Goal: Information Seeking & Learning: Find specific page/section

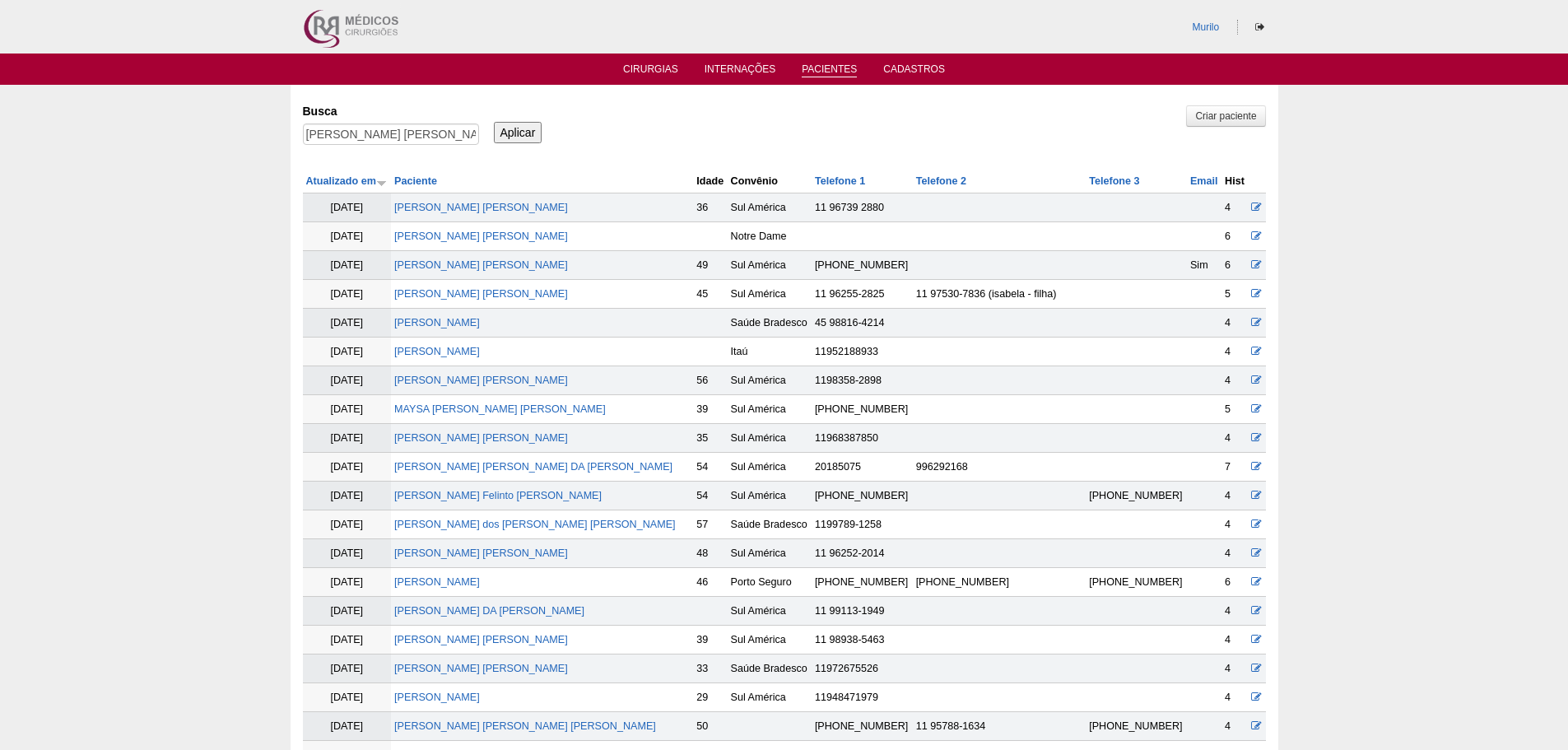
scroll to position [1504, 0]
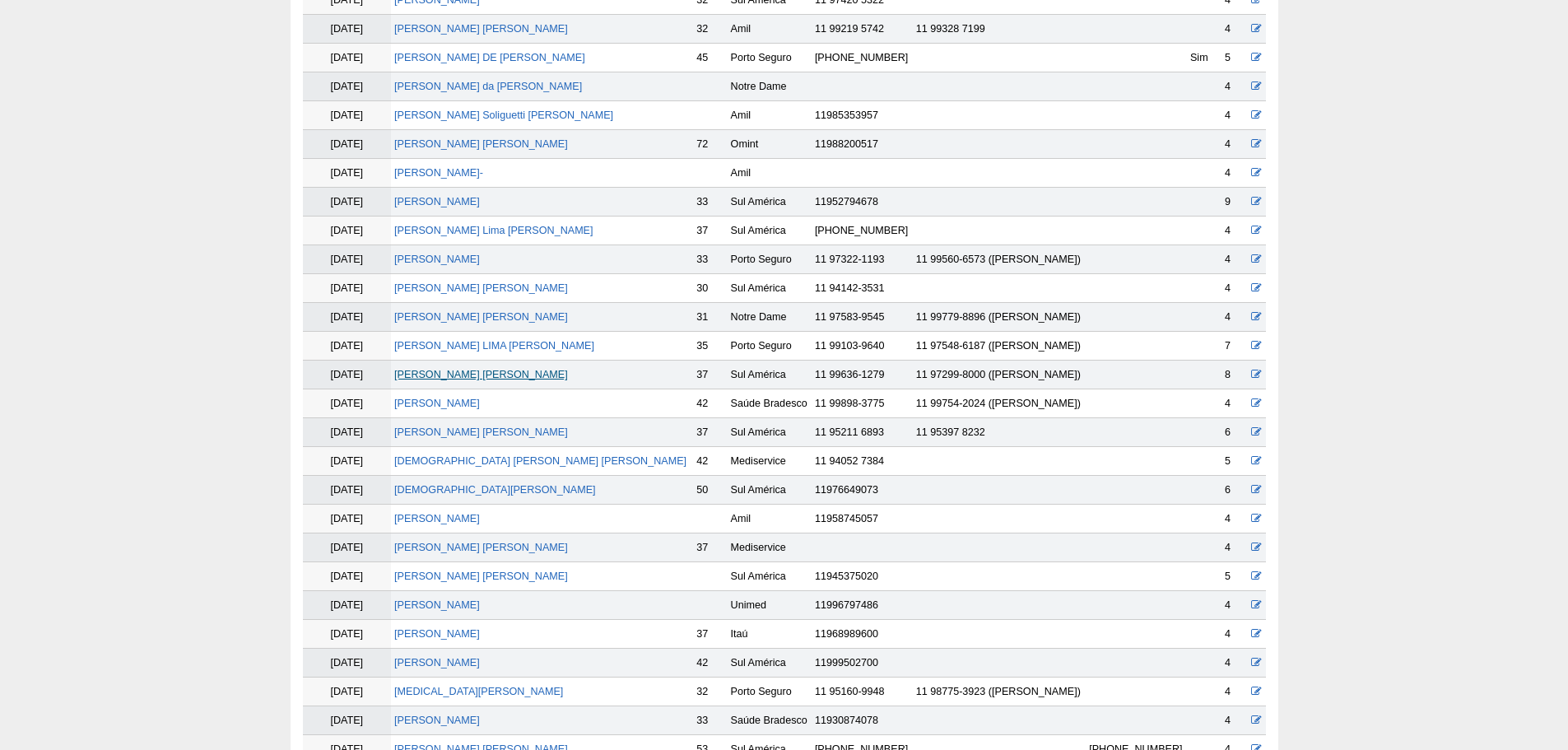
click at [458, 372] on link "[PERSON_NAME] [PERSON_NAME]" at bounding box center [481, 375] width 173 height 11
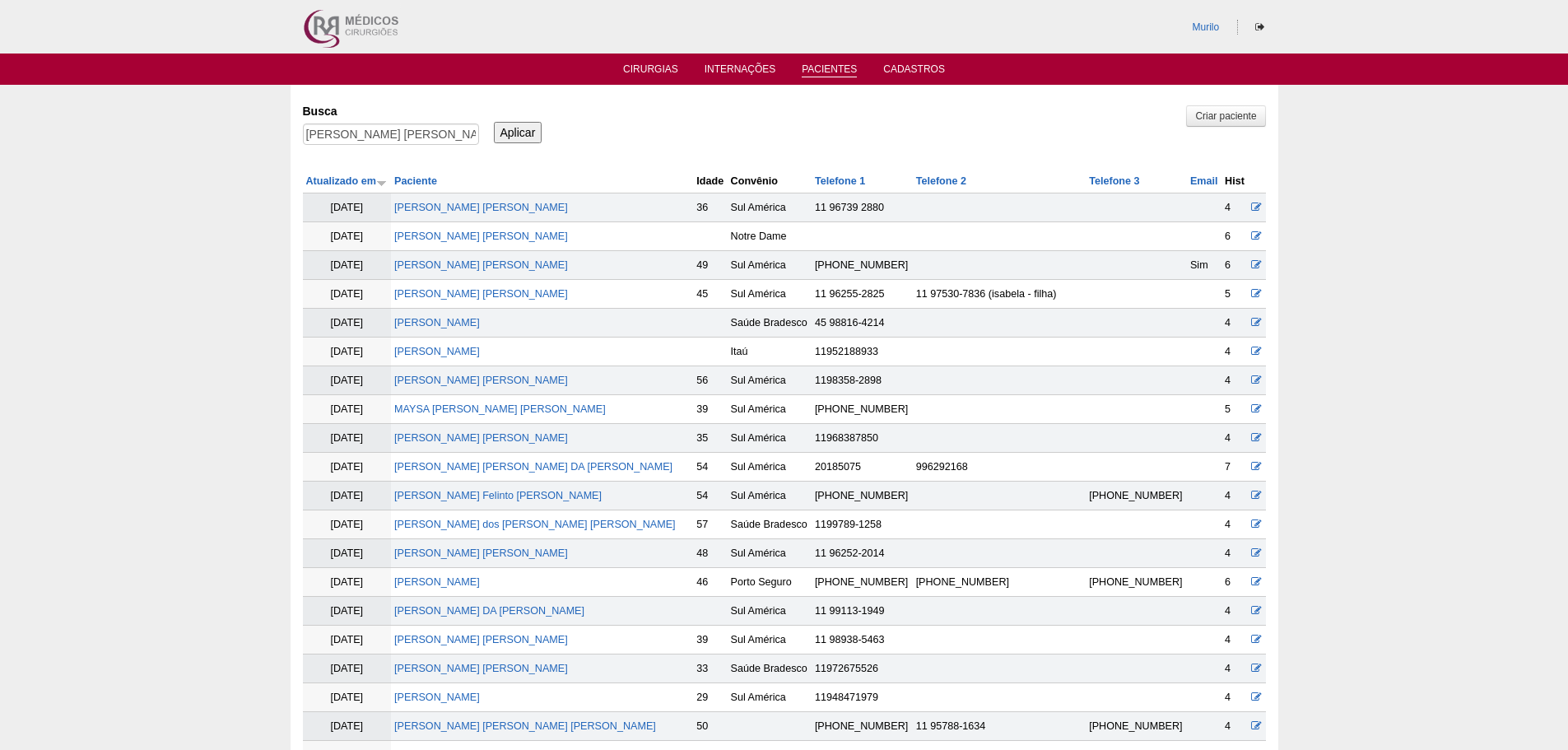
scroll to position [1496, 0]
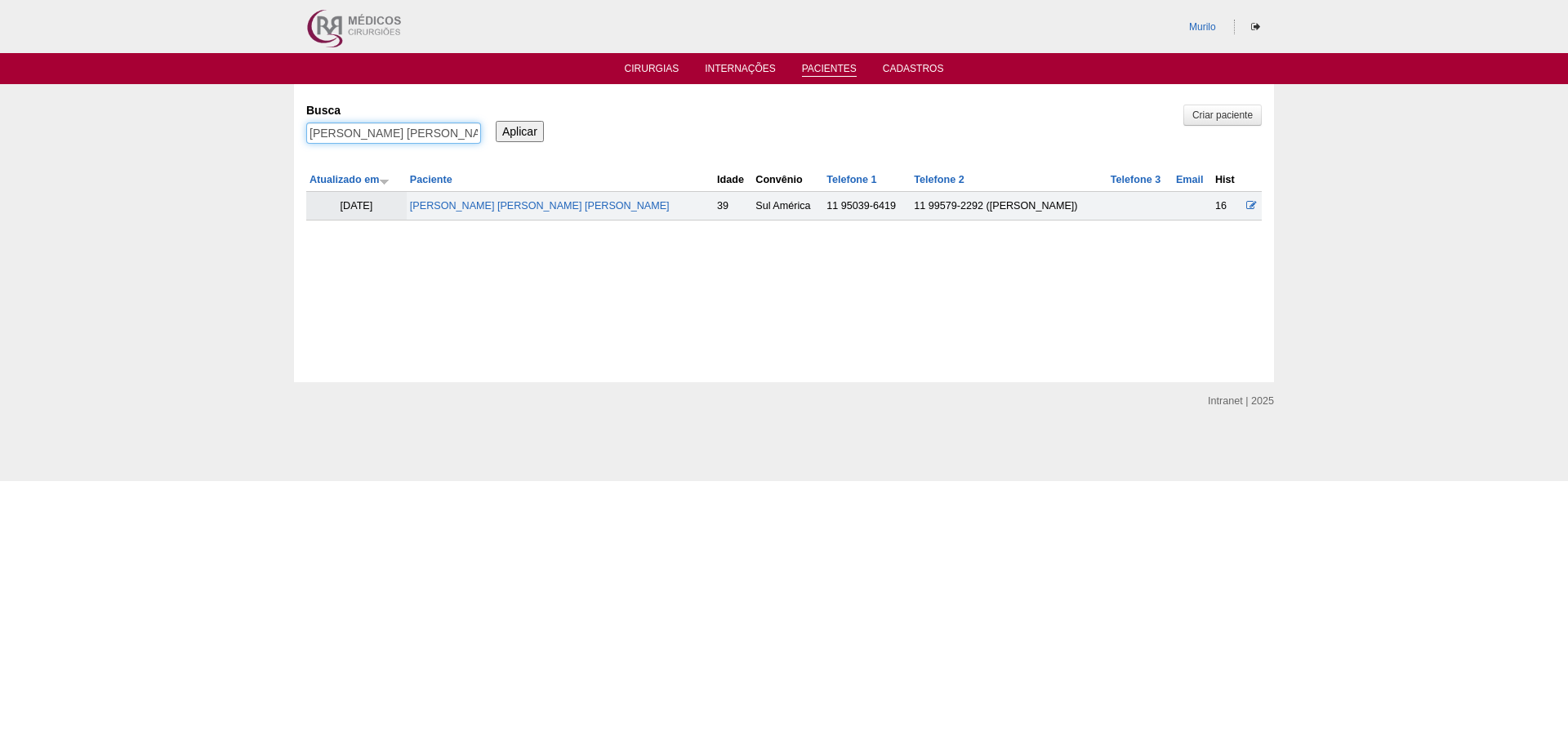
click at [396, 130] on input "JESSICA RAMOS LUCENA SILVA" at bounding box center [393, 133] width 175 height 21
paste input "Laila Campos Ferreira"
type input "Laila Campos Ferreira"
click at [495, 121] on input "Aplicar" at bounding box center [519, 131] width 48 height 21
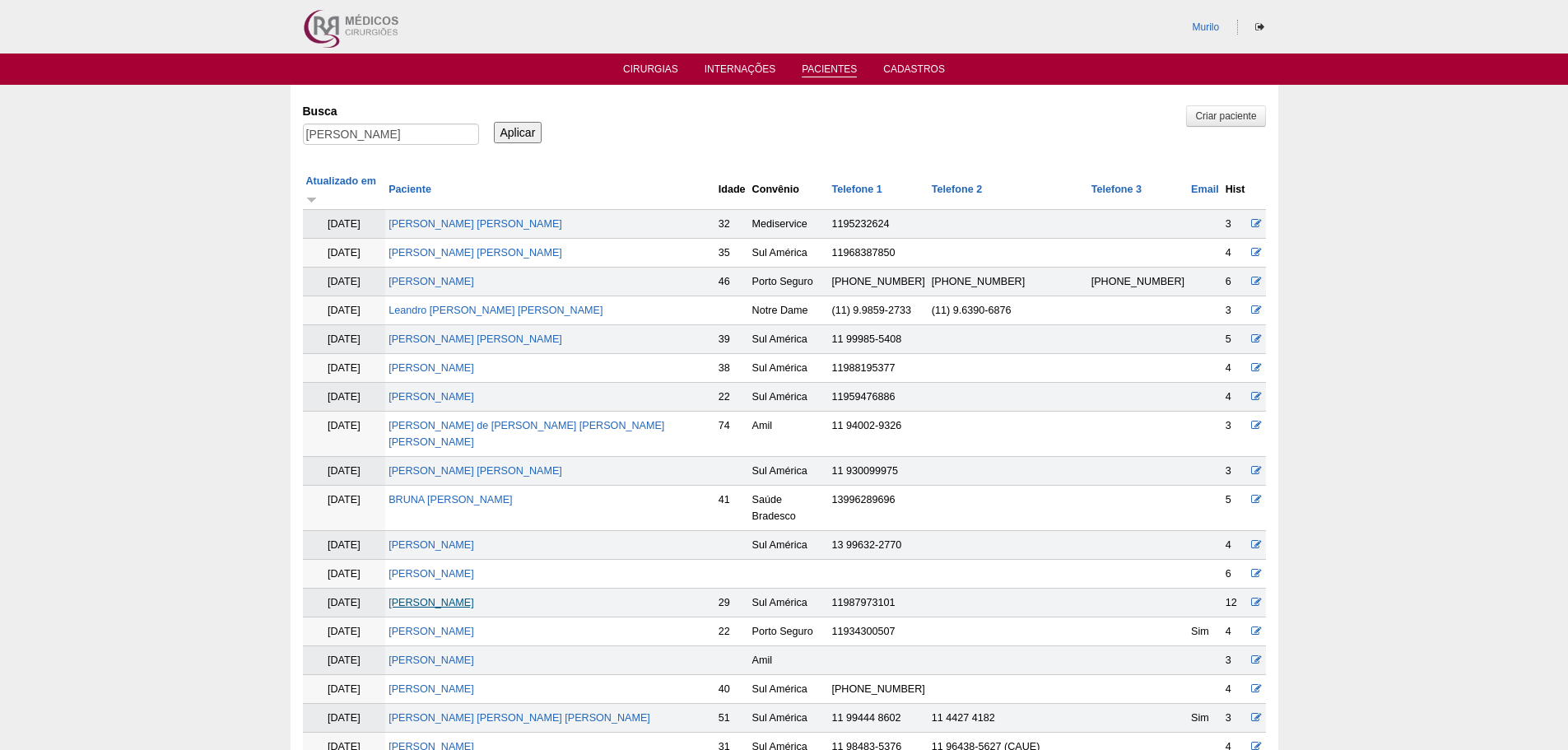
drag, startPoint x: 450, startPoint y: 542, endPoint x: 450, endPoint y: 557, distance: 15.0
click at [450, 589] on td "[PERSON_NAME]" at bounding box center [550, 603] width 330 height 29
click at [450, 597] on link "[PERSON_NAME]" at bounding box center [432, 602] width 86 height 11
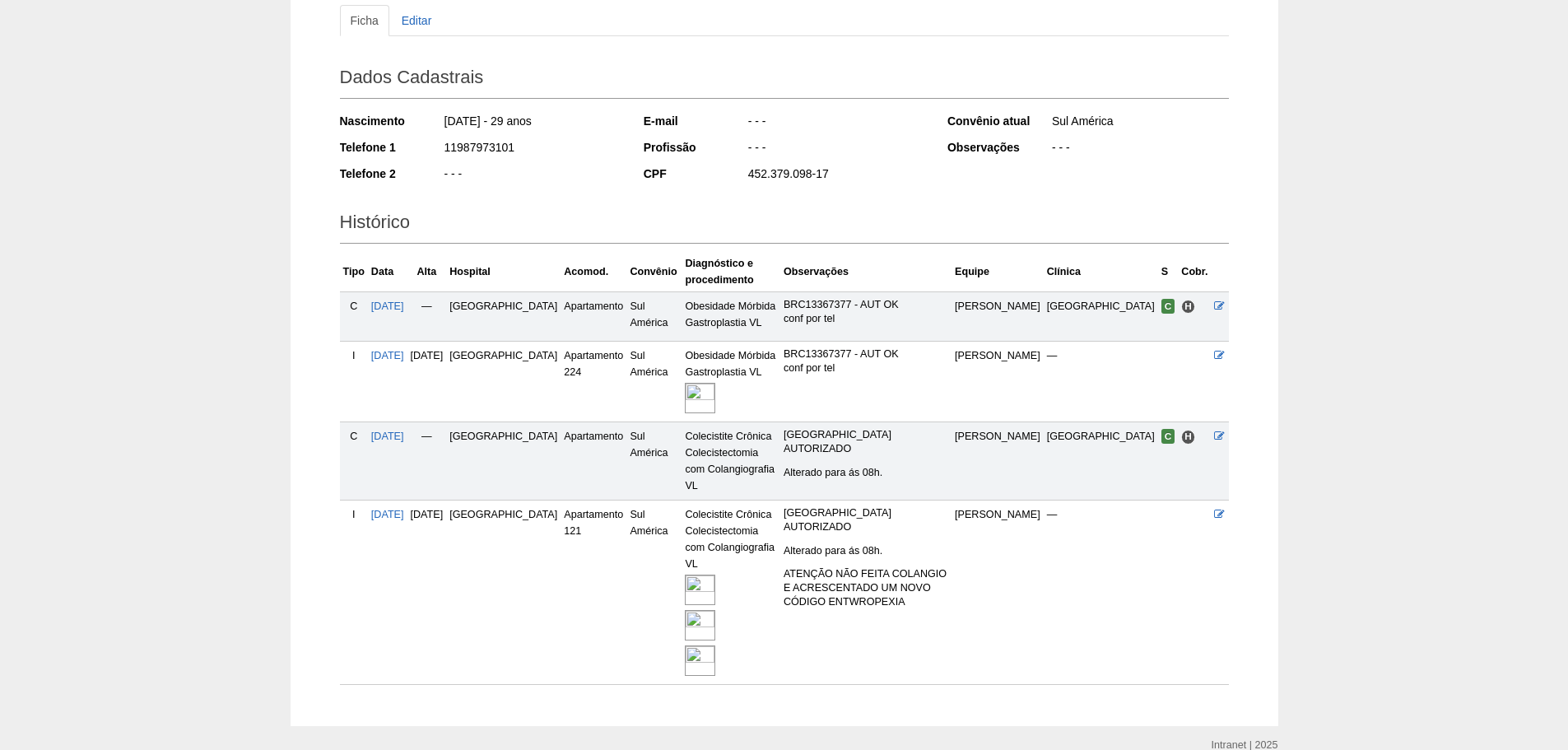
scroll to position [239, 0]
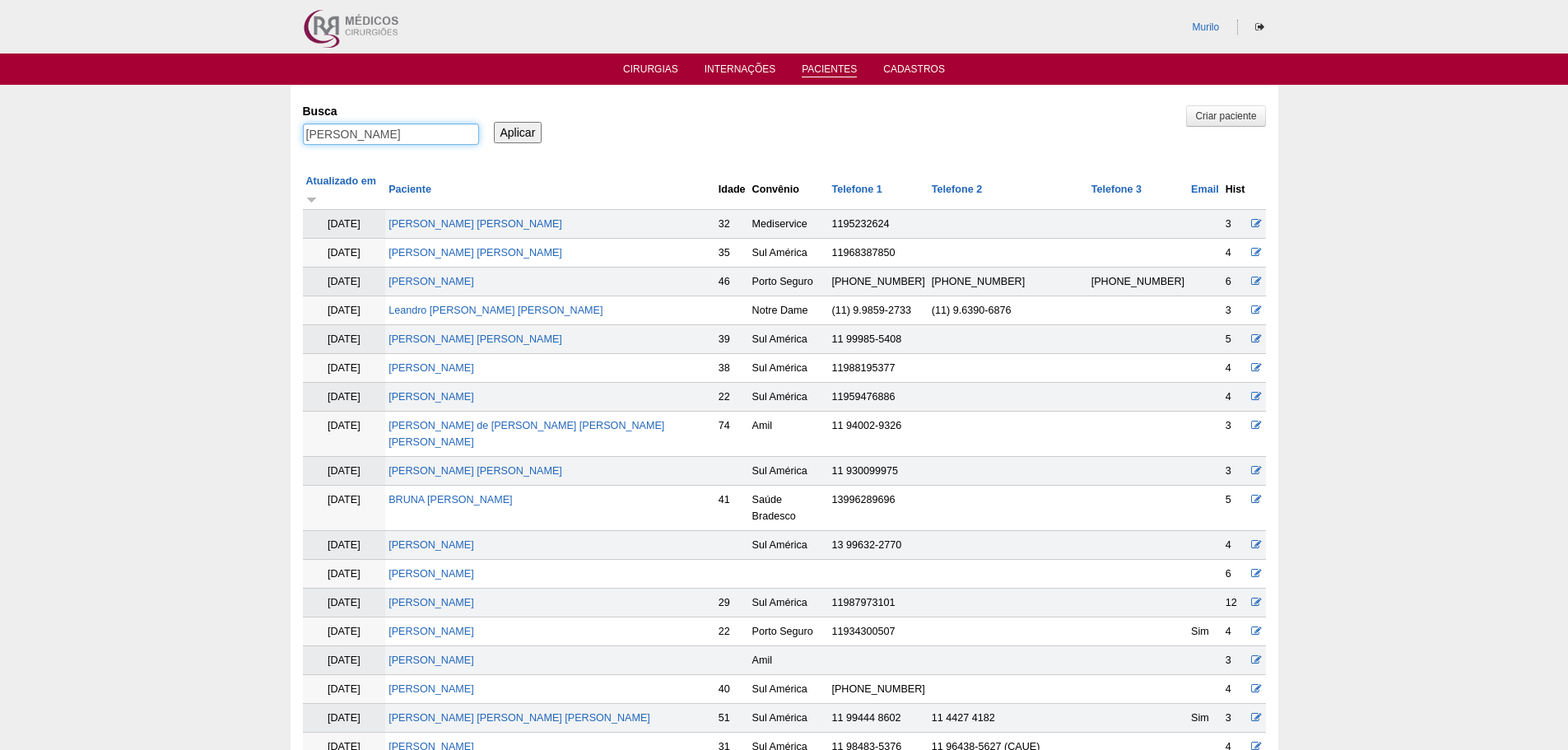
click at [353, 137] on input "Laila Campos Ferreira" at bounding box center [391, 134] width 176 height 21
paste input "Alexandre Savoi"
type input "[PERSON_NAME]"
click at [493, 122] on input "Aplicar" at bounding box center [517, 132] width 49 height 21
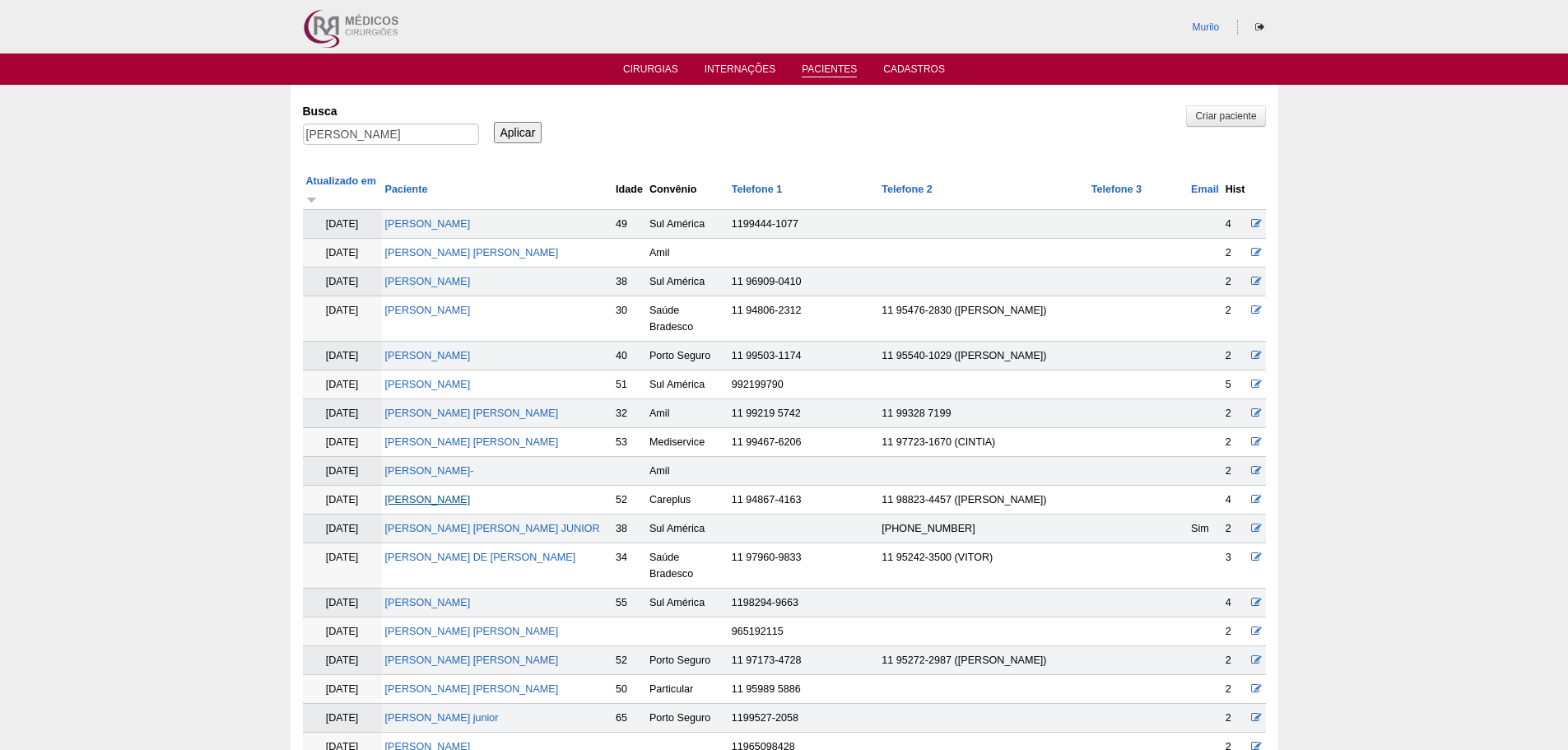
click at [439, 494] on link "[PERSON_NAME]" at bounding box center [428, 499] width 86 height 11
click at [367, 123] on div "Busca [PERSON_NAME]" at bounding box center [396, 125] width 188 height 56
click at [369, 132] on input "[PERSON_NAME]" at bounding box center [391, 134] width 176 height 21
paste input "[PERSON_NAME] [PERSON_NAME]"
type input "[PERSON_NAME] [PERSON_NAME]"
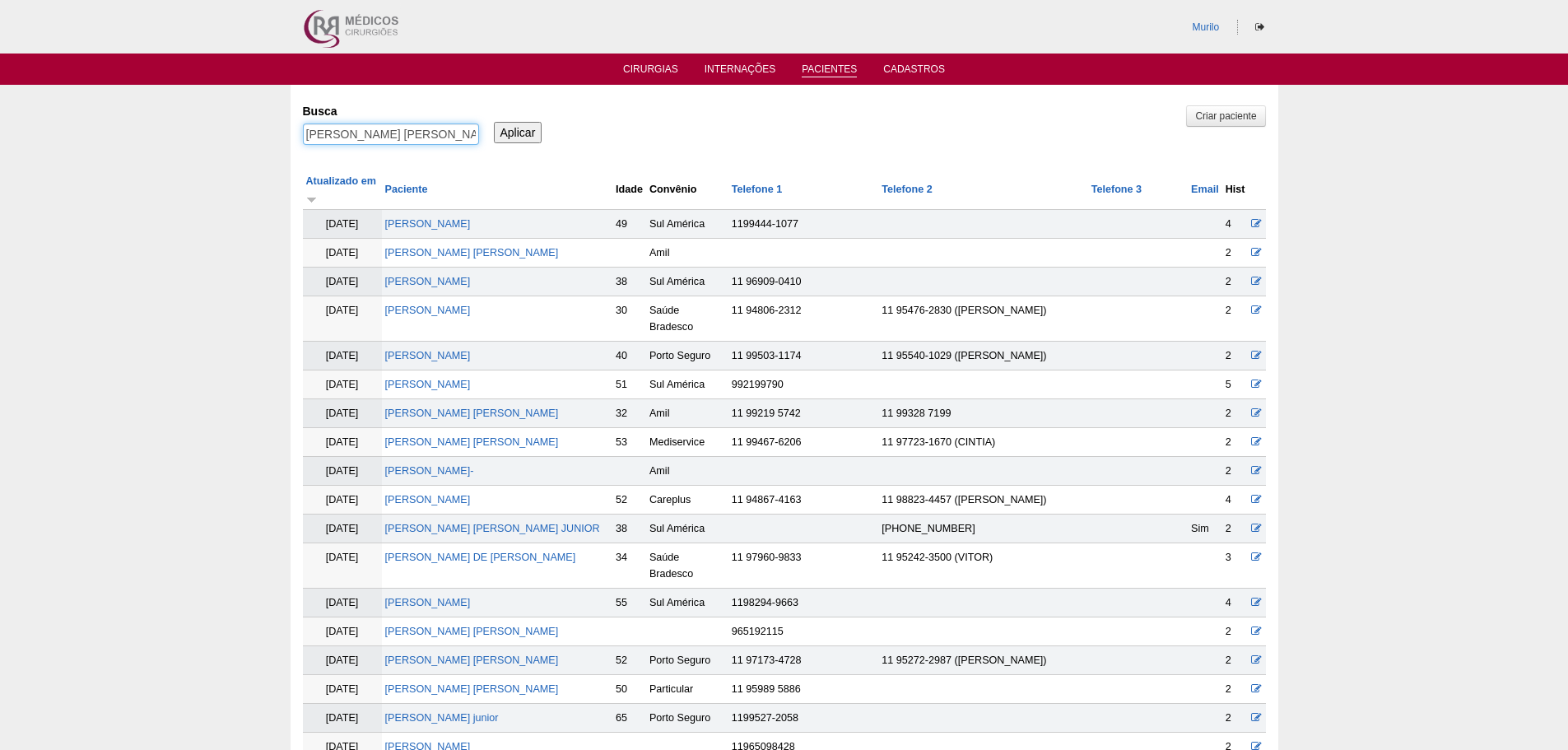
click at [493, 122] on input "Aplicar" at bounding box center [517, 132] width 49 height 21
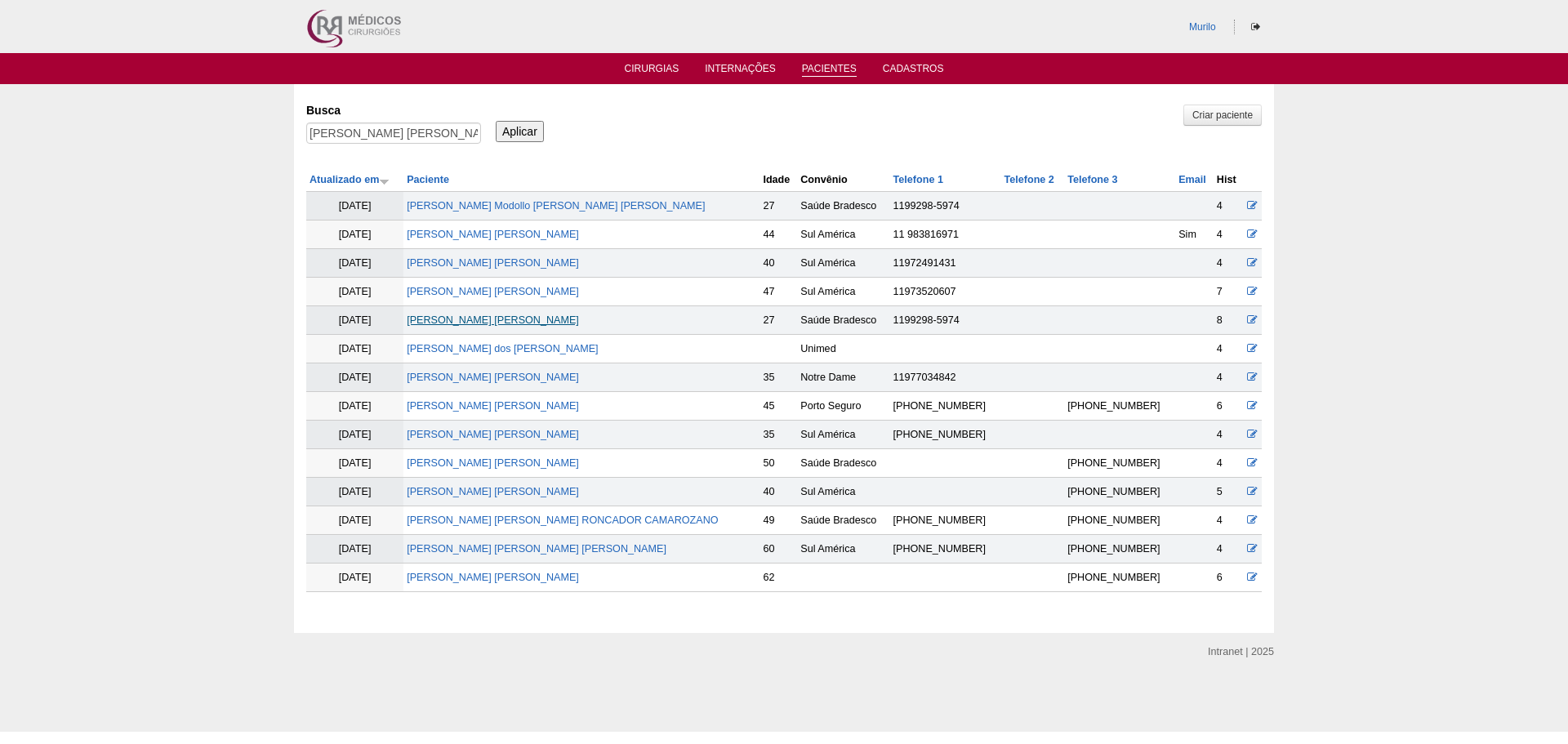
click at [526, 318] on link "Giovana Modollo Martin Bueno" at bounding box center [492, 320] width 172 height 11
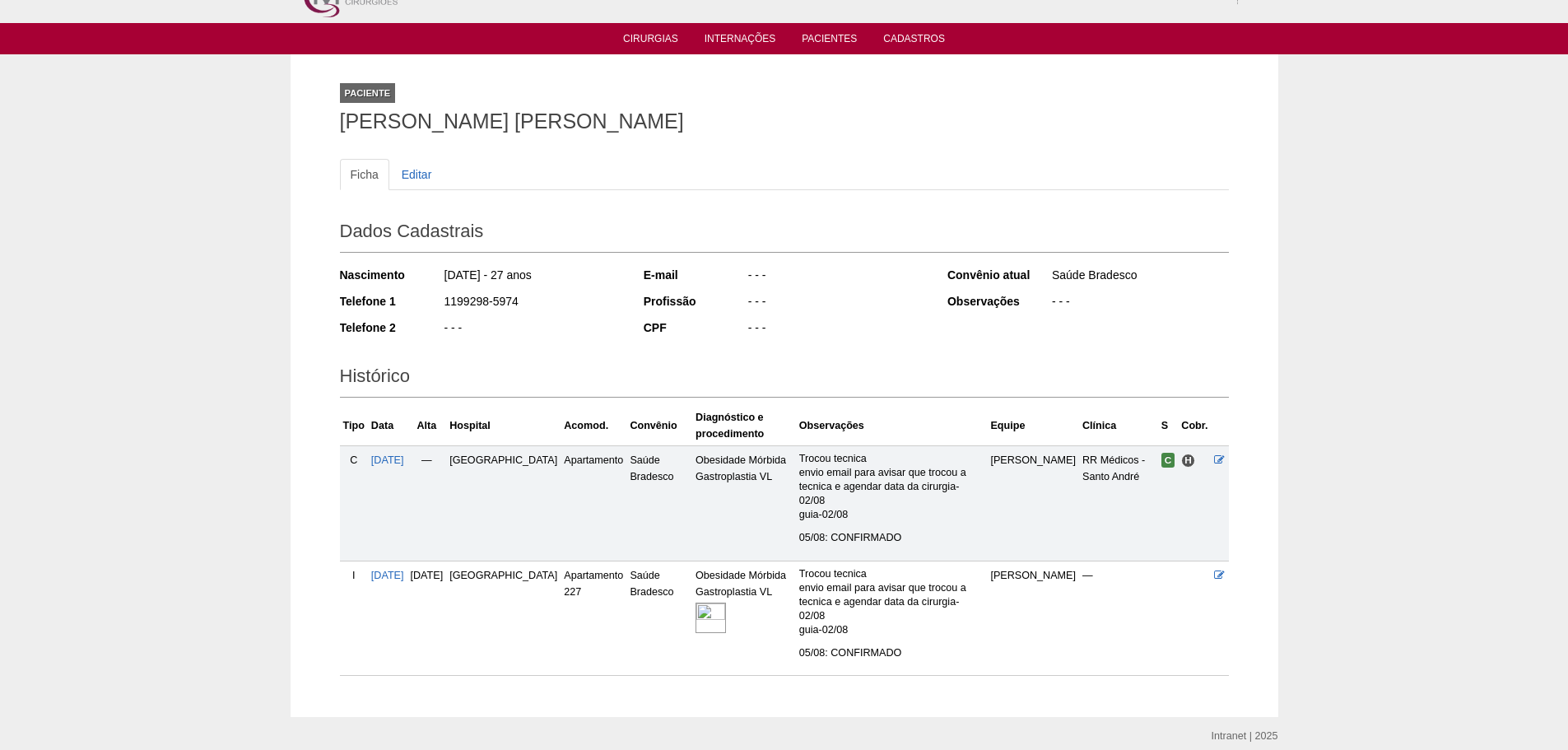
scroll to position [70, 0]
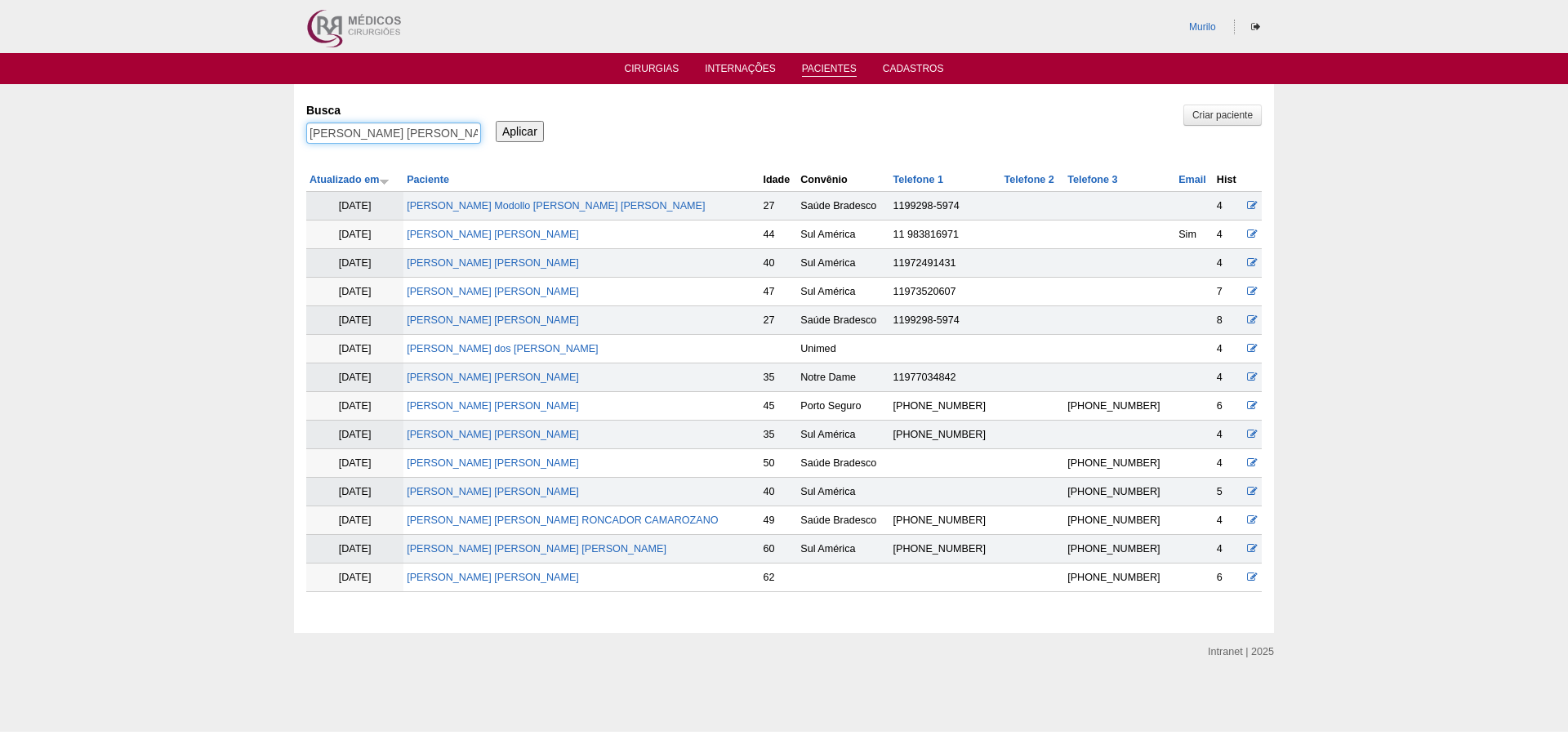
click at [424, 134] on input "Giovana Modollo Martin Bueno" at bounding box center [393, 133] width 175 height 21
paste input "Larissa Camarg"
type input "[PERSON_NAME]"
click at [495, 121] on input "Aplicar" at bounding box center [519, 131] width 48 height 21
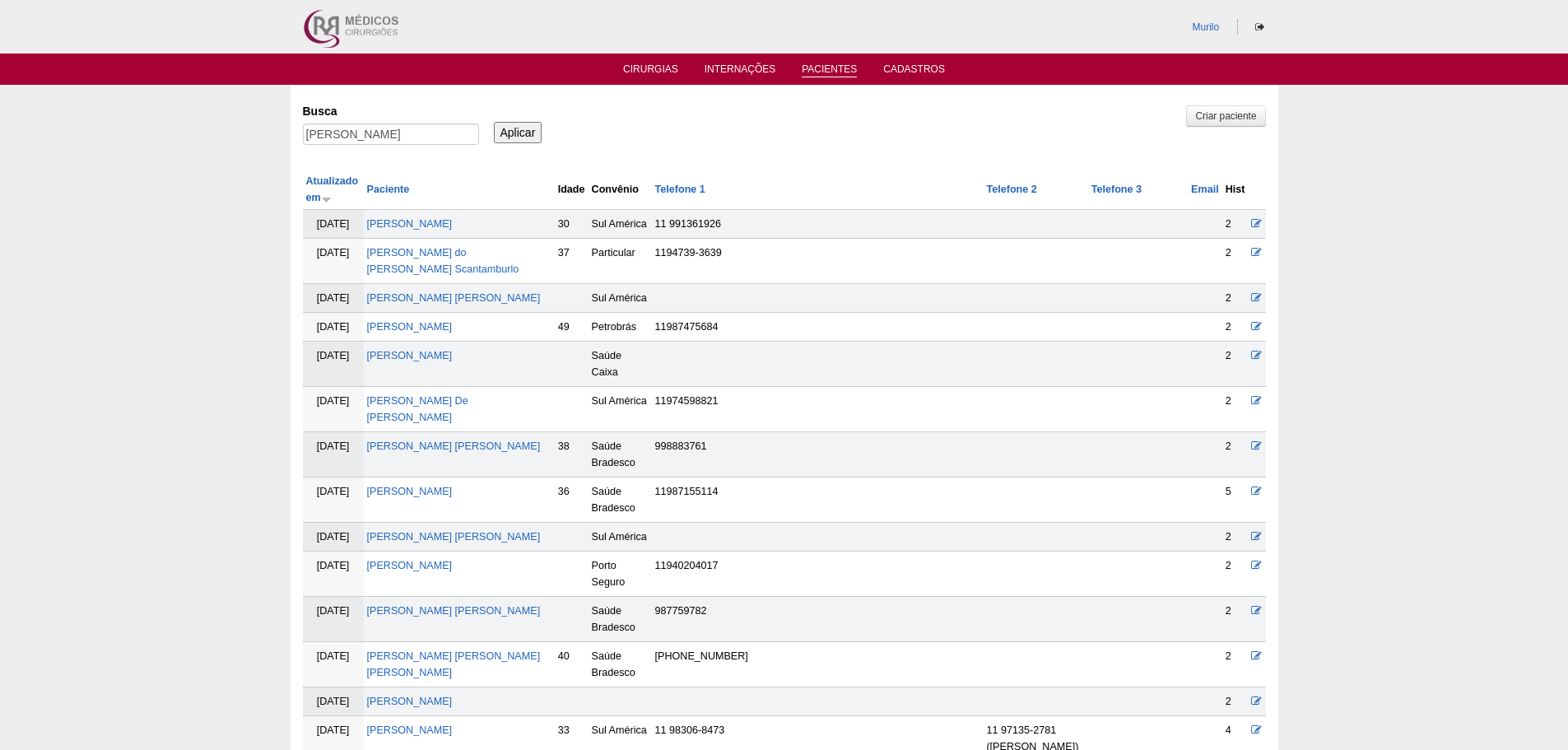
scroll to position [455, 0]
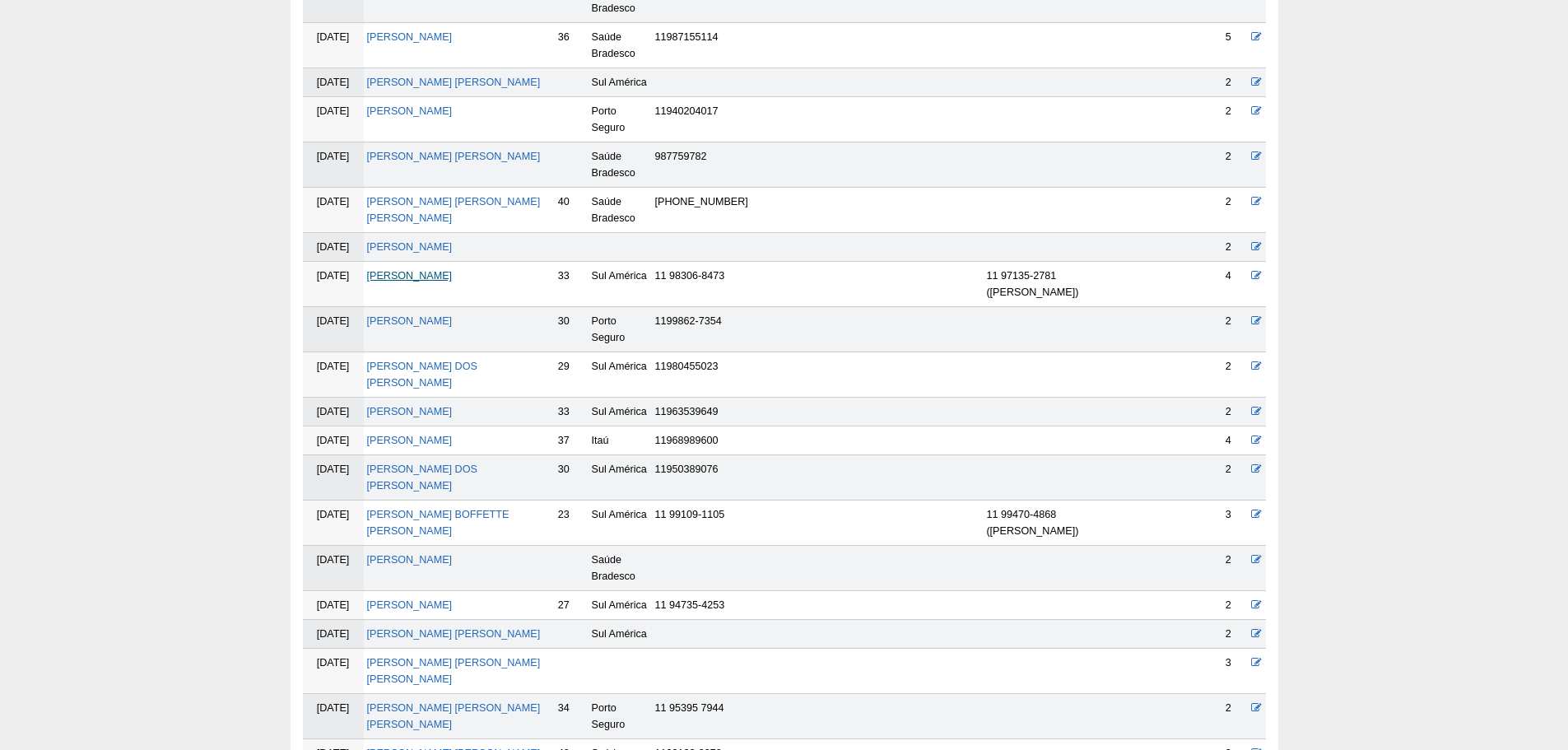
click at [437, 281] on link "[PERSON_NAME]" at bounding box center [410, 275] width 86 height 11
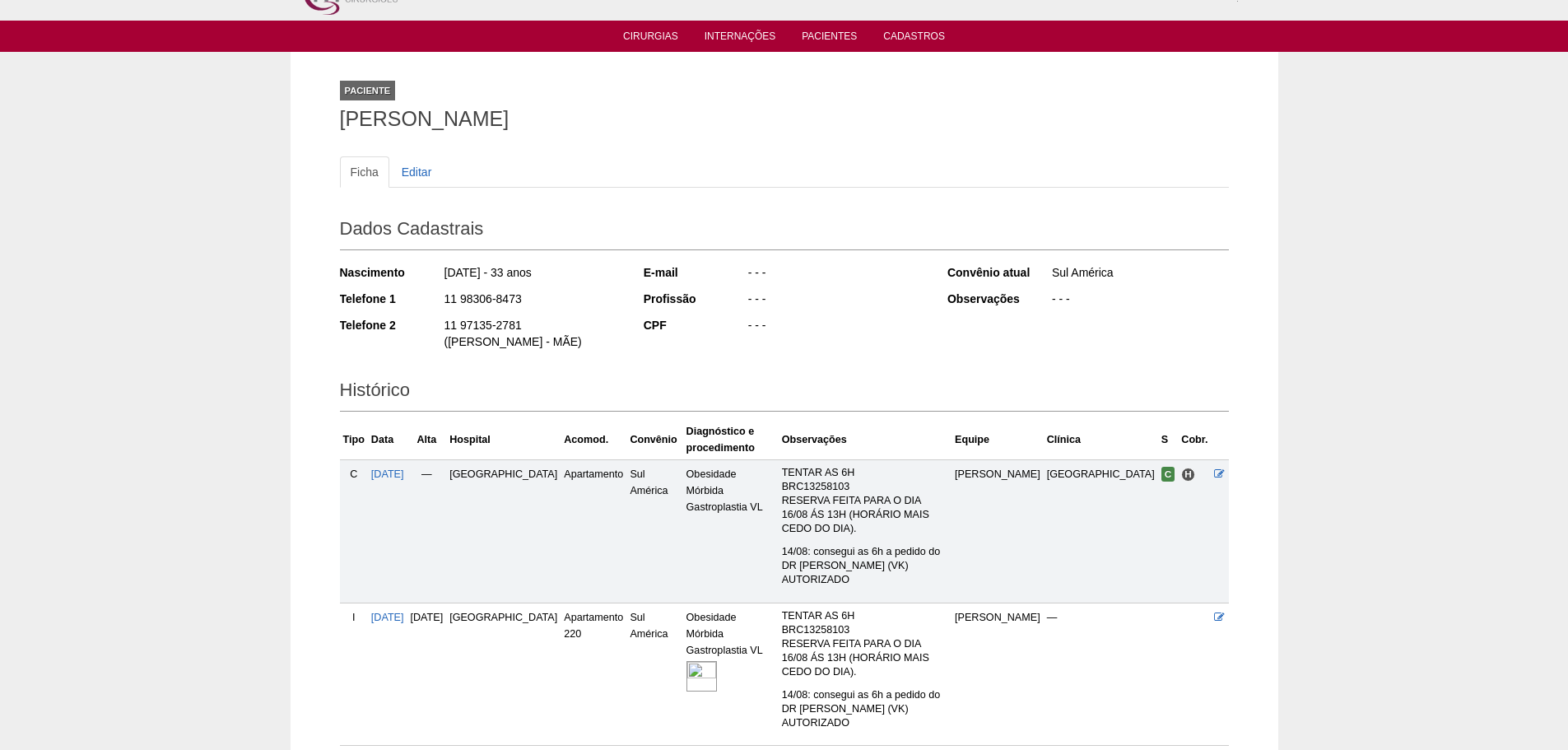
scroll to position [97, 0]
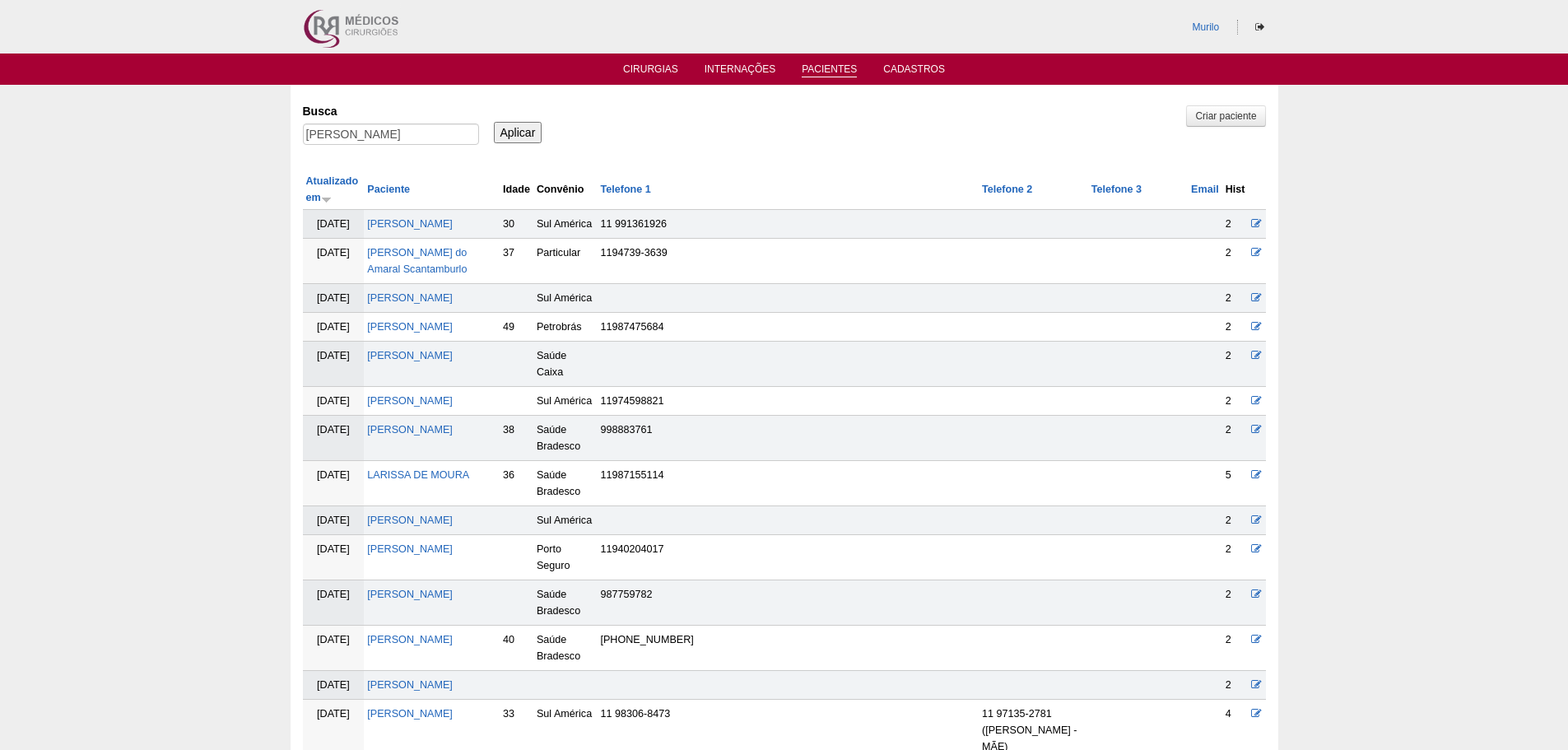
scroll to position [446, 0]
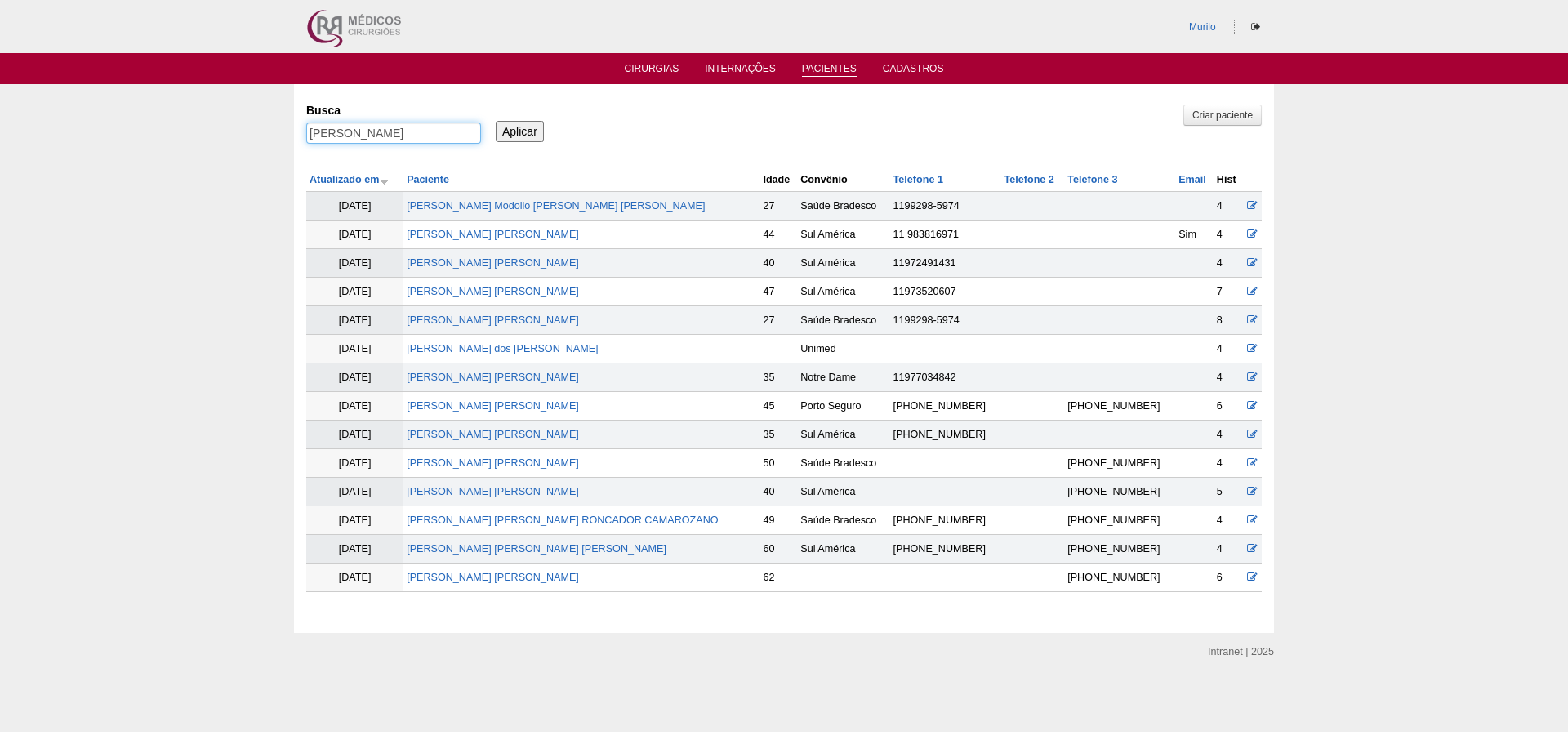
click at [361, 143] on input "[PERSON_NAME]" at bounding box center [393, 133] width 175 height 21
paste input "FERNANDO RODRIGUES BRANDAO"
type input "FERNANDO RODRIGUES BRANDAO"
click at [495, 121] on input "Aplicar" at bounding box center [519, 131] width 48 height 21
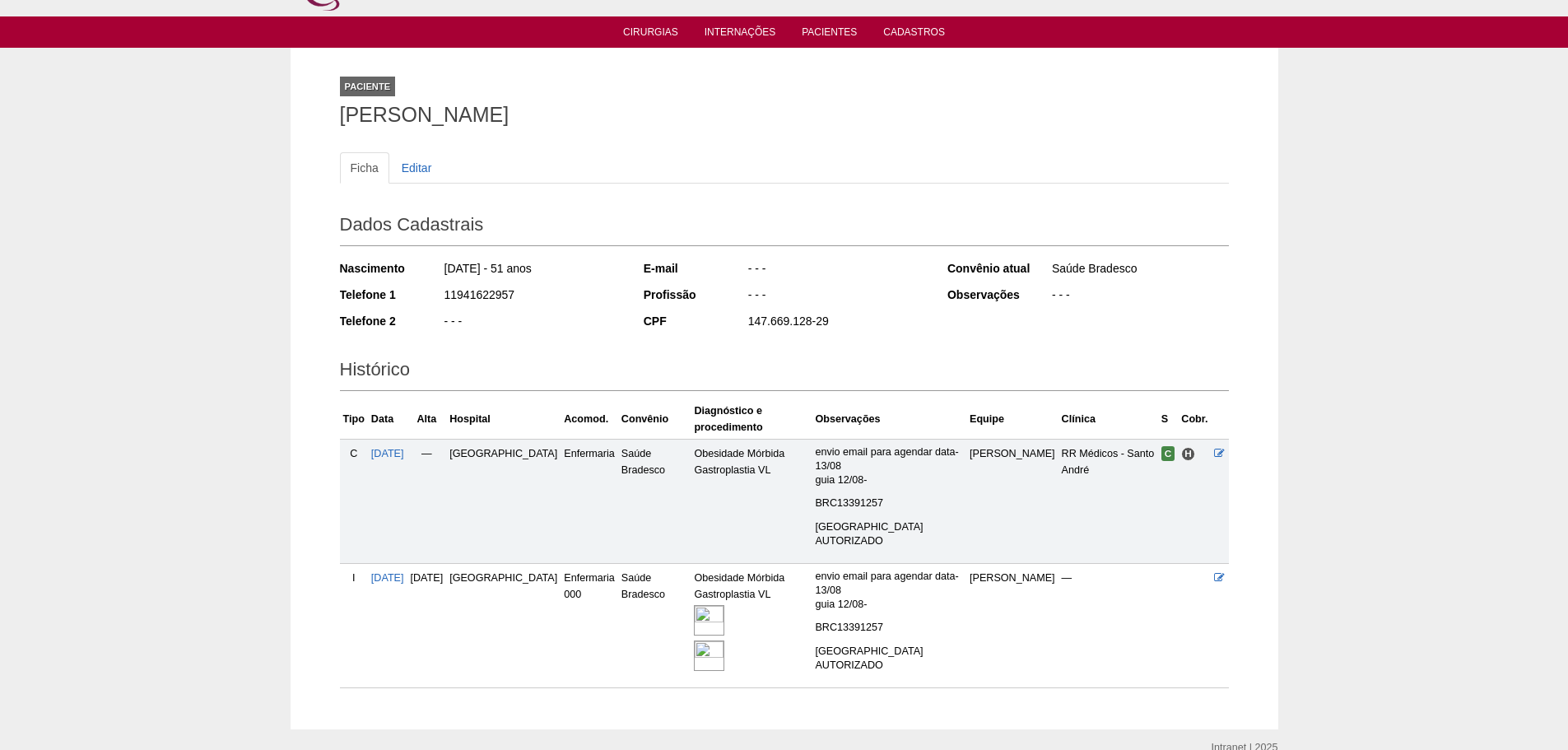
scroll to position [116, 0]
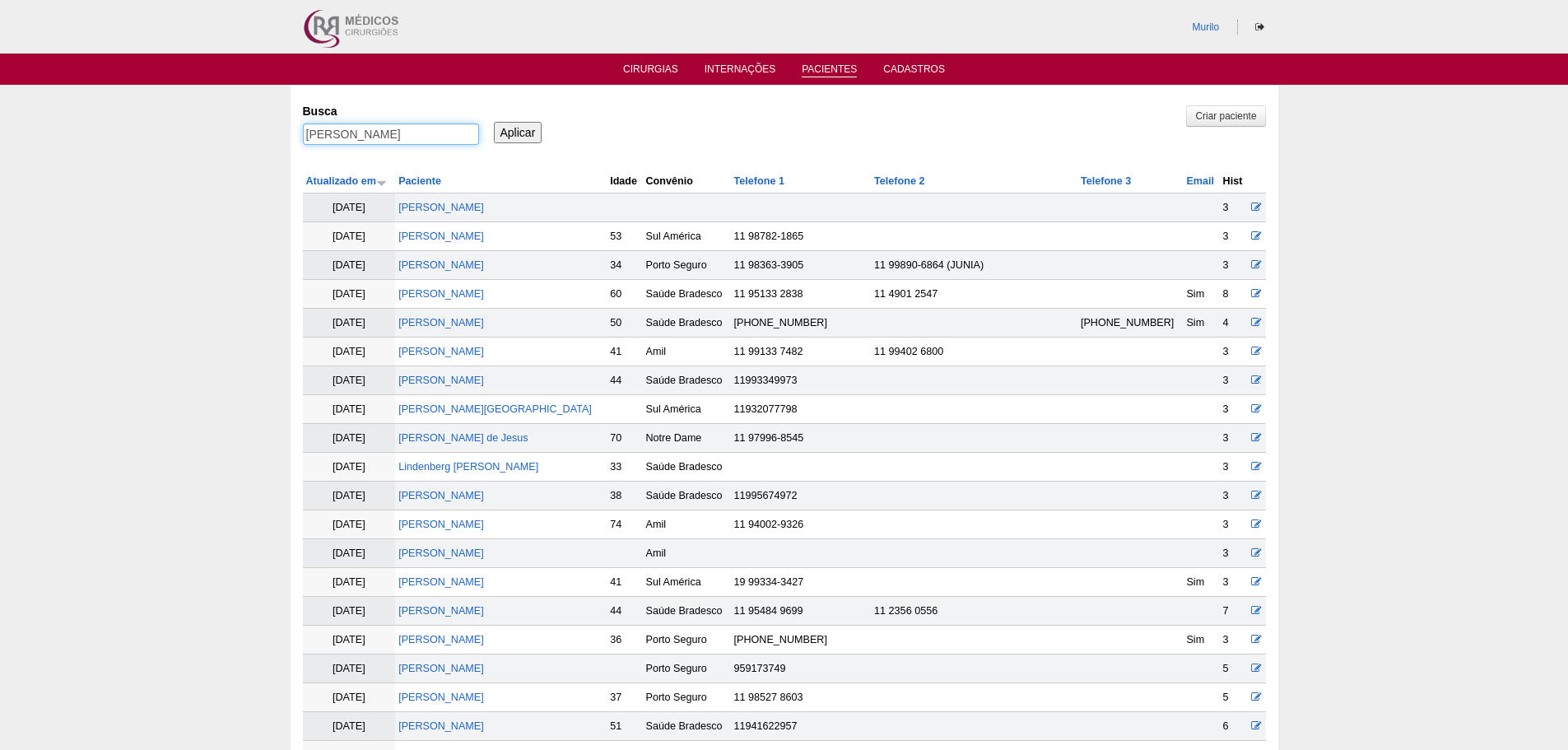
click at [341, 129] on input "[PERSON_NAME]" at bounding box center [391, 134] width 176 height 21
paste input "NANCY CONFORTO PAVANELL"
type input "NANCY CONFORTO PAVANELLO"
click at [493, 122] on input "Aplicar" at bounding box center [517, 132] width 49 height 21
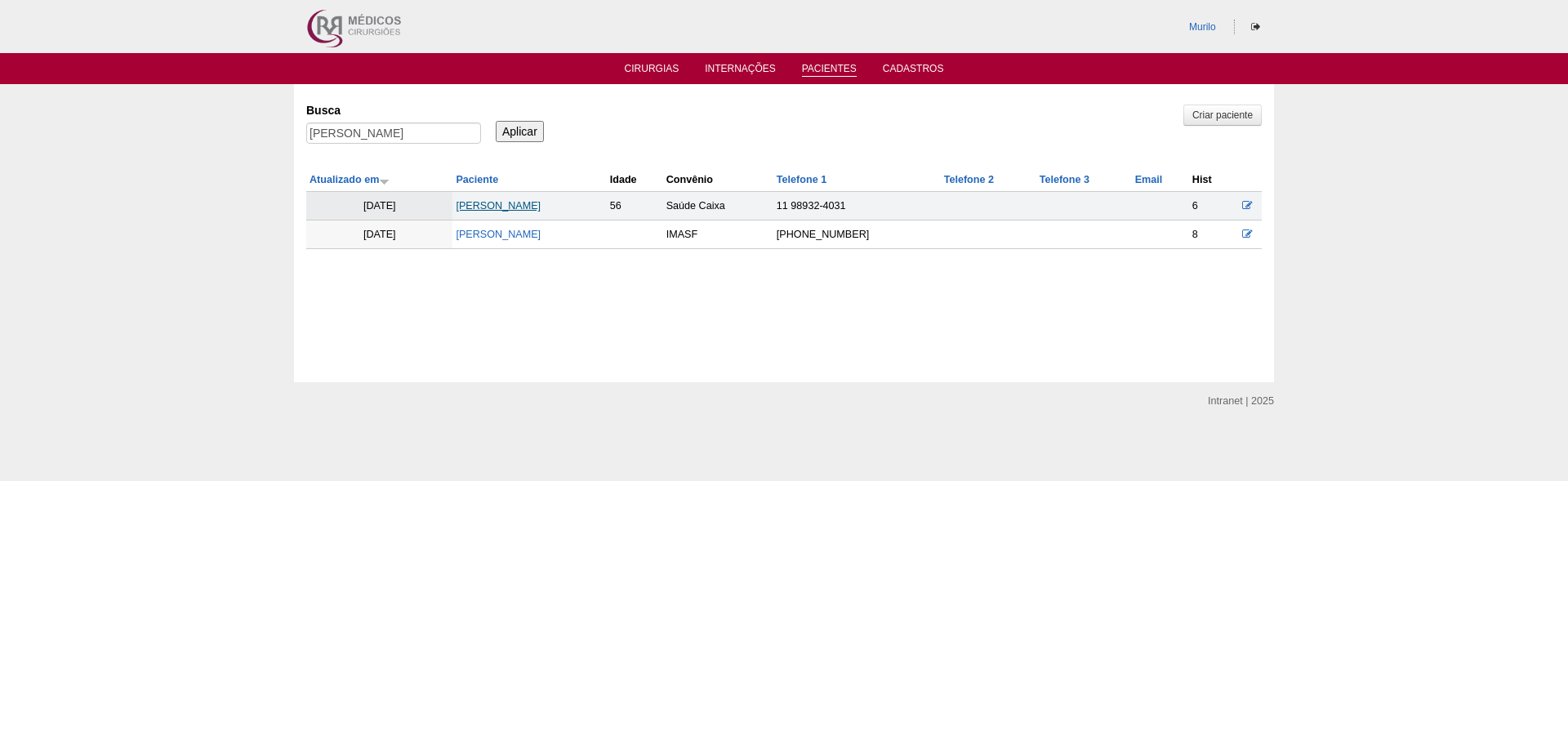
click at [510, 200] on link "[PERSON_NAME]" at bounding box center [498, 206] width 85 height 11
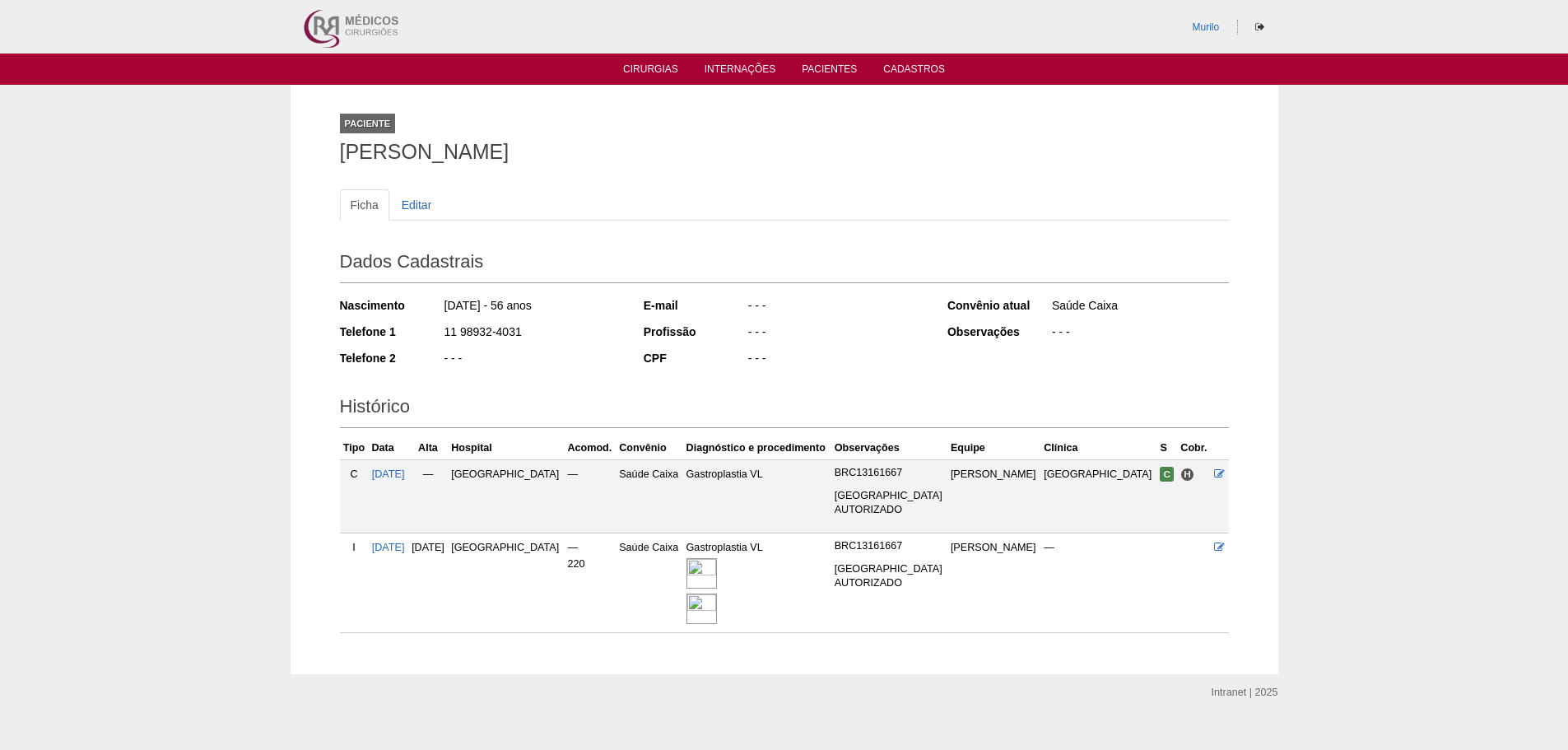
scroll to position [23, 0]
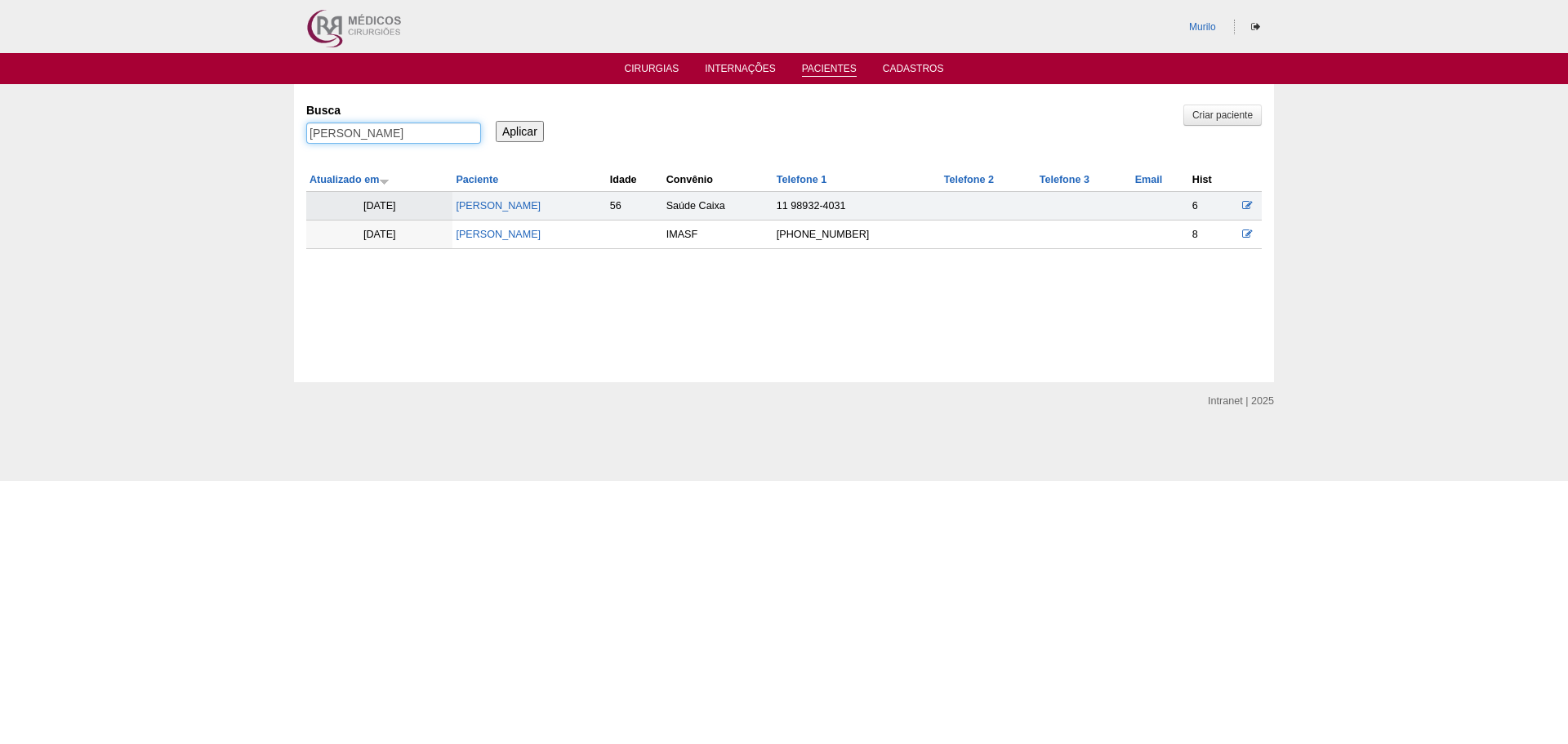
click at [447, 133] on input "NANCY CONFORTO PAVANELLO" at bounding box center [393, 133] width 175 height 21
paste input "[PERSON_NAME]"
type input "[PERSON_NAME]"
click at [495, 121] on input "Aplicar" at bounding box center [519, 131] width 48 height 21
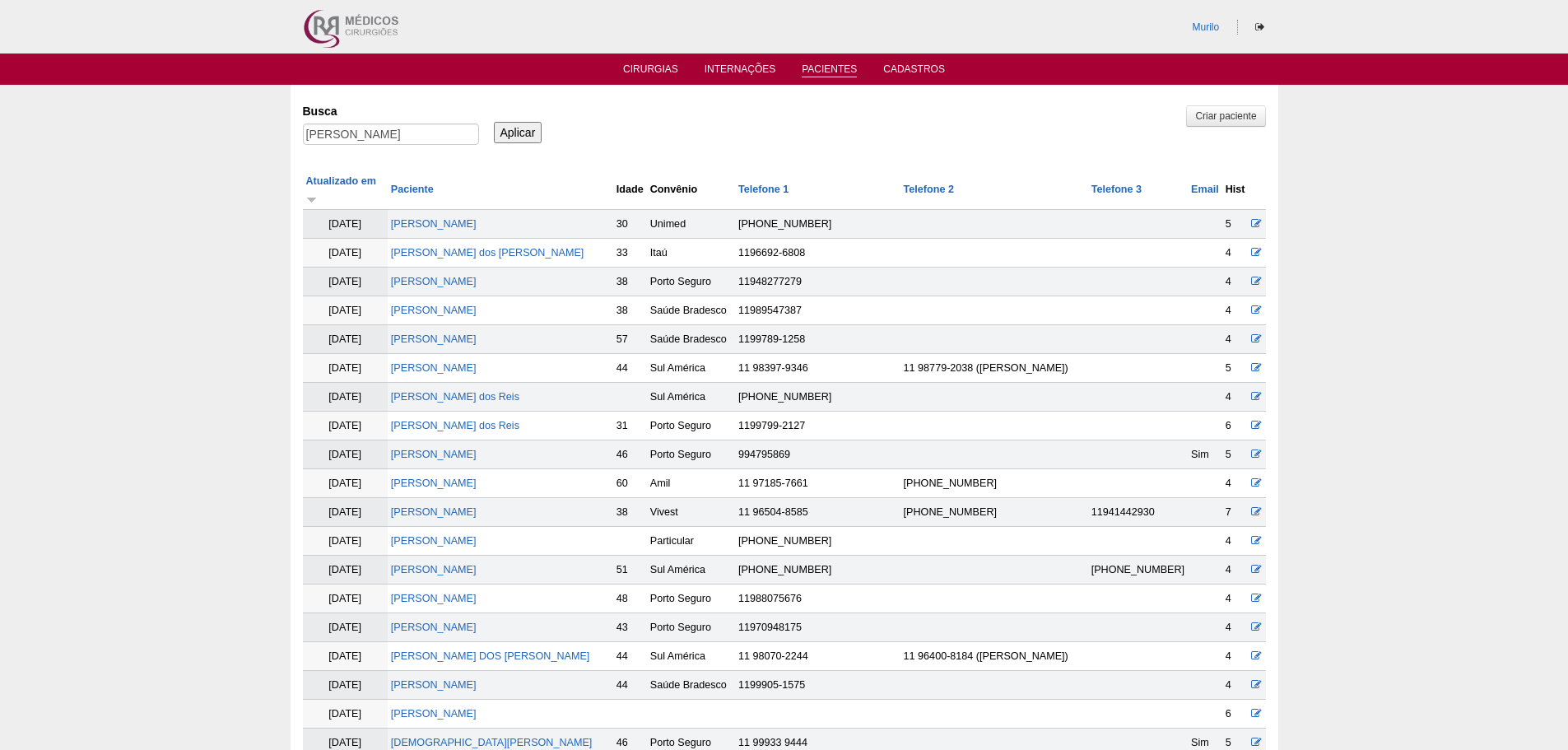
scroll to position [813, 0]
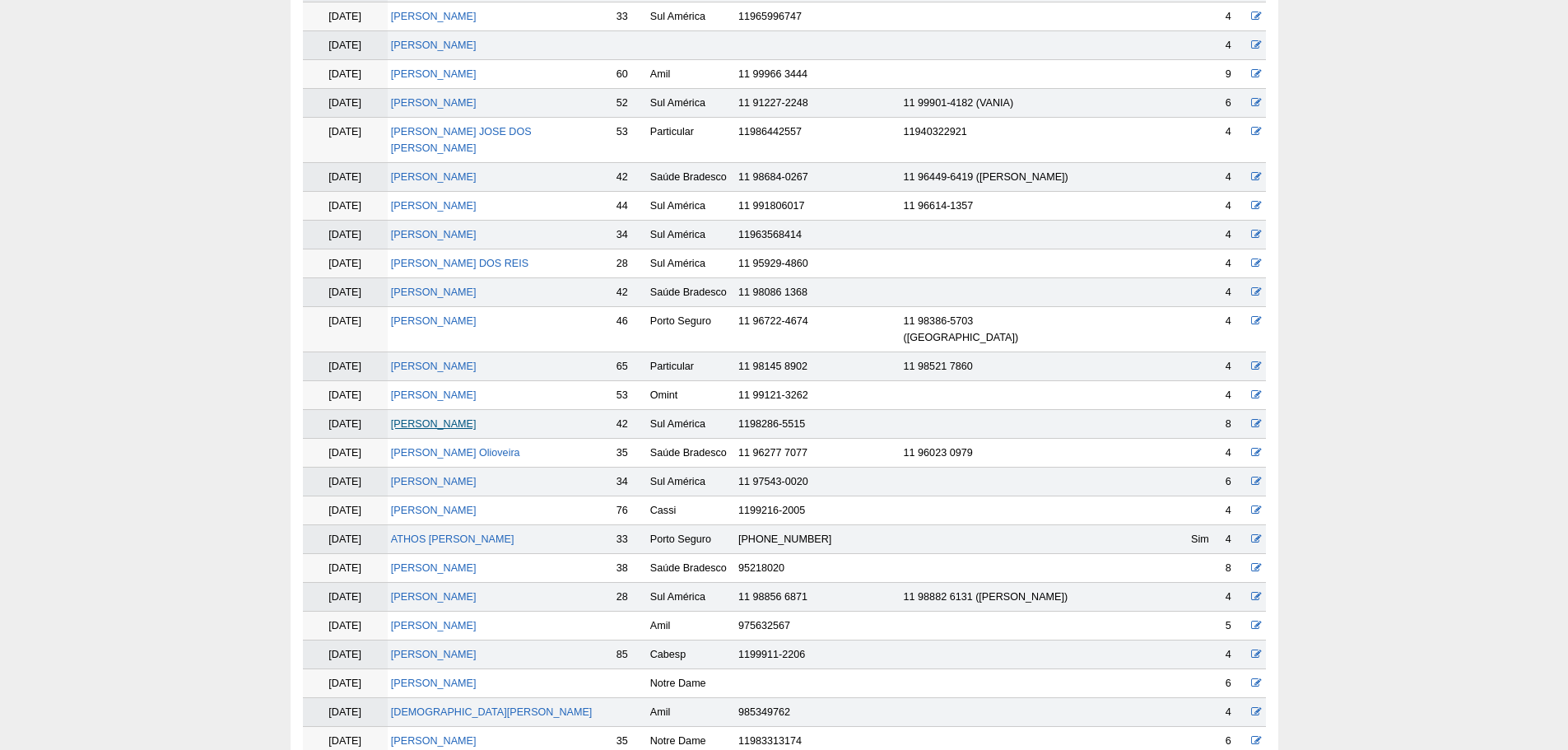
click at [444, 418] on link "[PERSON_NAME]" at bounding box center [433, 424] width 86 height 11
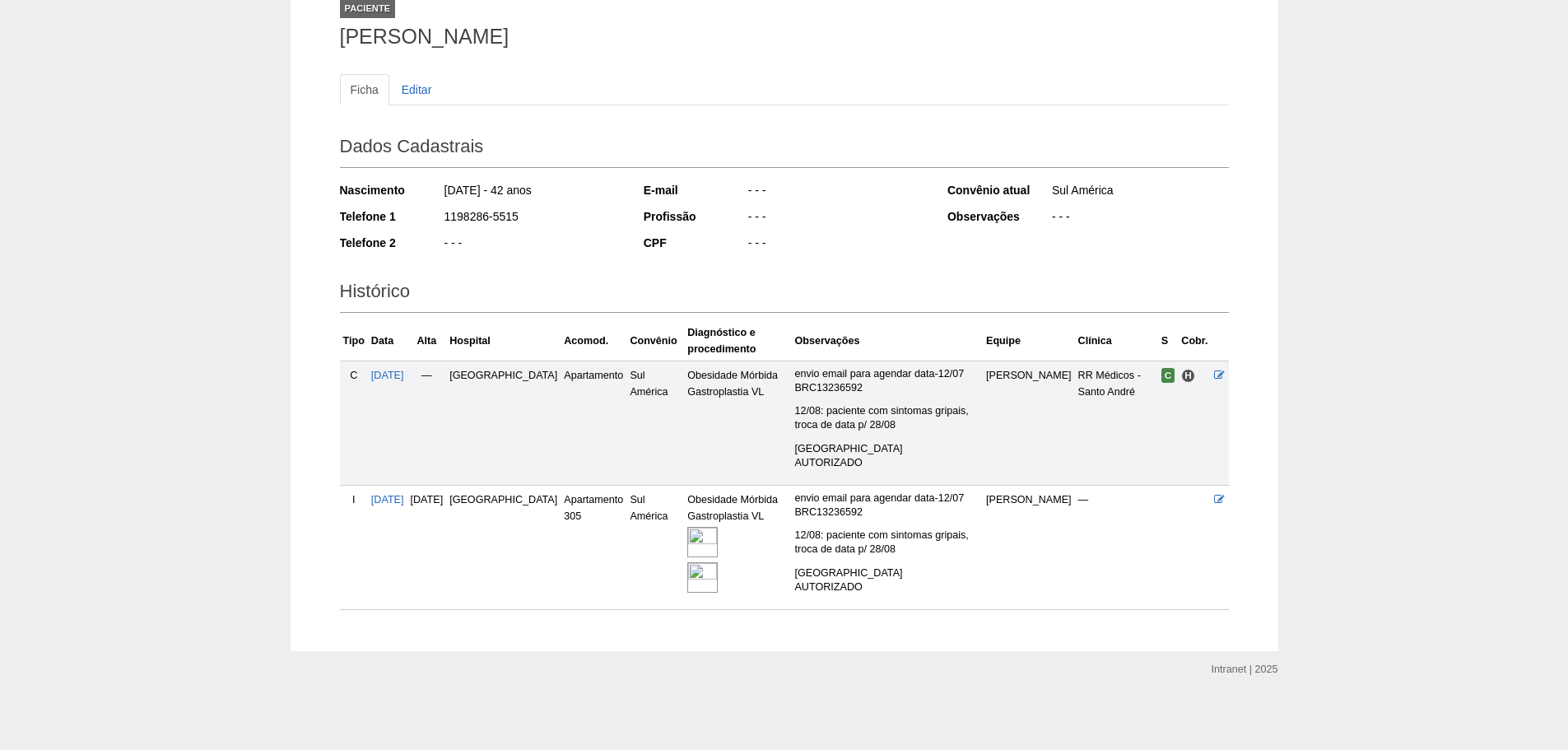
scroll to position [116, 0]
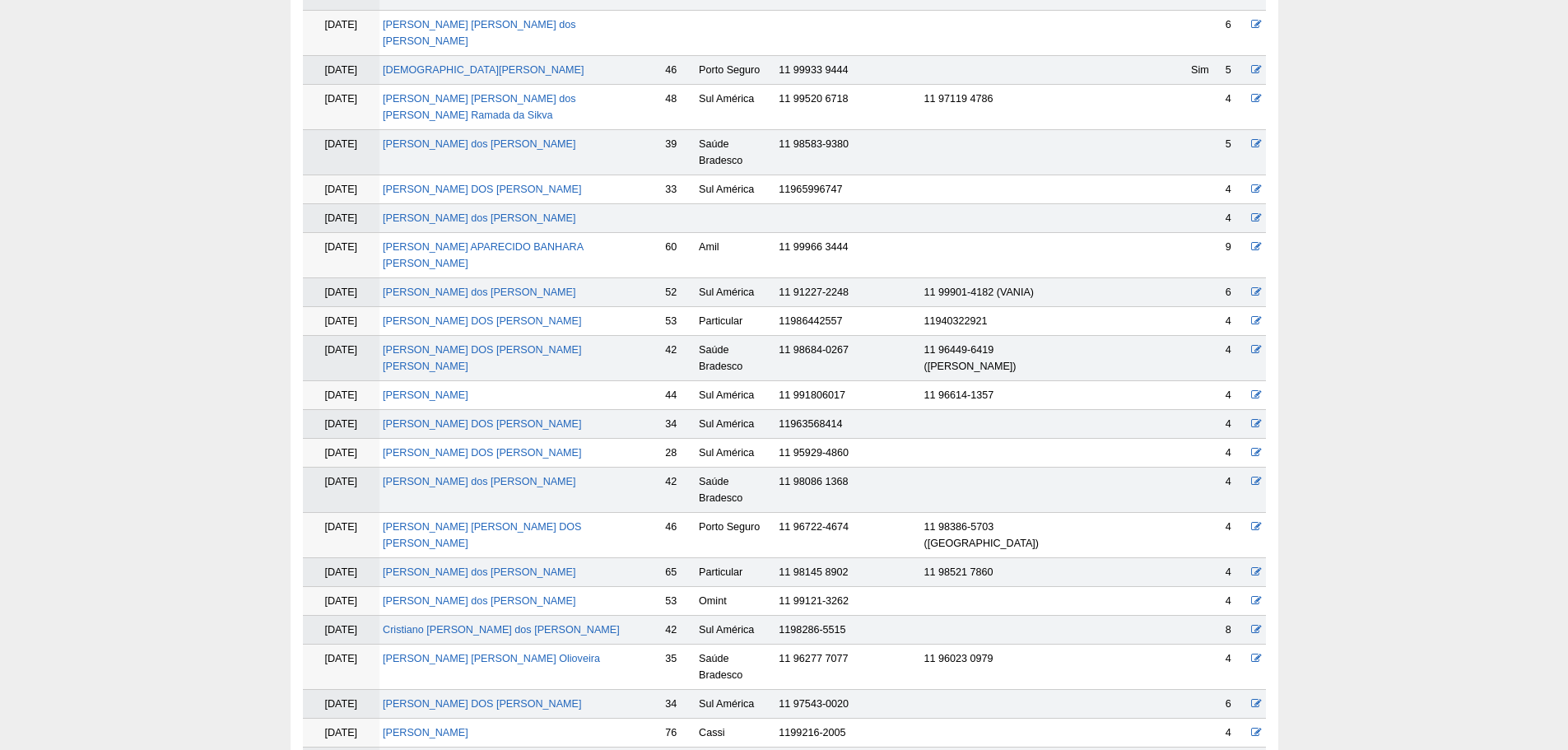
scroll to position [804, 0]
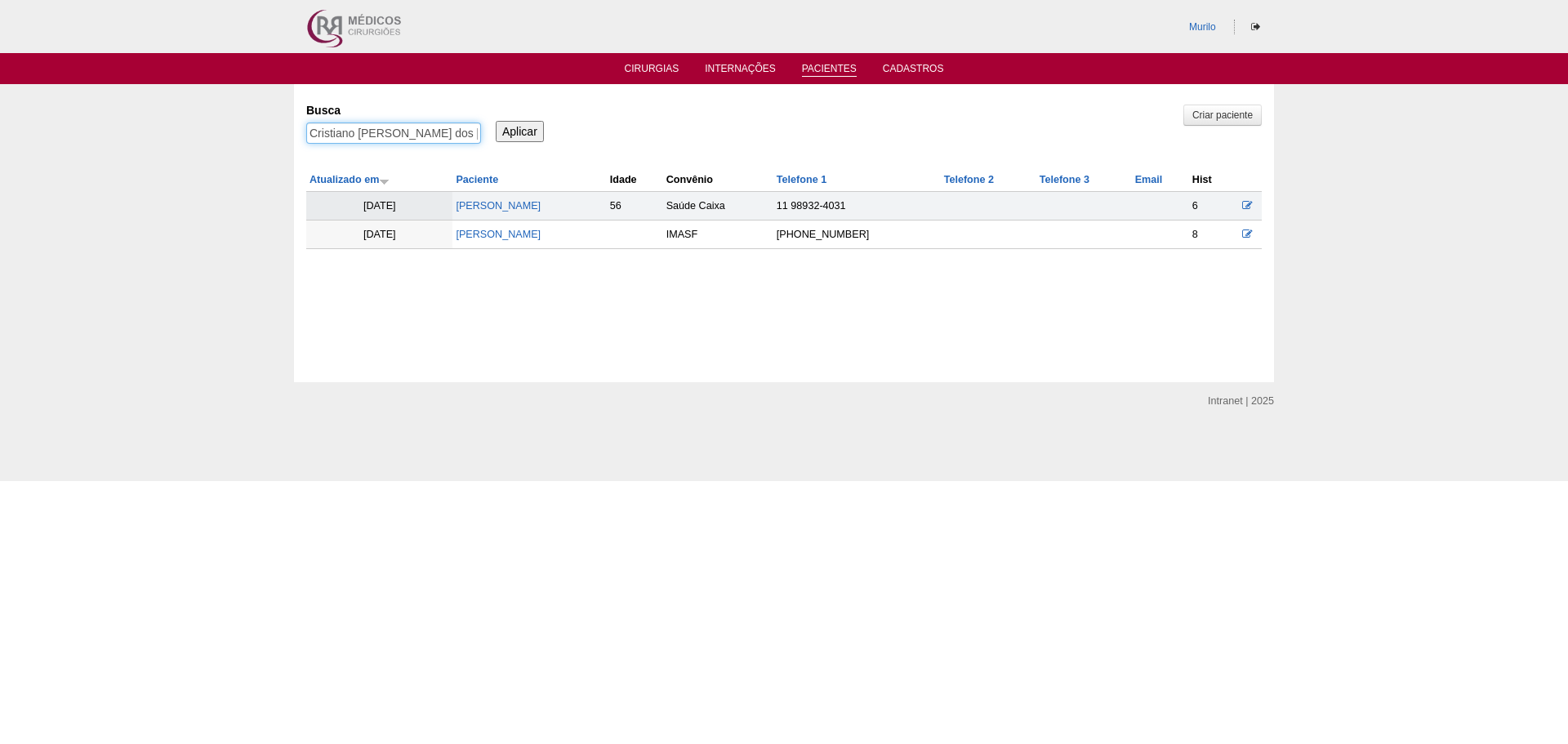
click at [435, 135] on input "Cristiano [PERSON_NAME] dos [PERSON_NAME]" at bounding box center [393, 133] width 175 height 21
paste input "ELSO ROBERTO DOS SANTOS"
type input "CELSO ROBERTO DOS SANTOS"
click at [495, 121] on input "Aplicar" at bounding box center [519, 131] width 48 height 21
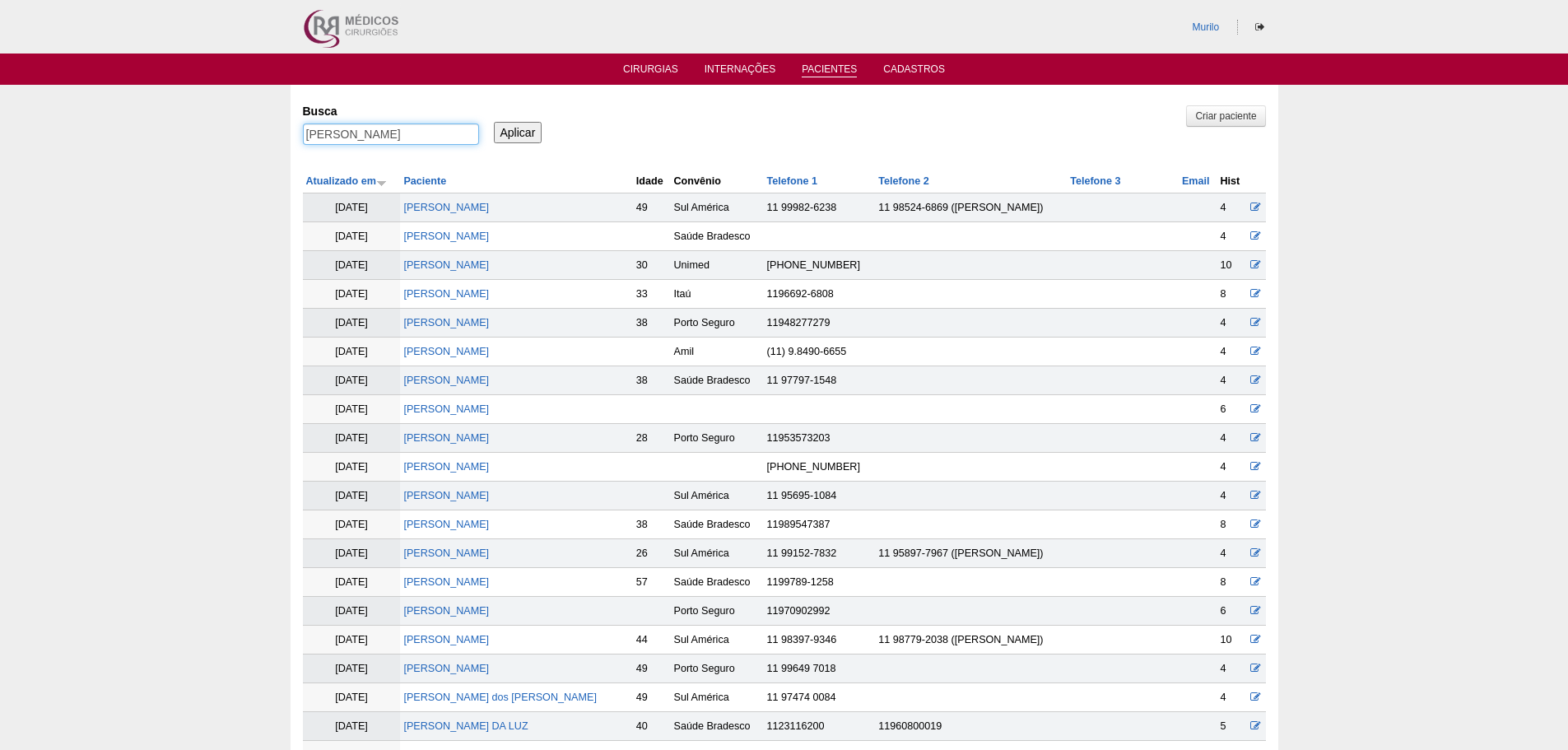
drag, startPoint x: 342, startPoint y: 132, endPoint x: 749, endPoint y: 151, distance: 407.4
click at [740, 151] on div "Busca [PERSON_NAME] Aplicar" at bounding box center [784, 125] width 963 height 56
type input "CELSO"
click at [493, 122] on input "Aplicar" at bounding box center [517, 132] width 49 height 21
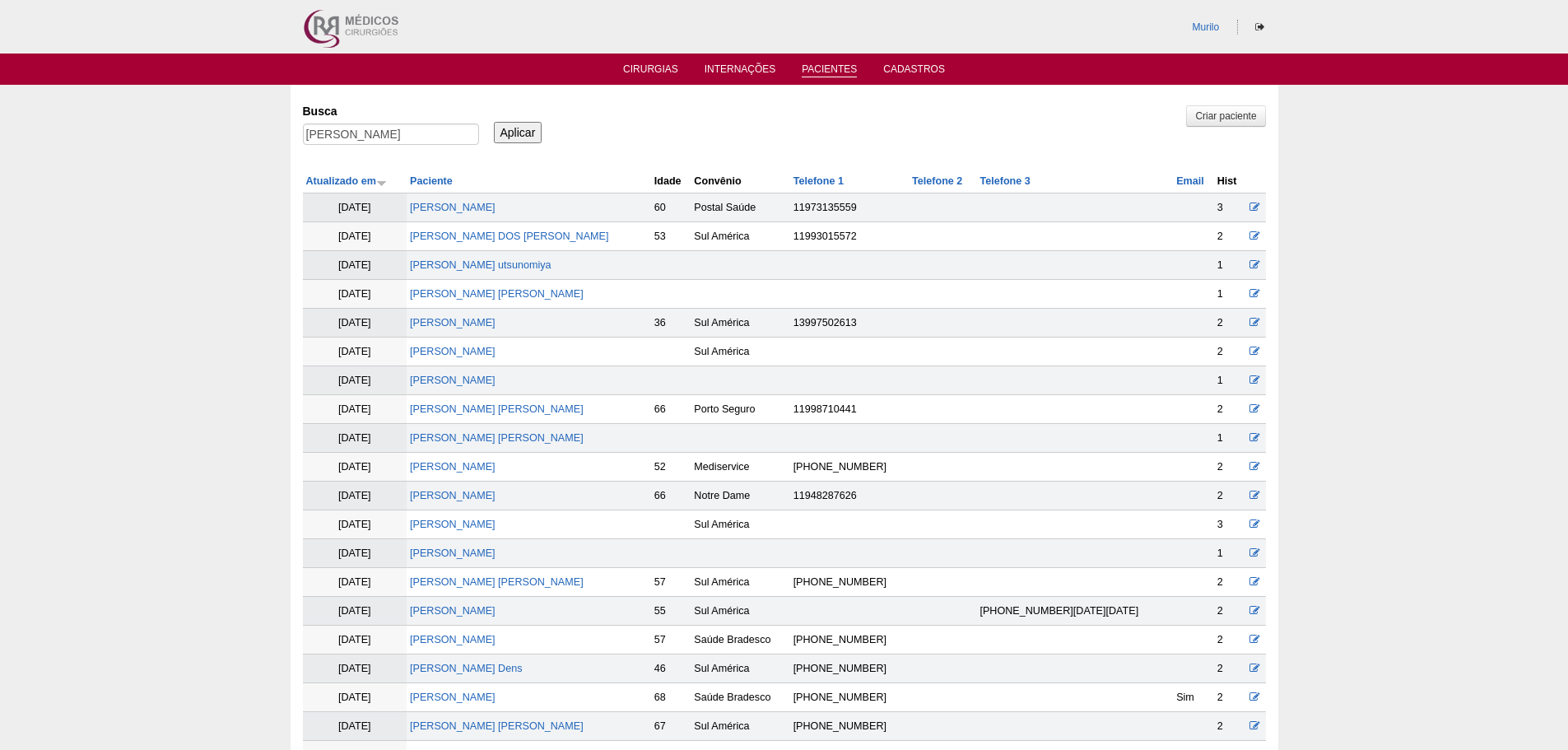
click at [530, 226] on td "[PERSON_NAME]" at bounding box center [529, 236] width 245 height 29
click at [534, 239] on link "[PERSON_NAME]" at bounding box center [509, 236] width 198 height 11
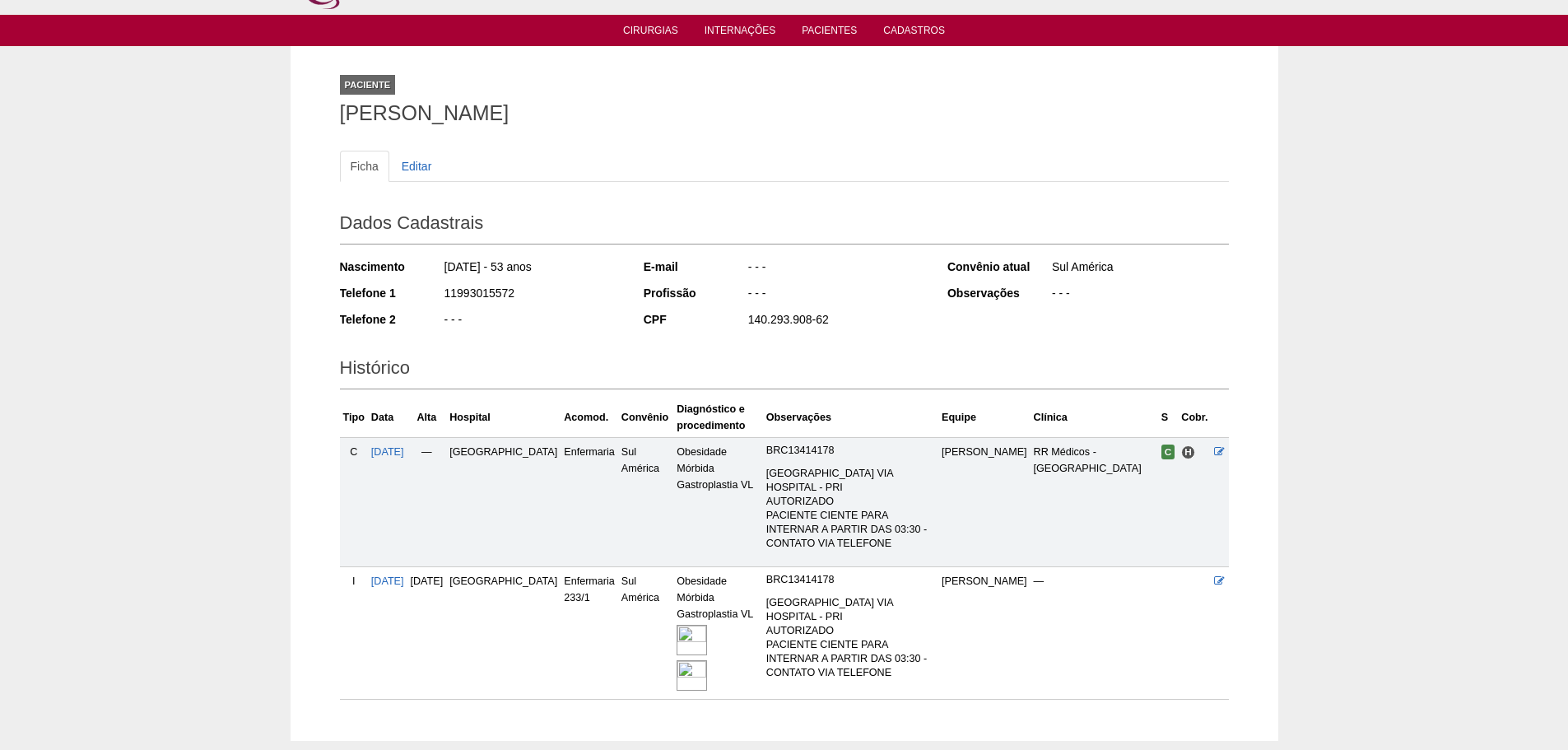
scroll to position [84, 0]
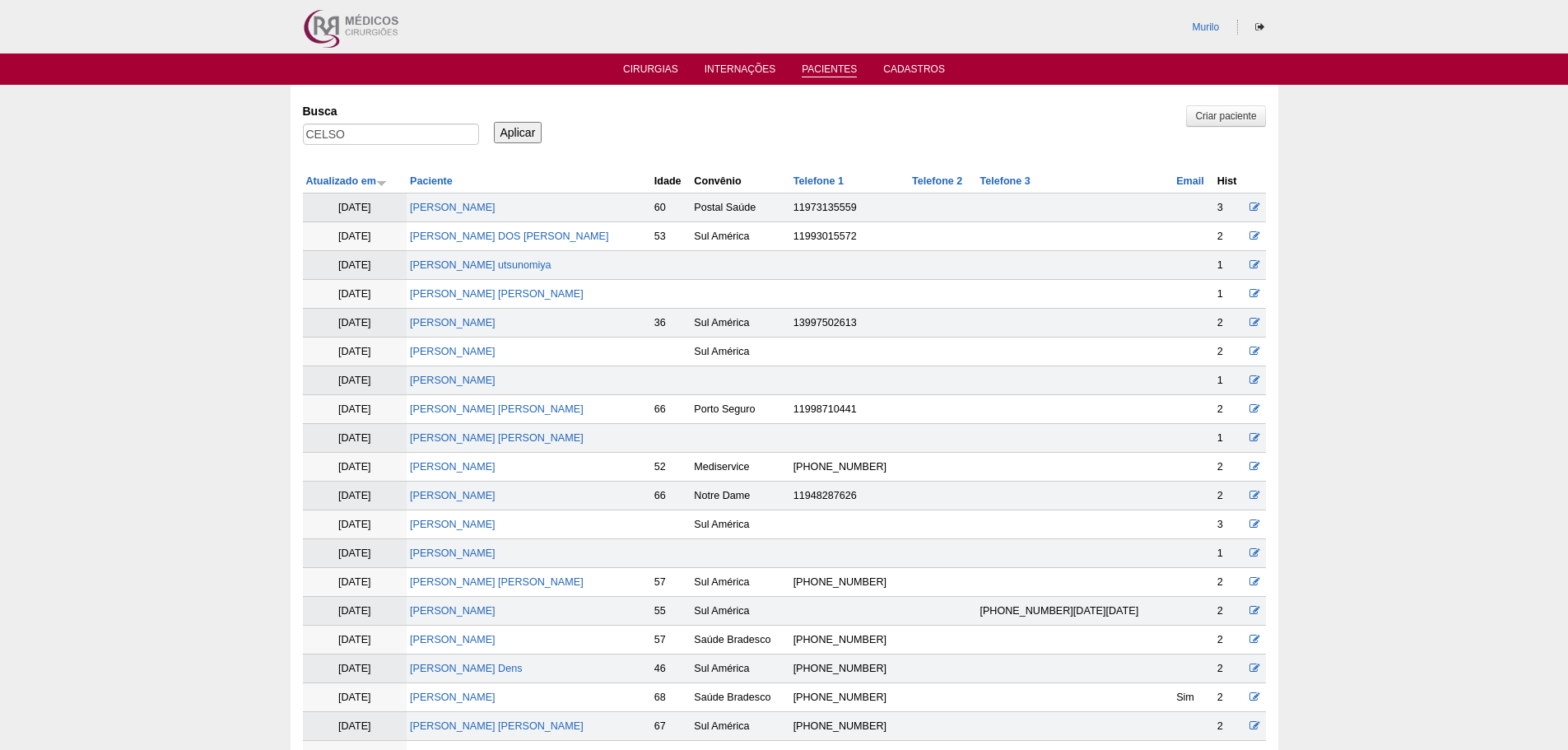
click at [323, 119] on label "Busca" at bounding box center [391, 111] width 176 height 16
click at [323, 124] on input "CELSO" at bounding box center [391, 134] width 176 height 21
click at [330, 127] on input "CELSO" at bounding box center [391, 134] width 176 height 21
paste input "[PERSON_NAME]"
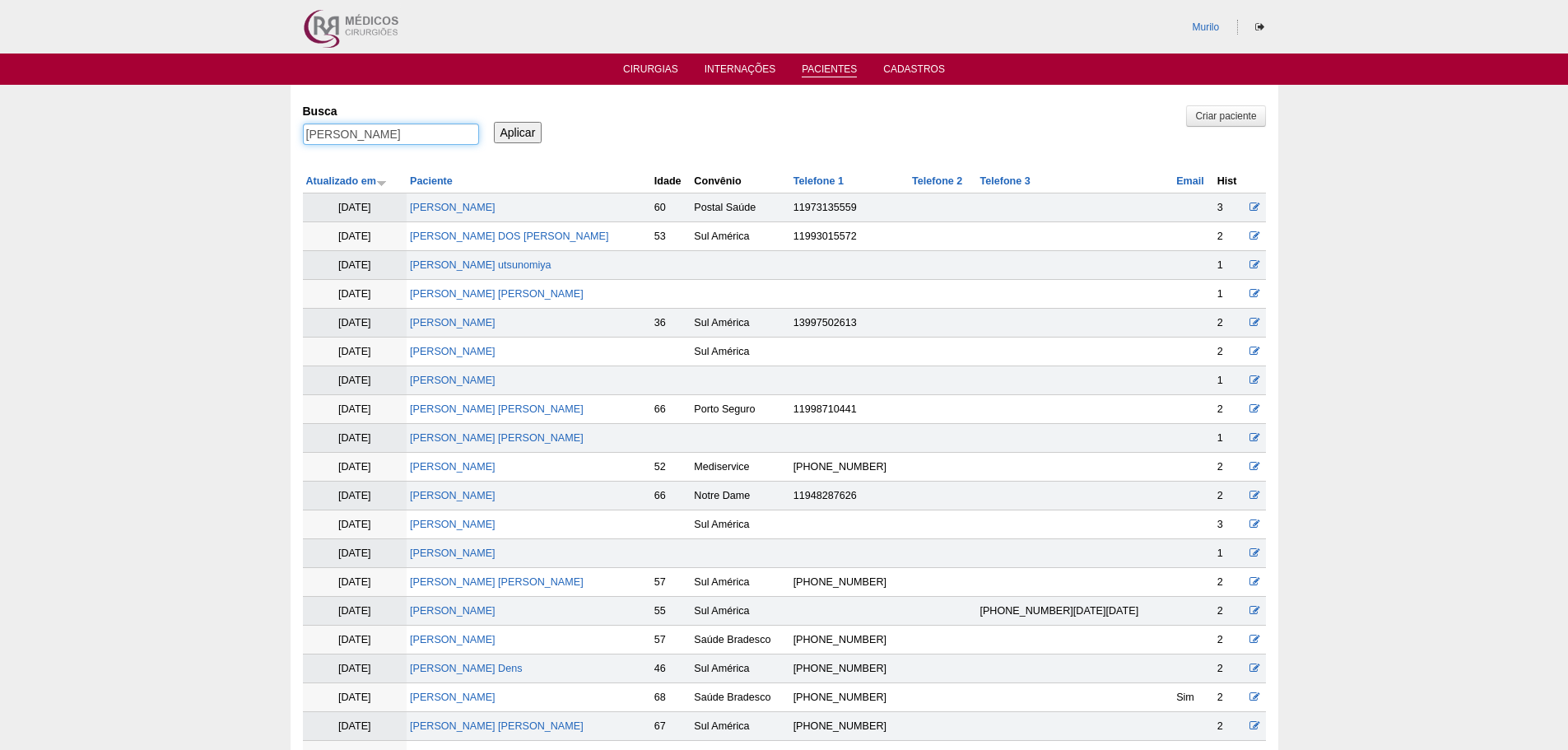
type input "[PERSON_NAME]"
click at [493, 122] on input "Aplicar" at bounding box center [517, 132] width 49 height 21
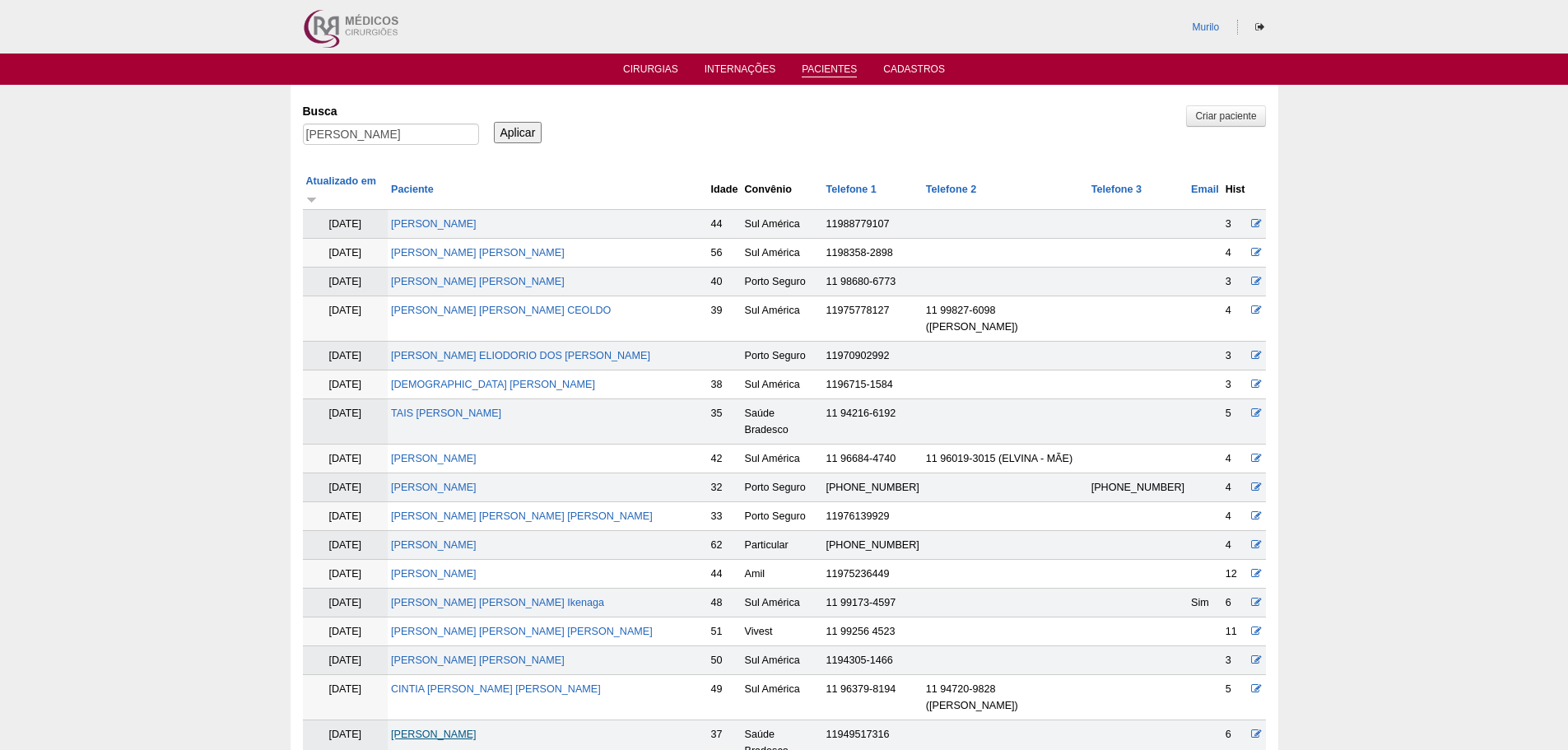
click at [476, 728] on link "DEBORA CRISTINA CAVALCANTE" at bounding box center [433, 734] width 86 height 11
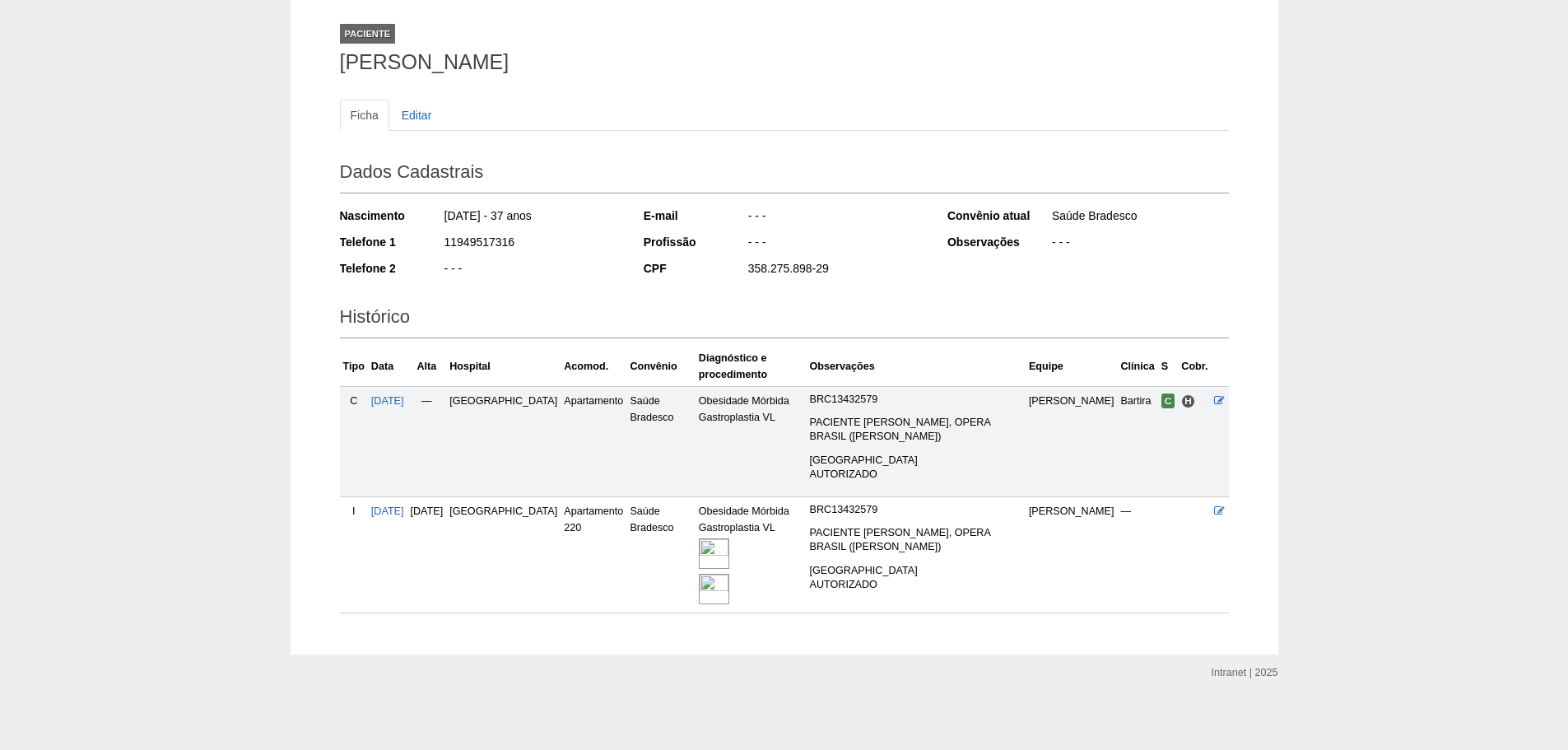
scroll to position [93, 0]
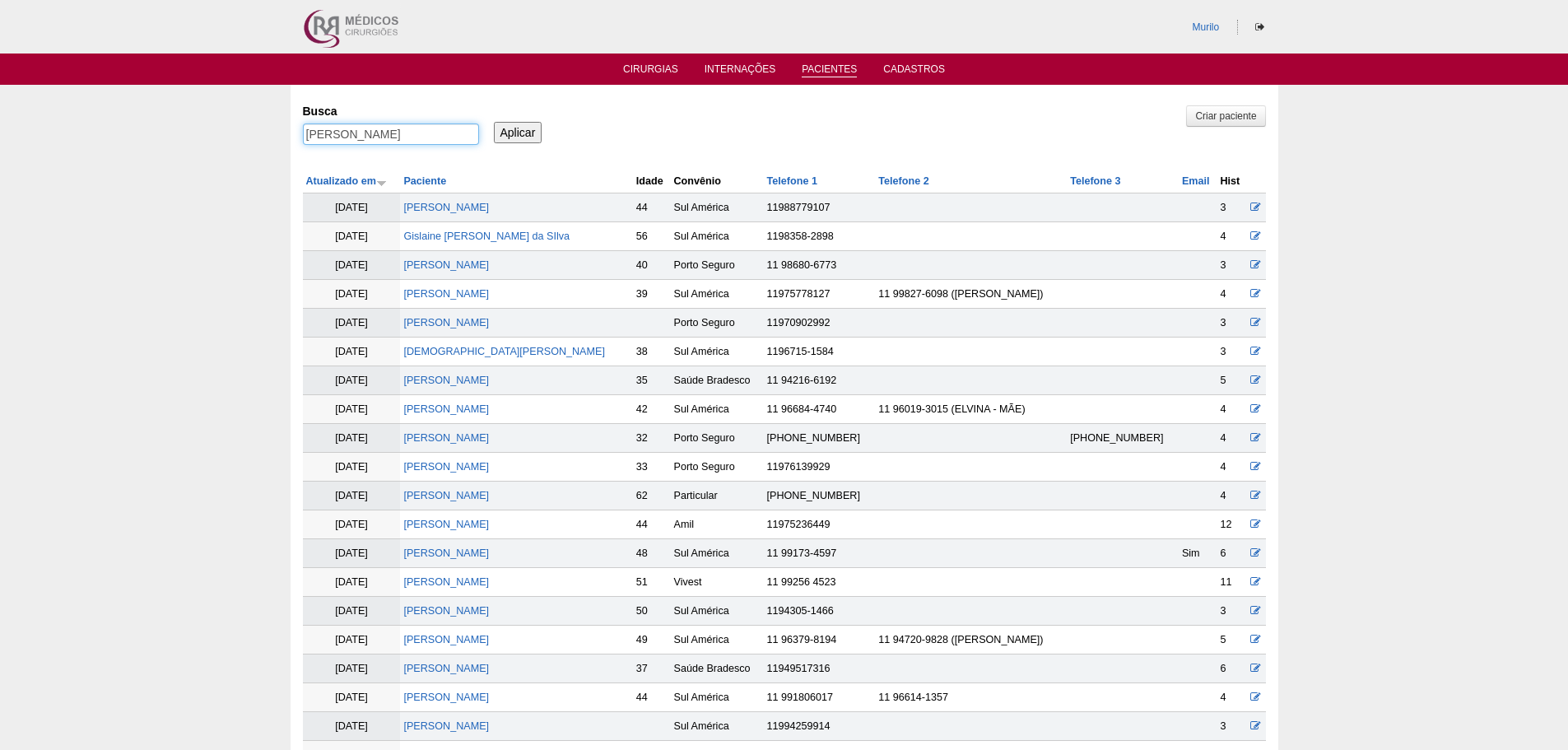
click at [306, 126] on input "DEBORA CRISTINA CAVALCANTE" at bounding box center [391, 134] width 176 height 21
paste input "[PERSON_NAME] Pastore [PERSON_NAME]"
type input "Fabiane Aparecida Pastore Jorge"
click at [493, 122] on input "Aplicar" at bounding box center [517, 132] width 49 height 21
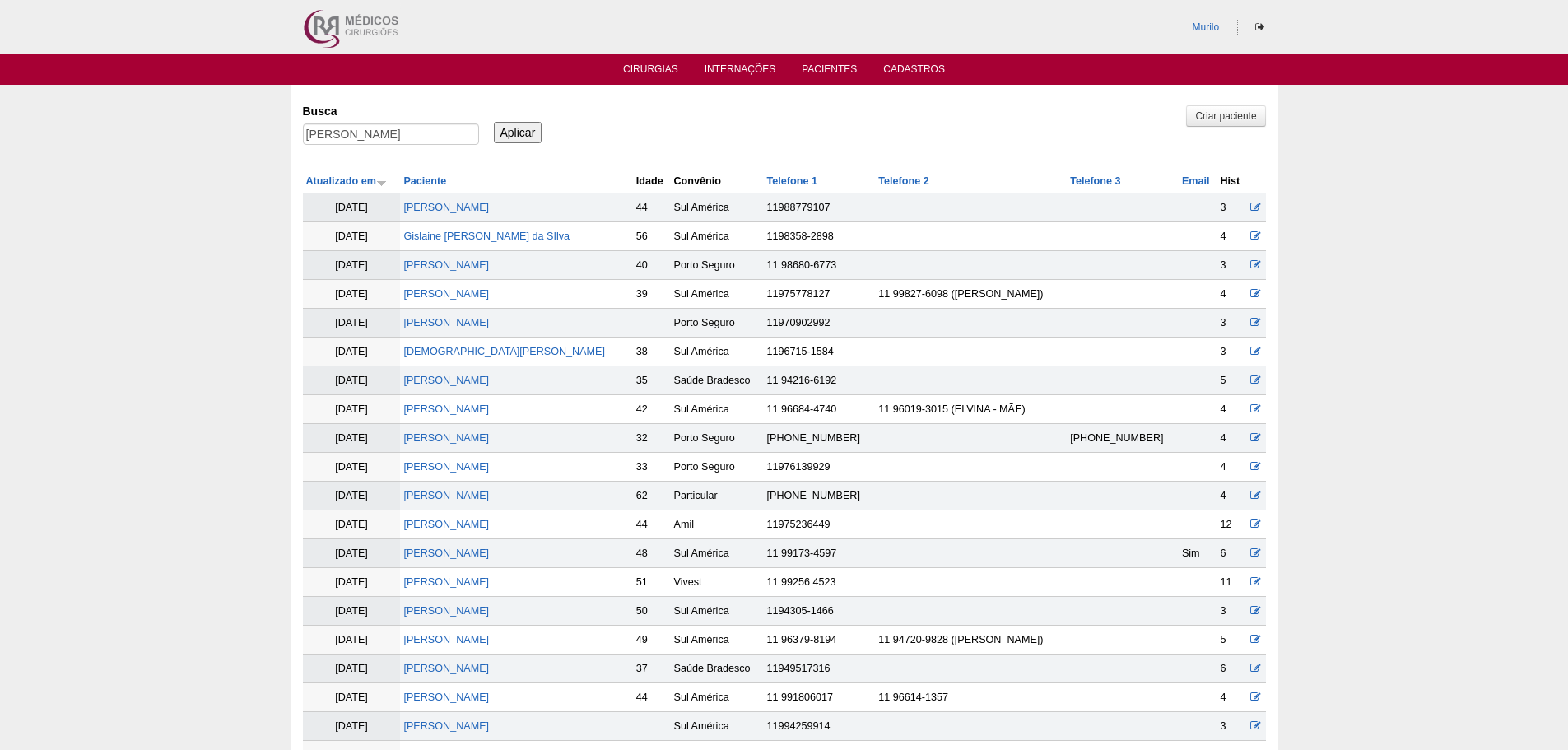
scroll to position [0, 0]
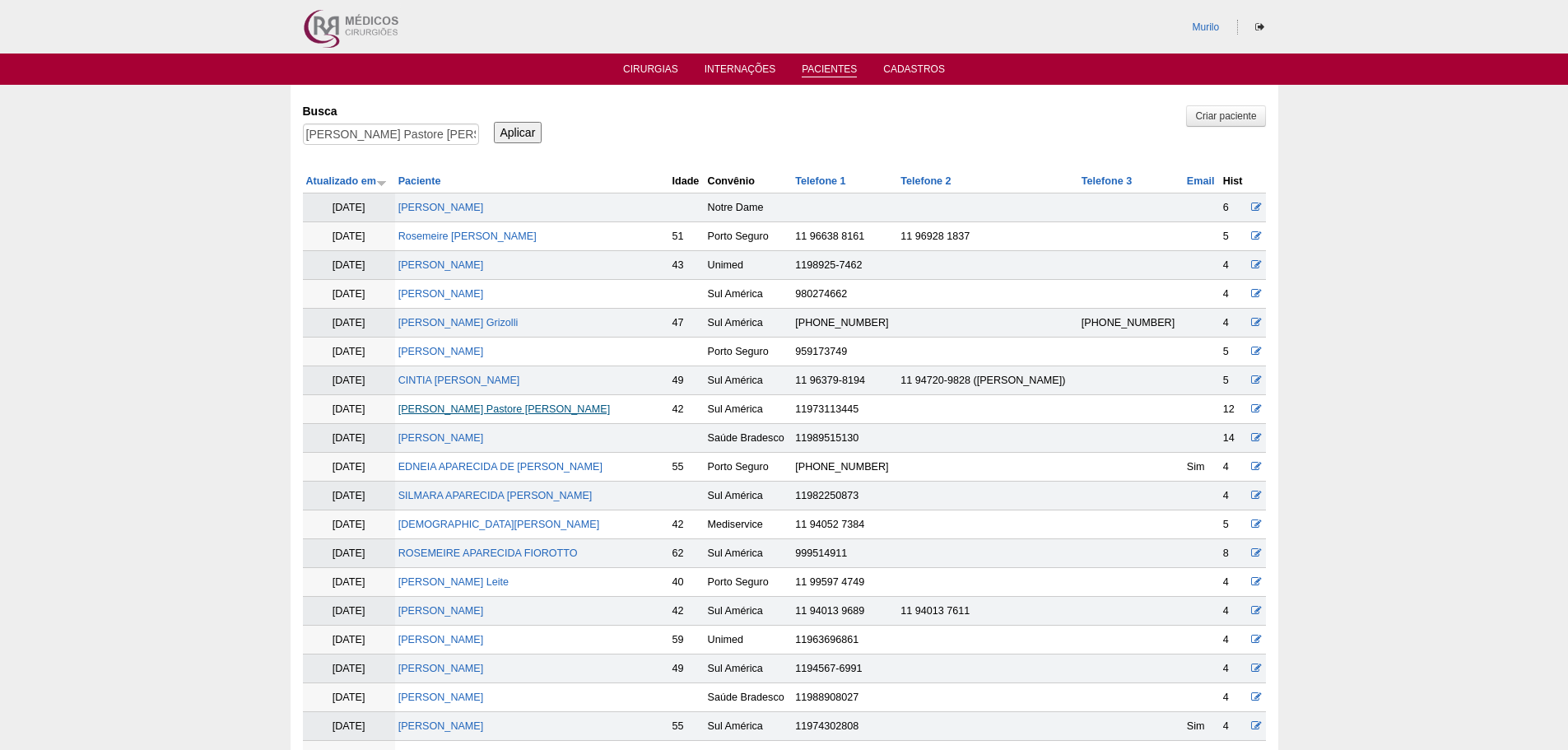
click at [449, 406] on link "[PERSON_NAME]" at bounding box center [504, 409] width 212 height 11
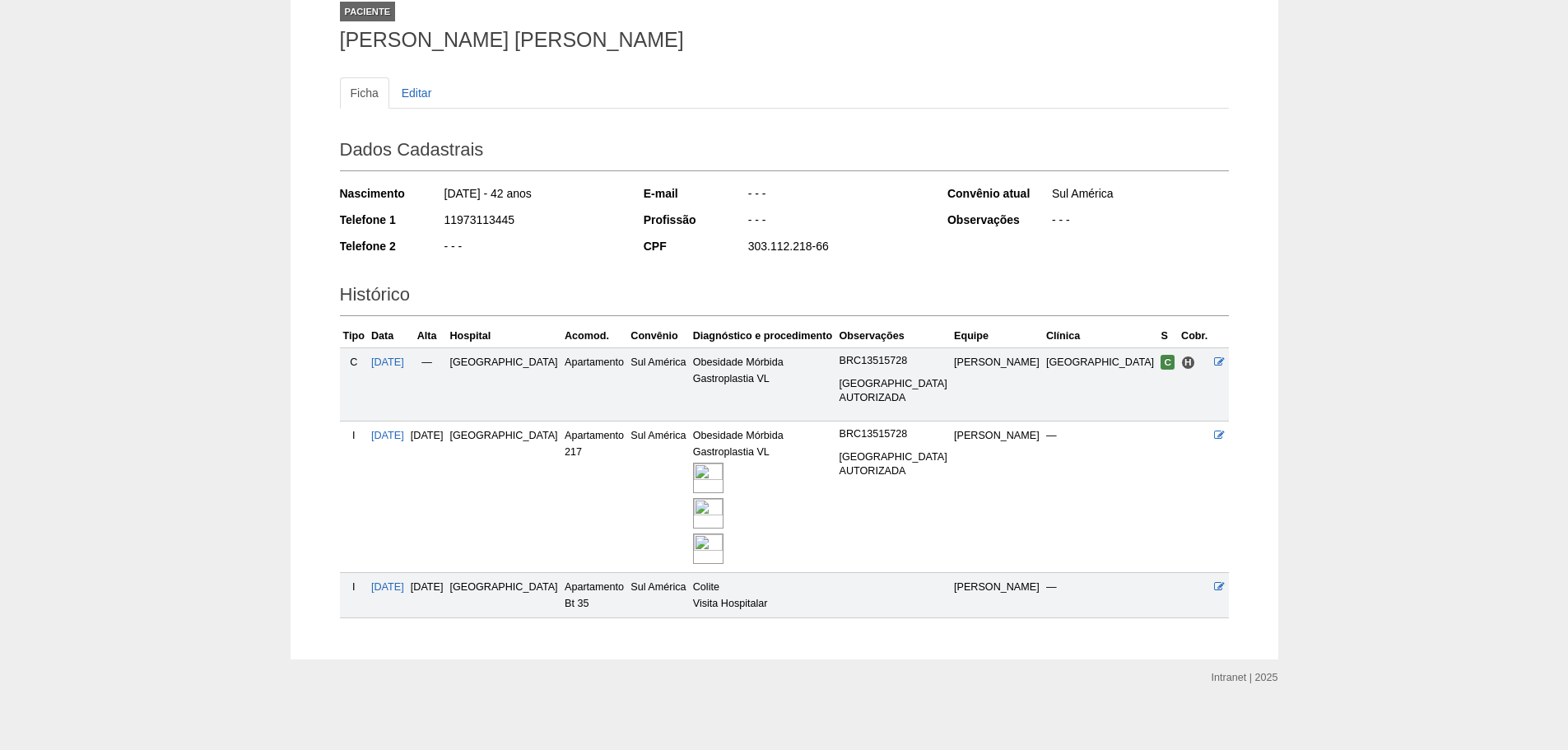
scroll to position [120, 0]
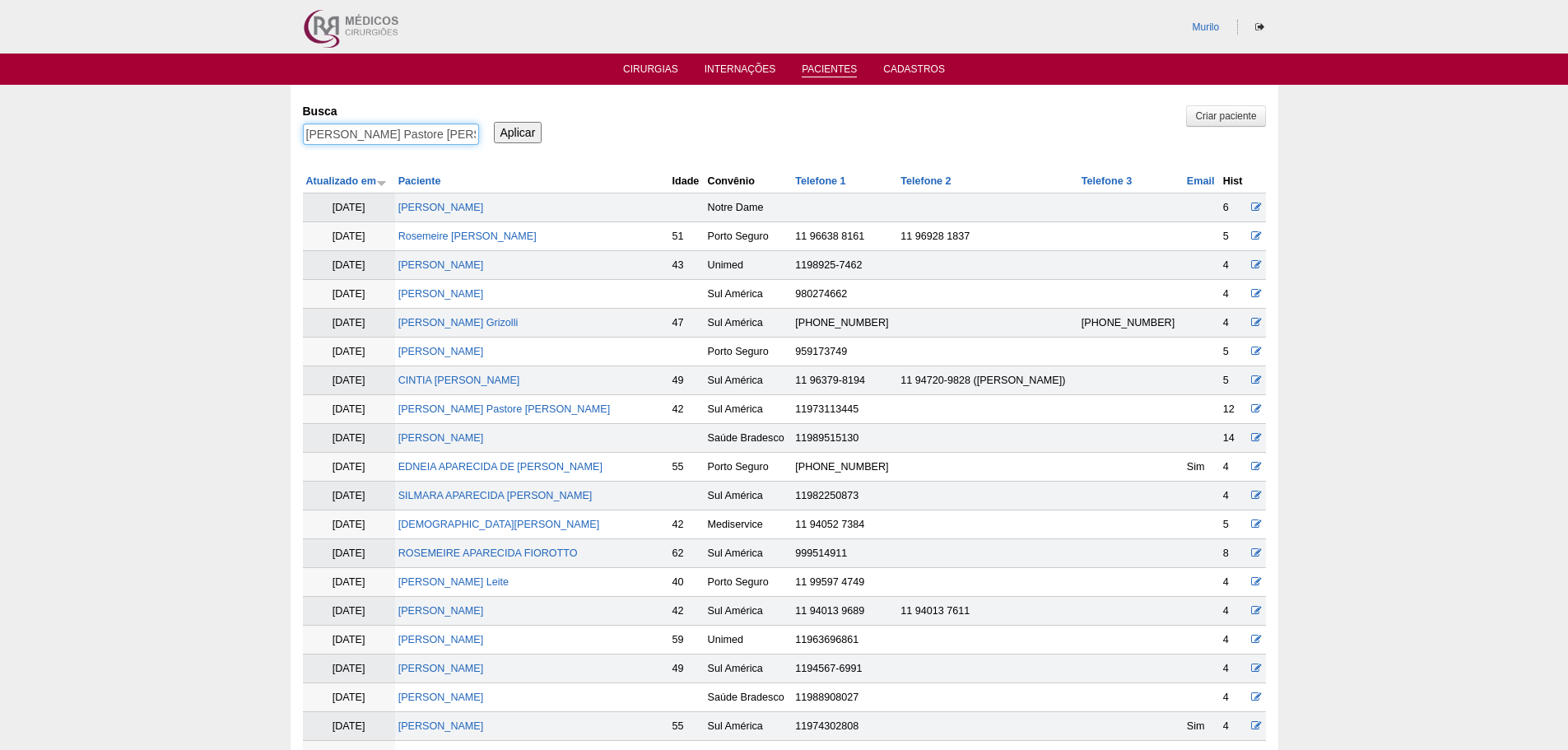
click at [368, 134] on input "Fabiane Aparecida Pastore Jorge" at bounding box center [391, 134] width 176 height 21
paste input "a Guerra Peretti Bianquini"
type input "Fabiana Guerra Peretti Bianquini"
click at [493, 122] on input "Aplicar" at bounding box center [517, 132] width 49 height 21
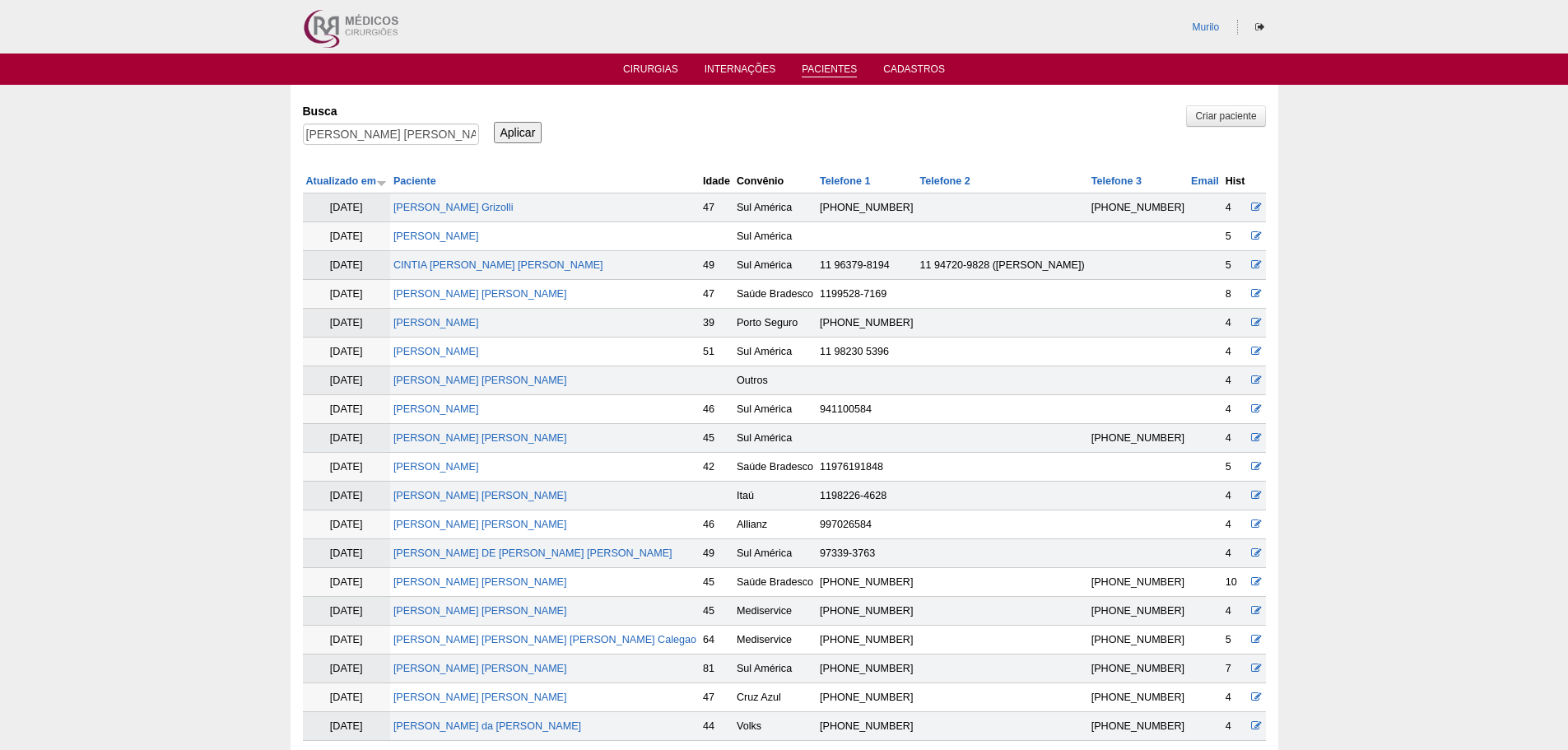
click at [511, 287] on td "[PERSON_NAME] [PERSON_NAME]" at bounding box center [544, 294] width 310 height 29
click at [517, 306] on td "Fabiana Guerra Peretti Bianquini" at bounding box center [544, 294] width 310 height 29
click at [537, 299] on link "Fabiana Guerra Peretti Bianquini" at bounding box center [480, 294] width 173 height 11
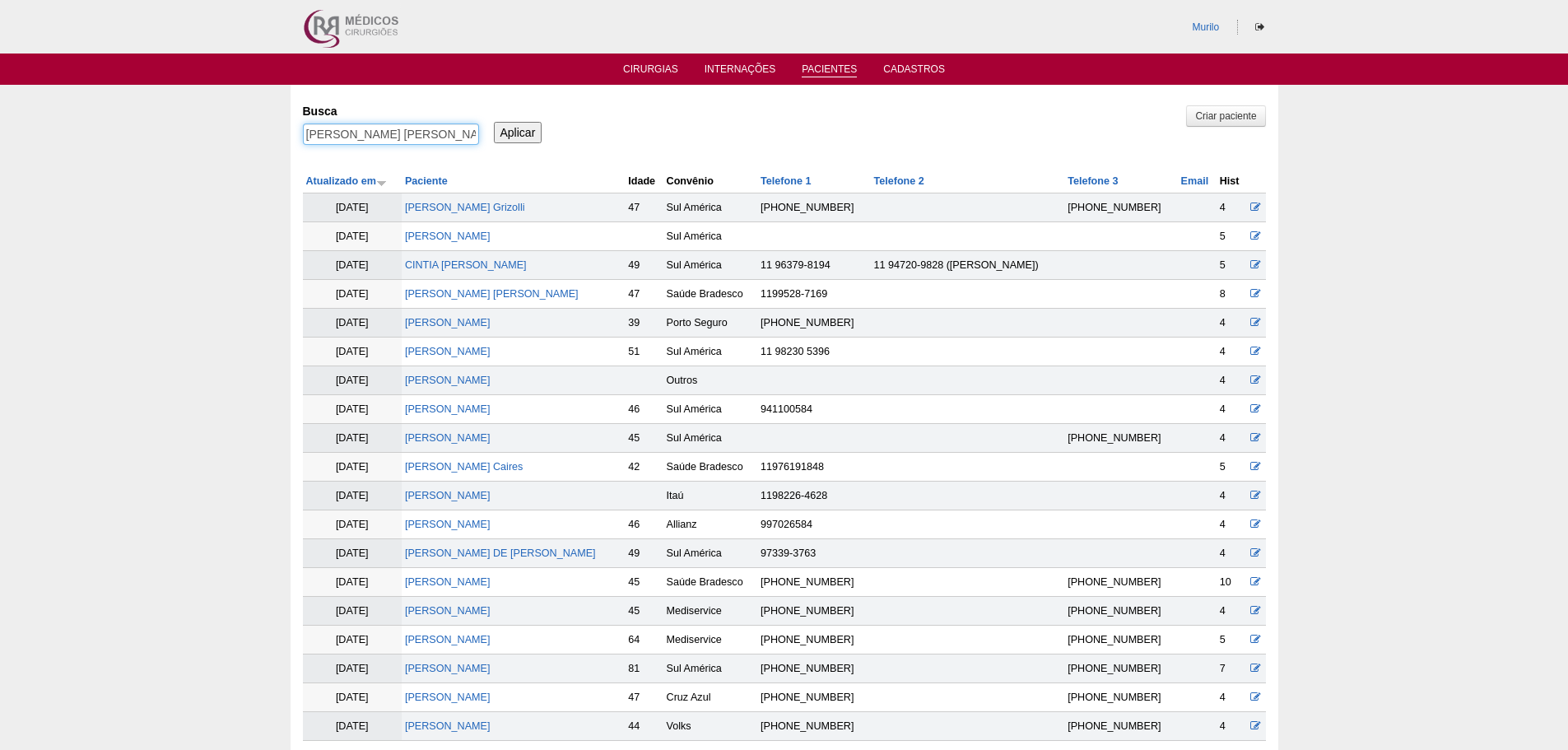
click at [364, 136] on input "[PERSON_NAME] [PERSON_NAME]" at bounding box center [391, 134] width 176 height 21
paste input "EDSON SIDNEI DE SOUZA"
type input "EDSON SIDNEI DE SOUZA"
click at [493, 122] on input "Aplicar" at bounding box center [517, 132] width 49 height 21
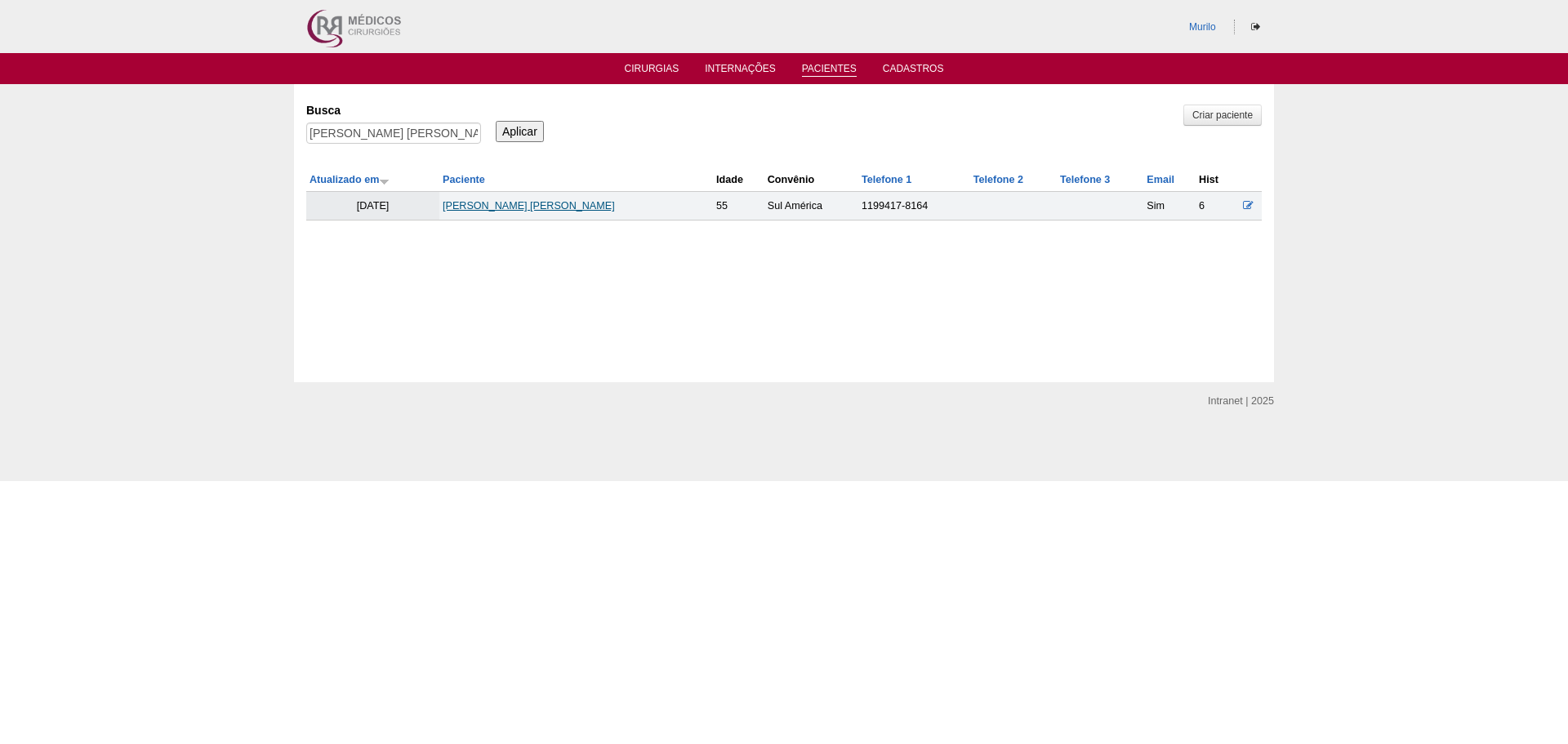
click at [461, 201] on link "[PERSON_NAME] [PERSON_NAME]" at bounding box center [528, 206] width 172 height 11
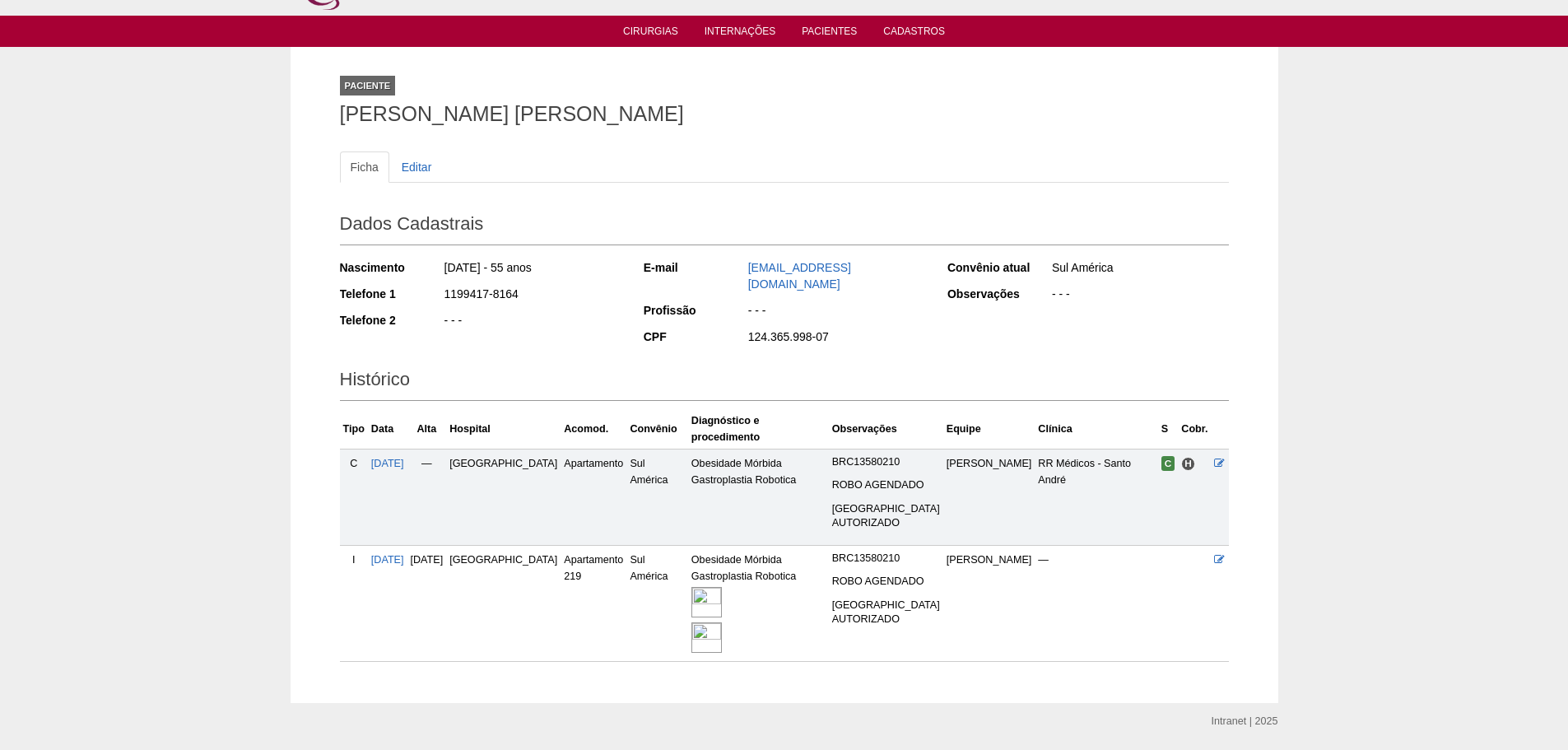
scroll to position [64, 0]
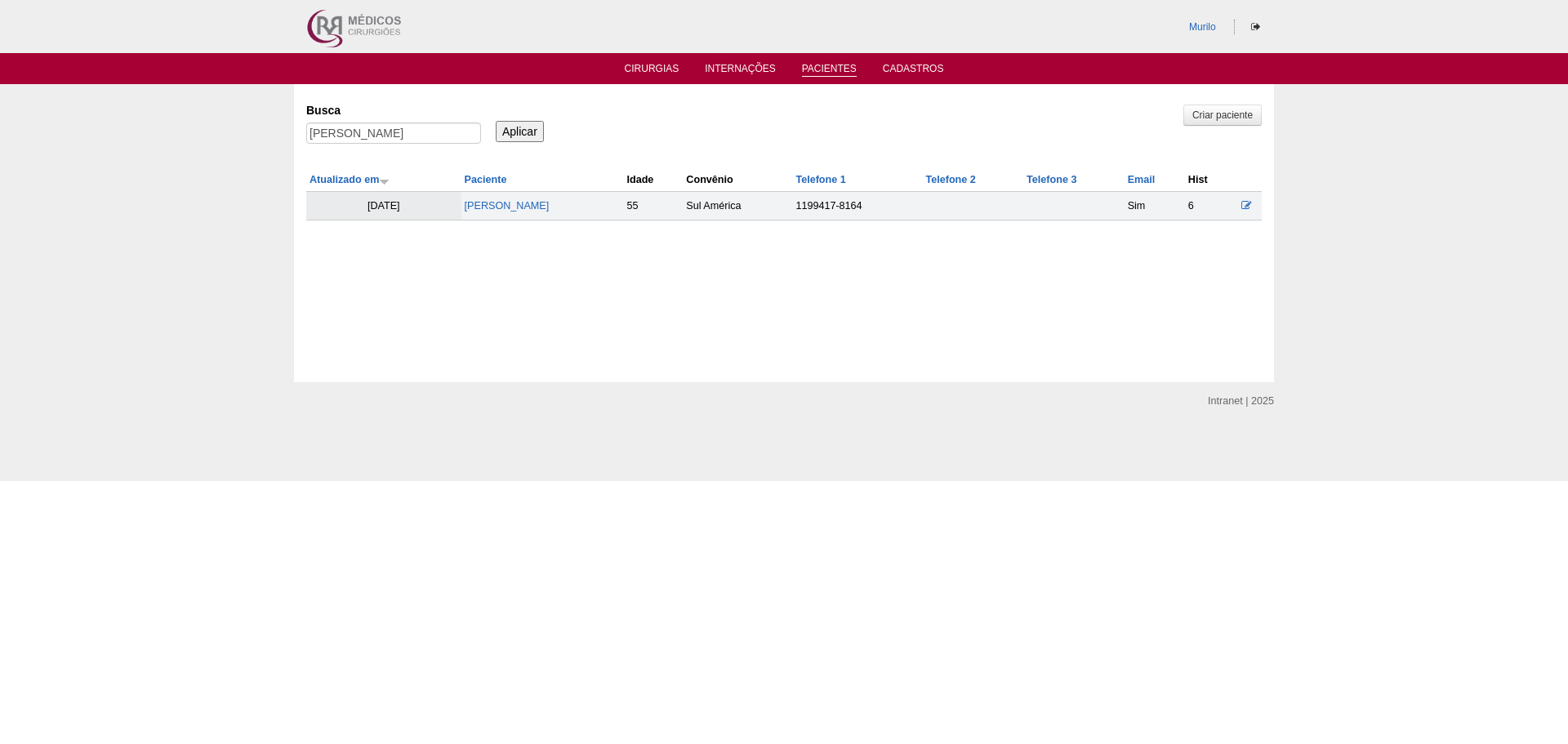
click at [339, 120] on div "Busca [PERSON_NAME]" at bounding box center [399, 124] width 186 height 56
click at [348, 123] on input "[PERSON_NAME]" at bounding box center [393, 133] width 175 height 21
click at [353, 128] on input "[PERSON_NAME]" at bounding box center [393, 133] width 175 height 21
paste input "[PERSON_NAME]"
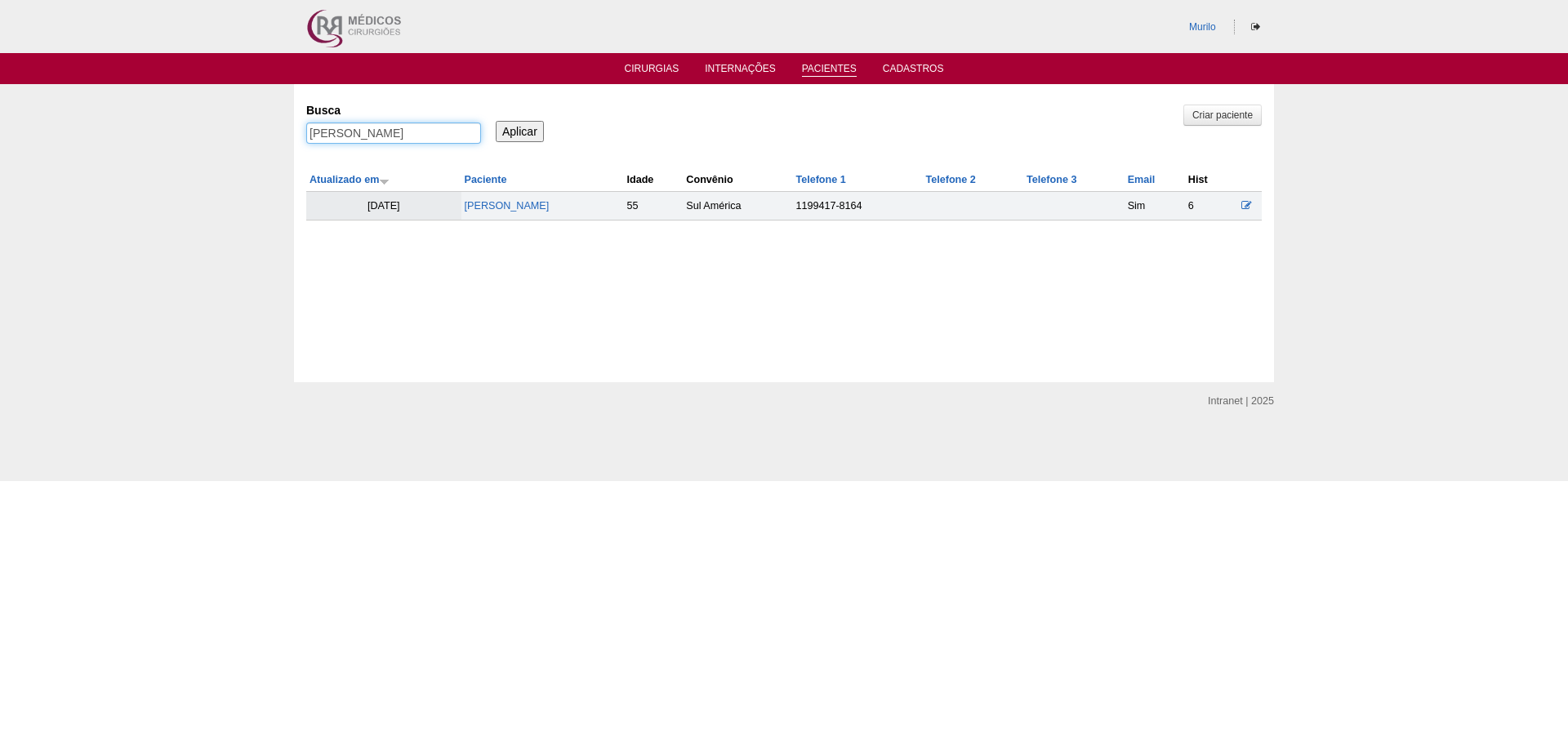
type input "[PERSON_NAME]"
click at [495, 121] on input "Aplicar" at bounding box center [519, 131] width 48 height 21
click at [489, 200] on link "DOUGLAS HENRIQUE DE OLIVEIRA" at bounding box center [502, 206] width 85 height 11
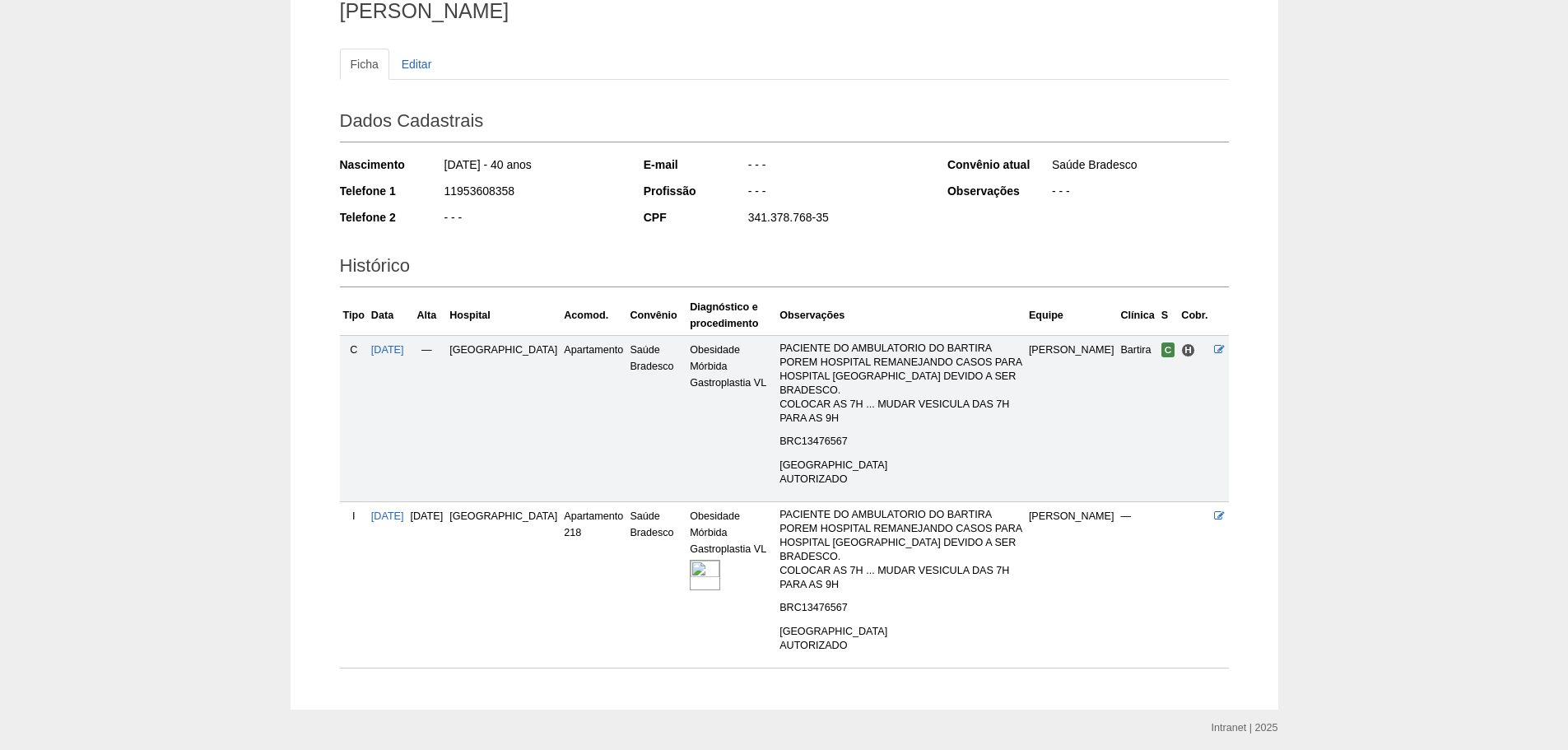
scroll to position [144, 0]
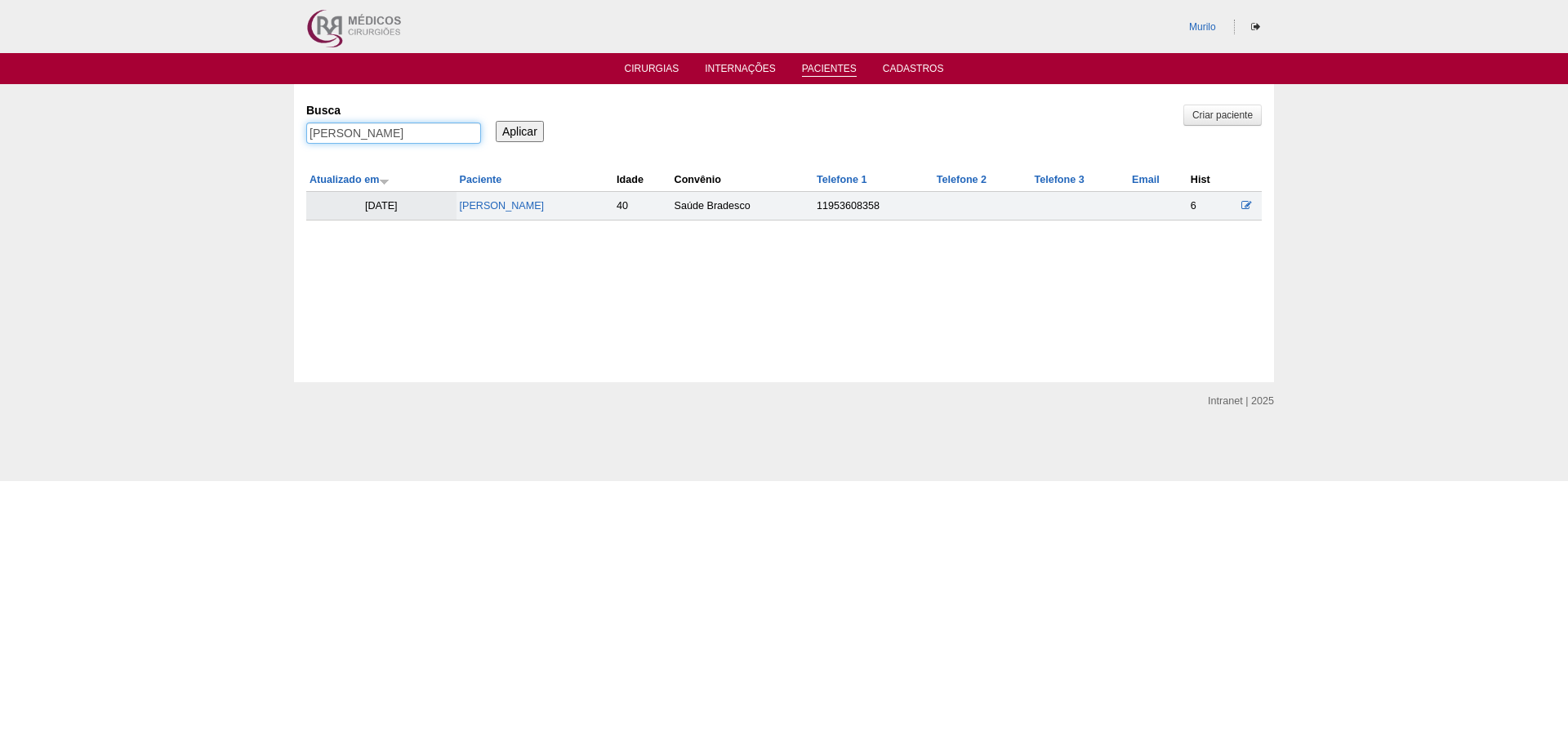
click at [398, 126] on input "DOUGLAS HENRIQUE DE OLIVEIRA" at bounding box center [393, 133] width 175 height 21
paste input "[PERSON_NAME]"
type input "[PERSON_NAME]"
click at [495, 121] on input "Aplicar" at bounding box center [519, 131] width 48 height 21
click at [542, 208] on link "[PERSON_NAME]" at bounding box center [508, 206] width 85 height 11
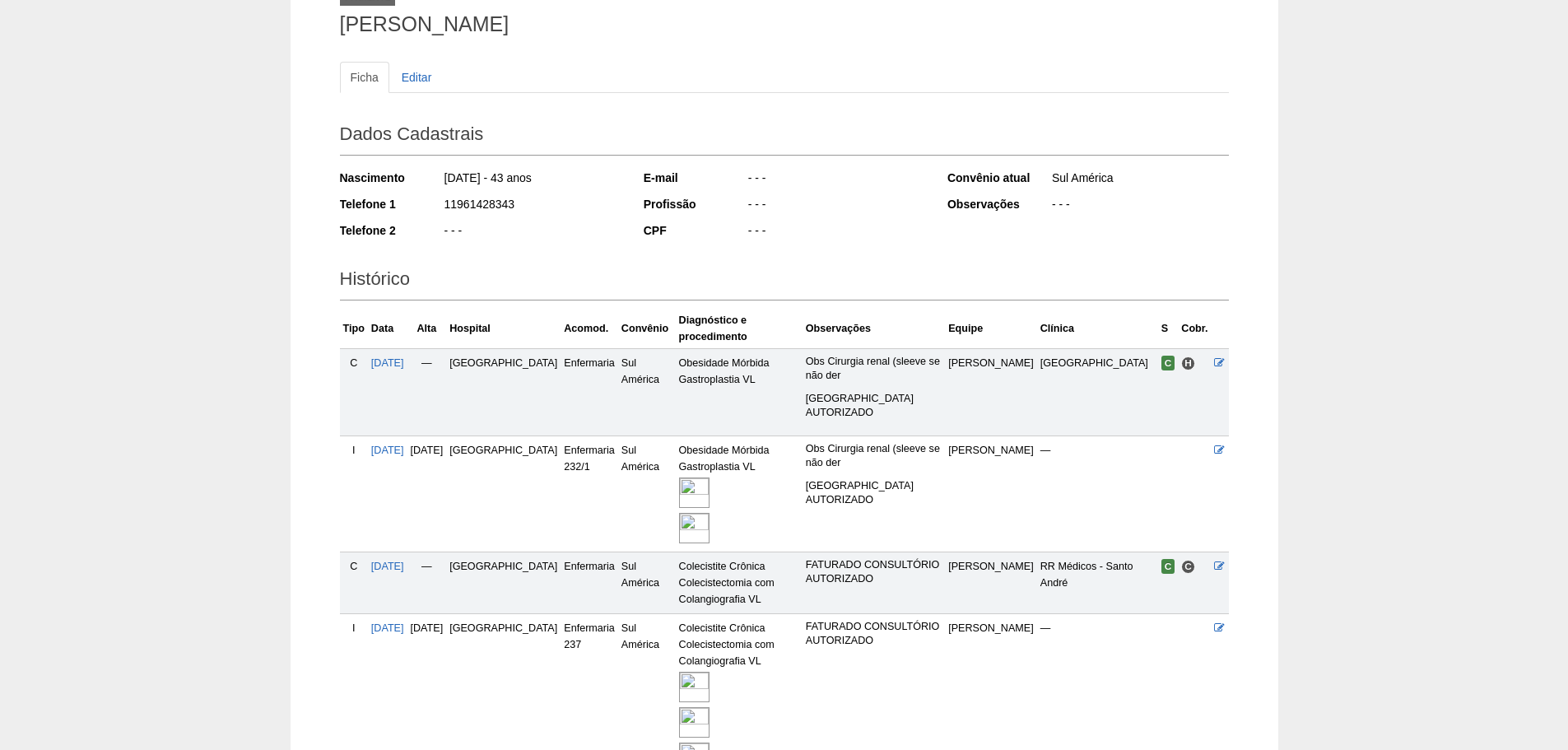
scroll to position [283, 0]
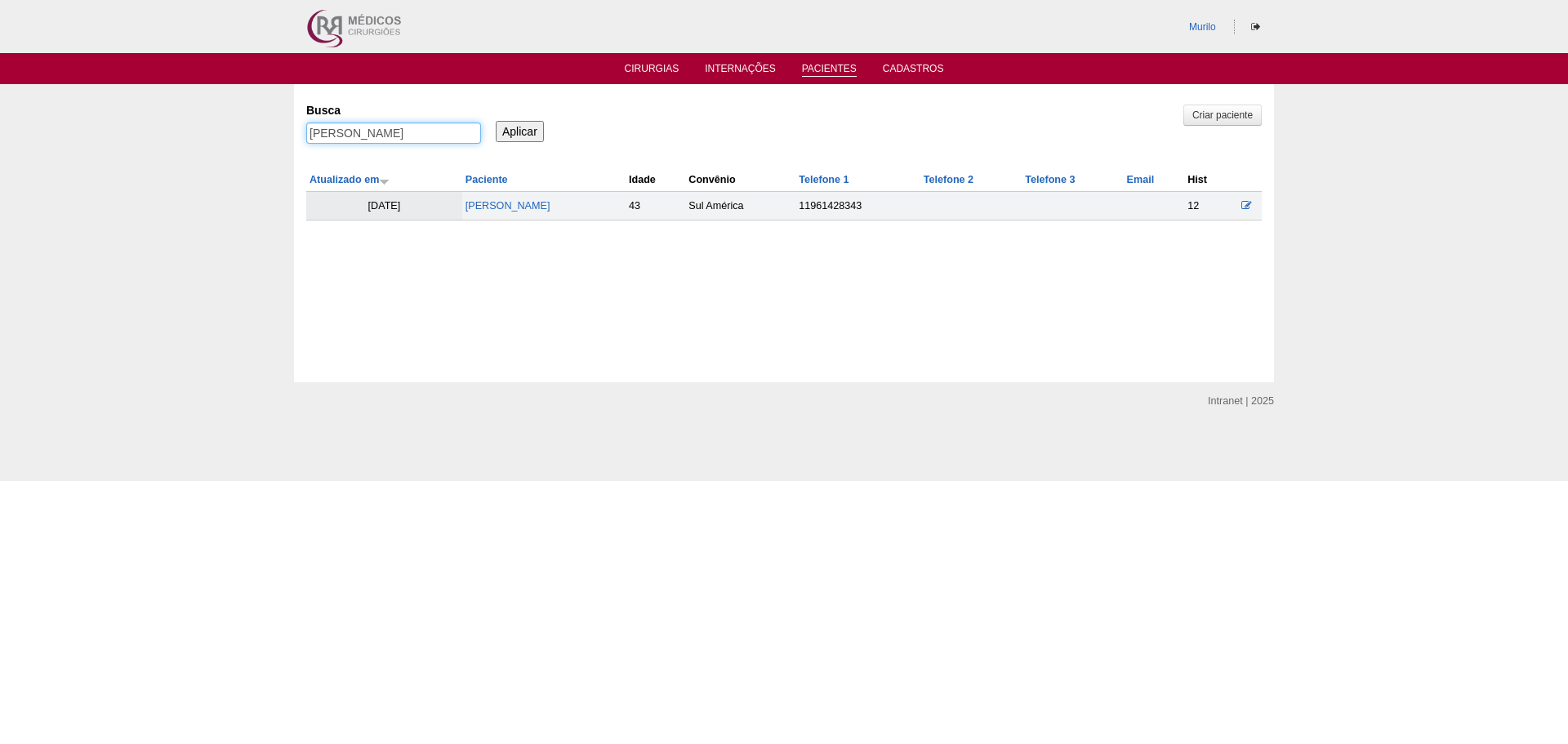
click at [362, 139] on input "Fernanda de Lima Jacinto" at bounding box center [393, 133] width 175 height 21
paste input "Rogeria de Assis Cândid"
type input "Rogeria de Assis Cândido"
click at [495, 121] on input "Aplicar" at bounding box center [519, 131] width 48 height 21
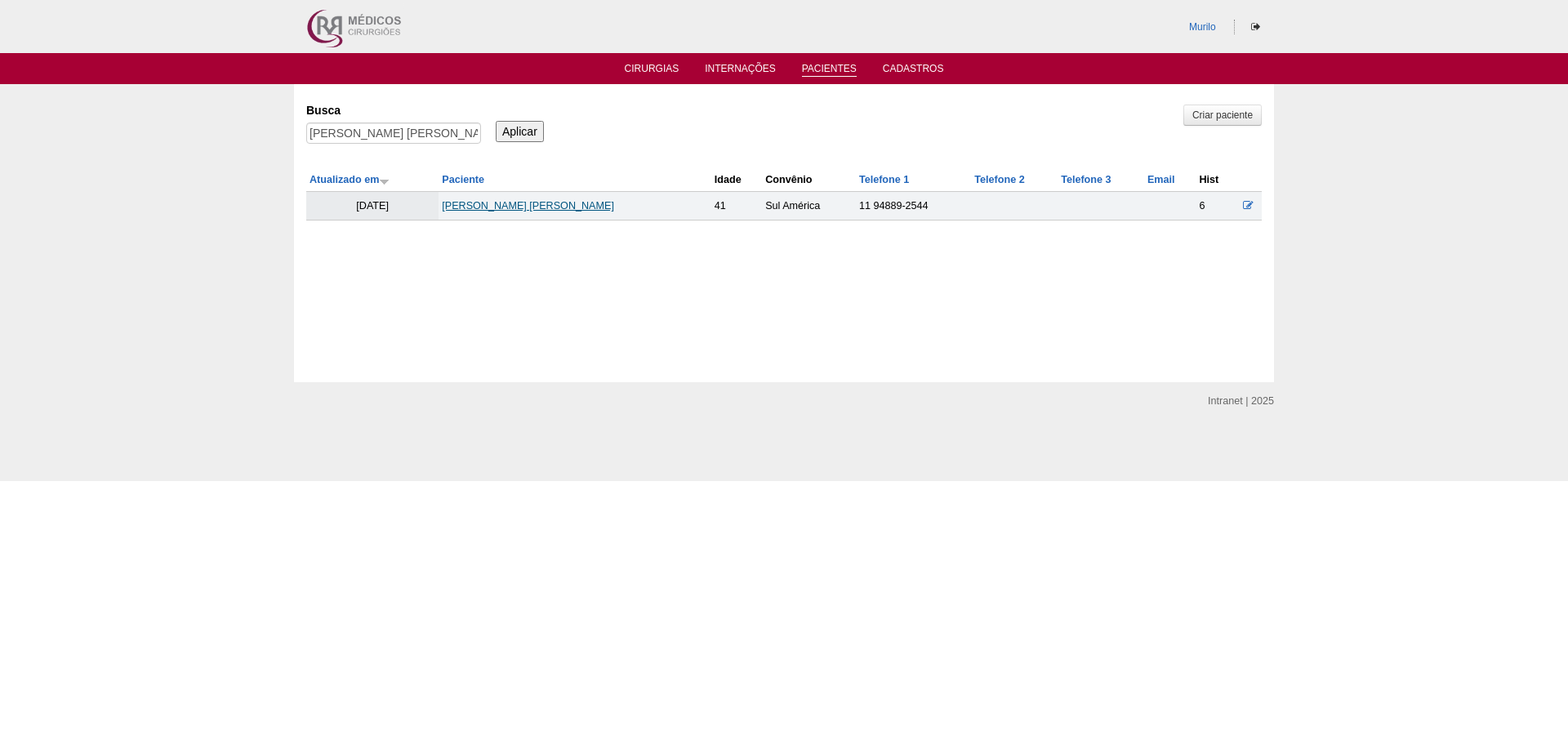
click at [508, 205] on link "[PERSON_NAME]" at bounding box center [527, 206] width 172 height 11
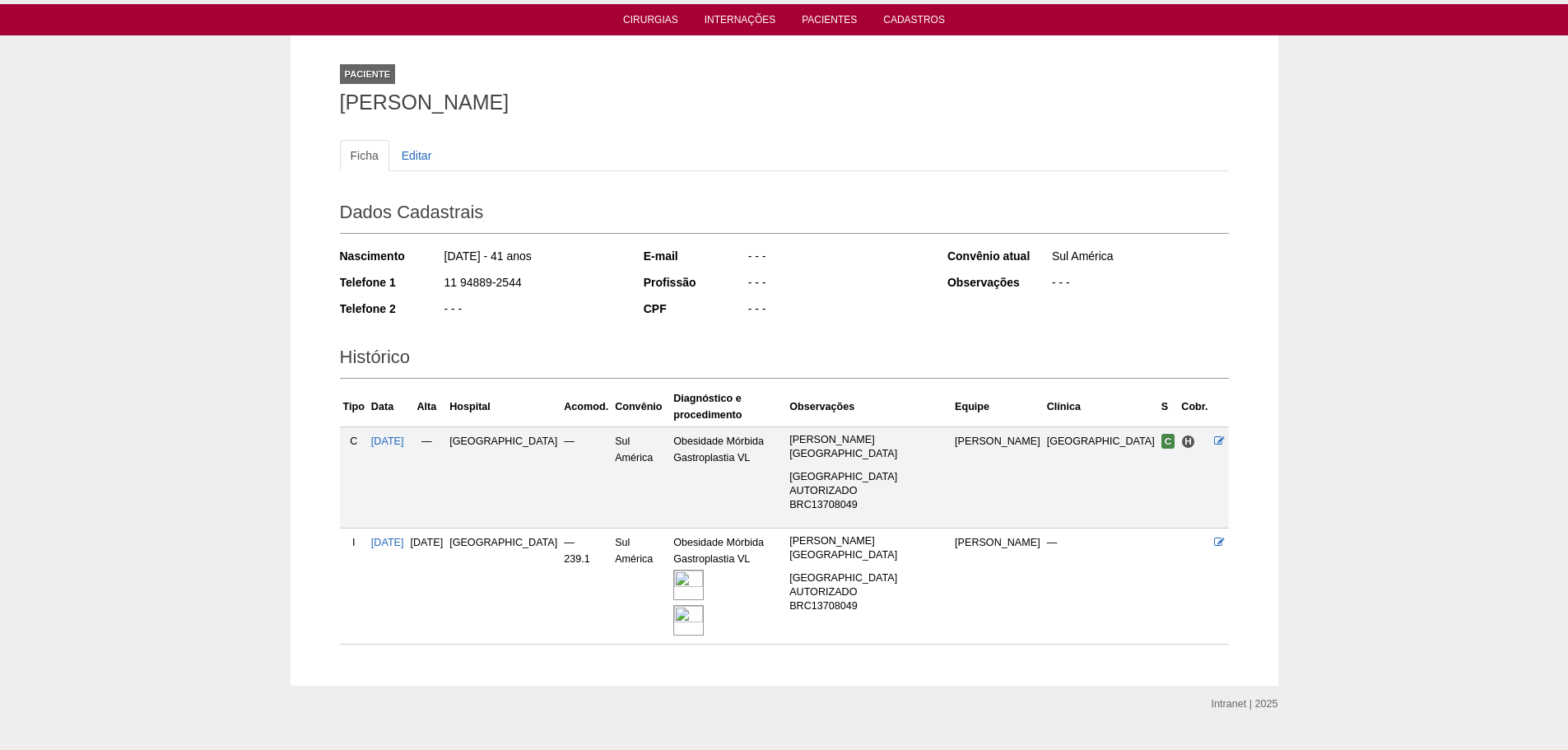
scroll to position [53, 0]
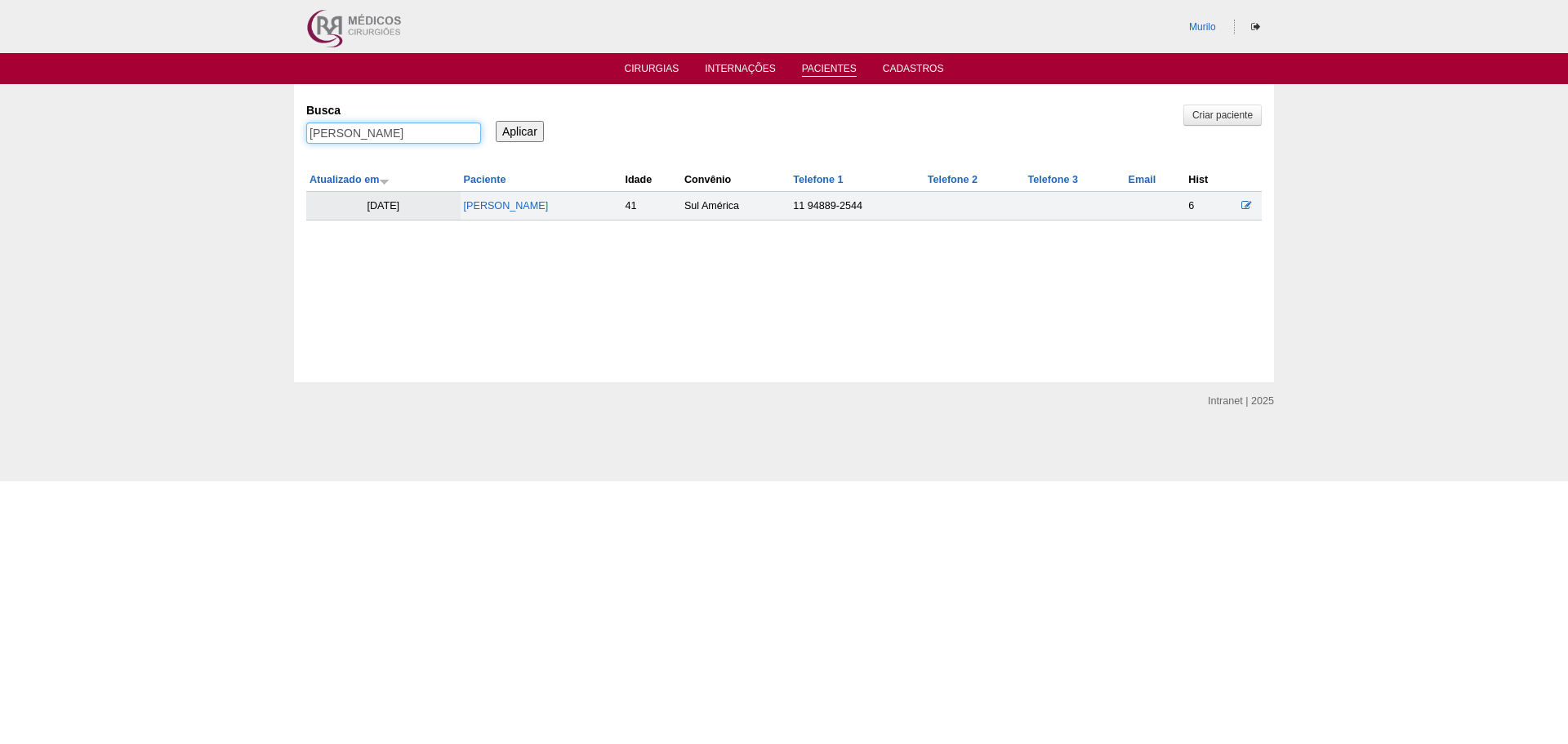
click at [327, 136] on input "[PERSON_NAME]" at bounding box center [393, 133] width 175 height 21
paste input "[PERSON_NAME]"
type input "[PERSON_NAME]"
click at [495, 121] on input "Aplicar" at bounding box center [519, 131] width 48 height 21
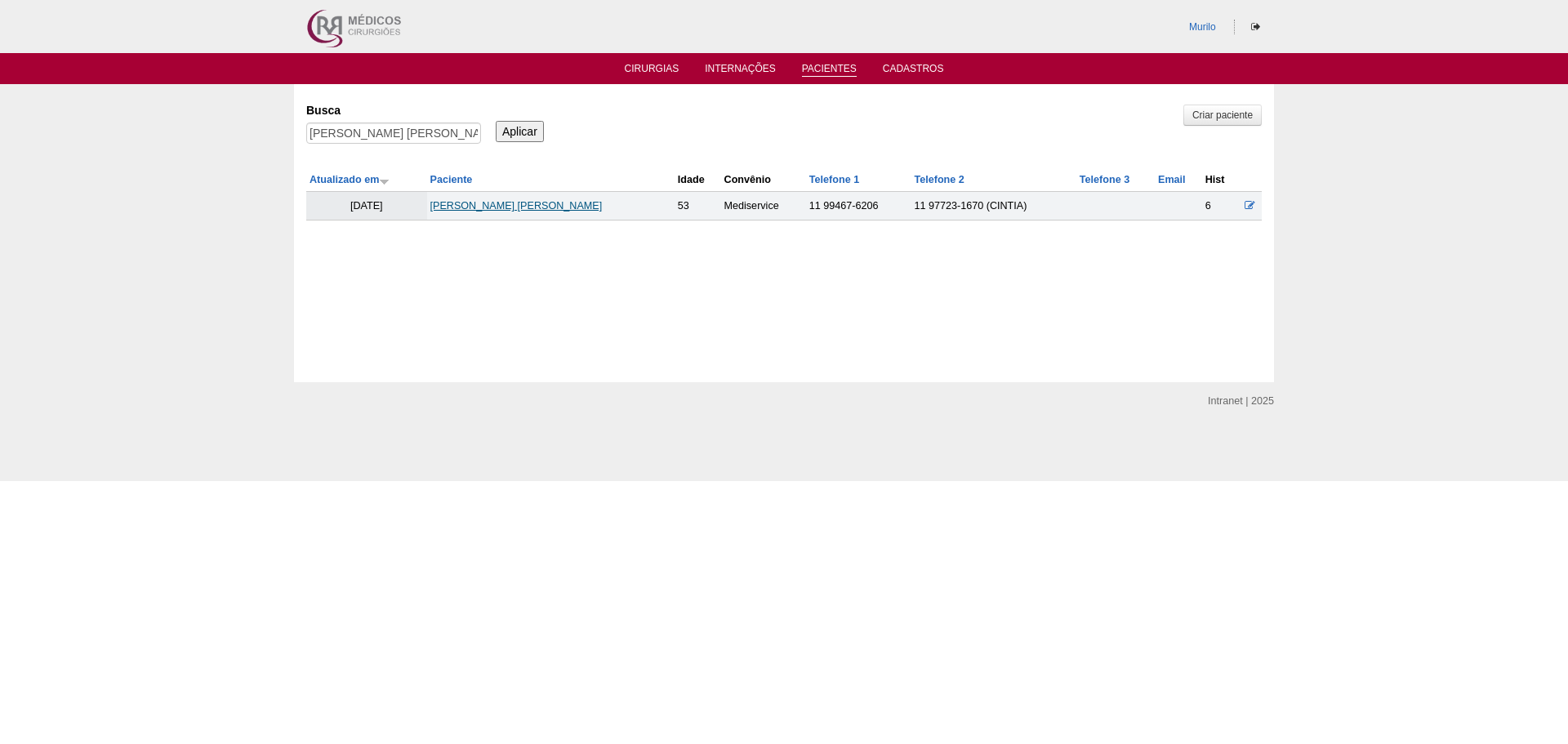
click at [442, 211] on link "[PERSON_NAME]" at bounding box center [516, 206] width 172 height 11
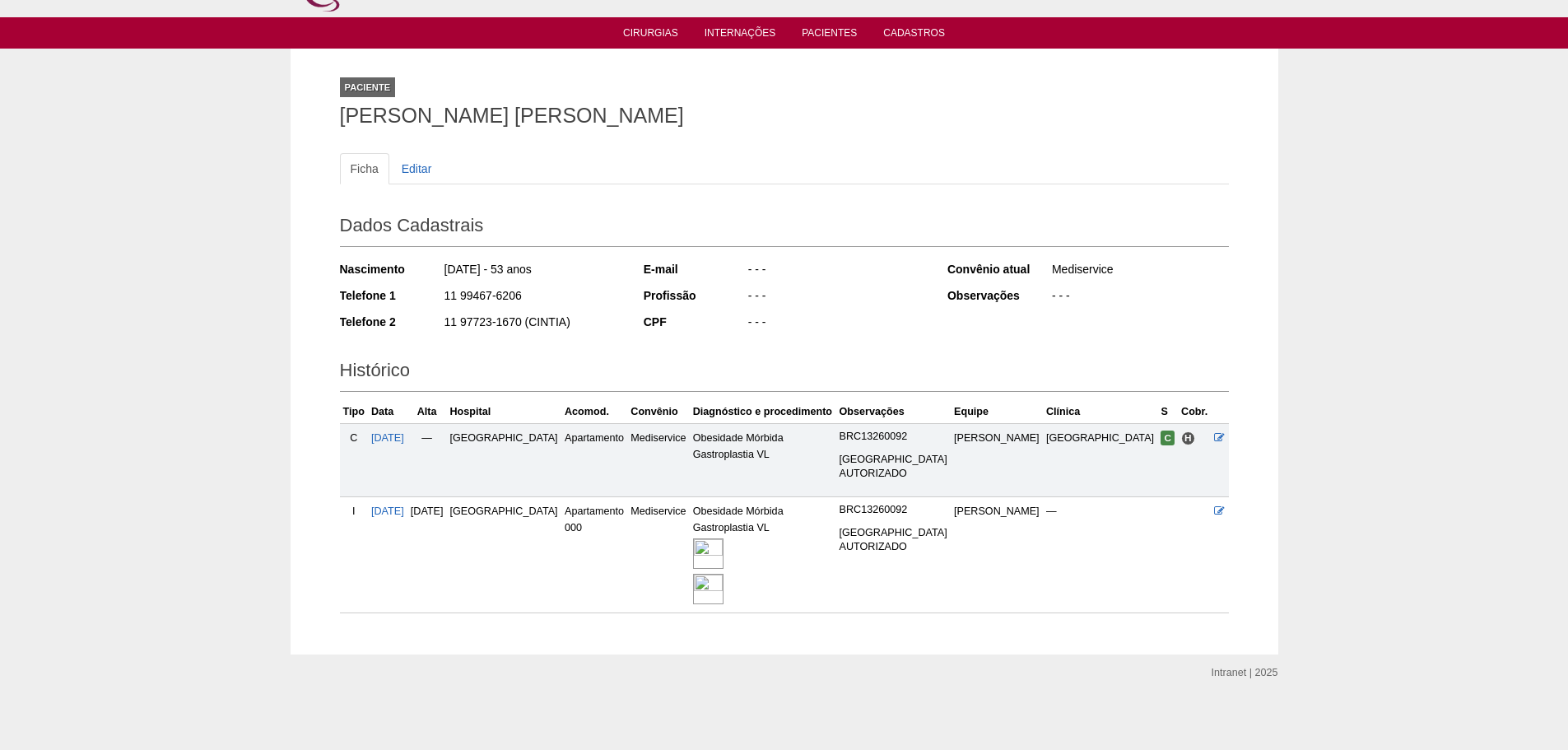
scroll to position [39, 0]
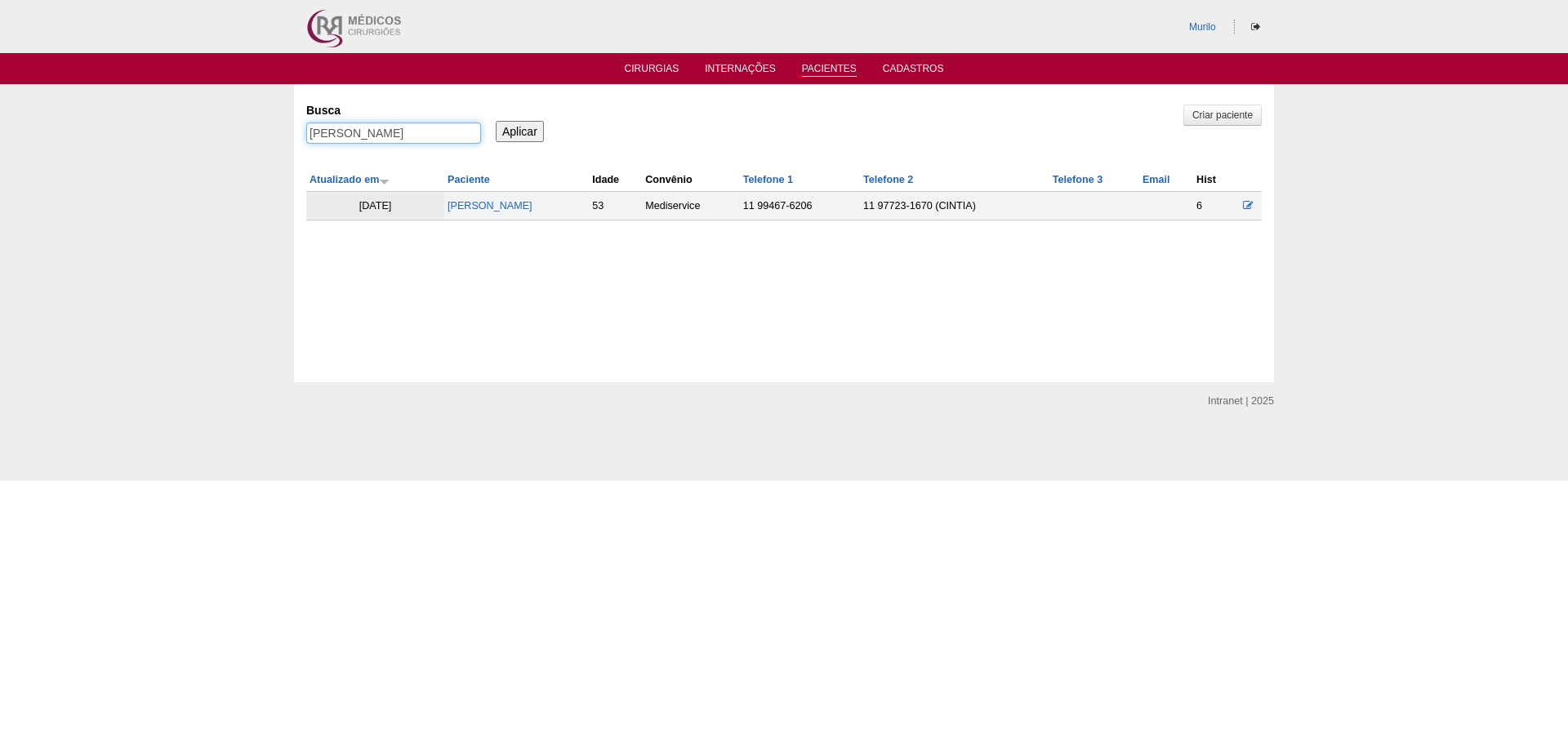
click at [319, 136] on input "Jorge Alexandre de Castro" at bounding box center [393, 133] width 175 height 21
paste input "Hélio Cristiano August"
type input "Hélio Cristiano Augusto"
click at [495, 121] on input "Aplicar" at bounding box center [519, 131] width 48 height 21
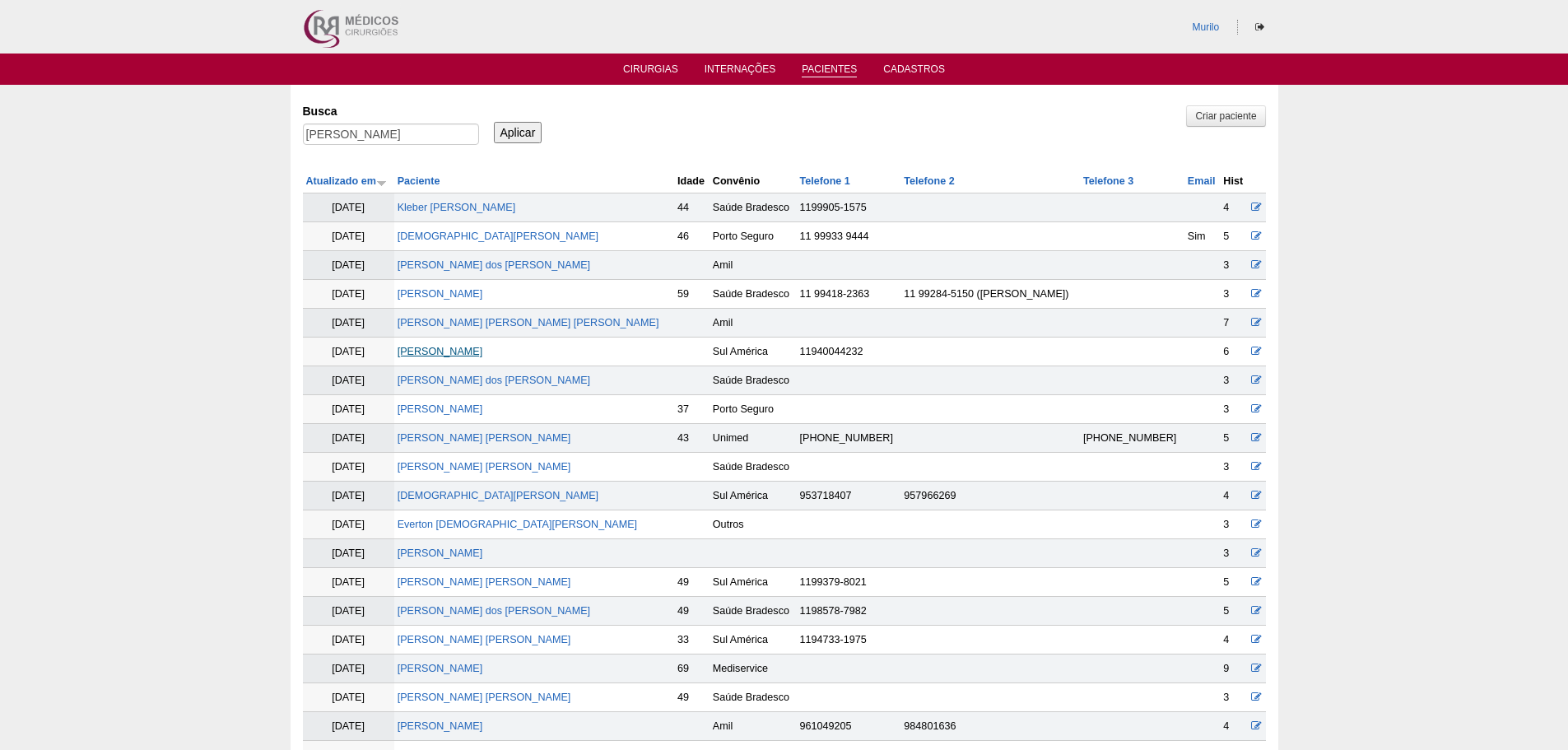
click at [483, 352] on link "[PERSON_NAME]" at bounding box center [440, 352] width 86 height 11
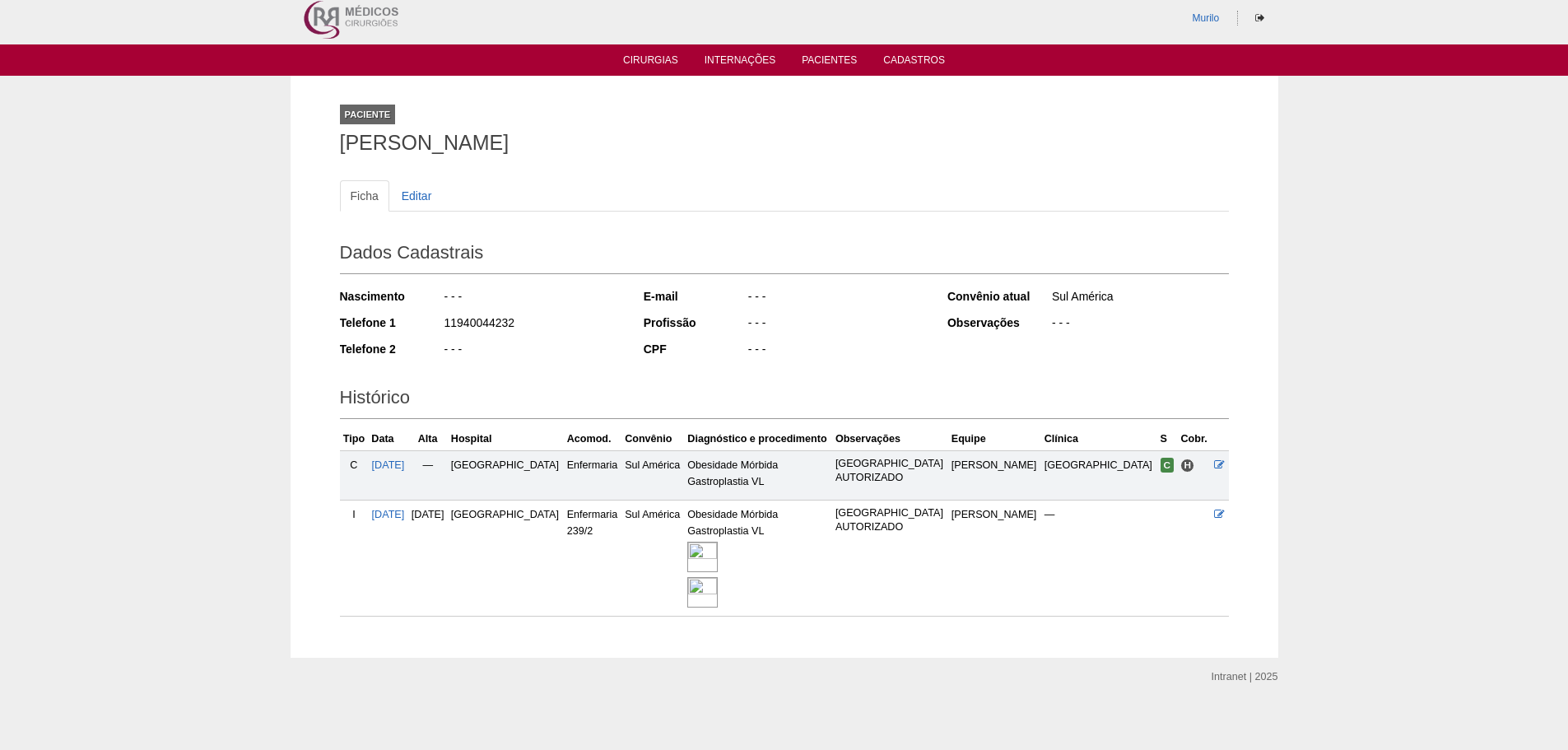
scroll to position [16, 0]
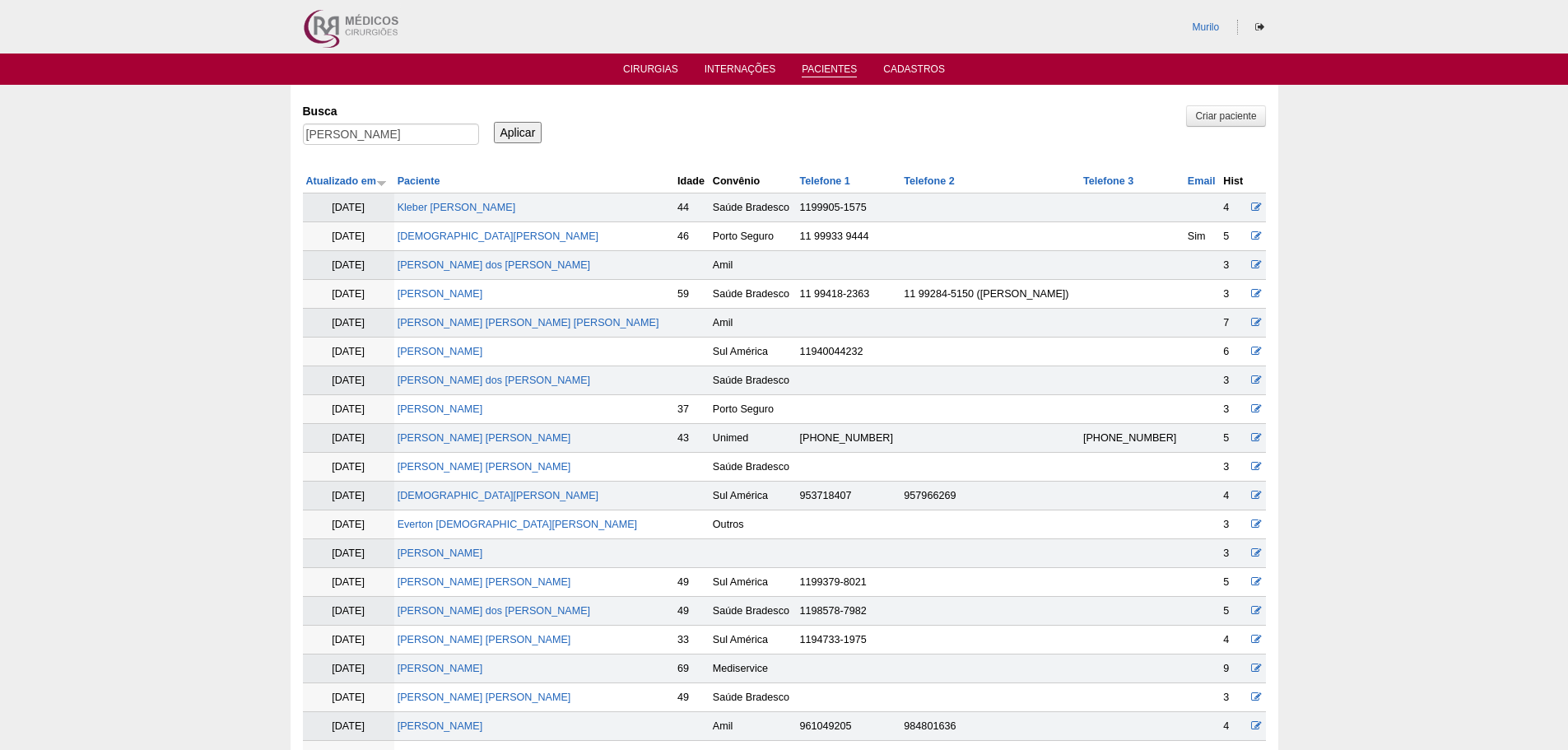
click at [329, 152] on div "[PERSON_NAME]" at bounding box center [391, 138] width 176 height 30
click at [343, 132] on input "[PERSON_NAME]" at bounding box center [391, 134] width 176 height 21
paste input "[PERSON_NAME] [PERSON_NAME] [PERSON_NAME]"
type input "[PERSON_NAME] [PERSON_NAME] [PERSON_NAME]"
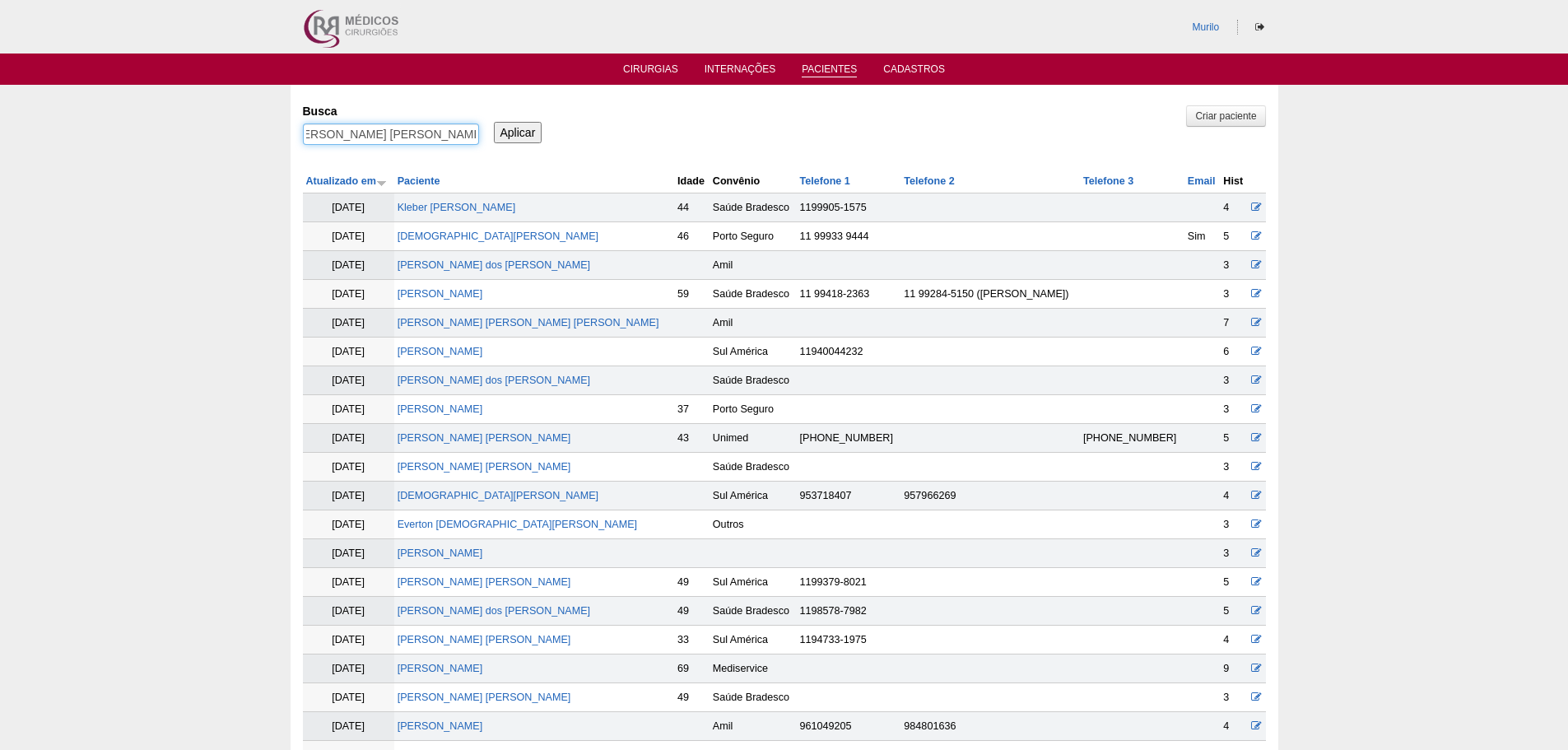
click at [493, 122] on input "Aplicar" at bounding box center [517, 132] width 49 height 21
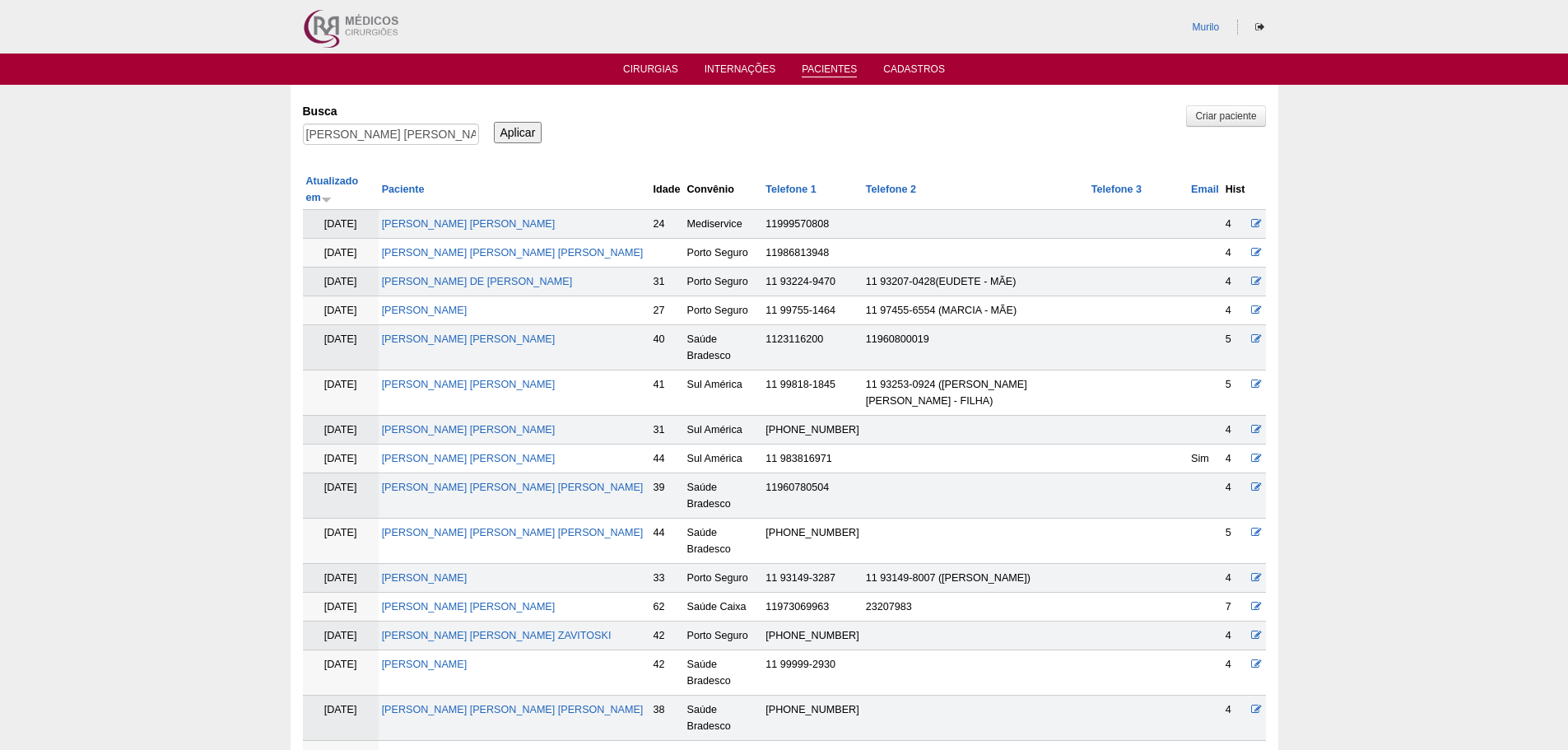
click at [497, 740] on td "ANA CAROLINA BENTES AMORIM" at bounding box center [513, 755] width 271 height 29
click at [498, 749] on link "ANA CAROLINA BENTES AMORIM" at bounding box center [513, 755] width 262 height 11
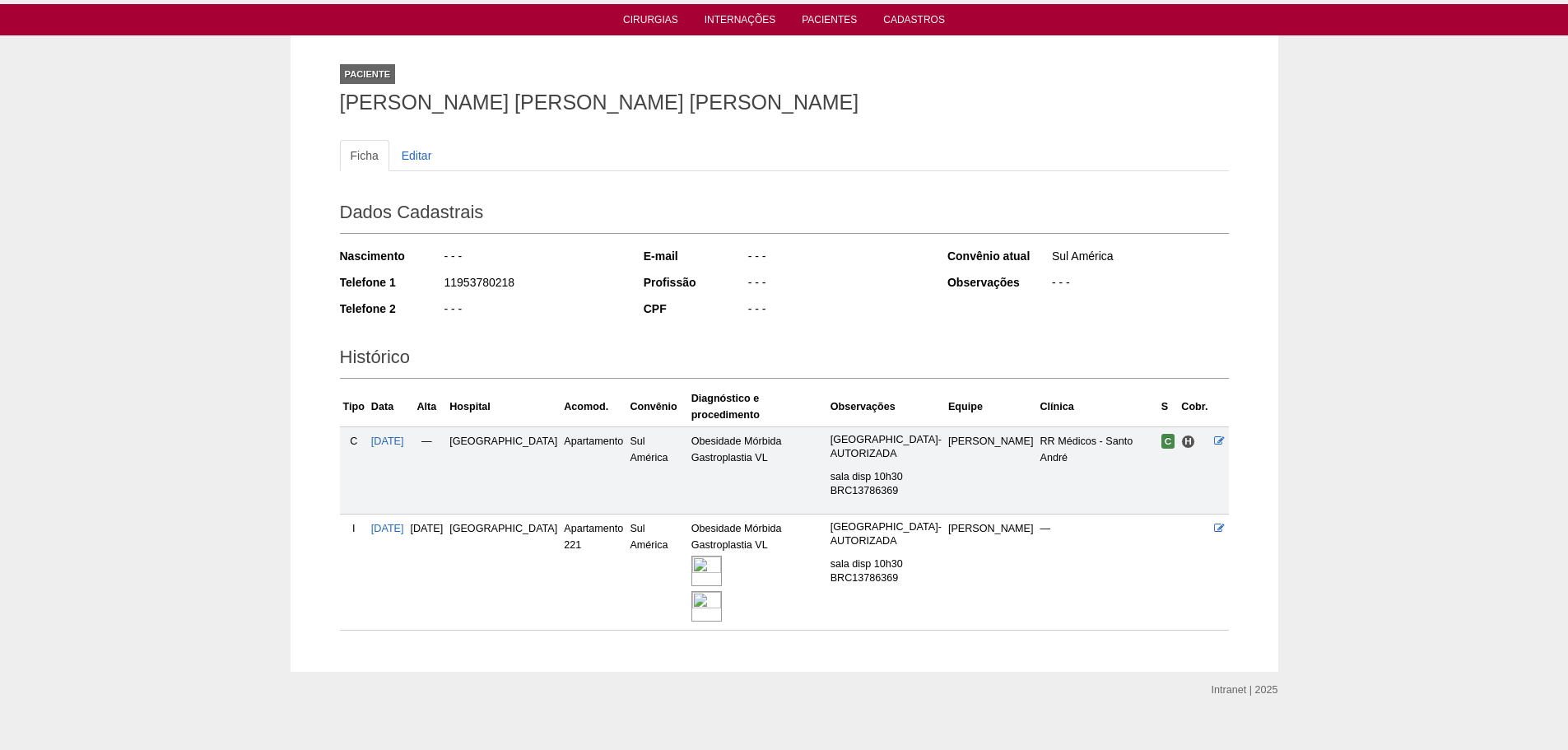
scroll to position [53, 0]
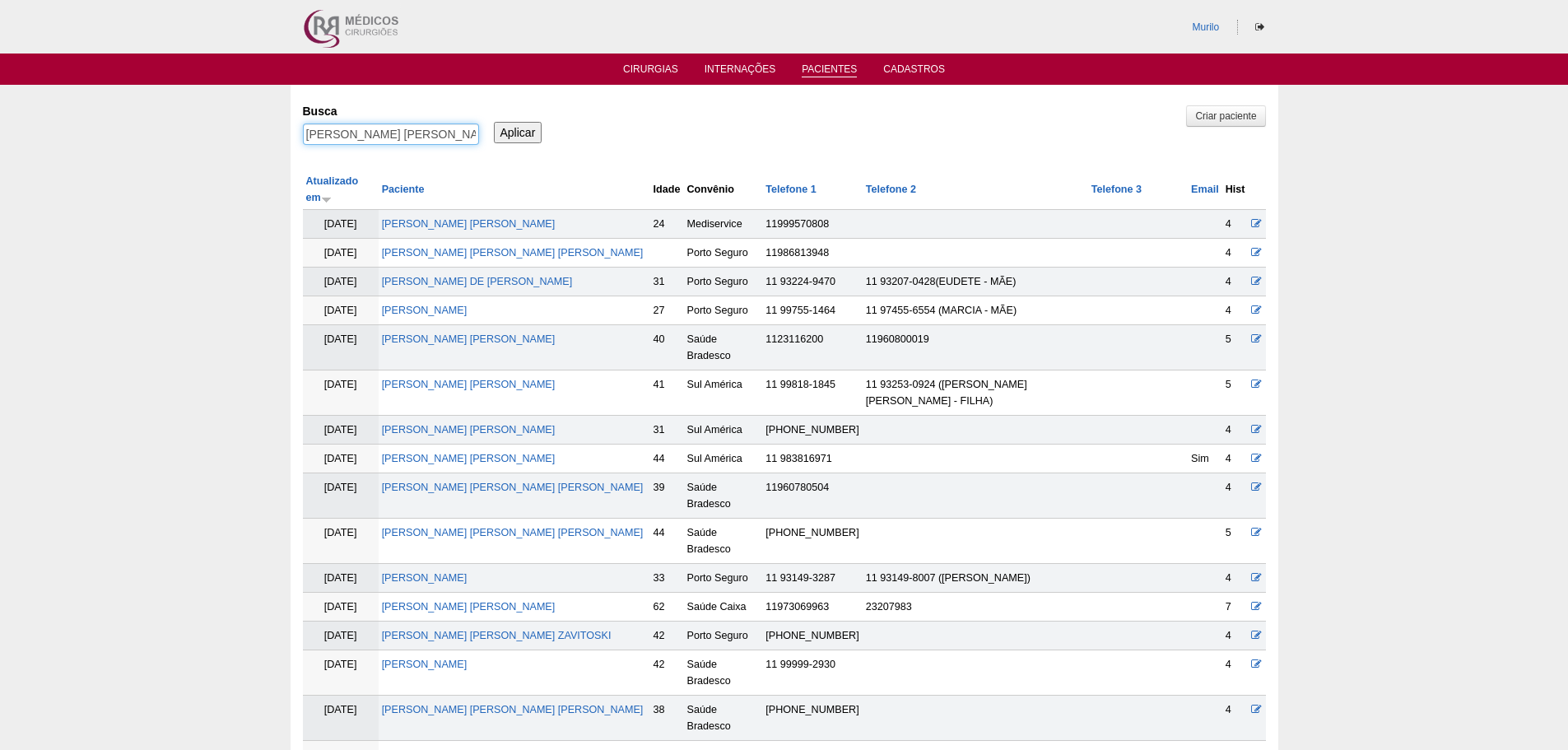
click at [353, 128] on input "[PERSON_NAME] [PERSON_NAME] [PERSON_NAME]" at bounding box center [391, 134] width 176 height 21
paste input "uanna Nazare Belarmino"
type input "Auanna Nazare Belarmino"
click at [493, 122] on input "Aplicar" at bounding box center [517, 132] width 49 height 21
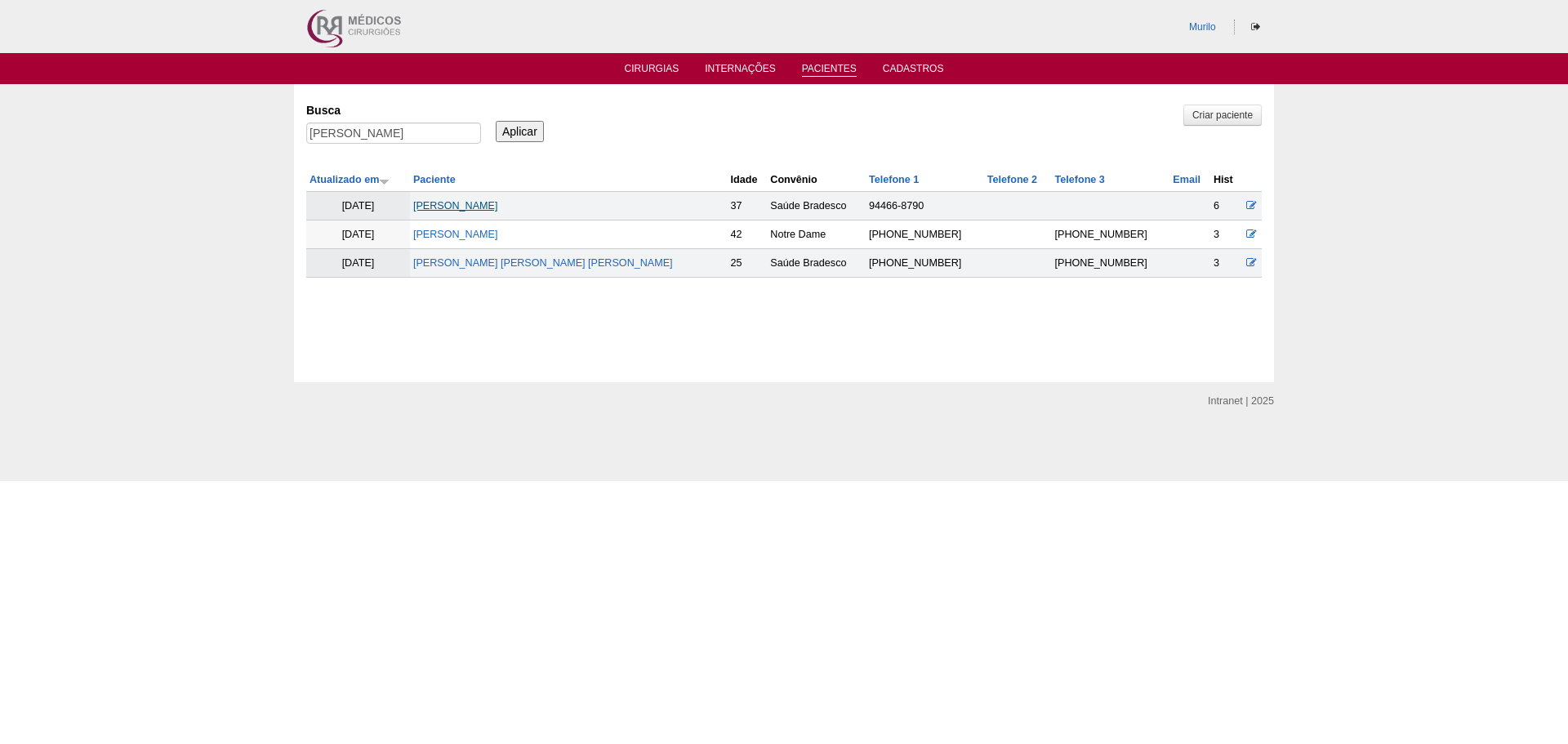
click at [488, 204] on link "Auanna Nazare Belarmino" at bounding box center [456, 206] width 85 height 11
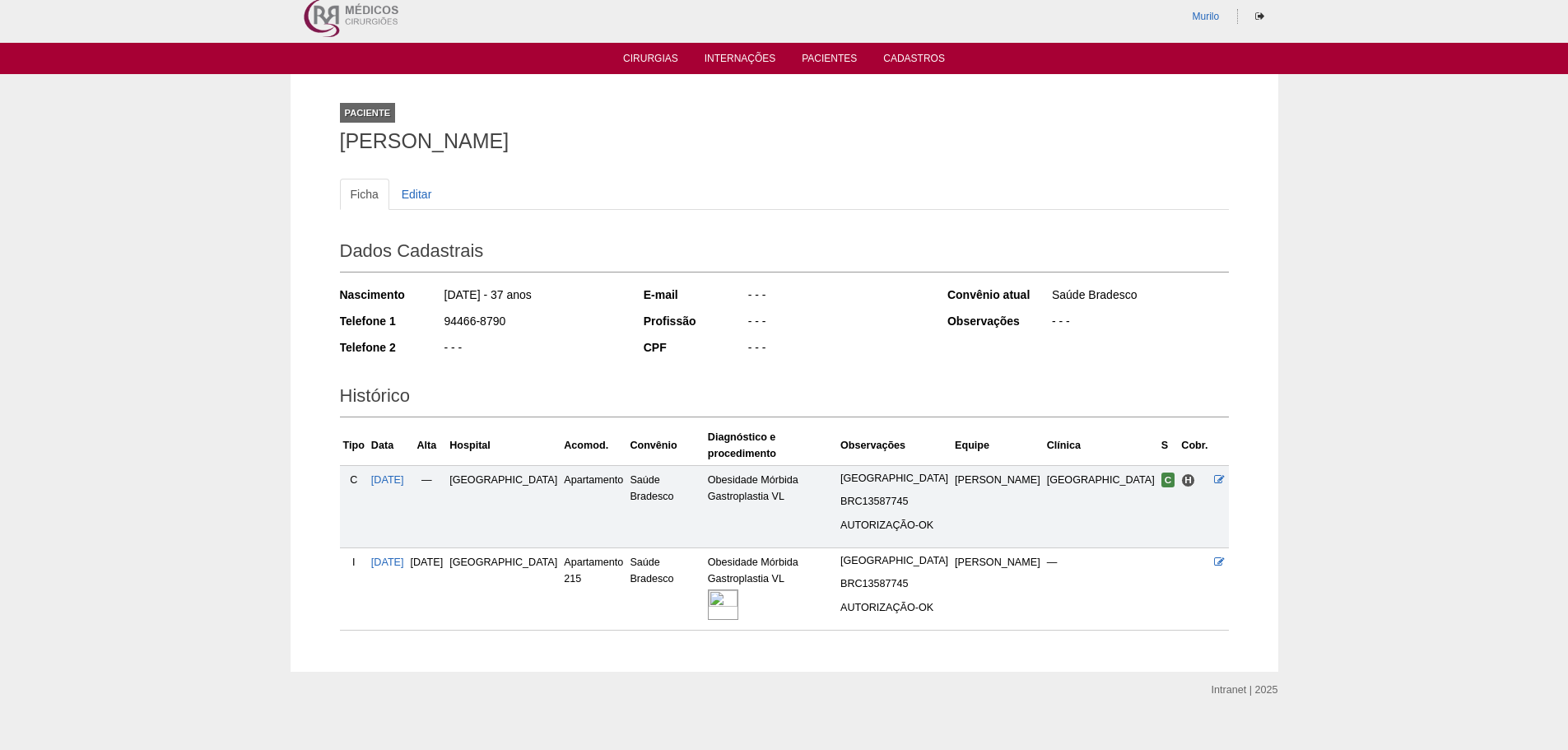
scroll to position [15, 0]
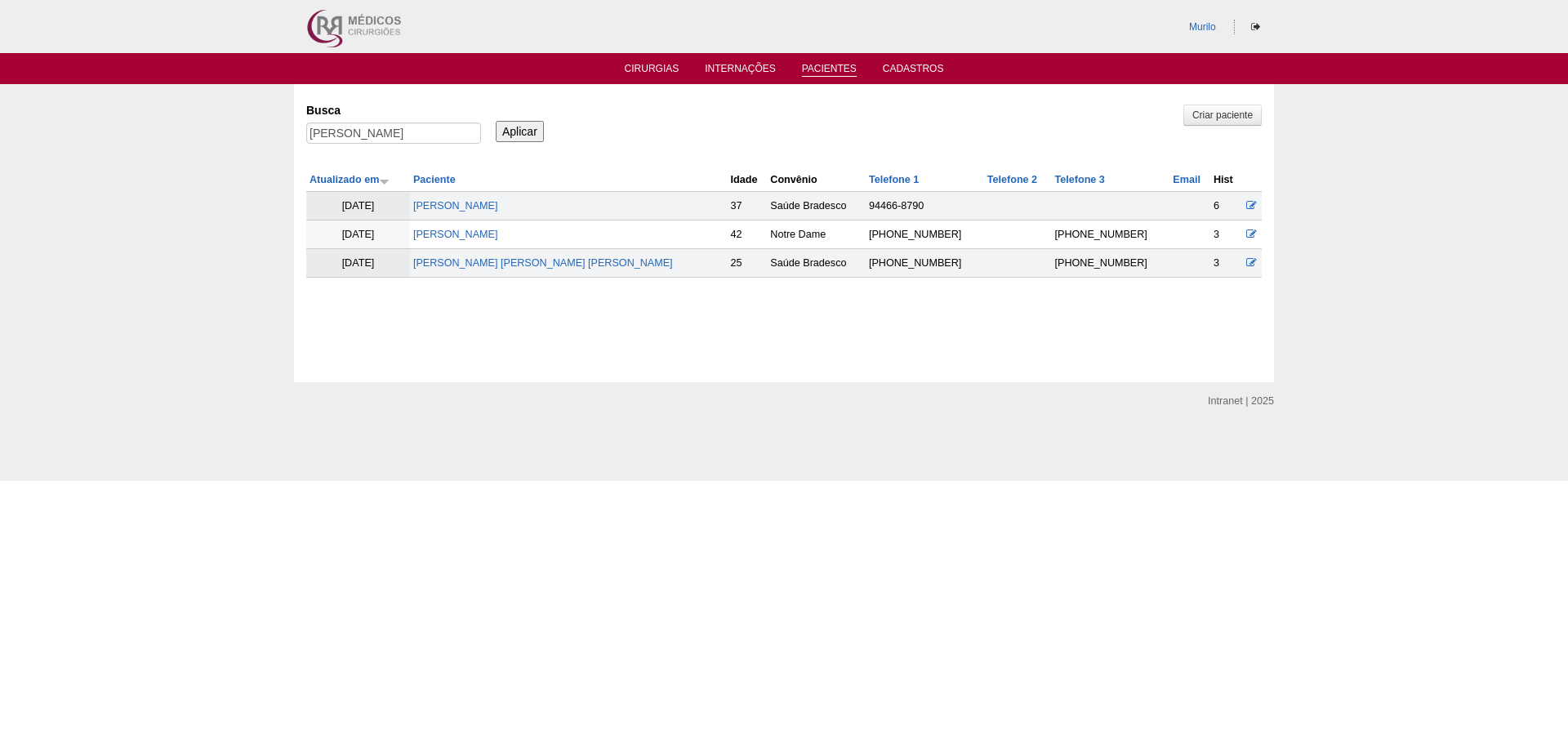
click at [343, 115] on label "Busca" at bounding box center [393, 110] width 175 height 16
click at [343, 123] on input "[PERSON_NAME]" at bounding box center [393, 133] width 175 height 21
paste input "MARIA ANGELICA SASSONE DOS SANTOS MORENO"
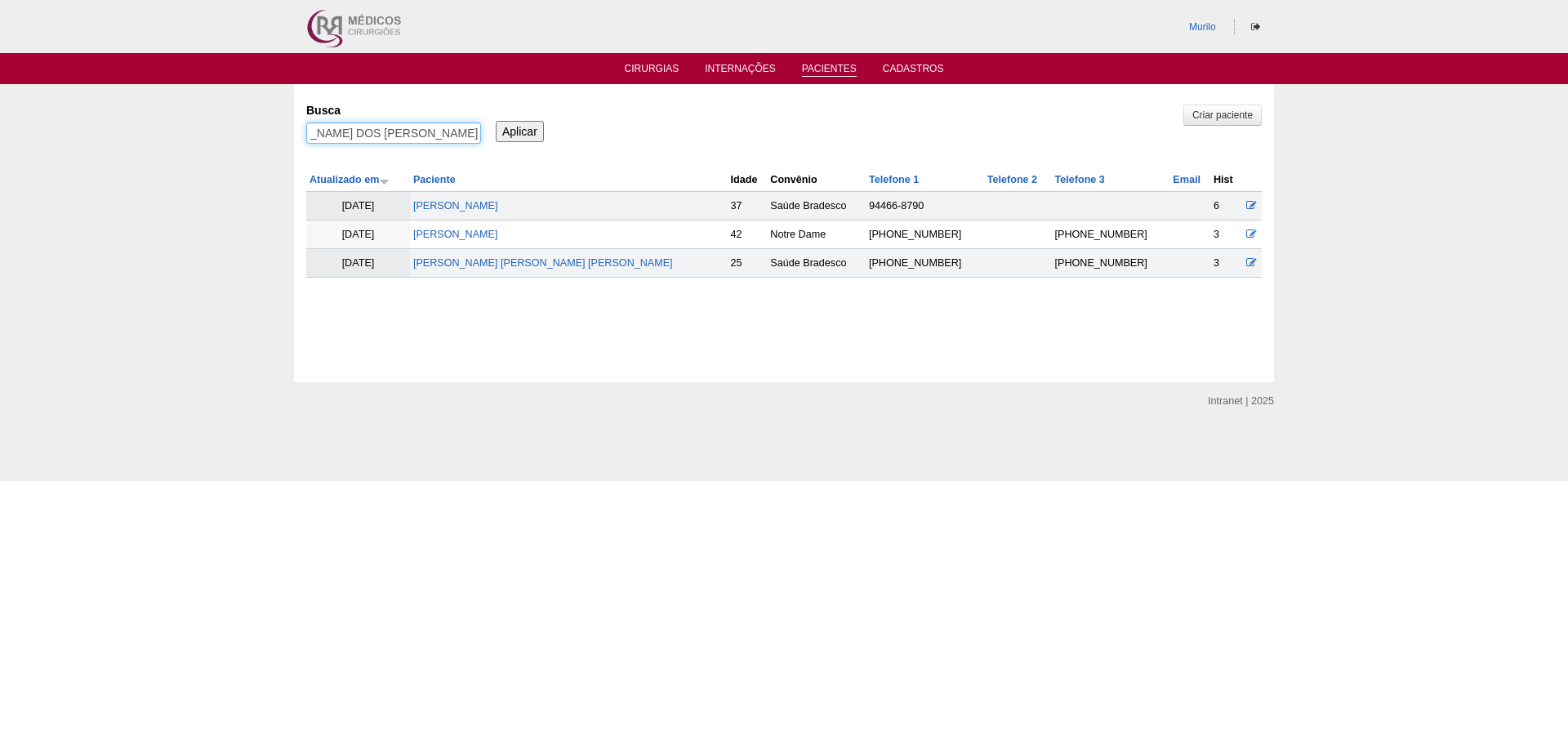
type input "MARIA ANGELICA SASSONE DOS SANTOS MORENO"
click at [495, 121] on input "Aplicar" at bounding box center [519, 131] width 48 height 21
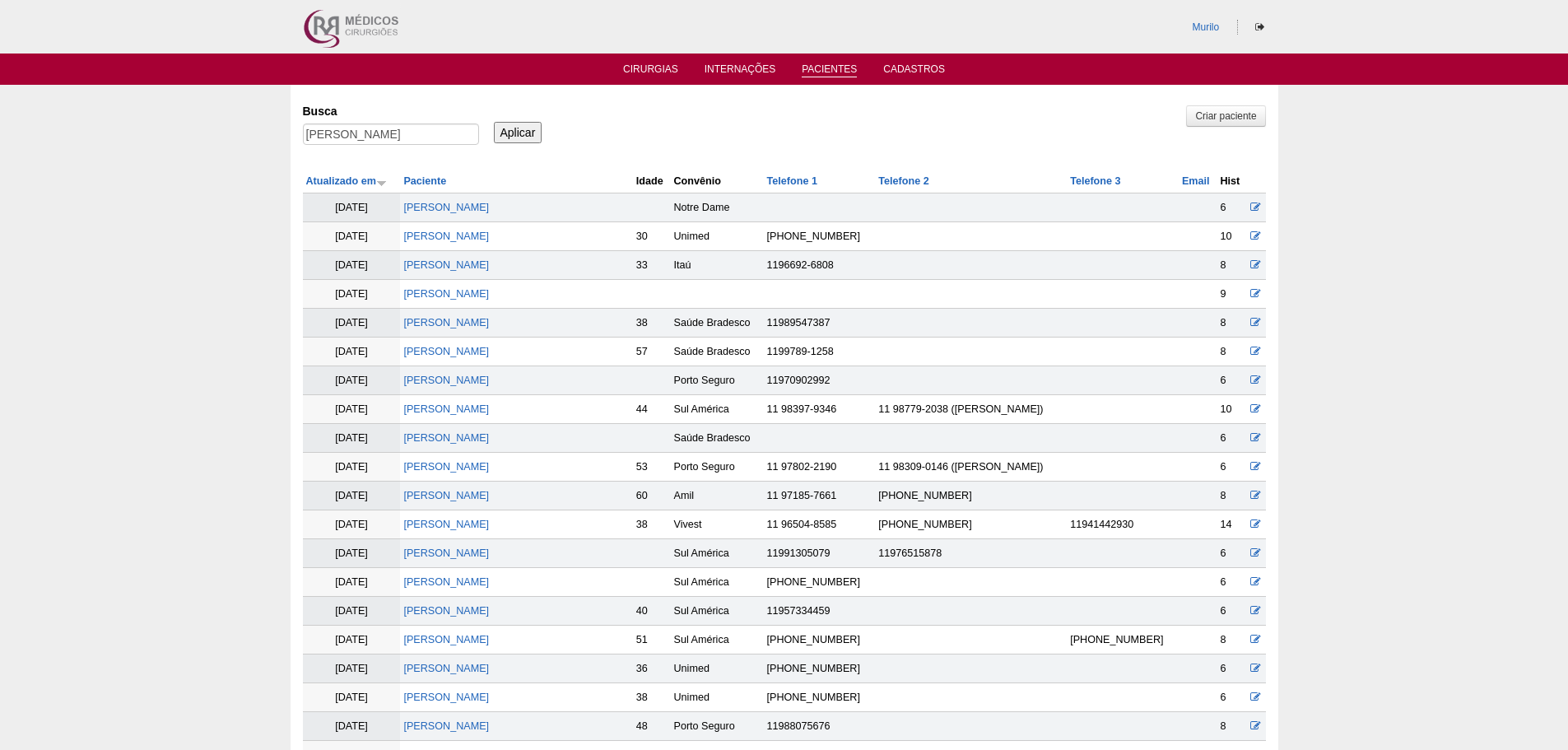
scroll to position [467, 0]
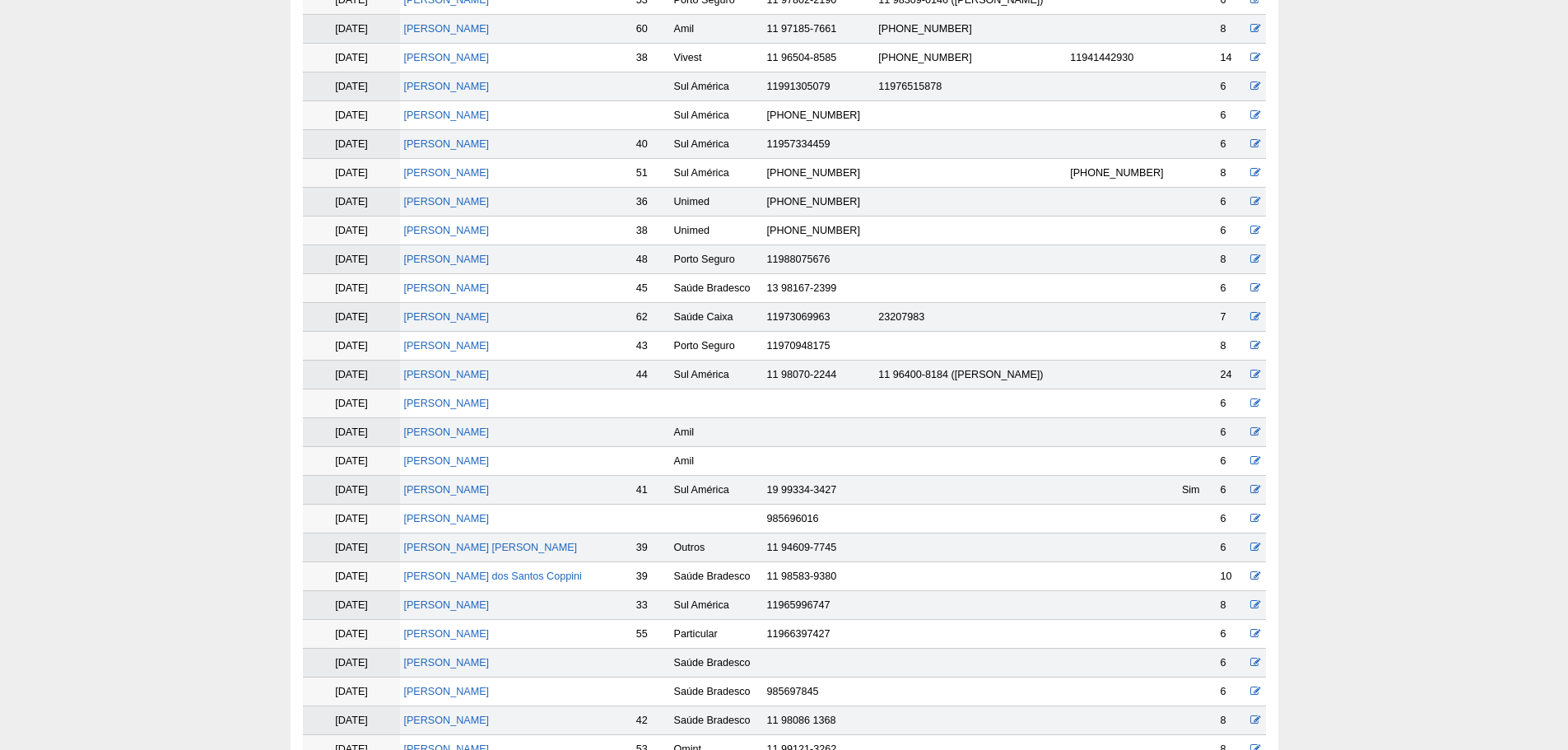
click at [627, 390] on td "[PERSON_NAME] [PERSON_NAME] dos [PERSON_NAME]" at bounding box center [516, 404] width 232 height 29
click at [632, 381] on td "[PERSON_NAME] DOS [PERSON_NAME]" at bounding box center [516, 375] width 232 height 29
click at [489, 376] on link "[PERSON_NAME] DOS [PERSON_NAME]" at bounding box center [446, 375] width 86 height 11
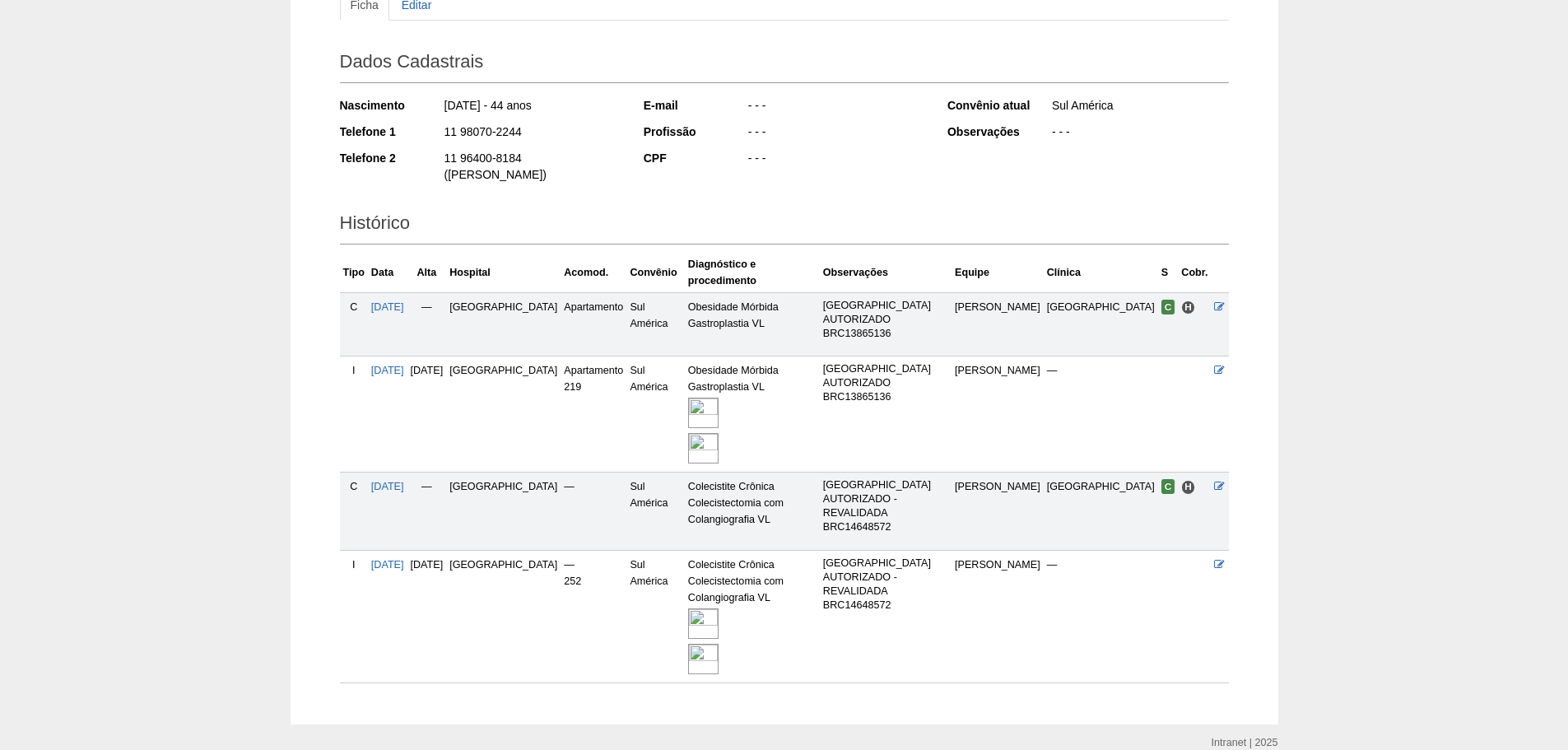
scroll to position [210, 0]
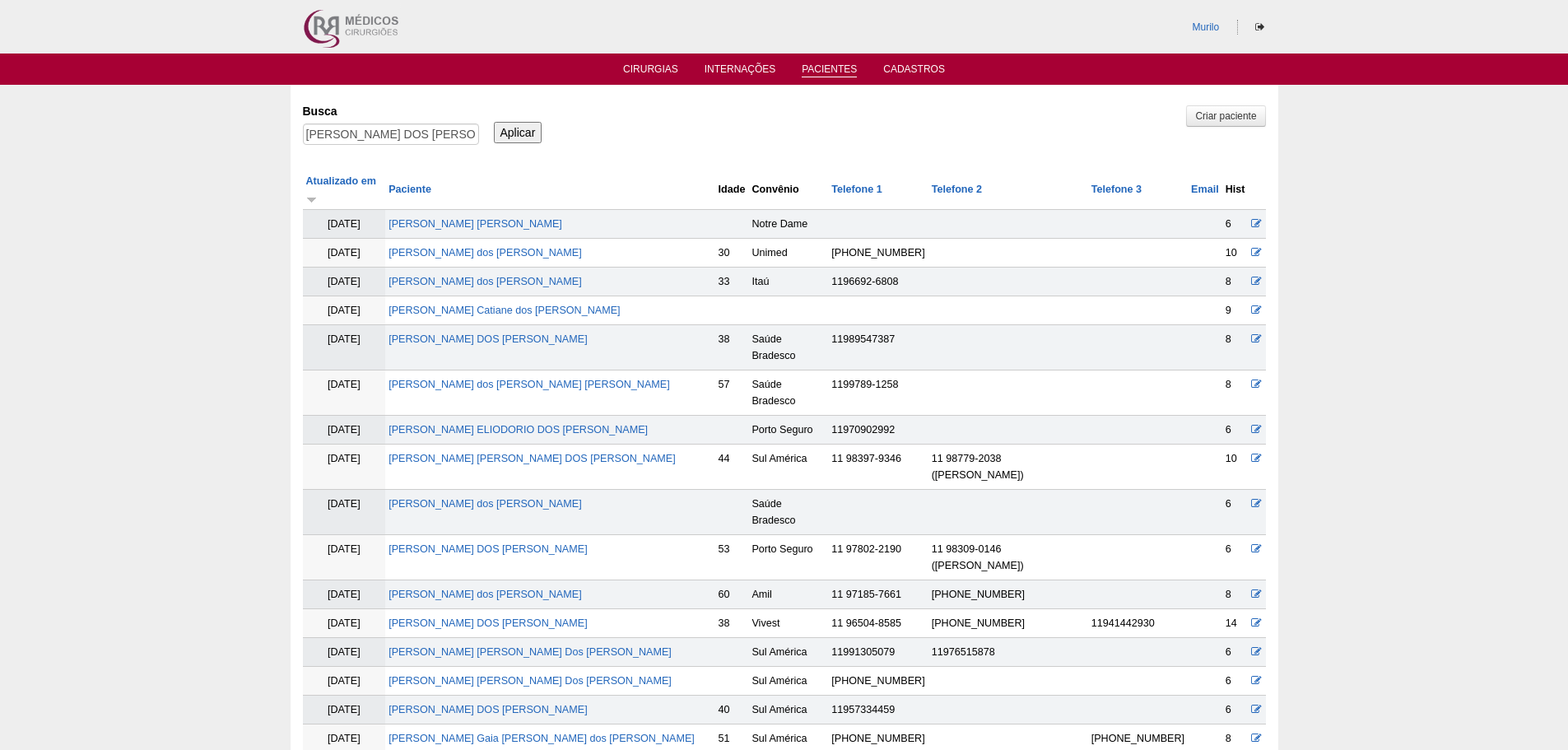
scroll to position [458, 0]
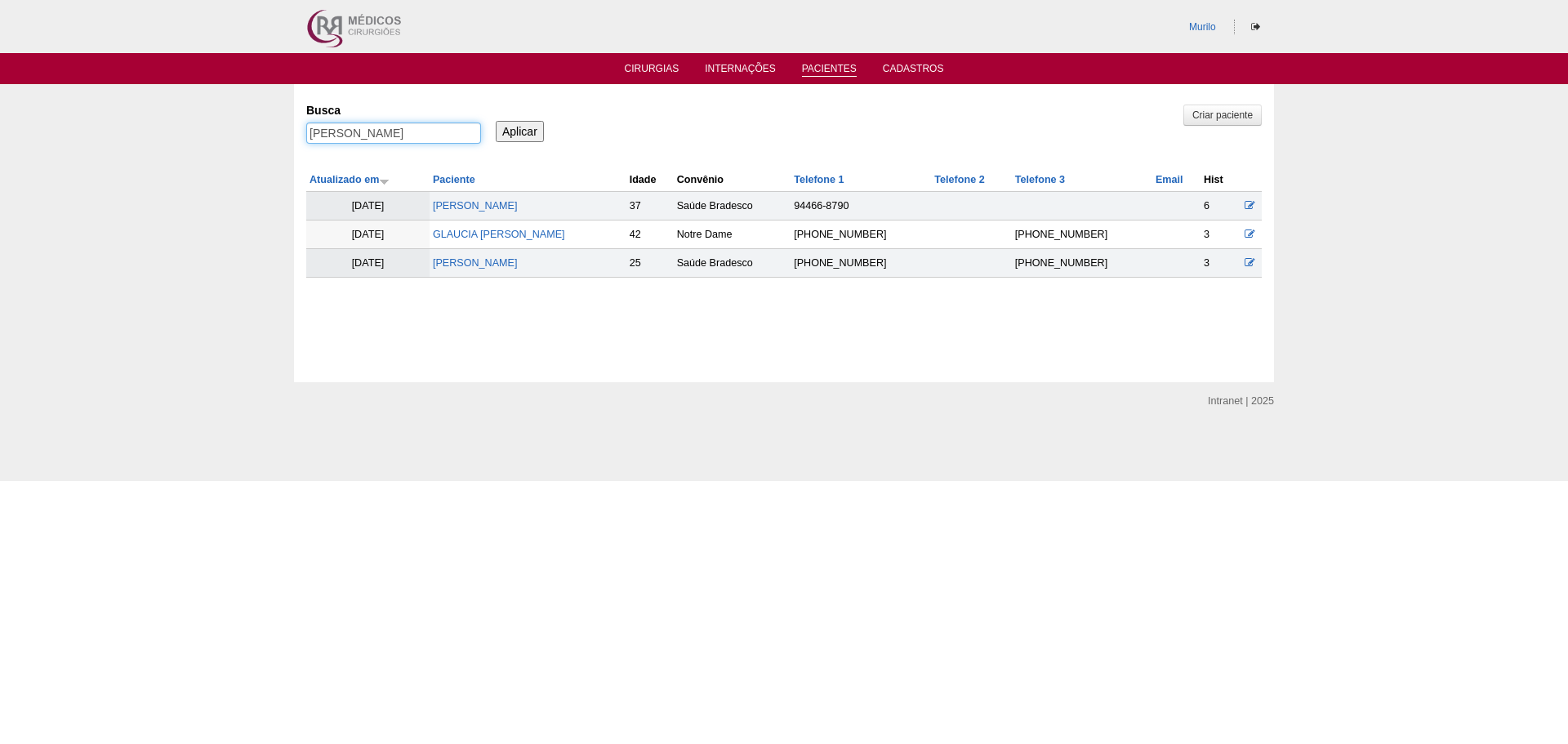
click at [403, 137] on input "[PERSON_NAME] DOS [PERSON_NAME]" at bounding box center [393, 133] width 175 height 21
paste input "Lucimari das Graças"
type input "Lucimari das Graças"
click at [495, 121] on input "Aplicar" at bounding box center [519, 131] width 48 height 21
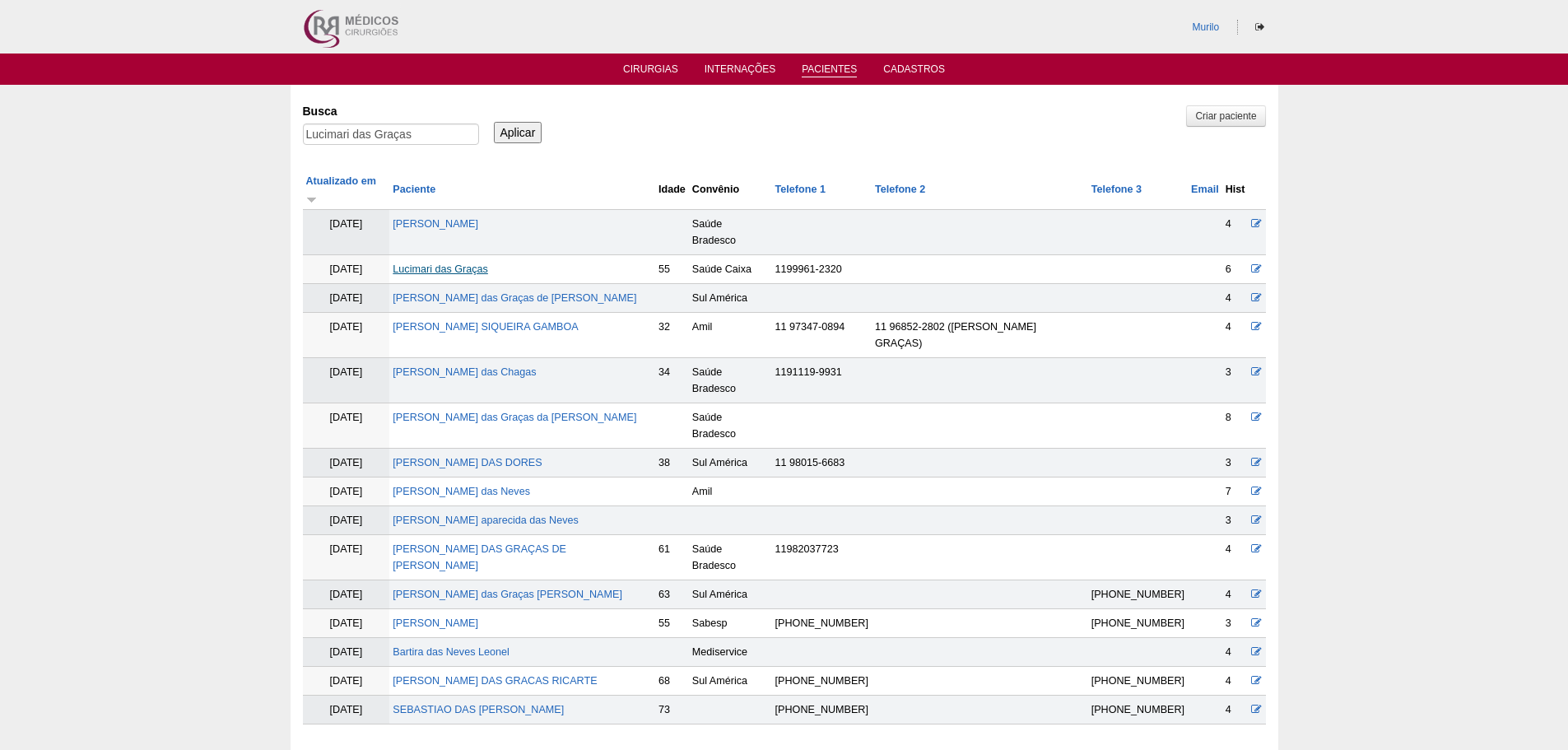
click at [446, 263] on link "Lucimari das Graças" at bounding box center [439, 269] width 94 height 11
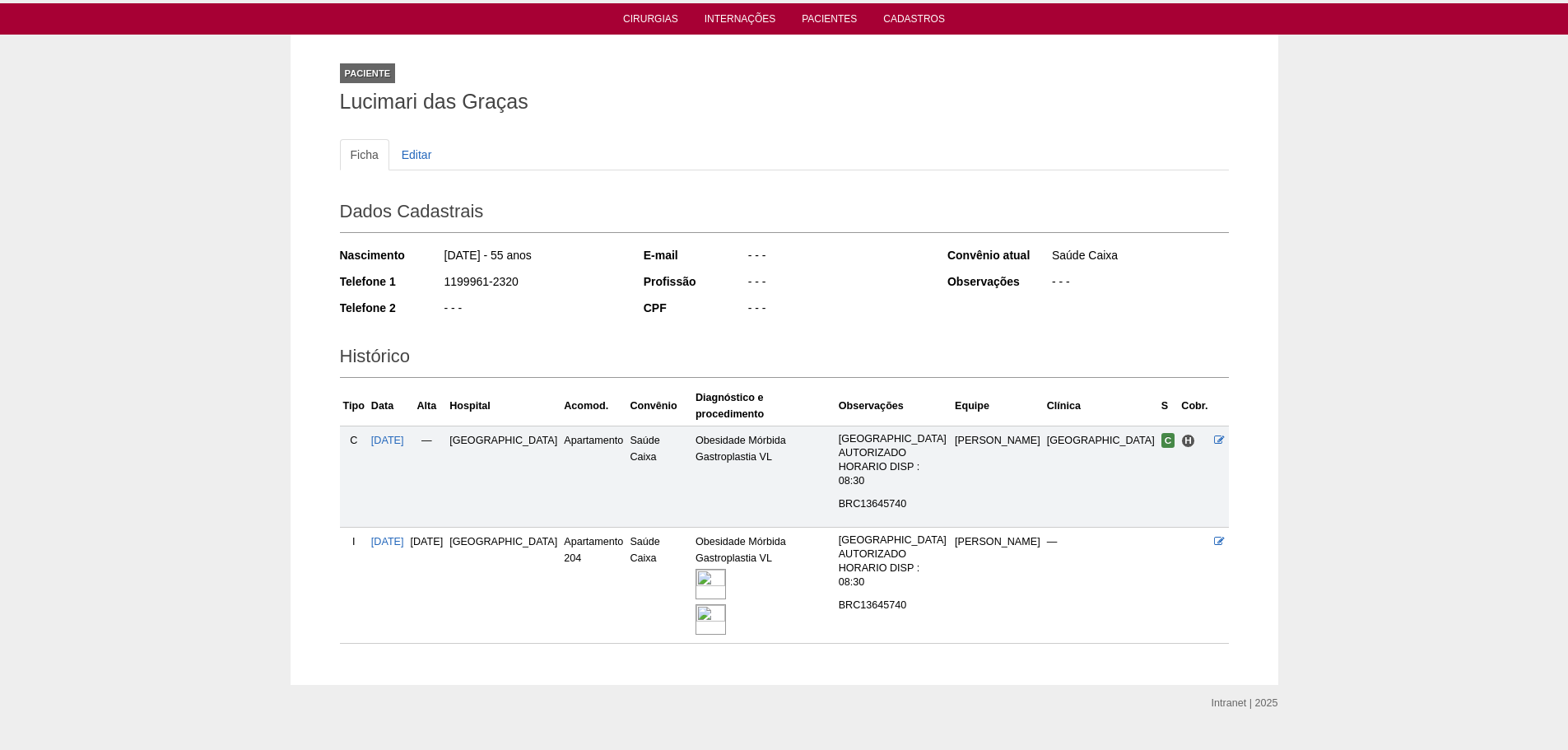
scroll to position [53, 0]
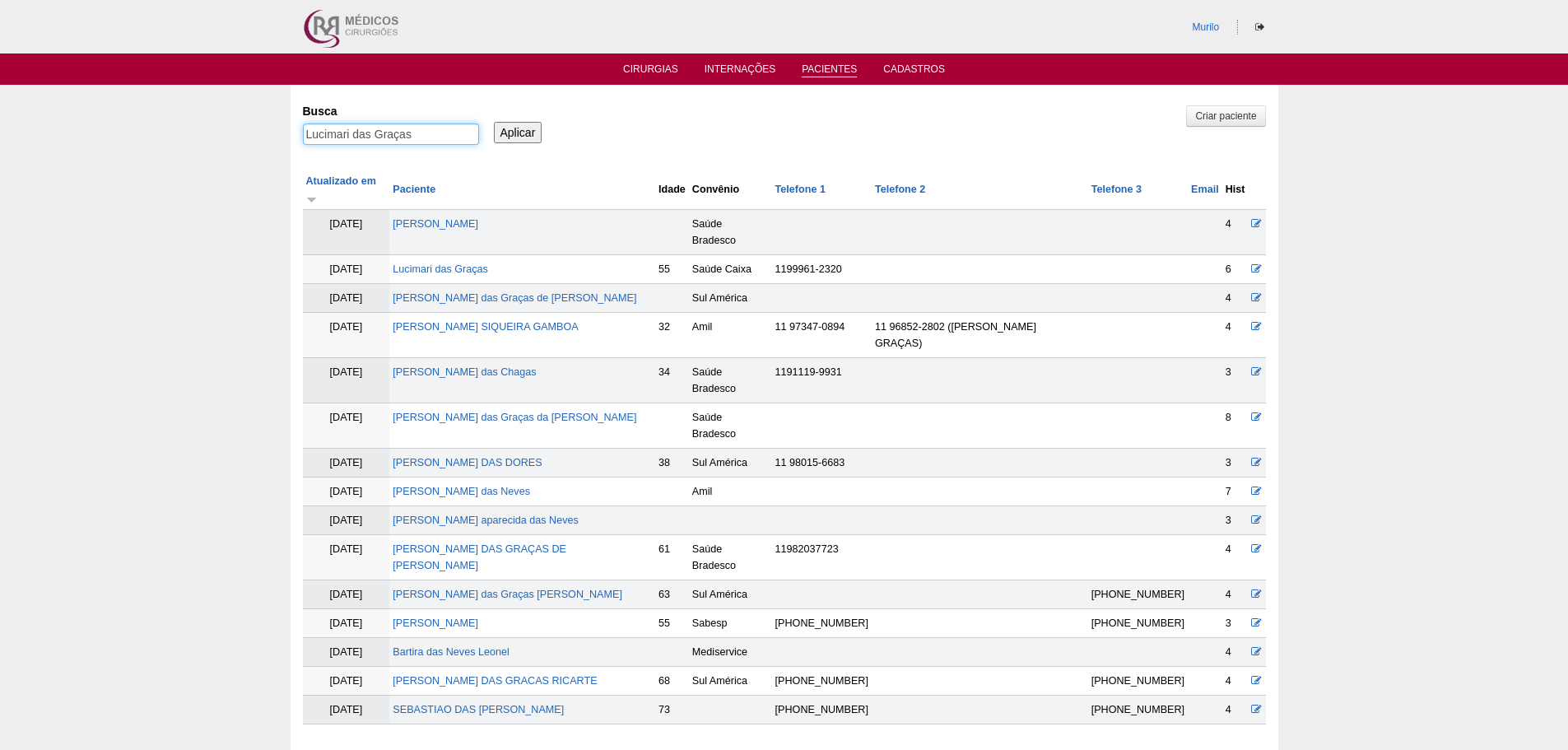
click at [375, 135] on input "Lucimari das Graças" at bounding box center [391, 134] width 176 height 21
paste input "Joyce da Silva Porto"
type input "Joyce da Silva Porto"
click at [493, 122] on input "Aplicar" at bounding box center [517, 132] width 49 height 21
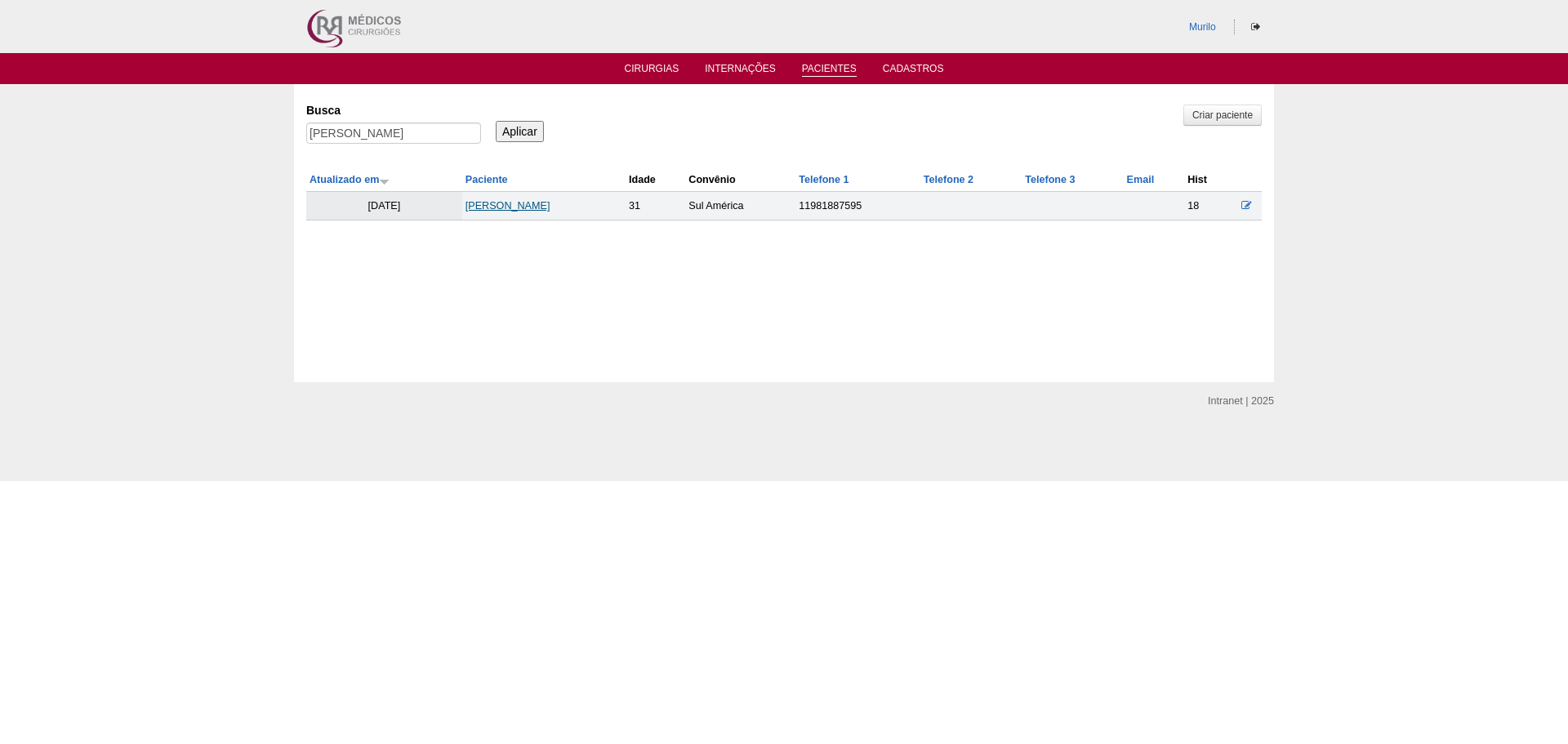
click at [498, 201] on link "[PERSON_NAME]" at bounding box center [508, 206] width 85 height 11
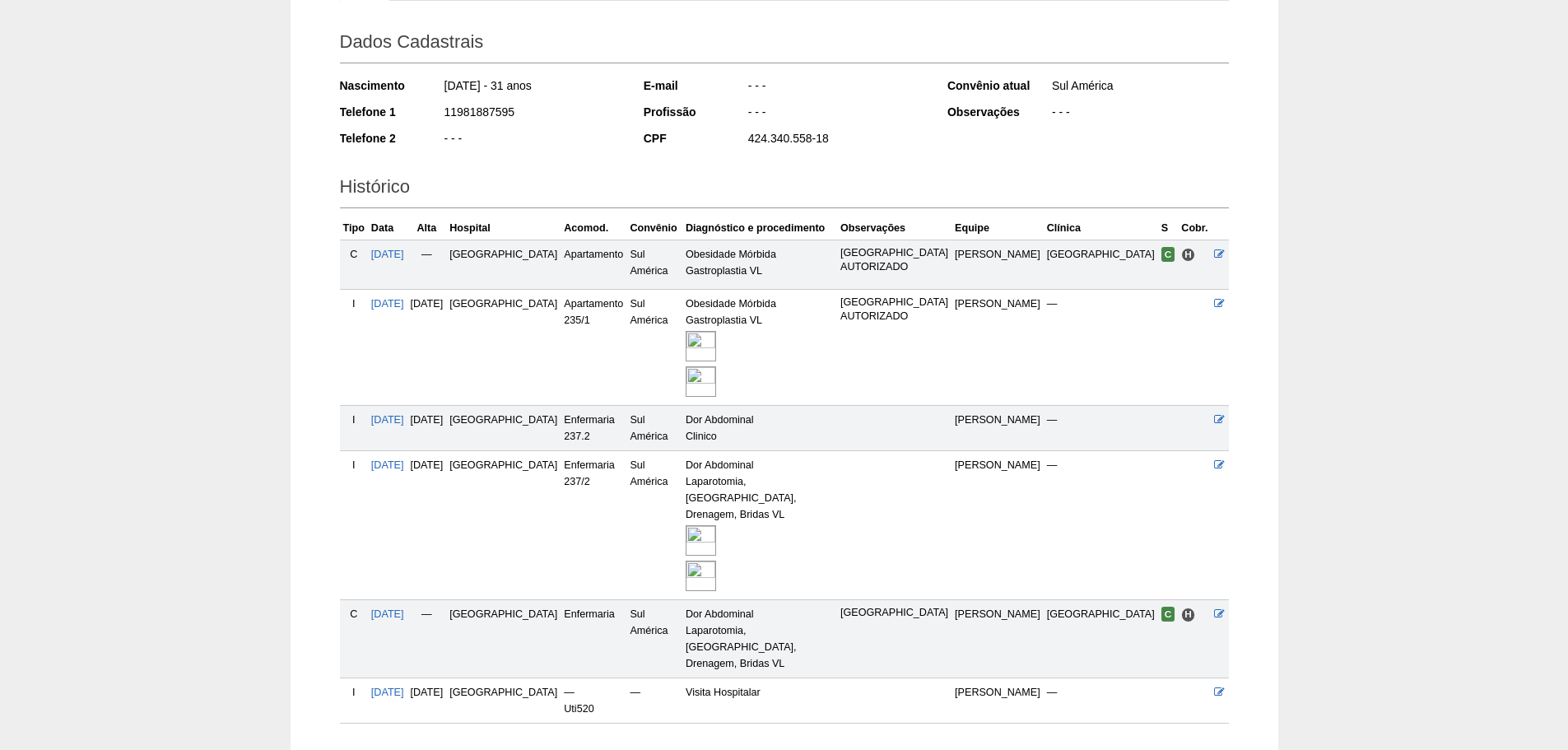
scroll to position [269, 0]
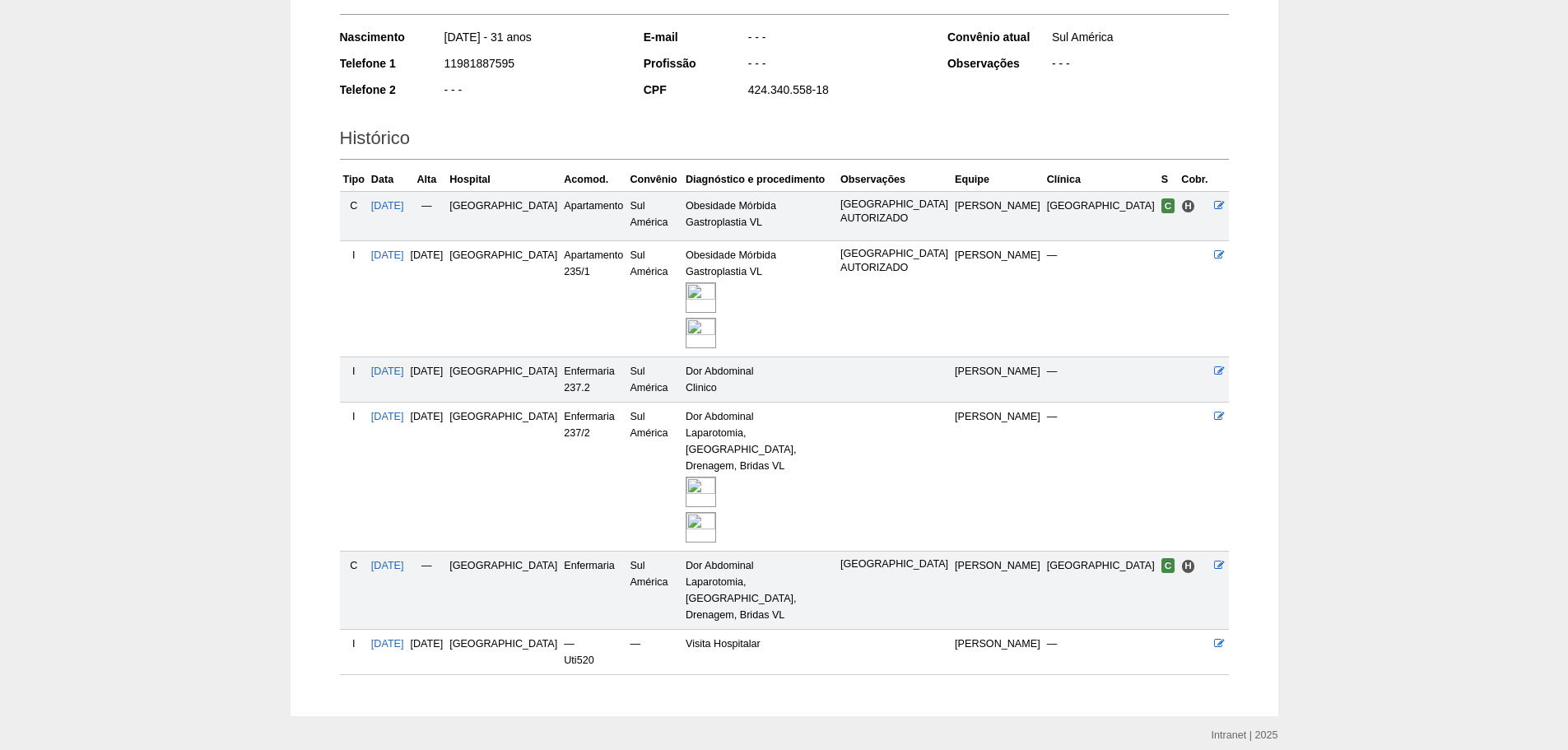
click at [711, 476] on img at bounding box center [701, 492] width 30 height 30
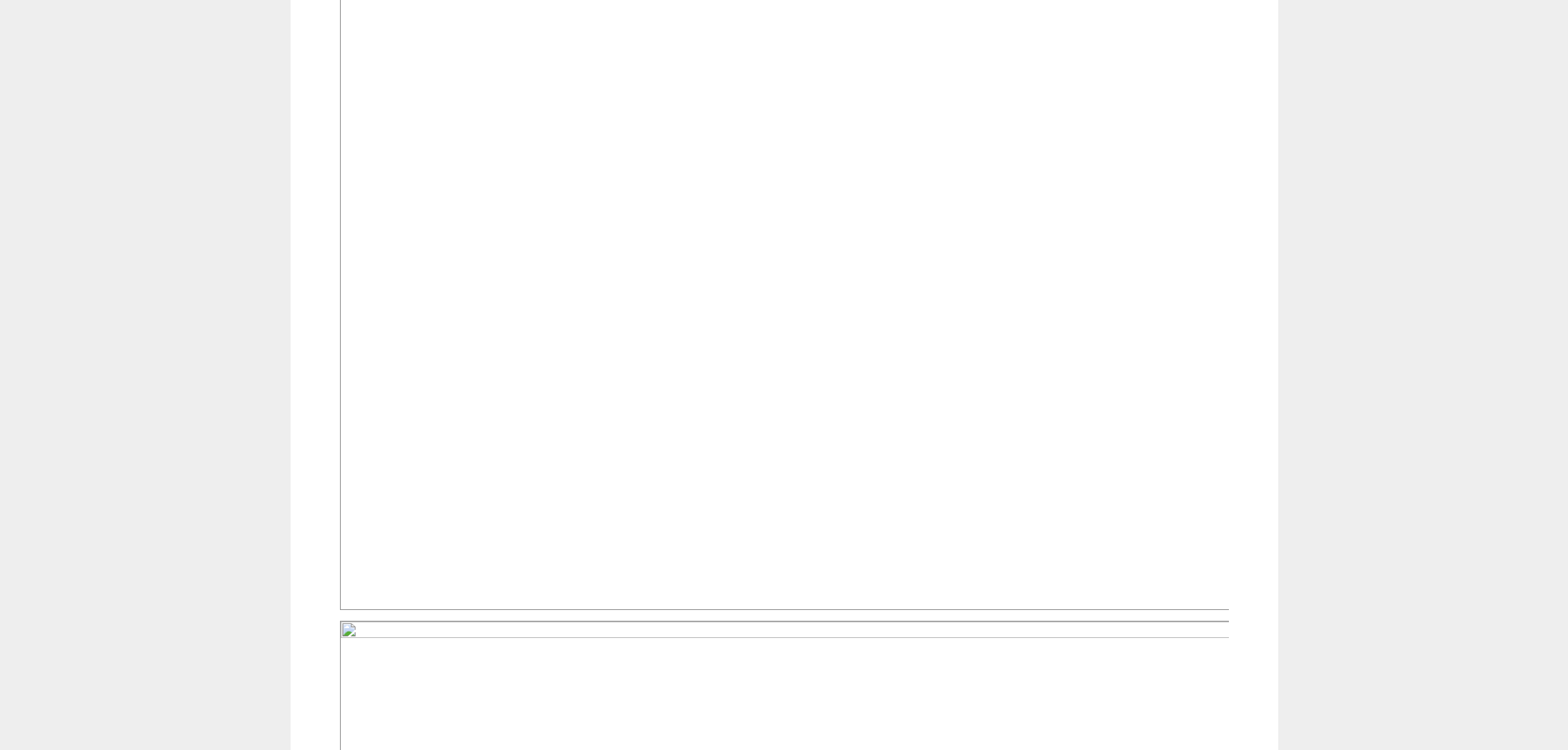
scroll to position [577, 0]
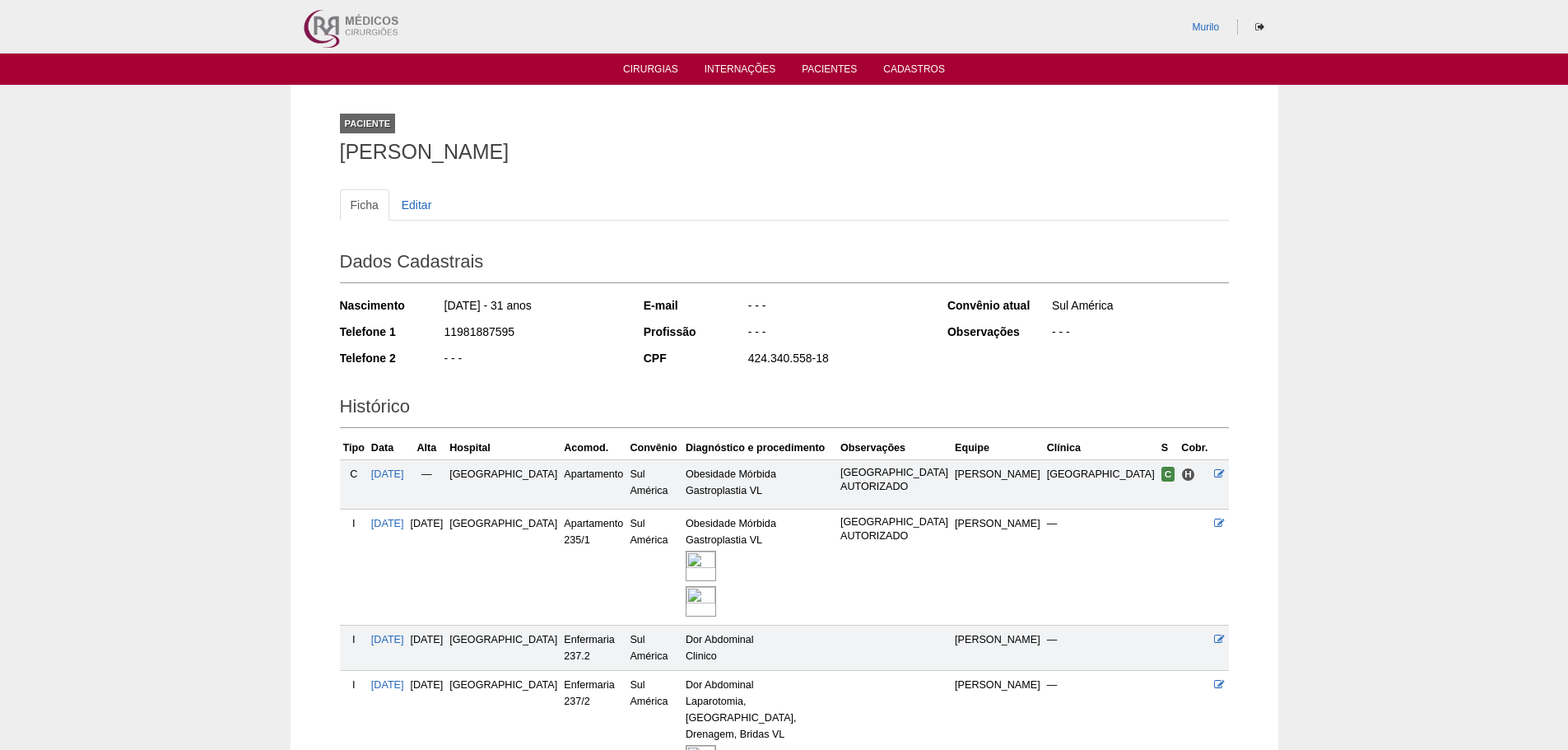
scroll to position [263, 0]
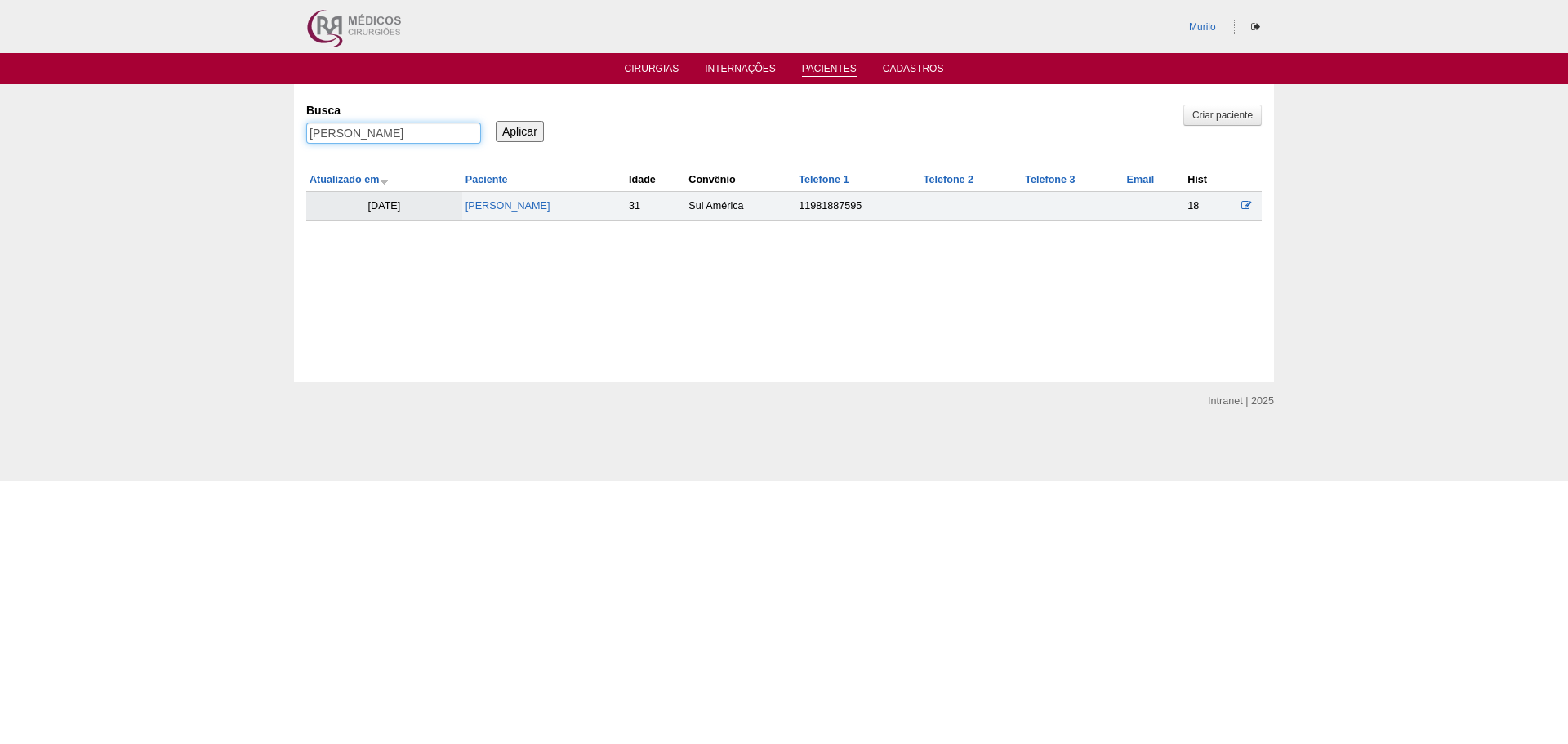
click at [430, 139] on input "[PERSON_NAME]" at bounding box center [393, 133] width 175 height 21
paste input "NAIRA CRISPIM DE OLIVEIRA"
type input "NAIRA CRISPIM DE OLIVEIRA"
click at [495, 121] on input "Aplicar" at bounding box center [519, 131] width 48 height 21
click at [512, 206] on link "[PERSON_NAME]" at bounding box center [507, 206] width 85 height 11
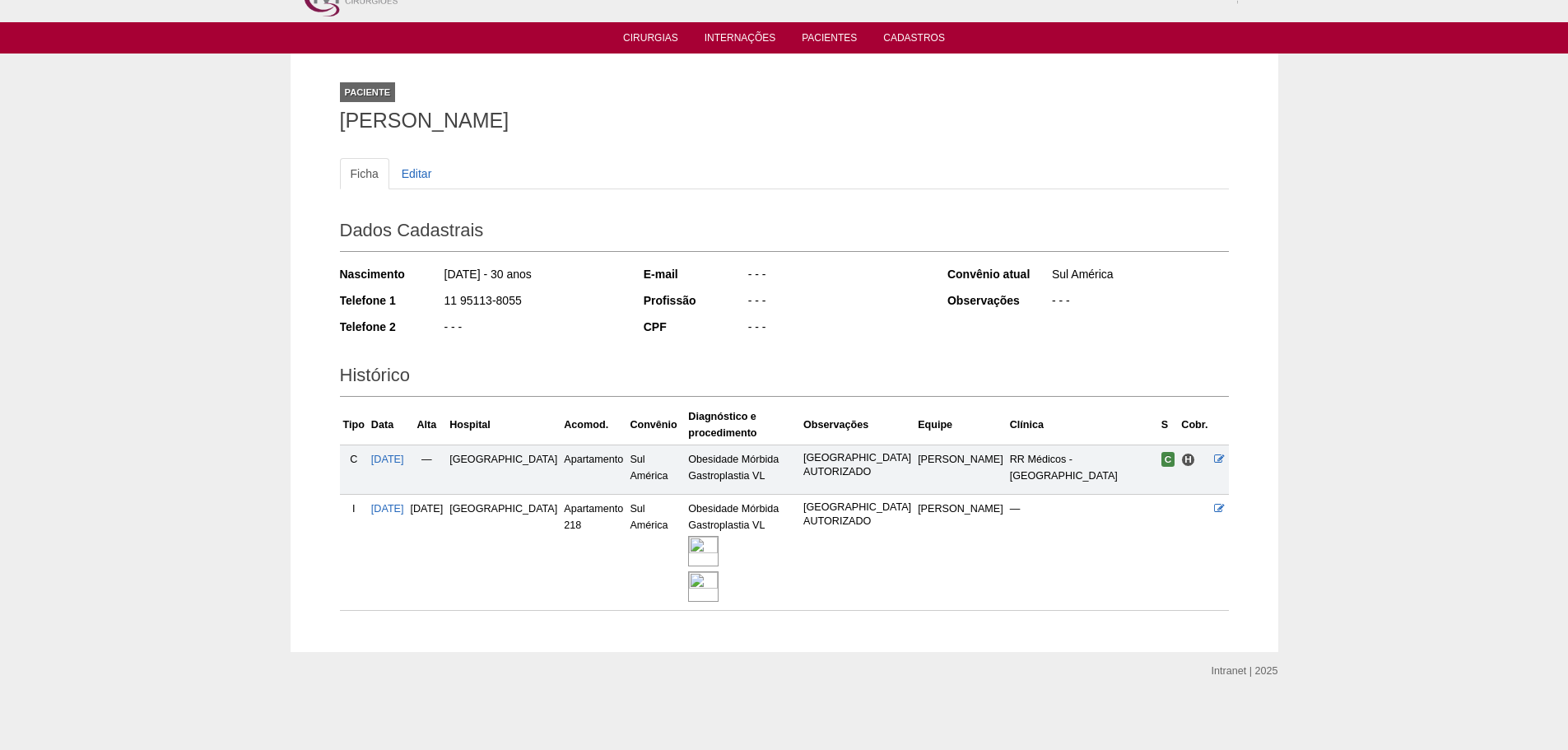
scroll to position [47, 0]
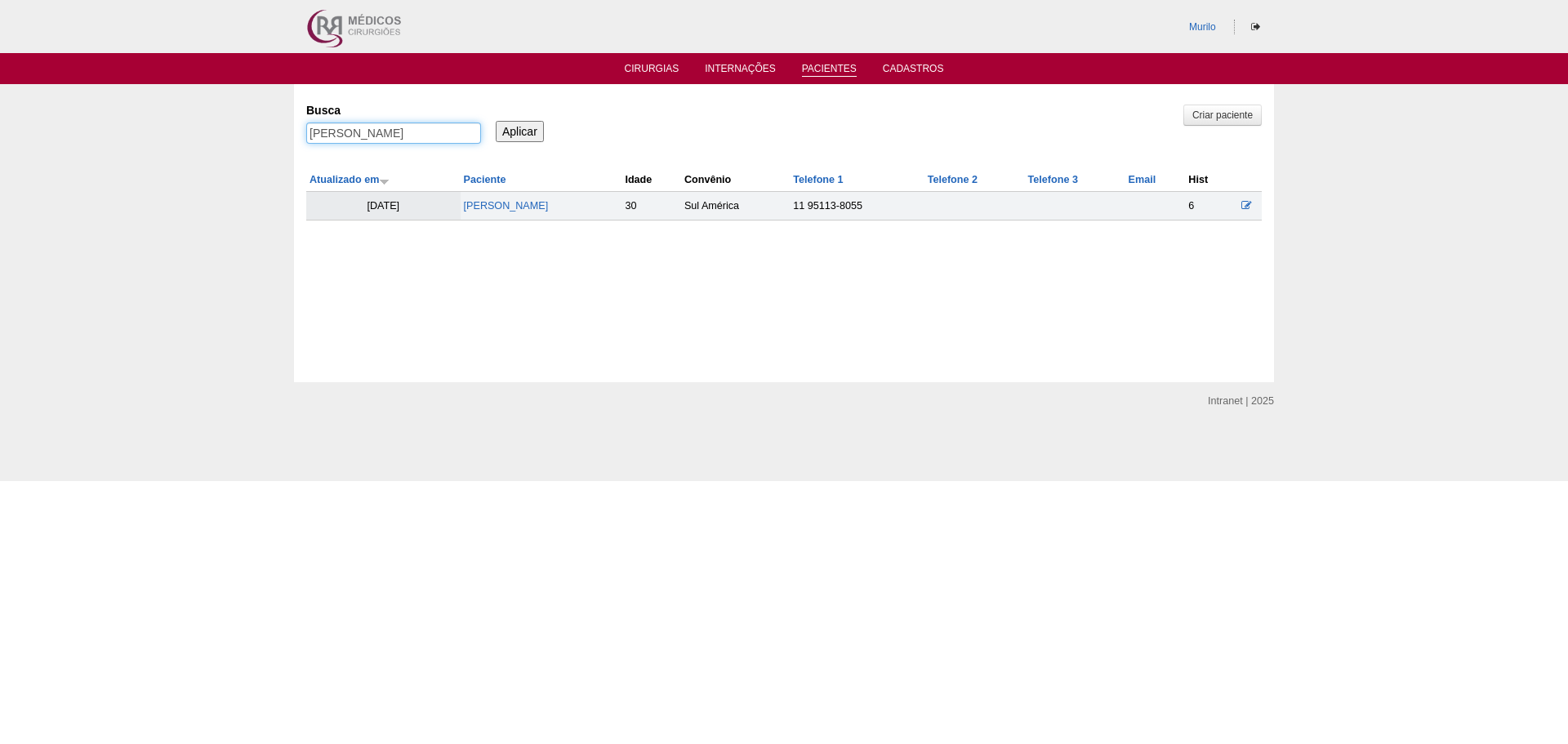
click at [410, 123] on input "NAIRA CRISPIM DE OLIVEIRA" at bounding box center [393, 133] width 175 height 21
paste input "[PERSON_NAME]"
type input "[PERSON_NAME]"
click at [495, 121] on input "Aplicar" at bounding box center [519, 131] width 48 height 21
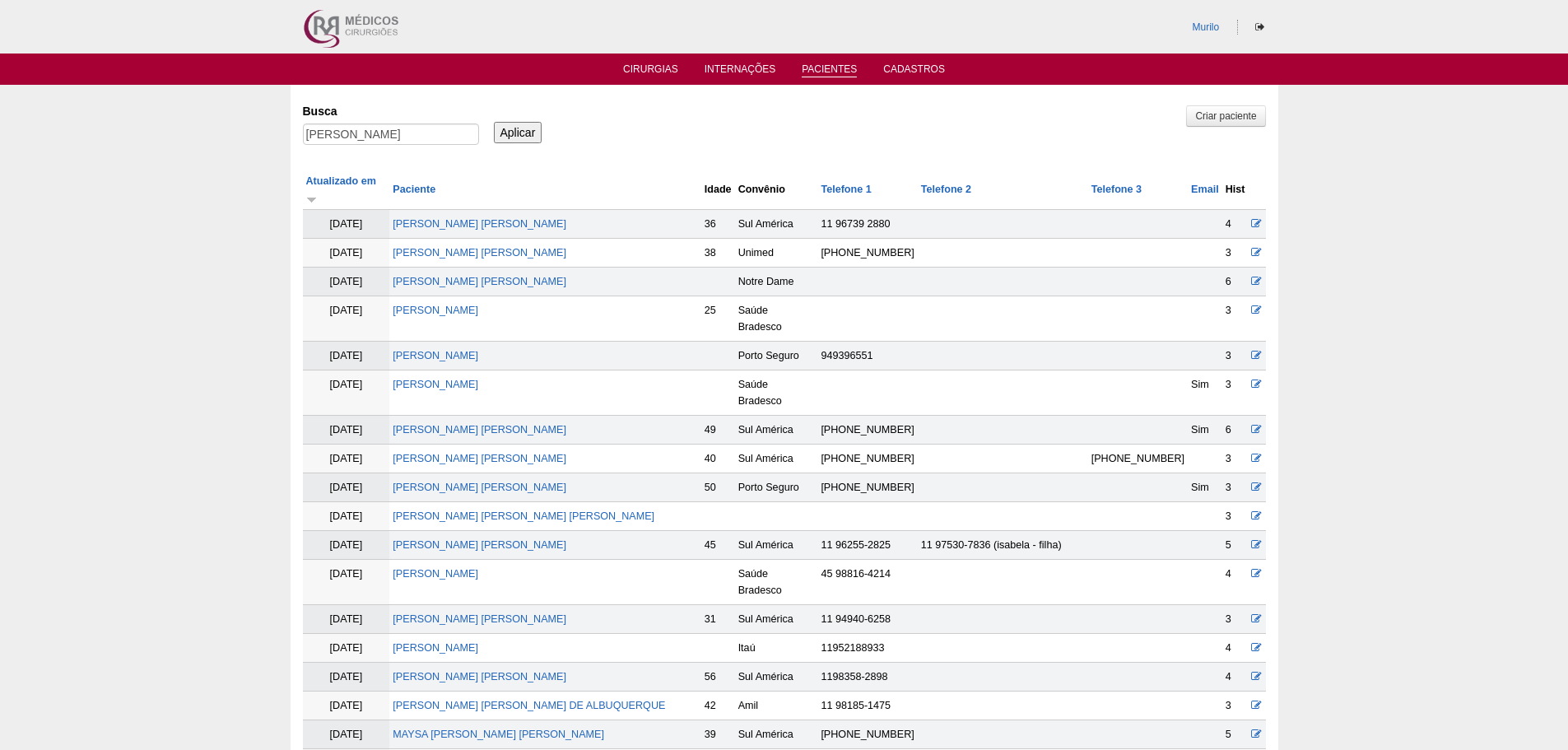
scroll to position [1850, 0]
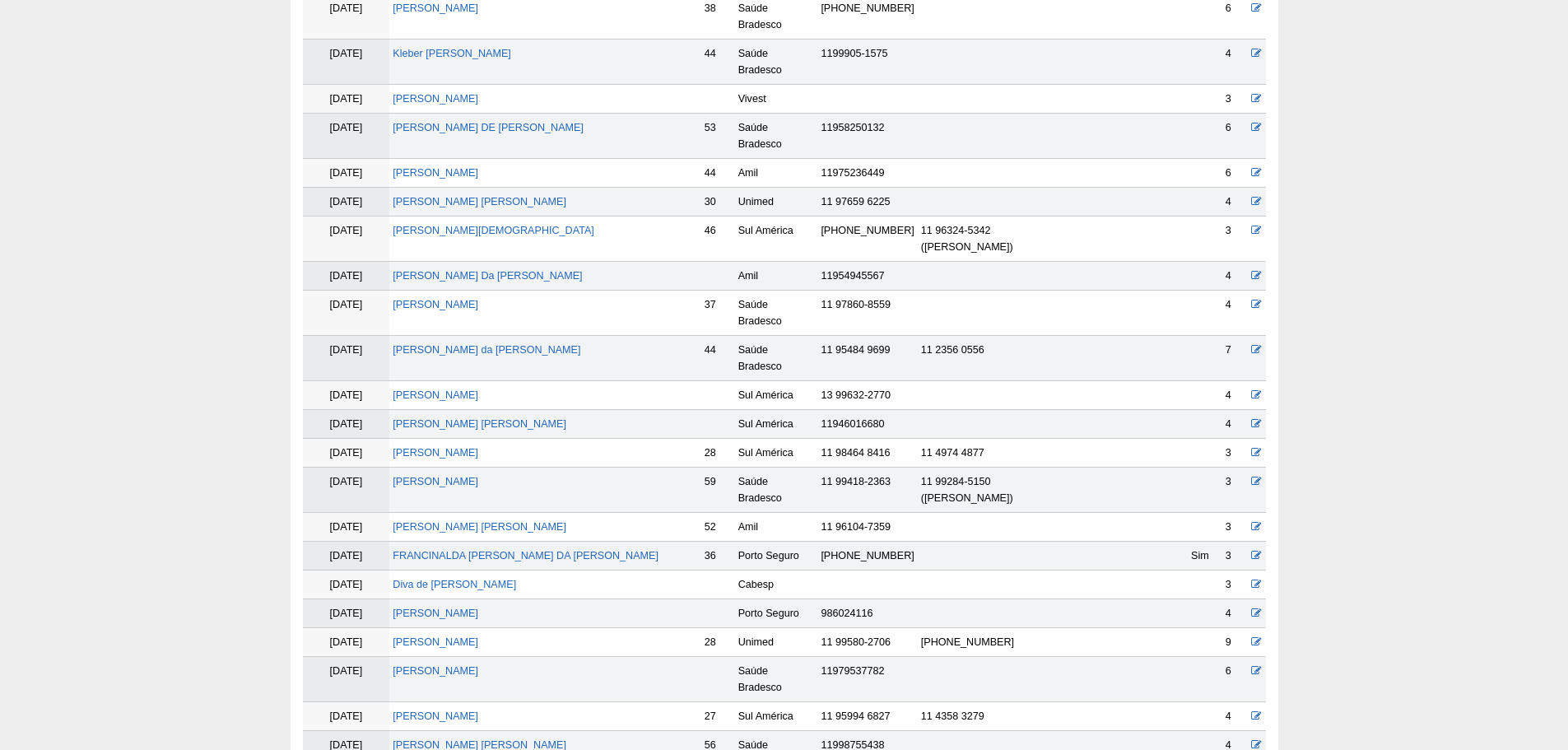
click at [473, 657] on td "[PERSON_NAME]" at bounding box center [545, 679] width 312 height 46
click at [478, 665] on link "[PERSON_NAME]" at bounding box center [435, 671] width 86 height 11
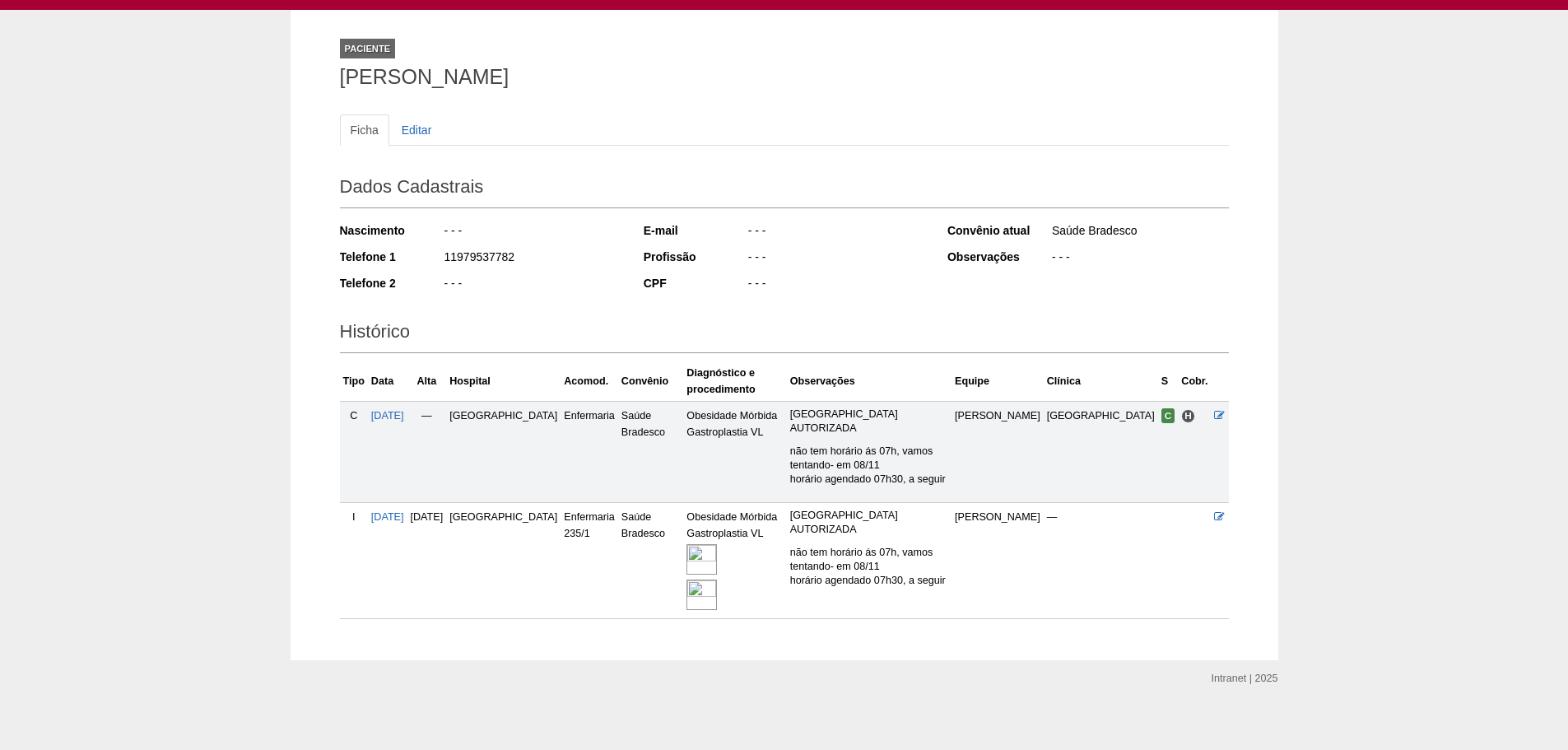
scroll to position [84, 0]
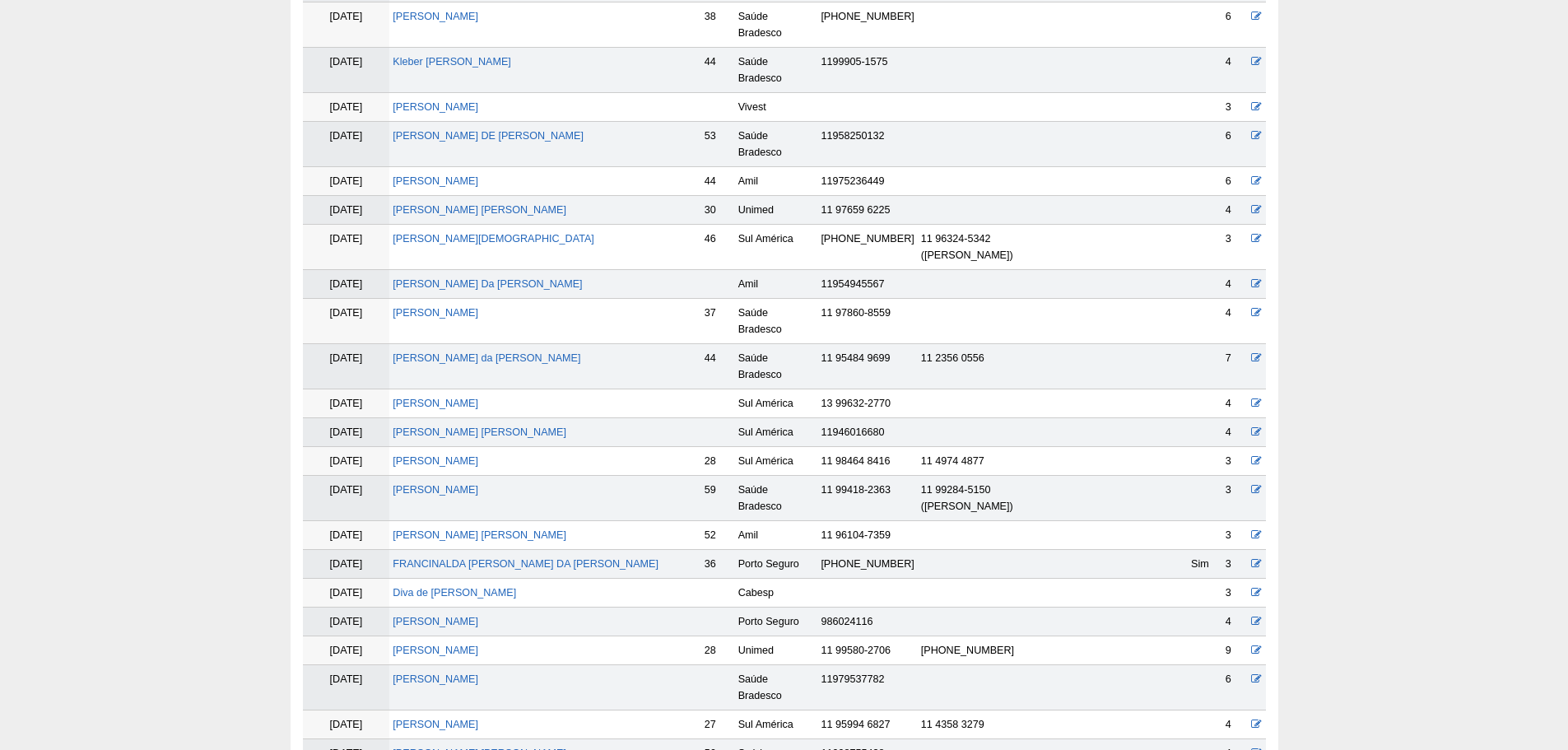
scroll to position [1841, 0]
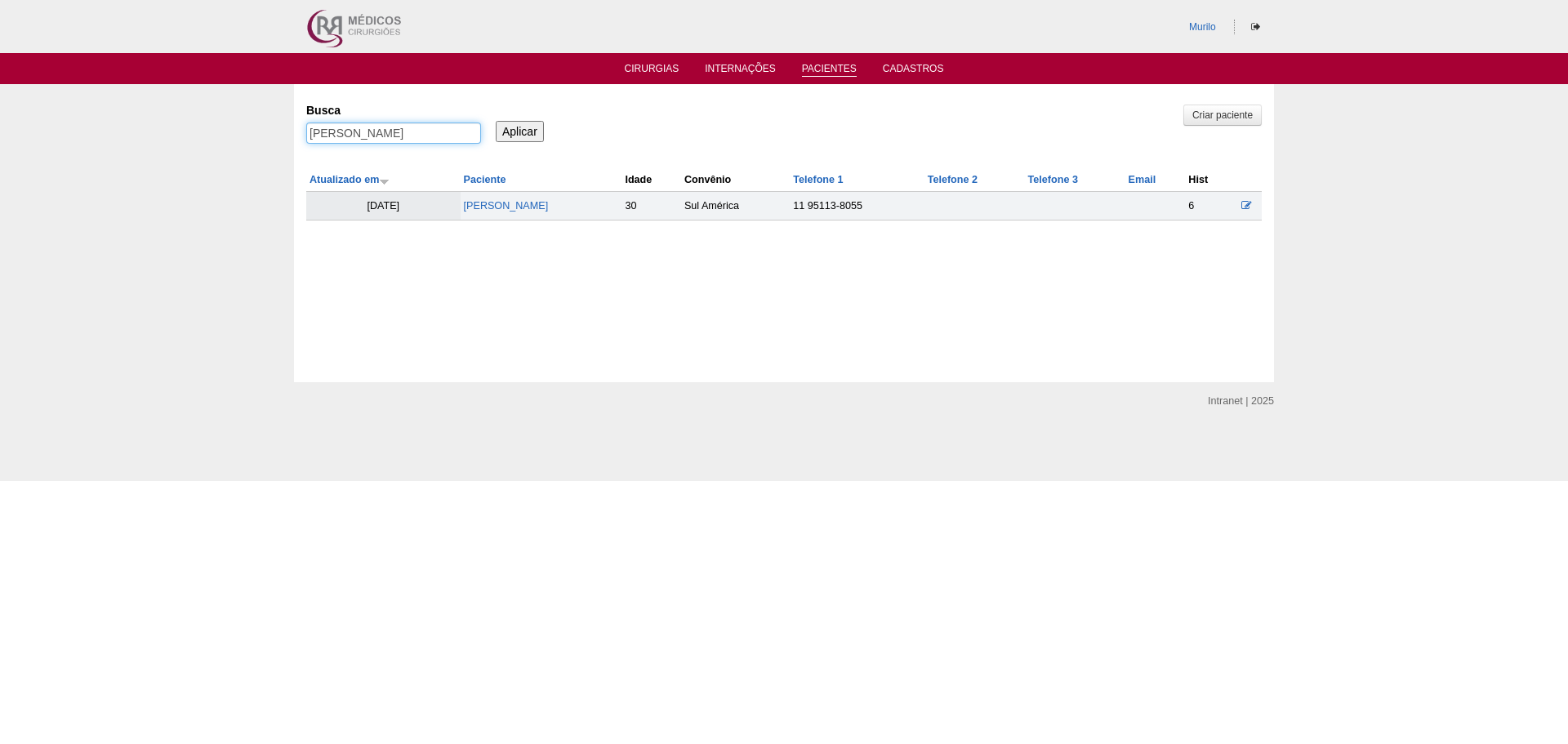
click at [397, 132] on input "Patrícia Silva Guilhermino" at bounding box center [393, 133] width 175 height 21
paste input "Fabiola Aranda de Jesus"
type input "Fabiola Aranda de Jesus"
click at [495, 121] on input "Aplicar" at bounding box center [519, 131] width 48 height 21
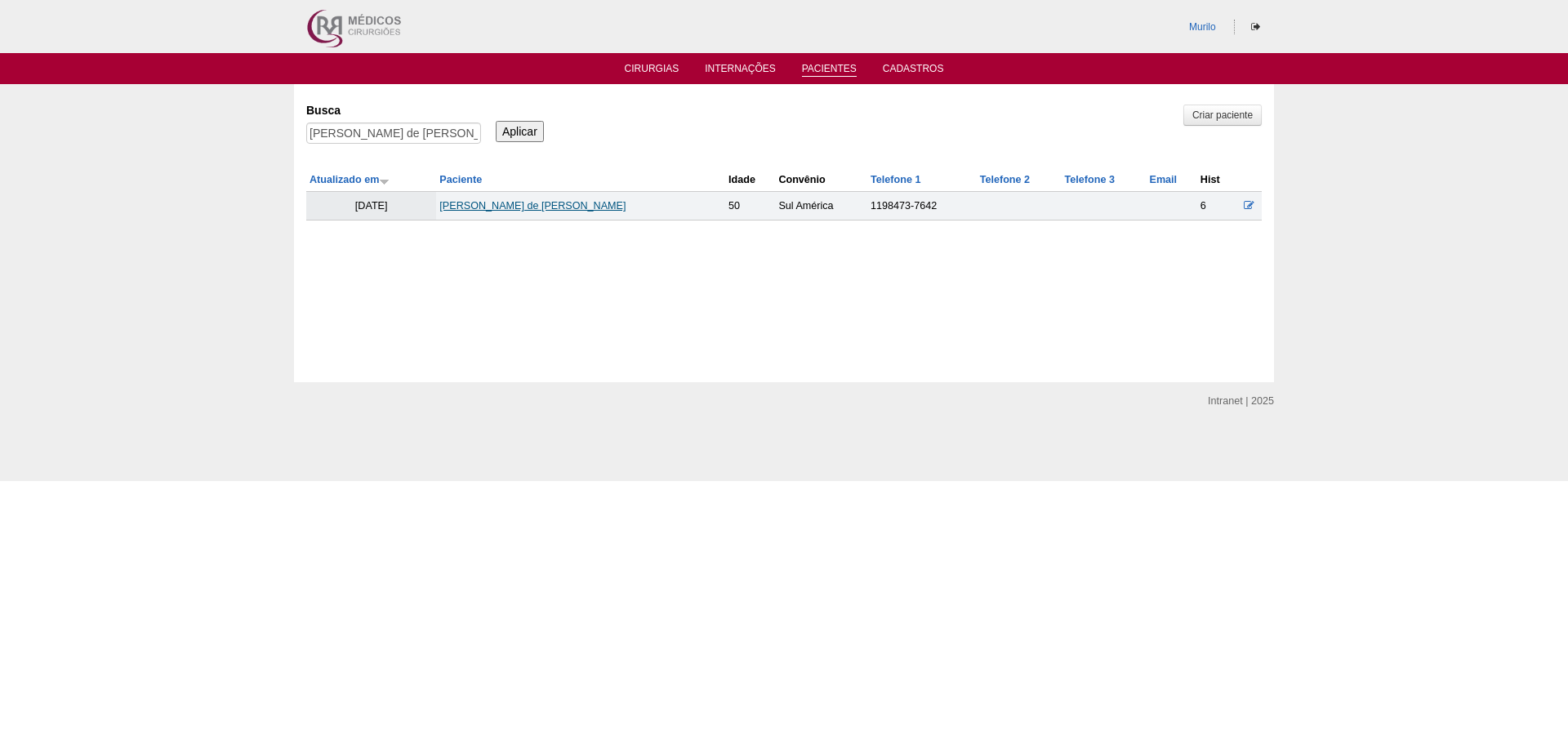
click at [507, 212] on link "[PERSON_NAME] de Jesus" at bounding box center [532, 206] width 186 height 11
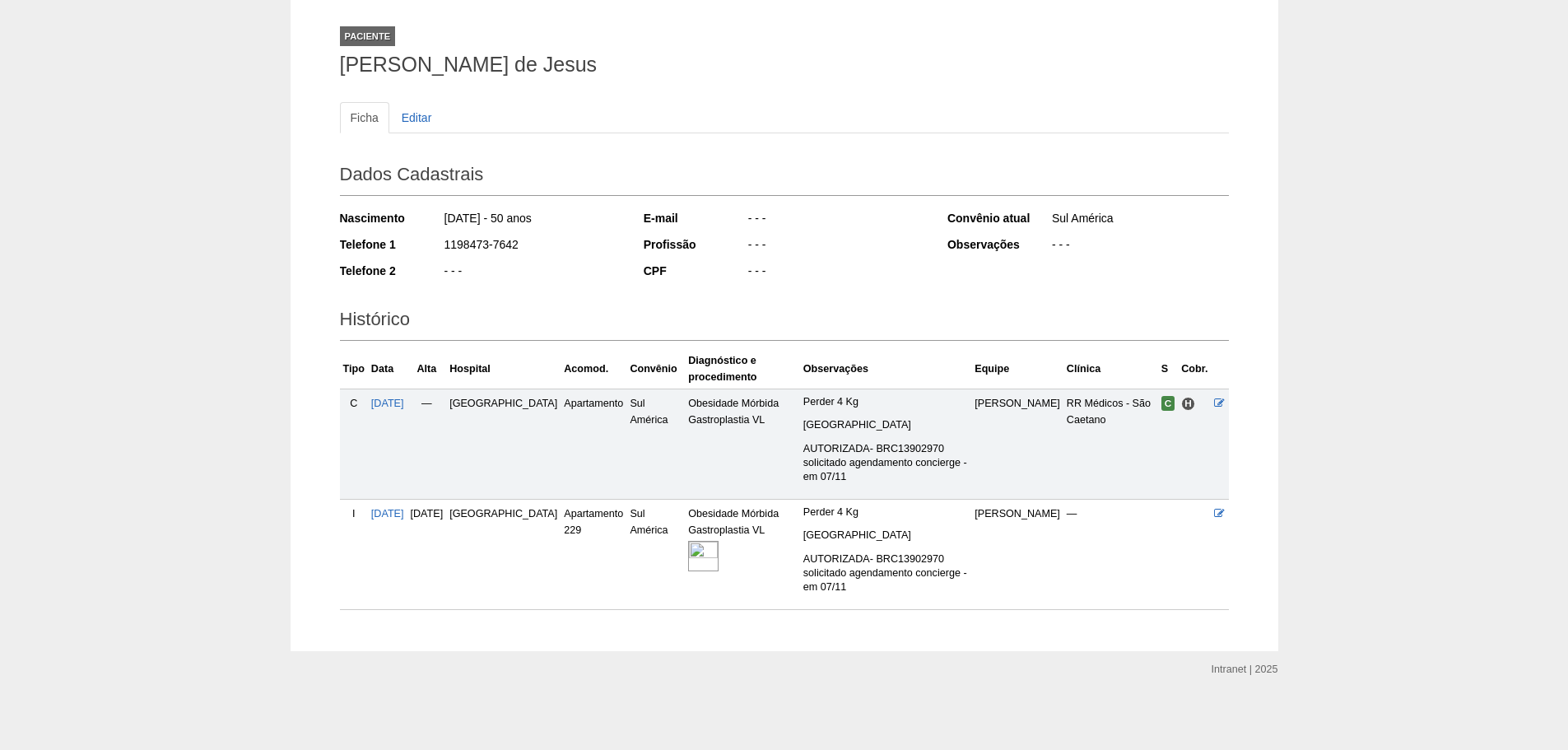
scroll to position [88, 0]
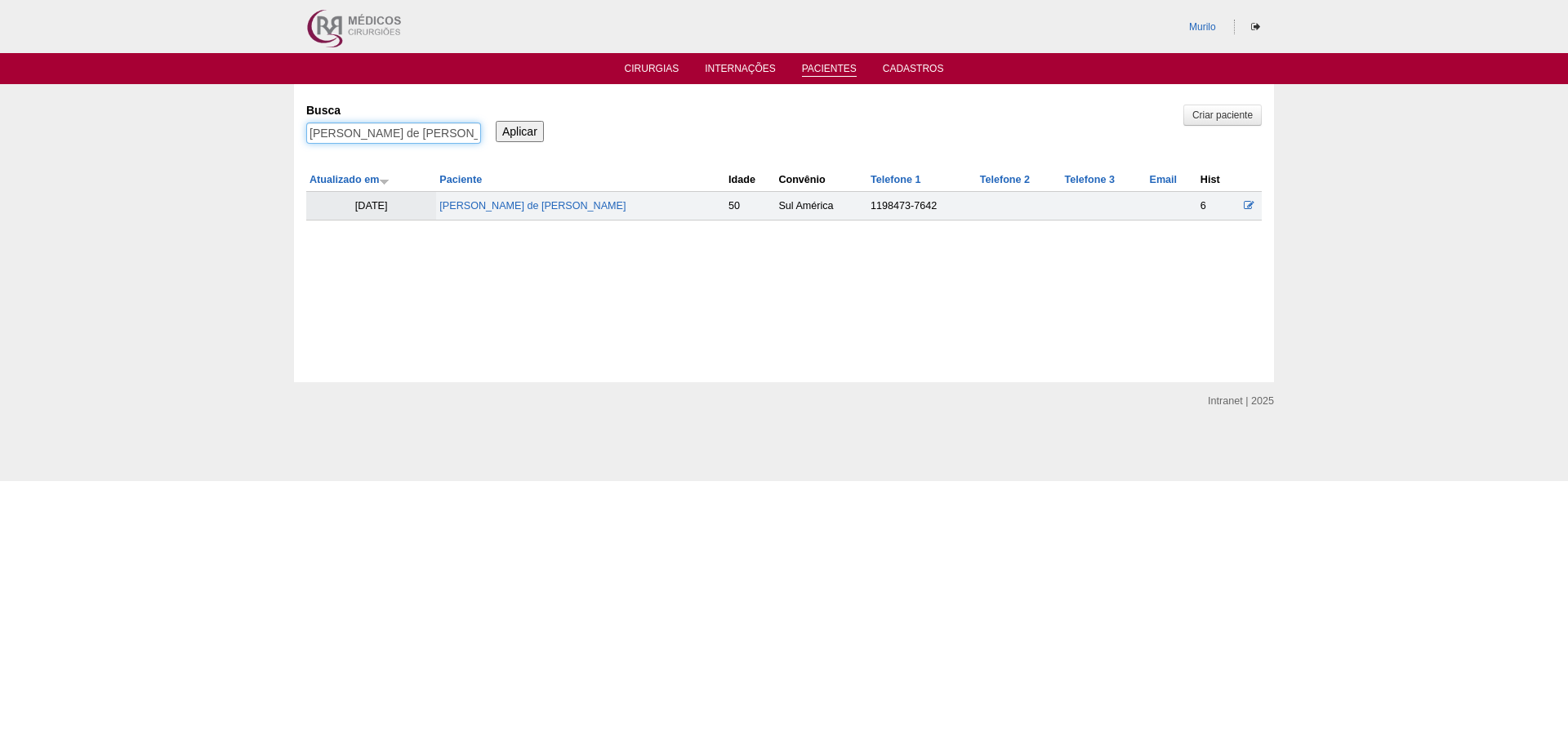
click at [410, 135] on input "[PERSON_NAME] de [PERSON_NAME]" at bounding box center [393, 133] width 175 height 21
paste input "[PERSON_NAME] Cangani [PERSON_NAME]"
type input "[PERSON_NAME] Cangani [PERSON_NAME]"
click at [495, 121] on input "Aplicar" at bounding box center [519, 131] width 48 height 21
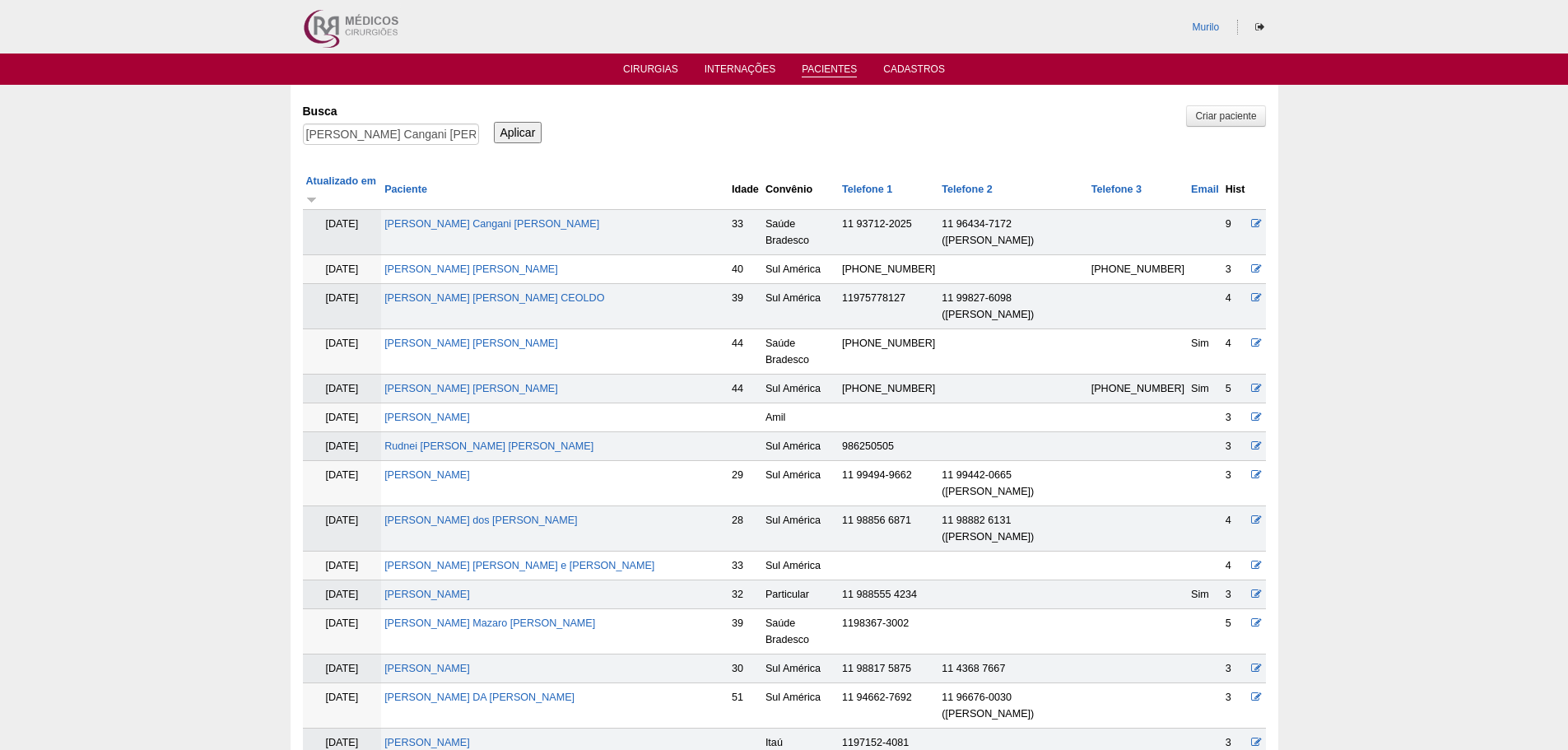
click at [489, 210] on td "[PERSON_NAME] Cangani [PERSON_NAME]" at bounding box center [554, 233] width 348 height 46
click at [486, 210] on td "[PERSON_NAME] Cangani [PERSON_NAME]" at bounding box center [554, 233] width 348 height 46
click at [486, 218] on link "[PERSON_NAME] Cangani [PERSON_NAME]" at bounding box center [491, 224] width 214 height 11
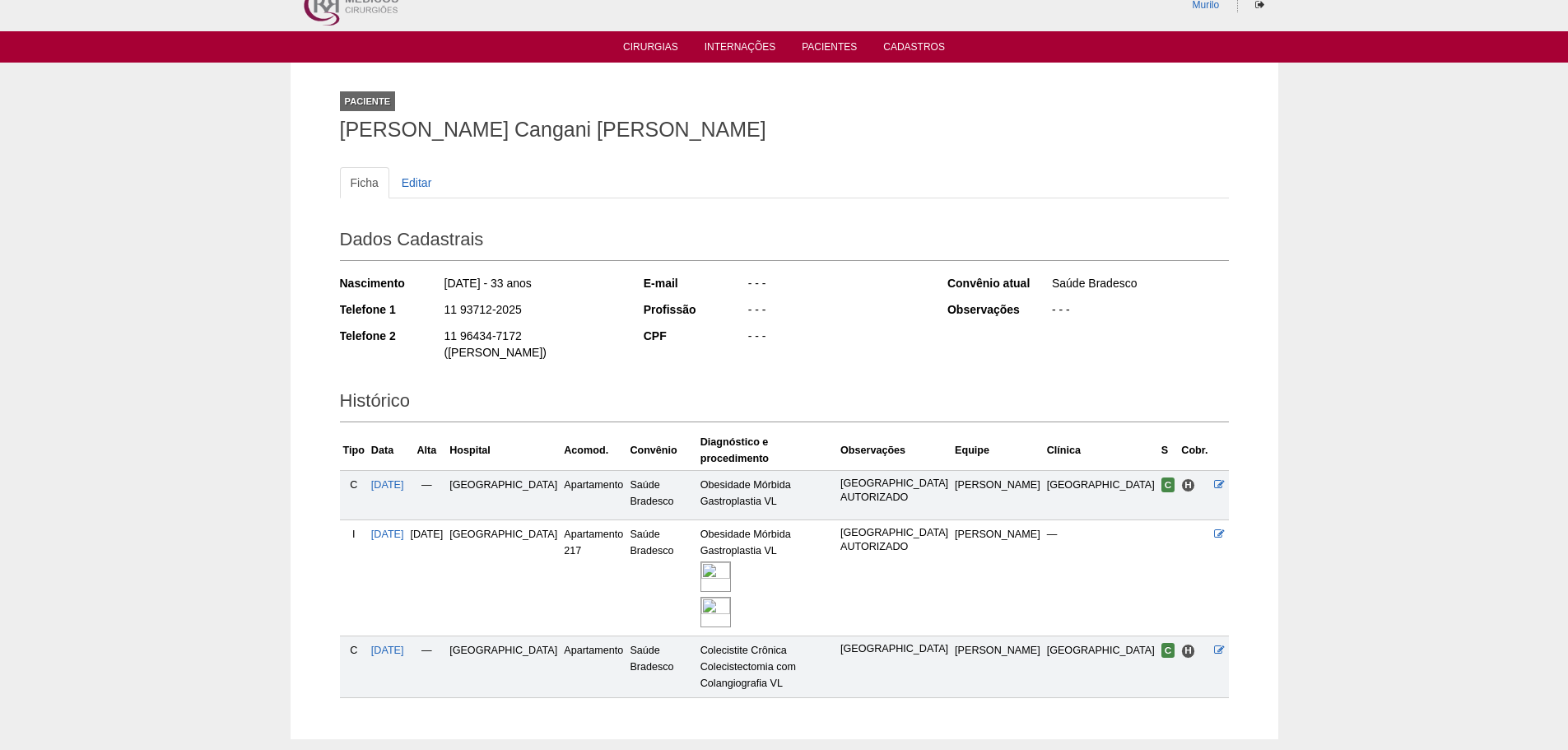
scroll to position [62, 0]
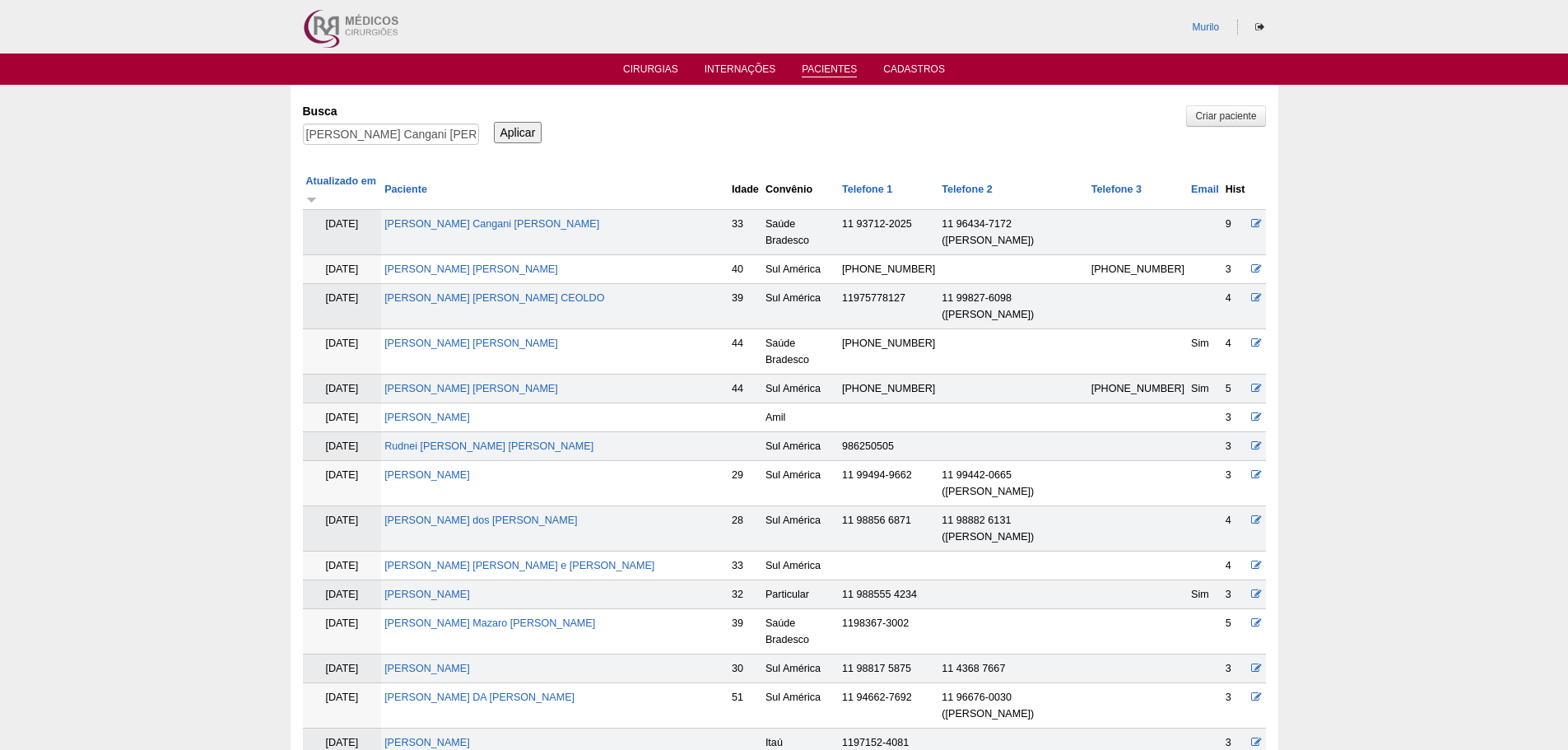
drag, startPoint x: 0, startPoint y: 0, endPoint x: 121, endPoint y: 182, distance: 218.6
click at [331, 148] on div "[PERSON_NAME] Cangani [PERSON_NAME]" at bounding box center [391, 138] width 176 height 30
click at [332, 142] on input "Gabriela Cangani Barbosa" at bounding box center [391, 134] width 176 height 21
paste input "[PERSON_NAME] dos Santos Coppini"
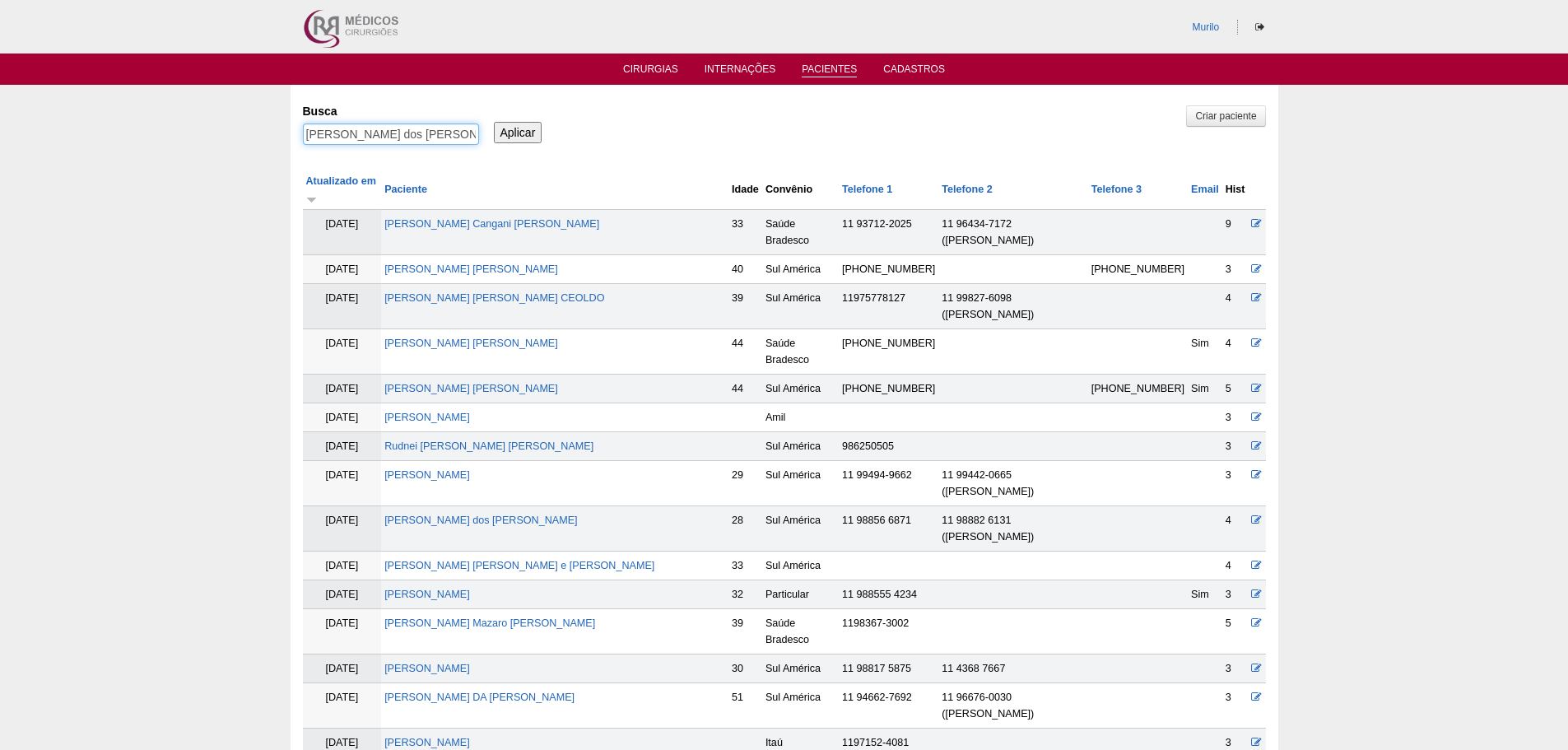
scroll to position [0, 20]
type input "[PERSON_NAME] dos Santos Coppini"
click at [493, 122] on input "Aplicar" at bounding box center [517, 132] width 49 height 21
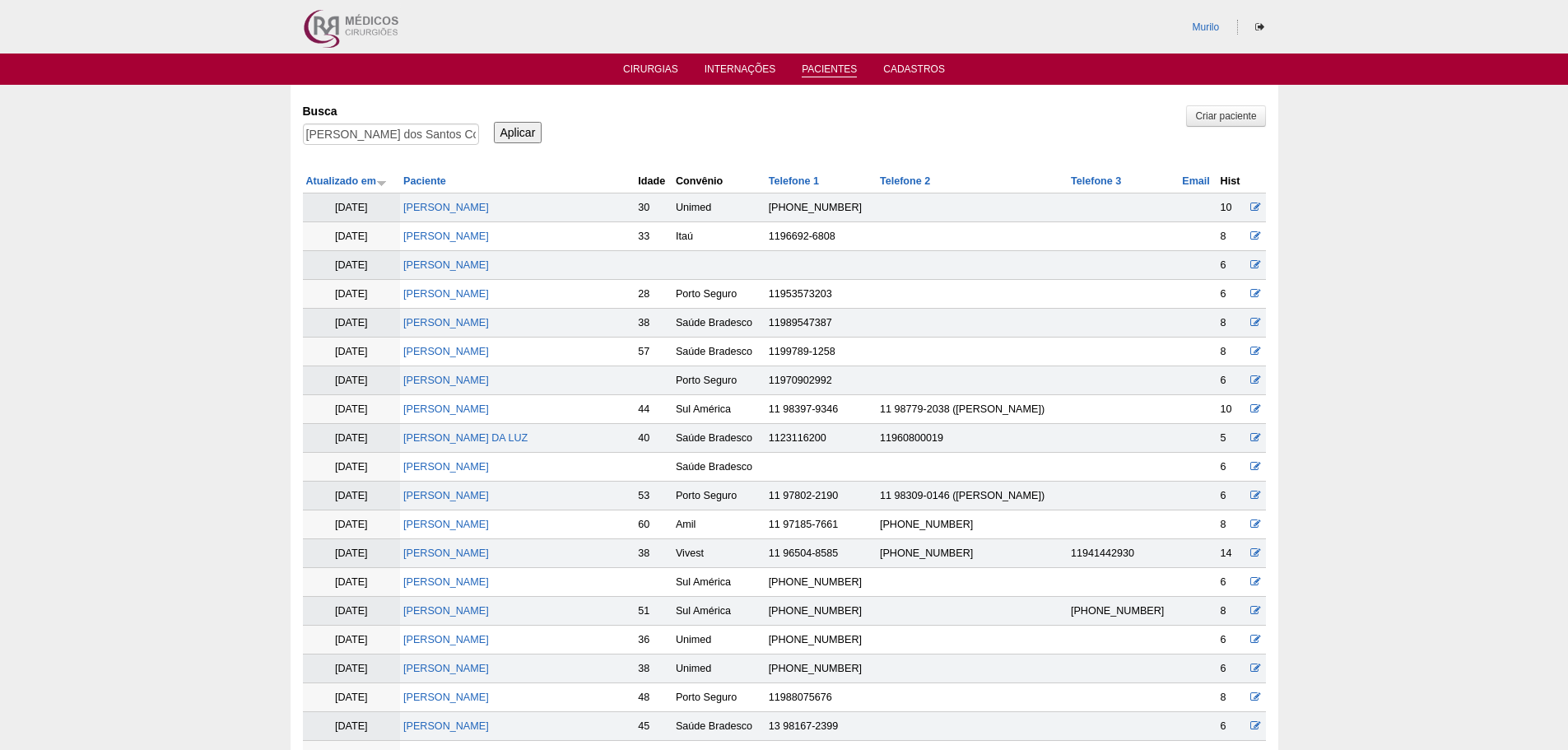
scroll to position [639, 0]
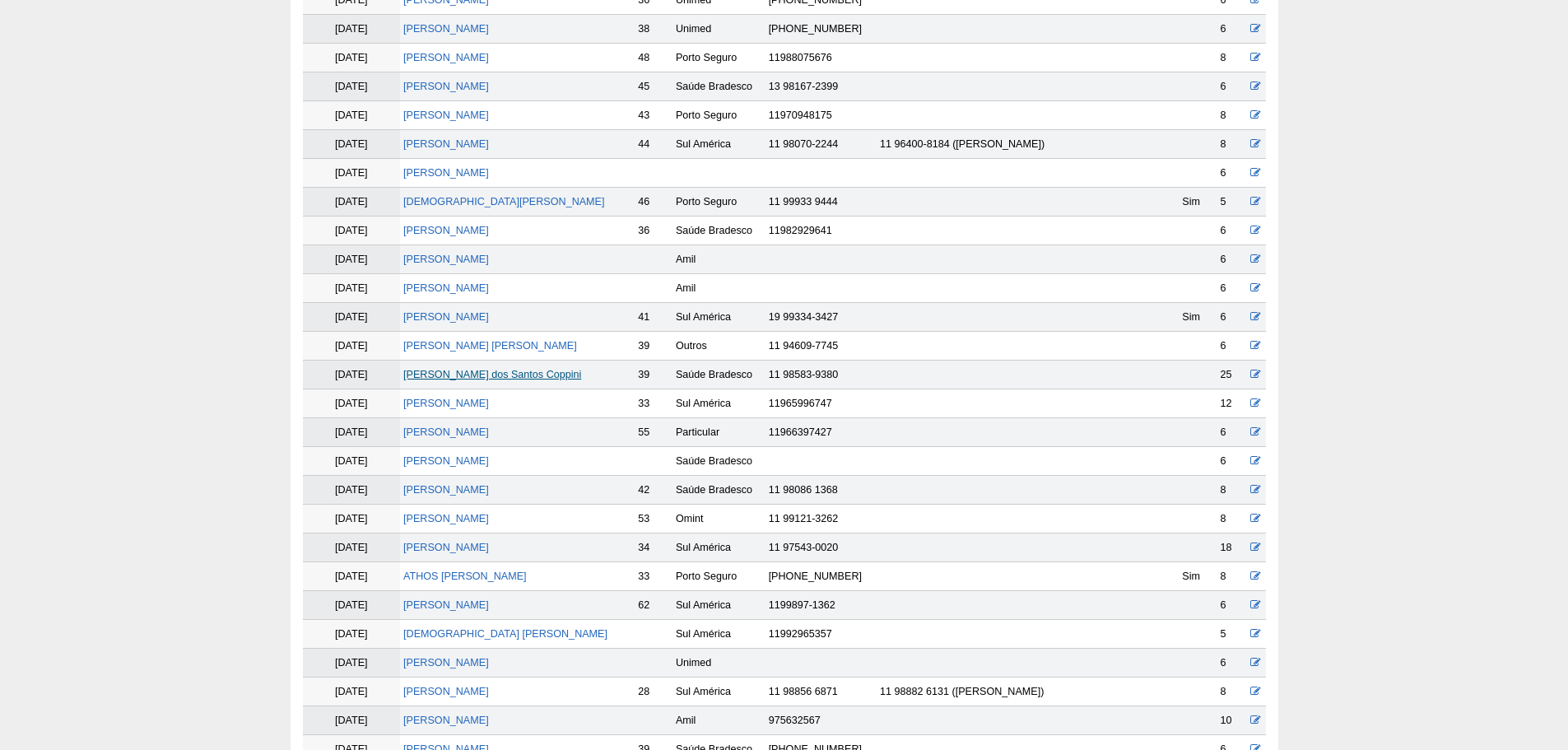
click at [469, 373] on link "[PERSON_NAME] dos Santos Coppini" at bounding box center [492, 375] width 178 height 11
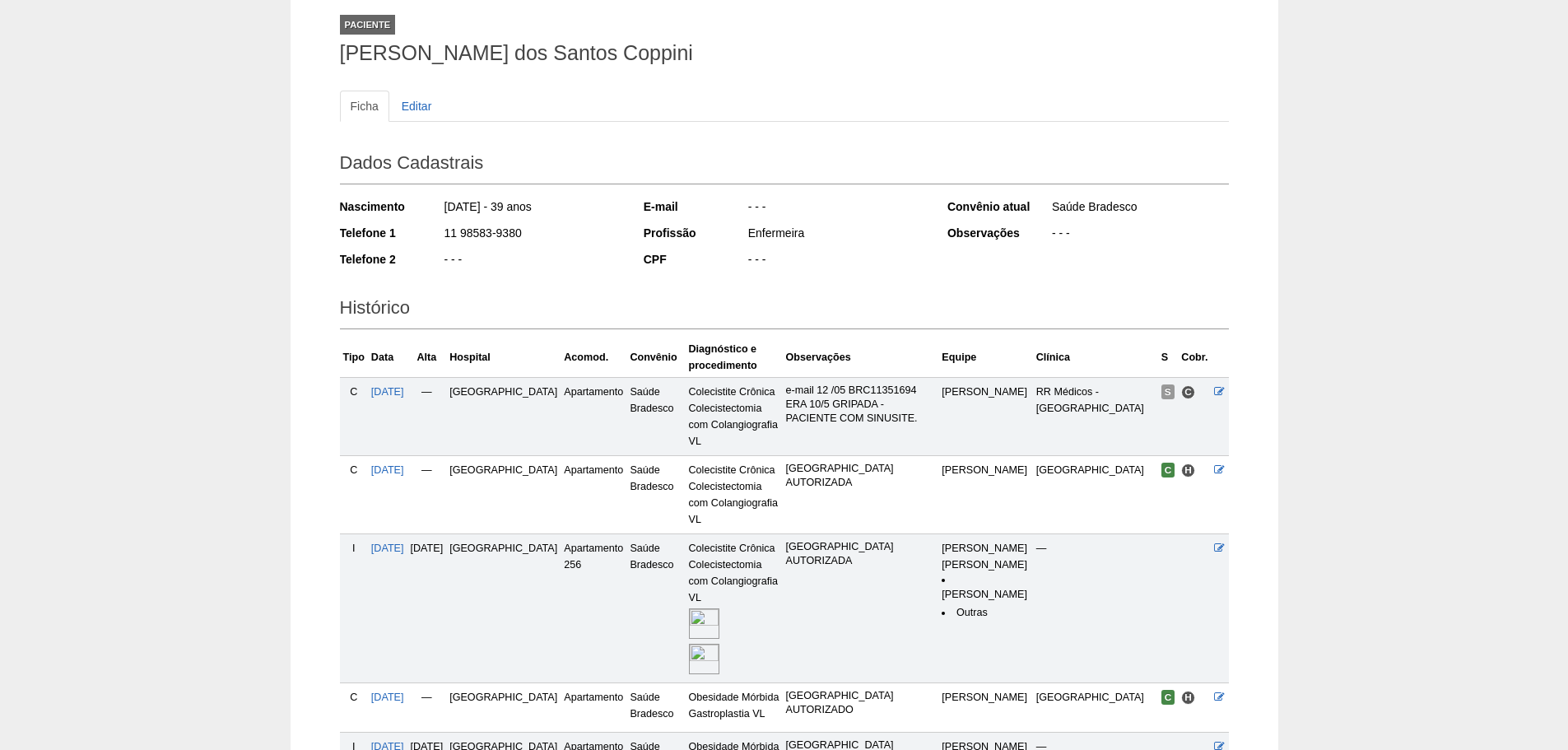
scroll to position [289, 0]
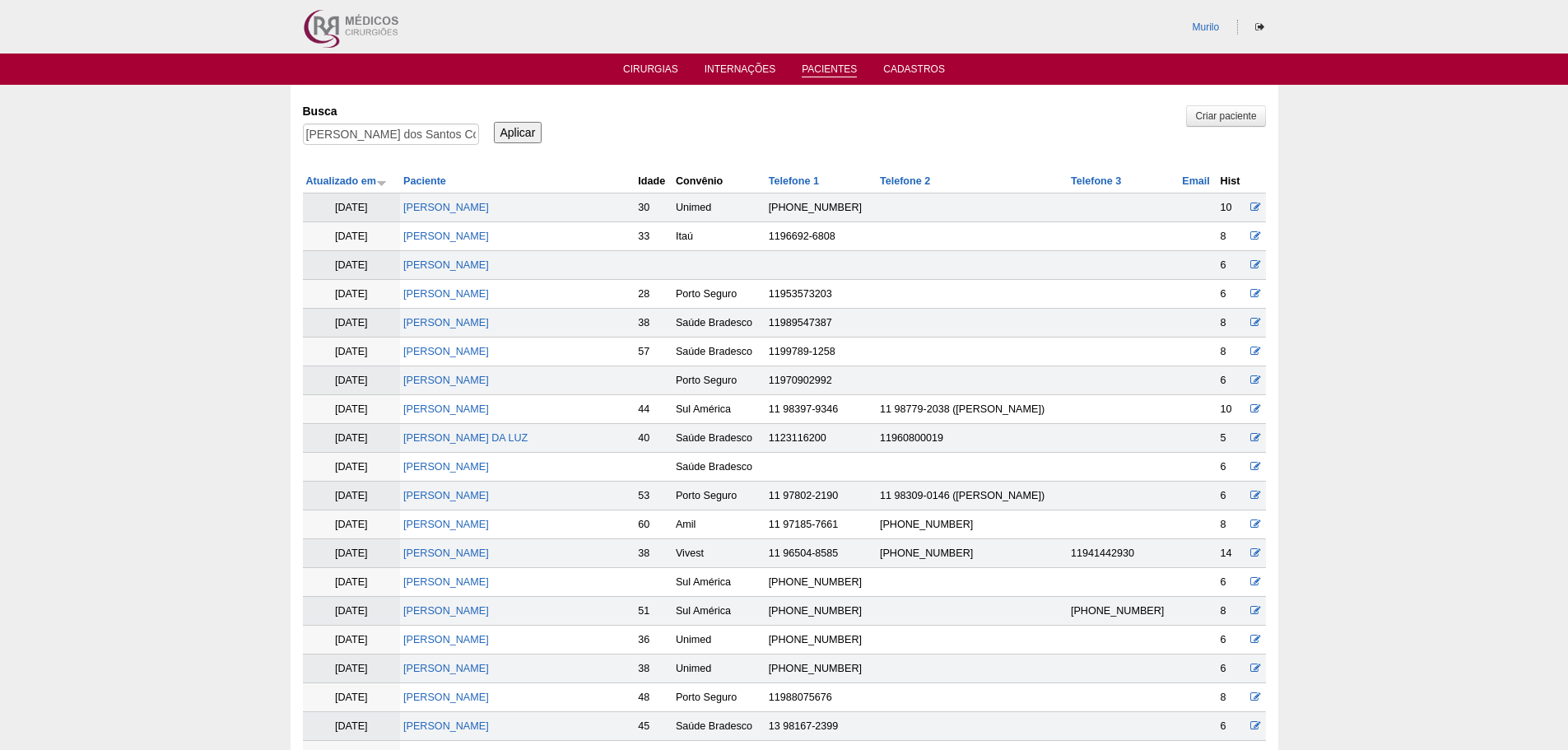
scroll to position [632, 0]
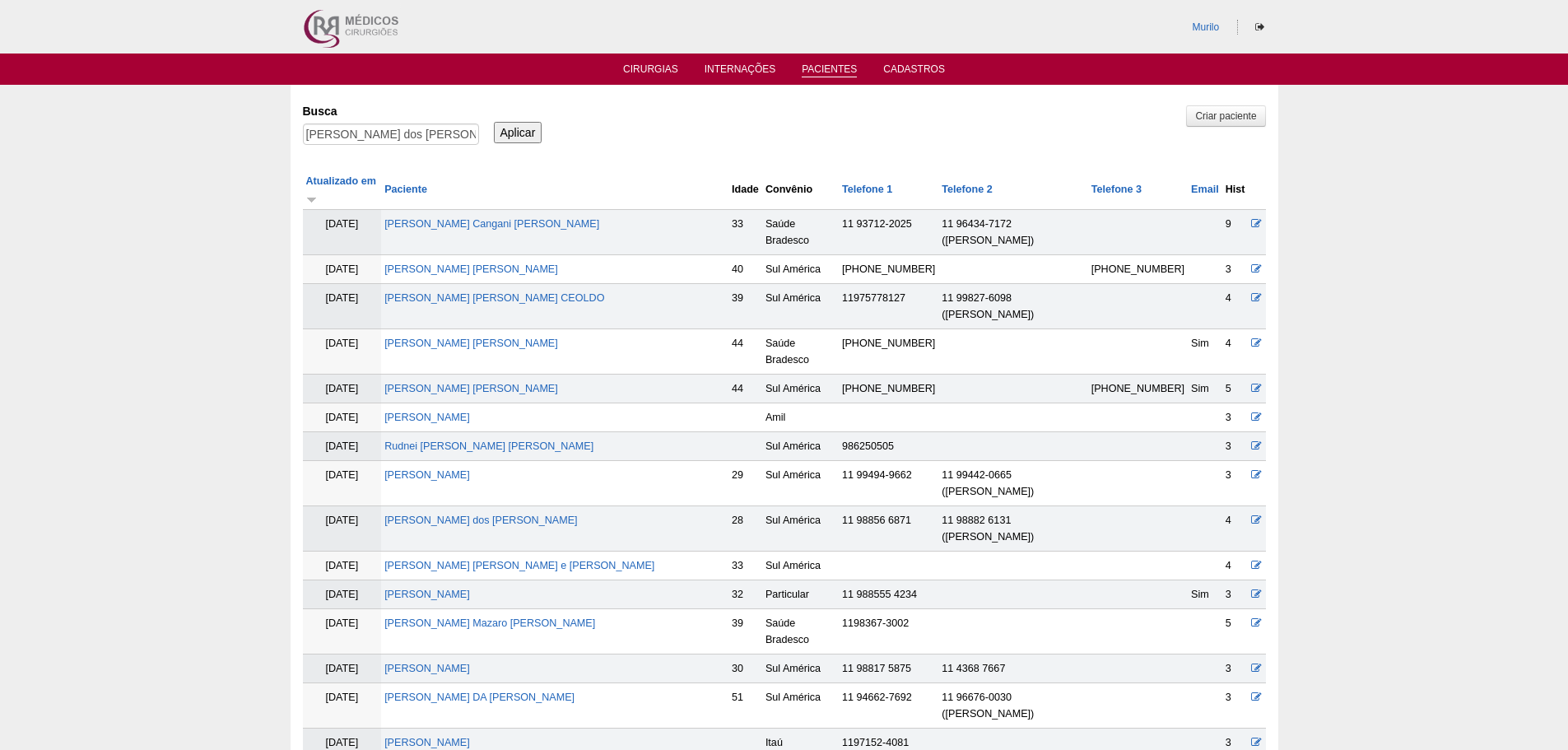
click at [359, 146] on div "[PERSON_NAME] dos Santos Coppini" at bounding box center [391, 138] width 176 height 30
click at [376, 138] on input "Caroline Parente dos Santos Coppini" at bounding box center [391, 134] width 176 height 21
paste input "[PERSON_NAME]"
type input "[PERSON_NAME]"
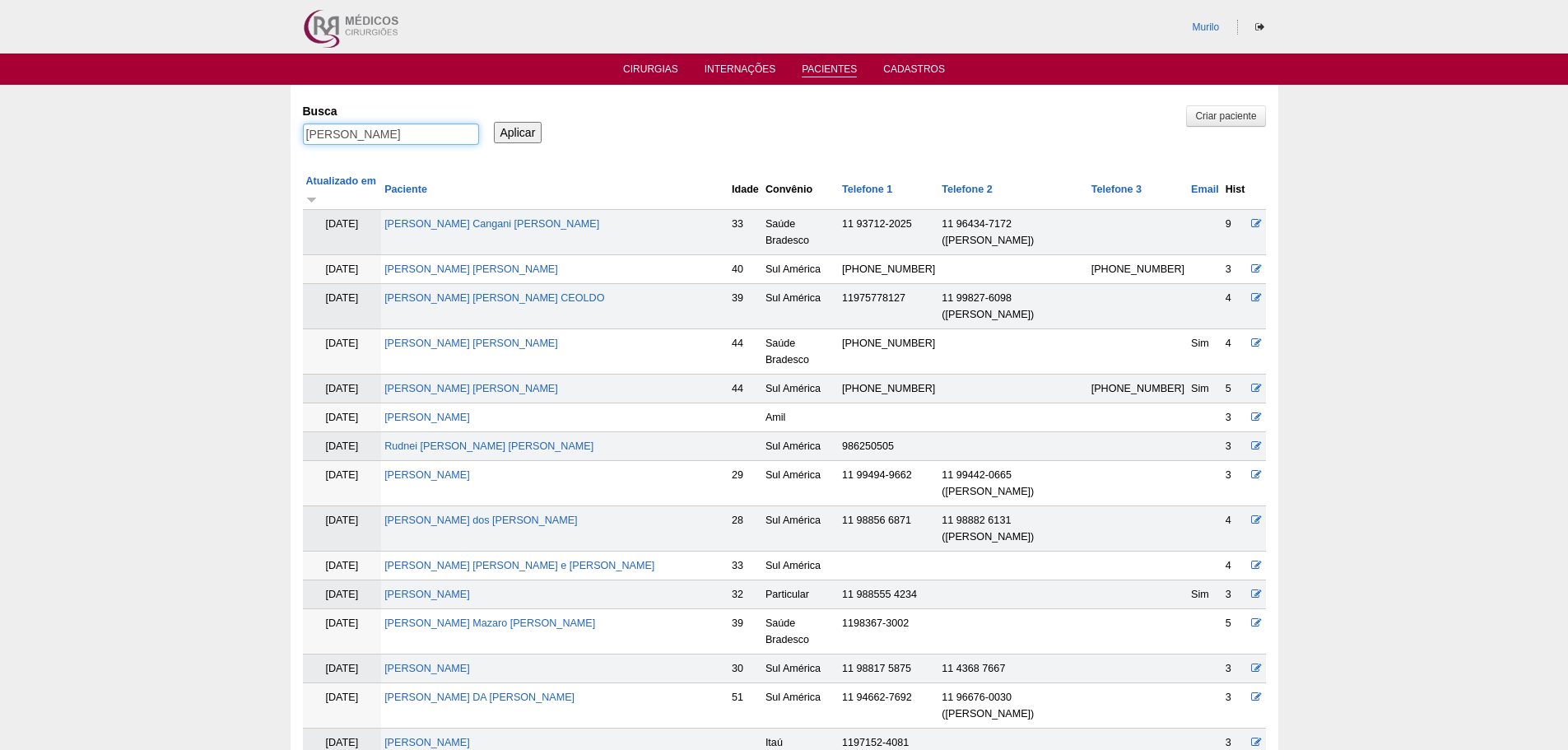
click at [493, 122] on input "Aplicar" at bounding box center [517, 132] width 49 height 21
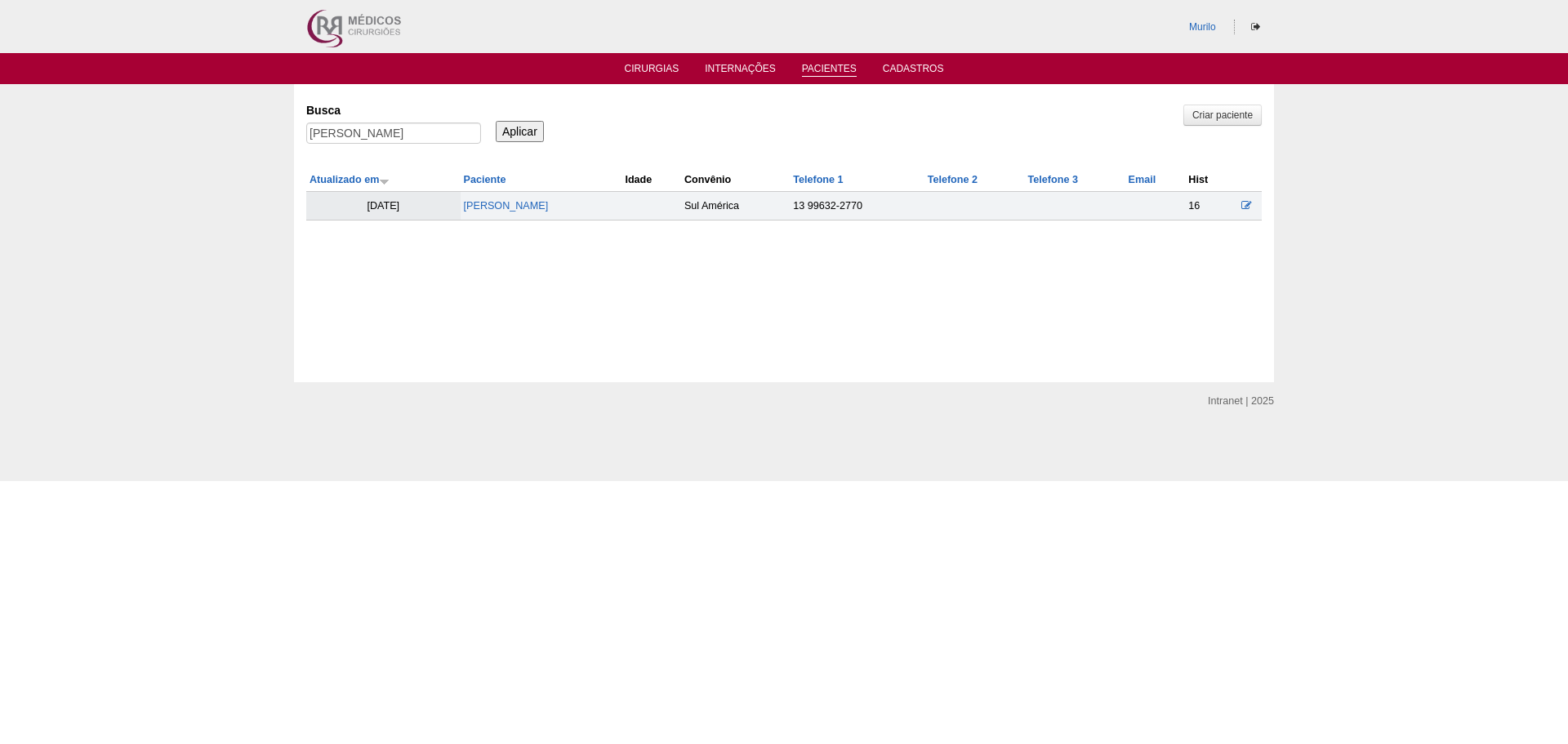
click at [461, 199] on td "[PERSON_NAME]" at bounding box center [541, 206] width 162 height 28
click at [464, 213] on td "[PERSON_NAME]" at bounding box center [541, 206] width 162 height 28
click at [480, 206] on link "[PERSON_NAME]" at bounding box center [507, 206] width 85 height 11
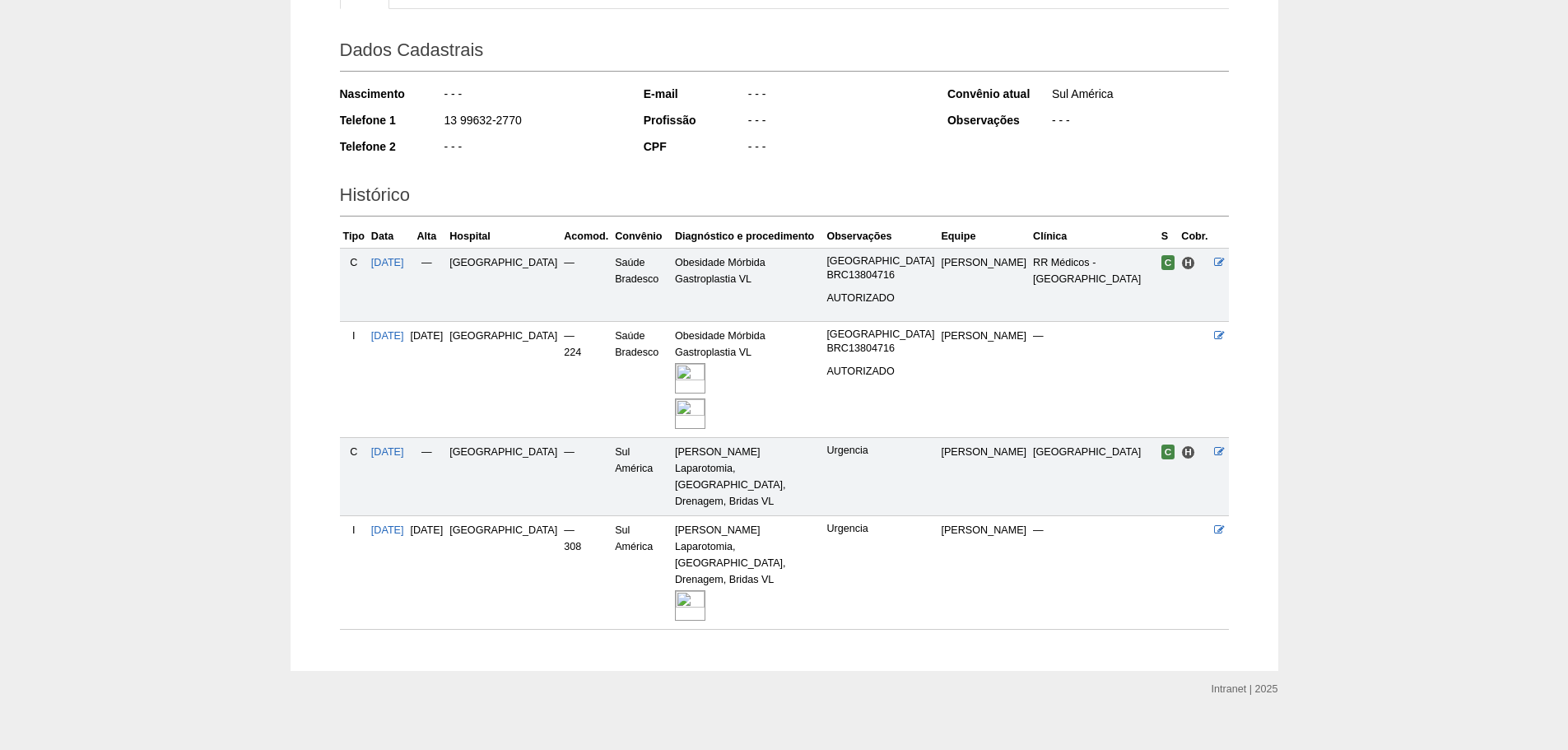
scroll to position [213, 0]
click at [681, 590] on img at bounding box center [690, 604] width 30 height 30
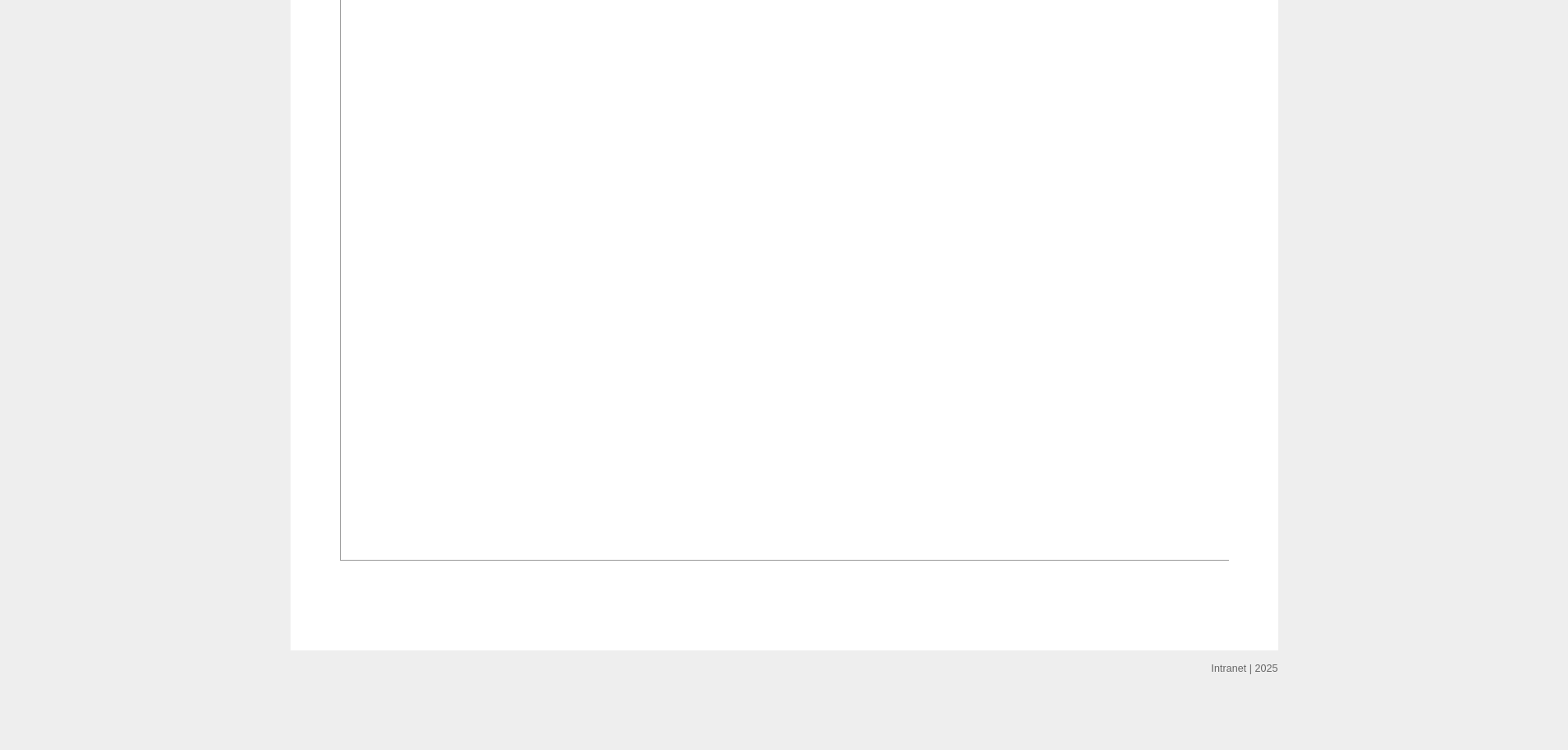
scroll to position [823, 0]
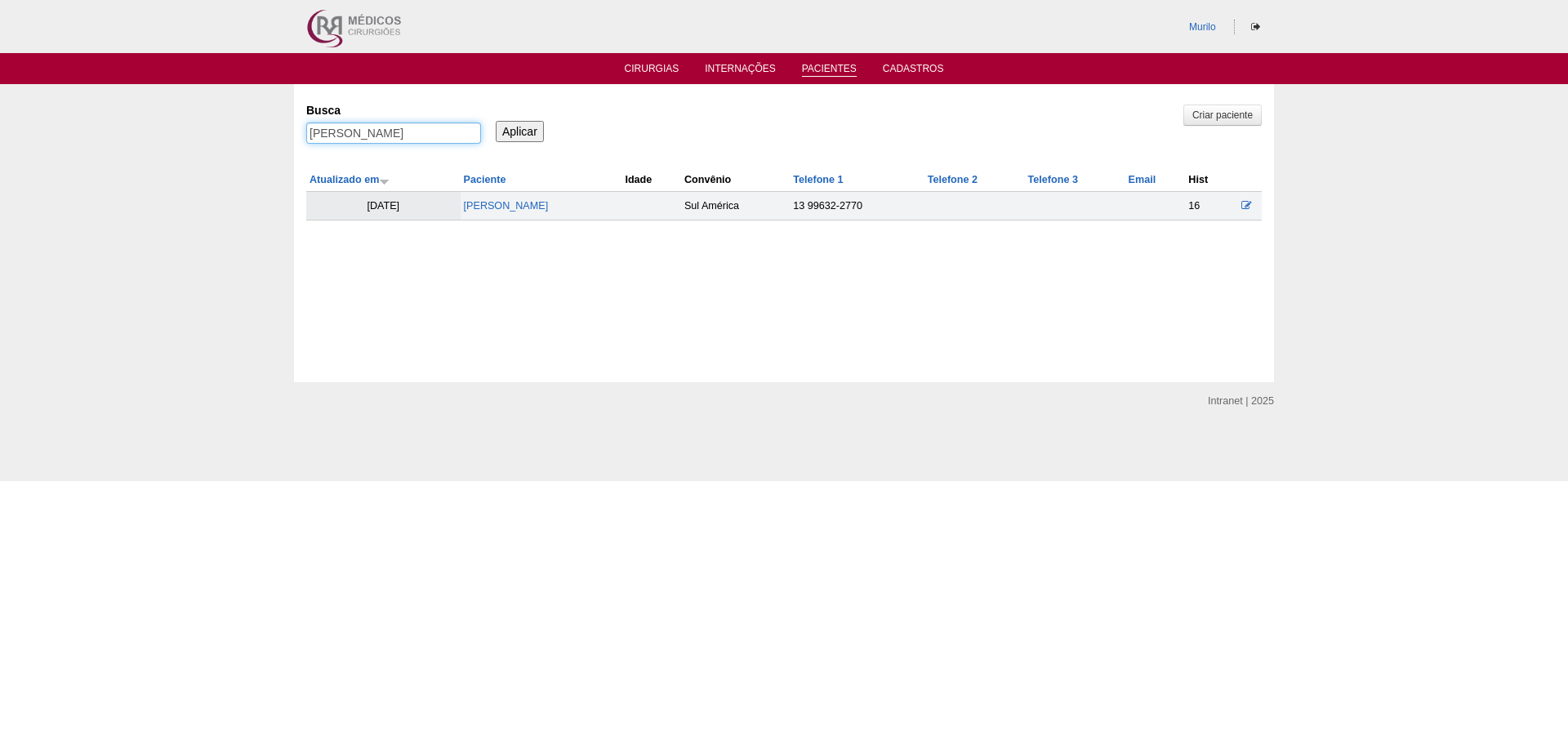
click at [422, 134] on input "EDILSON MIRANDA FERREIRA DA SILVA" at bounding box center [393, 133] width 175 height 21
paste input "[PERSON_NAME] LIMA [PERSON_NAME]"
type input "[PERSON_NAME] LIMA [PERSON_NAME]"
click at [495, 121] on input "Aplicar" at bounding box center [519, 131] width 48 height 21
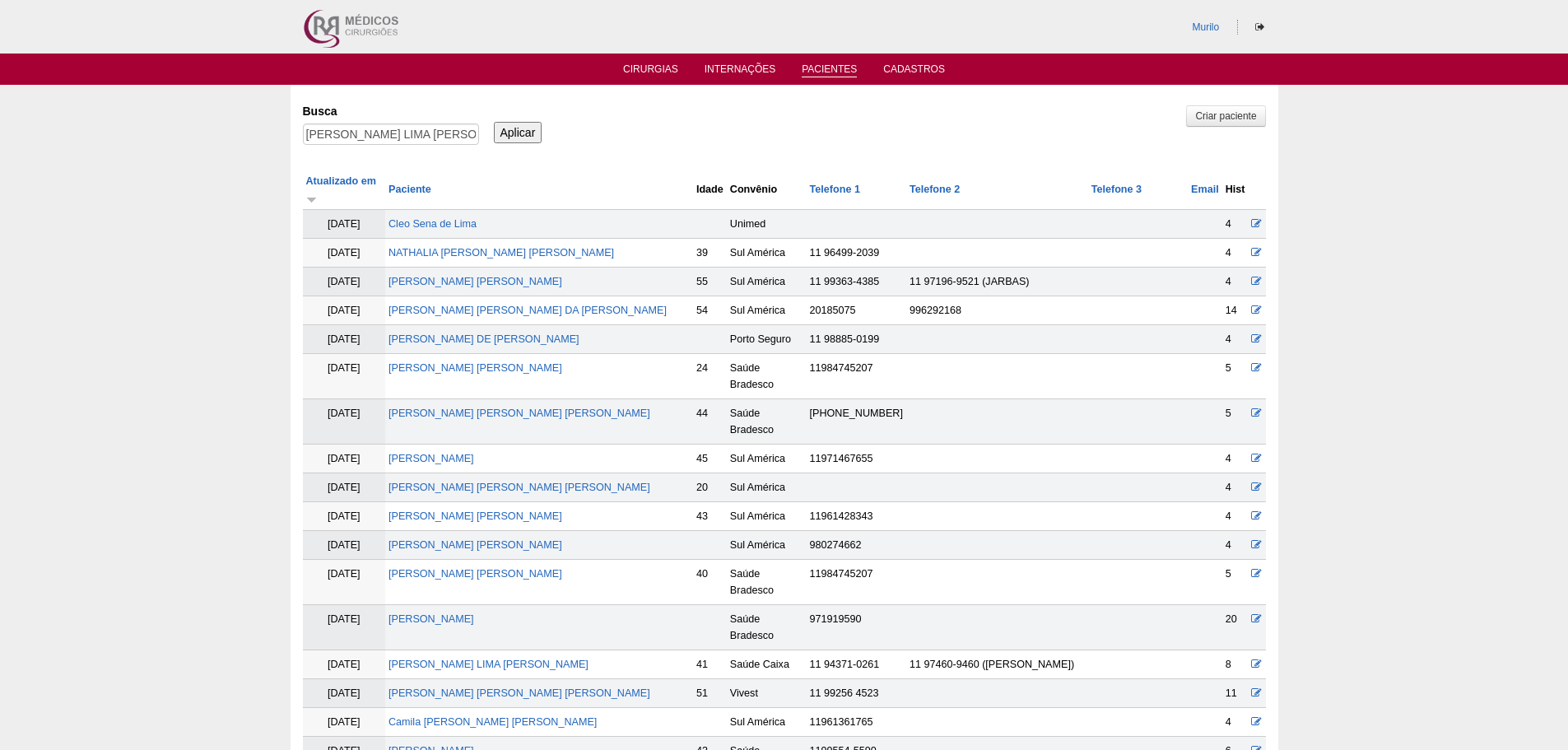
click at [472, 650] on td "[PERSON_NAME] LIMA [PERSON_NAME]" at bounding box center [538, 664] width 308 height 29
click at [471, 659] on link "[PERSON_NAME] LIMA [PERSON_NAME]" at bounding box center [489, 664] width 200 height 11
click at [359, 133] on input "NATALY PONTES LIMA ALVES" at bounding box center [391, 134] width 176 height 21
paste input "[PERSON_NAME]"
type input "[PERSON_NAME]"
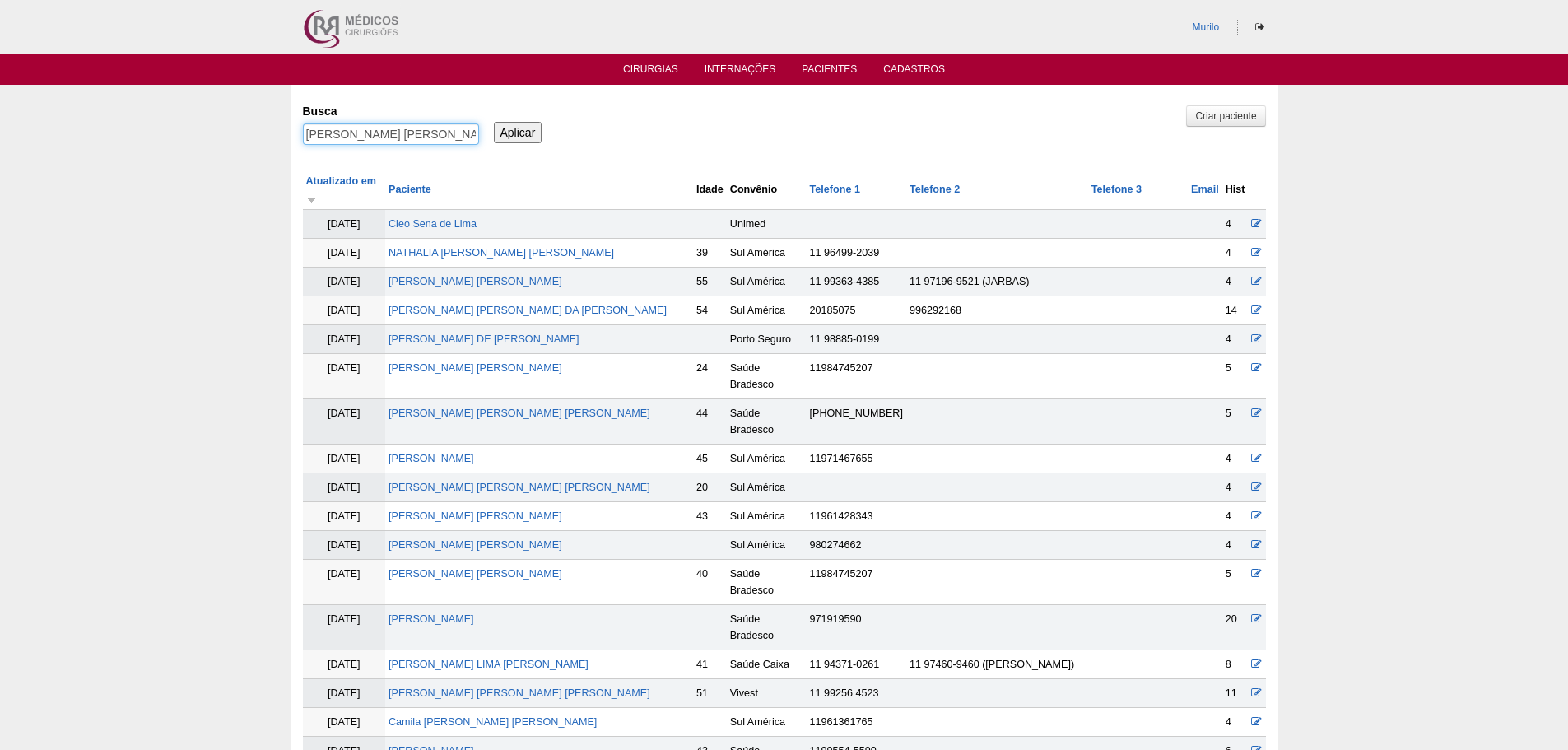
click at [493, 122] on input "Aplicar" at bounding box center [517, 132] width 49 height 21
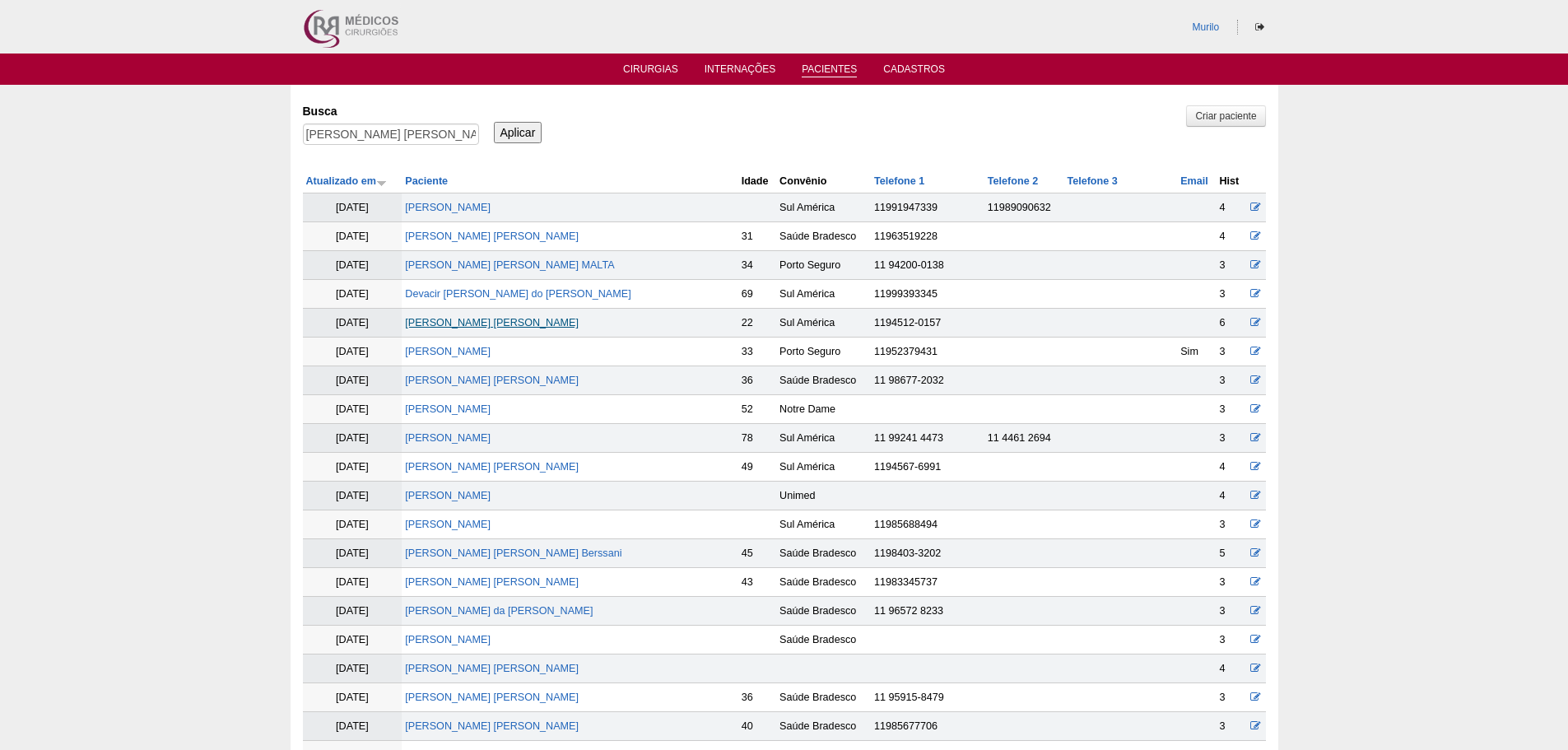
click at [466, 323] on link "Luisa Gabriella Rosa" at bounding box center [492, 323] width 173 height 11
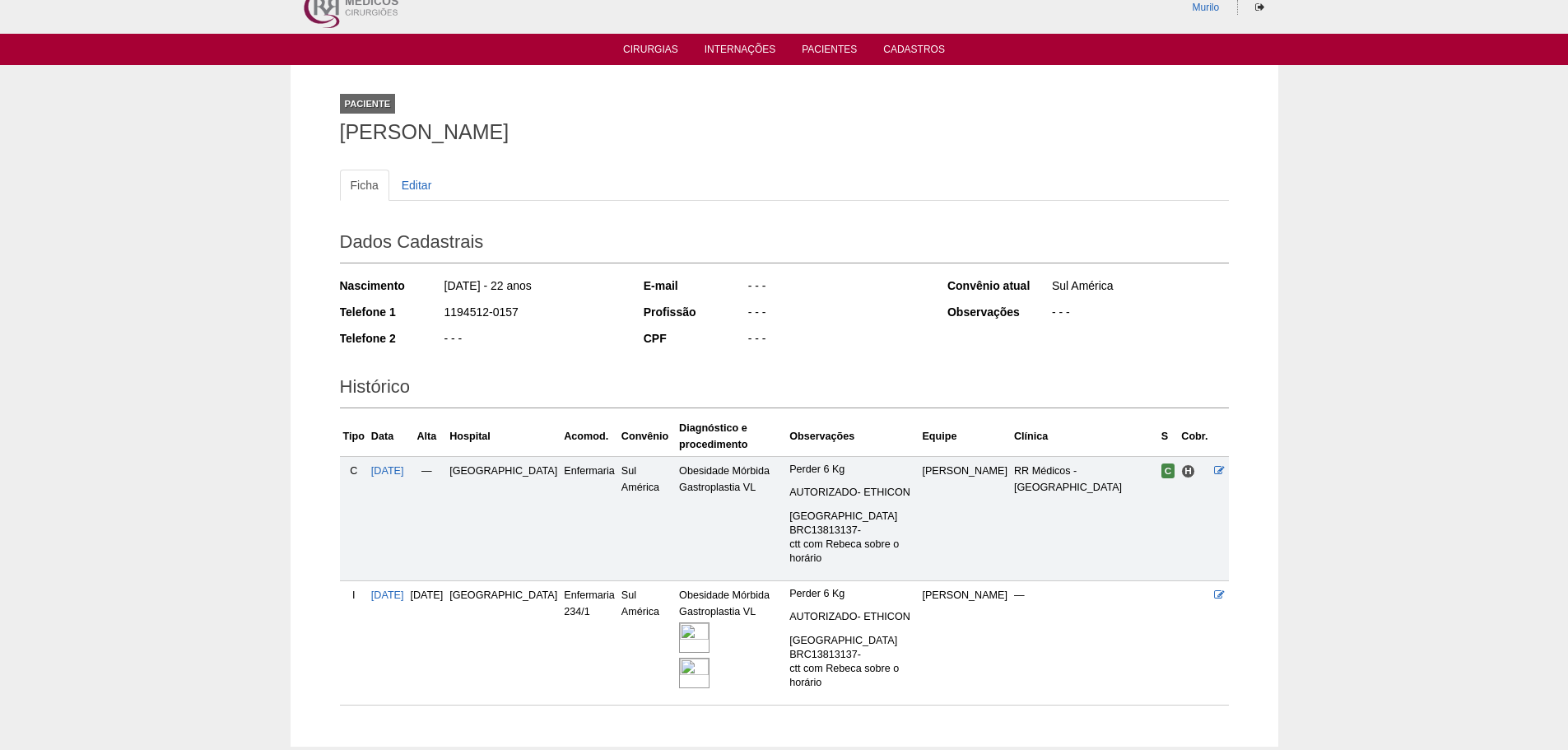
scroll to position [116, 0]
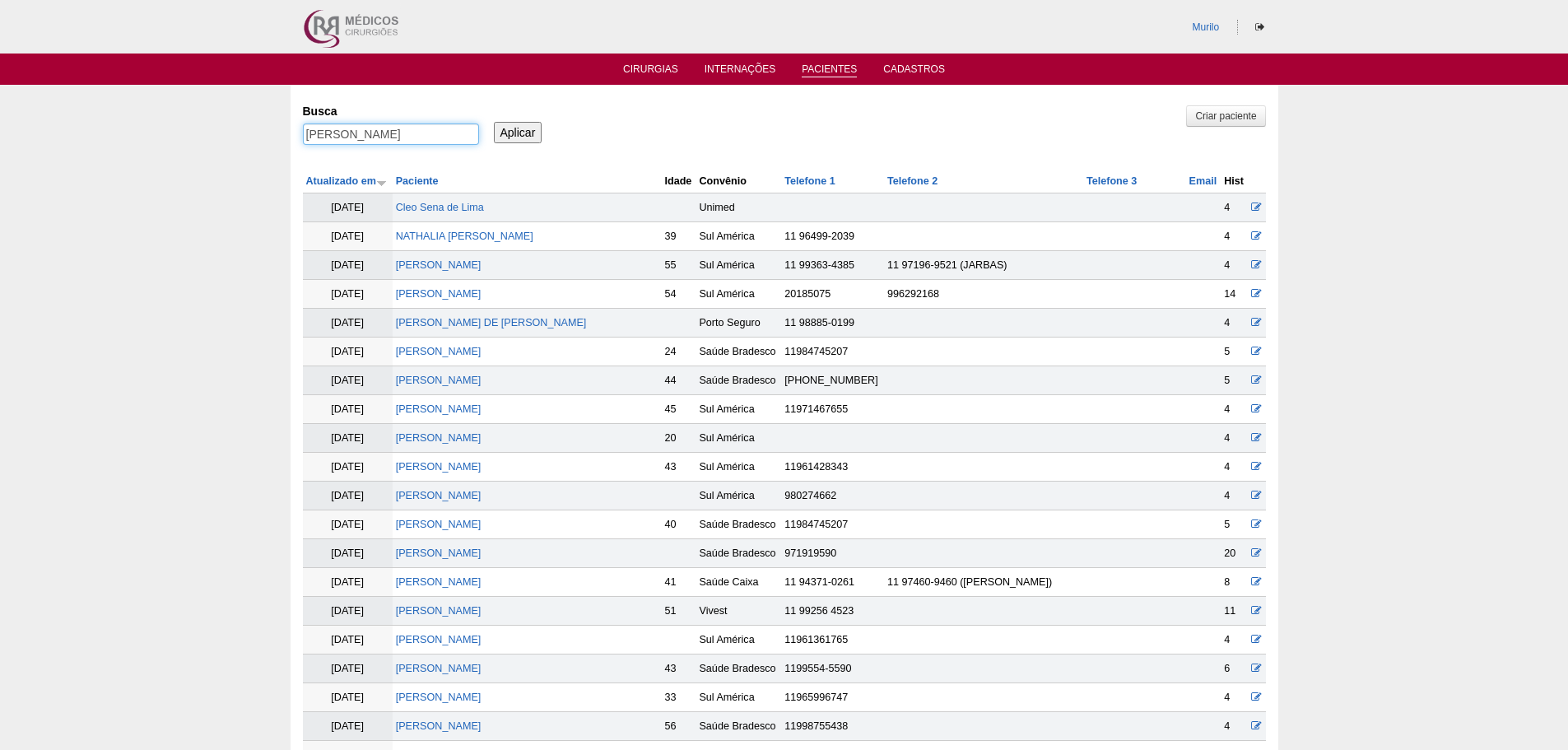
click at [418, 135] on input "Luisa Gabriella Rosa" at bounding box center [391, 134] width 176 height 21
paste input "Diego Costa de Oliveir"
type input "Diego Costa de Oliveira"
click at [493, 122] on input "Aplicar" at bounding box center [517, 132] width 49 height 21
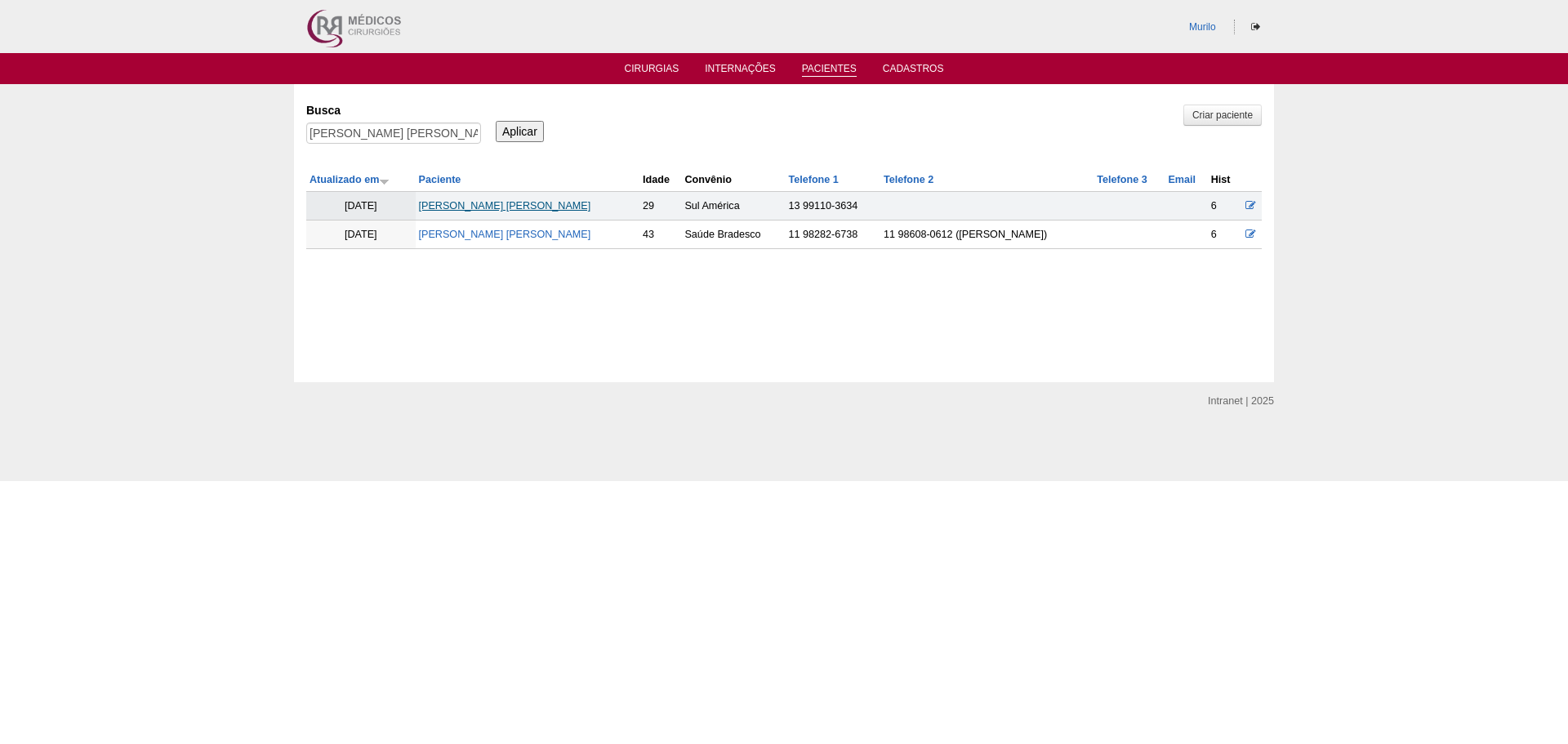
click at [458, 208] on link "[PERSON_NAME] [PERSON_NAME]" at bounding box center [505, 206] width 172 height 11
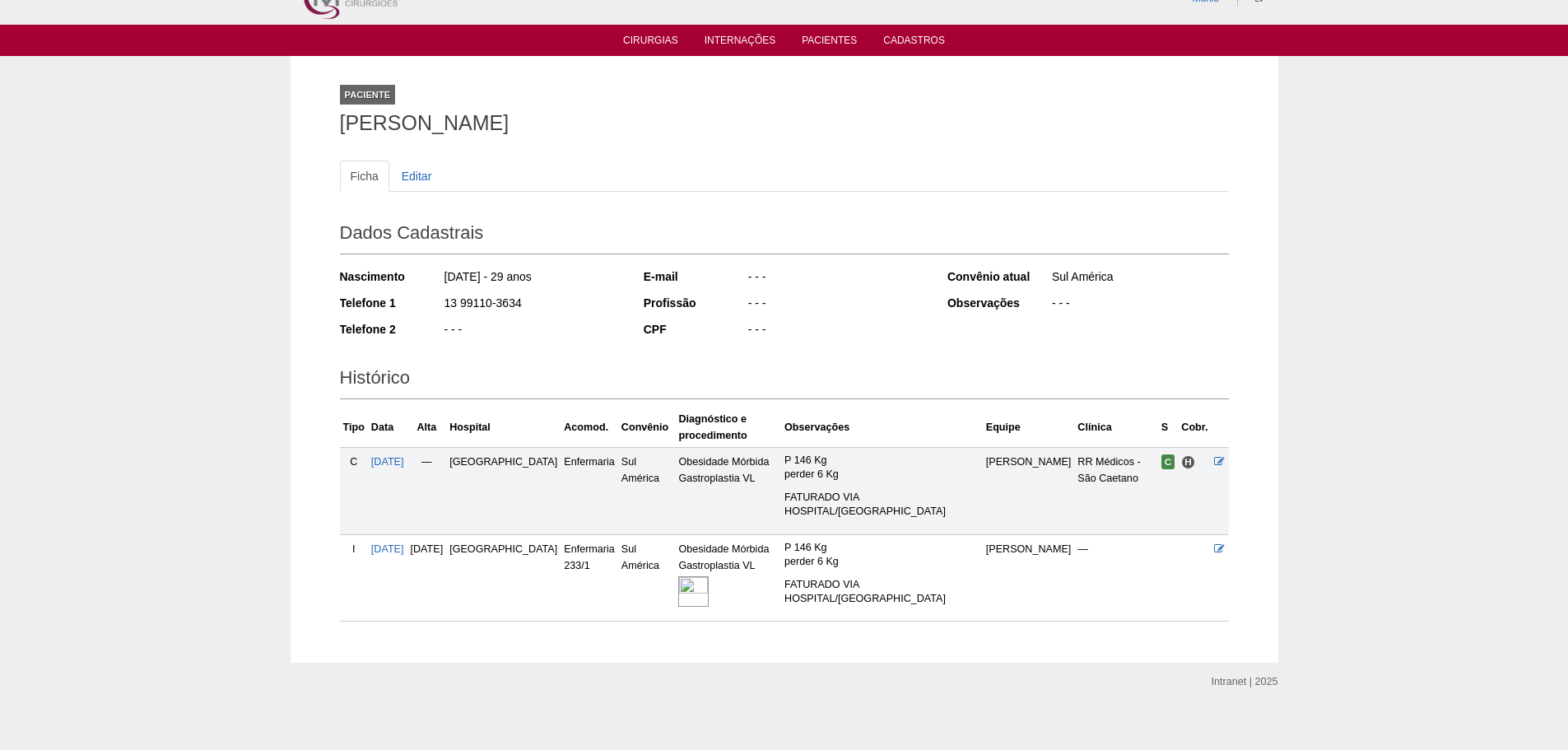
scroll to position [41, 0]
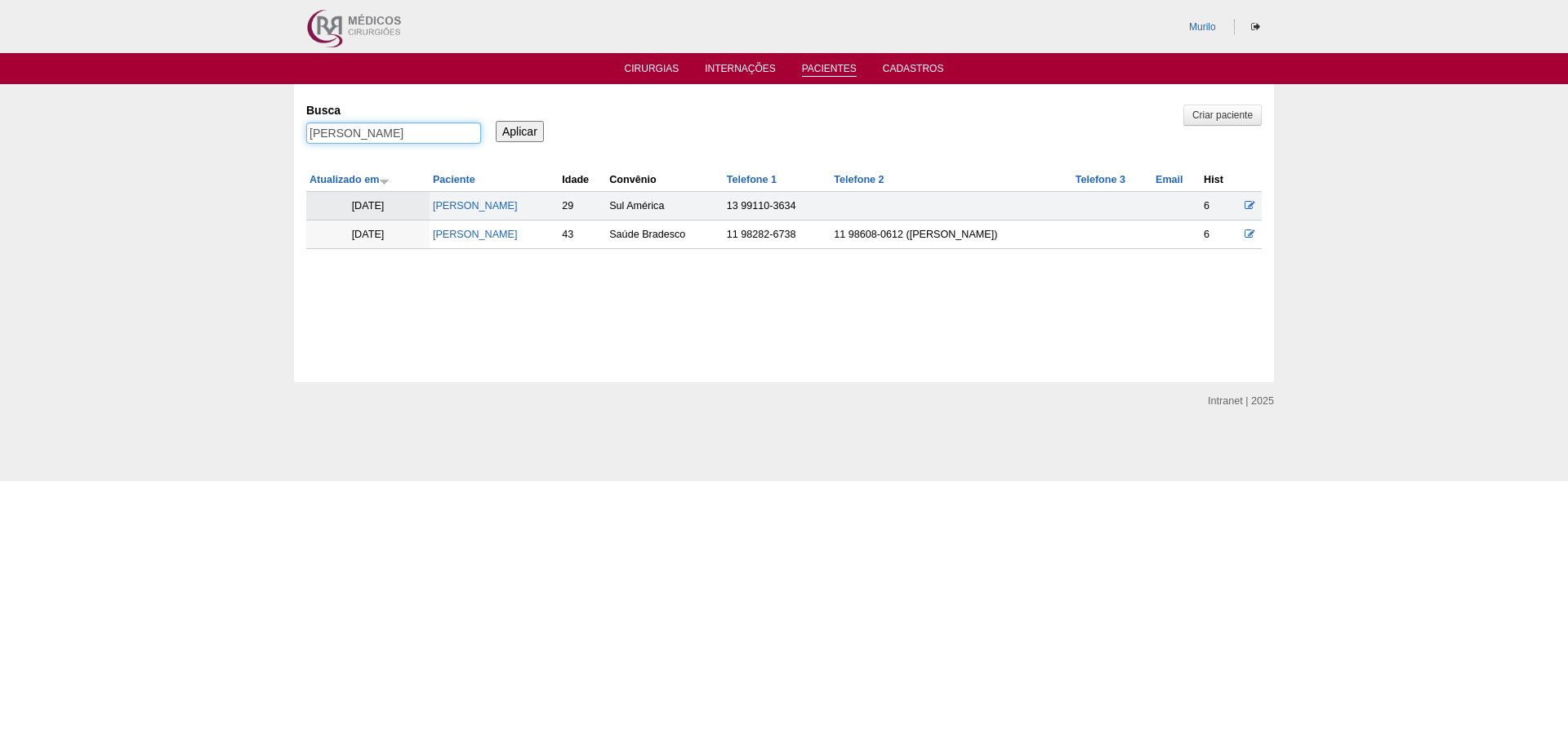
click at [405, 135] on input "[PERSON_NAME]" at bounding box center [393, 133] width 175 height 21
paste input "[PERSON_NAME]"
type input "[PERSON_NAME]"
click at [495, 121] on input "Aplicar" at bounding box center [519, 131] width 48 height 21
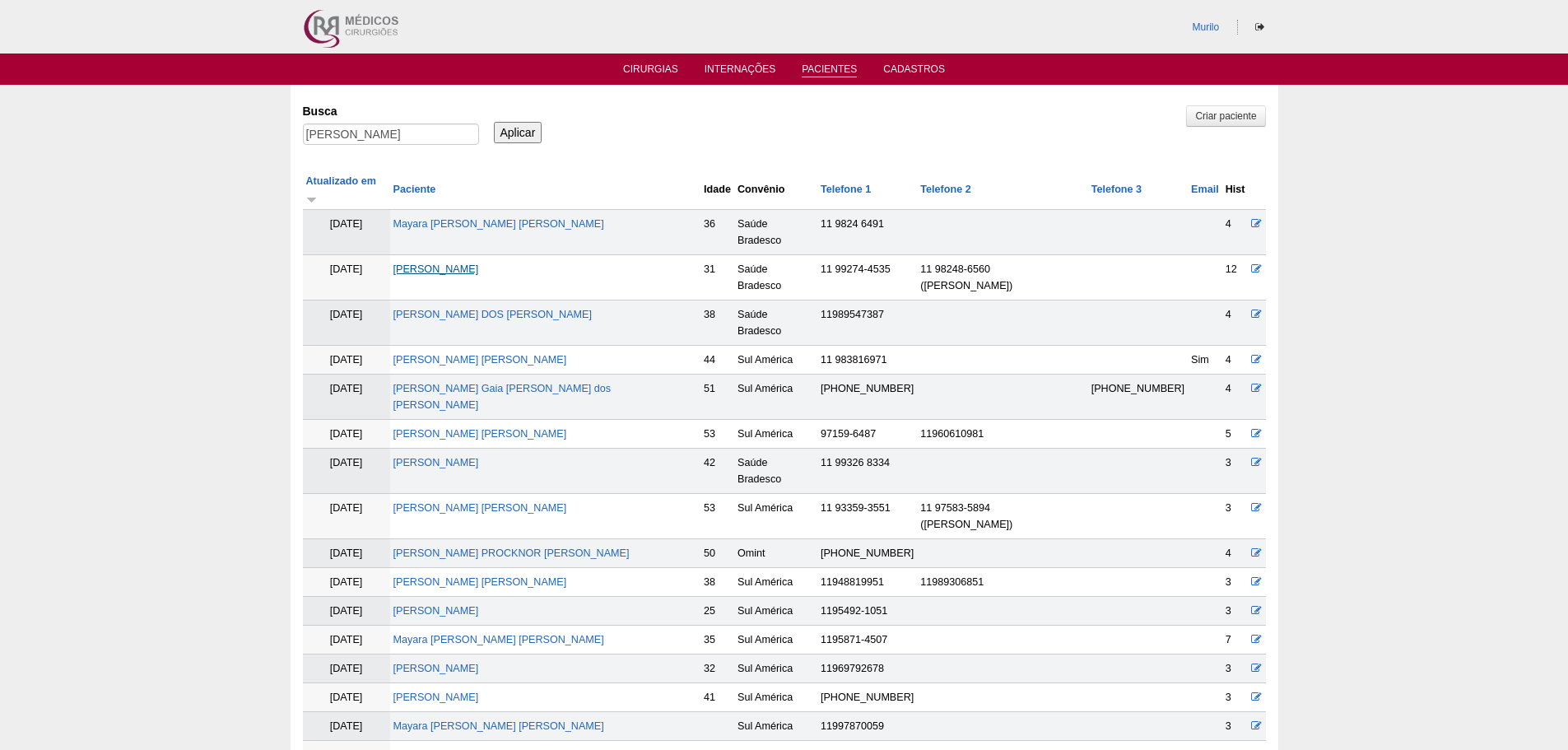
click at [479, 263] on link "[PERSON_NAME]" at bounding box center [436, 269] width 86 height 11
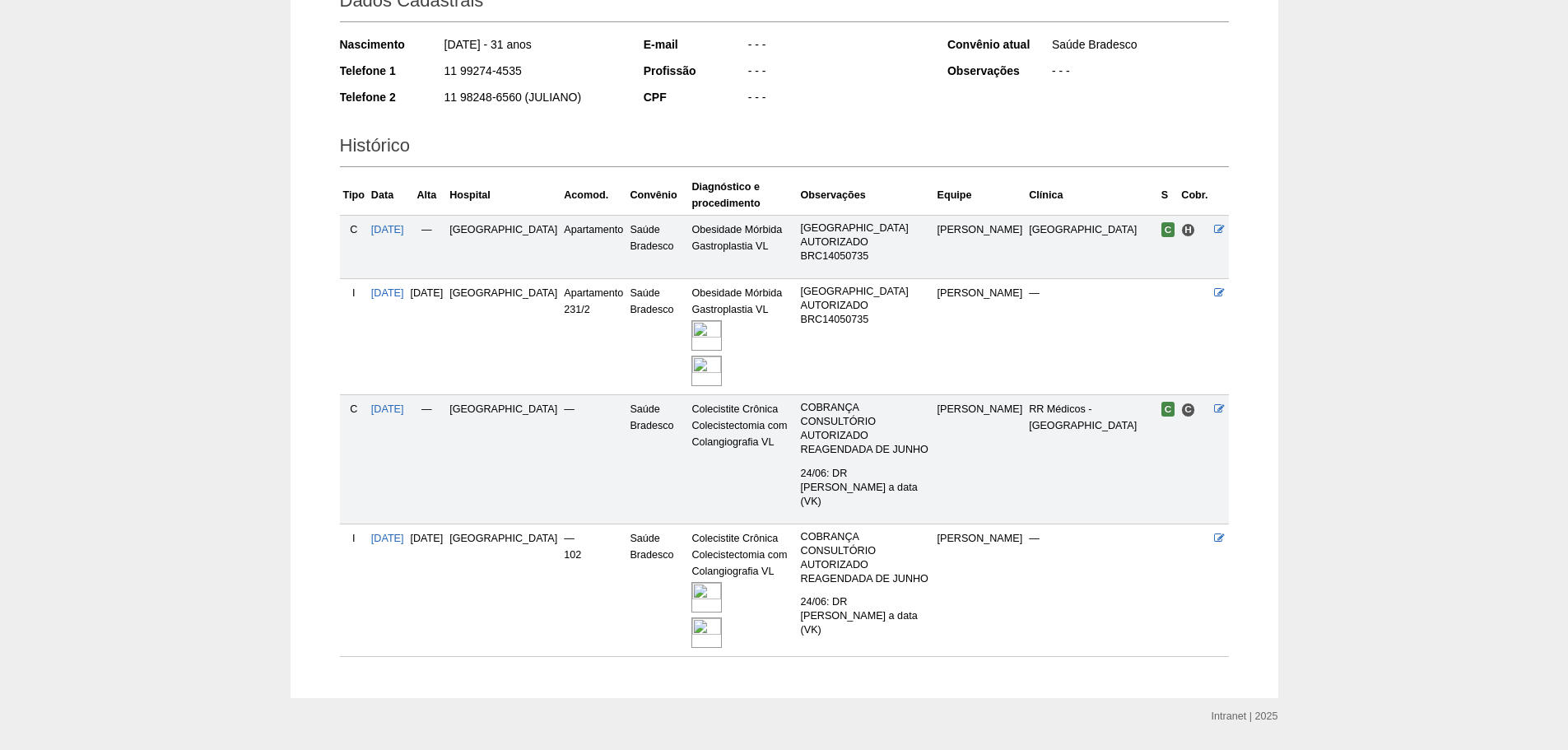
scroll to position [264, 0]
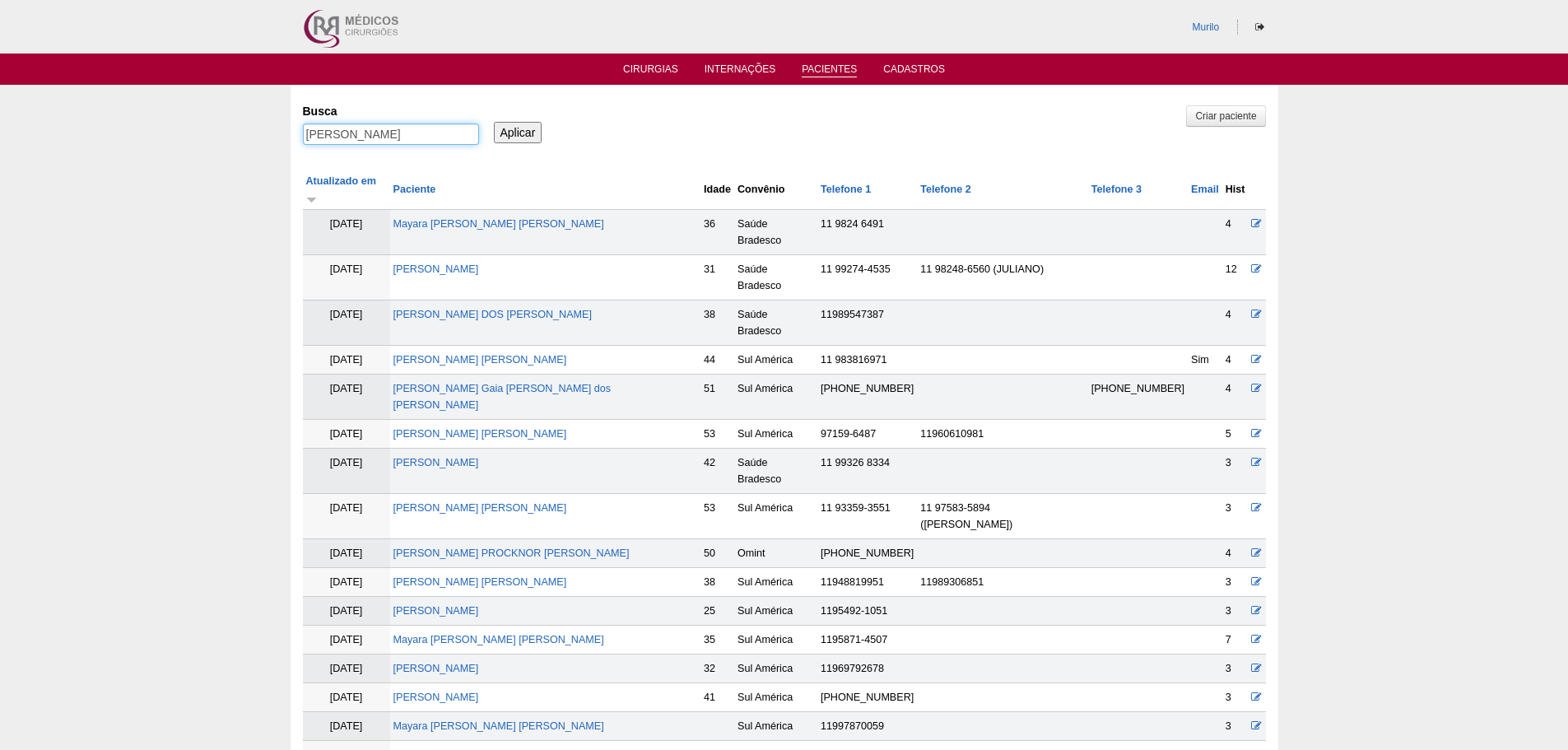
click at [358, 126] on input "Mayara Renata Nogueira" at bounding box center [391, 134] width 176 height 21
paste input "Nilva dos Santos Pedro da Silv"
type input "[PERSON_NAME] dos [PERSON_NAME] [PERSON_NAME]"
click at [493, 122] on input "Aplicar" at bounding box center [517, 132] width 49 height 21
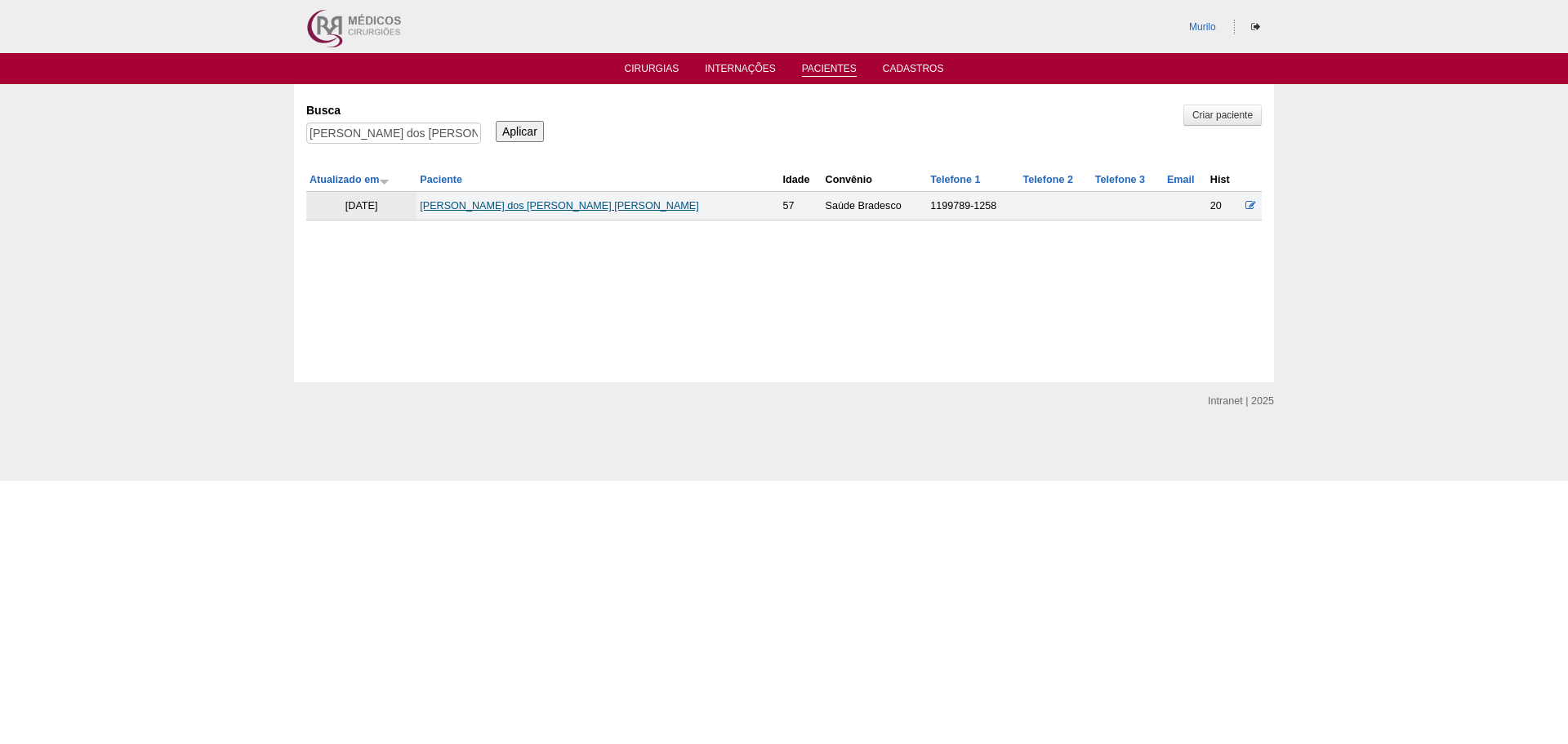
click at [496, 202] on link "[PERSON_NAME] dos [PERSON_NAME] [PERSON_NAME]" at bounding box center [559, 206] width 279 height 11
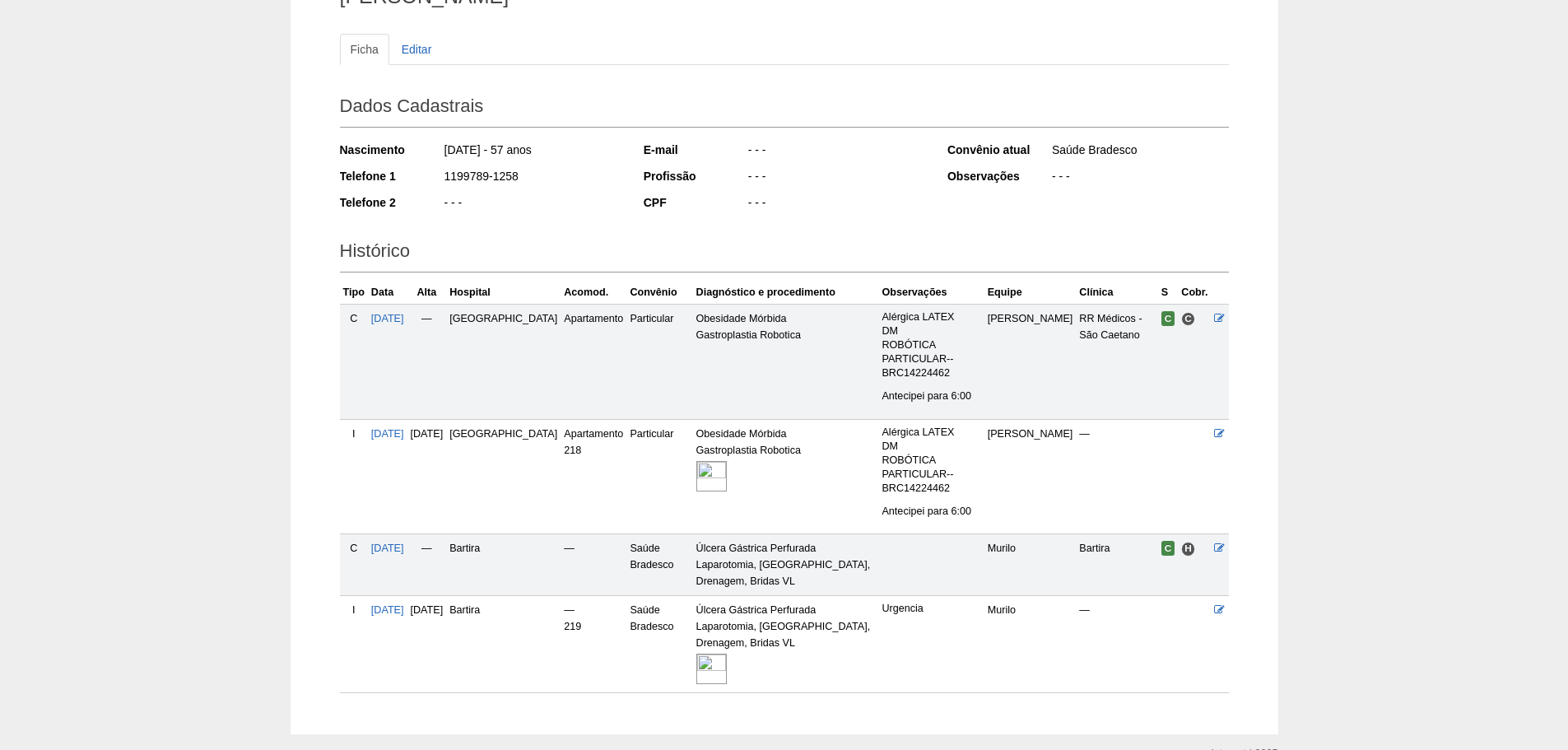
scroll to position [239, 0]
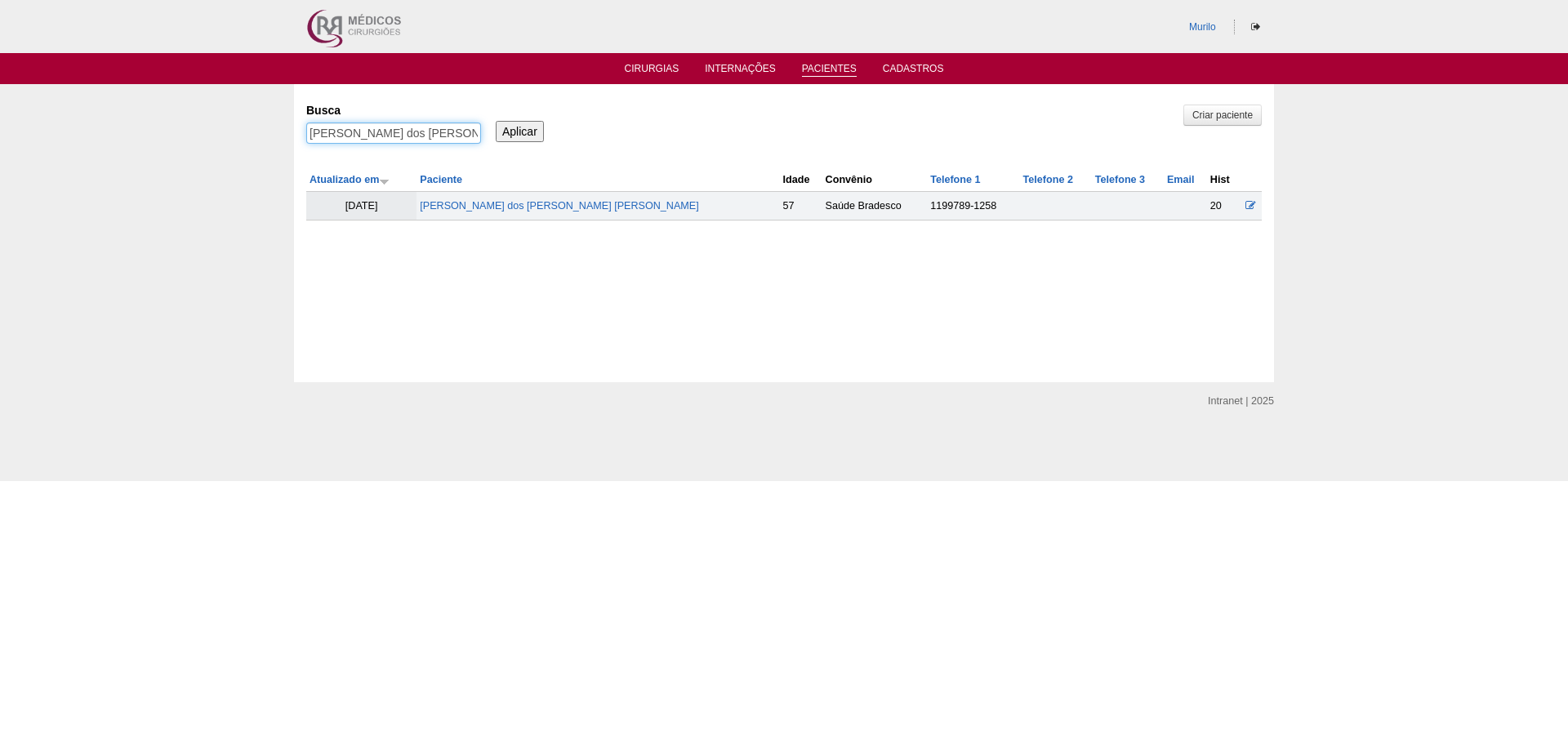
click at [331, 141] on input "[PERSON_NAME] dos [PERSON_NAME] [PERSON_NAME]" at bounding box center [393, 133] width 175 height 21
paste input "[PERSON_NAME] [PERSON_NAME]"
type input "[PERSON_NAME] [PERSON_NAME]"
click at [495, 121] on input "Aplicar" at bounding box center [519, 131] width 48 height 21
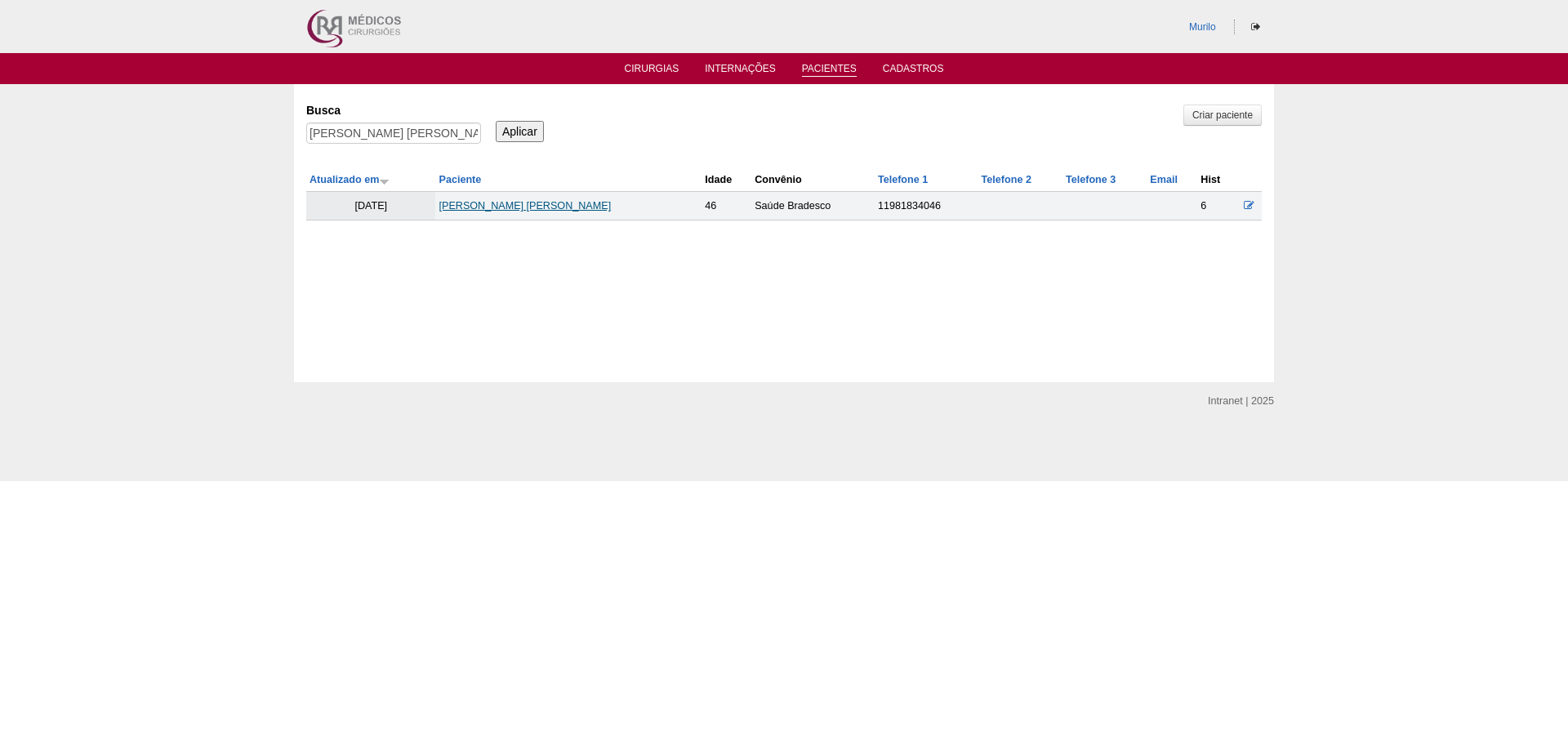
click at [513, 202] on link "[PERSON_NAME] [PERSON_NAME]" at bounding box center [525, 206] width 172 height 11
click at [338, 140] on input "[PERSON_NAME] DE [PERSON_NAME]" at bounding box center [393, 133] width 175 height 21
paste input "[PERSON_NAME] DA ROSA"
type input "[PERSON_NAME] DA ROSA"
click at [495, 121] on input "Aplicar" at bounding box center [519, 131] width 48 height 21
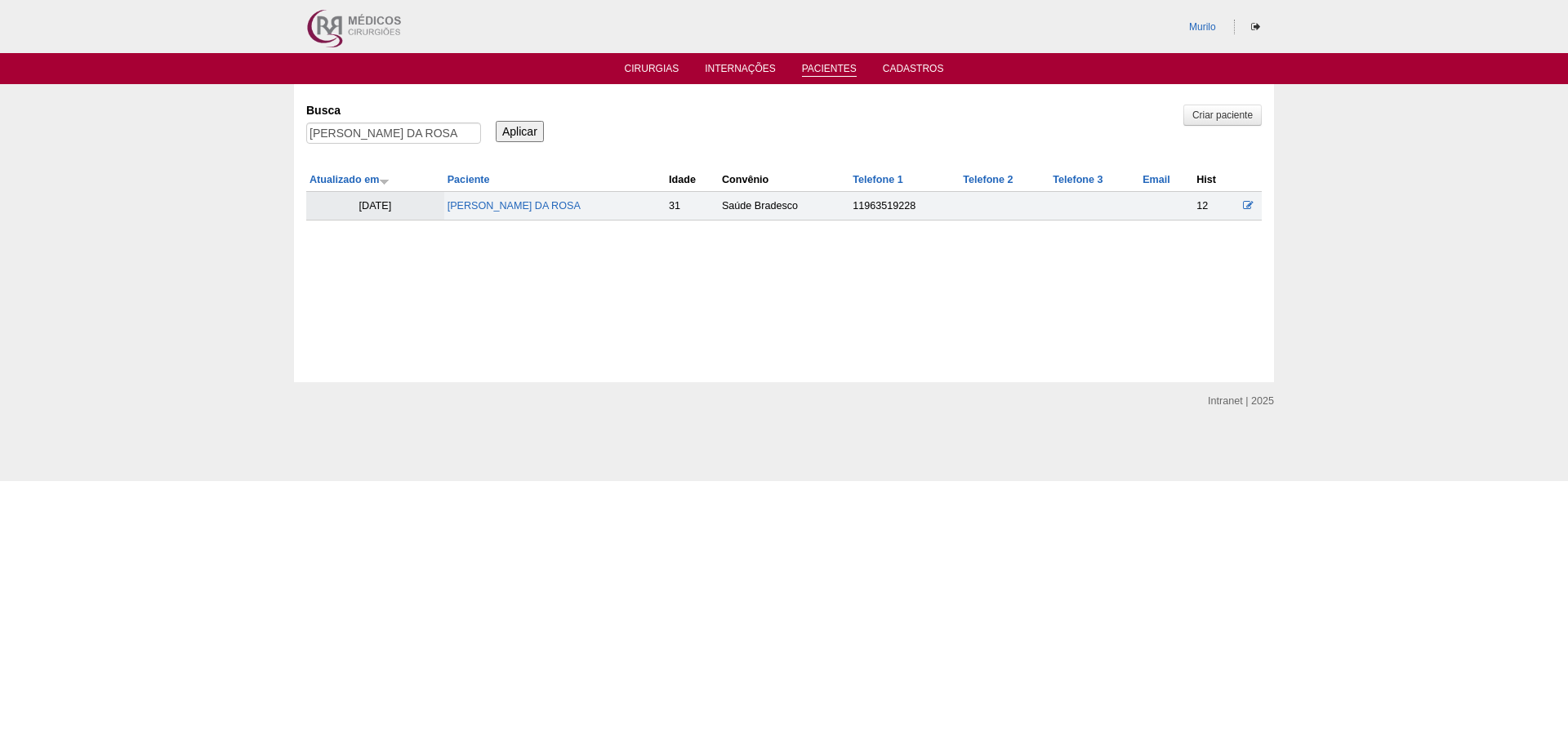
click at [511, 199] on td "MAIARA MEDEIROS DA ROSA" at bounding box center [555, 206] width 221 height 28
click at [507, 212] on link "MAIARA MEDEIROS DA ROSA" at bounding box center [513, 206] width 133 height 11
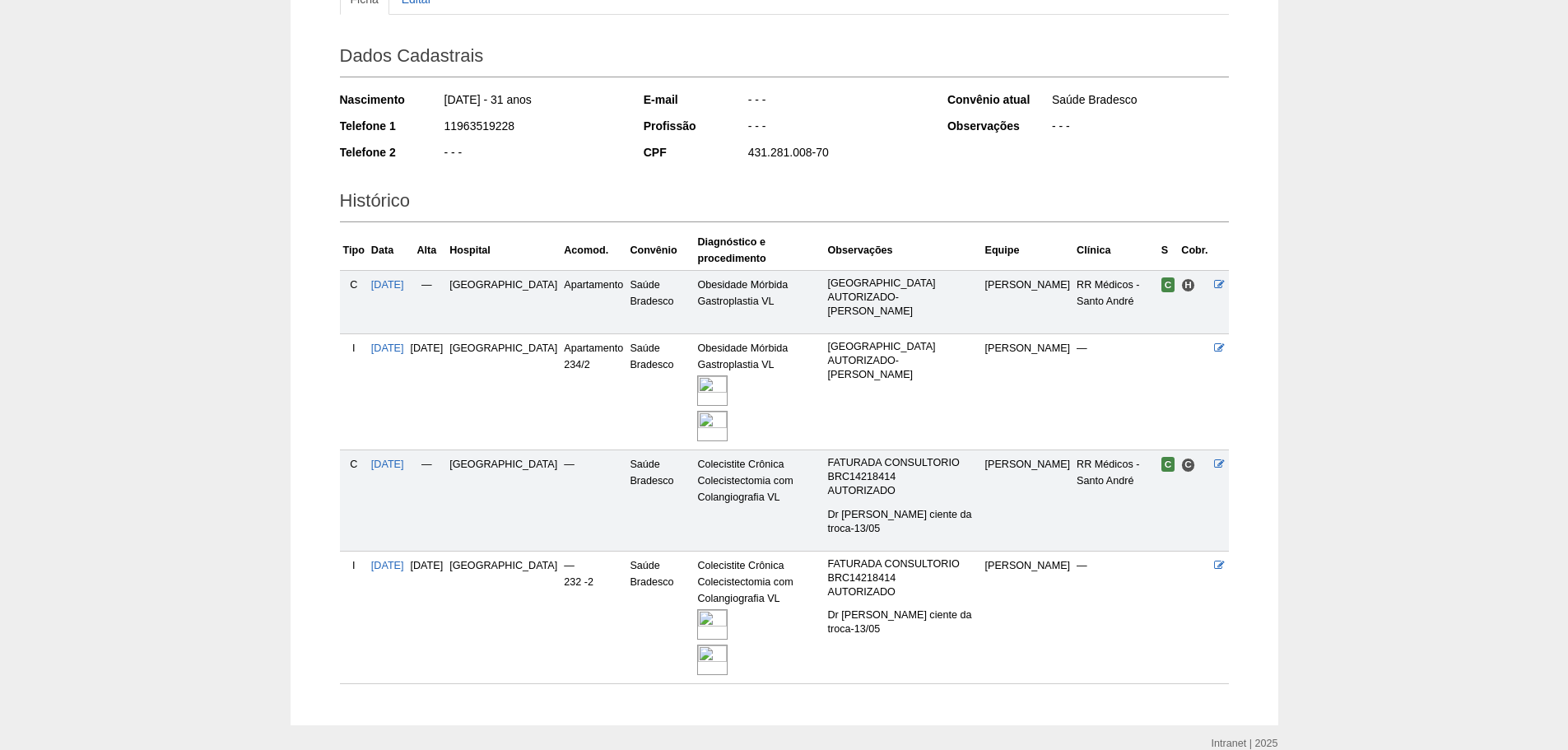
scroll to position [251, 0]
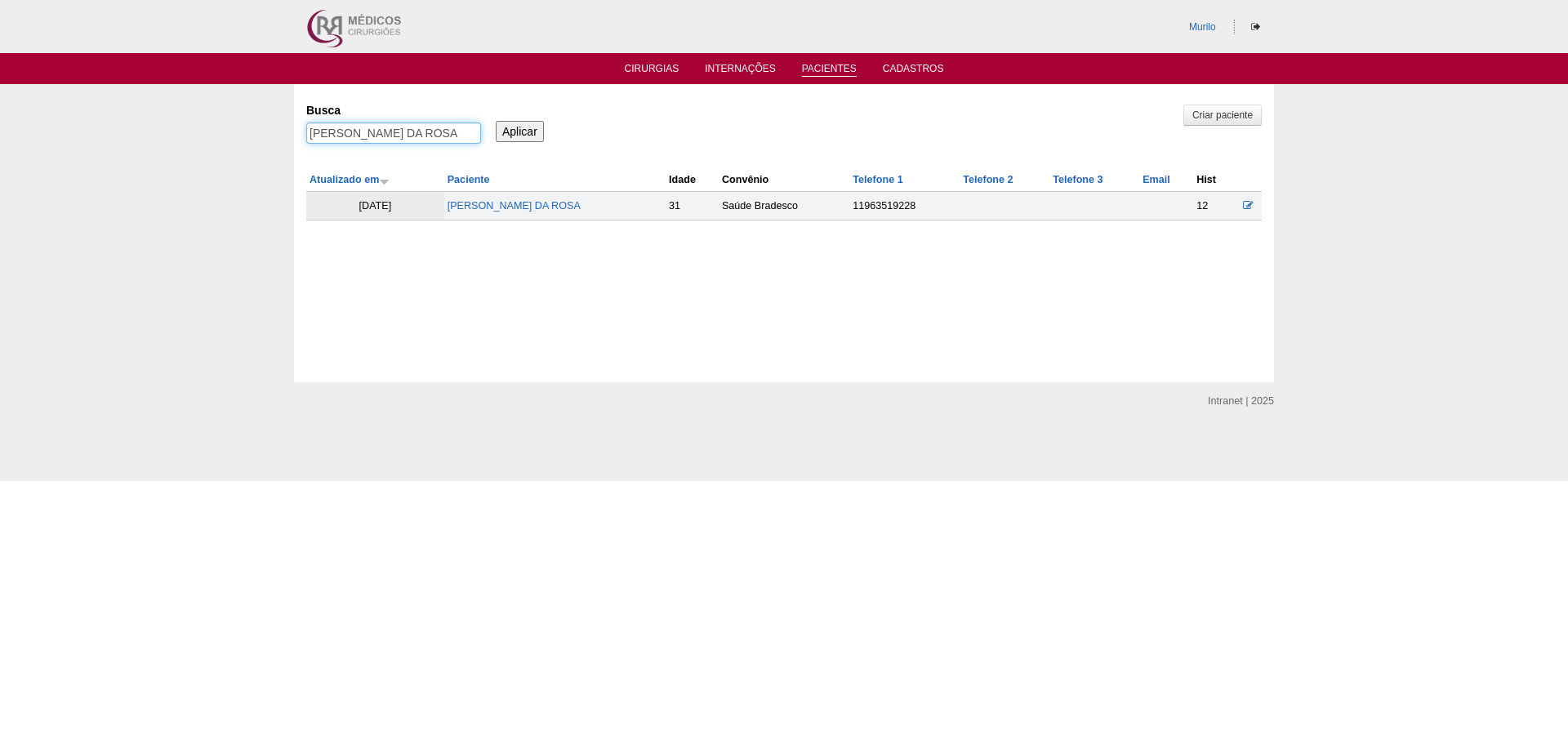
click at [357, 137] on input "MAIARA MEDEIROS DA ROSA" at bounding box center [393, 133] width 175 height 21
paste input "[PERSON_NAME]"
type input "[PERSON_NAME]"
click at [495, 121] on input "Aplicar" at bounding box center [519, 131] width 48 height 21
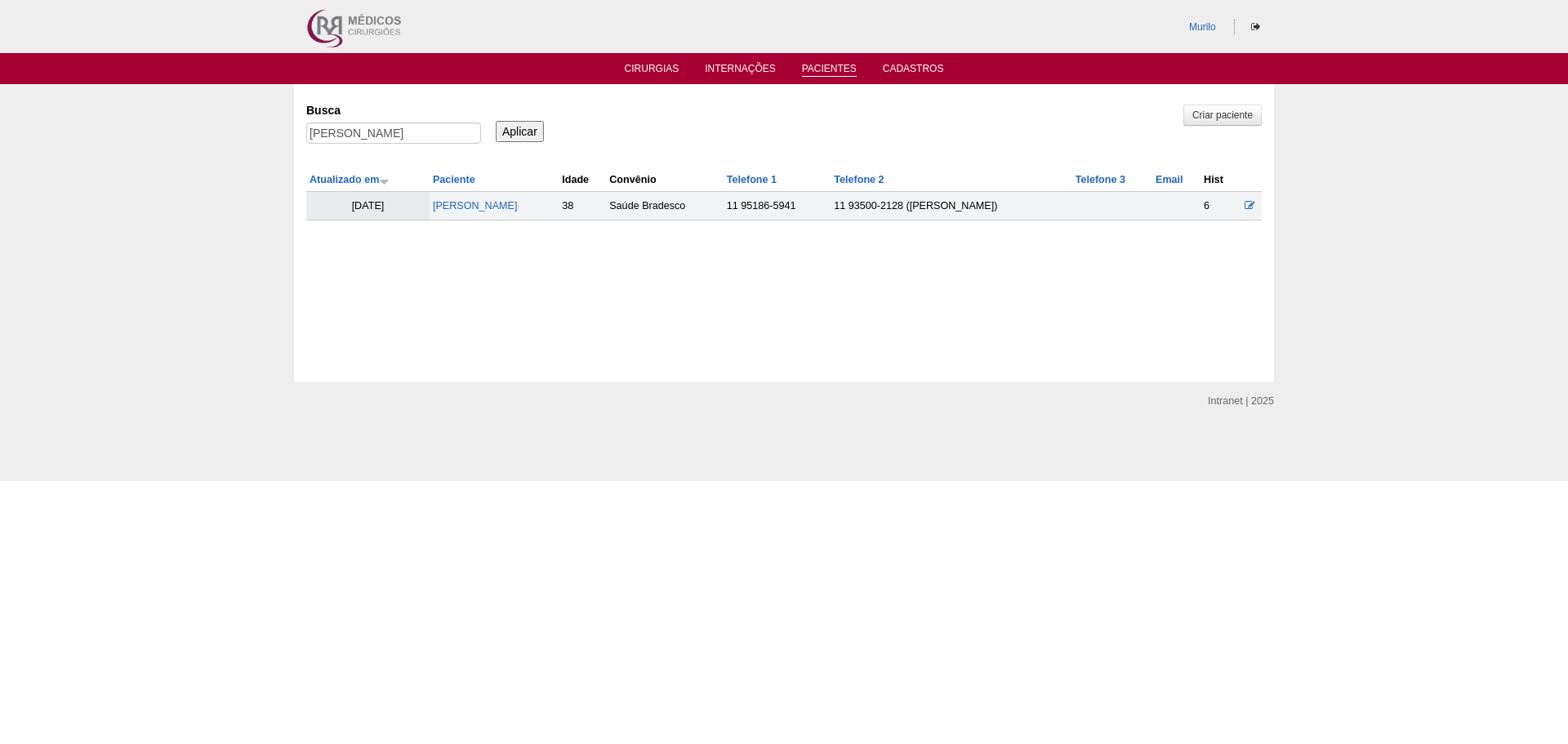
click at [461, 195] on td "[PERSON_NAME]" at bounding box center [493, 206] width 129 height 28
click at [465, 195] on td "[PERSON_NAME]" at bounding box center [493, 206] width 129 height 28
click at [472, 208] on link "[PERSON_NAME]" at bounding box center [475, 206] width 85 height 11
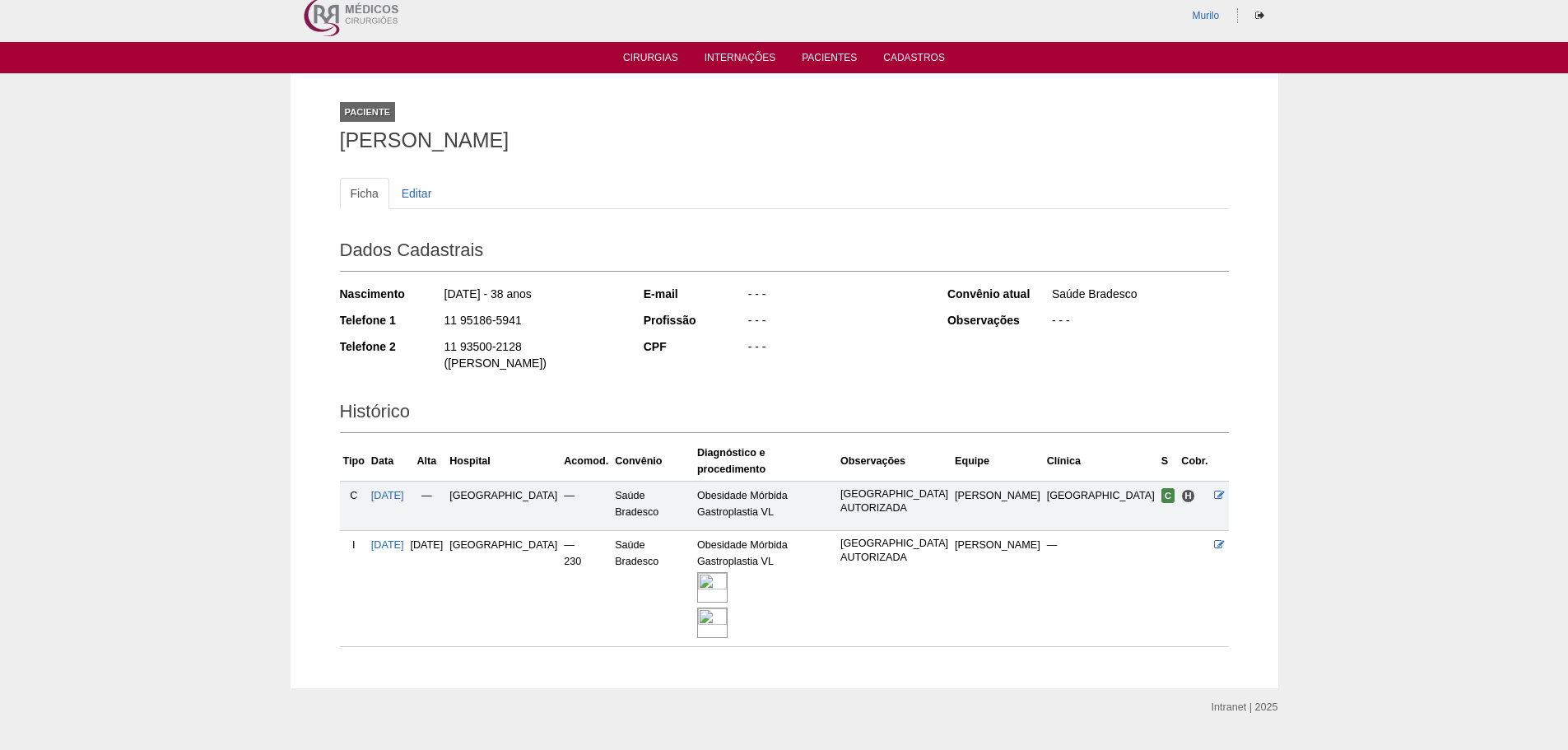
scroll to position [16, 0]
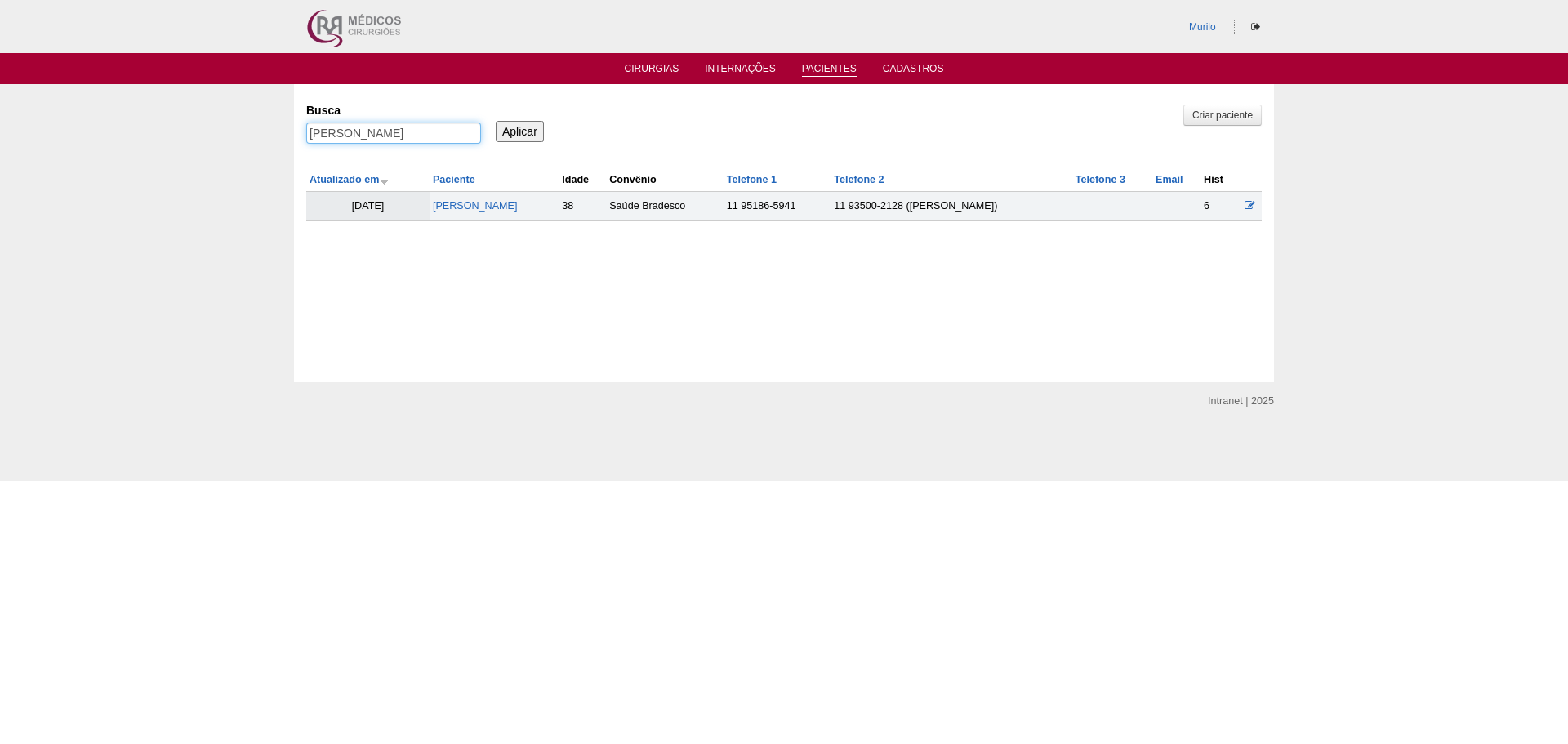
click at [333, 139] on input "[PERSON_NAME]" at bounding box center [393, 133] width 175 height 21
paste input "Lucineide Ribeiro dos Santos Mateus"
type input "Lucineide Ribeiro dos Santos Mateus"
click at [495, 121] on input "Aplicar" at bounding box center [519, 131] width 48 height 21
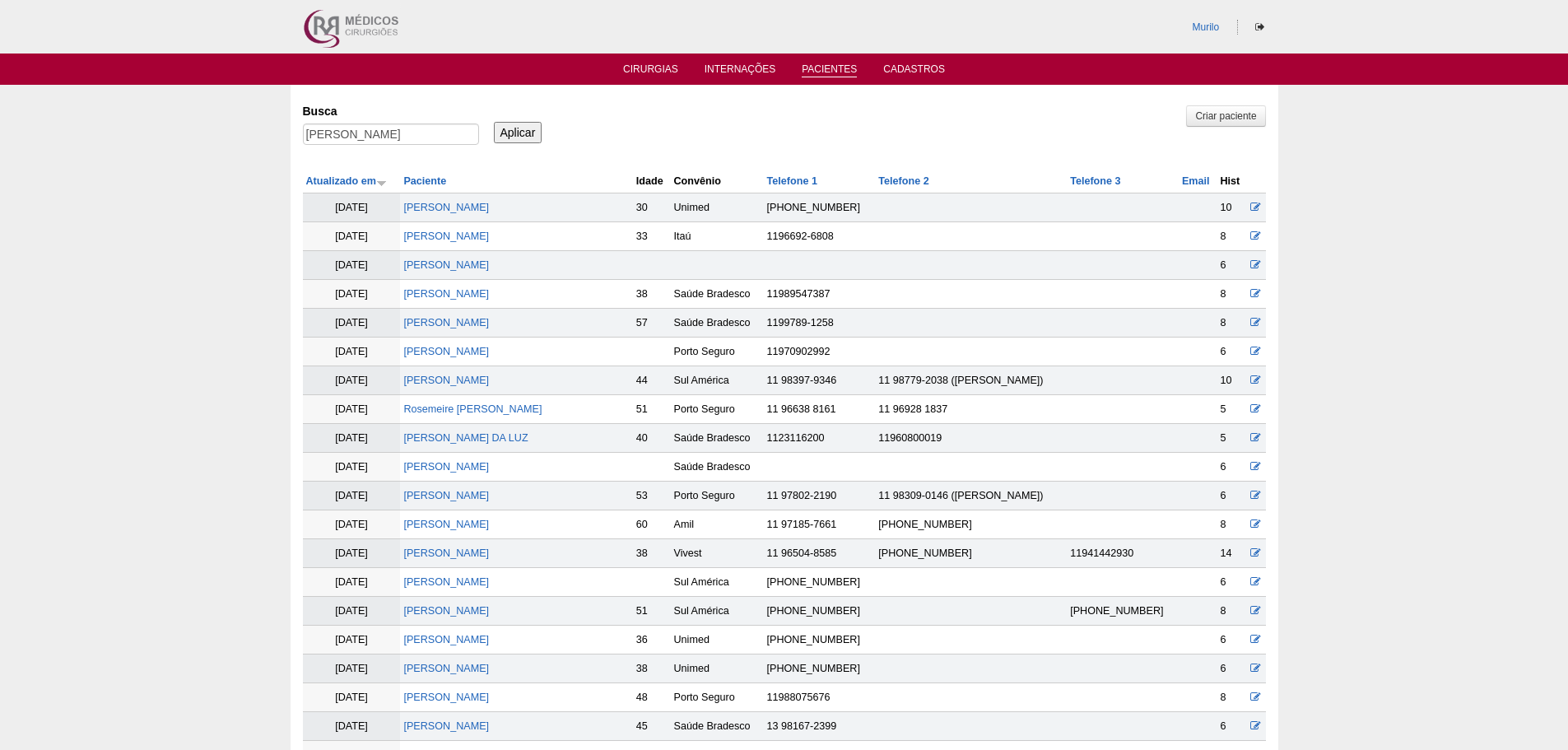
scroll to position [467, 0]
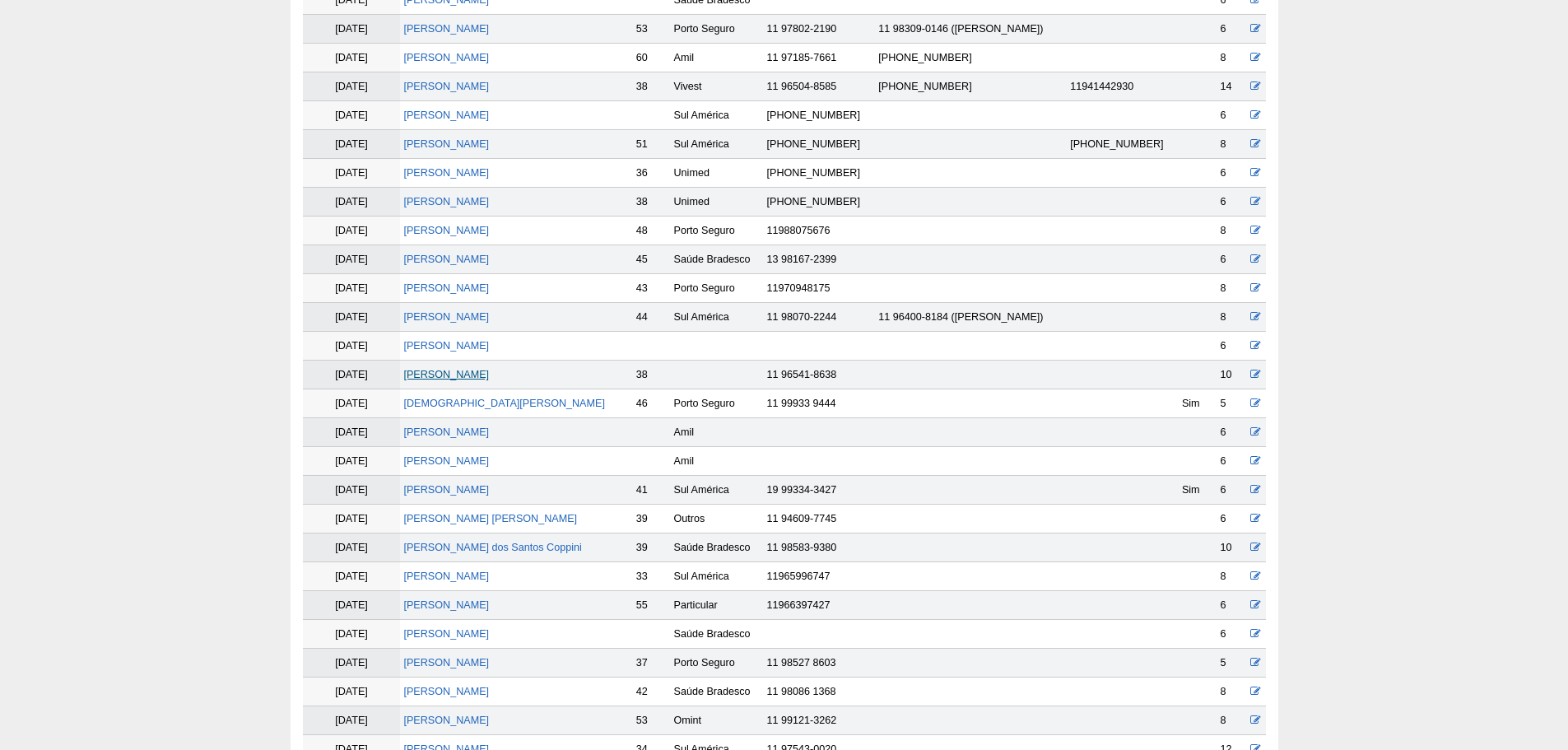
click at [457, 373] on link "Lucineide Ribeiro dos Santos Mateus" at bounding box center [446, 375] width 86 height 11
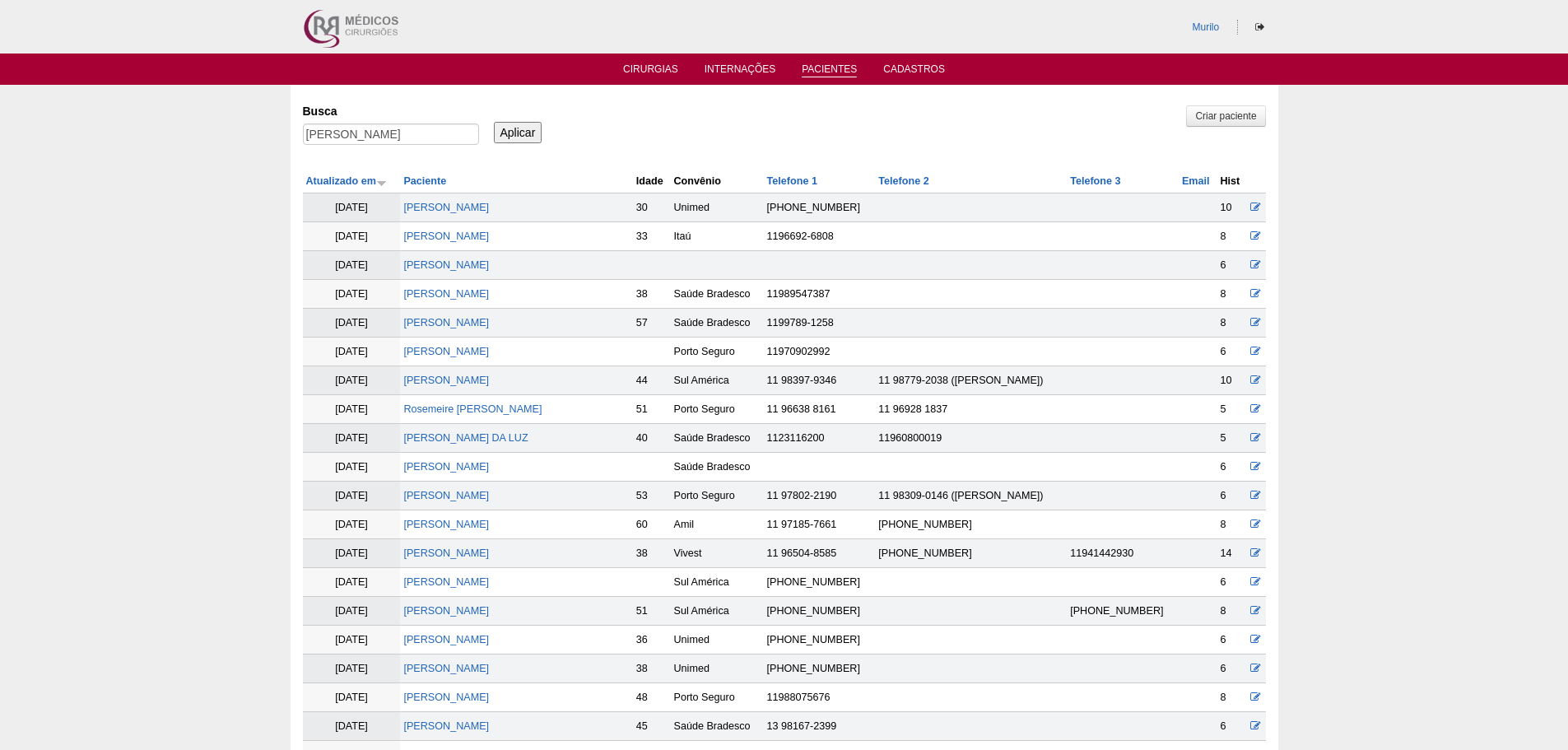
scroll to position [458, 0]
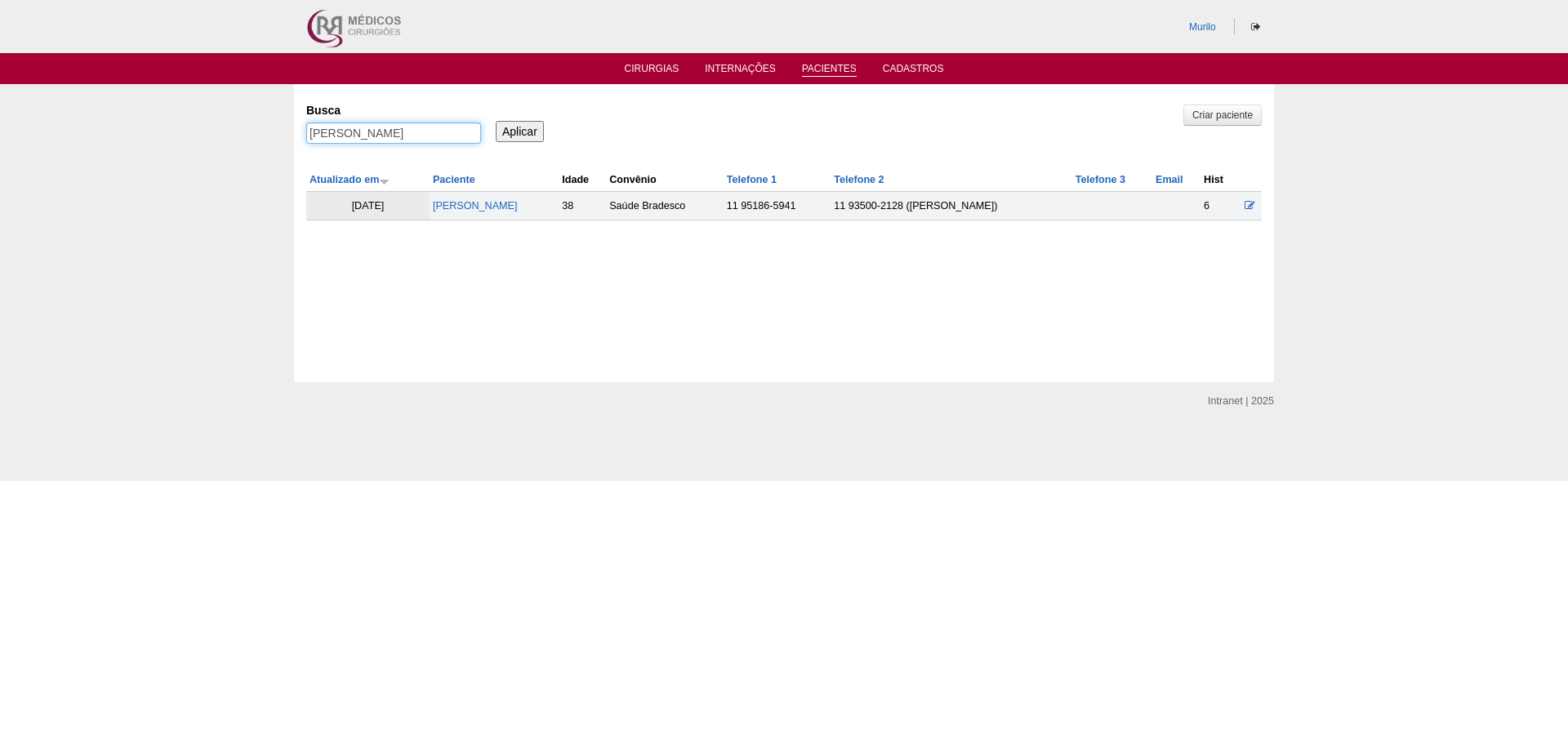
click at [368, 138] on input "[PERSON_NAME]" at bounding box center [393, 133] width 175 height 21
paste input "DAFNE GOMES CONRADO DE MARIA"
type input "DAFNE GOMES CONRADO DE MARIA"
click at [495, 121] on input "Aplicar" at bounding box center [519, 131] width 48 height 21
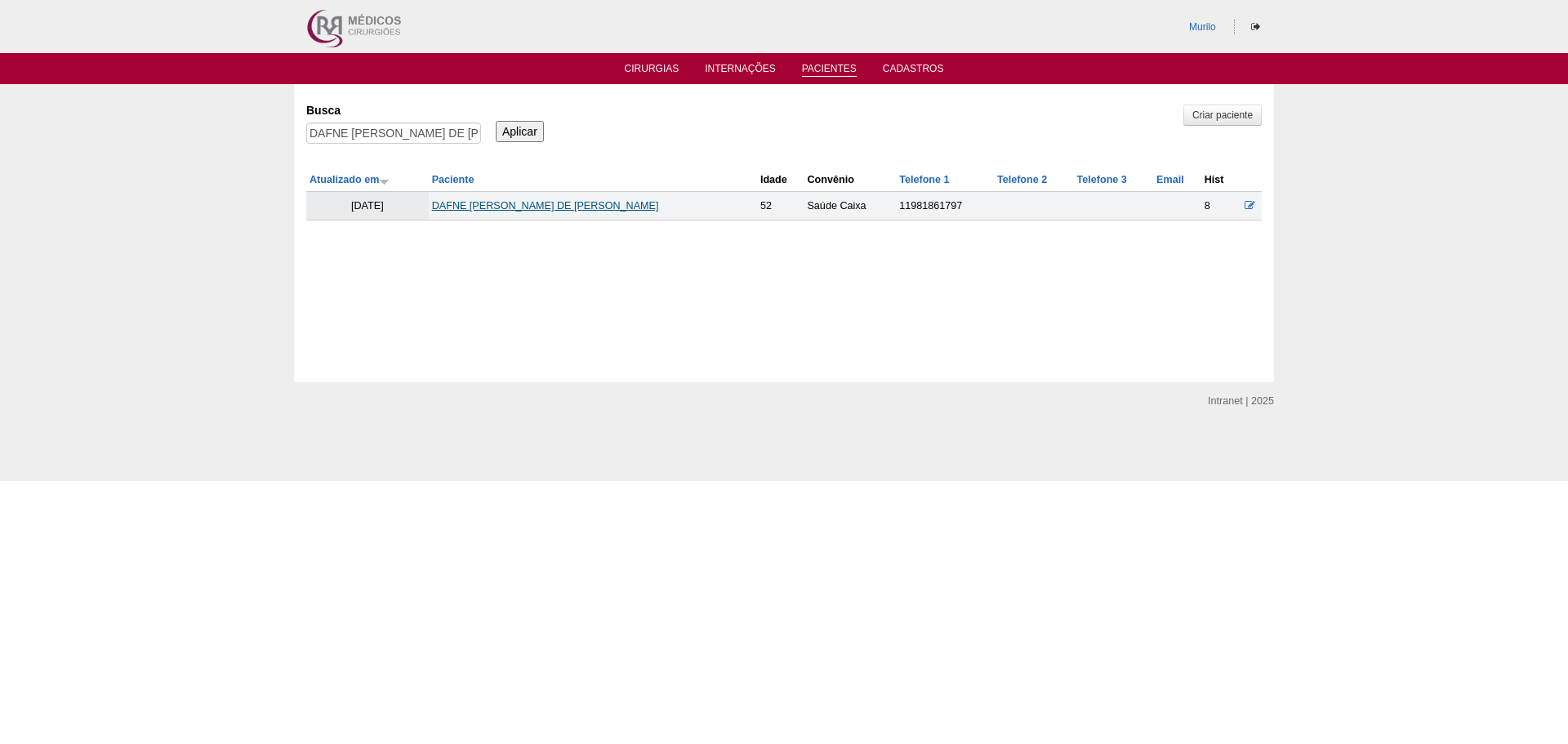
click at [519, 212] on link "DAFNE GOMES CONRADO DE MARIA" at bounding box center [545, 206] width 227 height 11
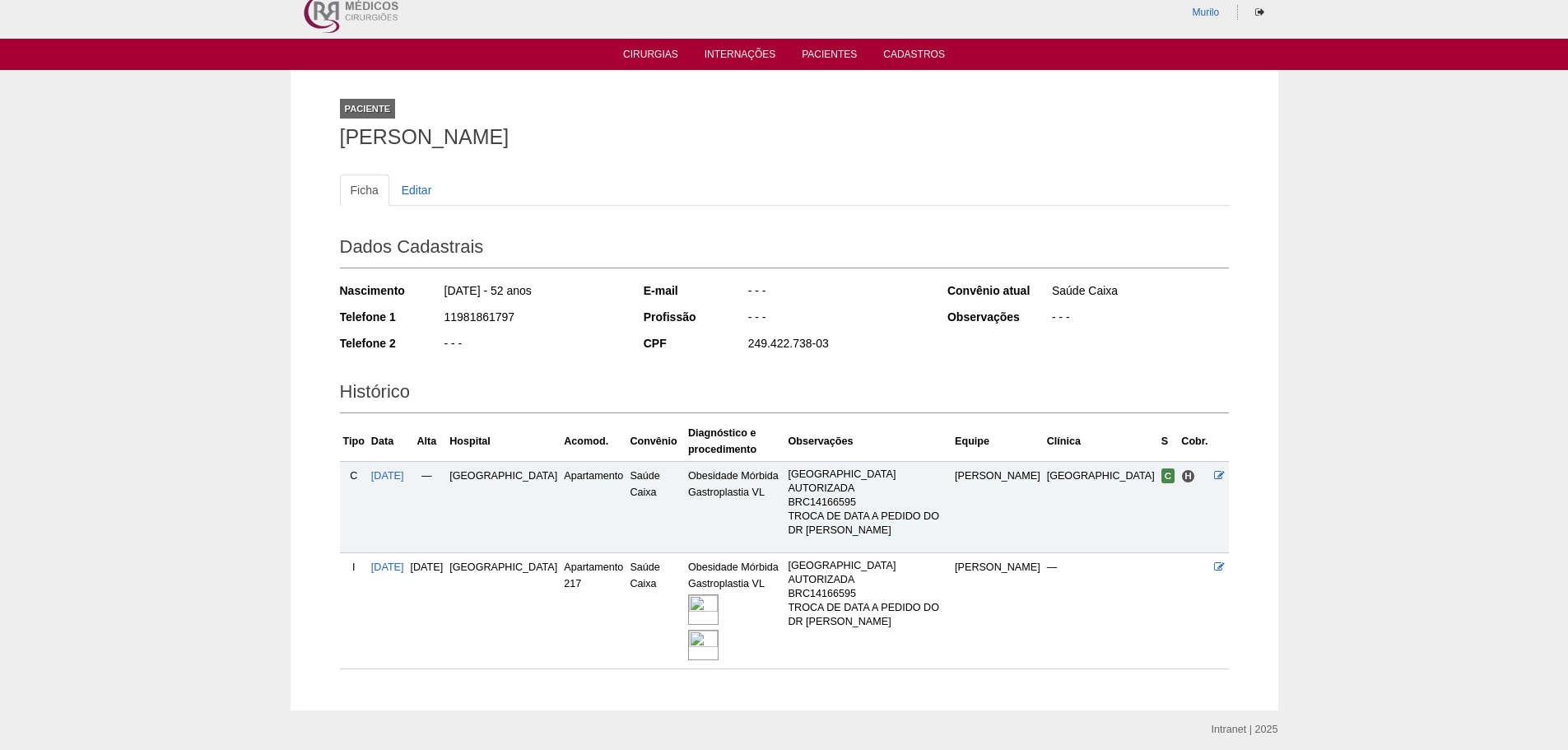
scroll to position [45, 0]
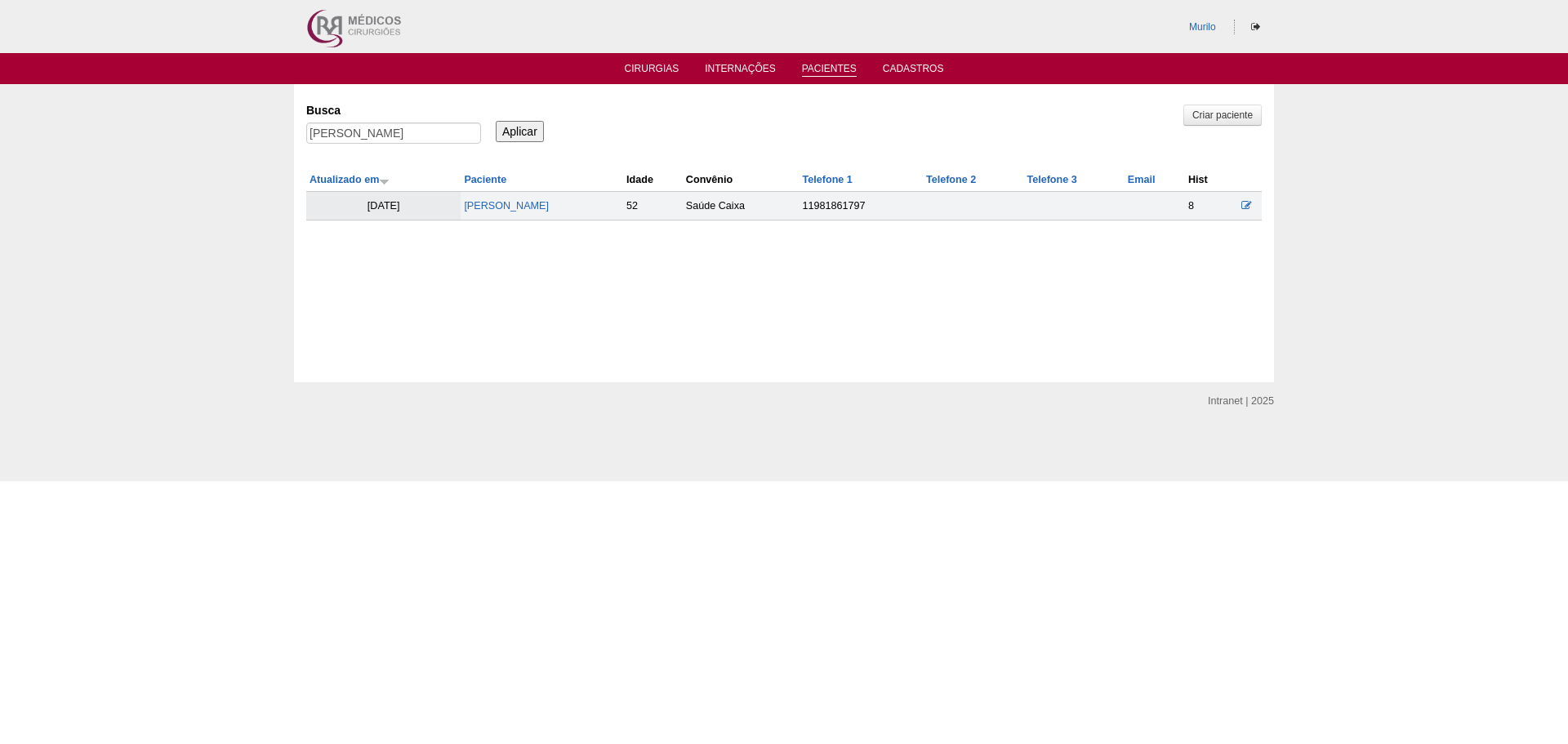
drag, startPoint x: 367, startPoint y: 147, endPoint x: 382, endPoint y: 125, distance: 26.6
click at [369, 143] on div "[PERSON_NAME]" at bounding box center [393, 137] width 175 height 29
click at [382, 125] on input "[PERSON_NAME]" at bounding box center [393, 133] width 175 height 21
paste input "GUILHERME SIMON LEHR"
type input "GUILHERME SIMON LEHR"
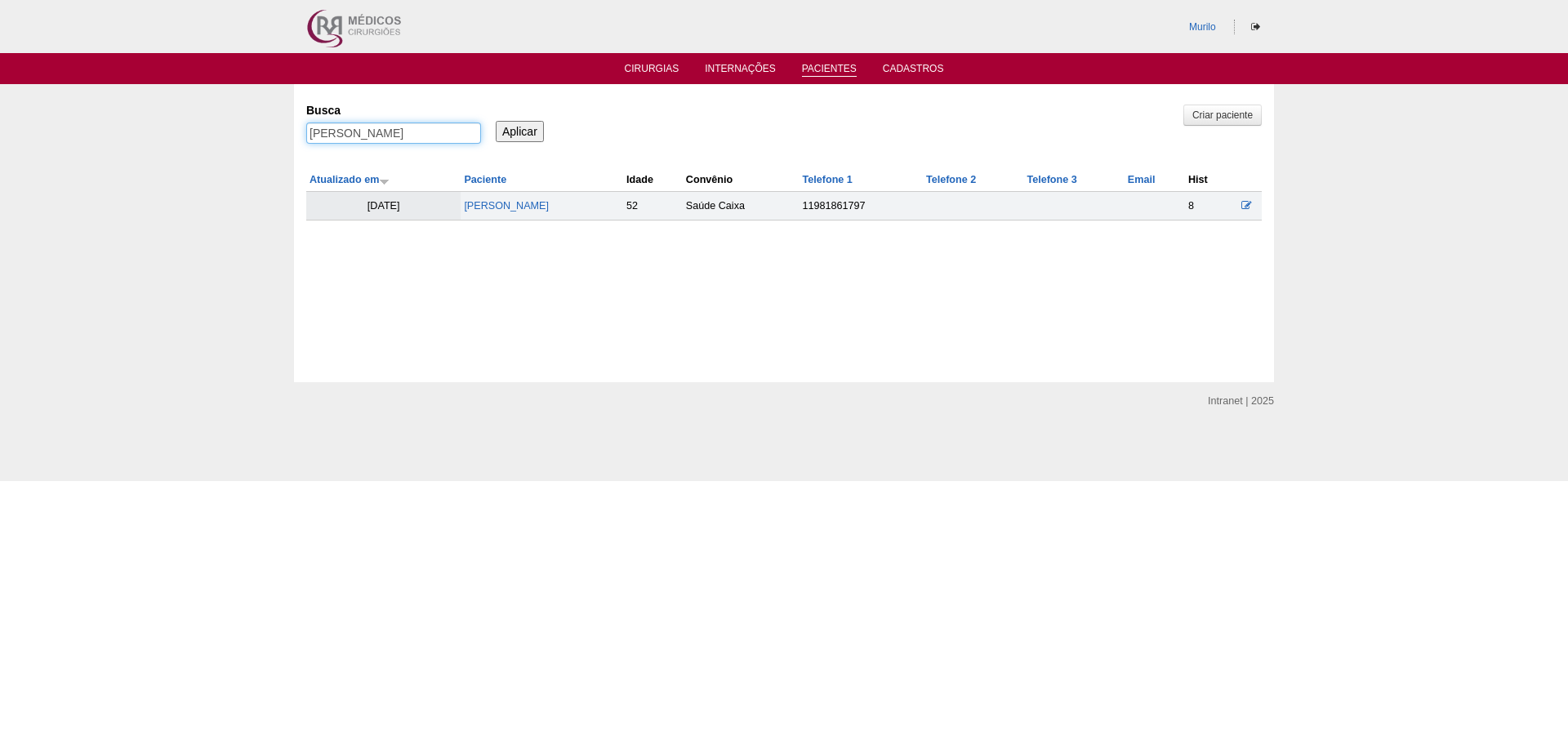
click at [495, 121] on input "Aplicar" at bounding box center [519, 131] width 48 height 21
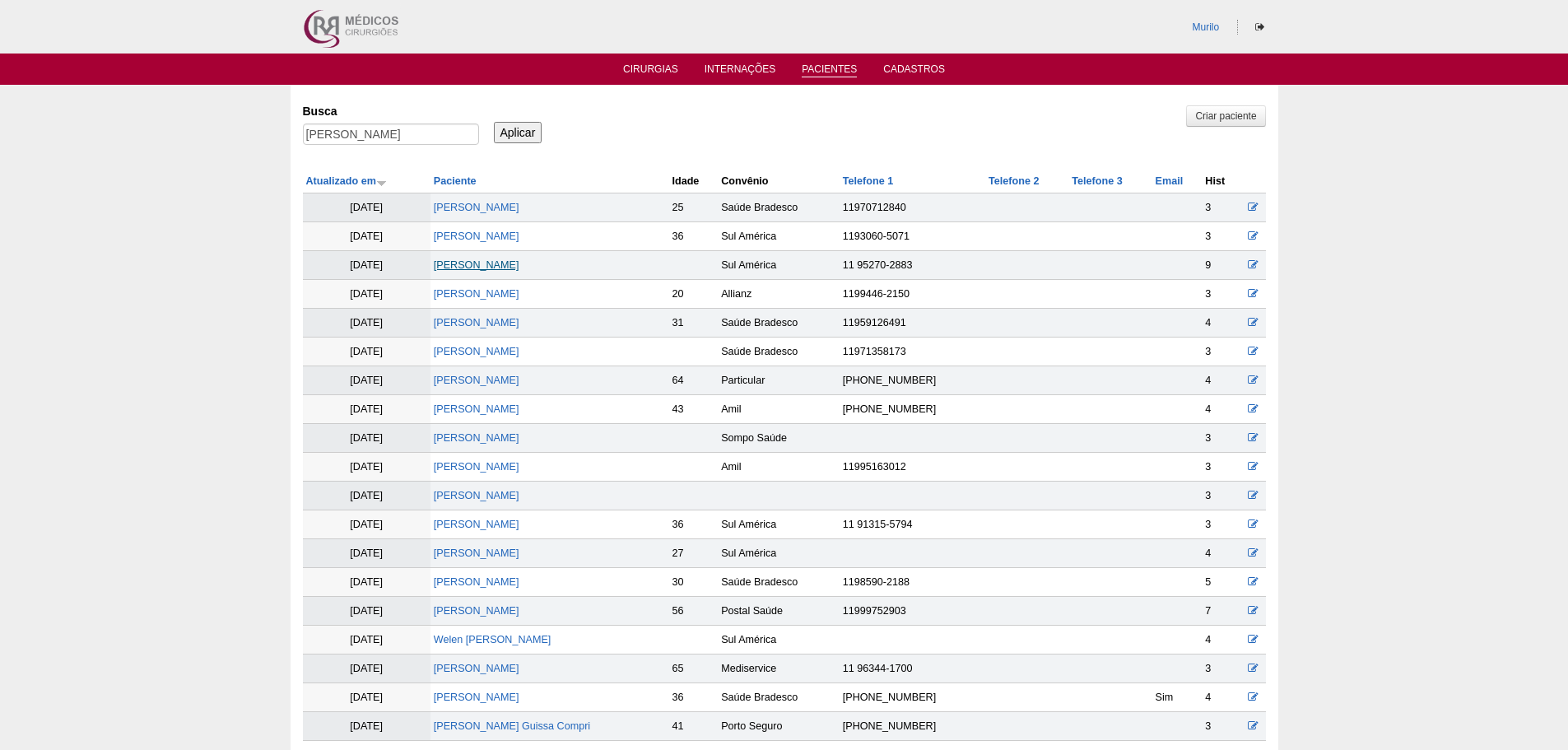
click at [491, 267] on link "GUILHERME SIMON LEHR" at bounding box center [476, 265] width 86 height 11
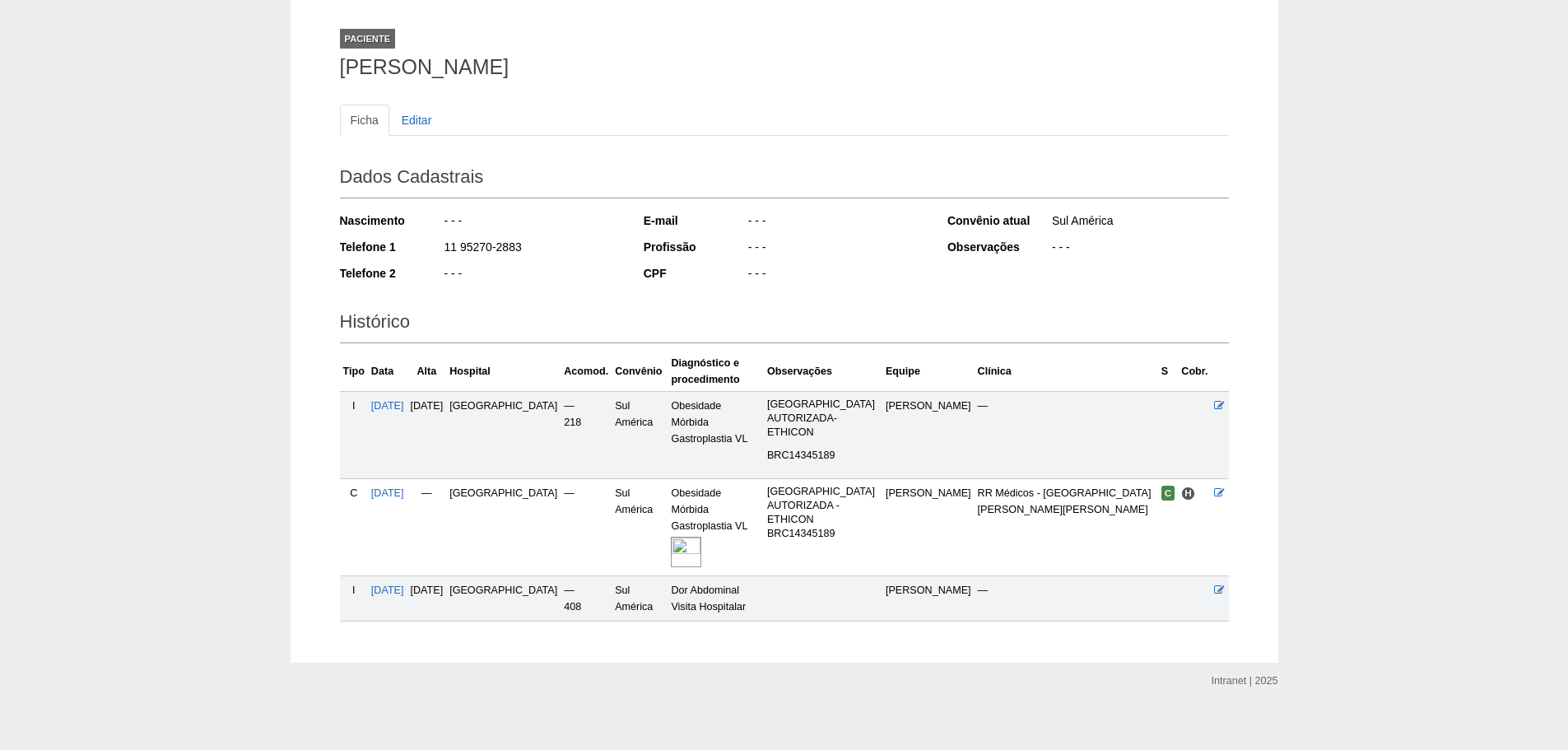
scroll to position [91, 0]
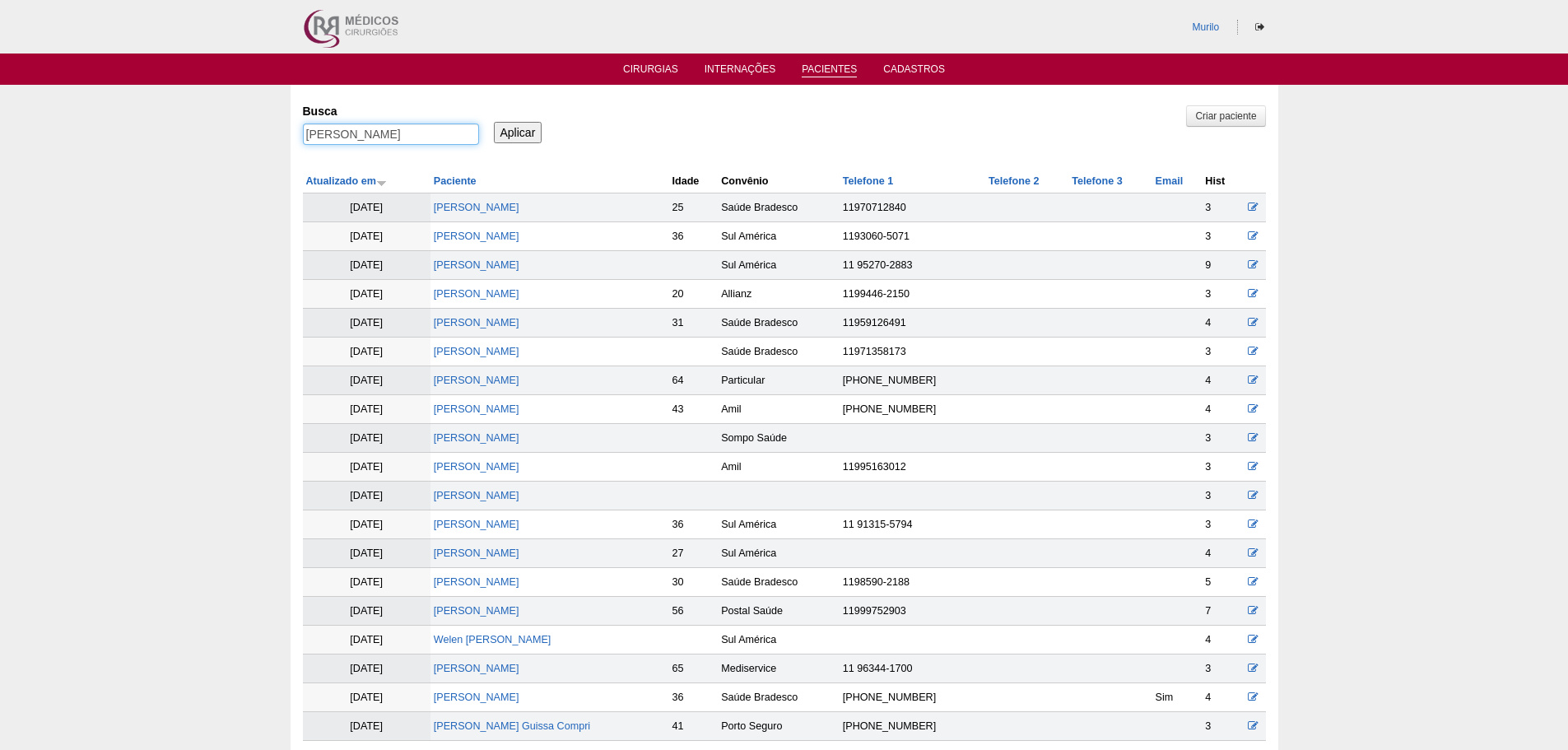
click at [327, 141] on input "[PERSON_NAME]" at bounding box center [391, 134] width 176 height 21
paste input "Claudio Pereira Santos"
type input "Claudio Pereira Santos"
click at [493, 122] on input "Aplicar" at bounding box center [517, 132] width 49 height 21
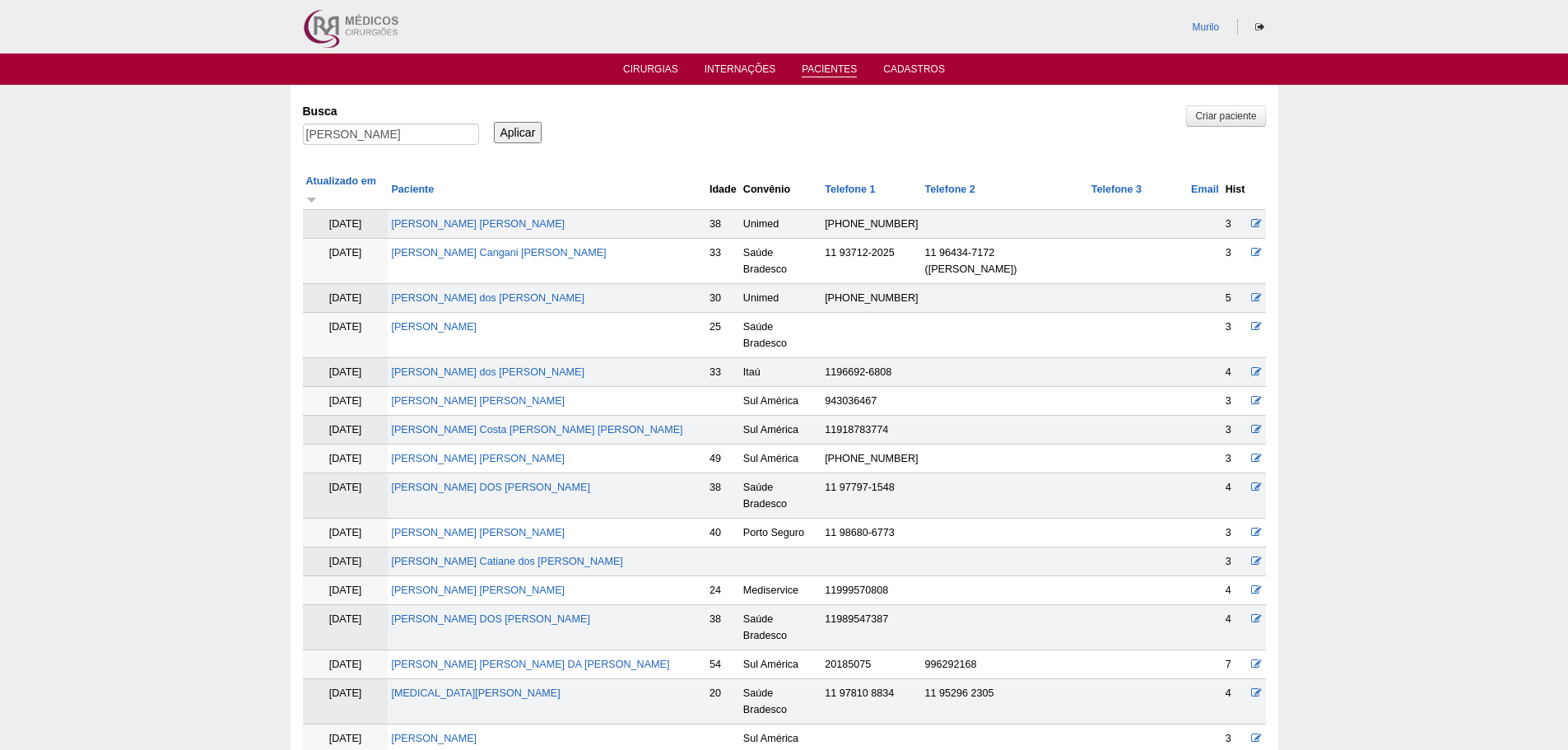
scroll to position [1216, 0]
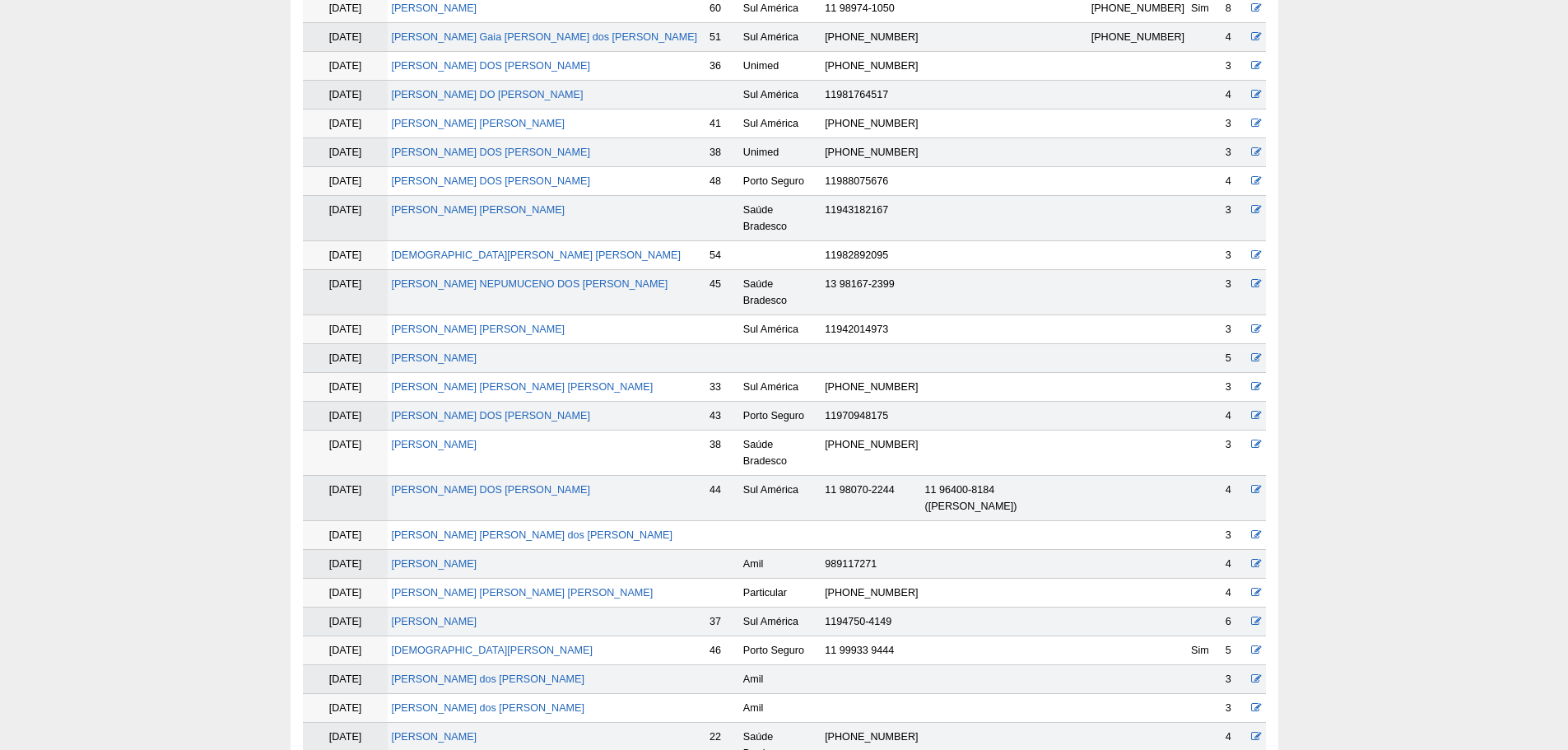
click at [438, 607] on td "Claudio Pereira Santos" at bounding box center [546, 621] width 317 height 29
click at [438, 616] on link "Claudio Pereira Santos" at bounding box center [433, 621] width 86 height 11
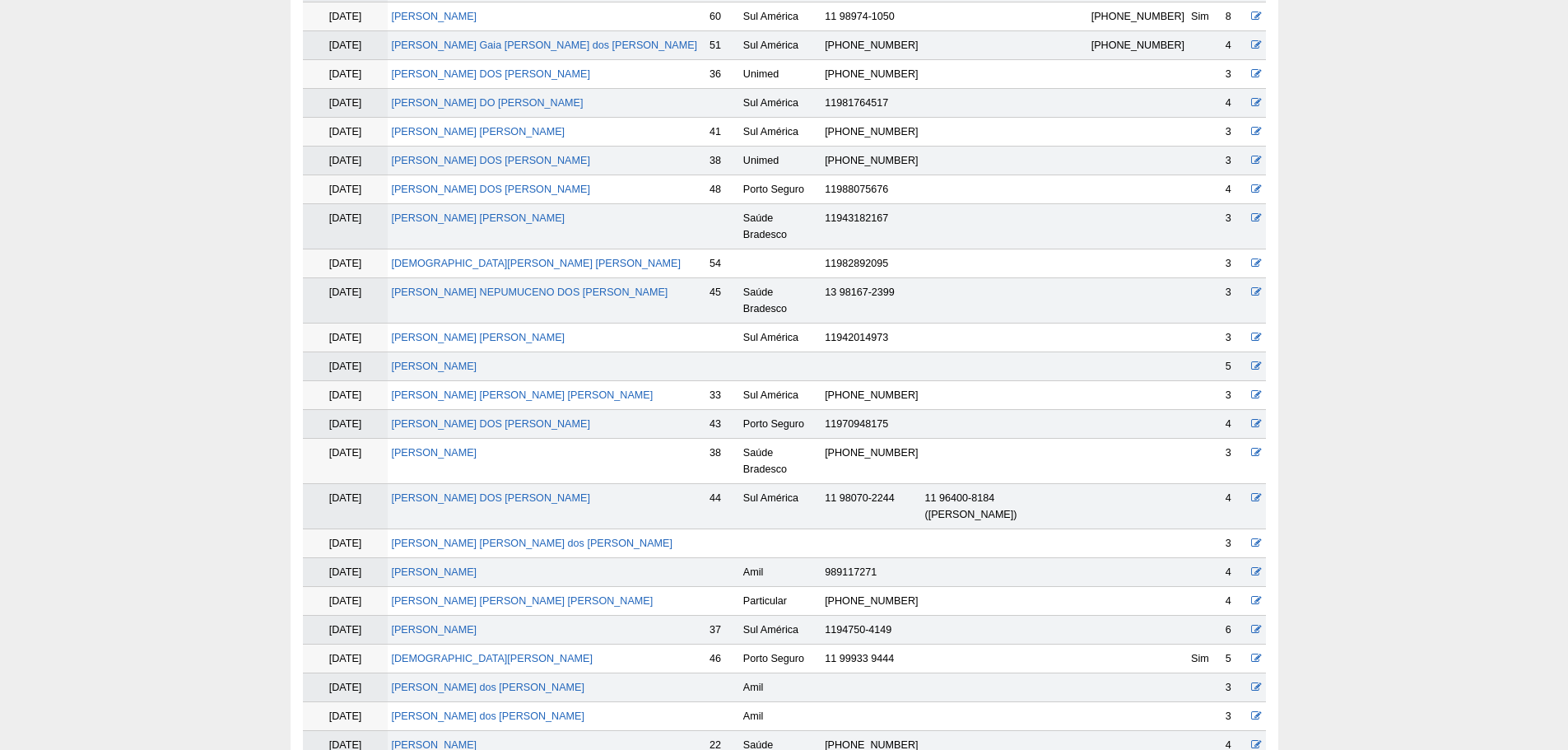
scroll to position [1207, 0]
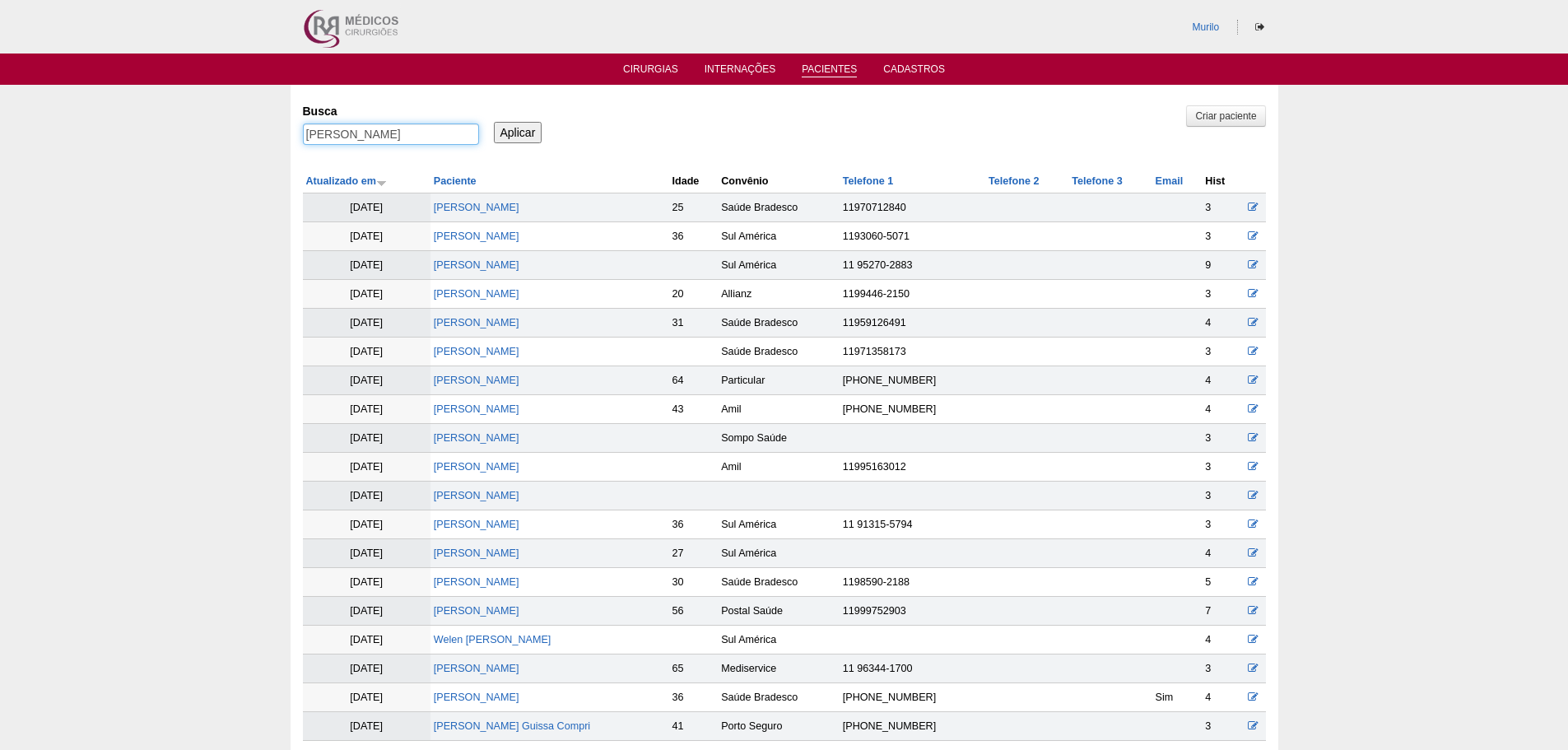
click at [362, 139] on input "Claudio Pereira Santos" at bounding box center [391, 134] width 176 height 21
paste input "[PERSON_NAME] [PERSON_NAME]"
type input "[PERSON_NAME] [PERSON_NAME]"
click at [493, 122] on input "Aplicar" at bounding box center [517, 132] width 49 height 21
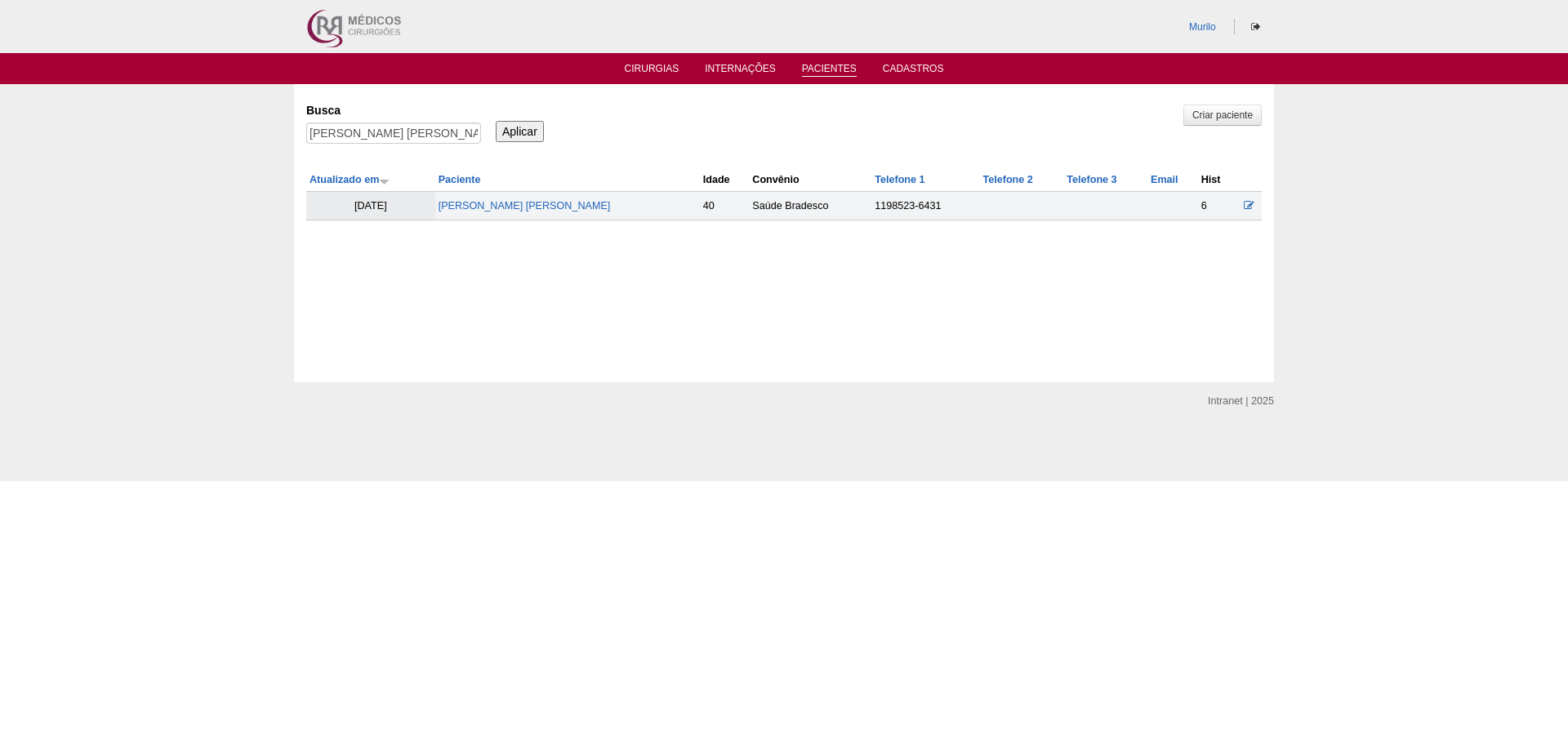
click at [492, 195] on td "[PERSON_NAME] [PERSON_NAME]" at bounding box center [567, 206] width 265 height 28
click at [493, 202] on link "[PERSON_NAME]" at bounding box center [525, 206] width 172 height 11
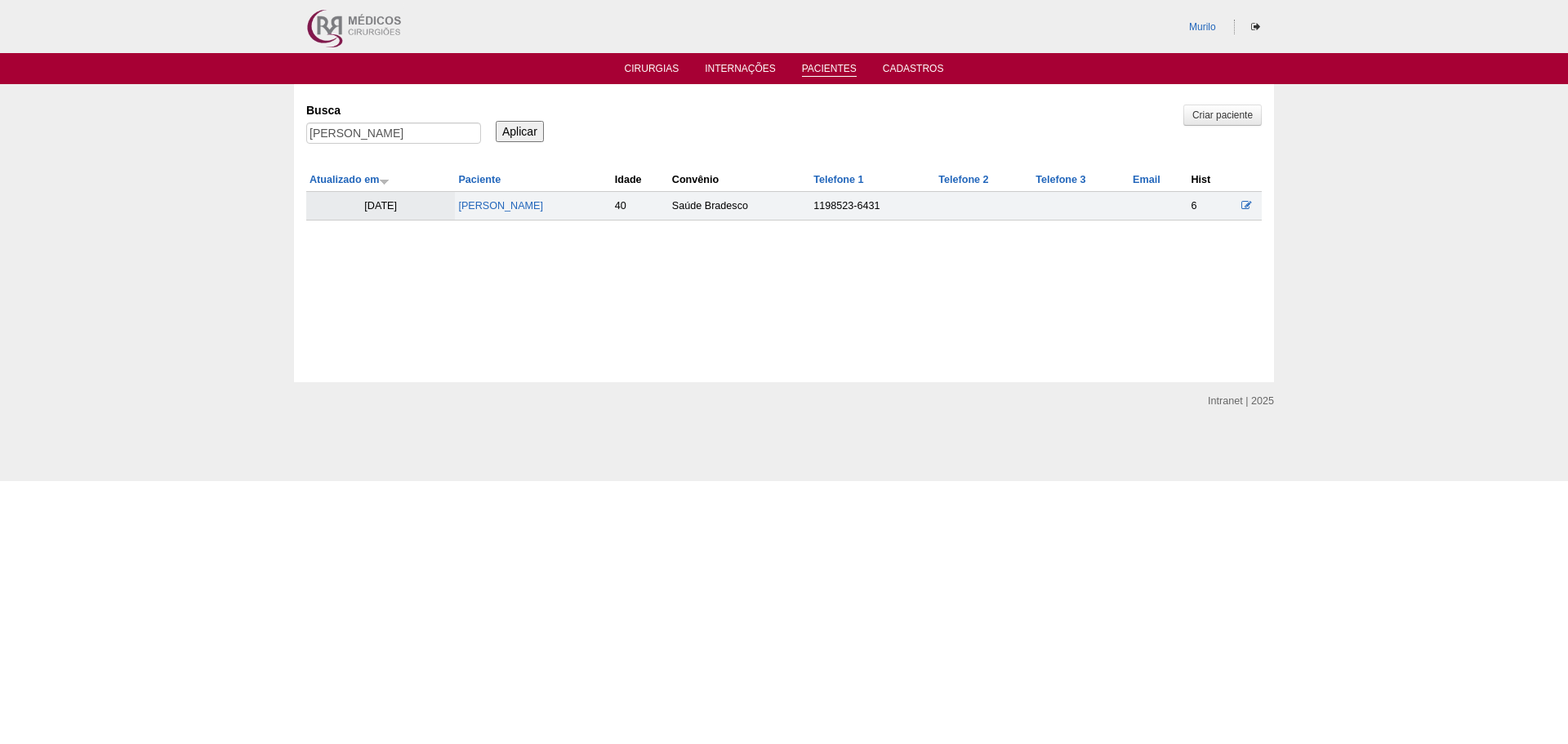
click at [379, 118] on label "Busca" at bounding box center [393, 110] width 175 height 16
click at [379, 123] on input "Daniel de Oliveira Silva" at bounding box center [393, 133] width 175 height 21
paste input "[PERSON_NAME] [PERSON_NAME]"
type input "[PERSON_NAME] [PERSON_NAME]"
click at [495, 121] on input "Aplicar" at bounding box center [519, 131] width 48 height 21
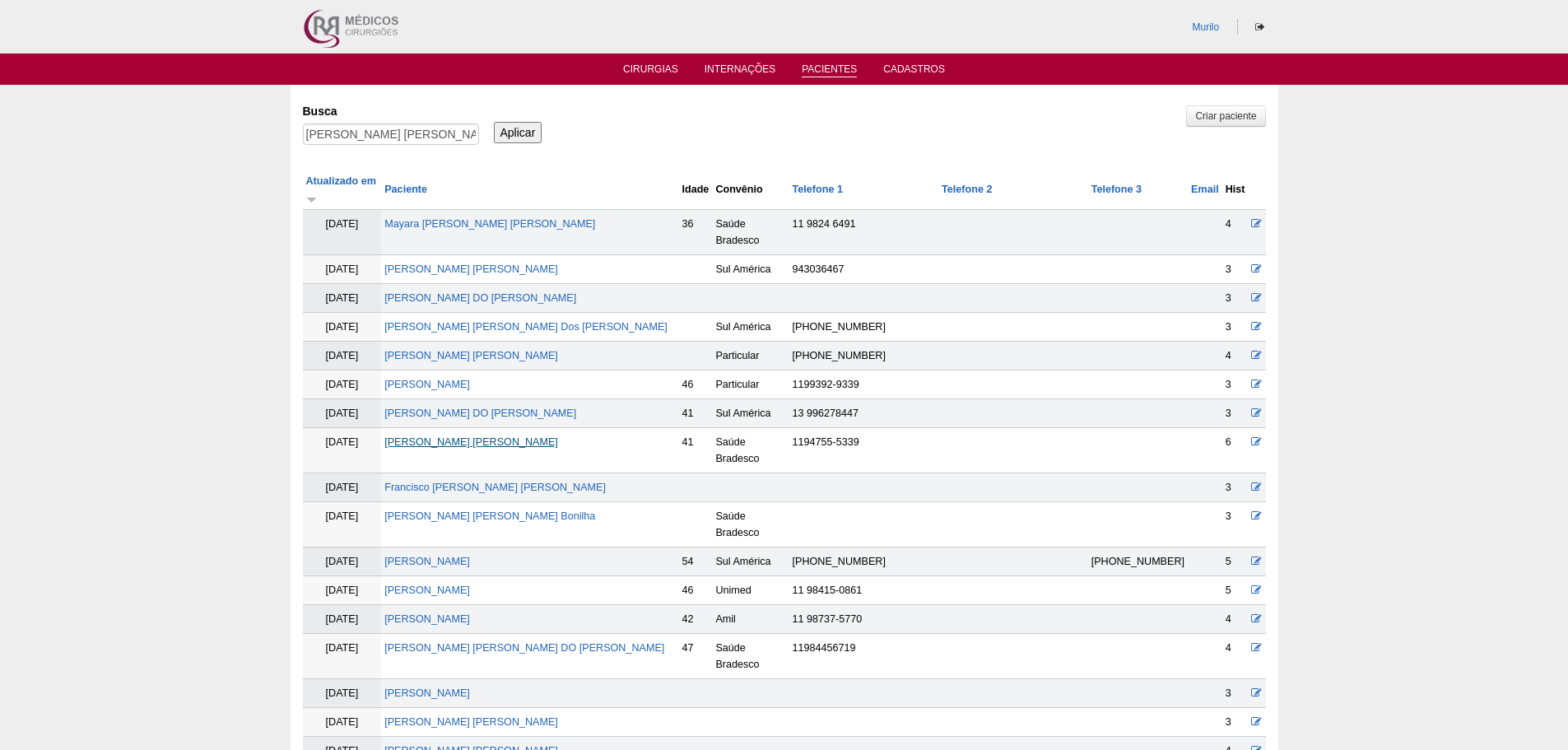
click at [506, 436] on link "[PERSON_NAME]" at bounding box center [471, 442] width 173 height 11
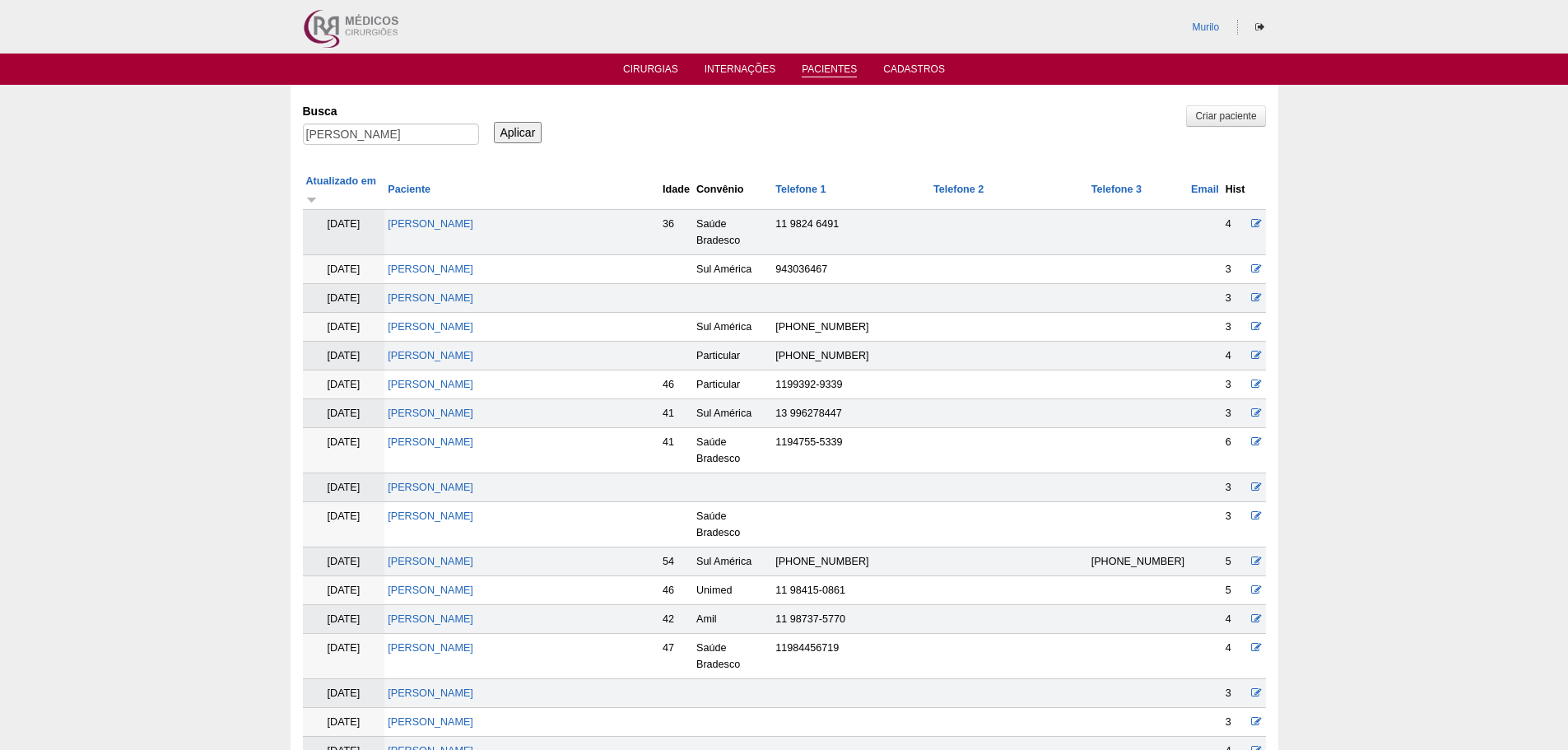
click at [317, 132] on input "Antonio Francisco Nascimento" at bounding box center [391, 134] width 176 height 21
paste input "[PERSON_NAME] [PERSON_NAME] CEOLDO"
type input "[PERSON_NAME] [PERSON_NAME] CEOLDO"
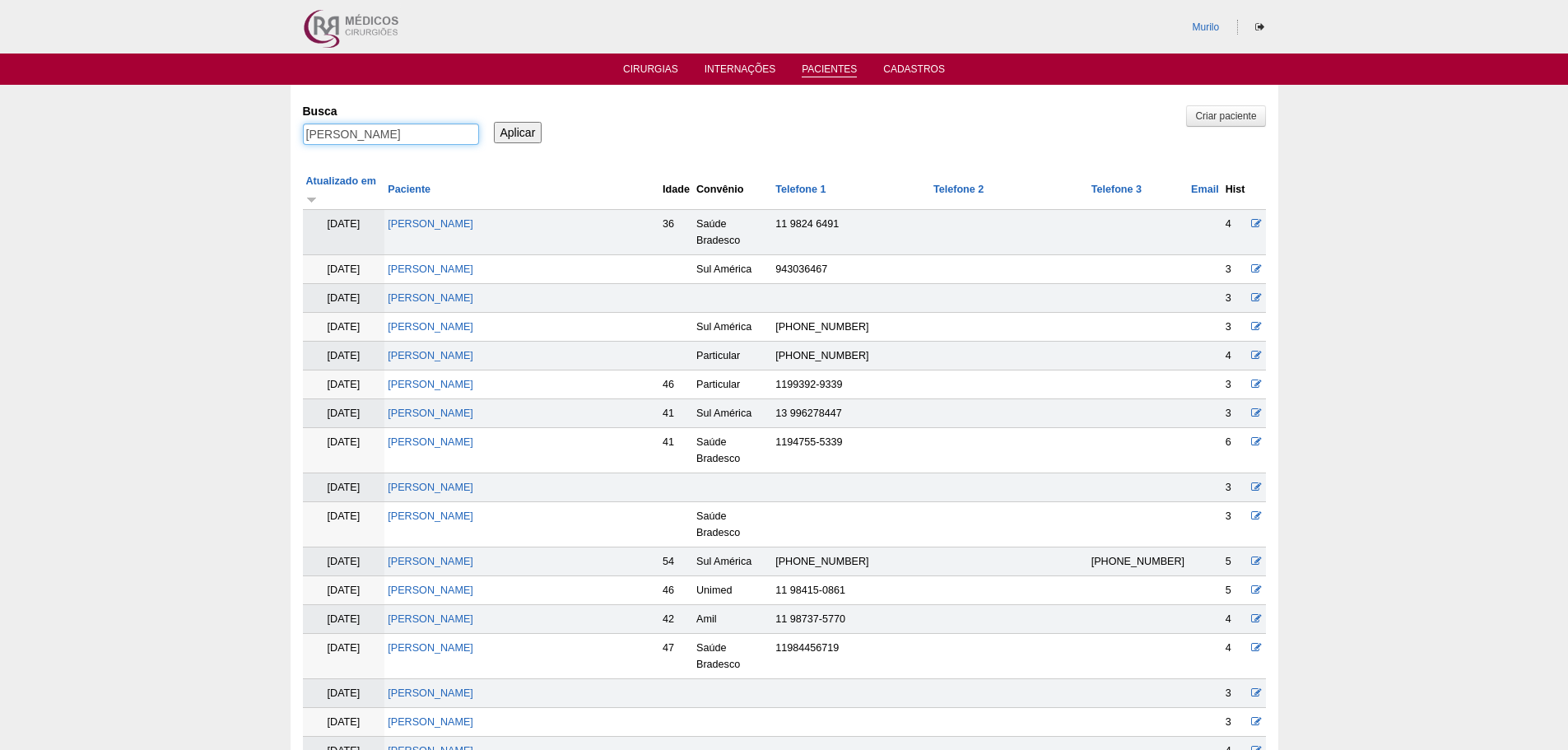
click at [493, 122] on input "Aplicar" at bounding box center [517, 132] width 49 height 21
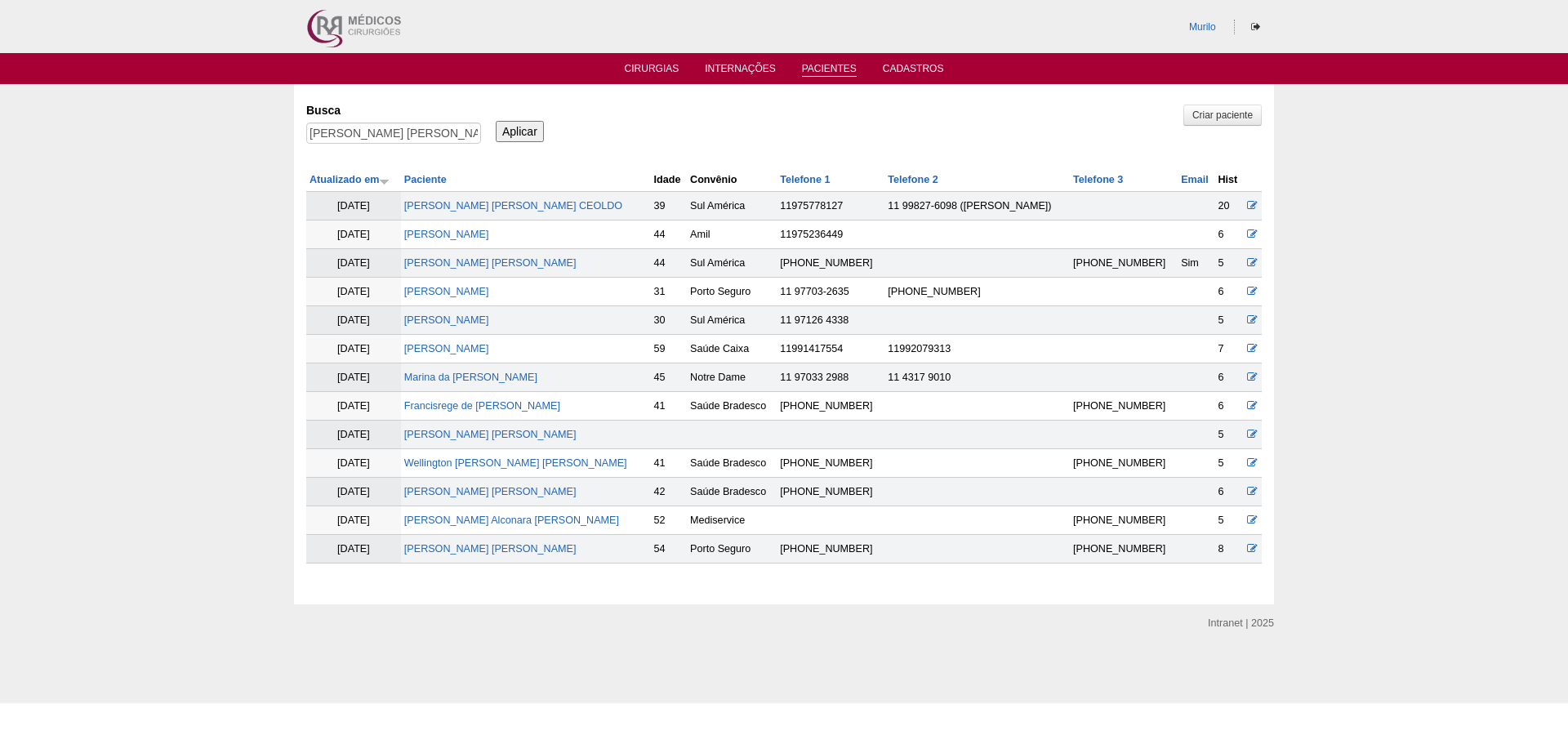
click at [509, 215] on td "[PERSON_NAME]" at bounding box center [526, 206] width 250 height 28
click at [527, 208] on link "[PERSON_NAME]" at bounding box center [513, 206] width 218 height 11
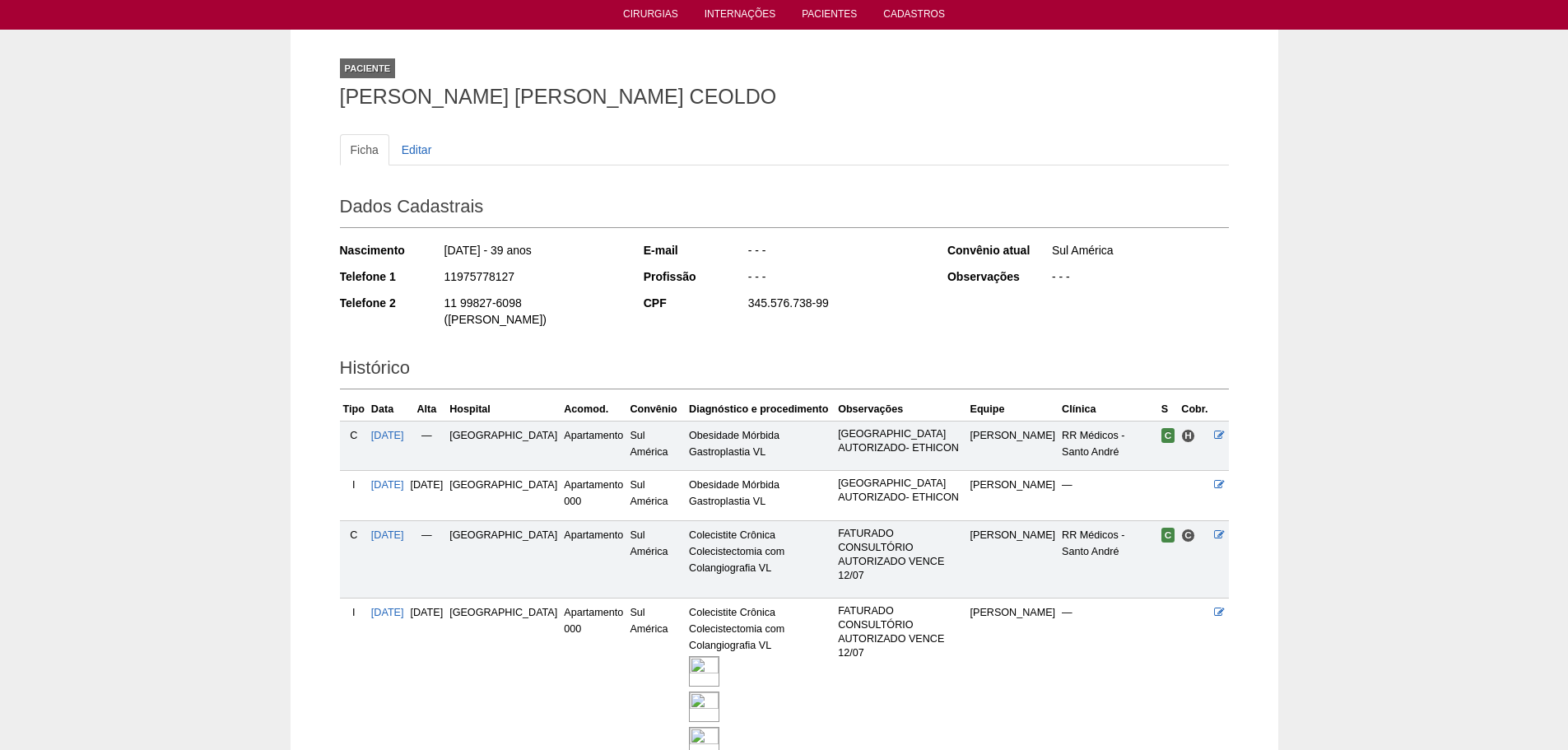
scroll to position [196, 0]
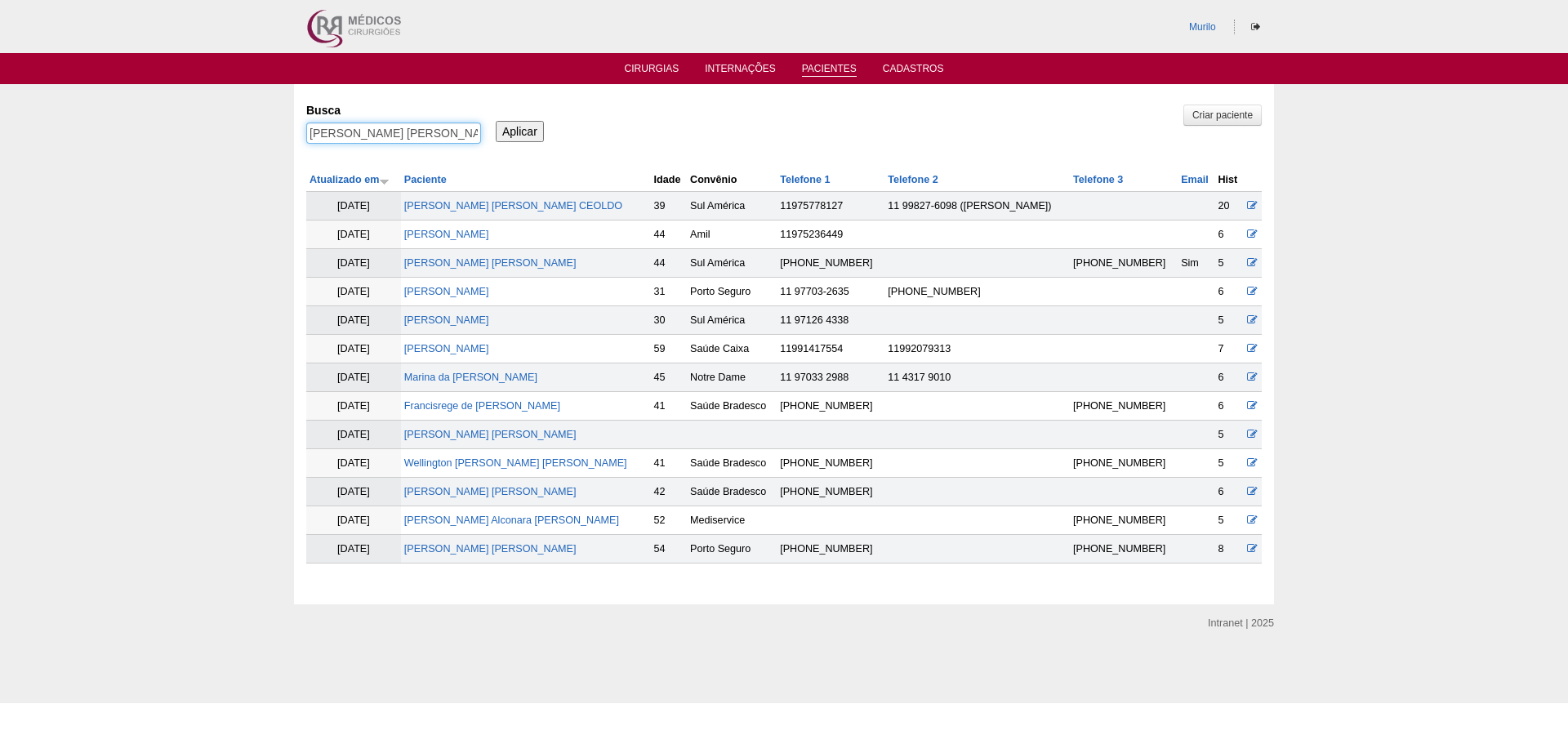
click at [381, 136] on input "[PERSON_NAME] [PERSON_NAME] CEOLDO" at bounding box center [393, 133] width 175 height 21
paste input "[PERSON_NAME]"
type input "[PERSON_NAME]"
click at [495, 121] on input "Aplicar" at bounding box center [519, 131] width 48 height 21
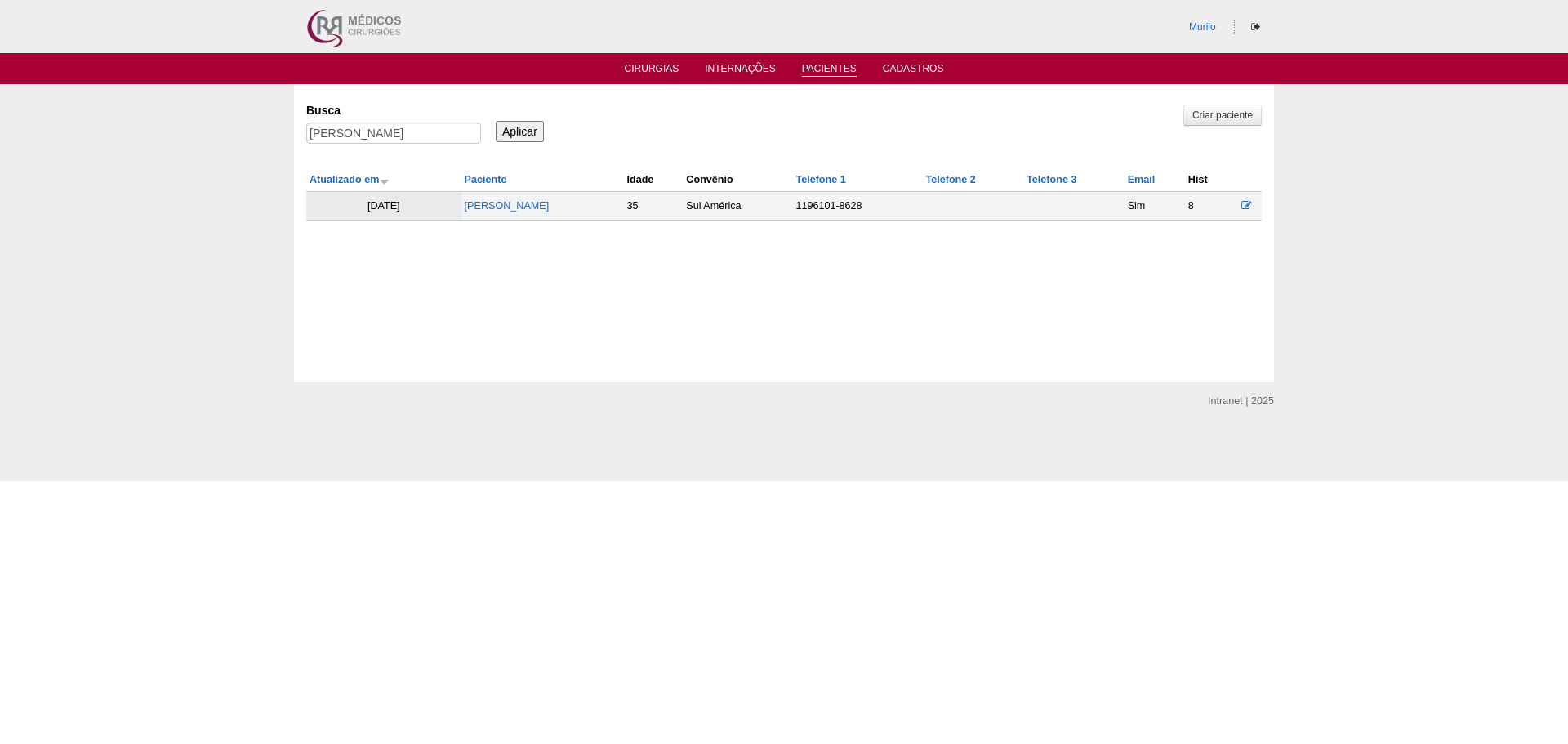
click at [486, 199] on td "[PERSON_NAME]" at bounding box center [543, 206] width 163 height 28
click at [488, 201] on link "[PERSON_NAME]" at bounding box center [508, 206] width 85 height 11
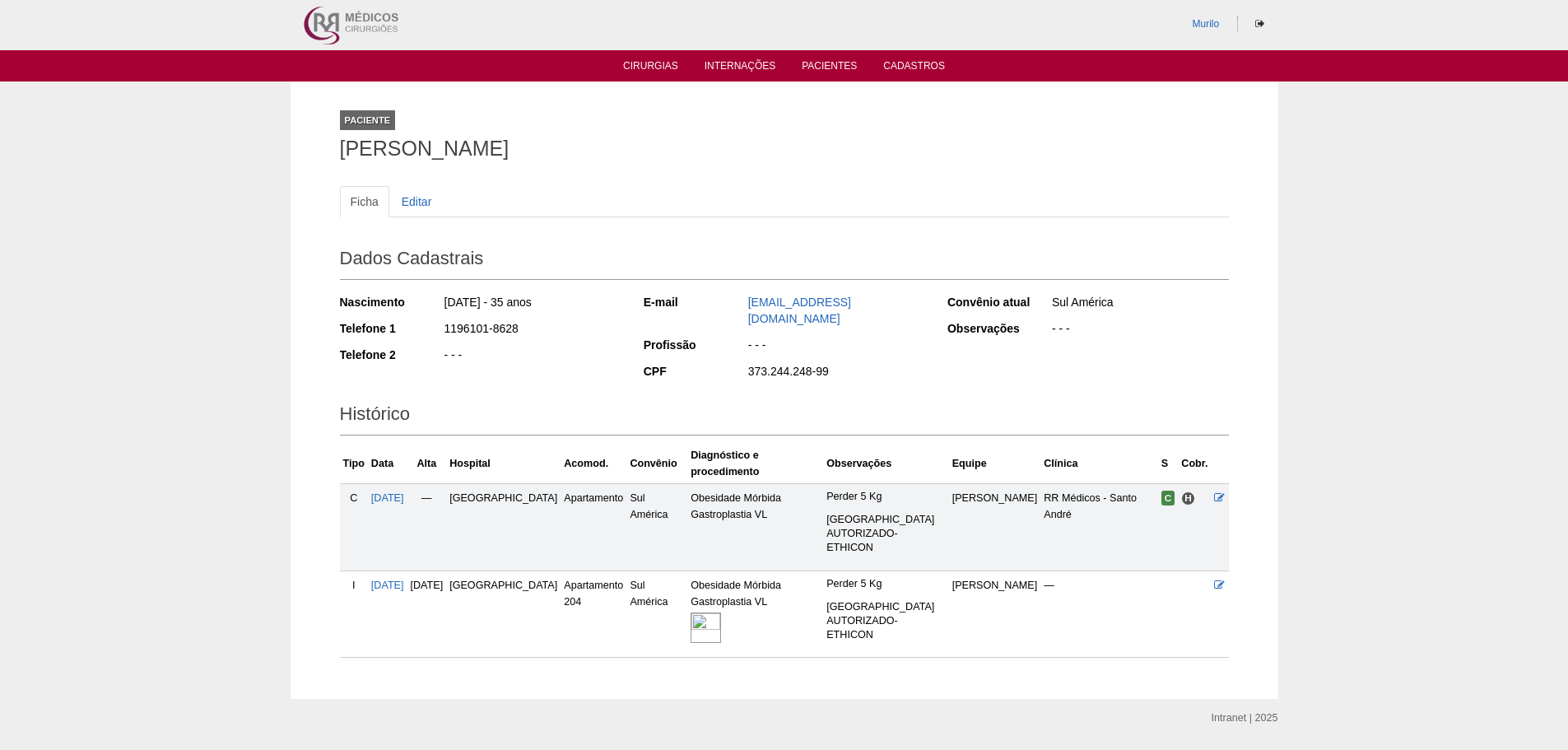
scroll to position [4, 0]
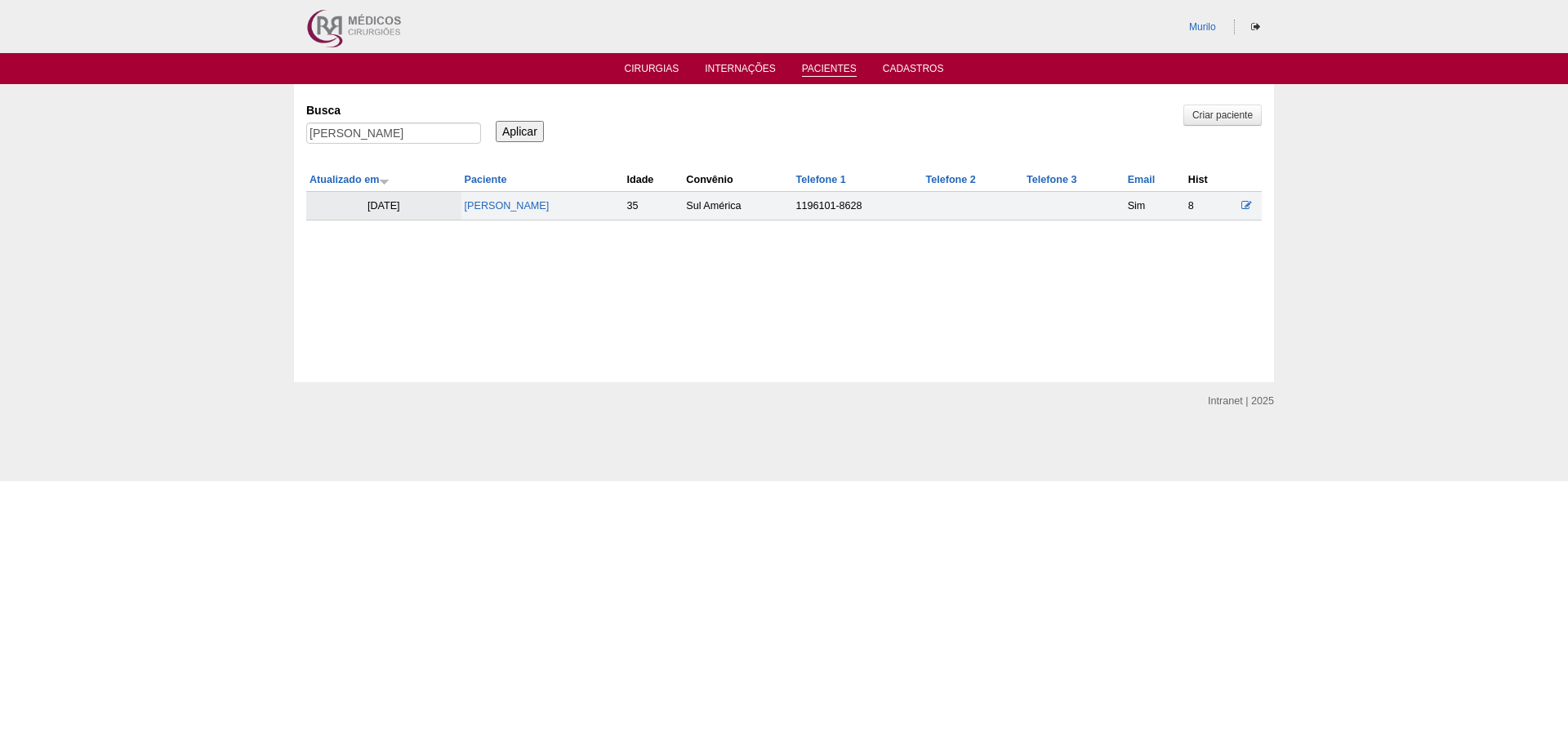
click at [388, 119] on div "Busca [PERSON_NAME]" at bounding box center [399, 124] width 186 height 56
click at [382, 141] on input "[PERSON_NAME]" at bounding box center [393, 133] width 175 height 21
paste input "[PERSON_NAME]"
type input "[PERSON_NAME]"
click at [495, 121] on input "Aplicar" at bounding box center [519, 131] width 48 height 21
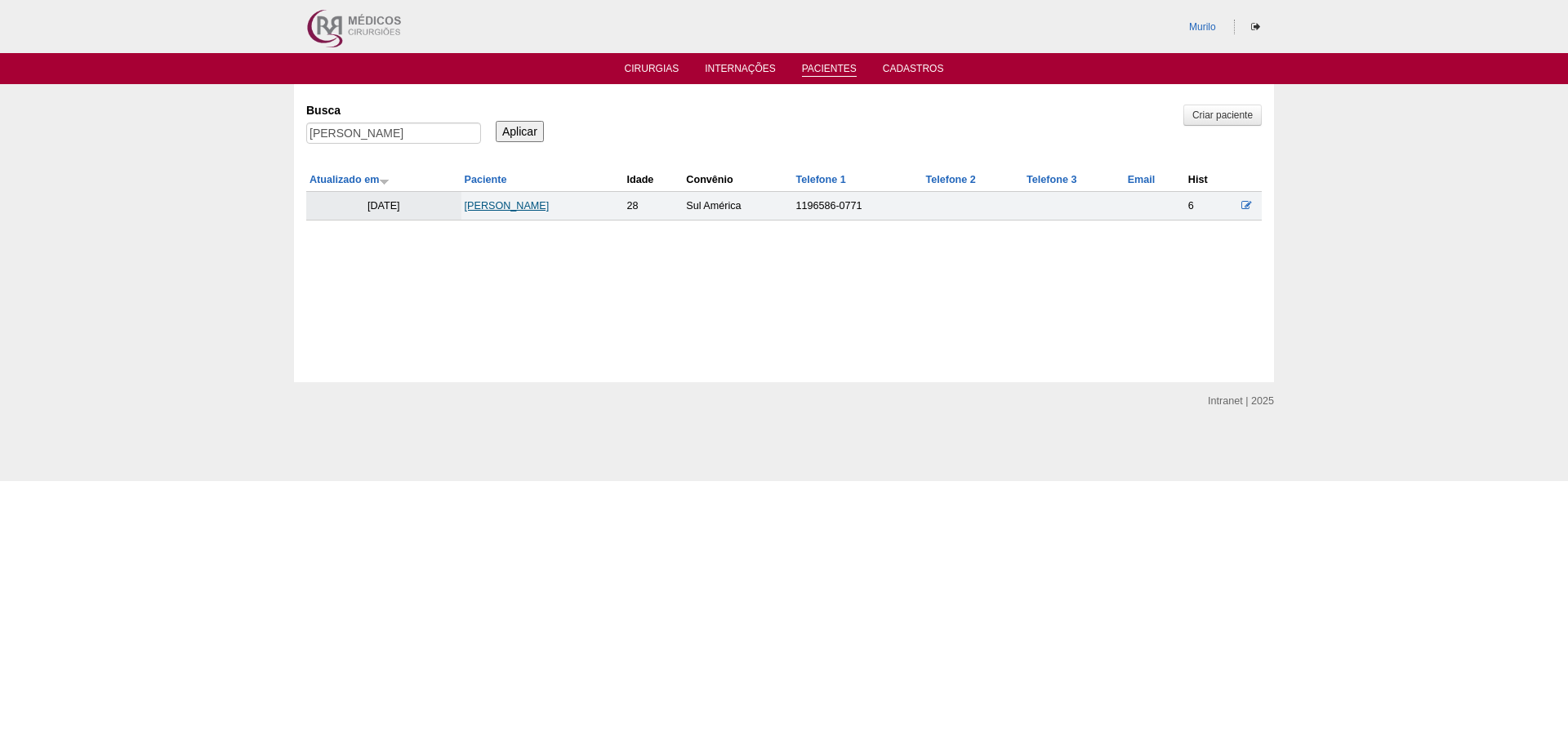
click at [549, 200] on link "[PERSON_NAME]" at bounding box center [508, 206] width 85 height 11
click at [315, 135] on input "Giulia Barbosa de Carvalho" at bounding box center [393, 133] width 175 height 21
paste input "Allan Alleman"
type input "Allan Alleman"
click at [495, 121] on input "Aplicar" at bounding box center [519, 131] width 48 height 21
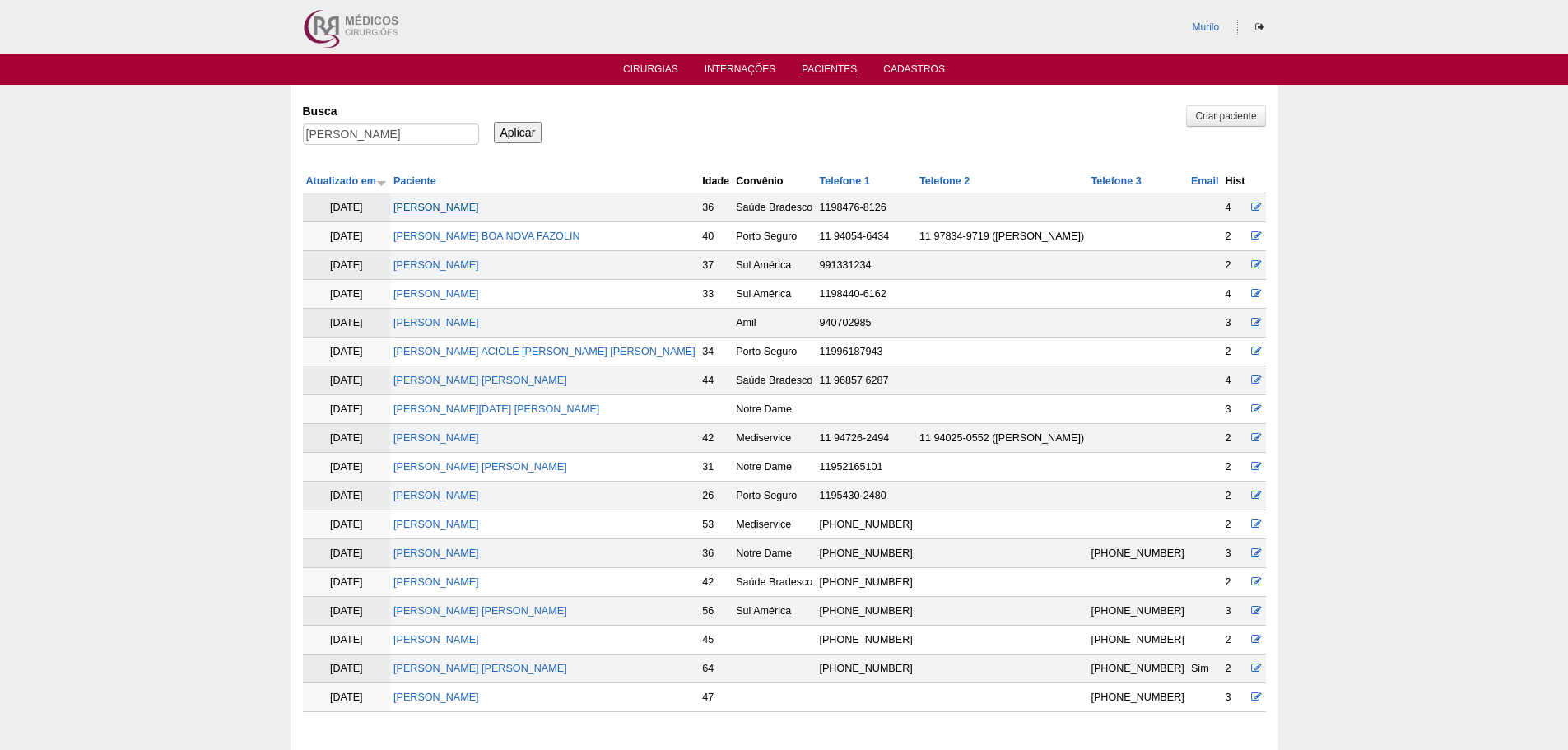
click at [444, 211] on link "Allan Alleman" at bounding box center [436, 208] width 86 height 11
click at [378, 130] on input "[PERSON_NAME]" at bounding box center [391, 134] width 176 height 21
paste input "Fernando Doretti"
type input "Fernando Doretti"
click at [493, 122] on input "Aplicar" at bounding box center [517, 132] width 49 height 21
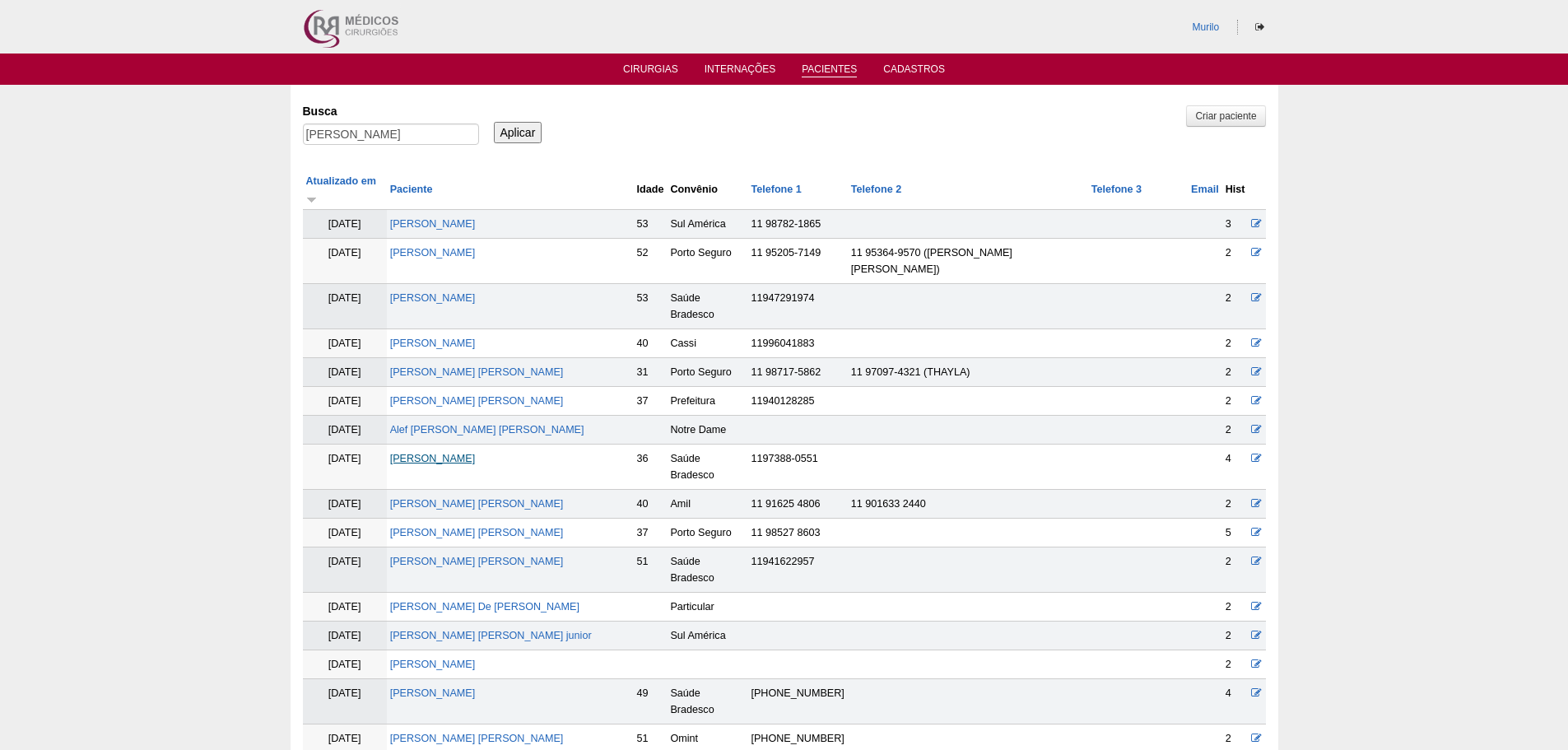
click at [440, 453] on link "[PERSON_NAME]" at bounding box center [432, 458] width 86 height 11
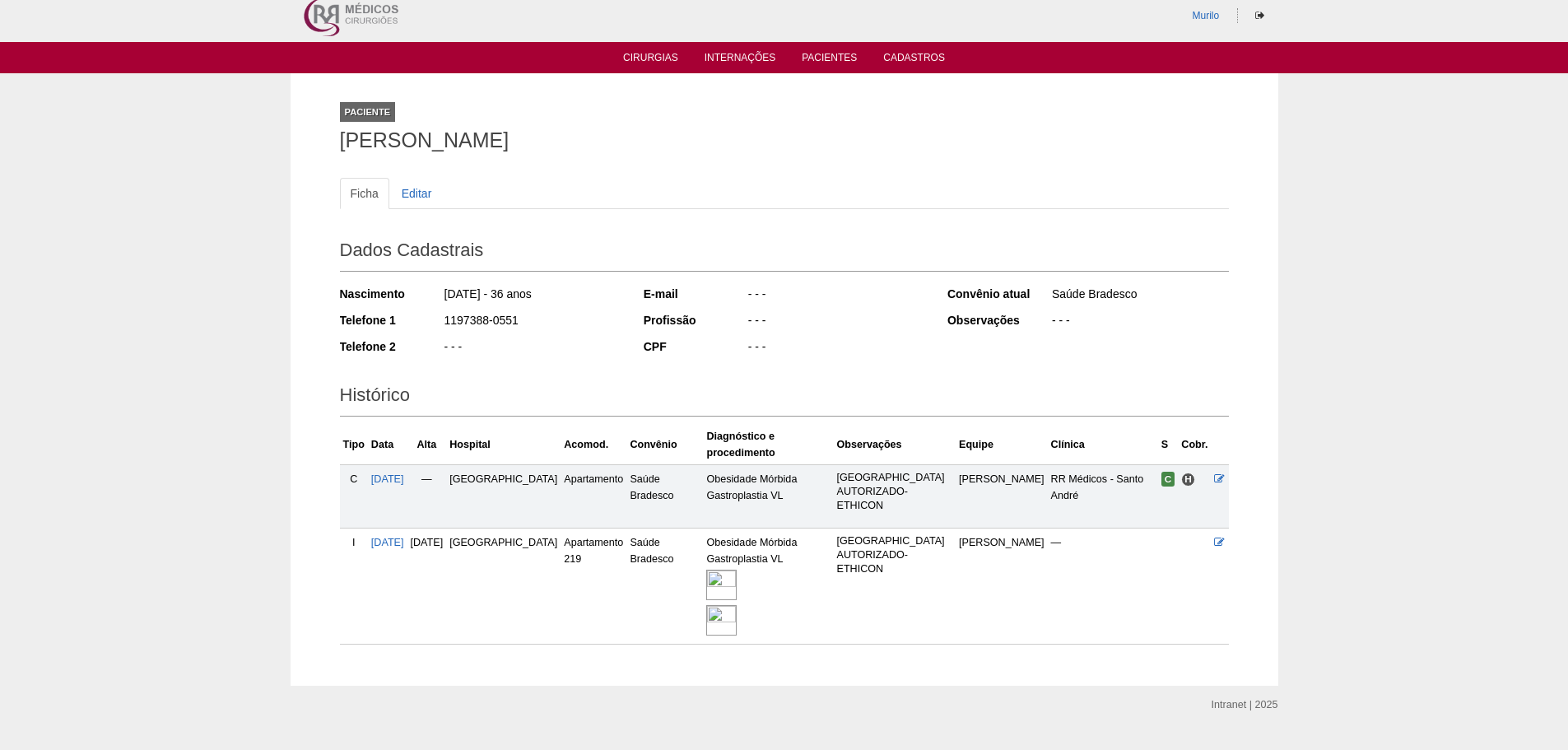
scroll to position [16, 0]
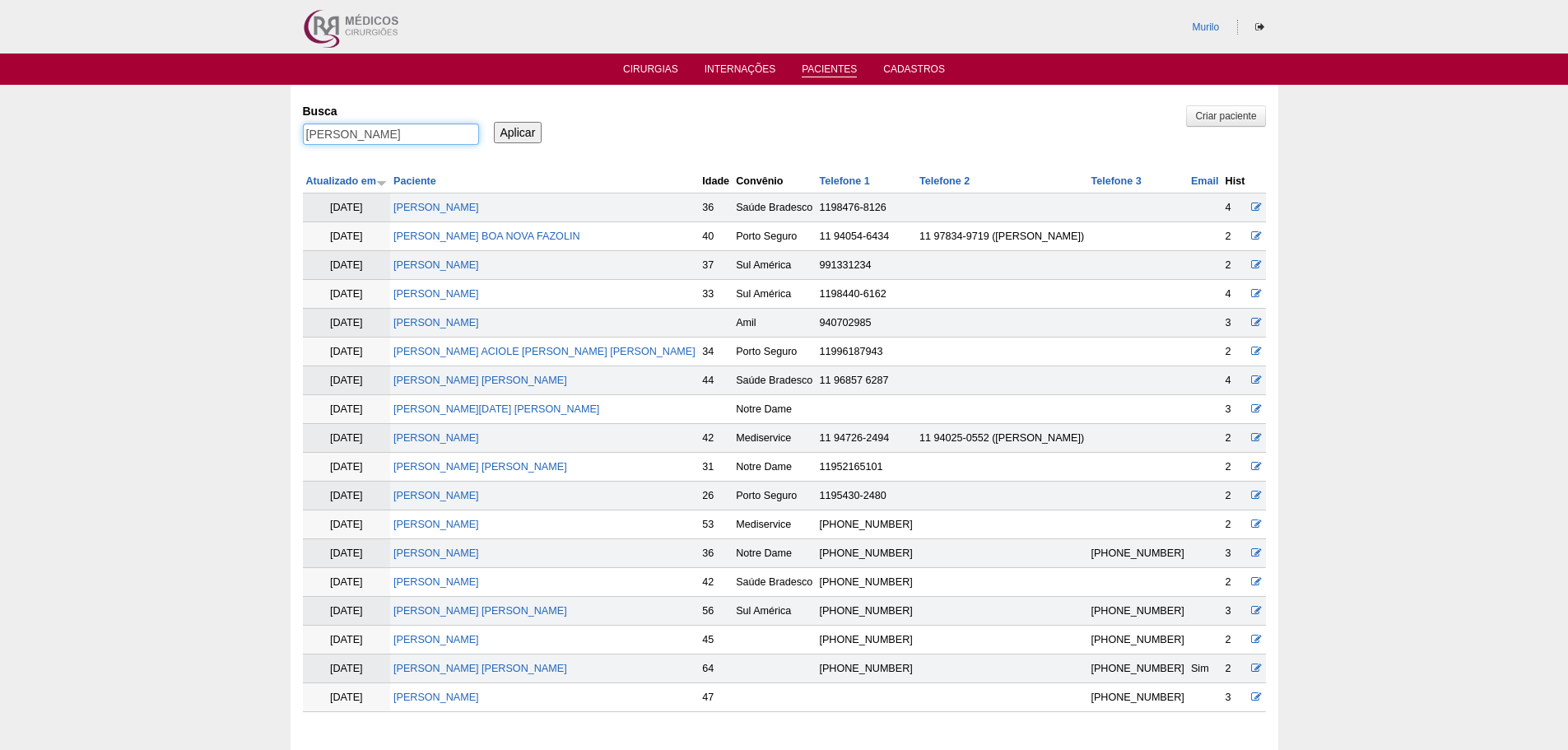
click at [307, 133] on input "Fernando Doretti" at bounding box center [391, 134] width 176 height 21
paste input "VANESSA MOELLER"
type input "VANESSA MOELLER"
click at [493, 122] on input "Aplicar" at bounding box center [517, 132] width 49 height 21
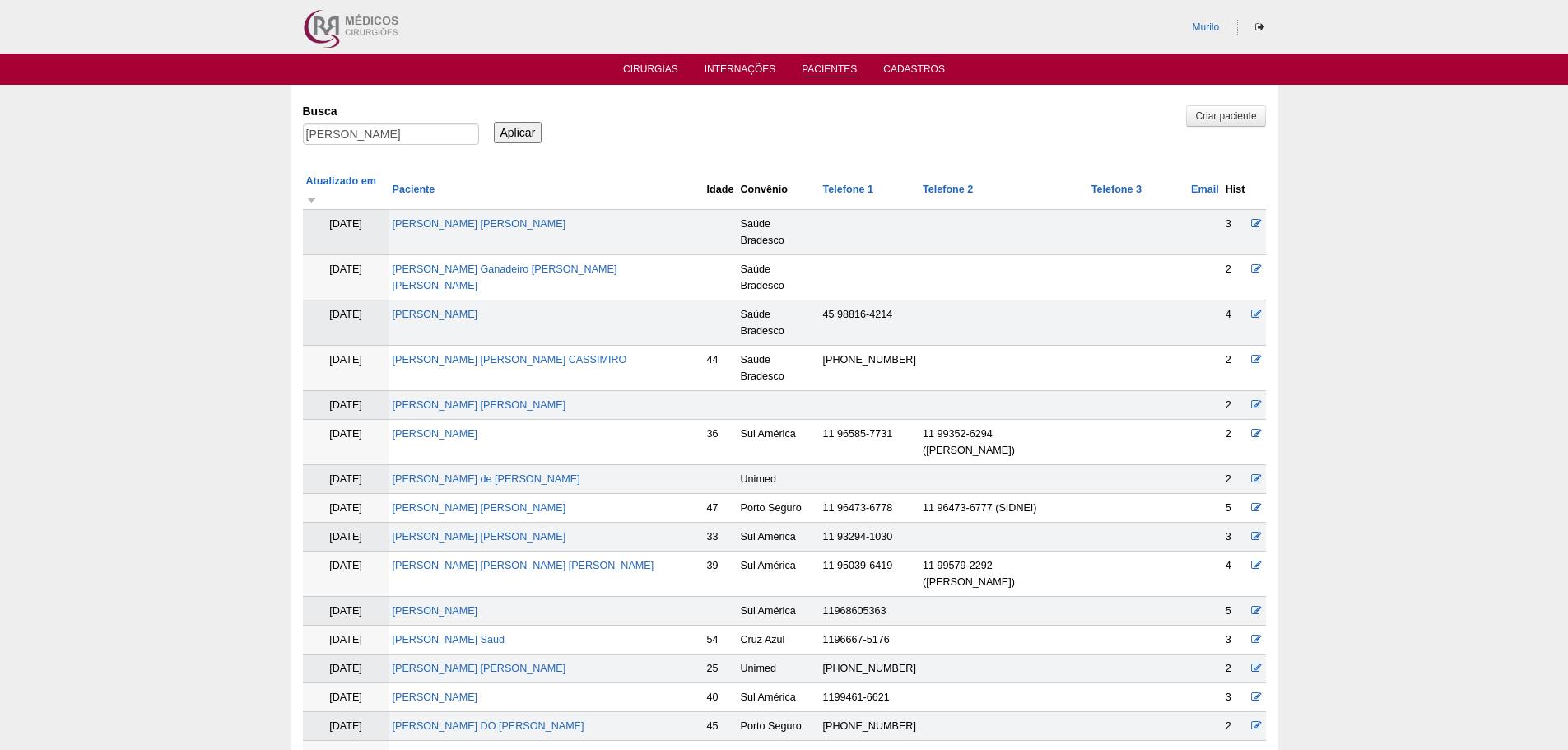
click at [452, 740] on td "[PERSON_NAME]" at bounding box center [546, 763] width 314 height 46
click at [462, 740] on td "VANESSA MOELLER" at bounding box center [546, 763] width 314 height 46
drag, startPoint x: 462, startPoint y: 630, endPoint x: 452, endPoint y: 647, distance: 19.7
click at [452, 740] on td "[PERSON_NAME]" at bounding box center [546, 763] width 314 height 46
click at [455, 749] on link "[PERSON_NAME]" at bounding box center [434, 755] width 86 height 11
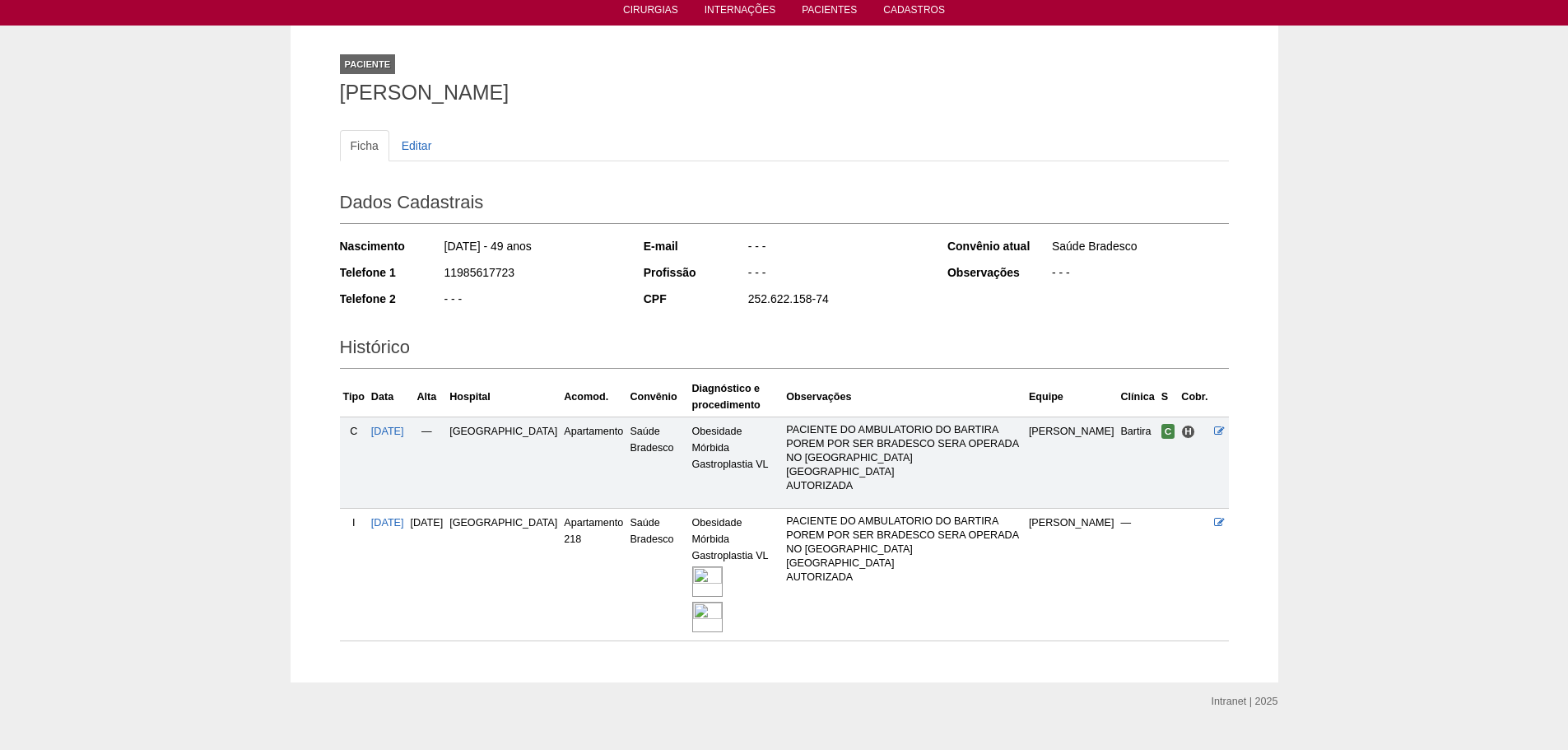
scroll to position [61, 0]
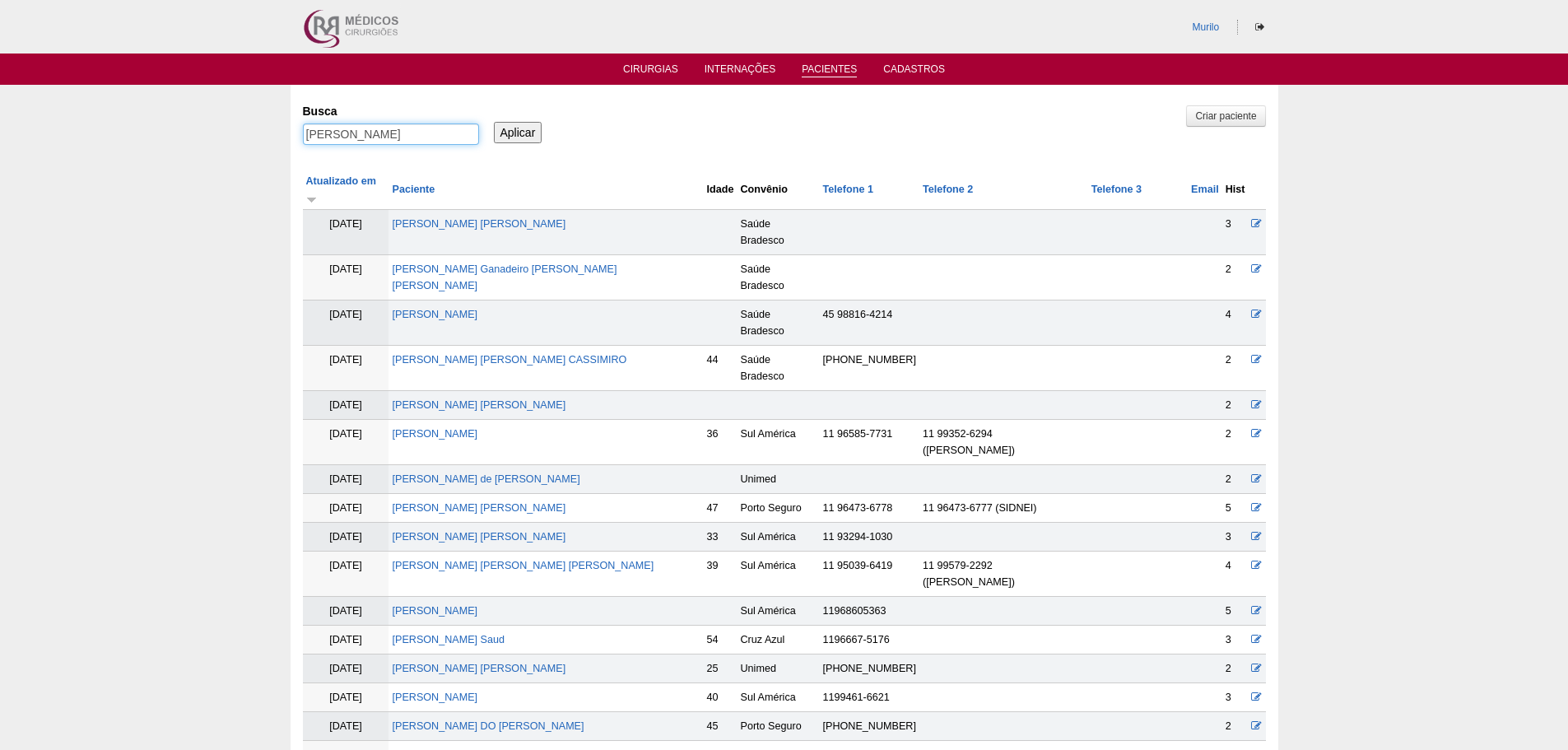
click at [324, 140] on input "VANESSA MOELLER" at bounding box center [391, 134] width 176 height 21
paste input "[PERSON_NAME] do [PERSON_NAME] Ramiles"
type input "[PERSON_NAME] do [PERSON_NAME] Ramiles"
click at [493, 122] on input "Aplicar" at bounding box center [517, 132] width 49 height 21
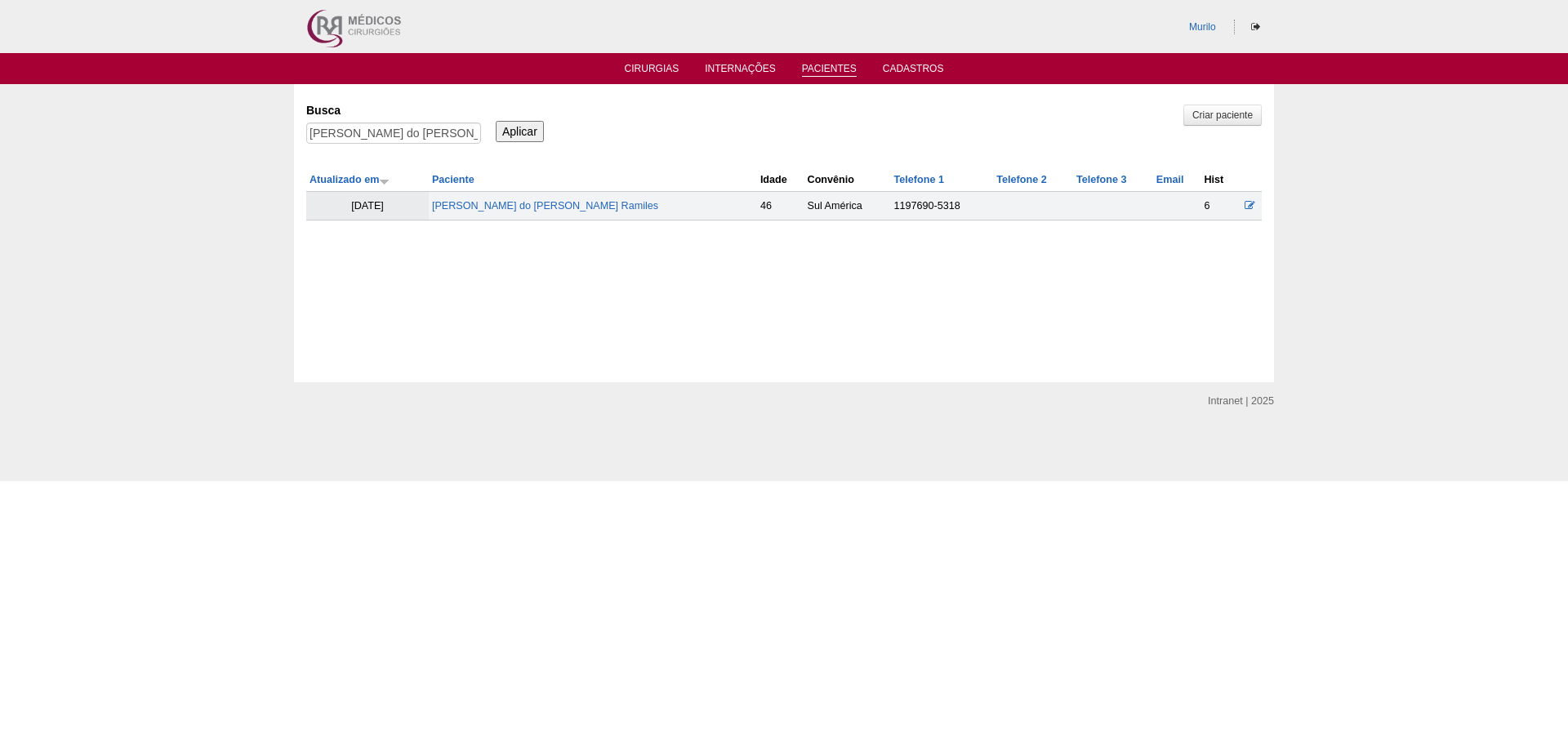
click at [497, 217] on td "[PERSON_NAME] do [PERSON_NAME] Ramiles" at bounding box center [593, 206] width 328 height 28
click at [509, 212] on link "[PERSON_NAME] do [PERSON_NAME] Ramiles" at bounding box center [544, 206] width 226 height 11
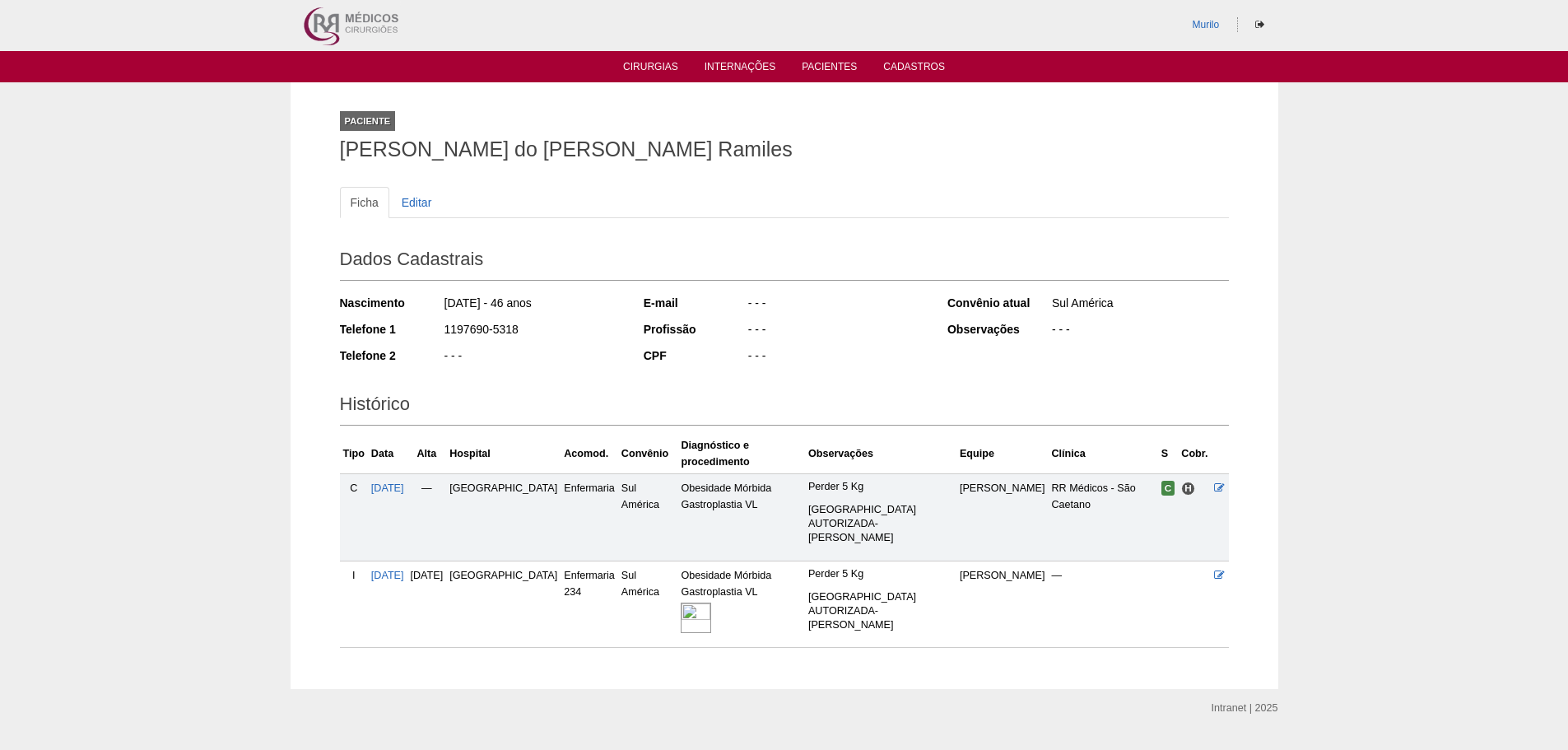
scroll to position [4, 0]
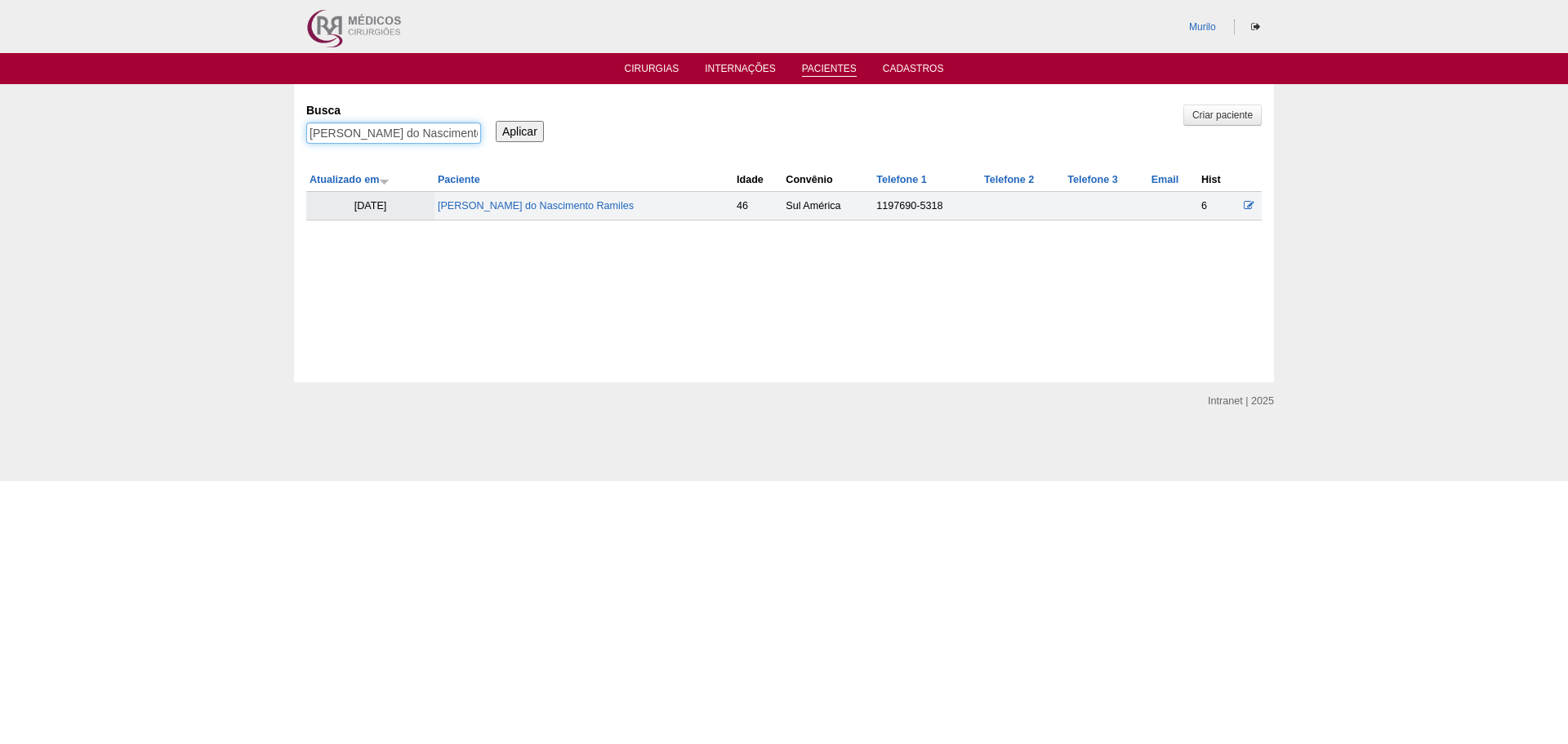
click at [346, 124] on input "Anderson do Nascimento Ramiles" at bounding box center [393, 133] width 175 height 21
paste input "NDRESSA ROCHA GUEIROS"
type input "[PERSON_NAME]"
click at [495, 121] on input "Aplicar" at bounding box center [519, 131] width 48 height 21
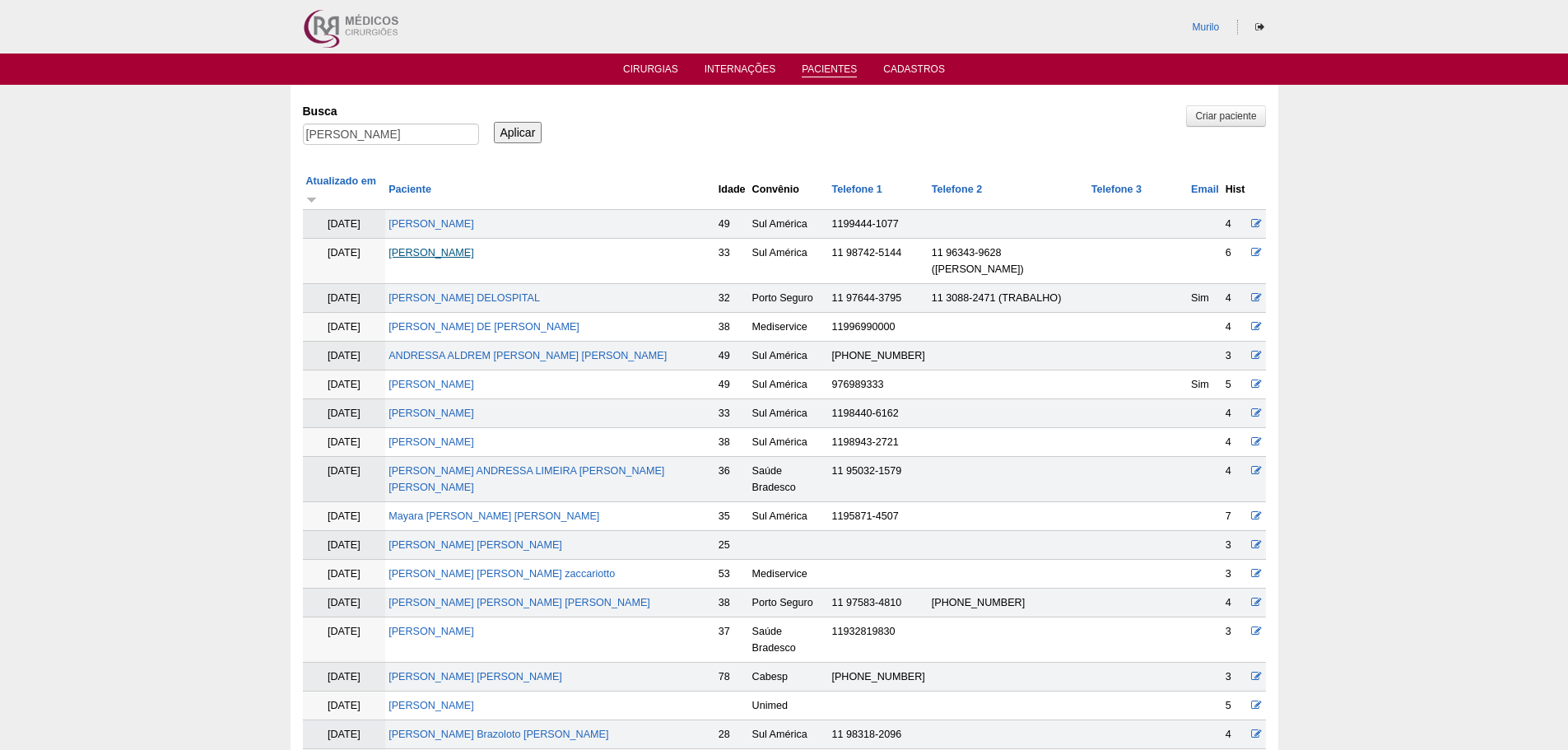
click at [439, 247] on link "[PERSON_NAME]" at bounding box center [432, 253] width 86 height 11
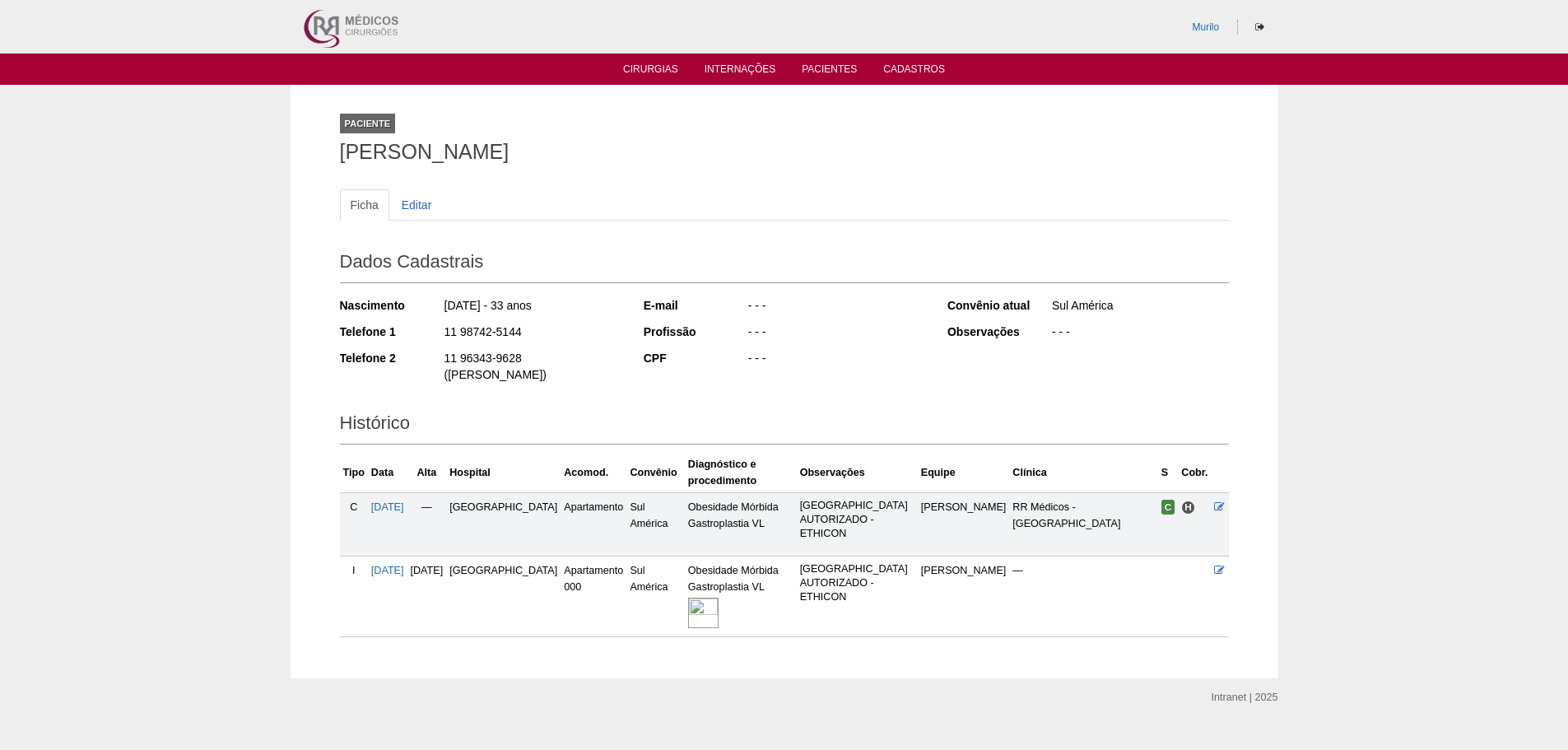
scroll to position [11, 0]
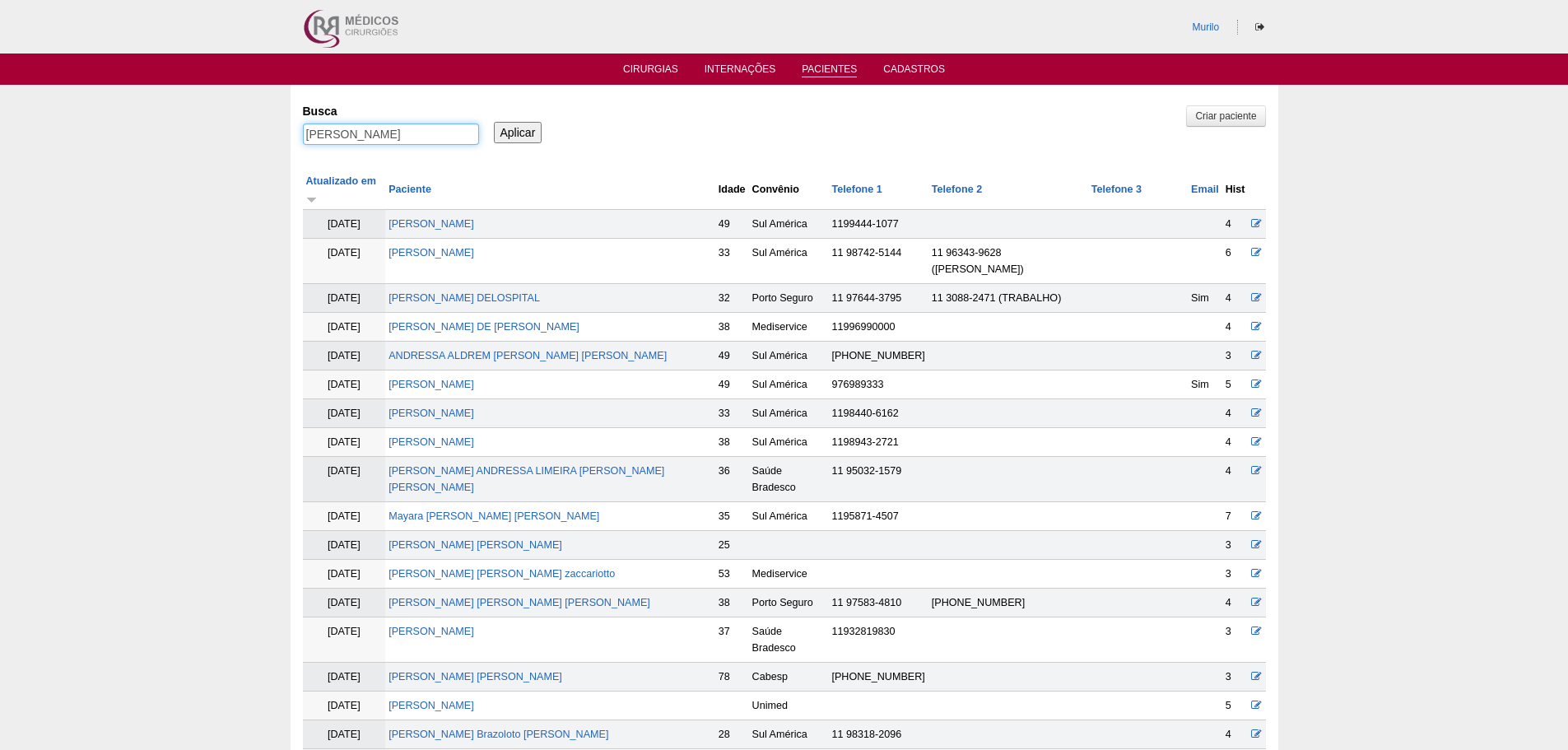
click at [342, 134] on input "[PERSON_NAME]" at bounding box center [391, 134] width 176 height 21
paste input "[PERSON_NAME]"
type input "[PERSON_NAME]"
click at [493, 122] on input "Aplicar" at bounding box center [517, 132] width 49 height 21
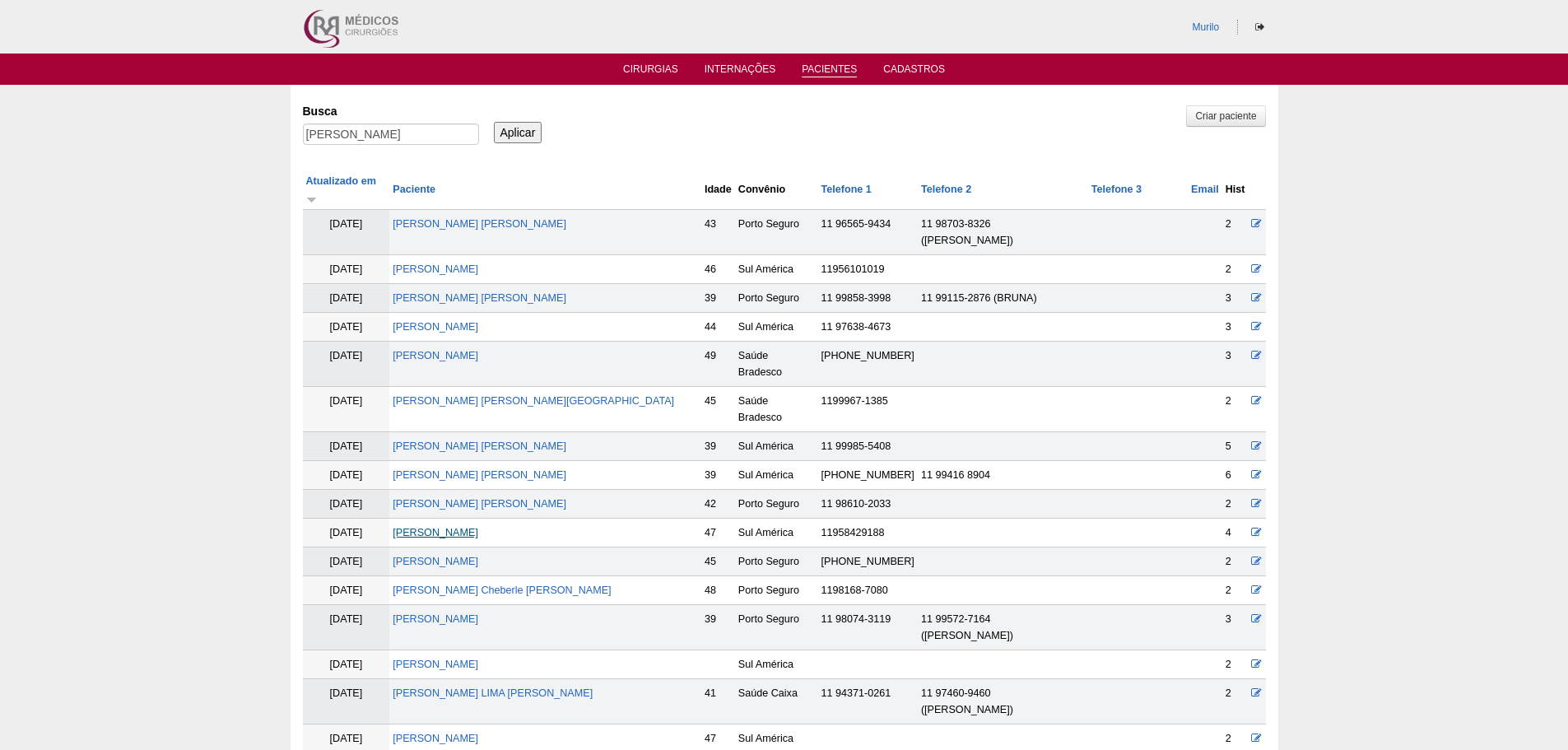
click at [478, 527] on link "RODRIGO MUNHOZ" at bounding box center [435, 533] width 86 height 11
click at [427, 131] on input "RODRIGO MUNHOZ" at bounding box center [391, 134] width 176 height 21
paste input "Tatiane da Costa Santana Francisco"
type input "Tatiane da Costa Santana Francisco"
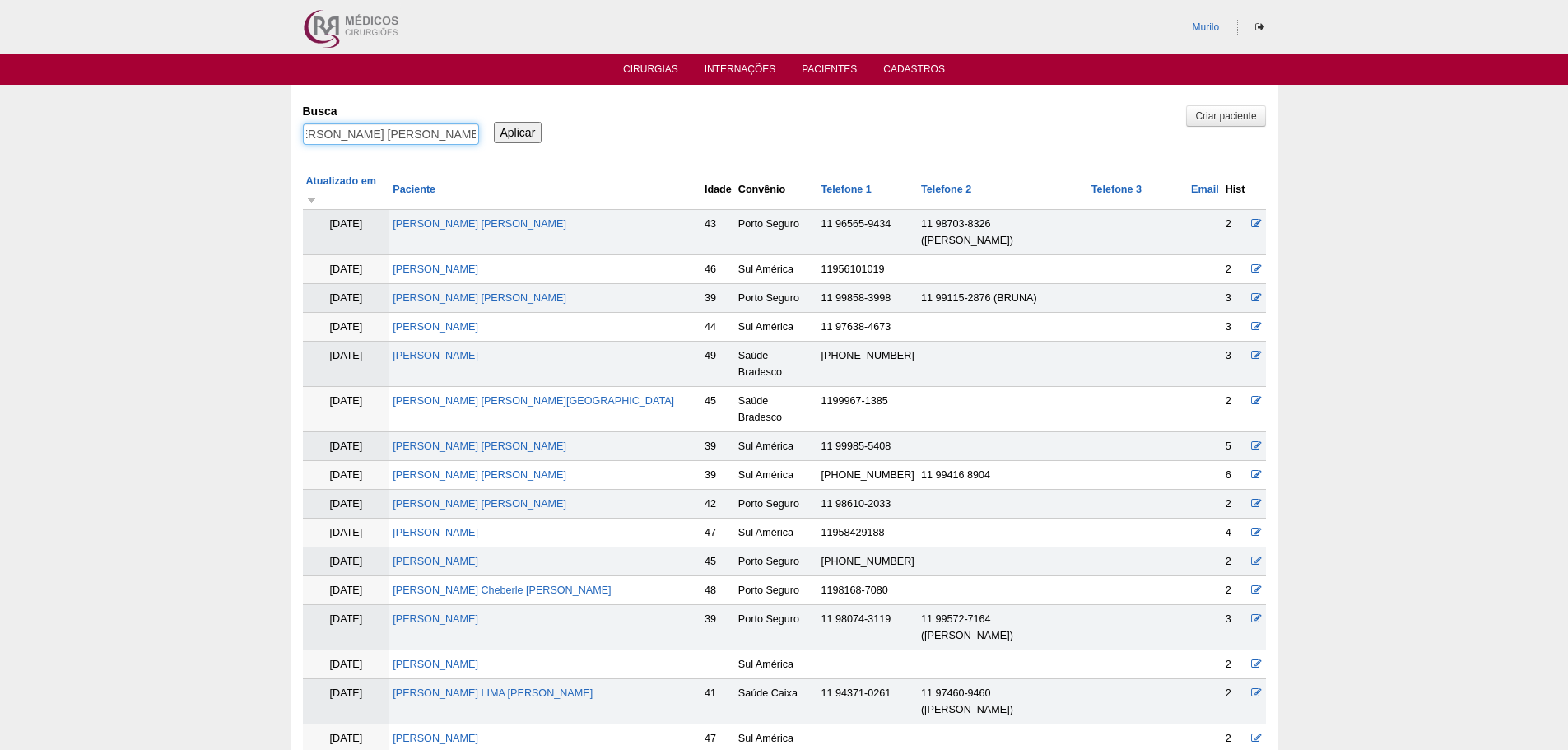
click at [493, 122] on input "Aplicar" at bounding box center [517, 132] width 49 height 21
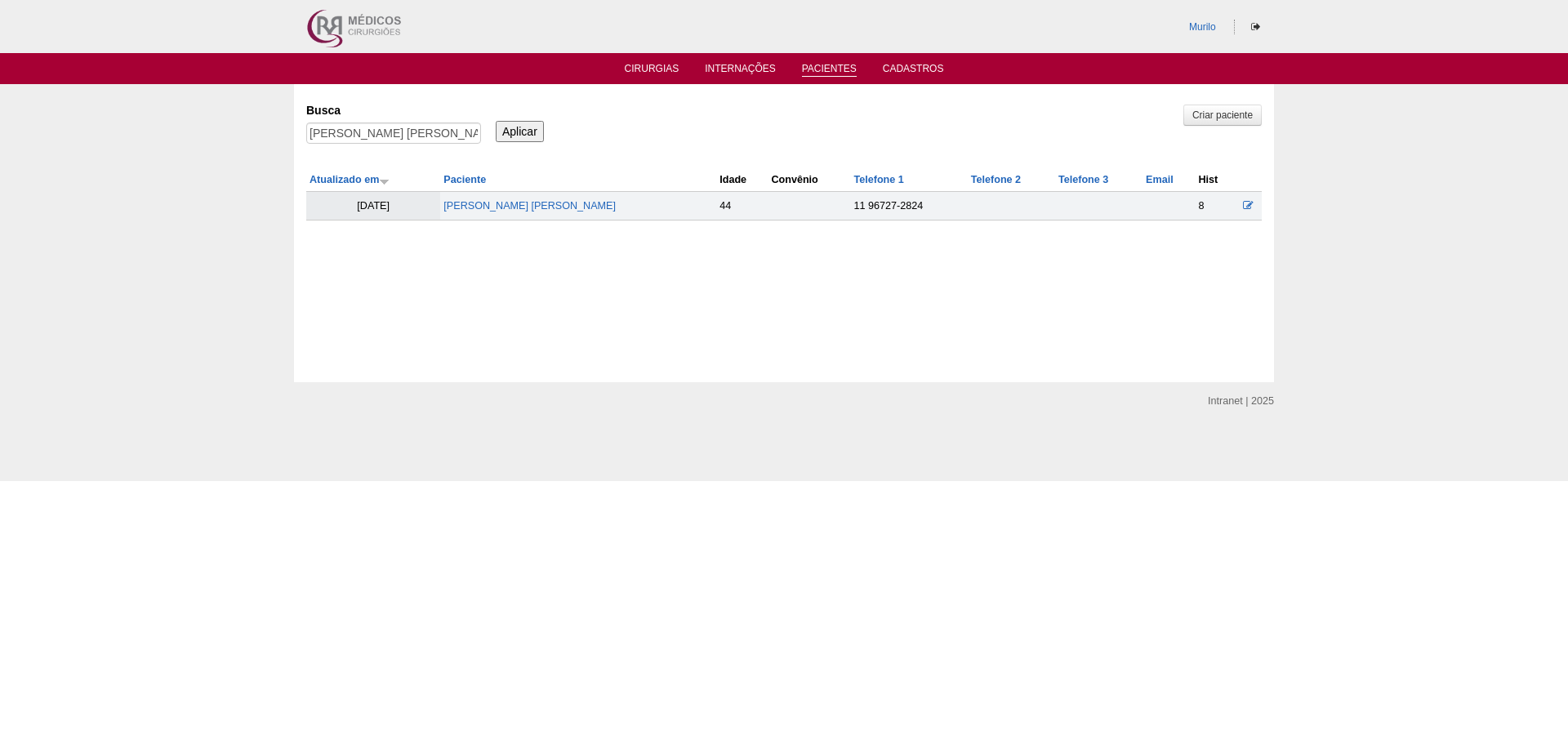
click at [552, 213] on td "[PERSON_NAME] [PERSON_NAME]" at bounding box center [578, 206] width 276 height 28
click at [552, 208] on link "[PERSON_NAME] [PERSON_NAME]" at bounding box center [529, 206] width 172 height 11
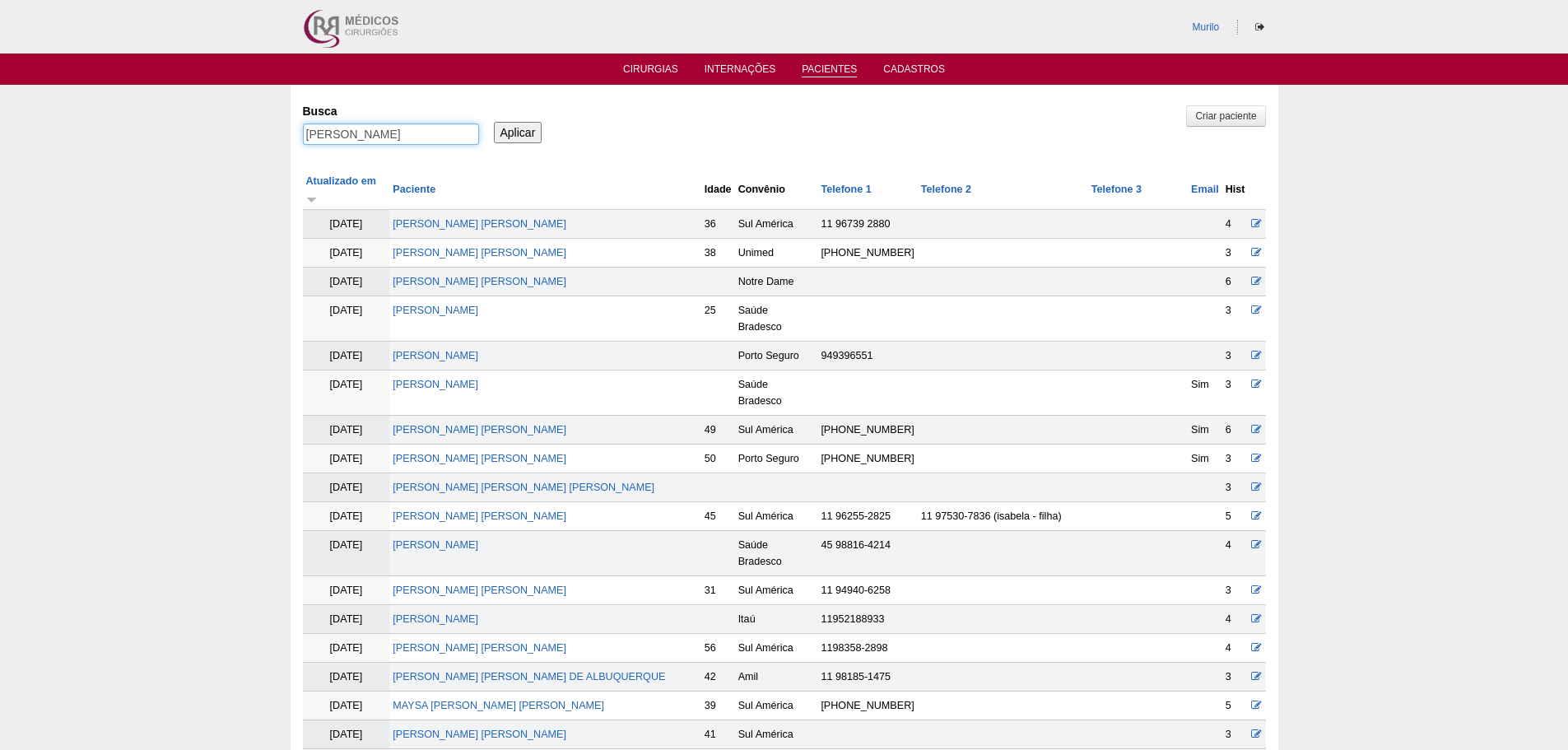
drag, startPoint x: 343, startPoint y: 132, endPoint x: 859, endPoint y: 132, distance: 516.0
click at [859, 132] on div "Busca THAINA SILVA MACHADO Aplicar" at bounding box center [784, 125] width 963 height 56
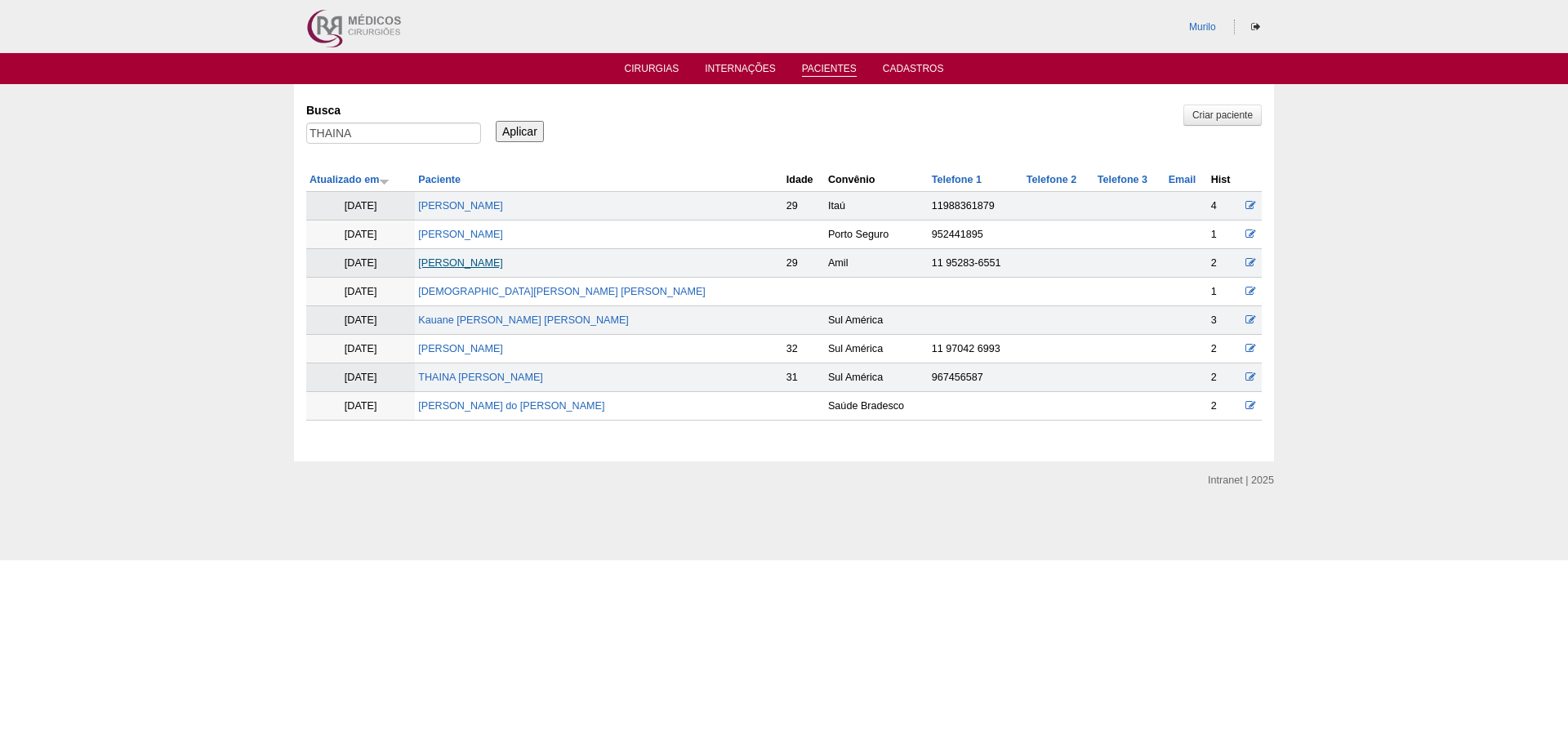
click at [453, 261] on link "[PERSON_NAME]" at bounding box center [460, 263] width 85 height 11
click at [334, 141] on input "THAINA" at bounding box center [393, 133] width 175 height 21
paste input "[PERSON_NAME]"
type input "[PERSON_NAME]"
click at [495, 121] on input "Aplicar" at bounding box center [519, 131] width 48 height 21
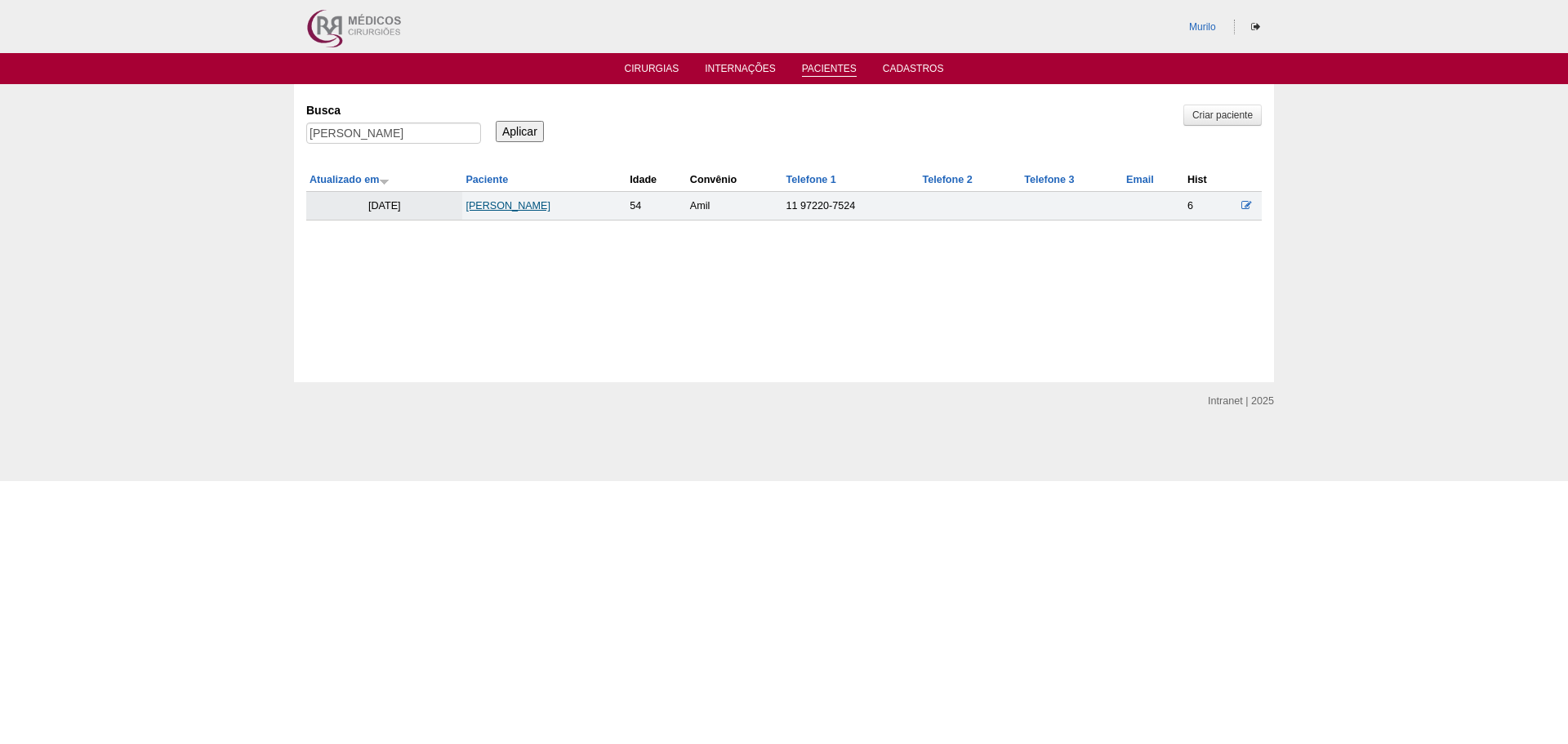
click at [477, 212] on link "[PERSON_NAME]" at bounding box center [508, 206] width 85 height 11
click at [339, 118] on label "Busca" at bounding box center [393, 110] width 175 height 16
click at [339, 123] on input "[PERSON_NAME]" at bounding box center [393, 133] width 175 height 21
click at [344, 123] on input "[PERSON_NAME]" at bounding box center [393, 133] width 175 height 21
paste input "[PERSON_NAME]"
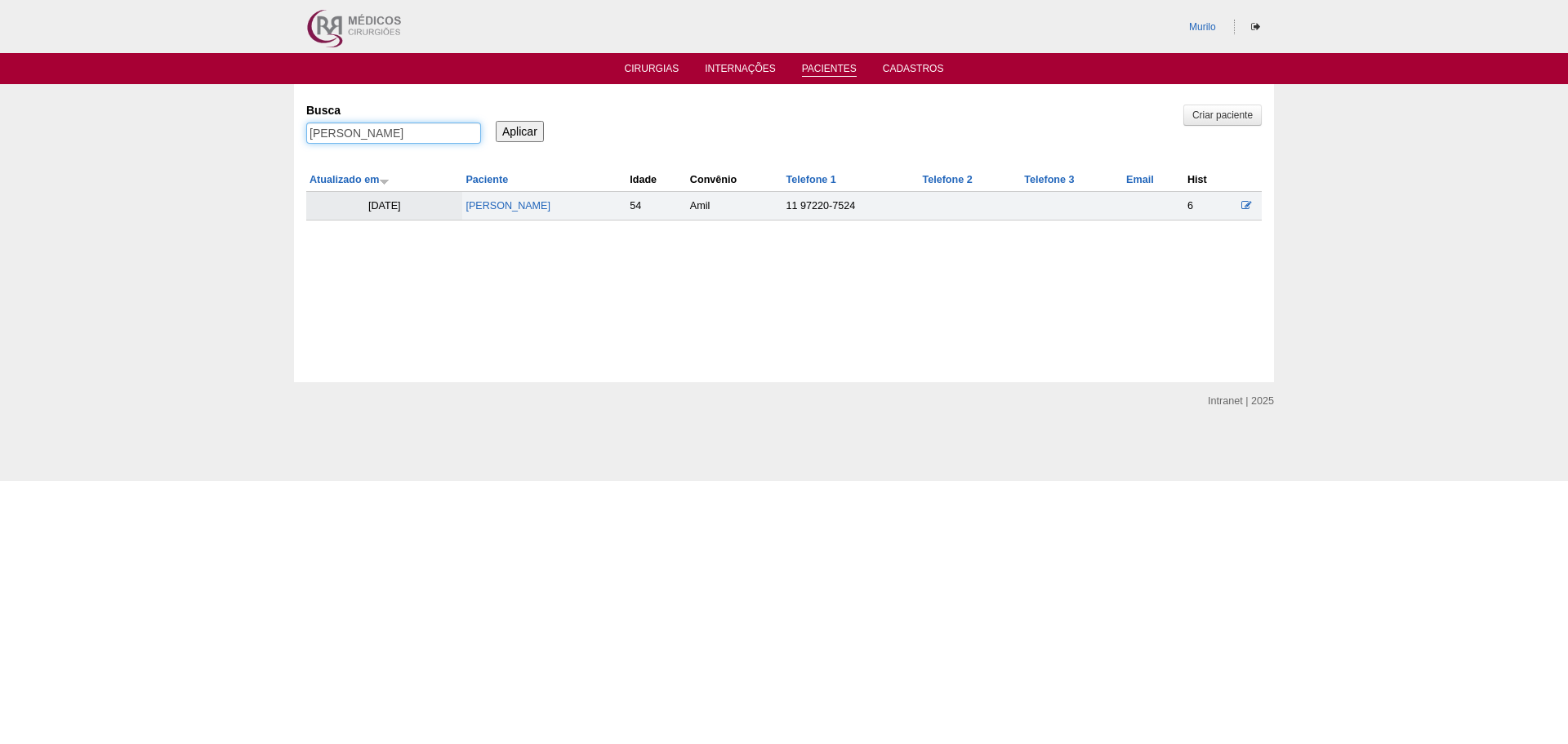
type input "[PERSON_NAME]"
click at [495, 121] on input "Aplicar" at bounding box center [519, 131] width 48 height 21
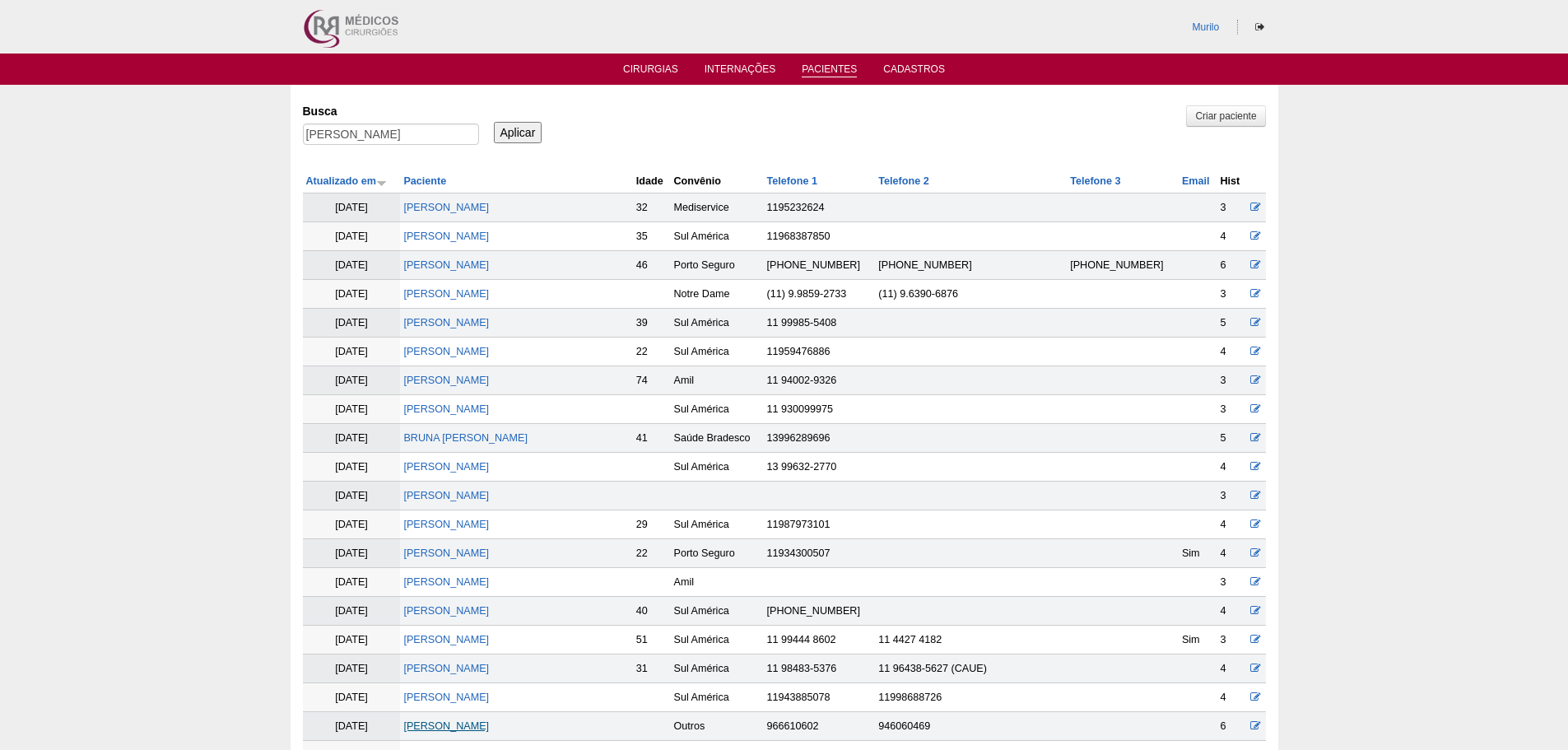
click at [489, 730] on link "Raissa Lozzardo Ferreira" at bounding box center [446, 726] width 86 height 11
click at [413, 122] on div "Busca [PERSON_NAME]" at bounding box center [396, 125] width 188 height 56
click at [409, 130] on input "[PERSON_NAME]" at bounding box center [391, 134] width 176 height 21
paste input "[PERSON_NAME] [PERSON_NAME]"
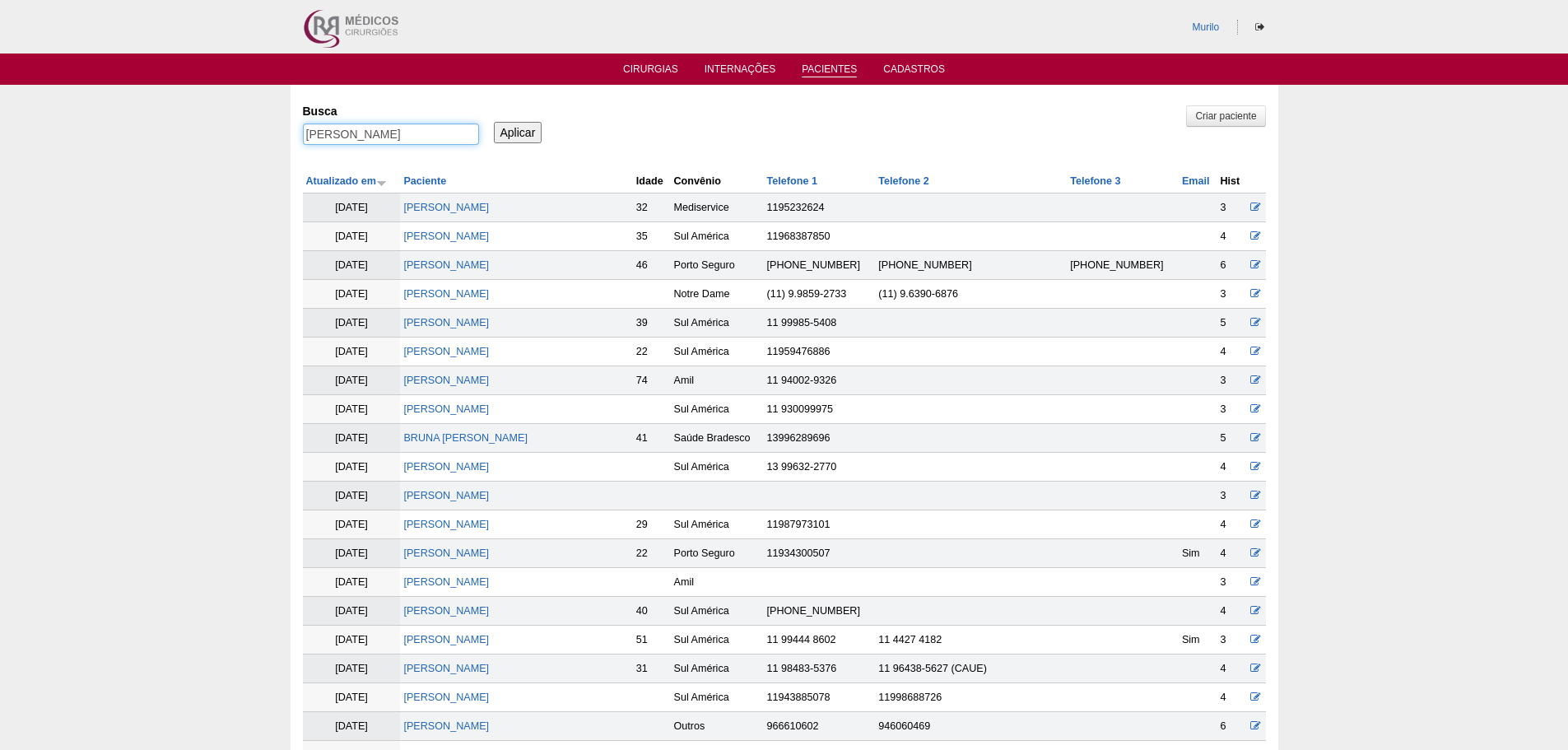
type input "[PERSON_NAME] [PERSON_NAME]"
click at [493, 122] on input "Aplicar" at bounding box center [517, 132] width 49 height 21
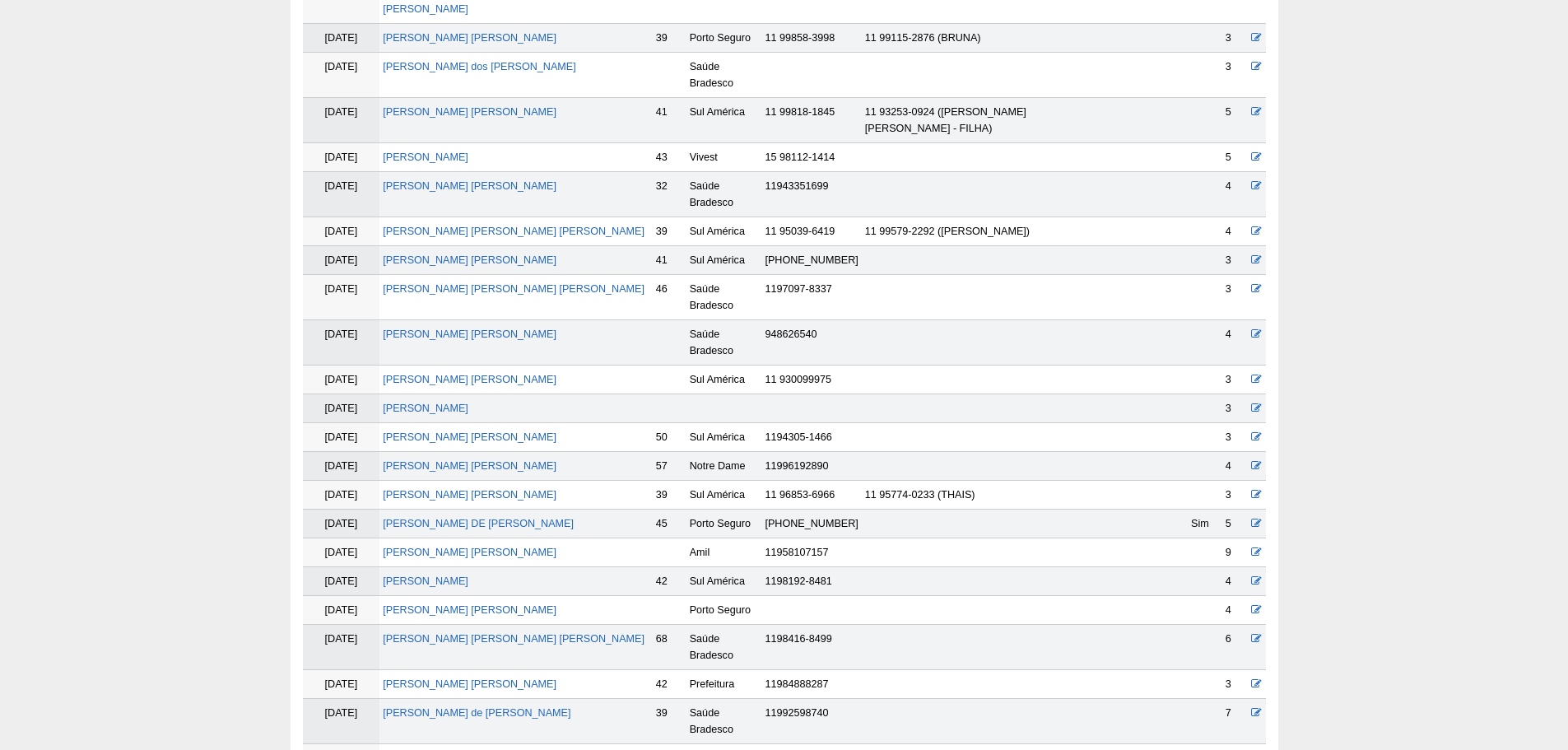
scroll to position [341, 0]
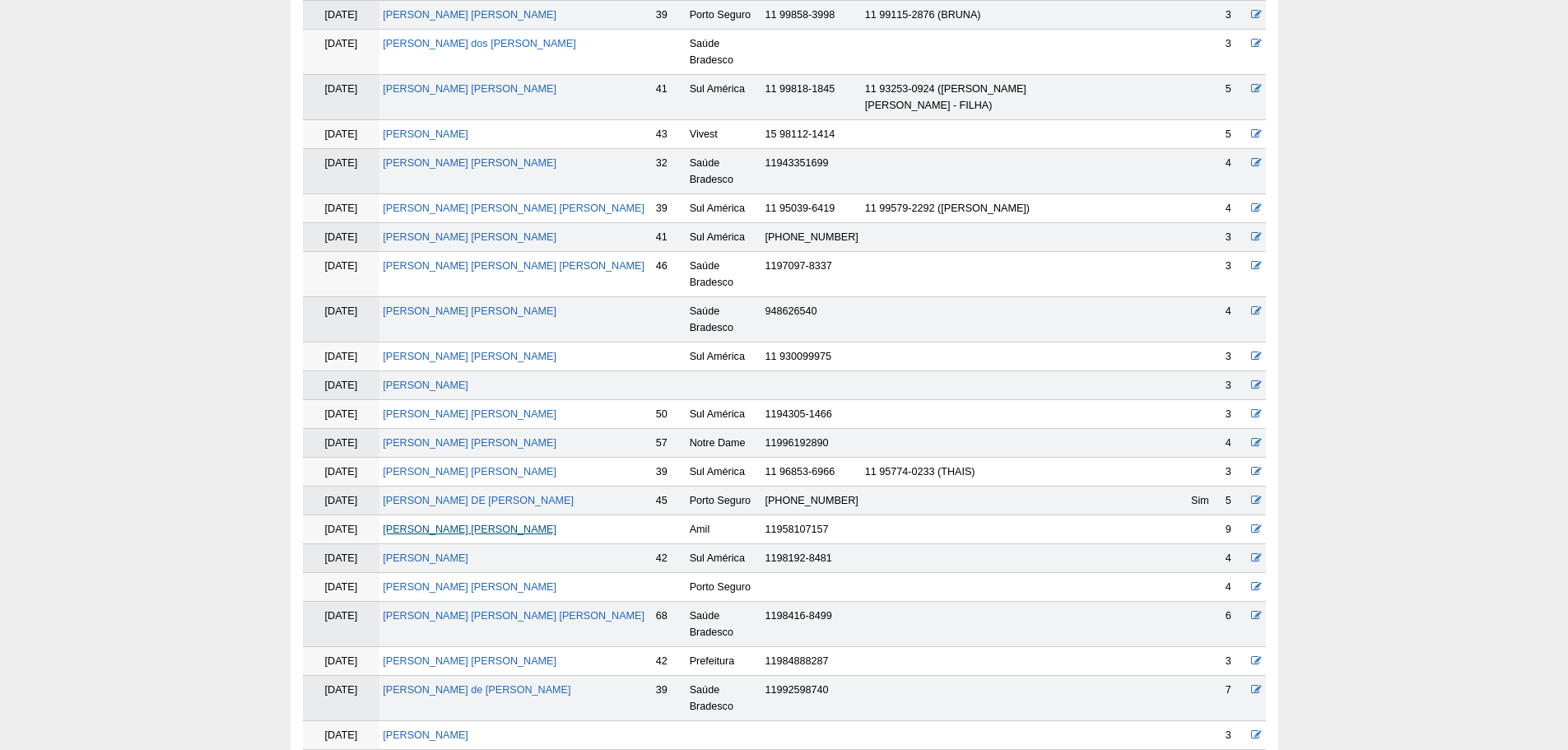
click at [544, 523] on link "ANDREIA MORAES FERNANDES" at bounding box center [470, 529] width 173 height 11
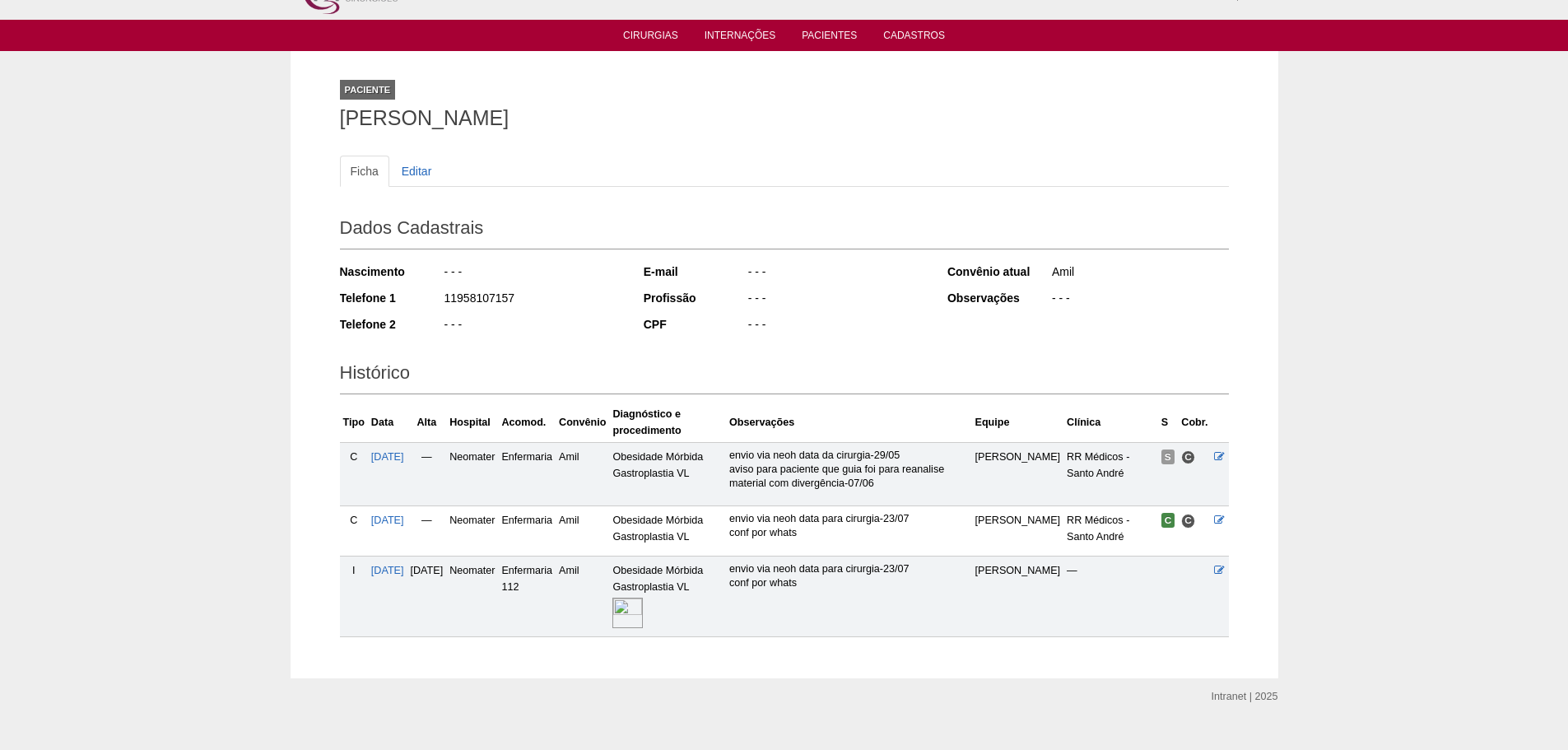
scroll to position [61, 0]
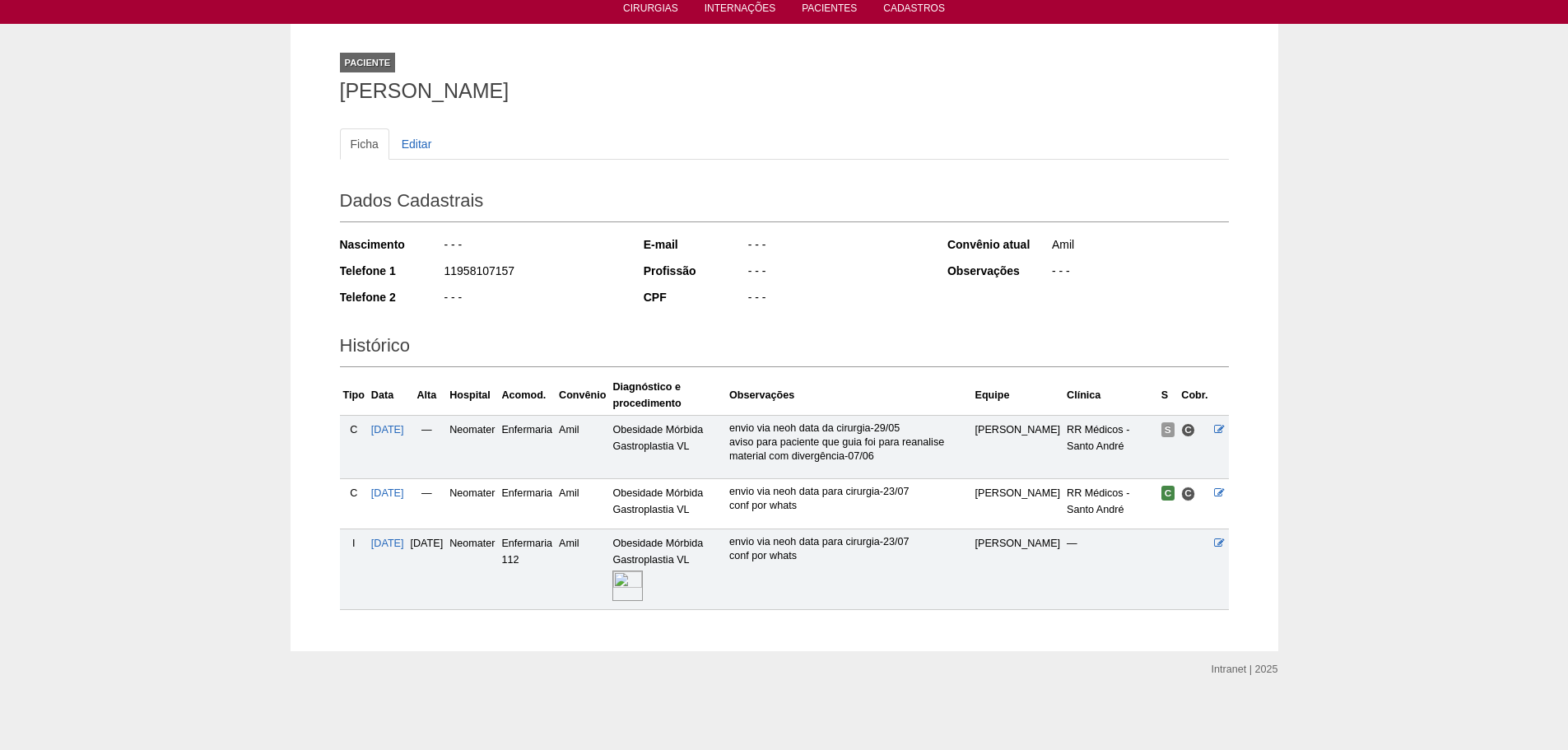
click at [643, 578] on img at bounding box center [628, 586] width 30 height 30
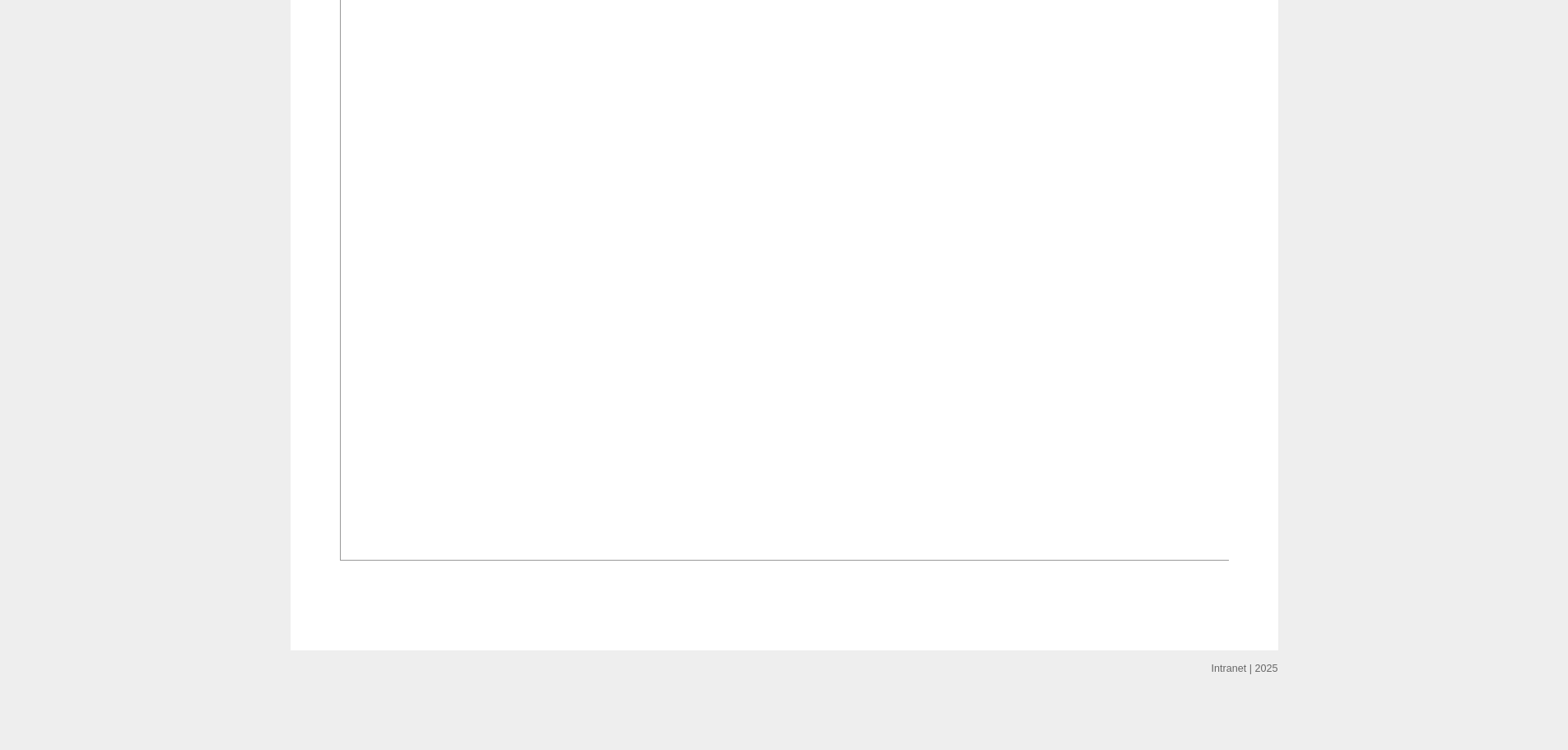
scroll to position [988, 0]
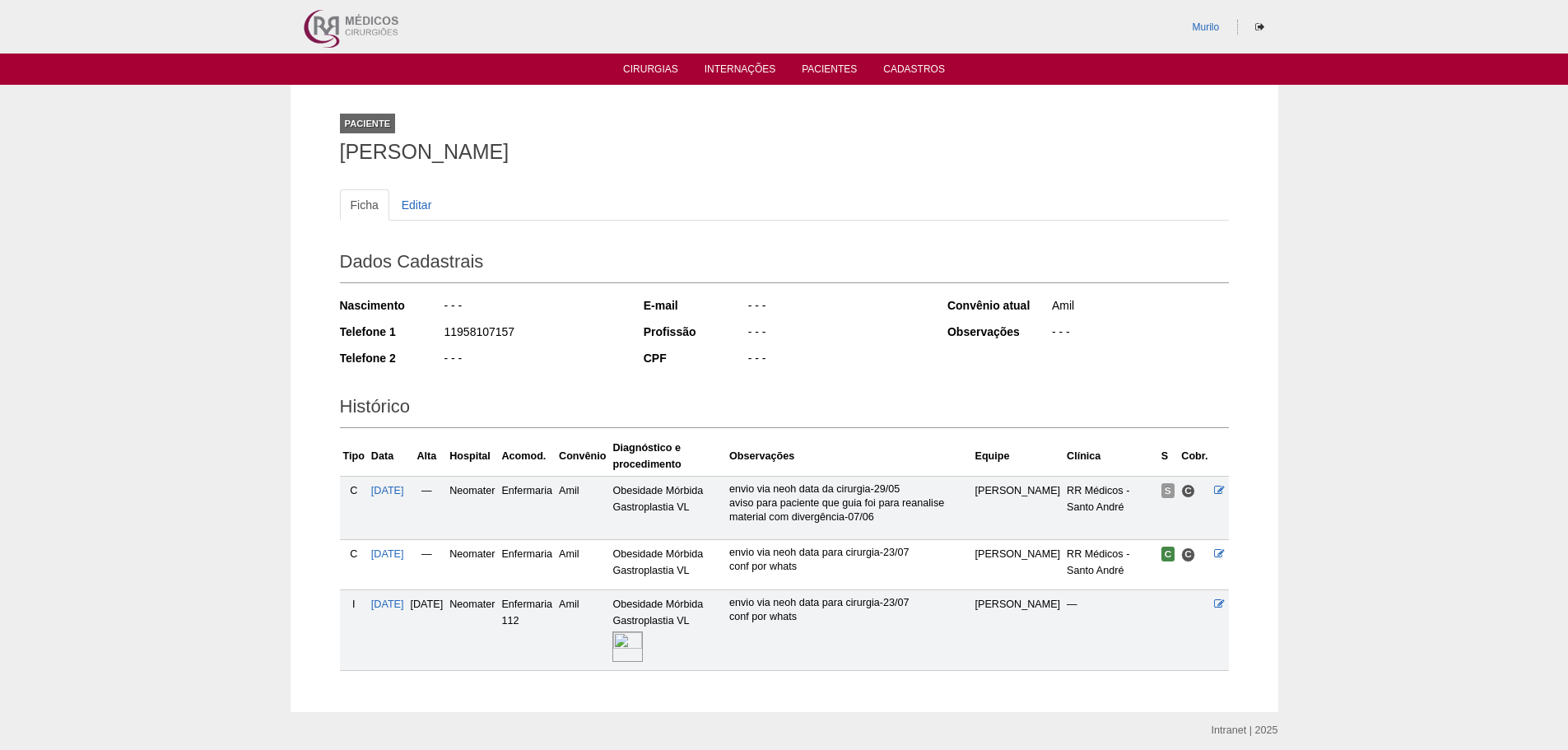
scroll to position [61, 0]
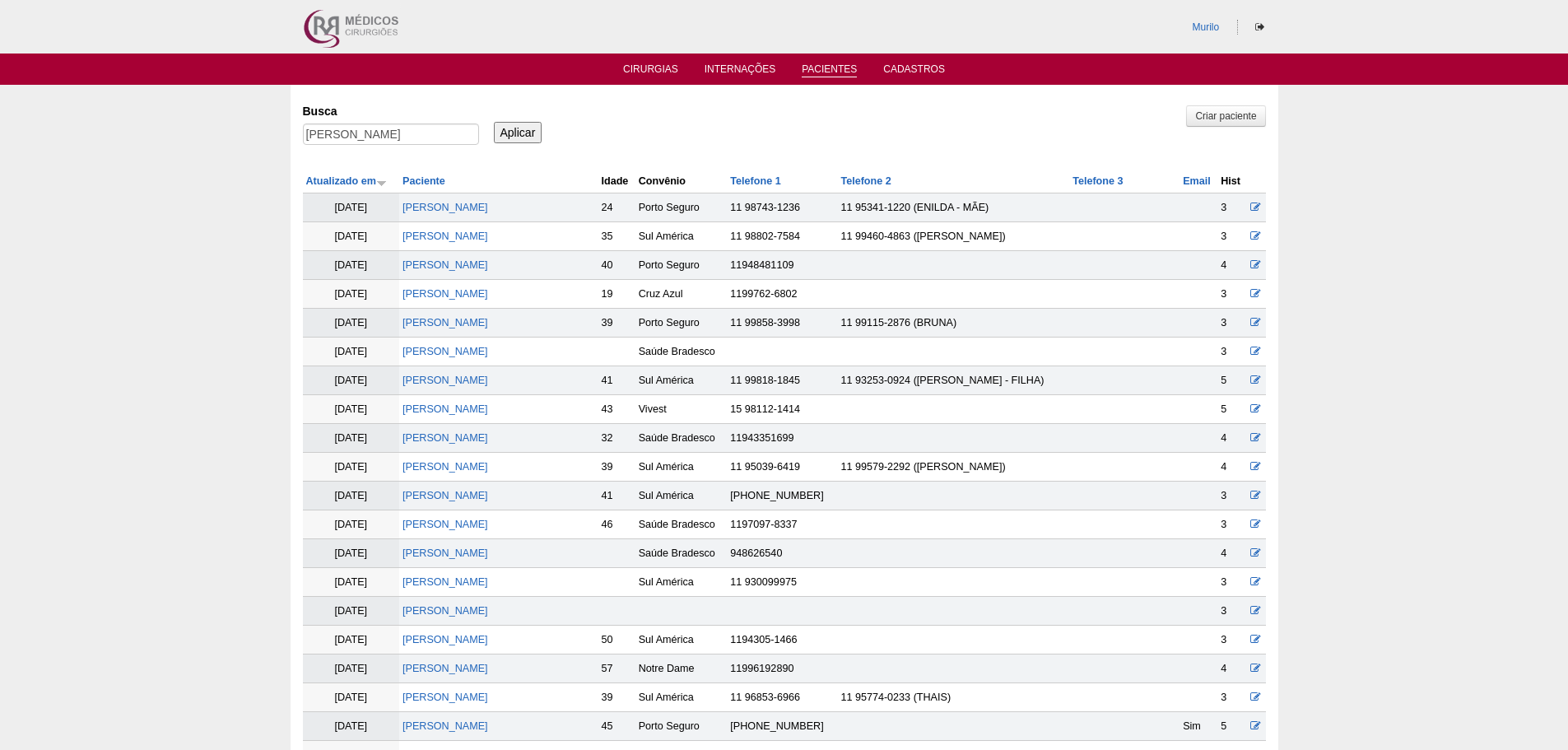
scroll to position [333, 0]
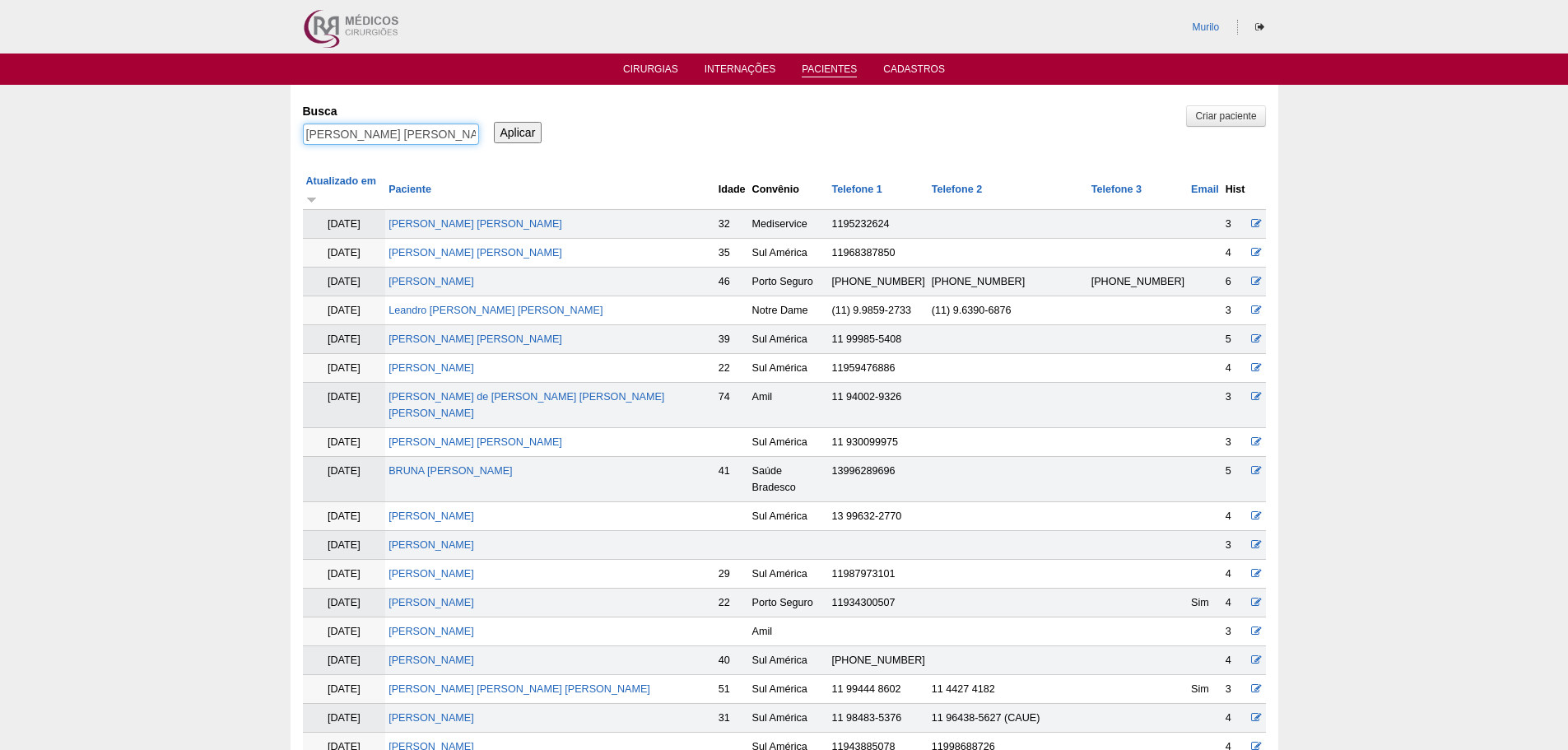
click at [392, 132] on input "ANDREIA MORAES FERNANDES" at bounding box center [391, 134] width 176 height 21
paste input "Rafael Ribeiro"
type input "Rafael Ribeiro"
click at [493, 122] on input "Aplicar" at bounding box center [517, 132] width 49 height 21
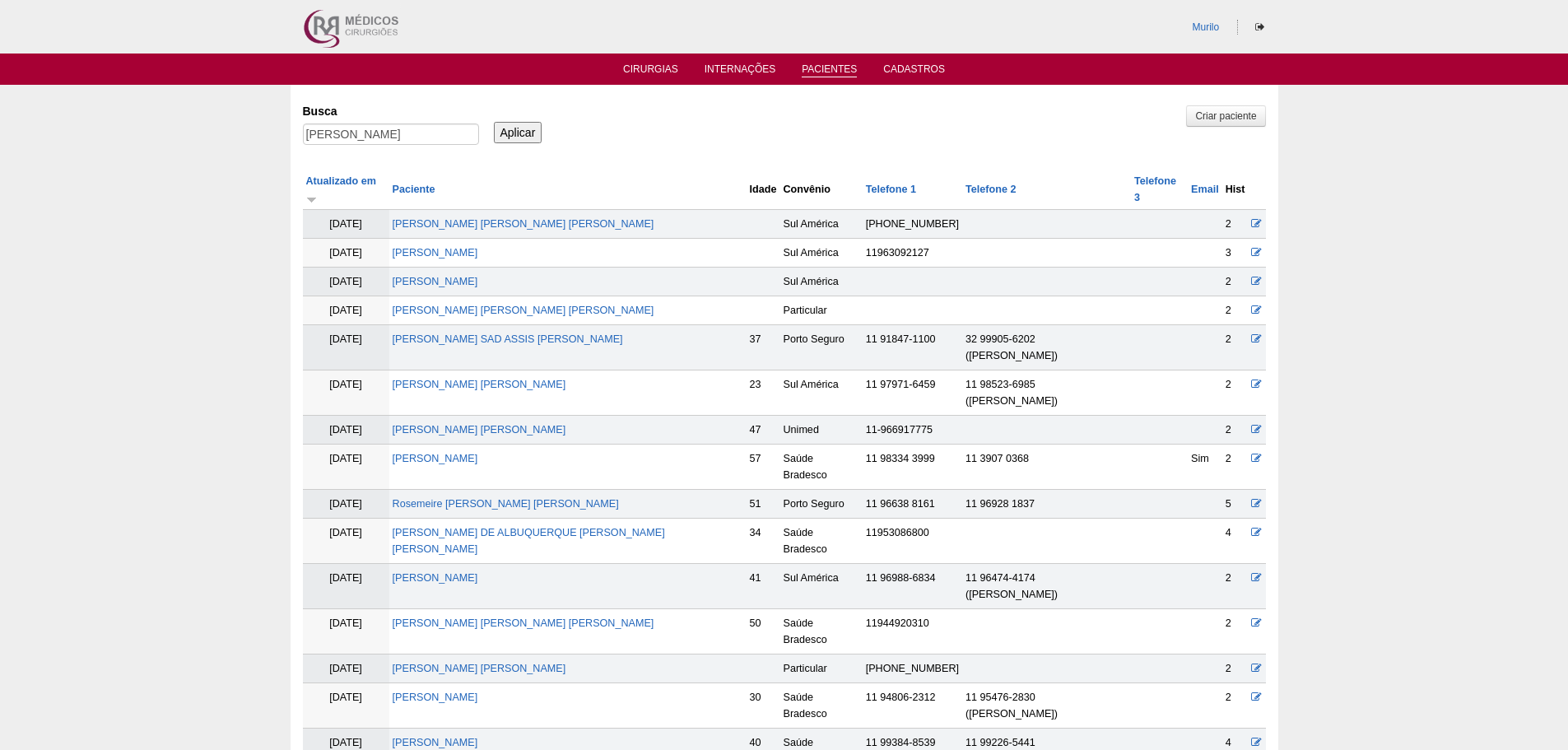
scroll to position [1360, 0]
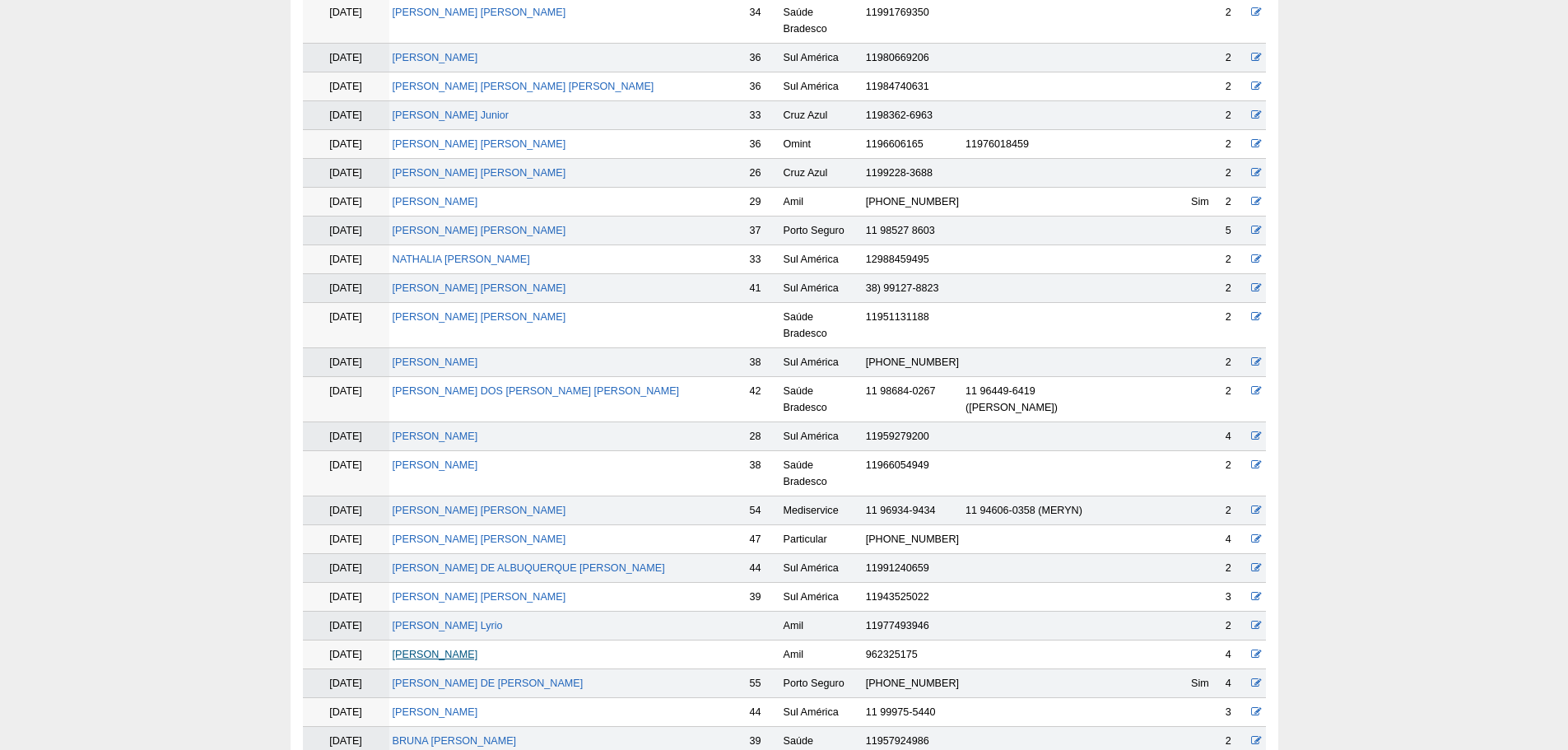
click at [414, 649] on link "[PERSON_NAME]" at bounding box center [435, 655] width 86 height 11
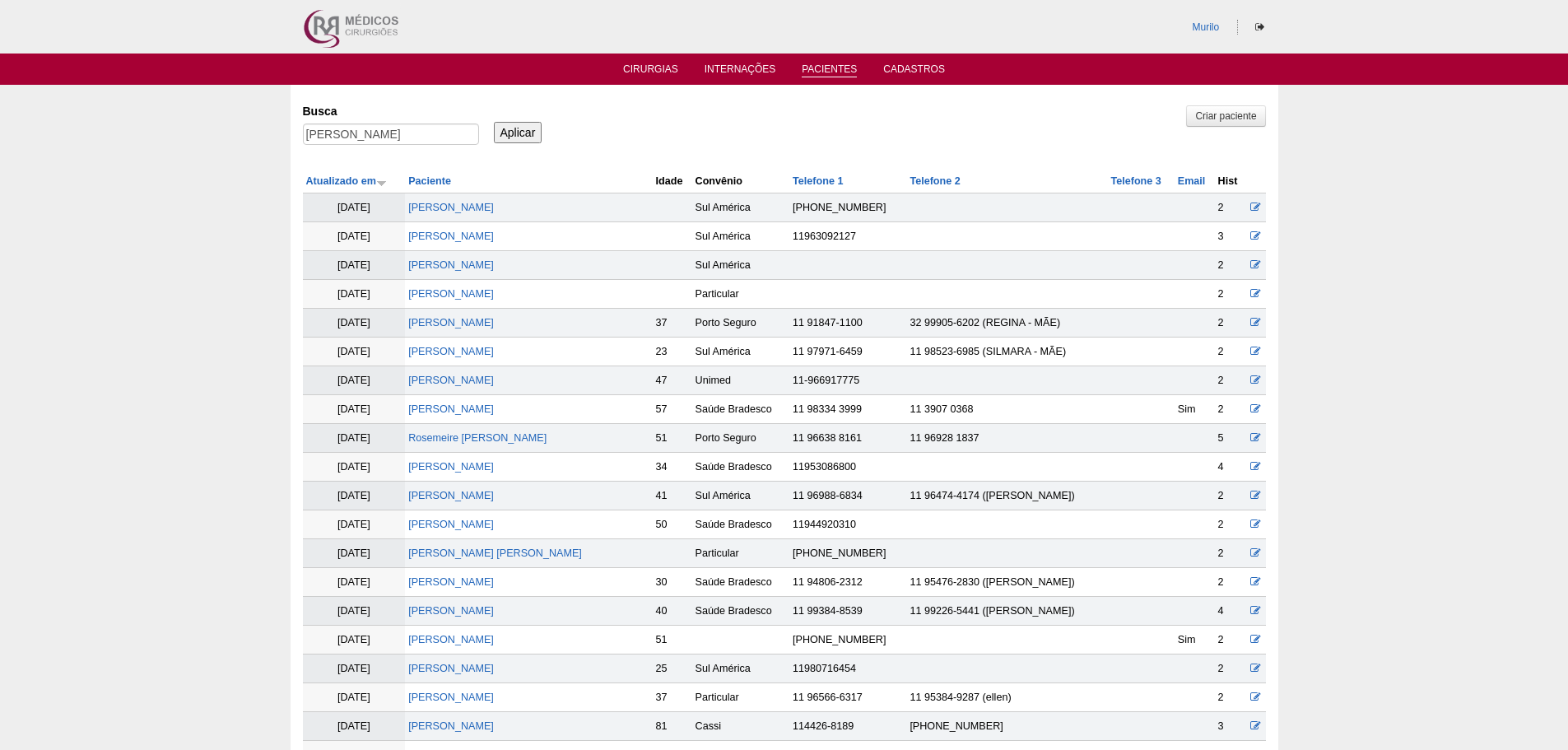
scroll to position [1351, 0]
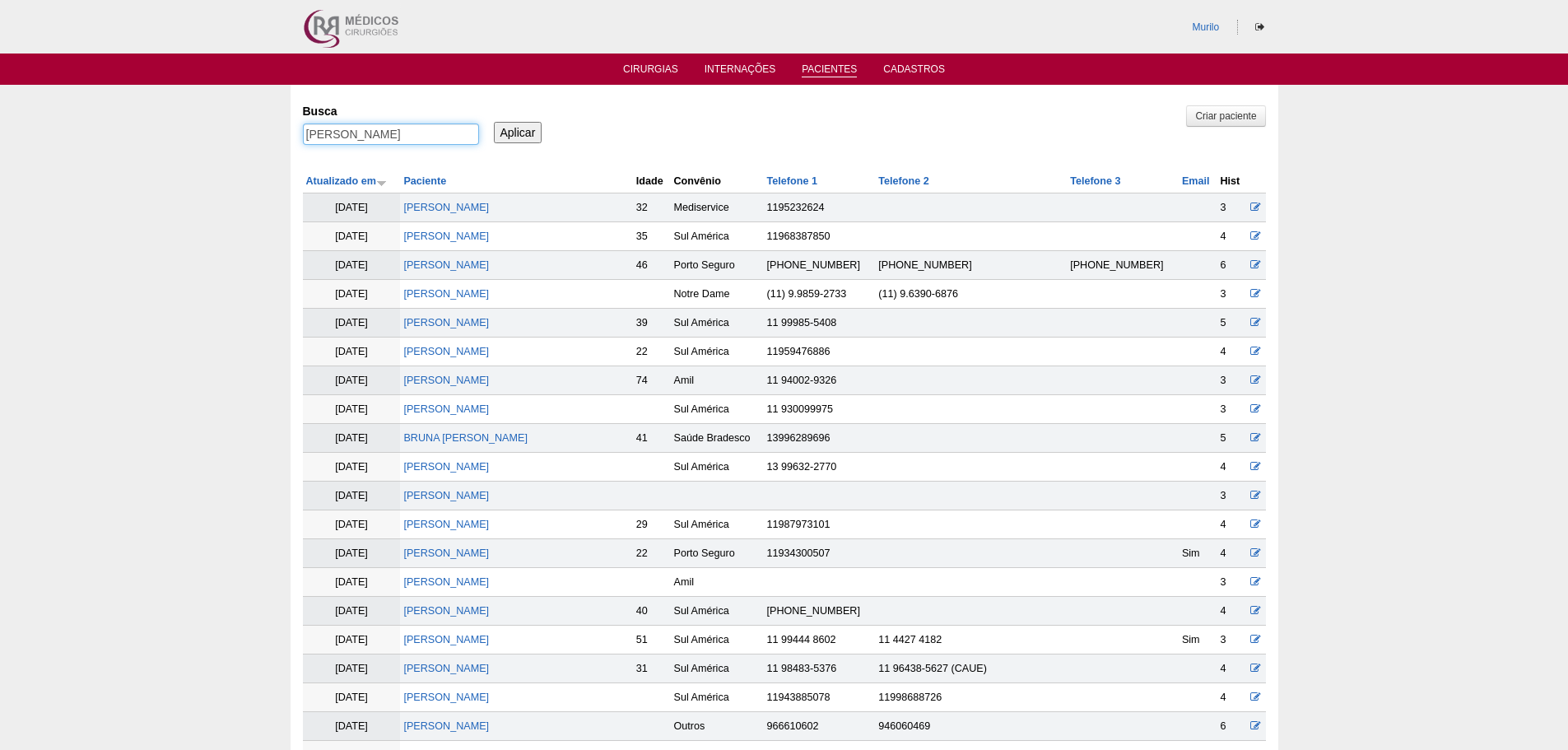
click at [342, 125] on input "[PERSON_NAME]" at bounding box center [391, 134] width 176 height 21
paste input "[PERSON_NAME]"
type input "[PERSON_NAME]"
click at [493, 122] on input "Aplicar" at bounding box center [517, 132] width 49 height 21
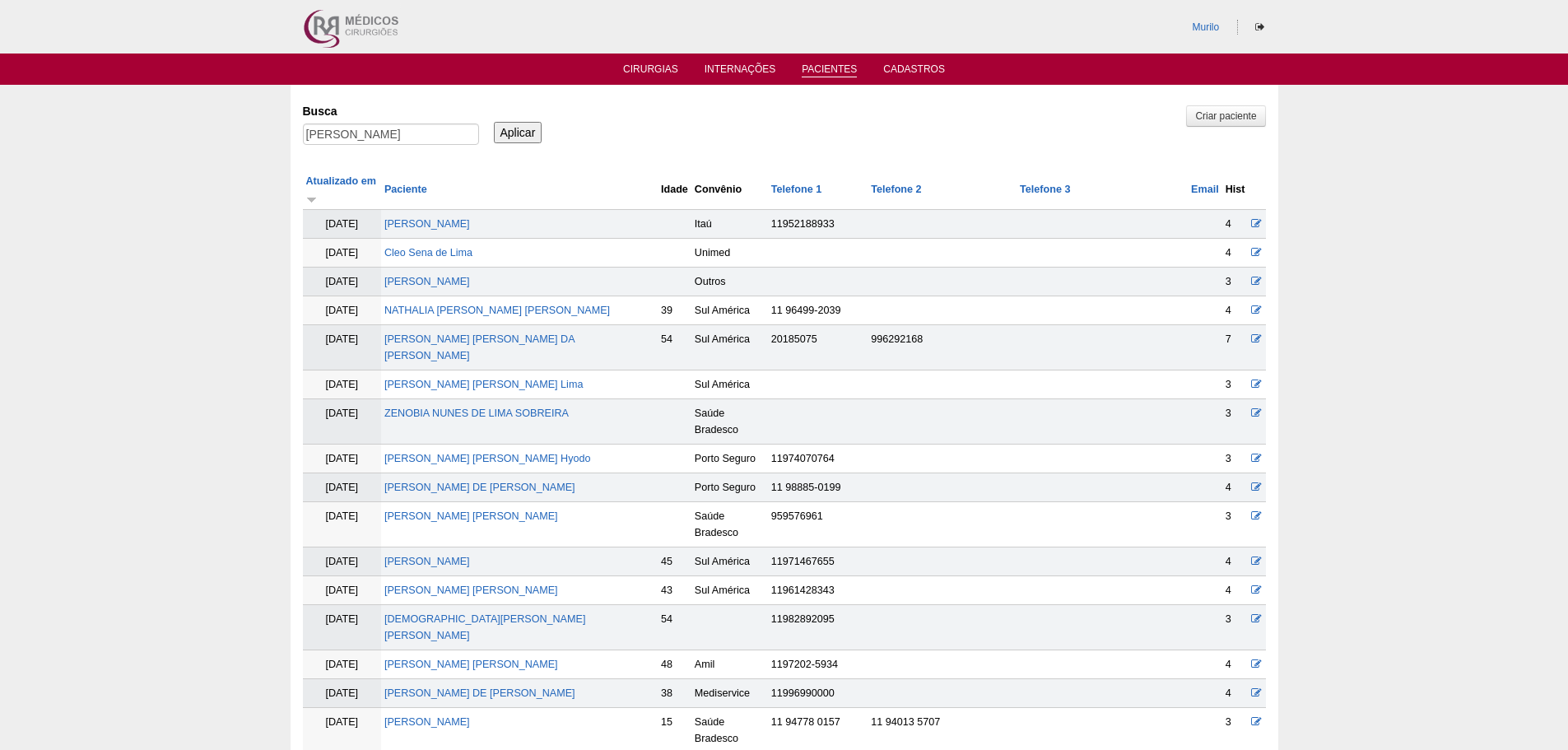
scroll to position [409, 0]
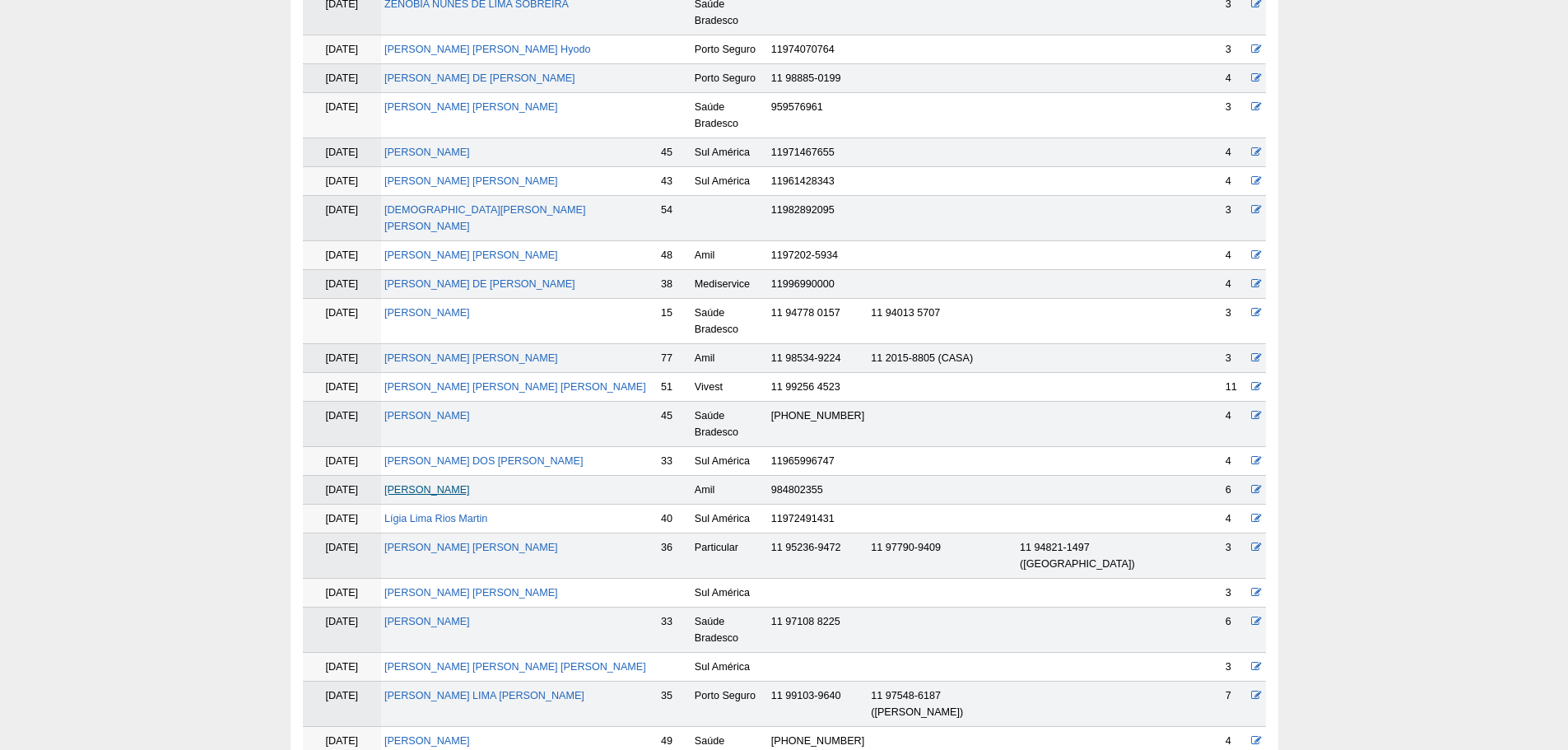
click at [470, 484] on link "[PERSON_NAME]" at bounding box center [427, 490] width 86 height 11
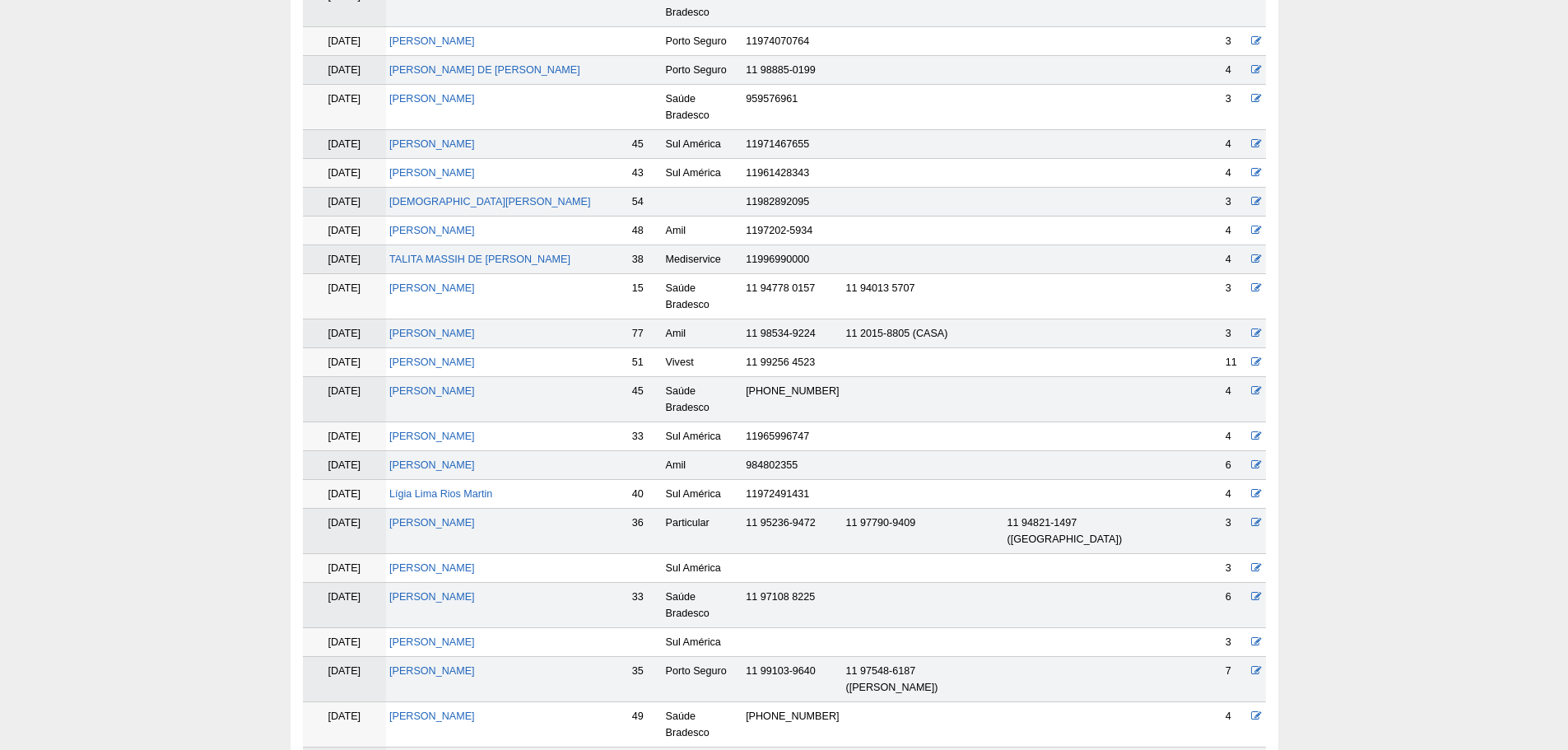
scroll to position [401, 0]
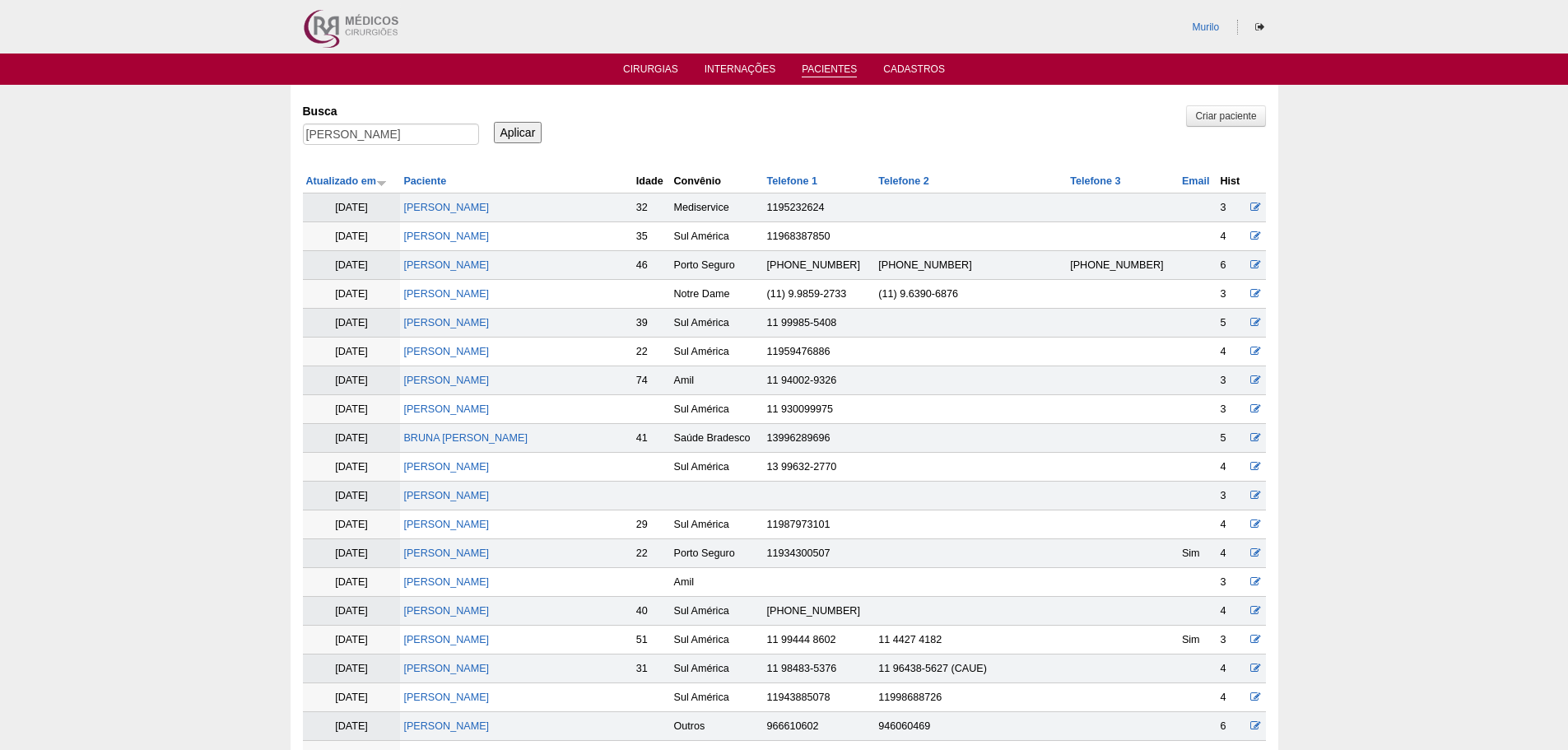
click at [410, 117] on label "Busca" at bounding box center [391, 111] width 176 height 16
click at [410, 124] on input "Amanda Lima Franca" at bounding box center [391, 134] width 176 height 21
click at [409, 128] on input "Amanda Lima Franca" at bounding box center [391, 134] width 176 height 21
paste input "[PERSON_NAME]"
type input "[PERSON_NAME]"
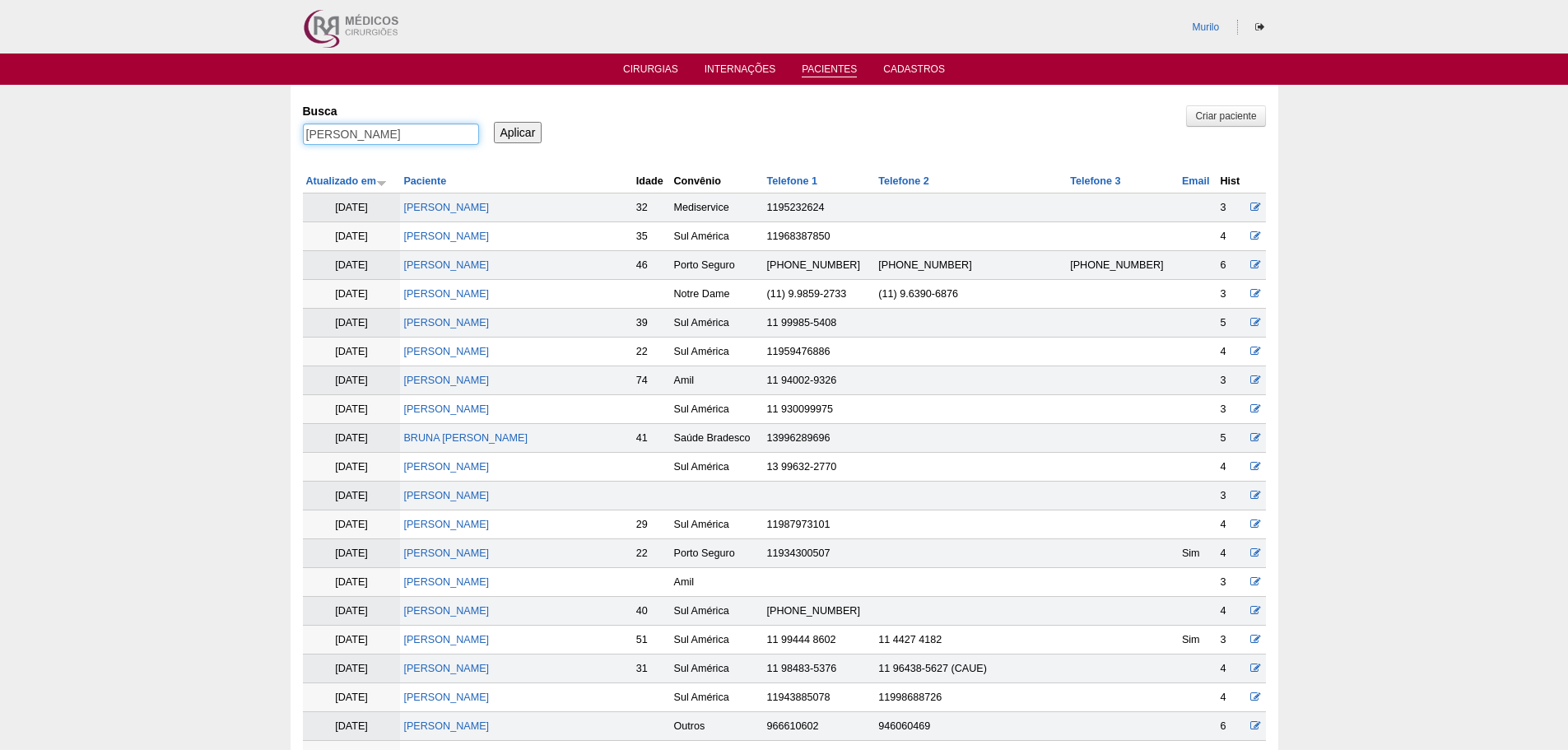
click at [493, 122] on input "Aplicar" at bounding box center [517, 132] width 49 height 21
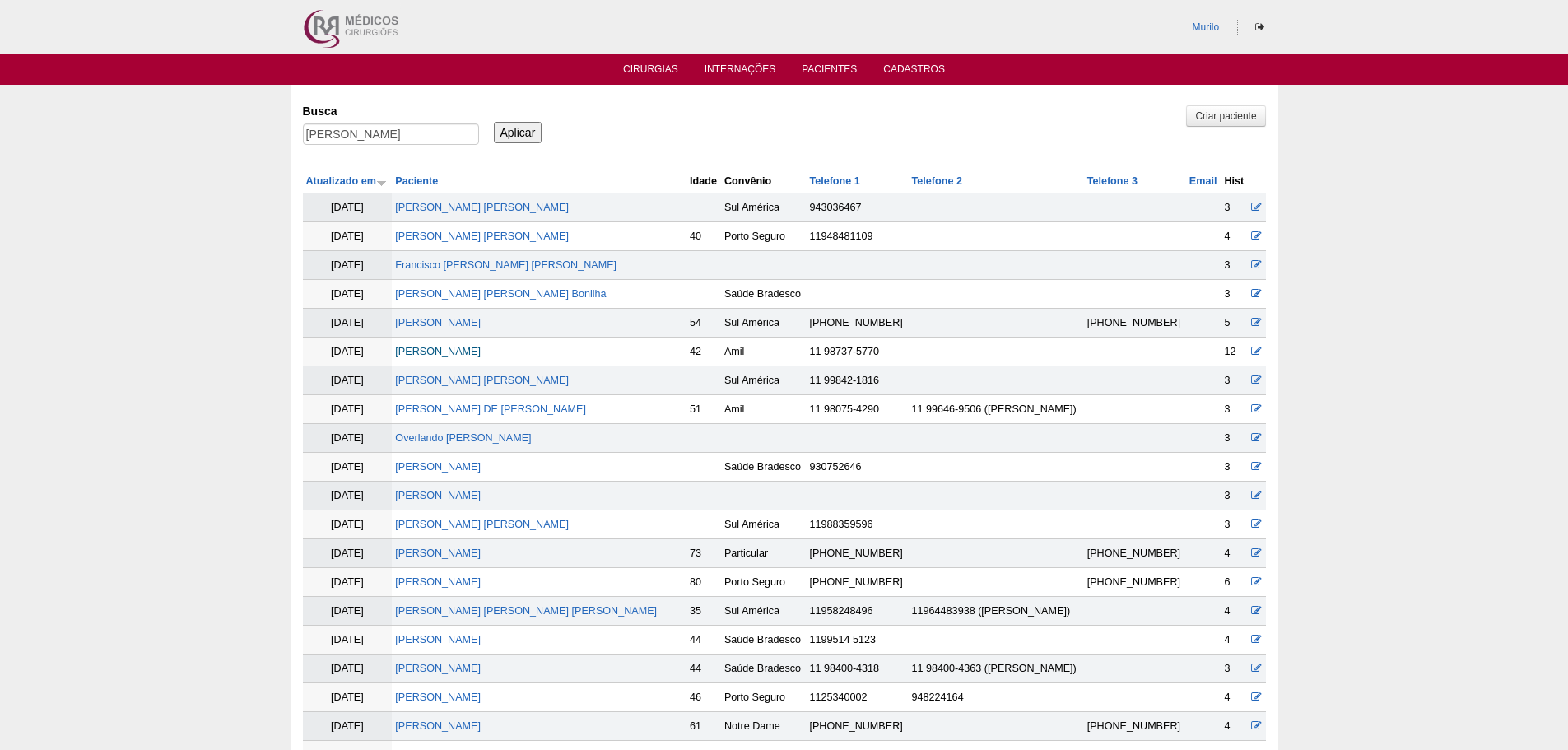
click at [428, 355] on link "[PERSON_NAME]" at bounding box center [438, 352] width 86 height 11
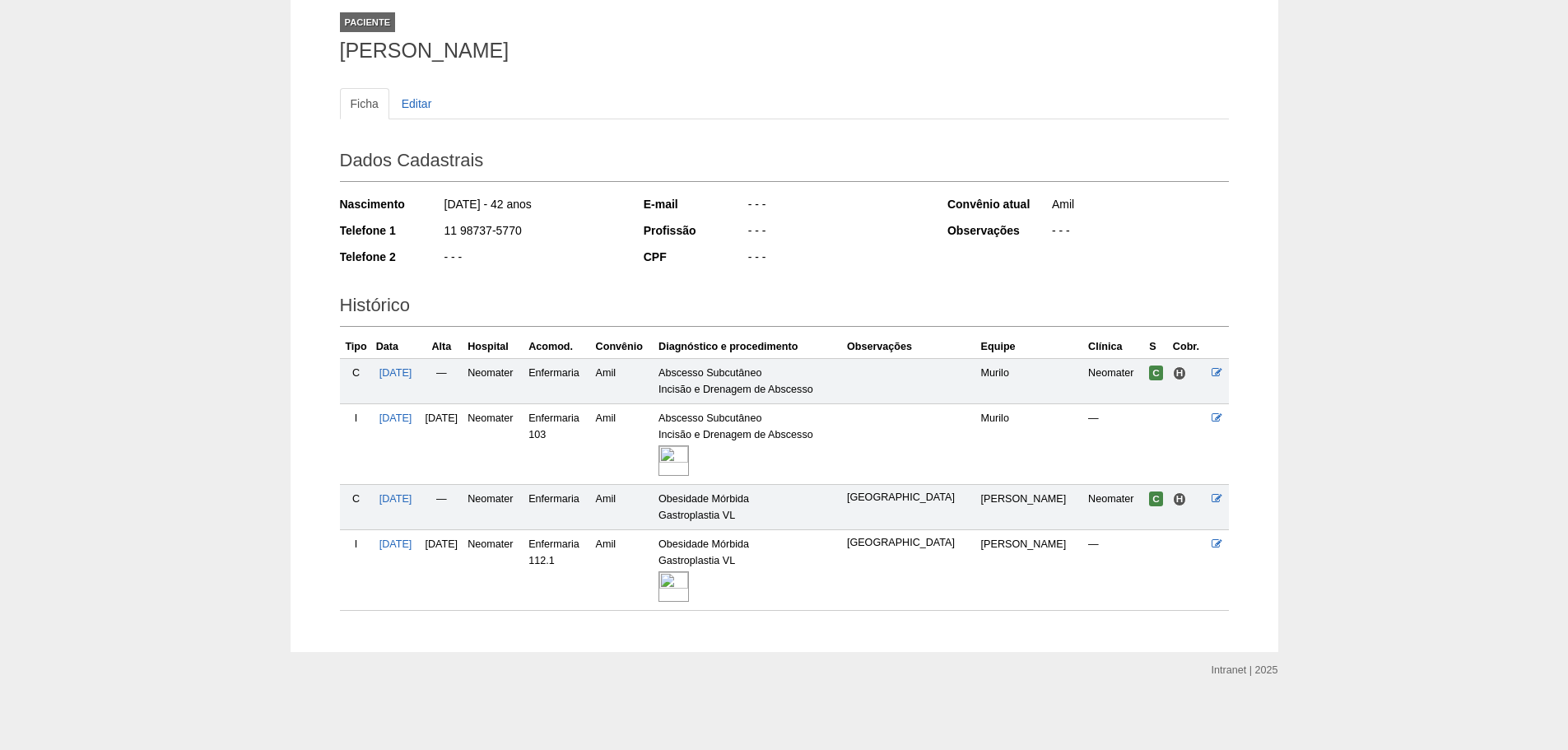
scroll to position [103, 0]
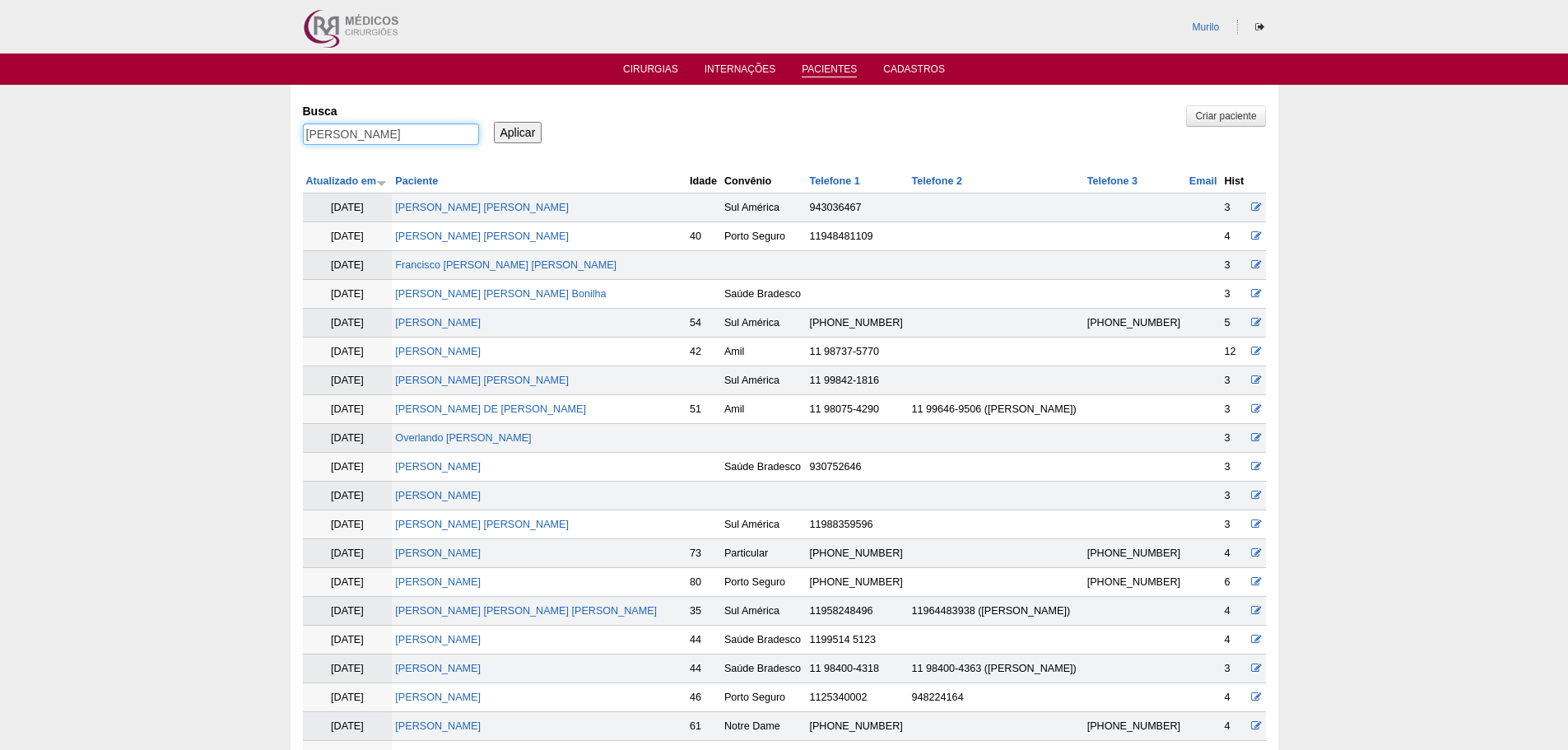
click at [320, 144] on input "[PERSON_NAME]" at bounding box center [391, 134] width 176 height 21
paste input "[PERSON_NAME] [PERSON_NAME]"
type input "[PERSON_NAME] [PERSON_NAME]"
click at [493, 122] on input "Aplicar" at bounding box center [517, 132] width 49 height 21
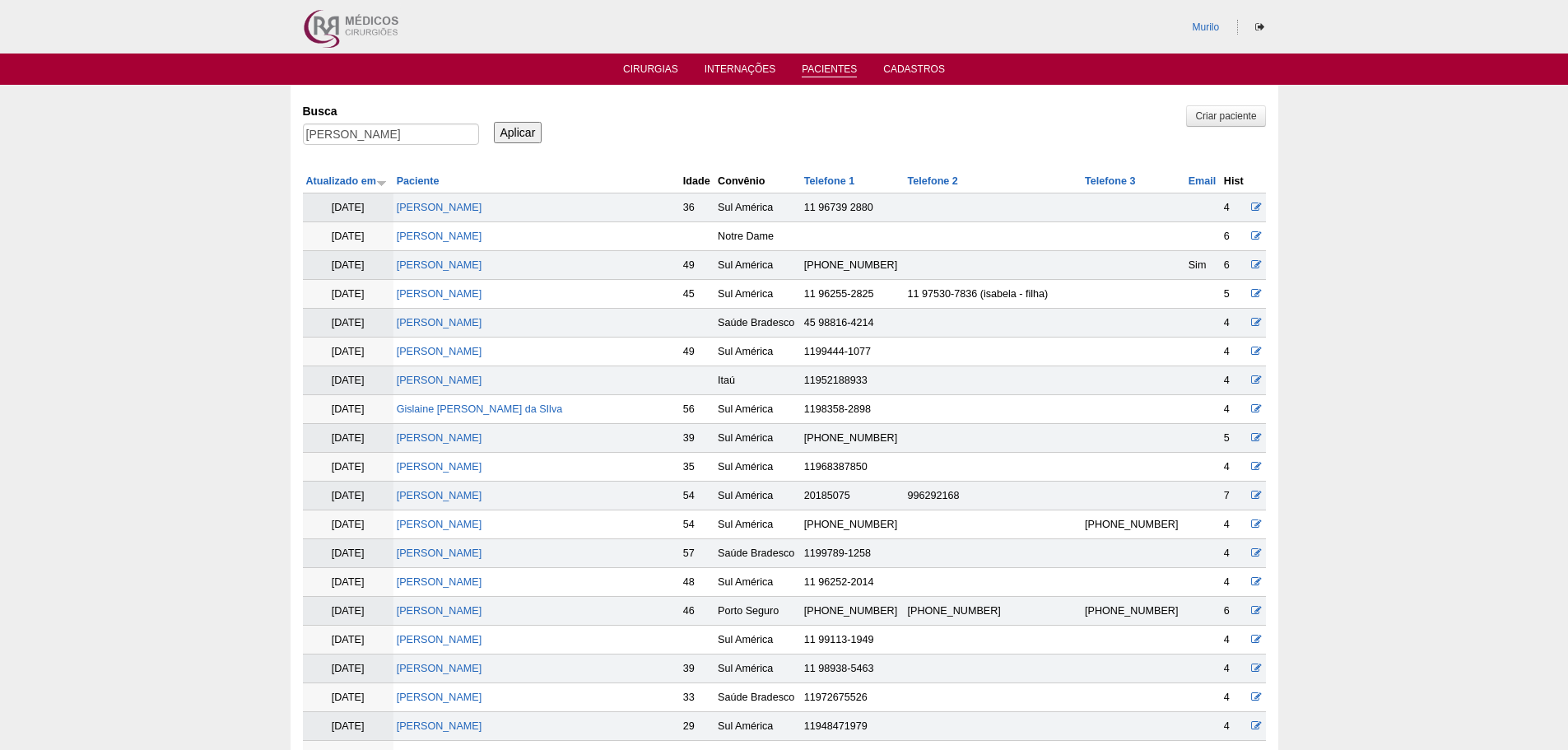
scroll to position [1187, 0]
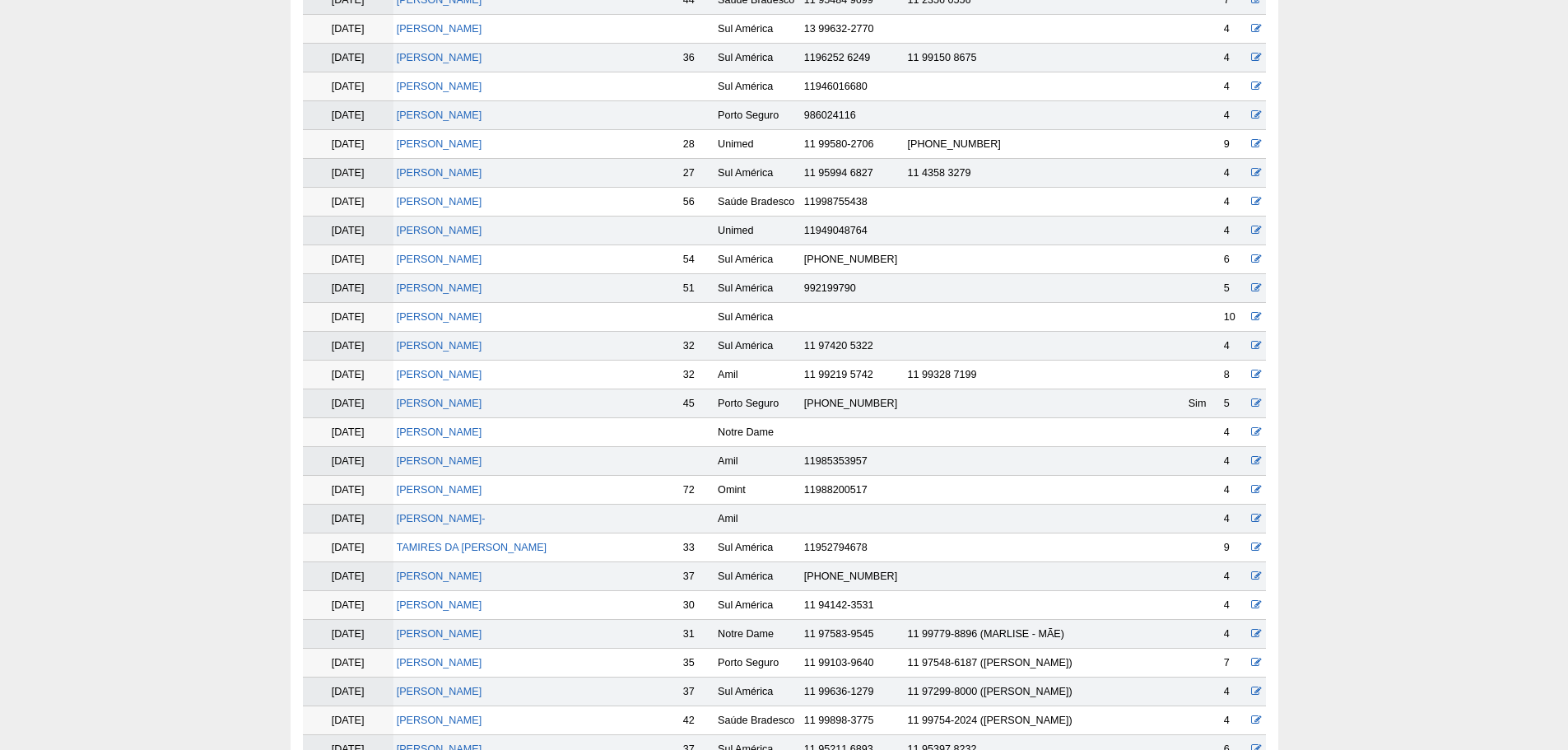
click at [462, 367] on td "[PERSON_NAME]" at bounding box center [536, 375] width 287 height 29
click at [462, 366] on td "[PERSON_NAME]" at bounding box center [536, 375] width 287 height 29
click at [462, 371] on link "[PERSON_NAME]" at bounding box center [439, 375] width 86 height 11
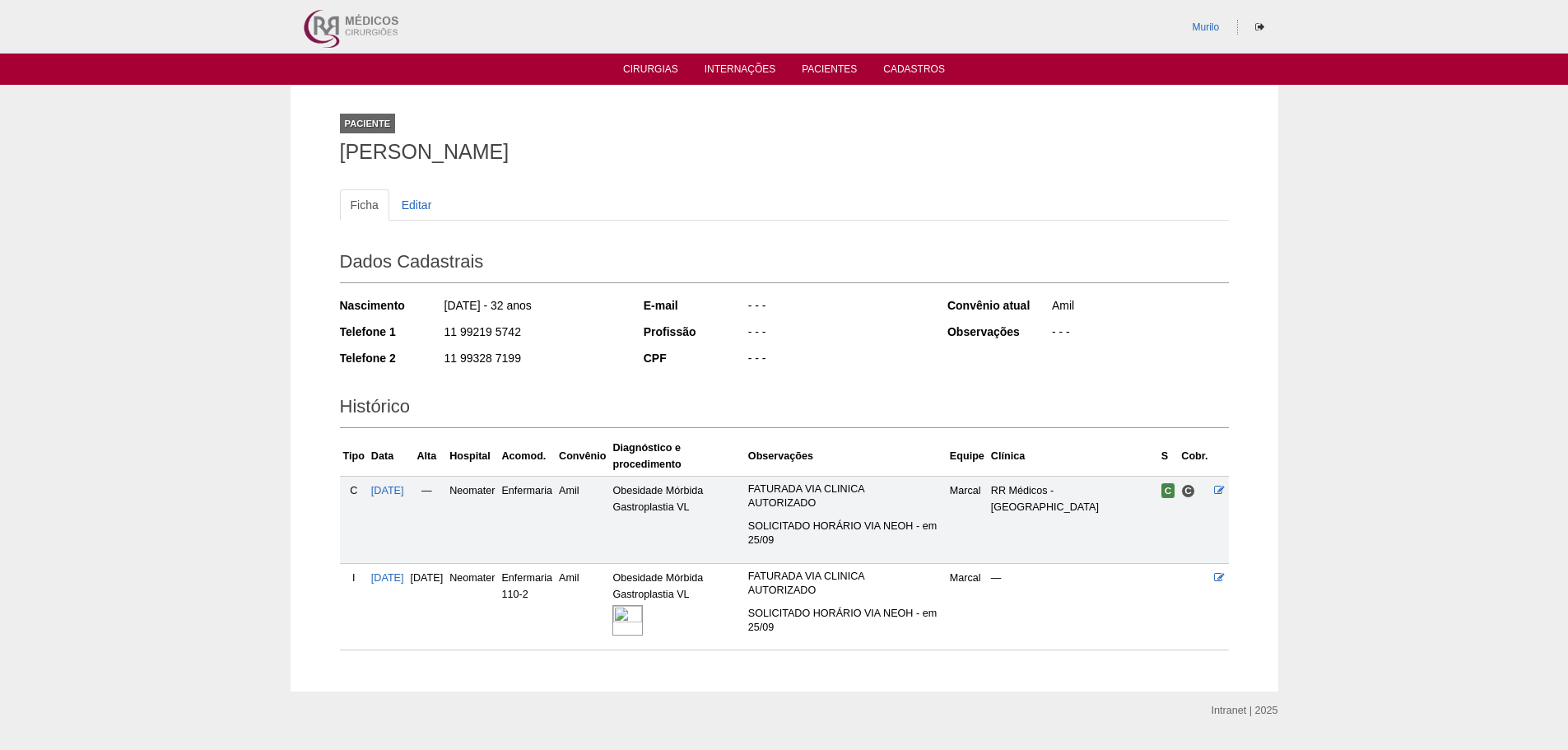
click at [650, 608] on td "Obesidade Mórbida Gastroplastia VL" at bounding box center [676, 607] width 135 height 88
click at [643, 623] on img at bounding box center [628, 620] width 30 height 30
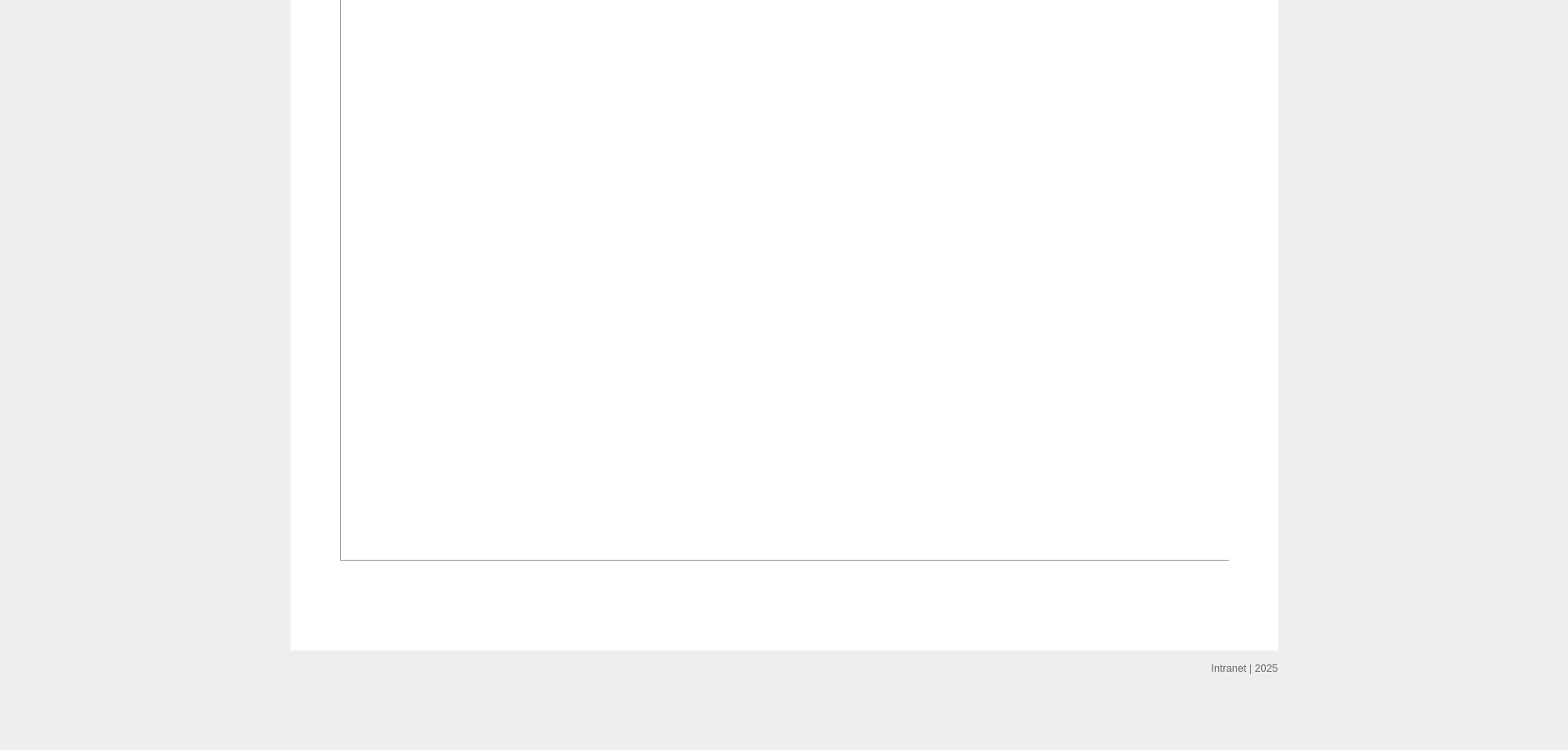
scroll to position [905, 0]
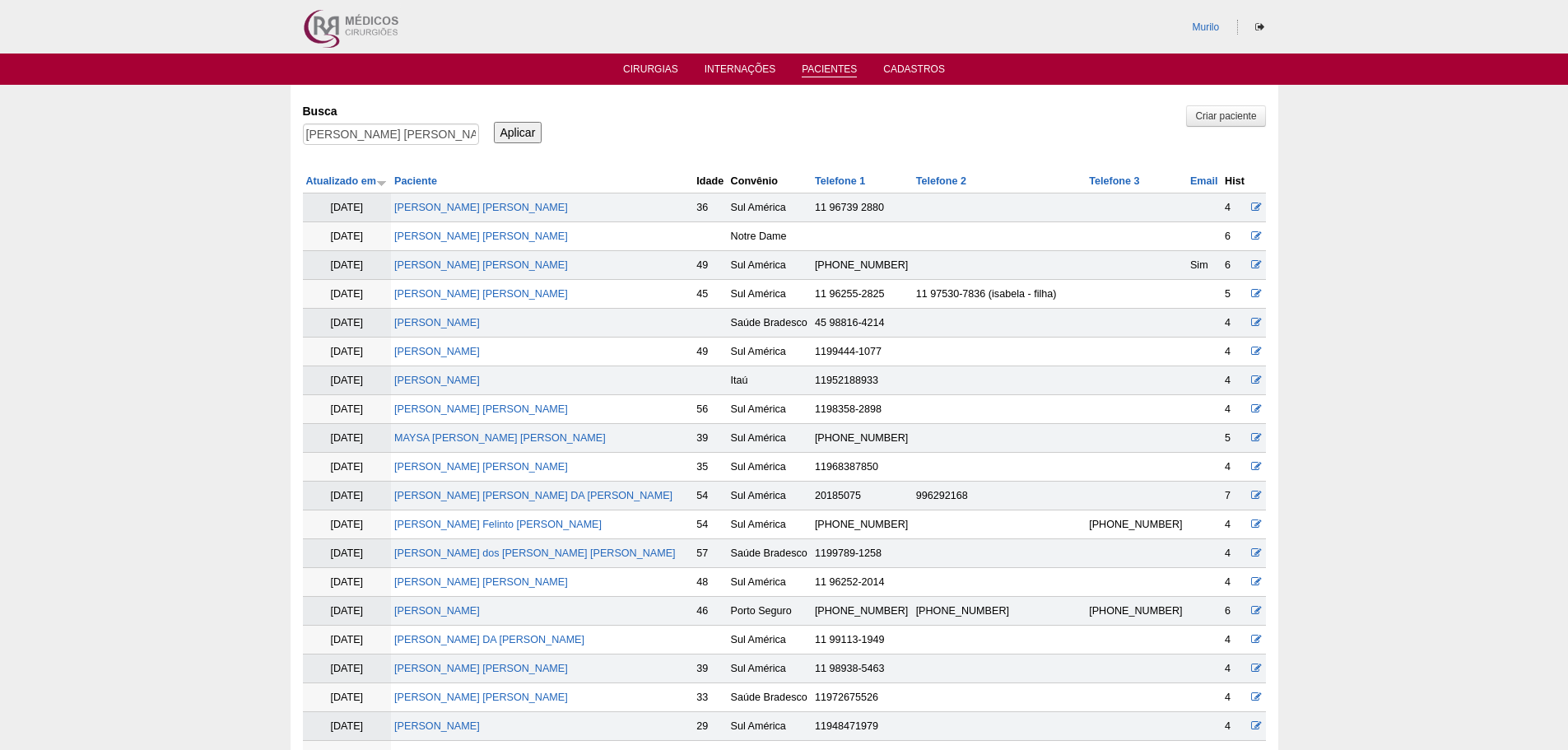
scroll to position [1179, 0]
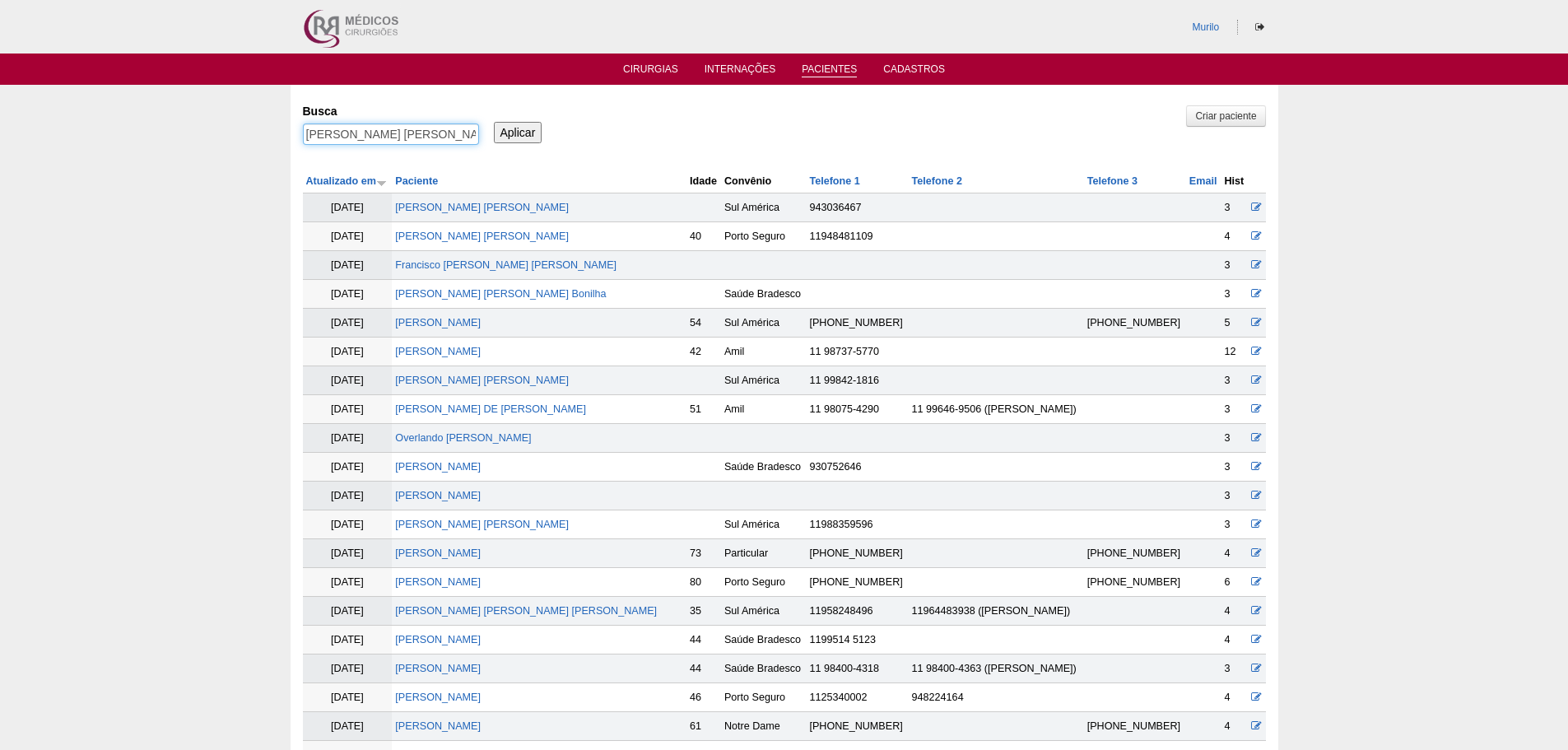
click at [455, 142] on input "[PERSON_NAME] [PERSON_NAME]" at bounding box center [391, 134] width 176 height 21
paste input "Carla Recupero Garcia Singolani"
type input "Carla Recupero Garcia Singolani"
click at [493, 122] on input "Aplicar" at bounding box center [517, 132] width 49 height 21
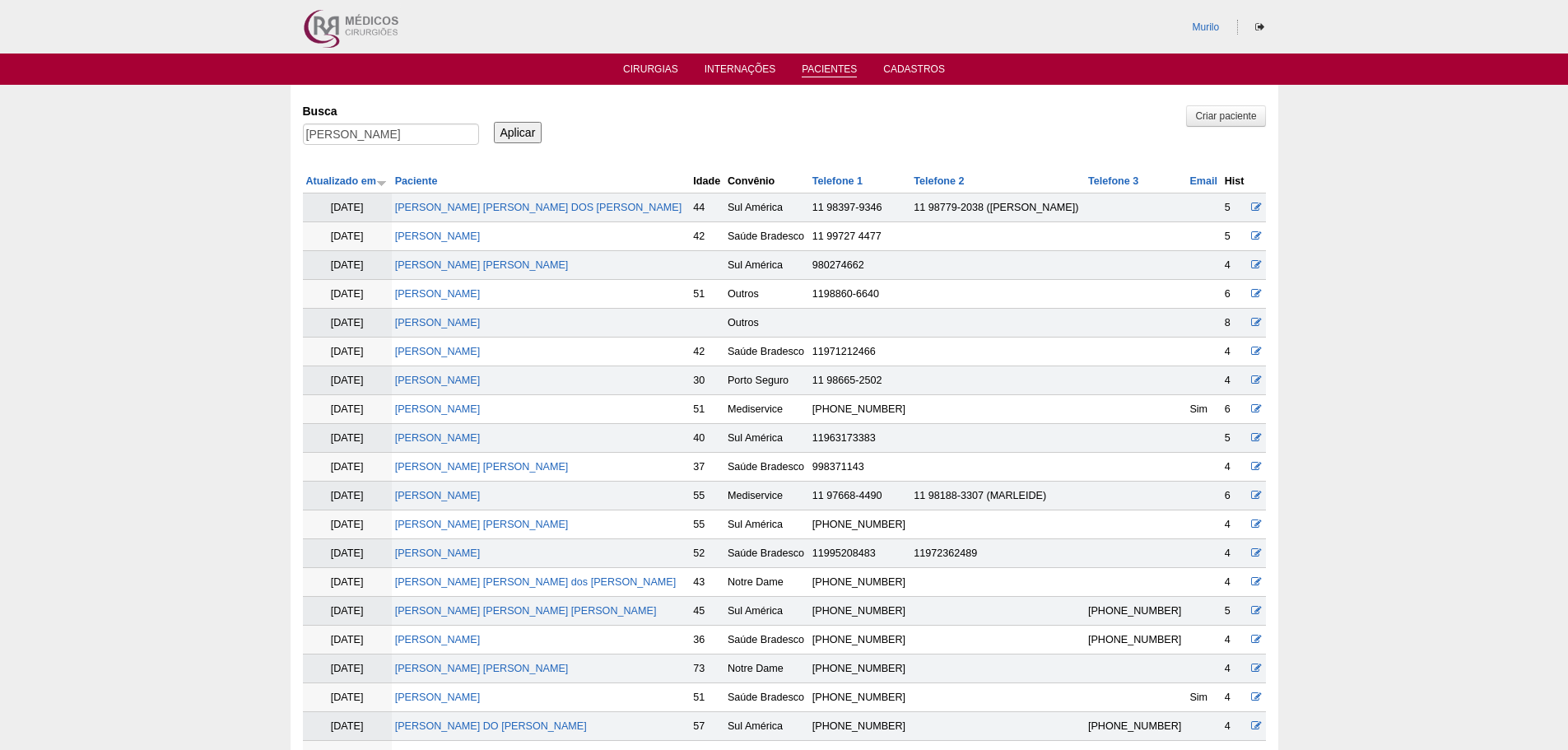
click at [404, 323] on tr "04/10/2024 Carla Recupero Garcia Singolani Outros 8" at bounding box center [784, 323] width 963 height 29
click at [417, 324] on link "[PERSON_NAME] [PERSON_NAME] Singolani" at bounding box center [438, 323] width 86 height 11
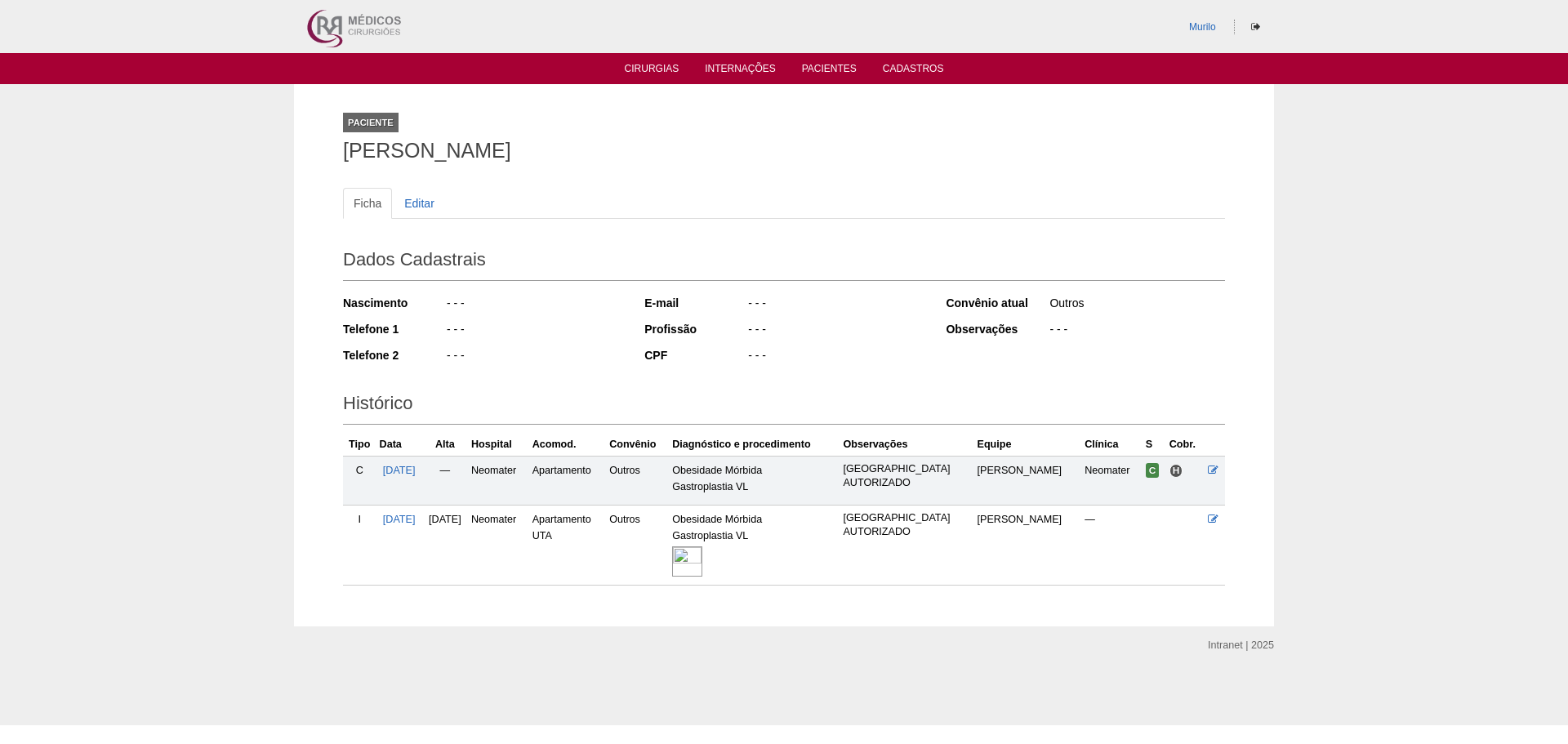
click at [702, 555] on img at bounding box center [687, 562] width 30 height 30
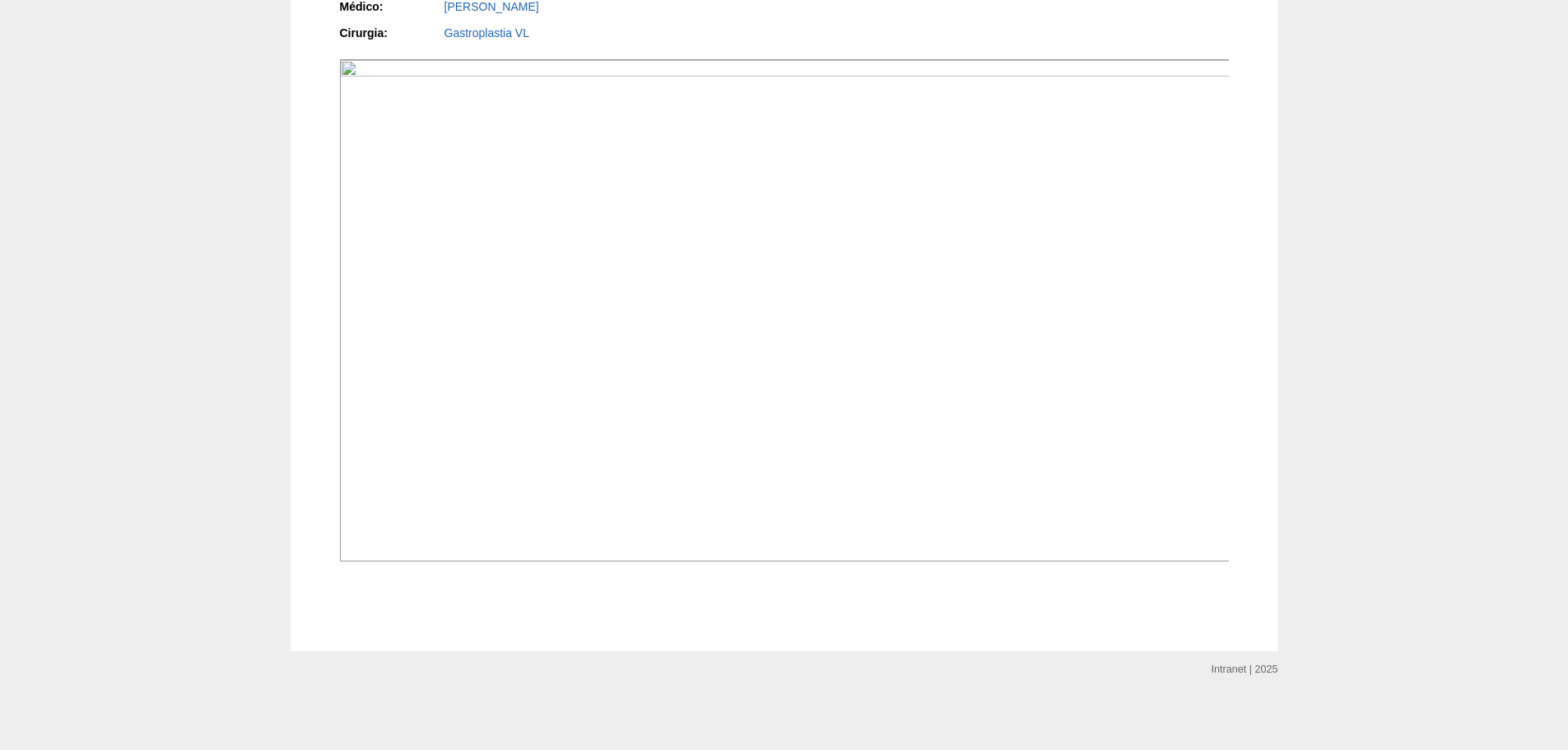
scroll to position [1070, 0]
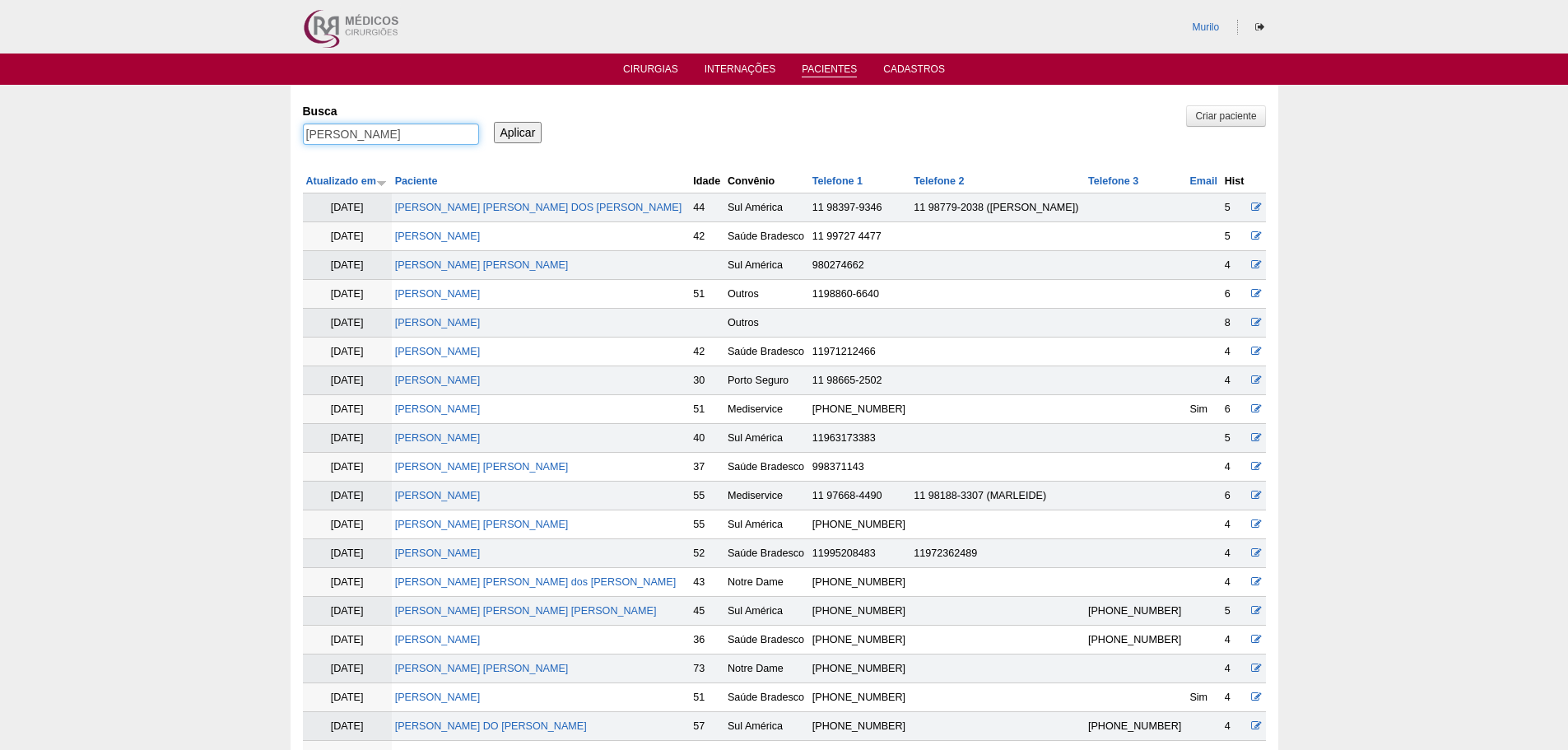
click at [419, 136] on input "Carla Recupero Garcia Singolani" at bounding box center [391, 134] width 176 height 21
paste input "[PERSON_NAME] de [PERSON_NAME]"
type input "[PERSON_NAME] de [PERSON_NAME]"
click at [493, 122] on input "Aplicar" at bounding box center [517, 132] width 49 height 21
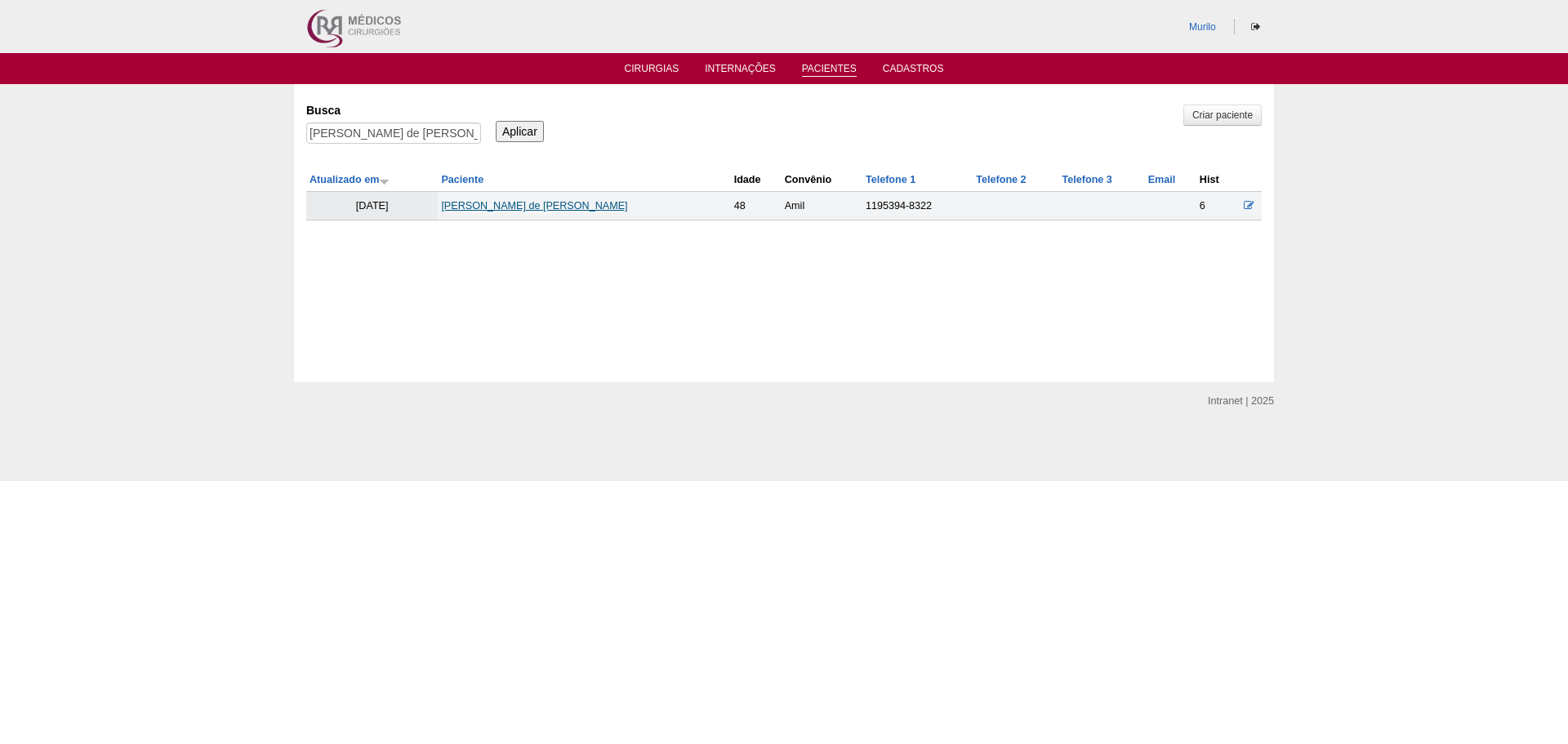
click at [560, 201] on link "[PERSON_NAME] de [PERSON_NAME]" at bounding box center [533, 206] width 186 height 11
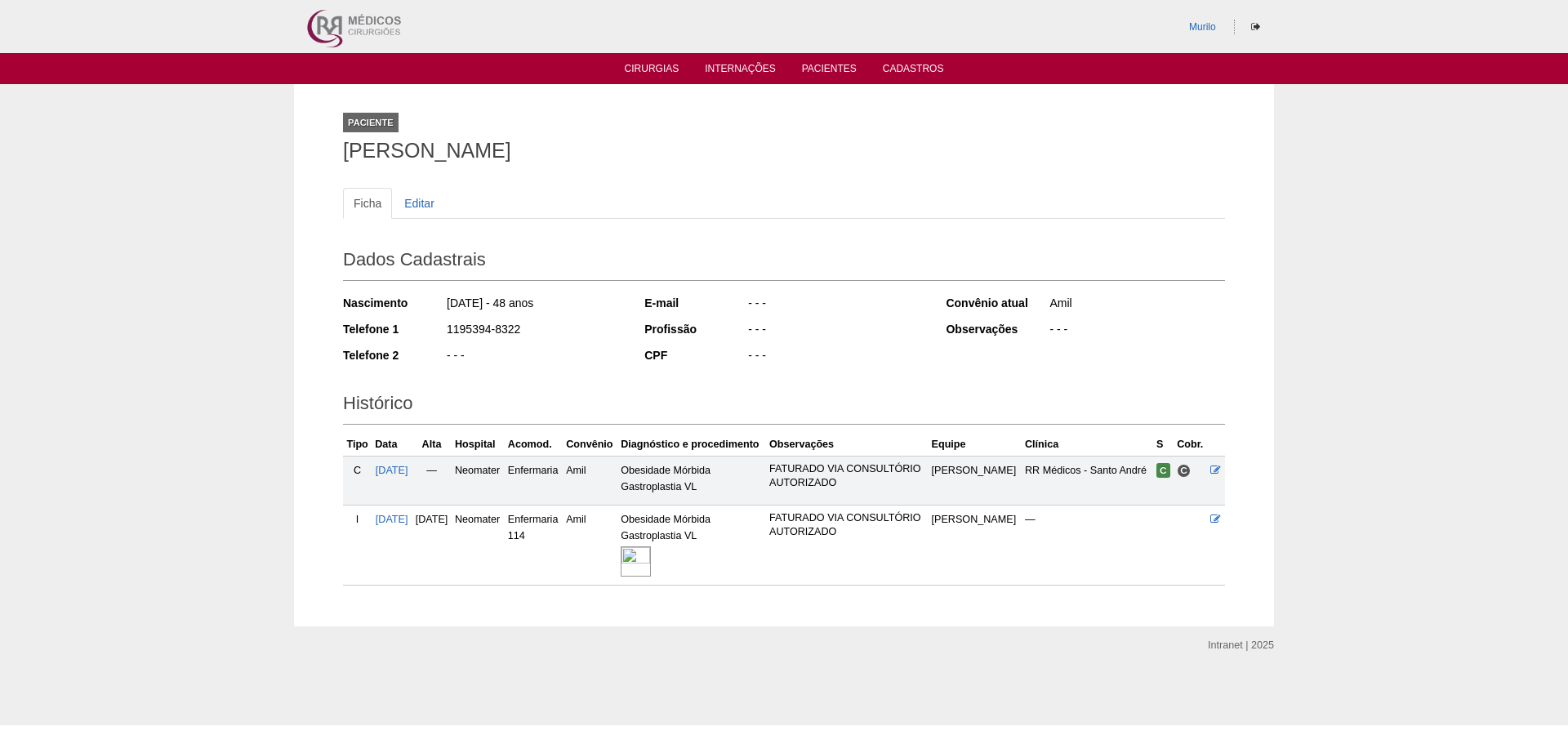
click at [617, 563] on td "Amil" at bounding box center [590, 545] width 55 height 80
click at [650, 562] on img at bounding box center [635, 562] width 30 height 30
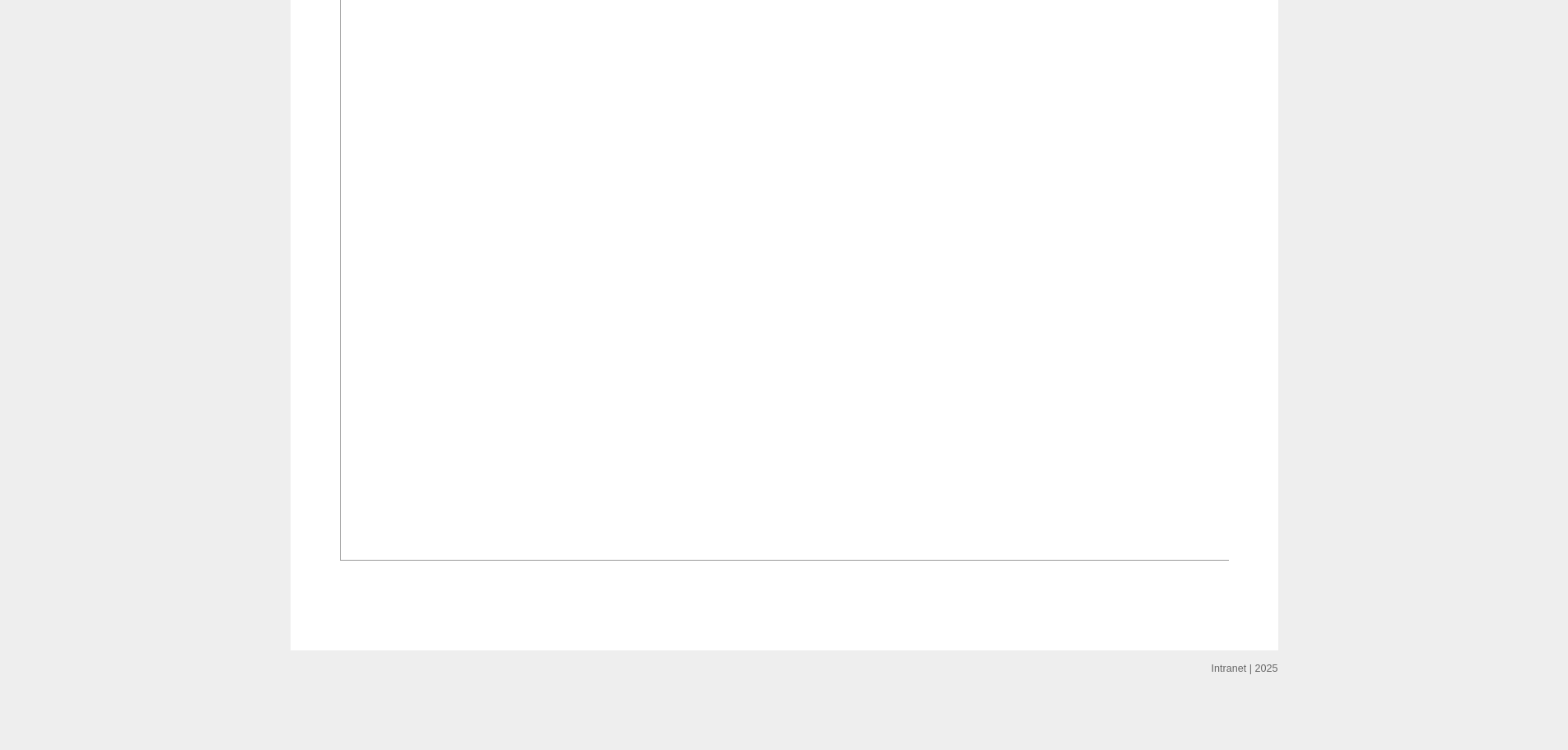
scroll to position [988, 0]
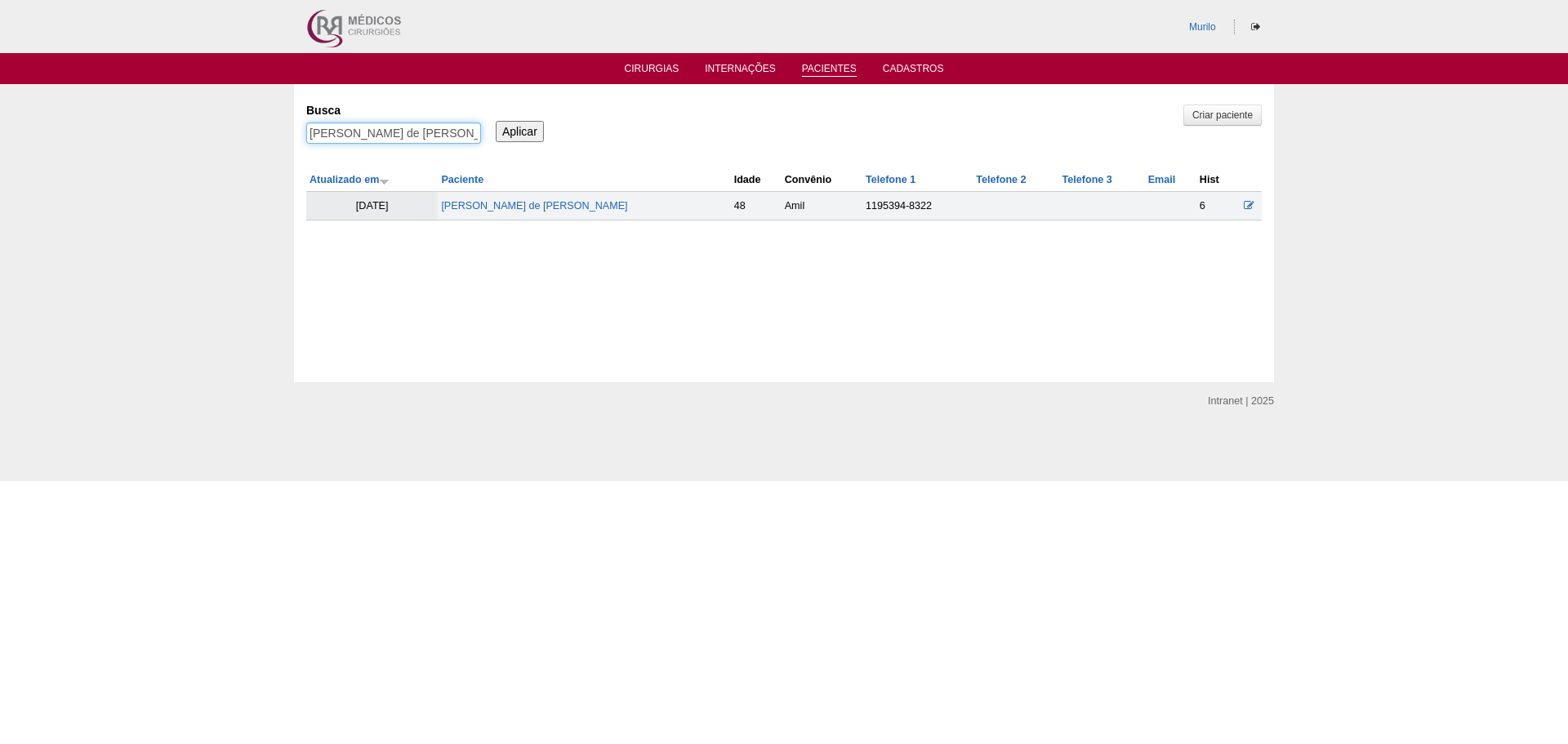
click at [435, 134] on input "[PERSON_NAME]" at bounding box center [393, 133] width 175 height 21
paste input "Edgar Garcia Singolani"
type input "Edgar Garcia Singolani"
click at [495, 121] on input "Aplicar" at bounding box center [519, 131] width 48 height 21
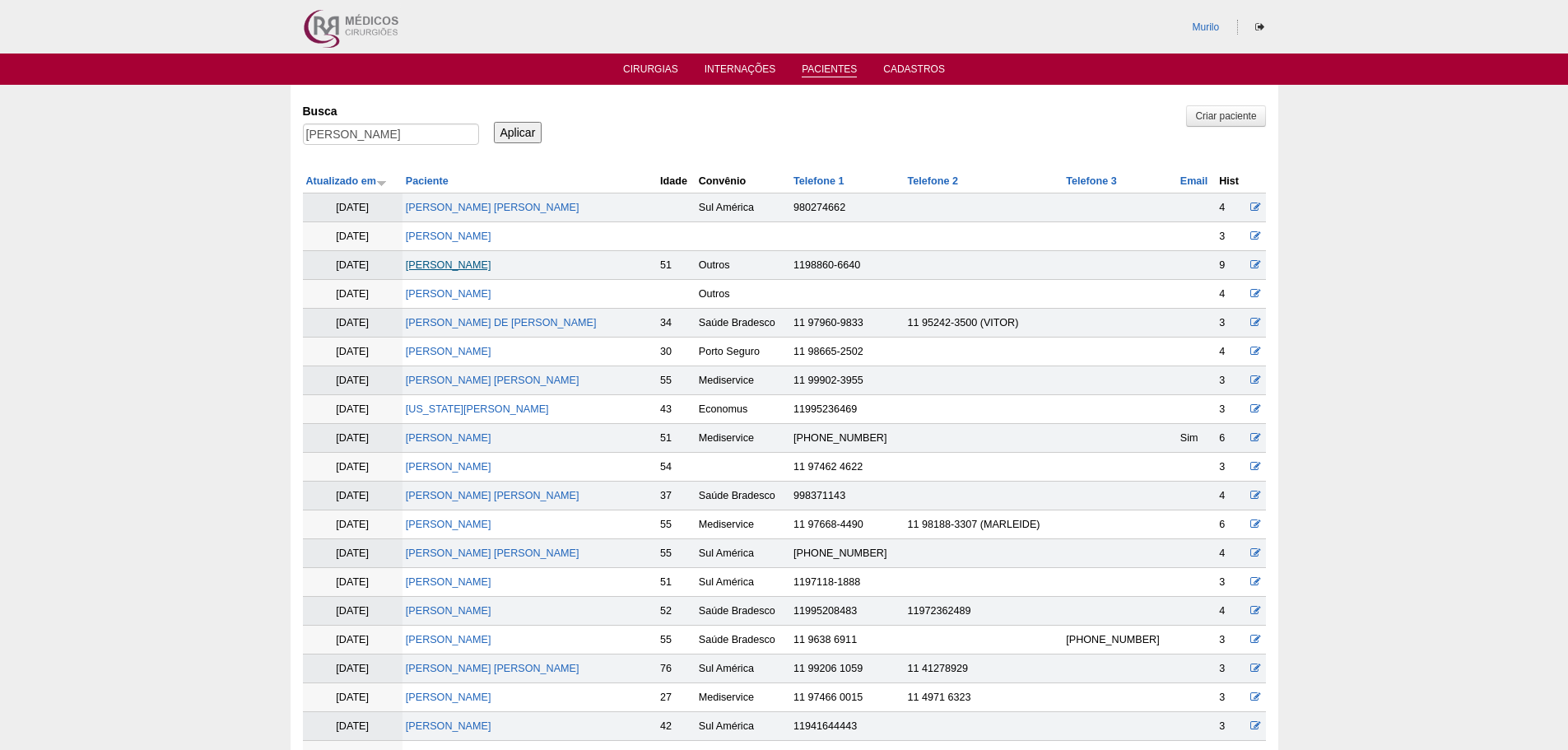
click at [492, 260] on link "[PERSON_NAME]" at bounding box center [449, 265] width 86 height 11
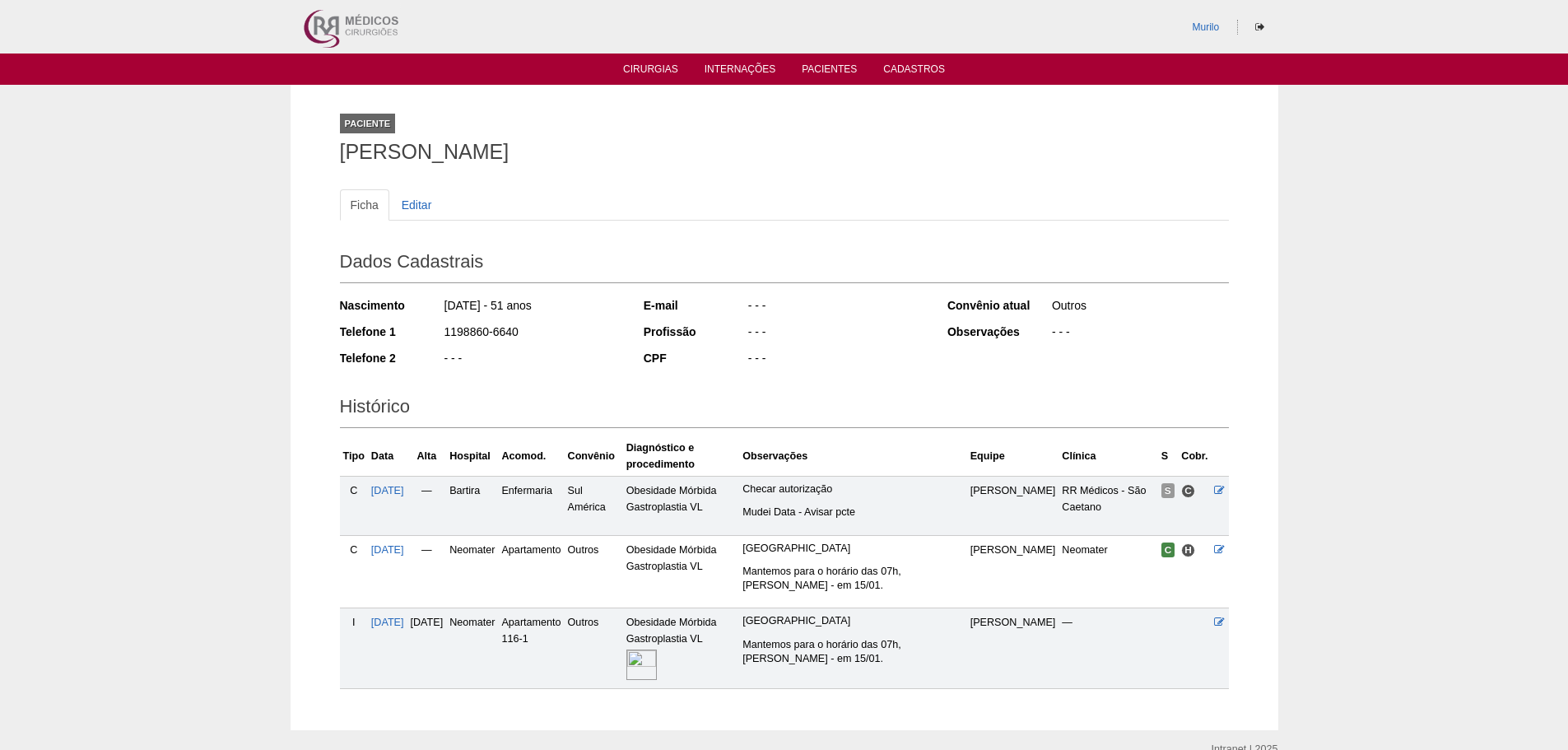
click at [656, 656] on img at bounding box center [641, 665] width 30 height 30
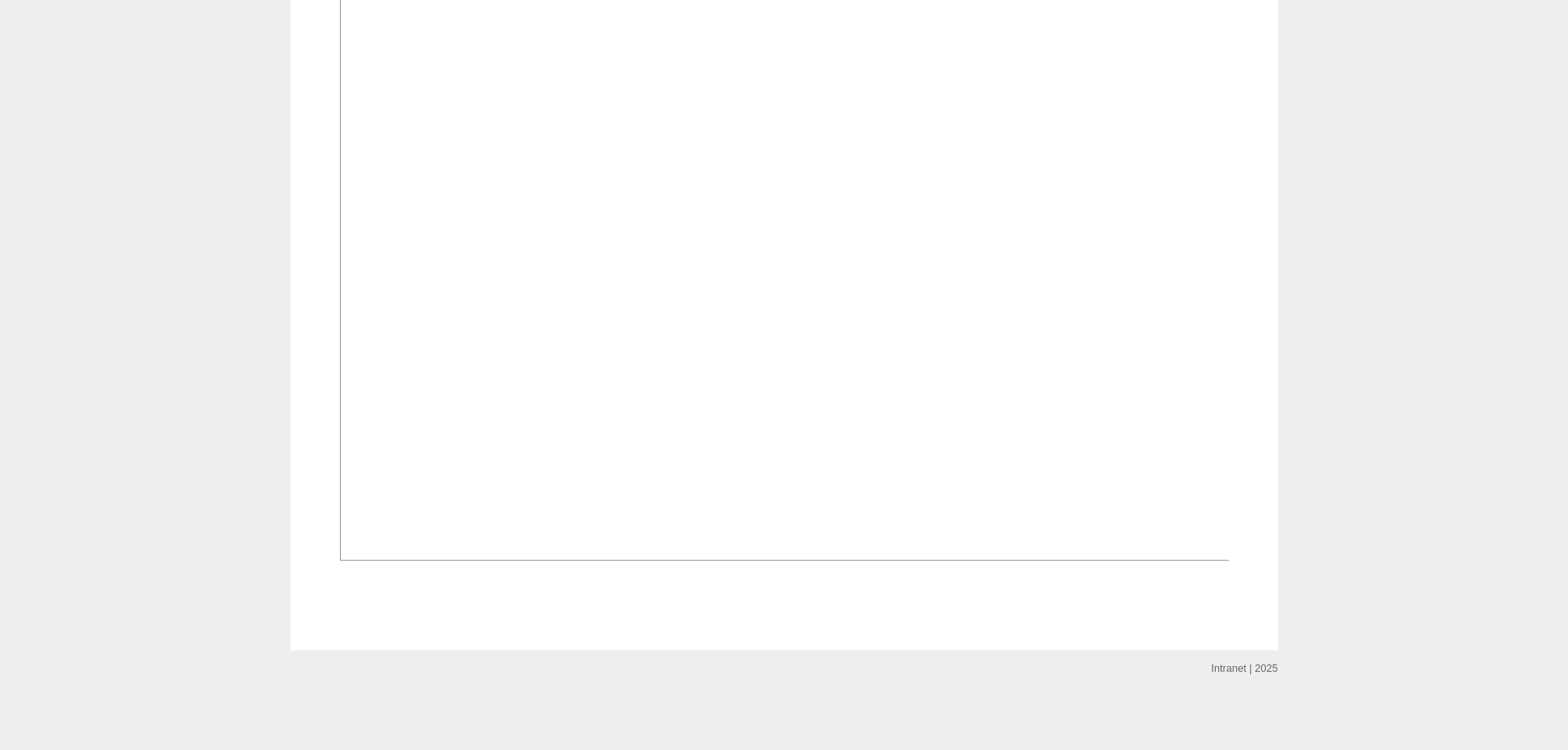
scroll to position [988, 0]
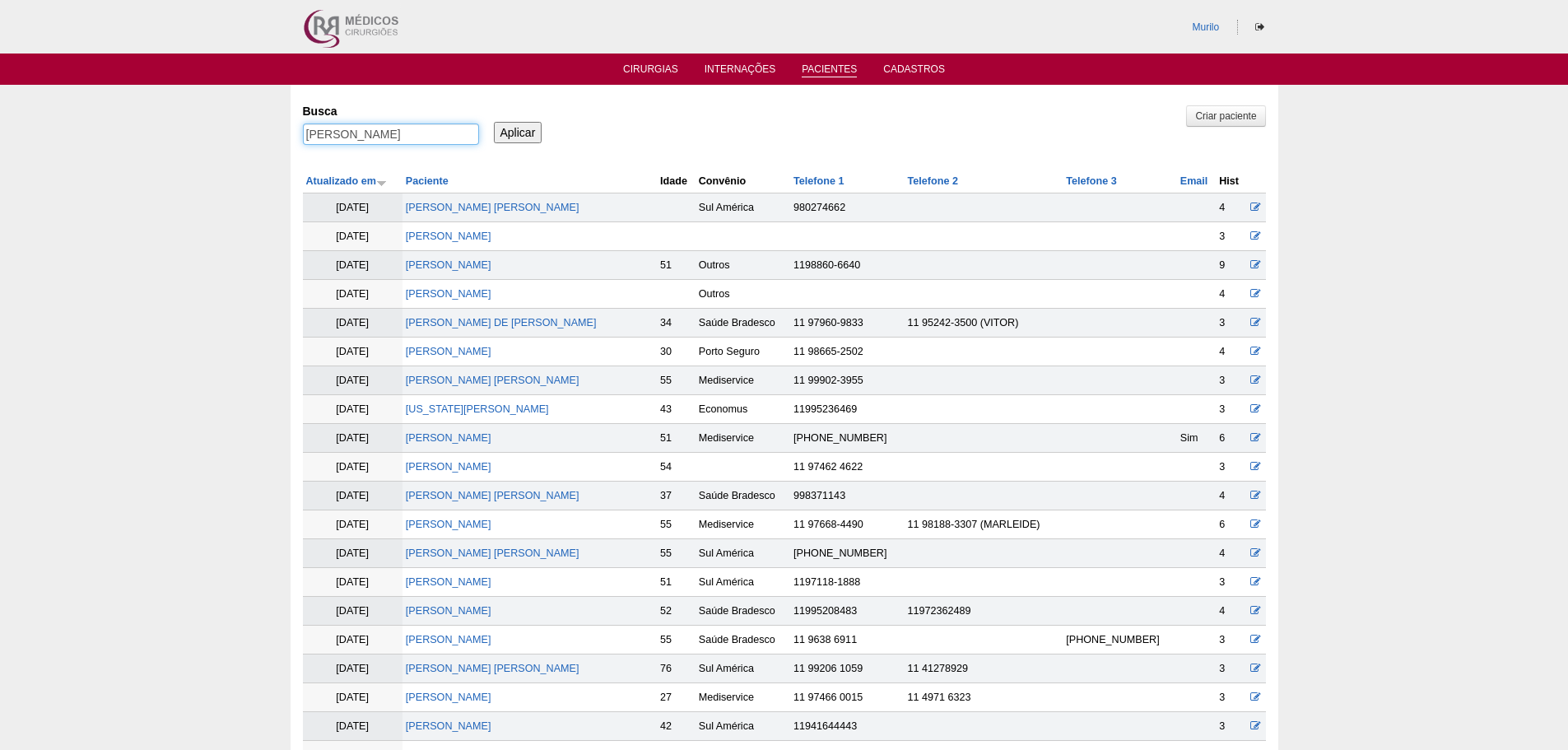
click at [380, 139] on input "[PERSON_NAME]" at bounding box center [391, 134] width 176 height 21
paste input "LAINE CRISTINA SOARES DO AMARAL"
type input "ELAINE CRISTINA SOARES DO AMARAL"
click at [493, 122] on input "Aplicar" at bounding box center [517, 132] width 49 height 21
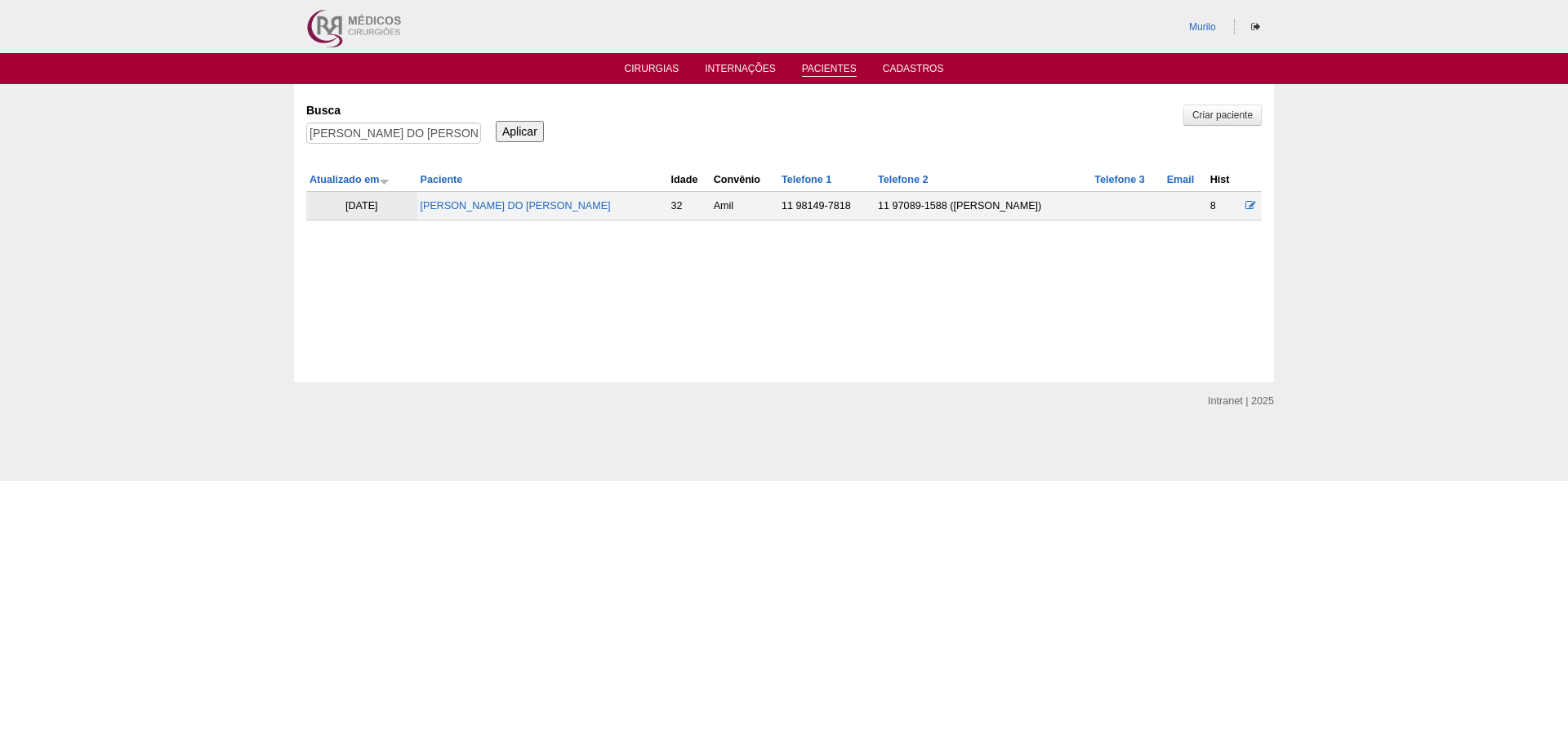
click at [459, 198] on td "[PERSON_NAME] DO [PERSON_NAME]" at bounding box center [542, 206] width 250 height 28
click at [463, 212] on link "[PERSON_NAME]" at bounding box center [515, 206] width 190 height 11
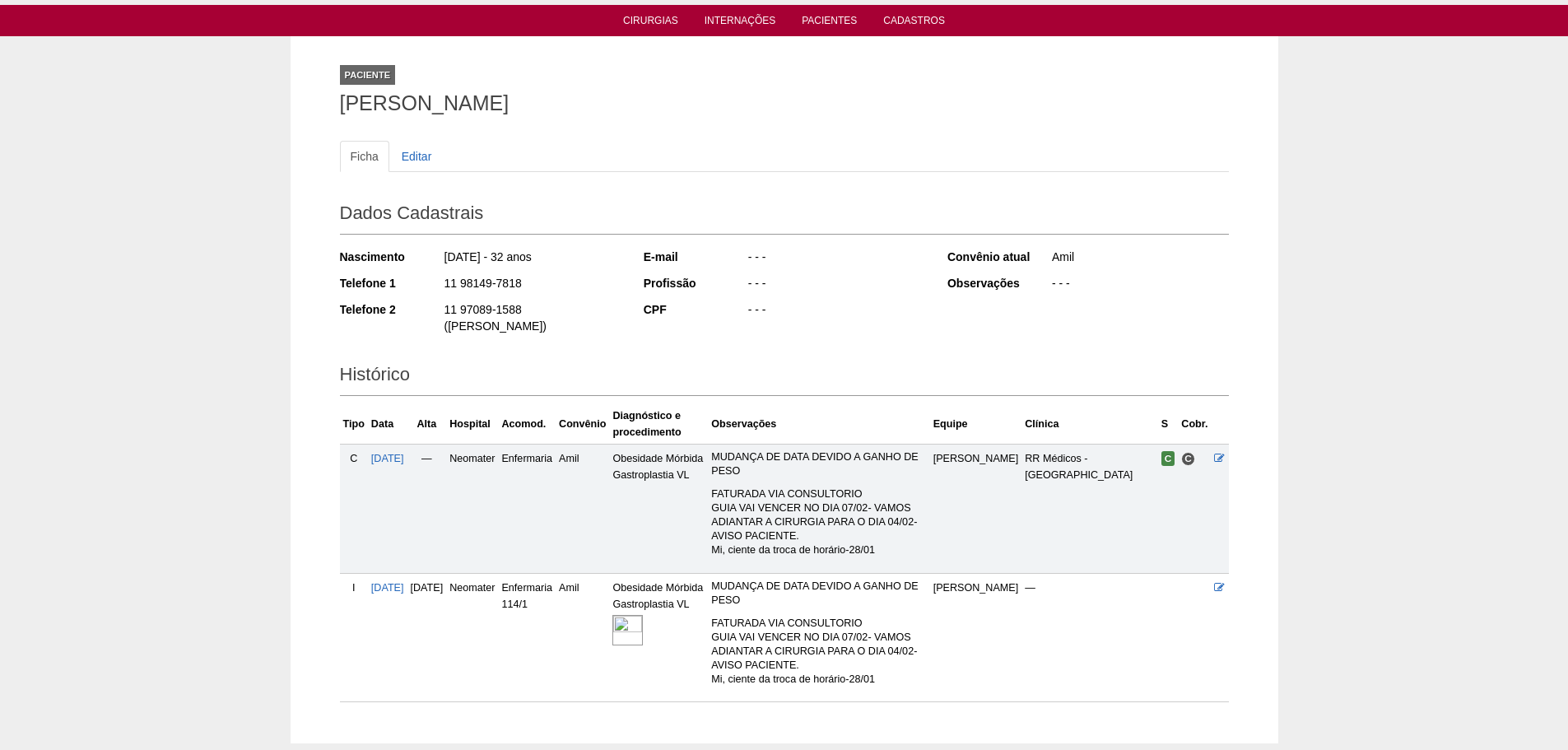
scroll to position [97, 0]
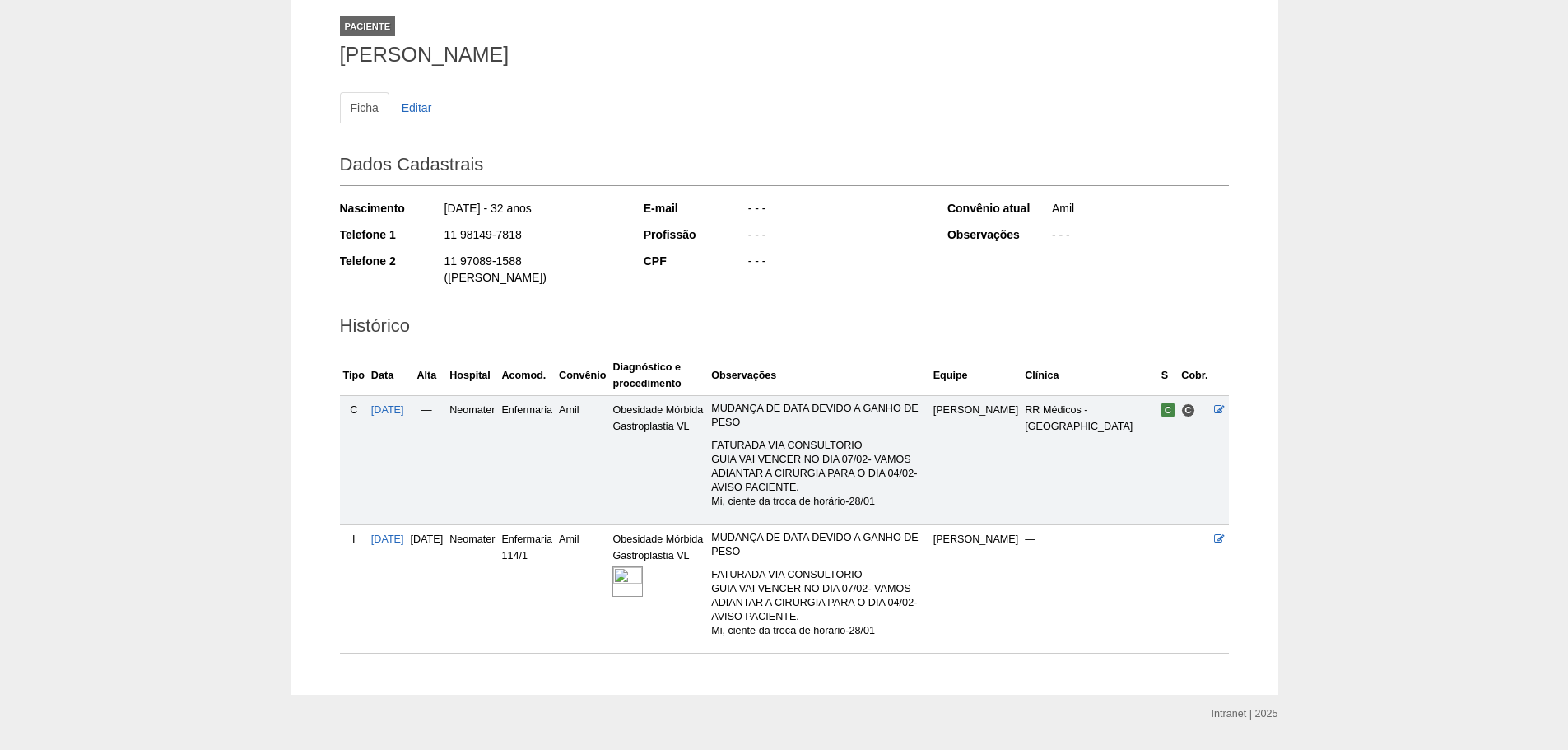
click at [643, 566] on img at bounding box center [628, 581] width 30 height 30
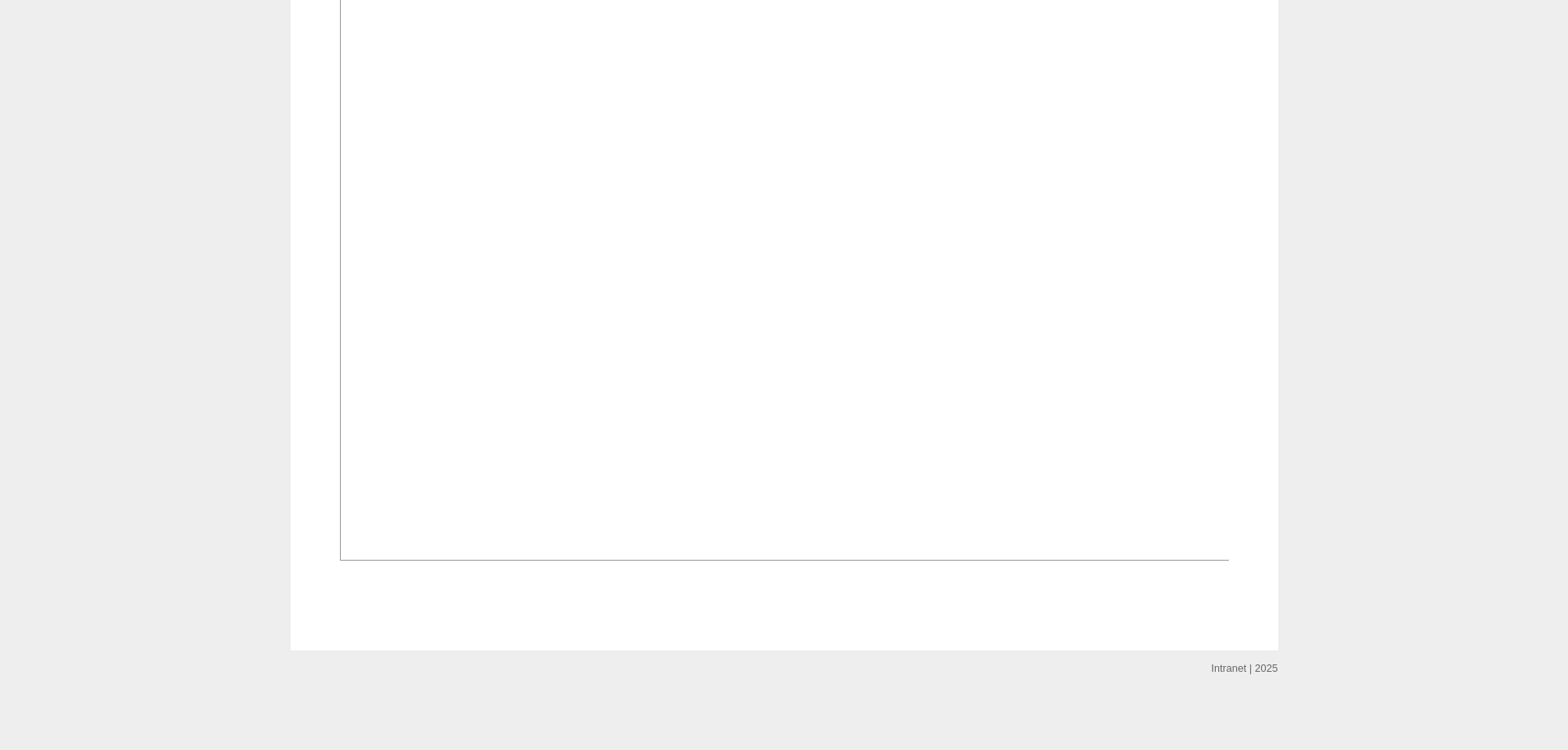
scroll to position [823, 0]
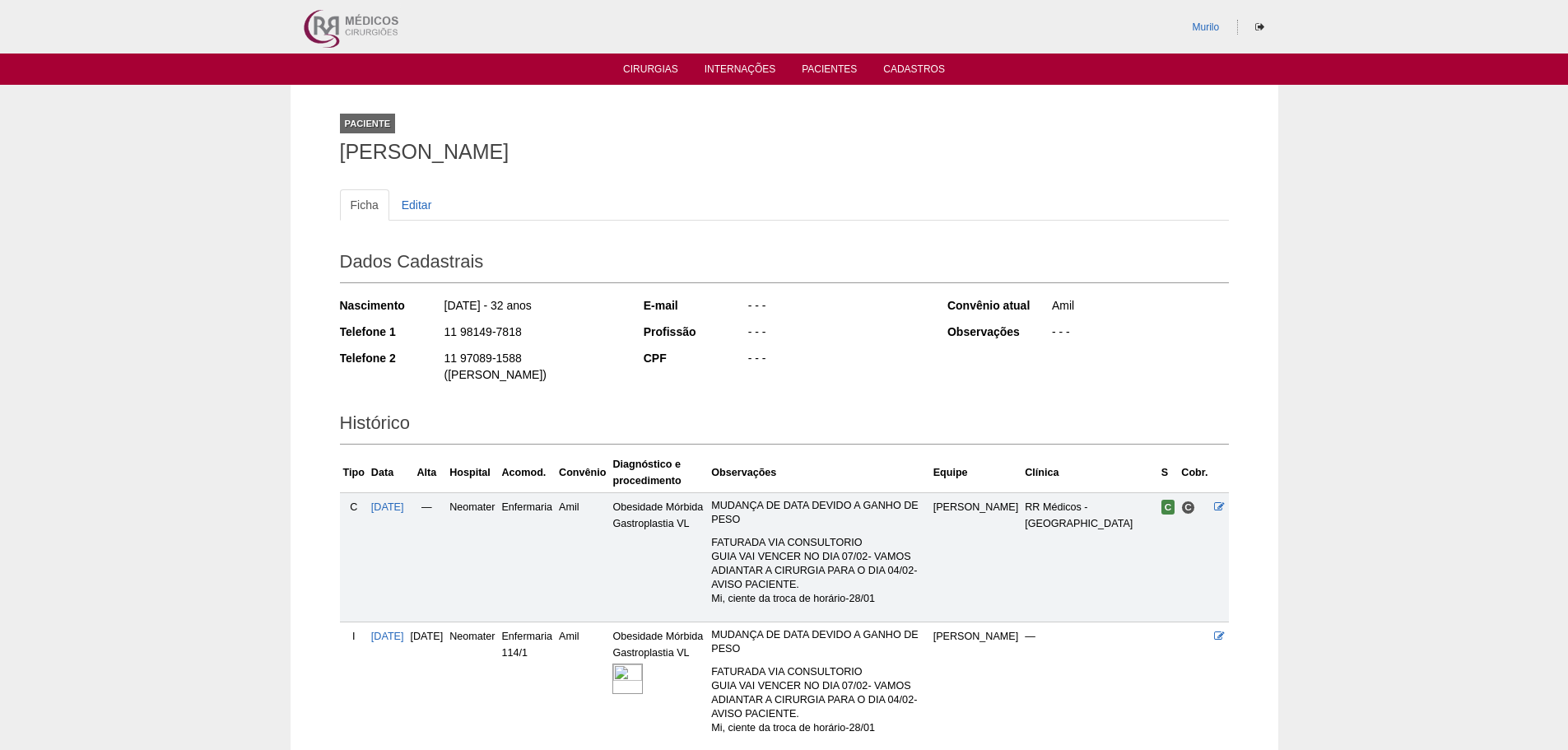
scroll to position [97, 0]
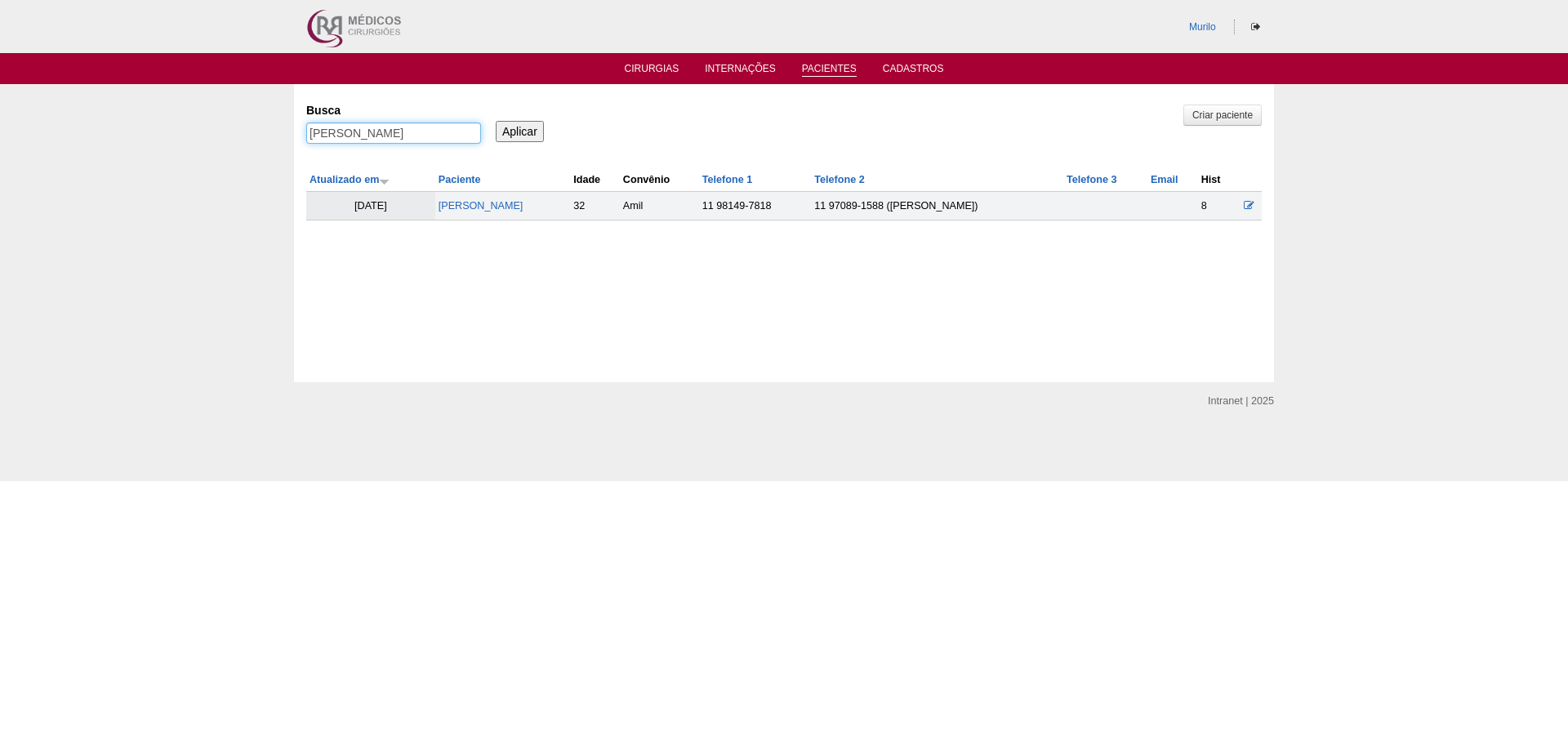
click at [341, 124] on input "[PERSON_NAME]" at bounding box center [393, 133] width 175 height 21
paste input "[PERSON_NAME]"
type input "[PERSON_NAME]"
click at [495, 121] on input "Aplicar" at bounding box center [519, 131] width 48 height 21
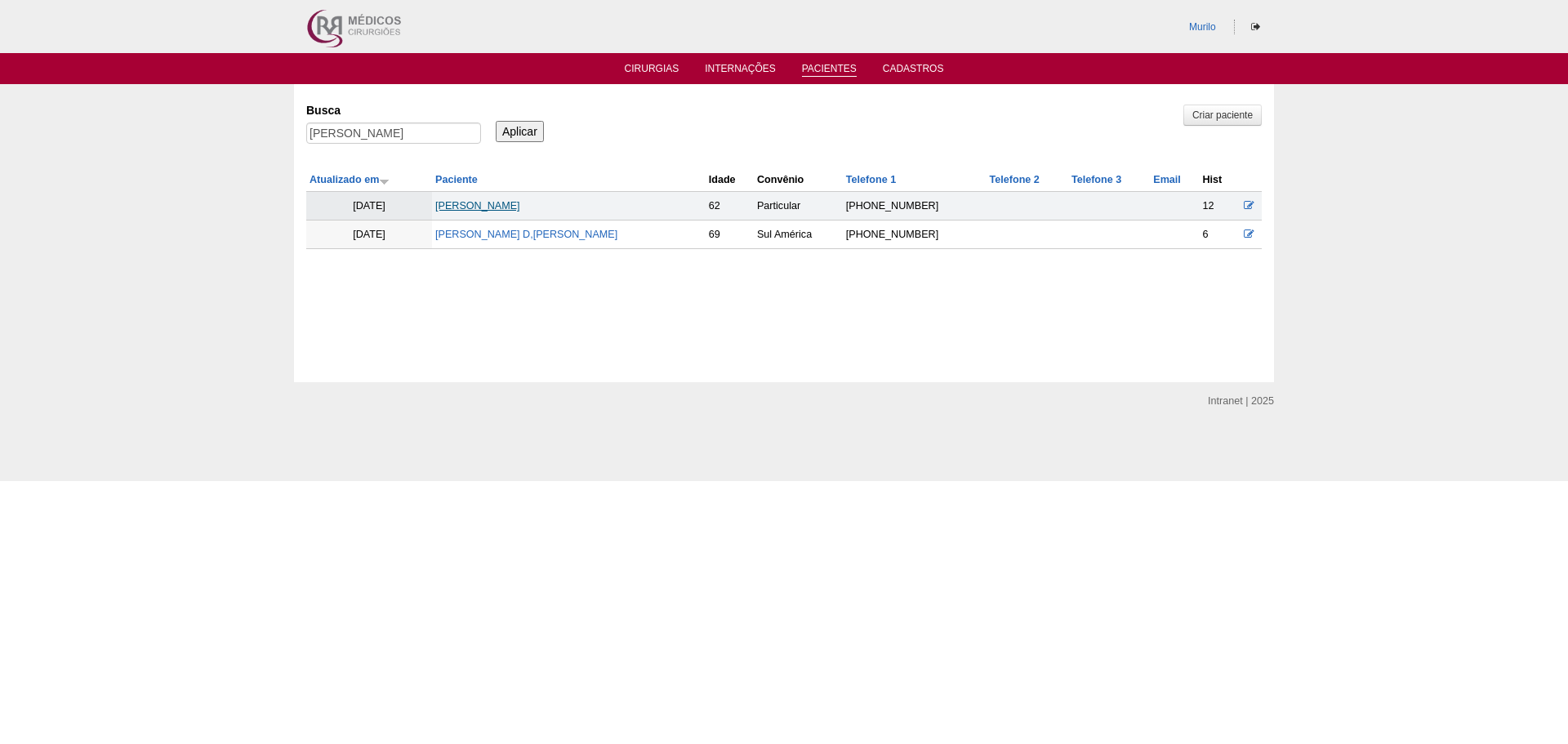
click at [520, 212] on link "Cristina Maria De Souza" at bounding box center [477, 206] width 85 height 11
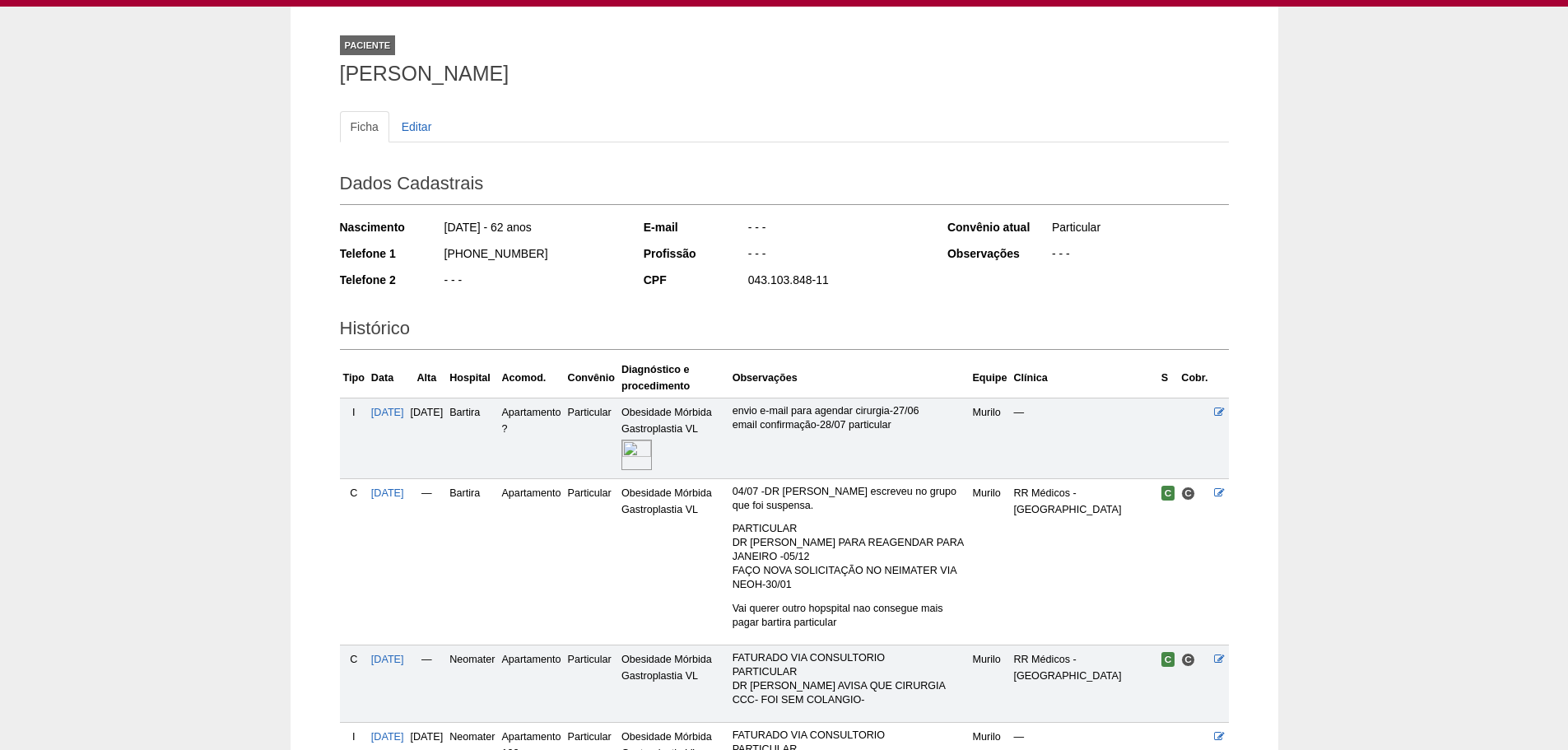
scroll to position [273, 0]
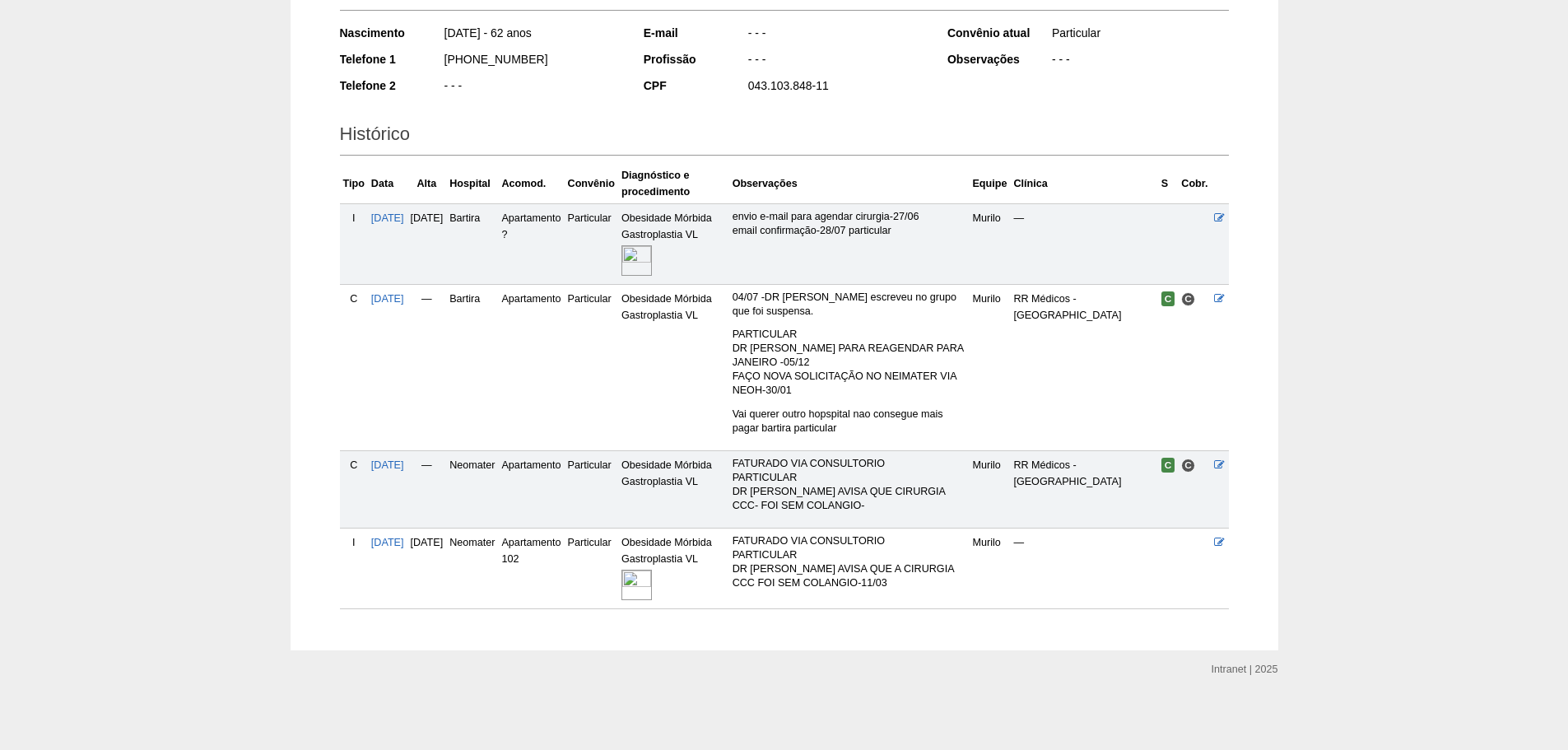
click at [652, 597] on img at bounding box center [636, 585] width 30 height 30
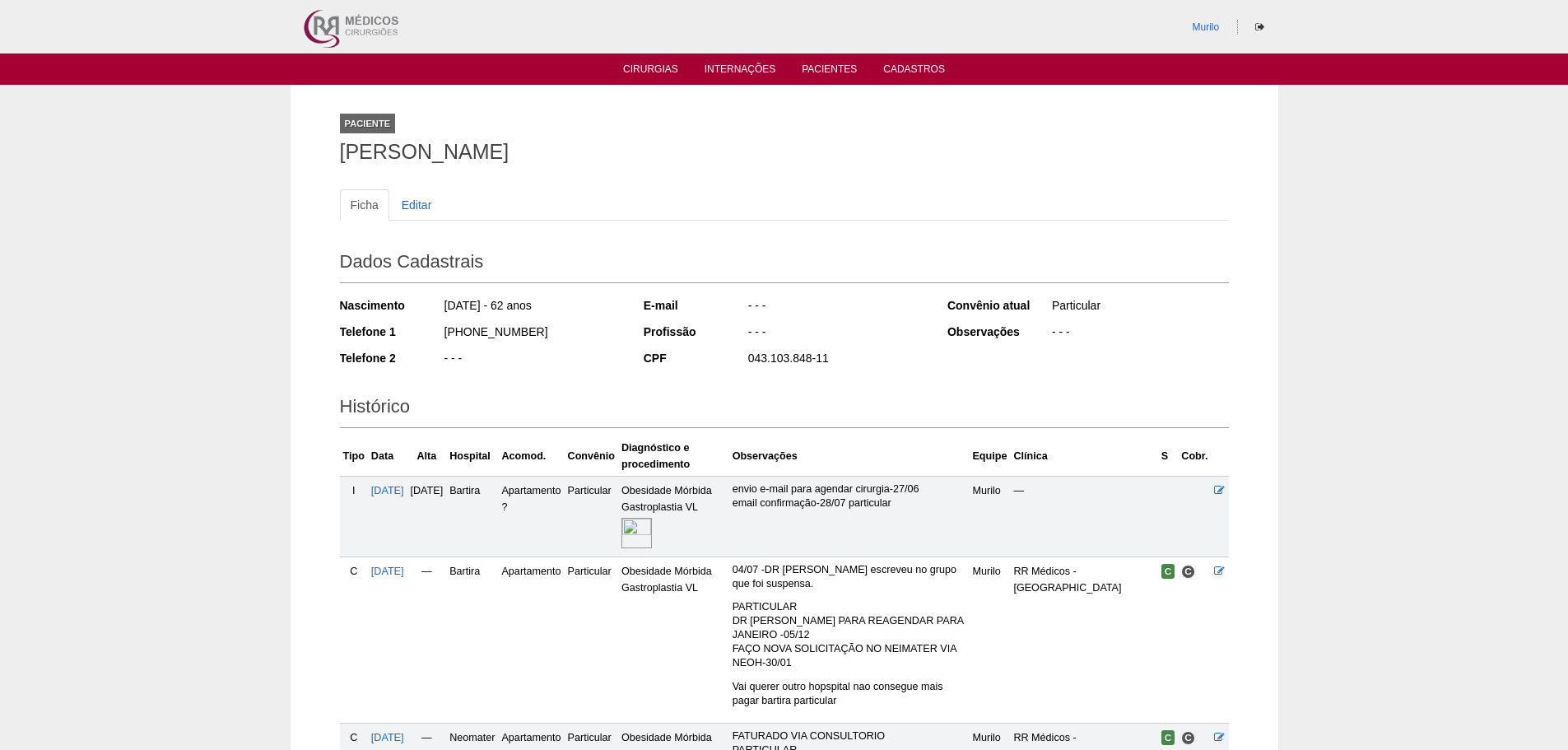
scroll to position [273, 0]
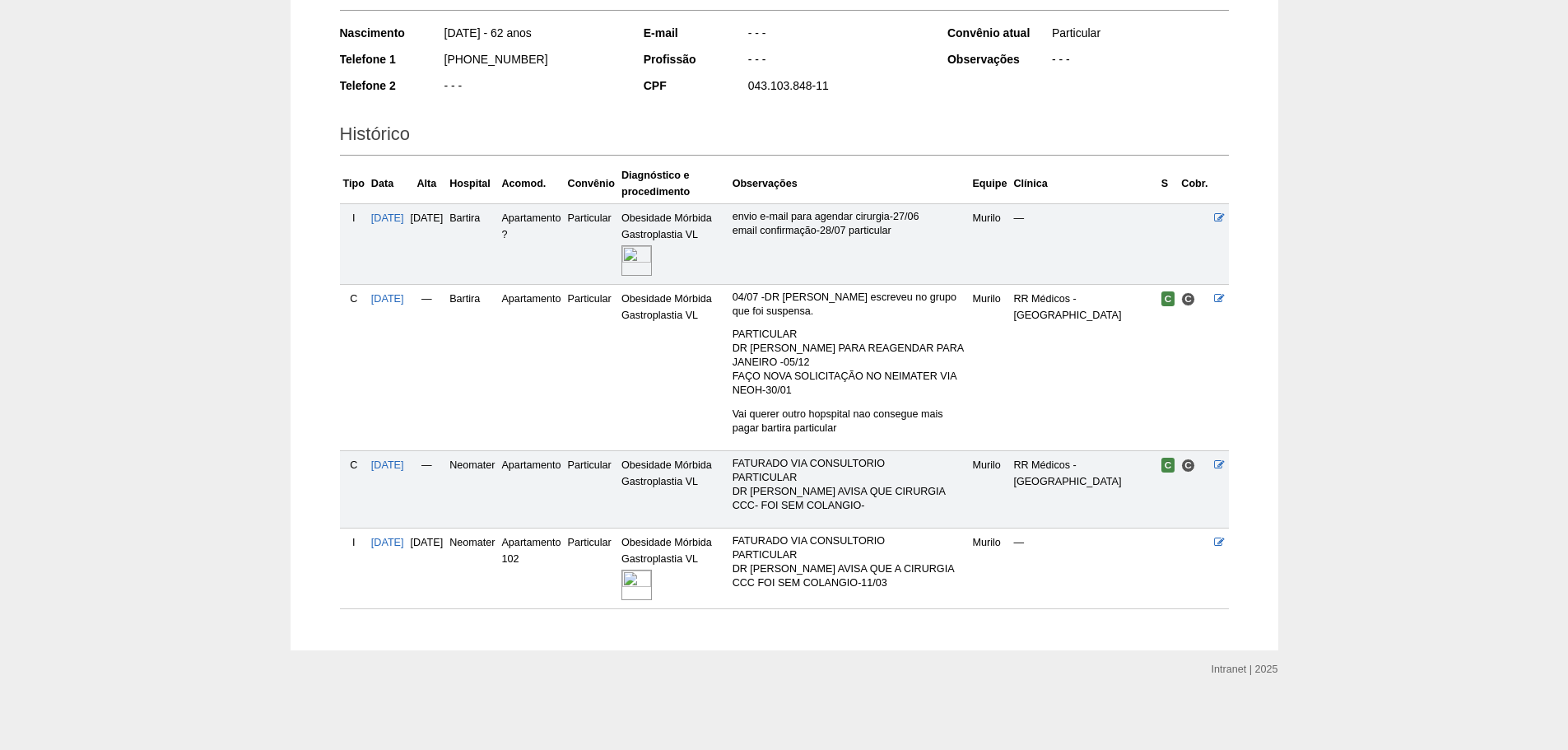
click at [652, 255] on img at bounding box center [636, 260] width 30 height 30
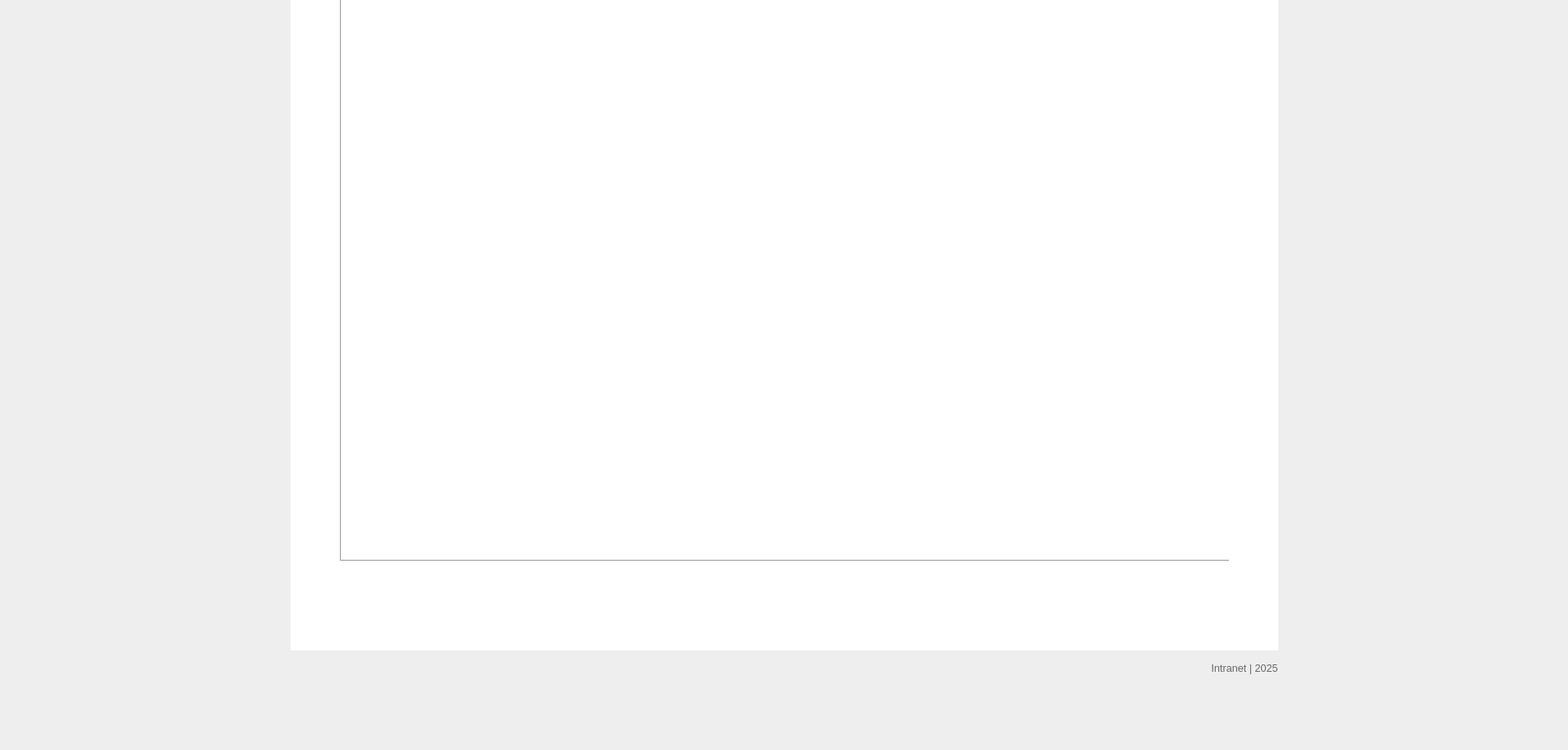
scroll to position [988, 0]
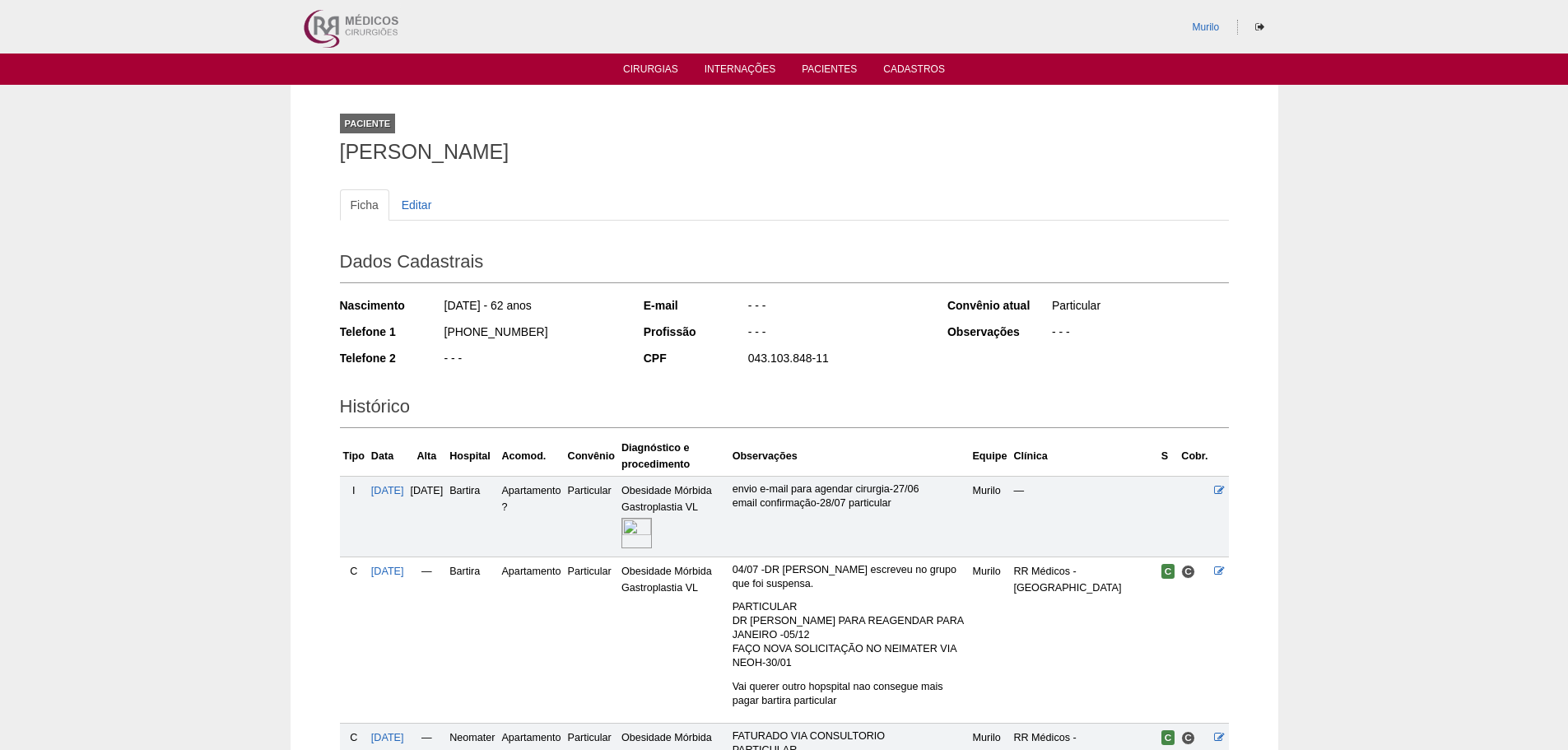
scroll to position [273, 0]
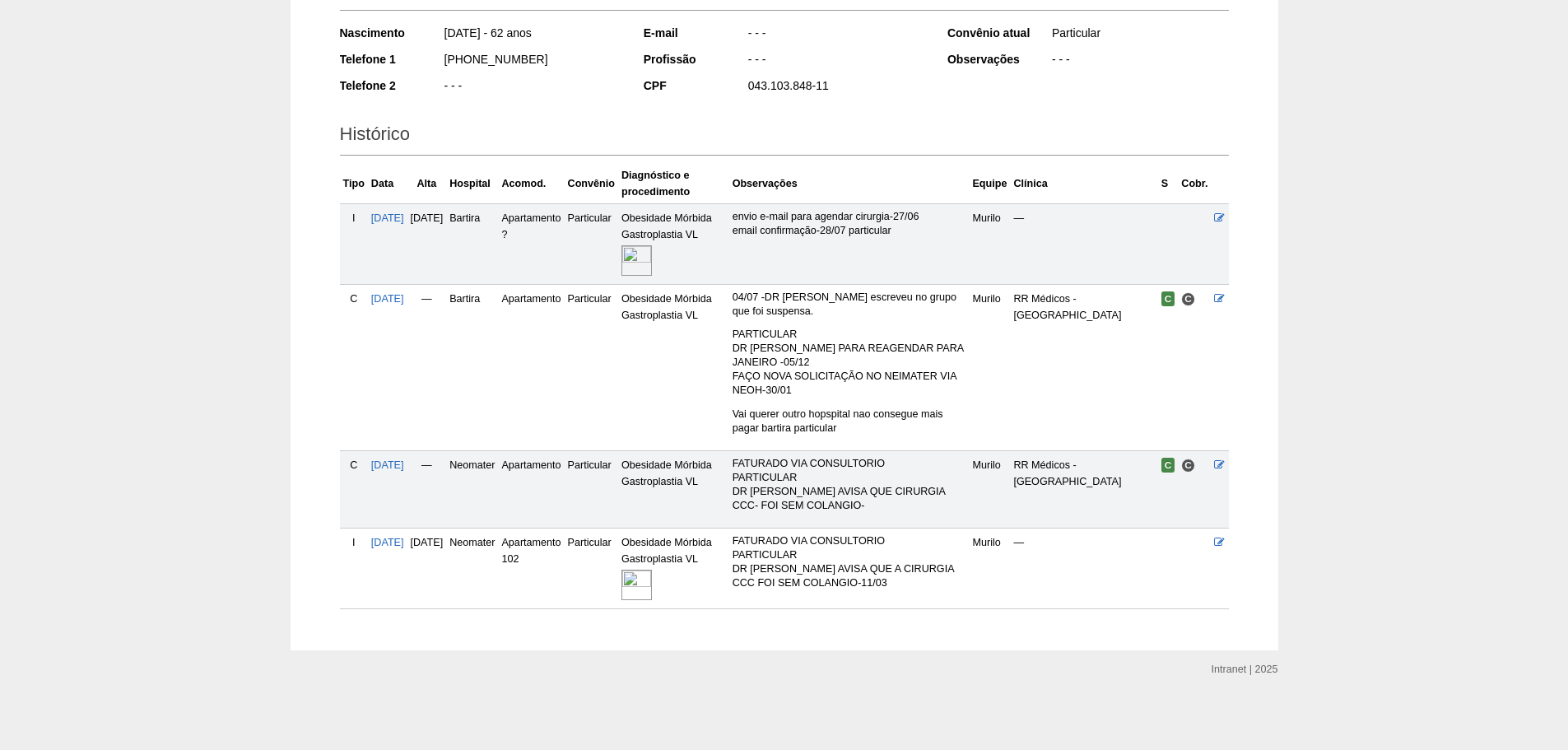
click at [652, 587] on img at bounding box center [636, 585] width 30 height 30
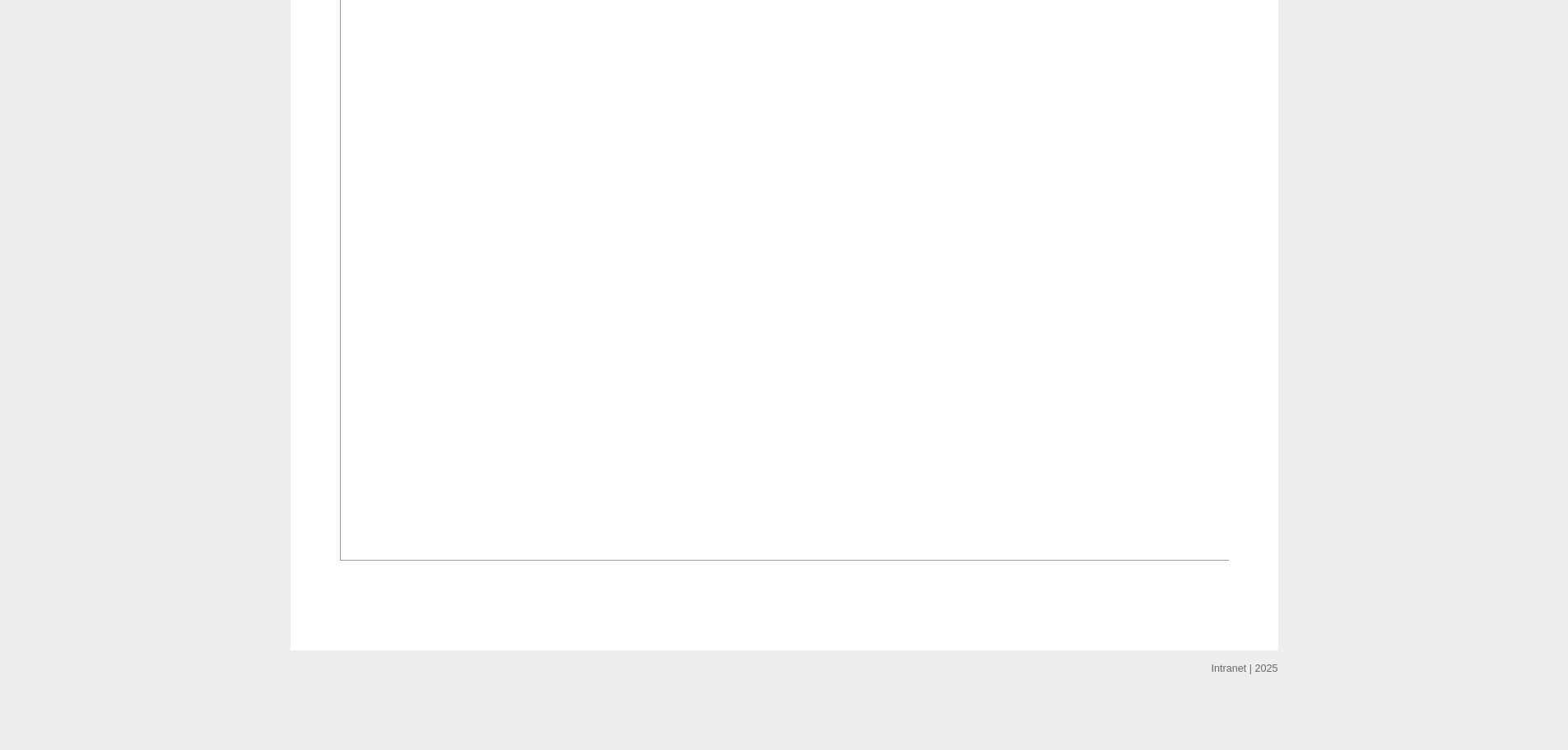
scroll to position [905, 0]
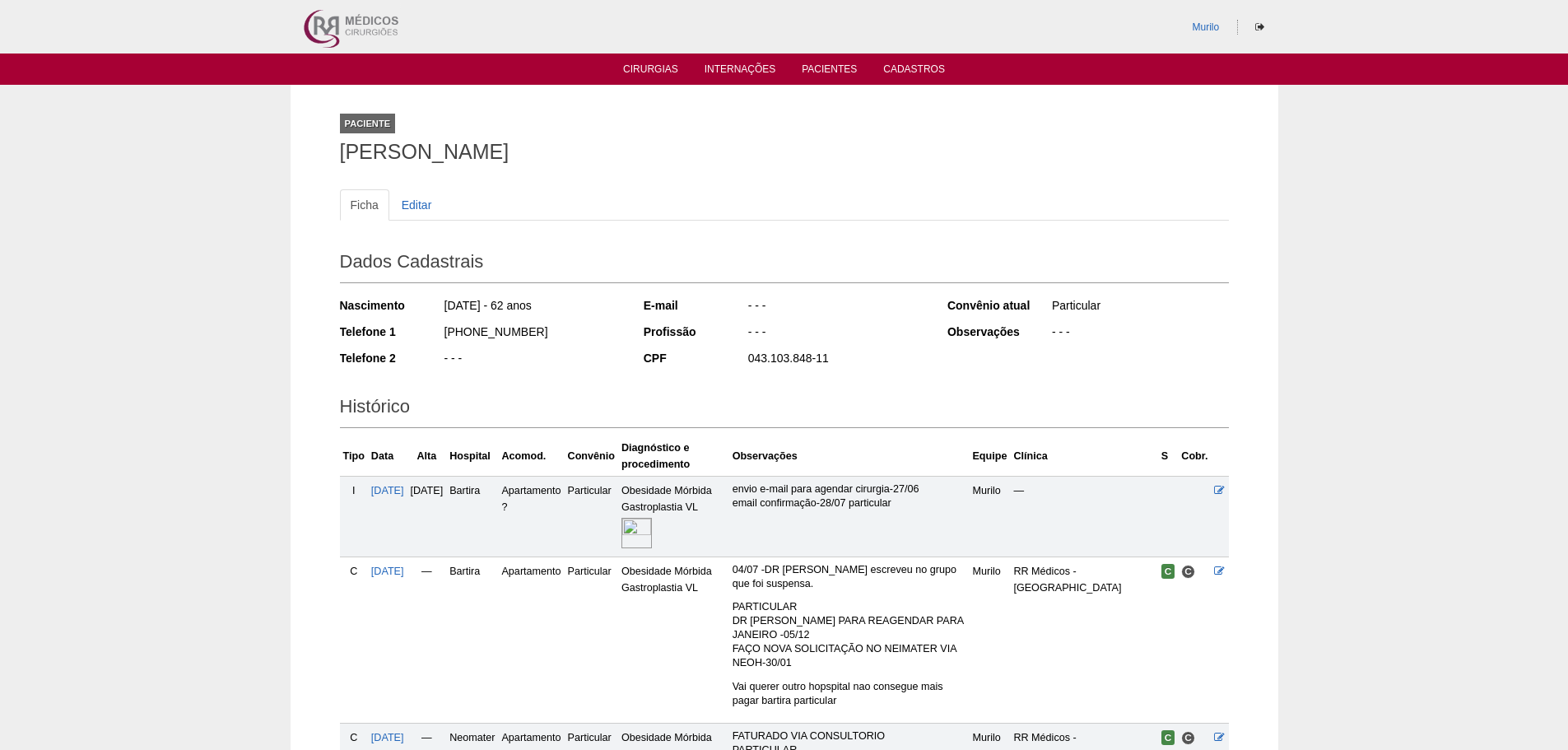
scroll to position [273, 0]
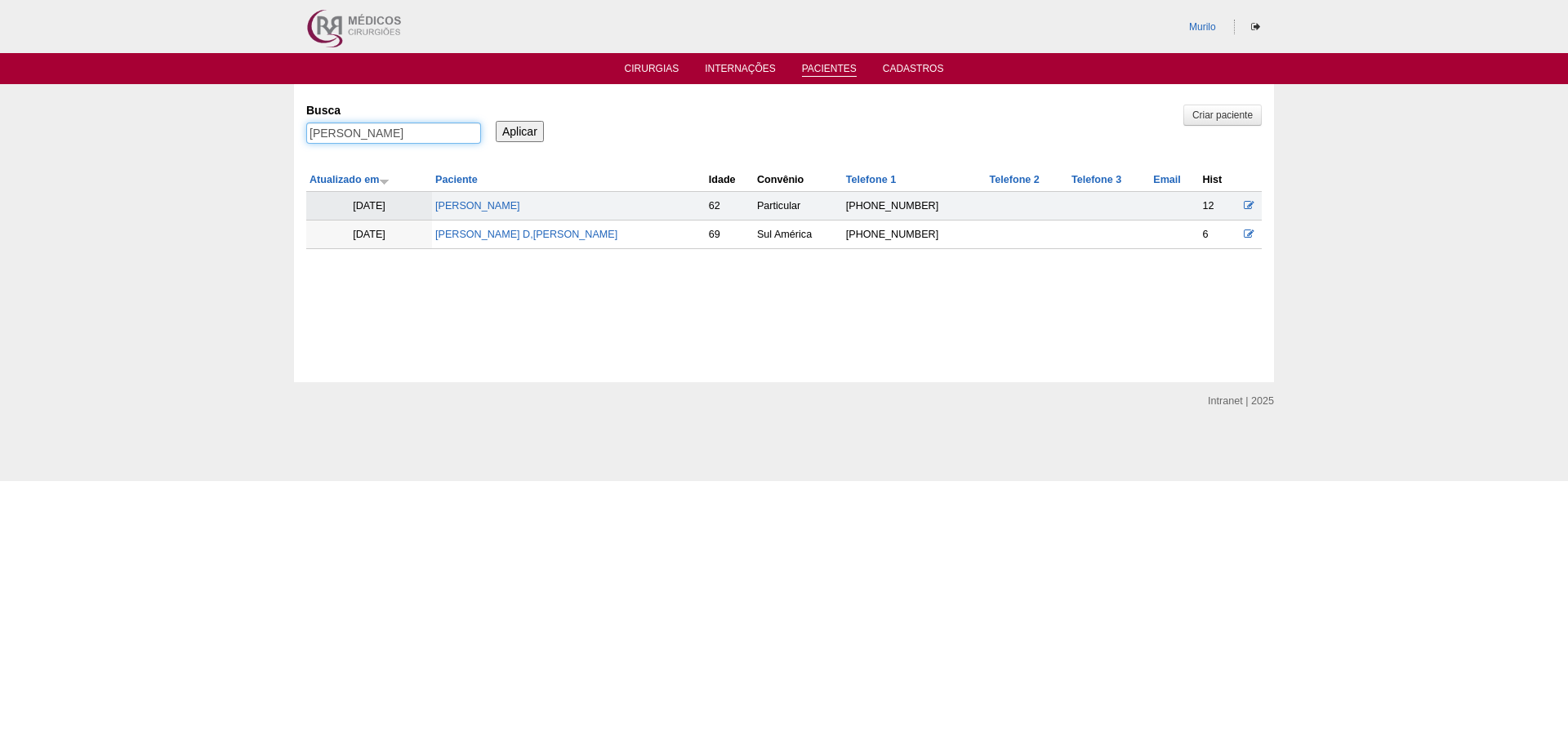
click at [405, 139] on input "Cristina Maria De Souza" at bounding box center [393, 133] width 175 height 21
paste input "Evellyn de Paula Alves da Silv"
type input "Evellyn de [PERSON_NAME]"
click at [495, 121] on input "Aplicar" at bounding box center [519, 131] width 48 height 21
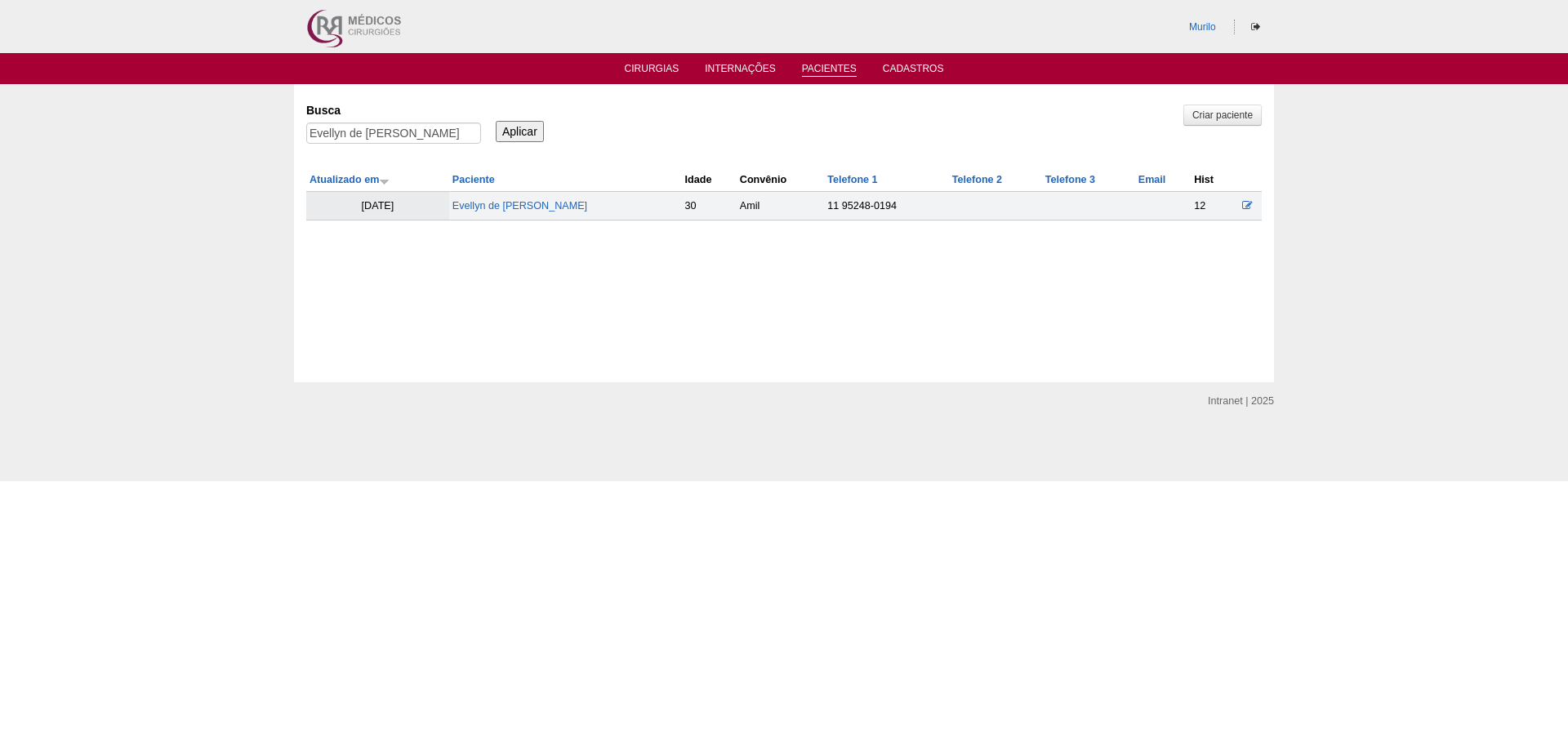
click at [567, 214] on td "Evellyn de [PERSON_NAME]" at bounding box center [565, 206] width 233 height 28
click at [567, 210] on link "Evellyn de [PERSON_NAME]" at bounding box center [520, 206] width 135 height 11
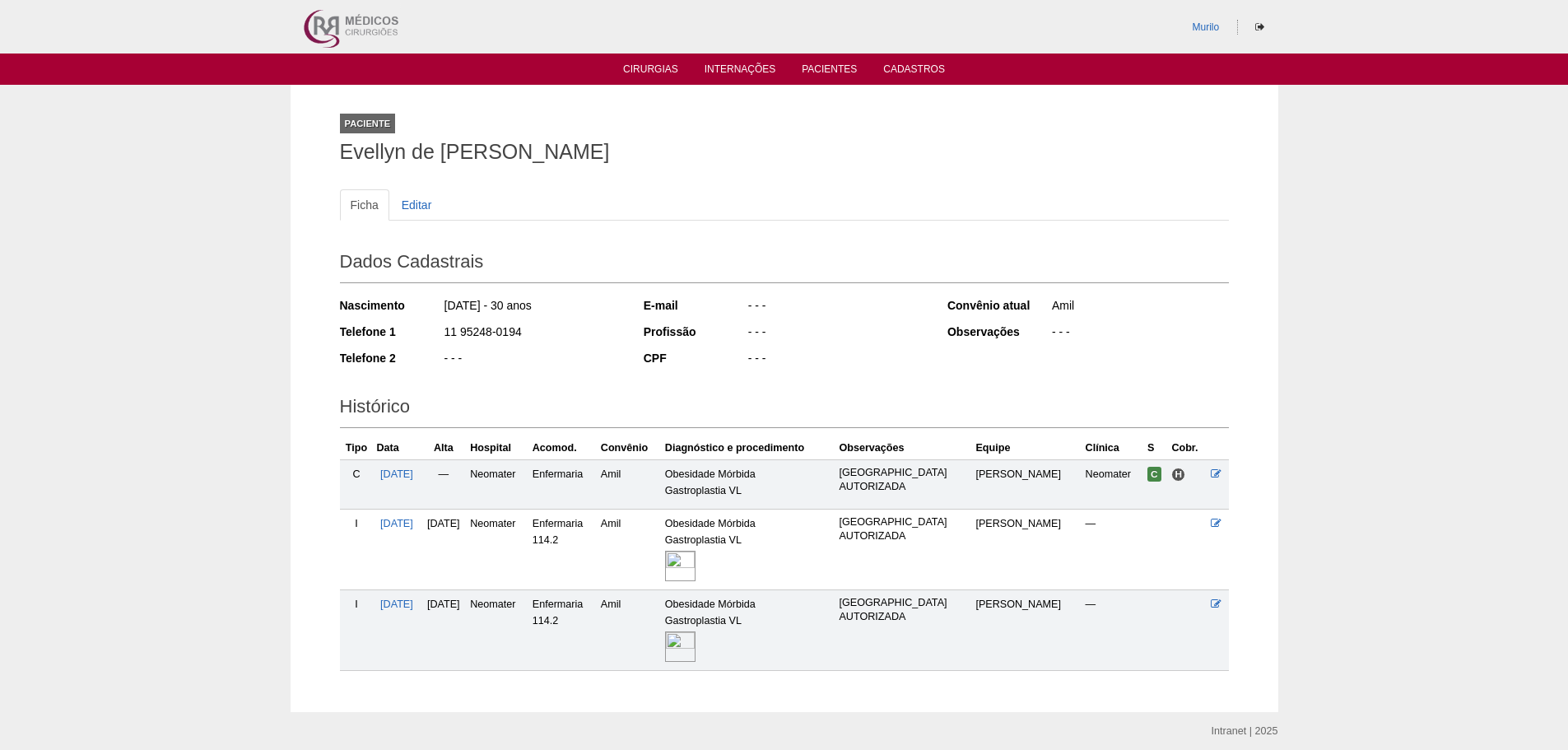
click at [695, 650] on img at bounding box center [680, 647] width 30 height 30
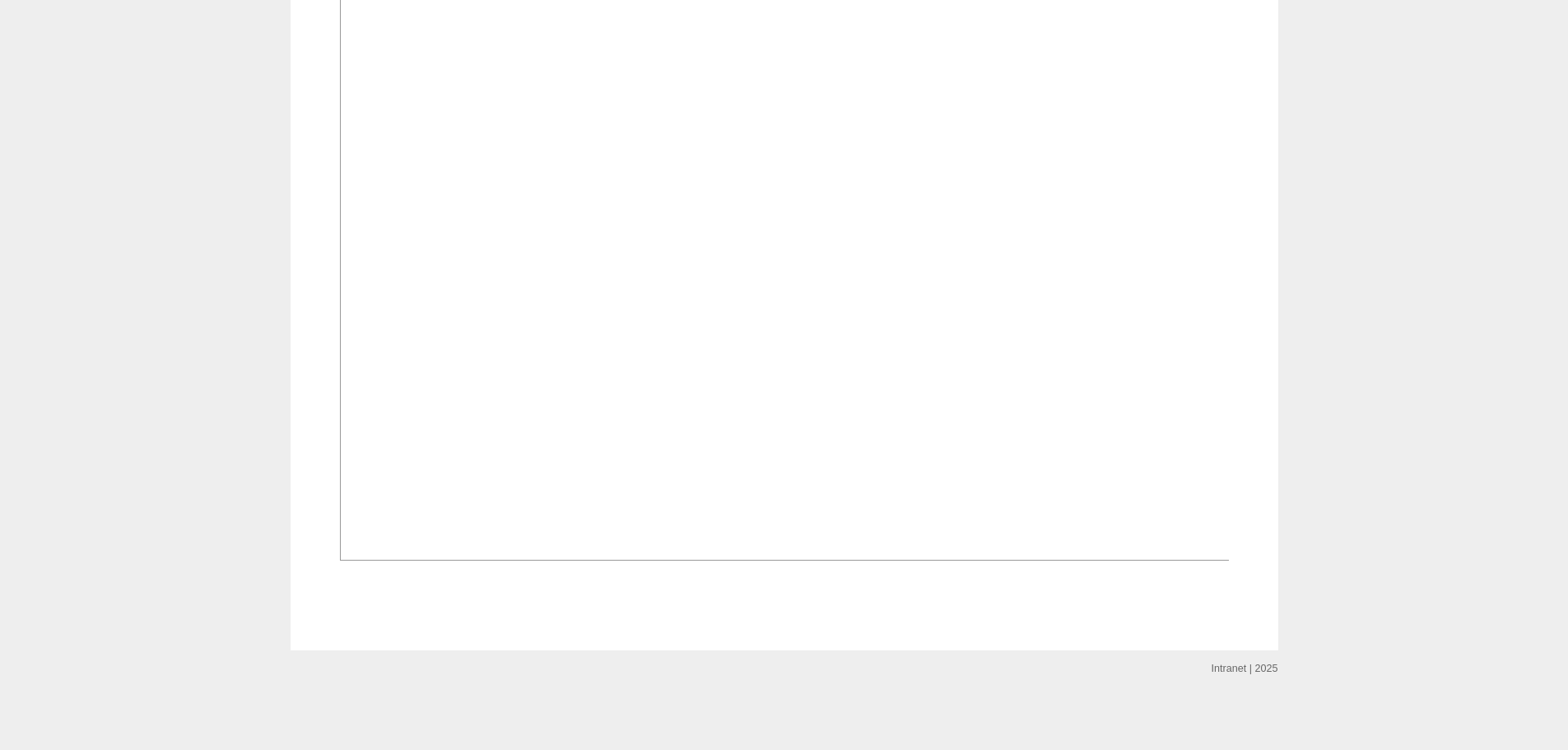
scroll to position [767, 0]
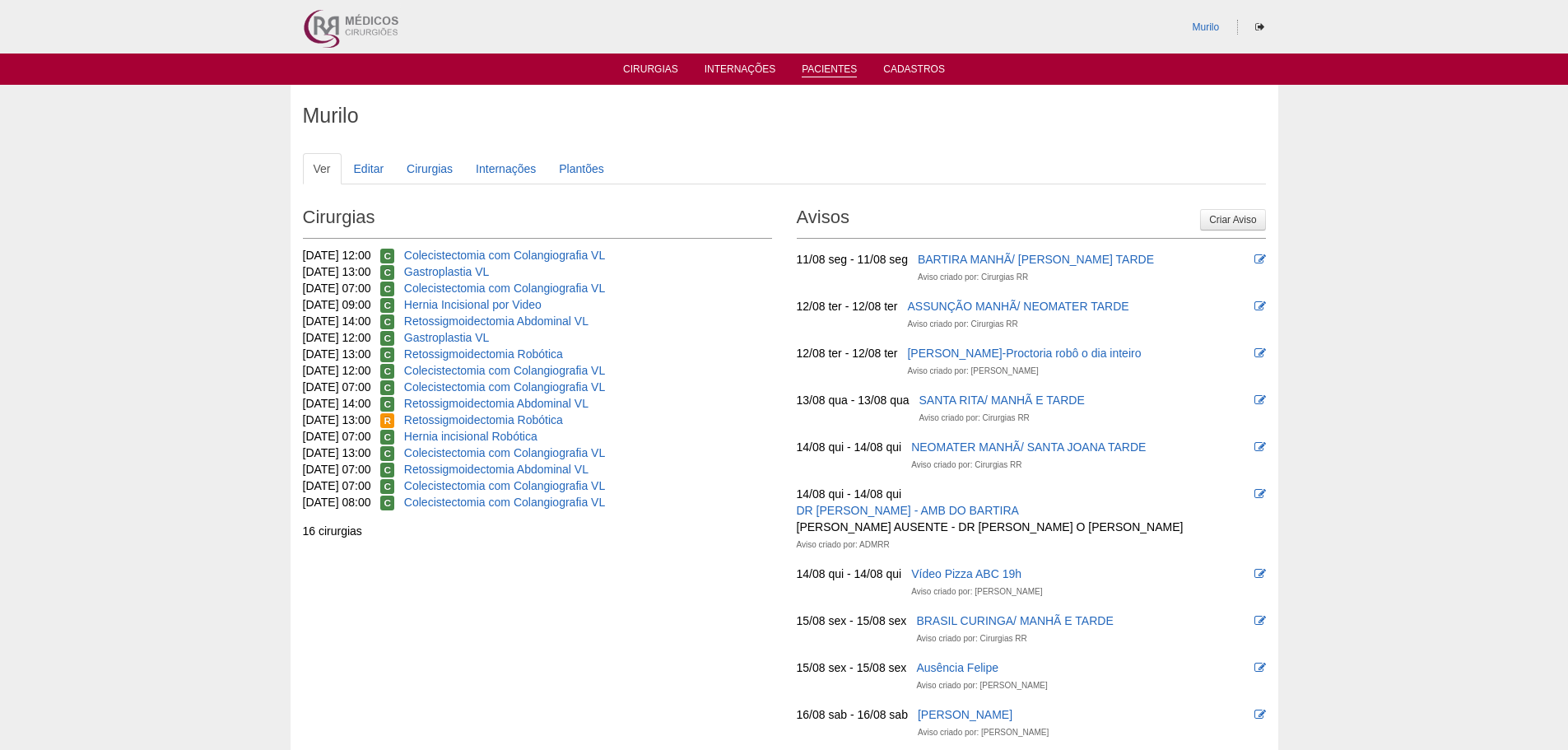
click at [808, 66] on link "Pacientes" at bounding box center [829, 71] width 55 height 14
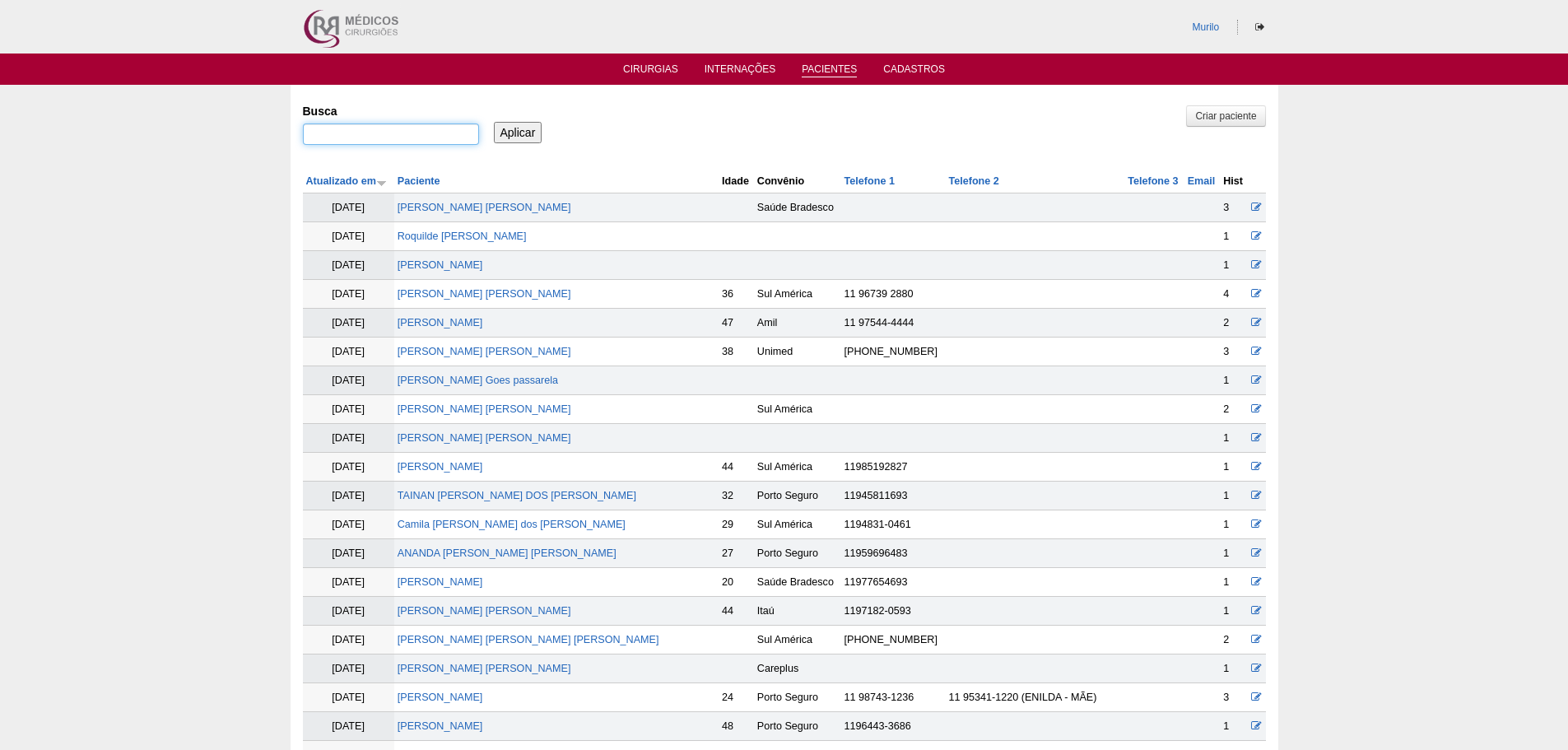
click at [402, 130] on input "Busca" at bounding box center [391, 134] width 176 height 21
paste input "Jessica Costa Silva"
type input "Jessica Costa Silva"
click at [493, 122] on input "Aplicar" at bounding box center [517, 132] width 49 height 21
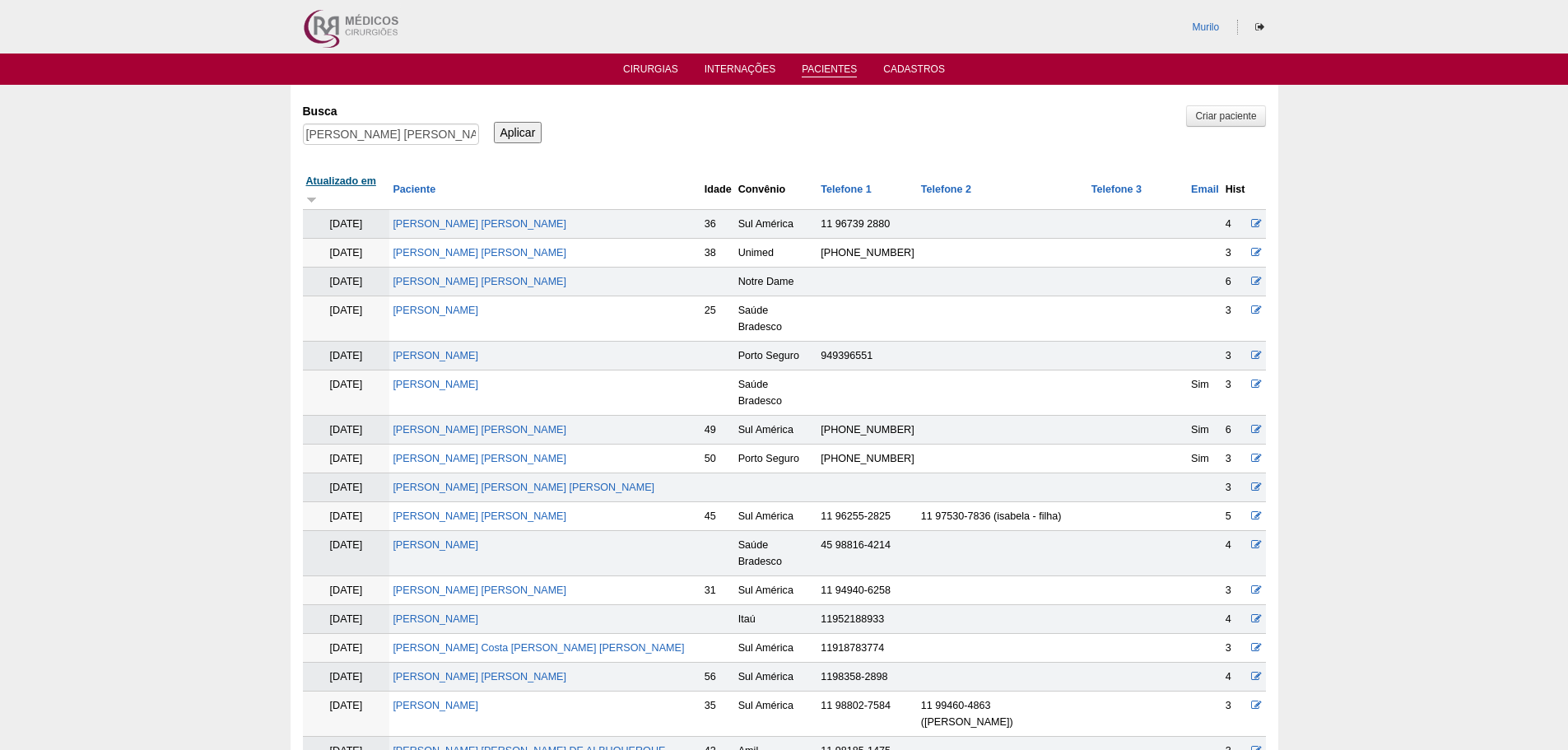
scroll to position [1850, 0]
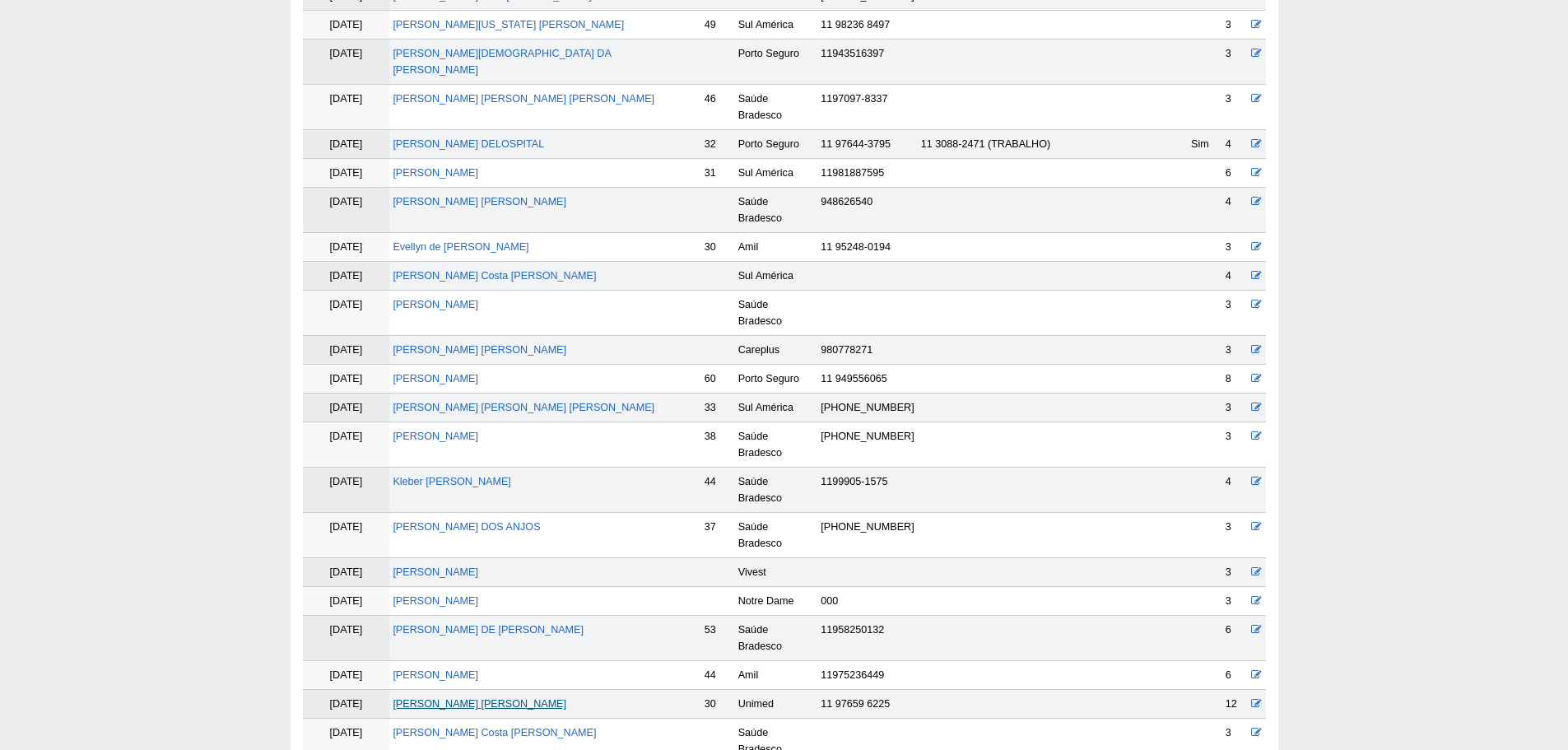
click at [476, 699] on link "[PERSON_NAME] [PERSON_NAME]" at bounding box center [479, 704] width 173 height 11
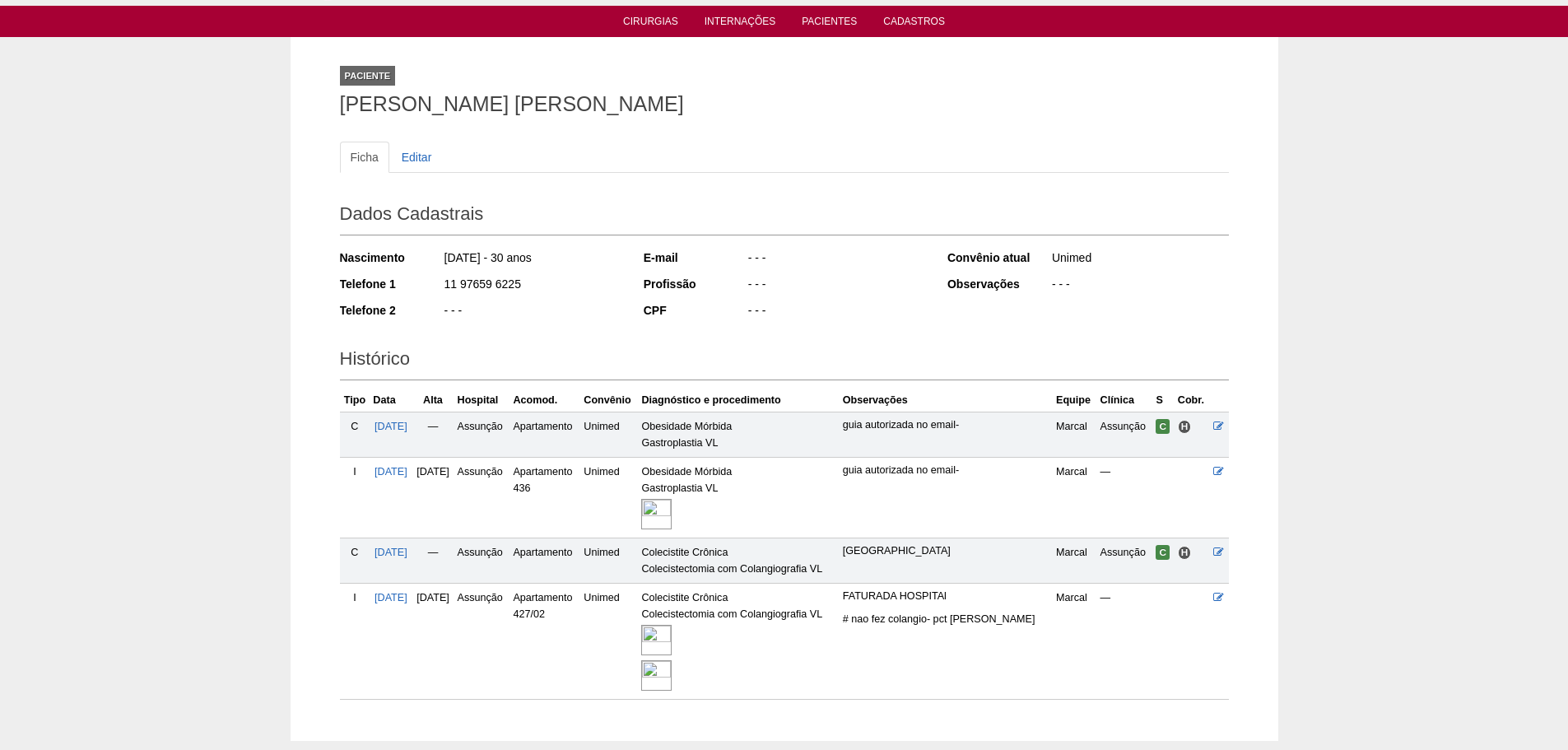
scroll to position [138, 0]
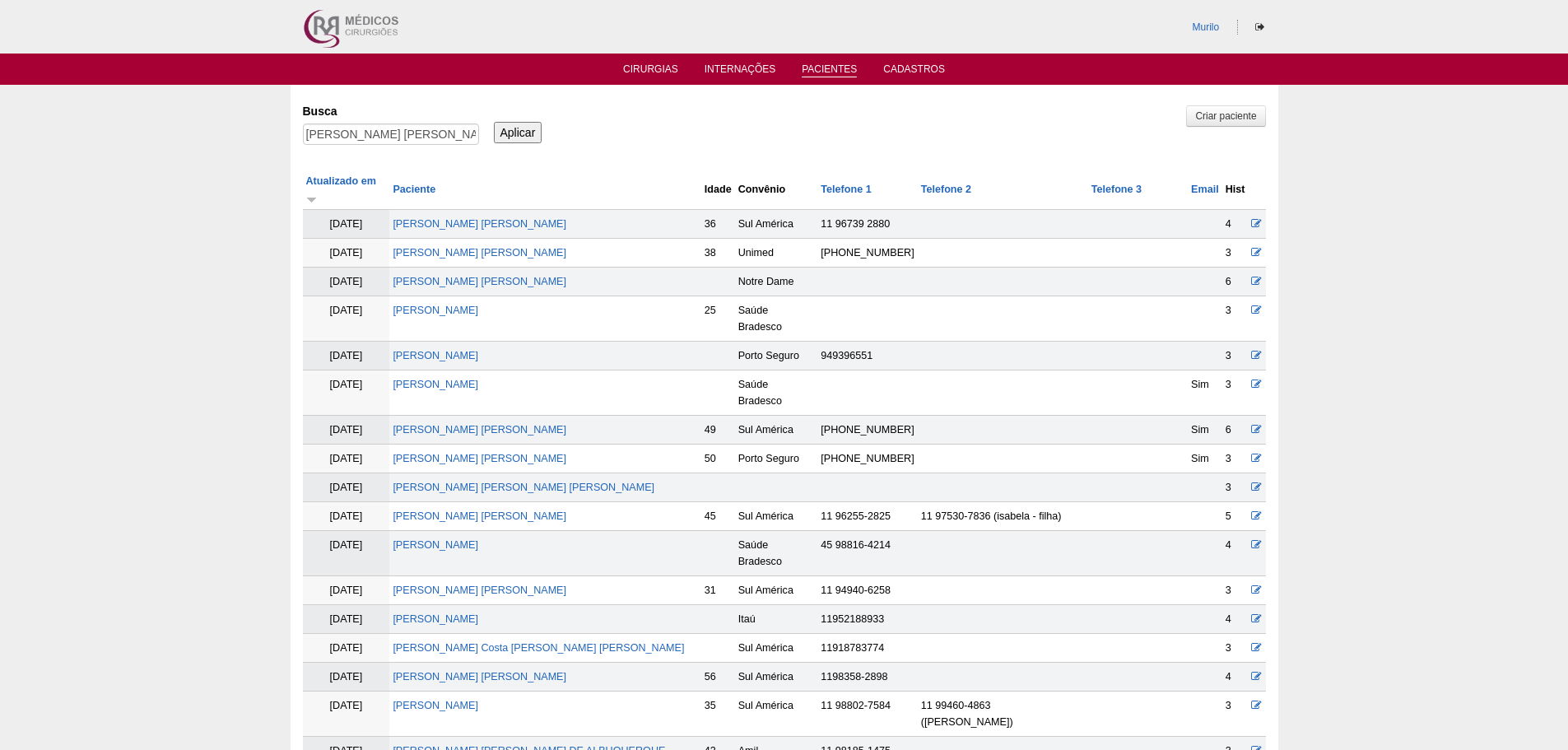
scroll to position [1841, 0]
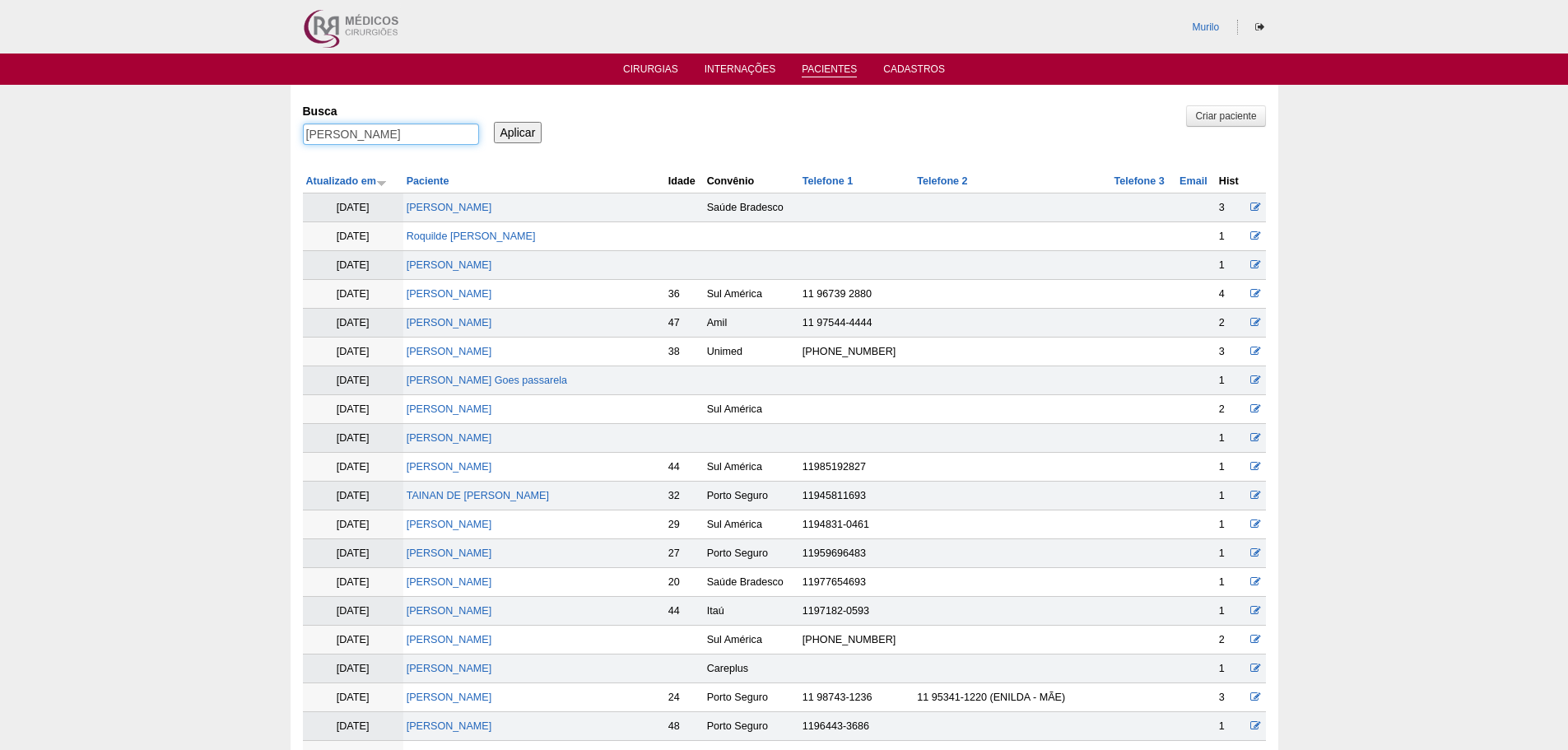
click at [438, 140] on input "Jessica Costa Silva" at bounding box center [391, 134] width 176 height 21
paste input "Camila Terribili Kamenschek"
type input "Camila Terribili Kamenschek"
click at [493, 122] on input "Aplicar" at bounding box center [517, 132] width 49 height 21
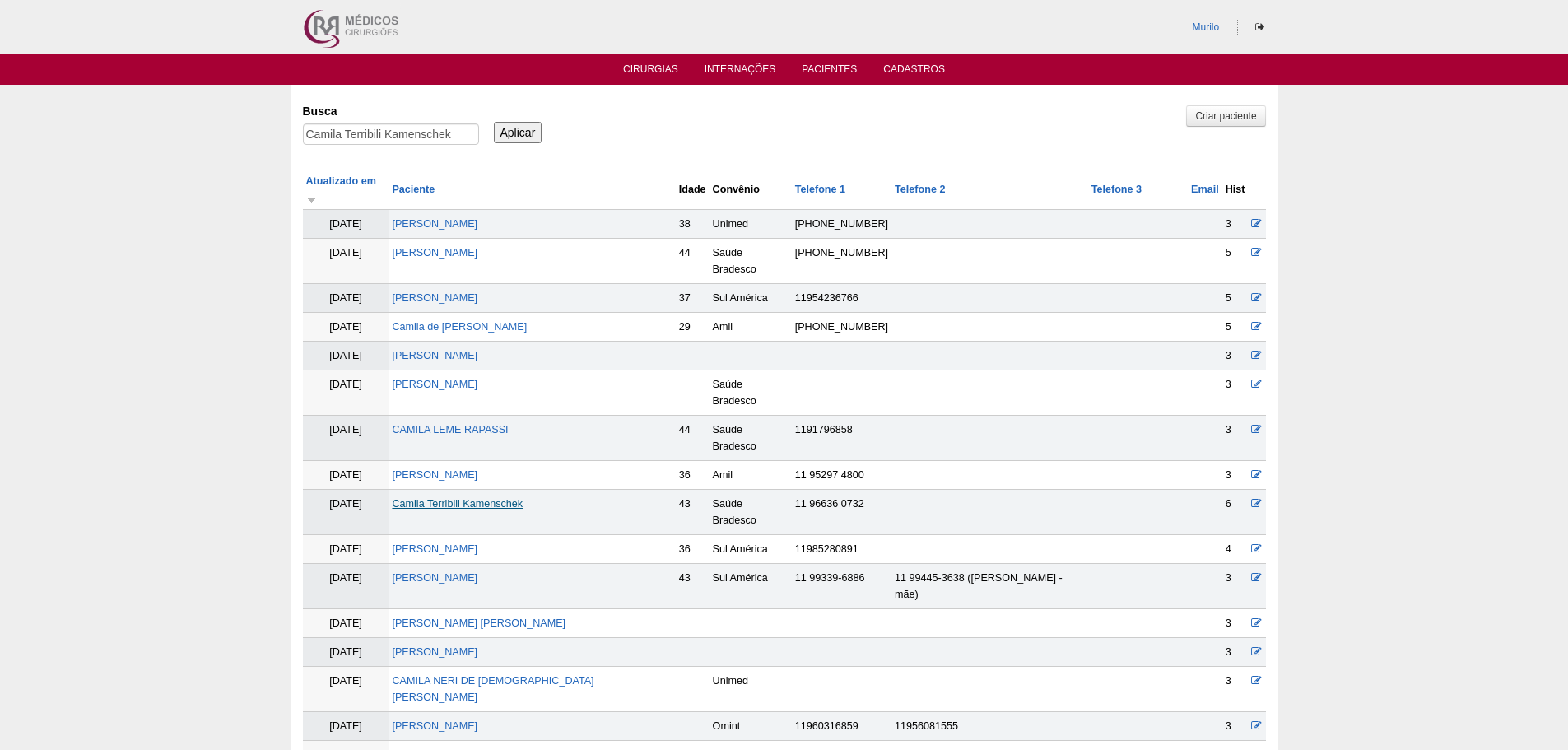
click at [502, 498] on link "Camila Terribili Kamenschek" at bounding box center [456, 504] width 131 height 11
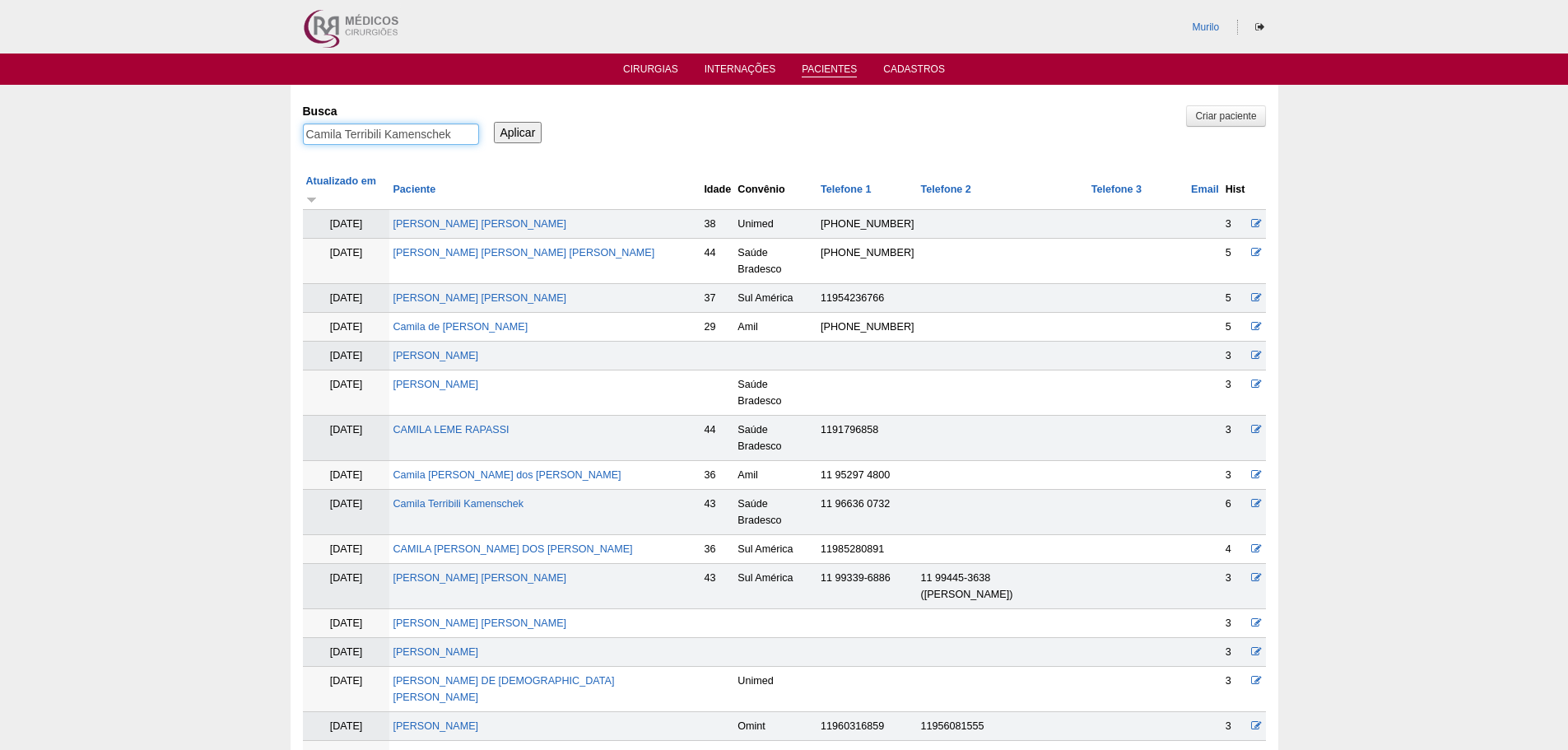
click at [396, 126] on input "Camila Terribili Kamenschek" at bounding box center [391, 134] width 176 height 21
paste input "Fabiana dos Santos Picoli"
type input "Fabiana dos Santos Picoli"
click at [493, 122] on input "Aplicar" at bounding box center [517, 132] width 49 height 21
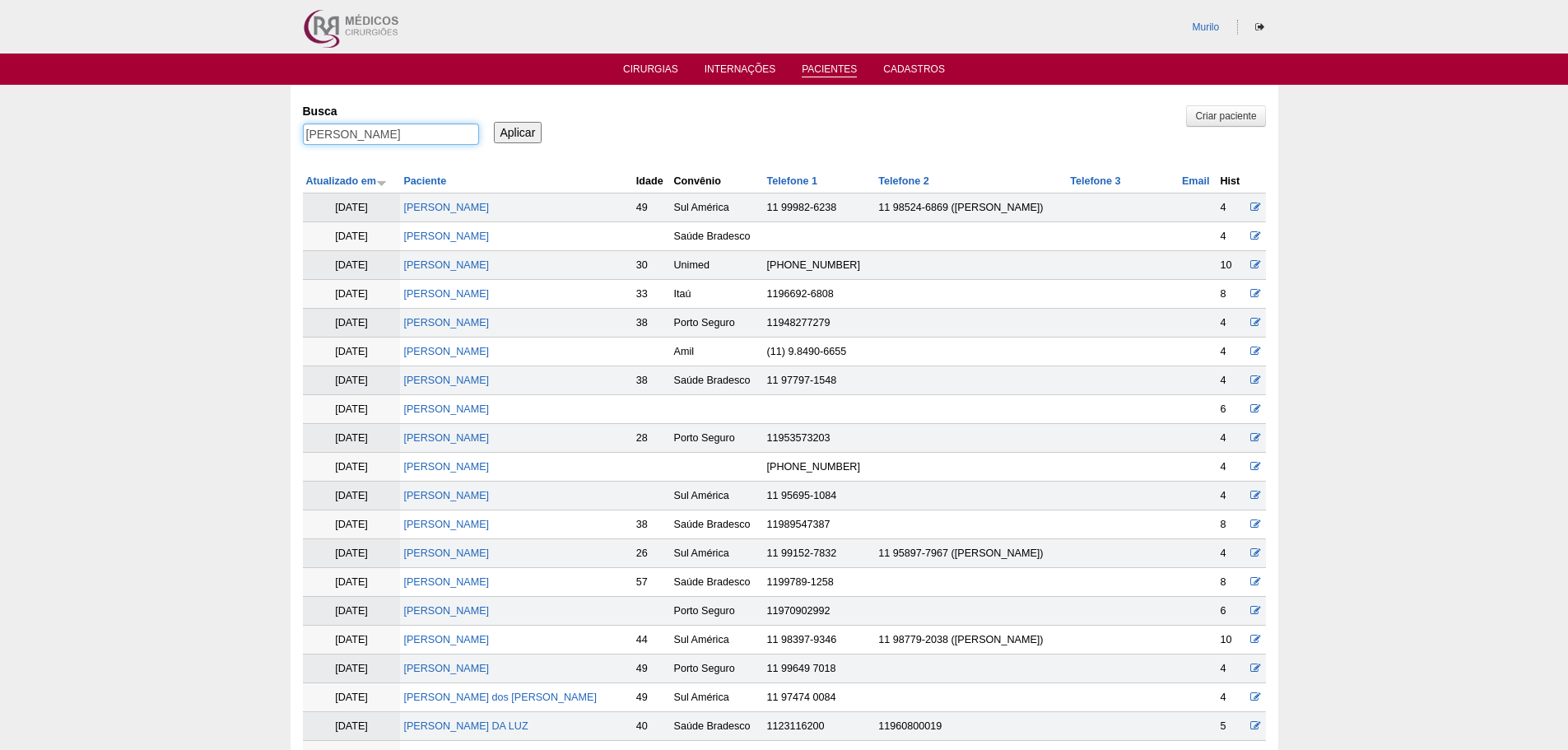
drag, startPoint x: 353, startPoint y: 131, endPoint x: 617, endPoint y: 126, distance: 264.0
click at [617, 126] on div "Busca Fabiana dos Santos Picoli Aplicar" at bounding box center [784, 125] width 963 height 56
type input "Fabiana"
click at [493, 122] on input "Aplicar" at bounding box center [517, 132] width 49 height 21
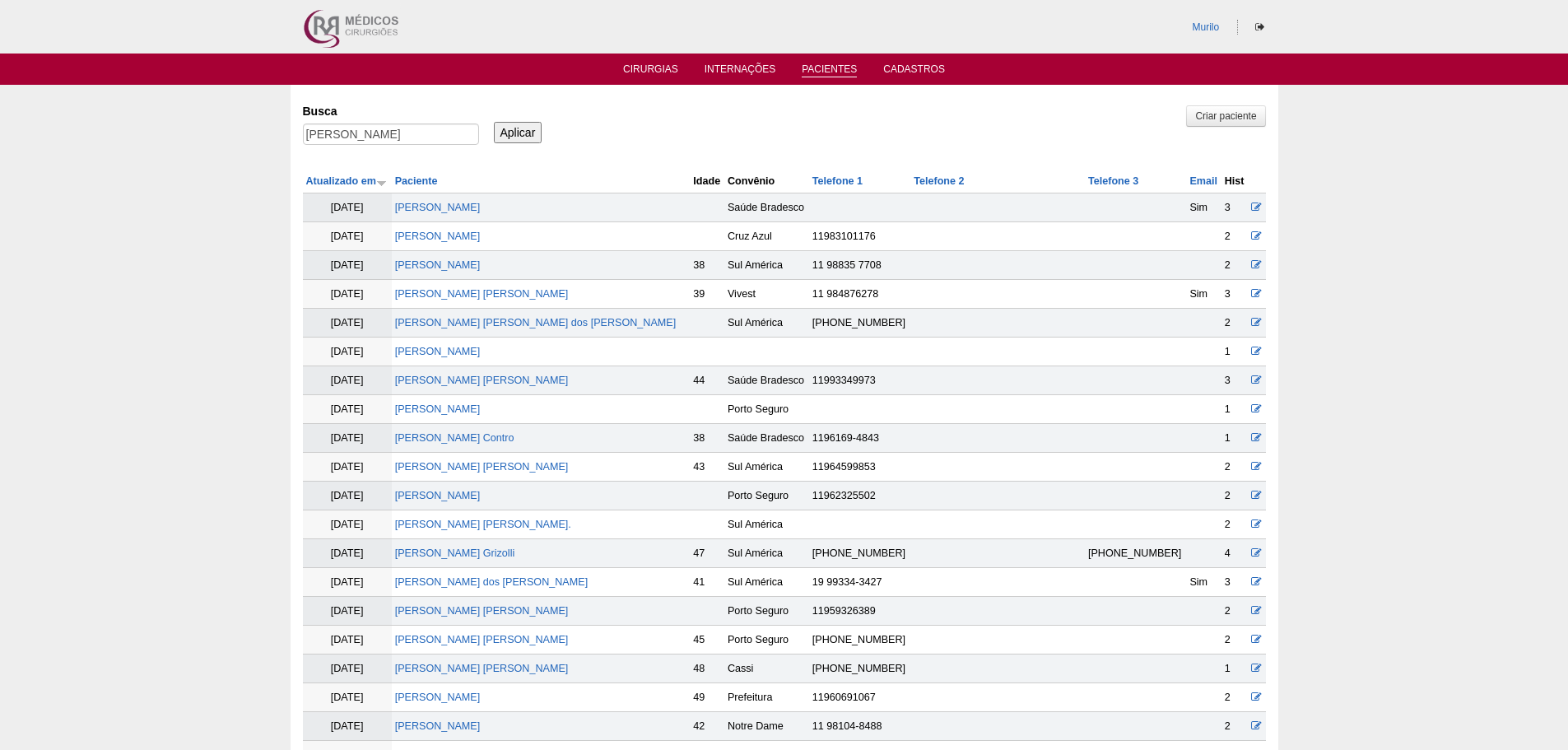
scroll to position [582, 0]
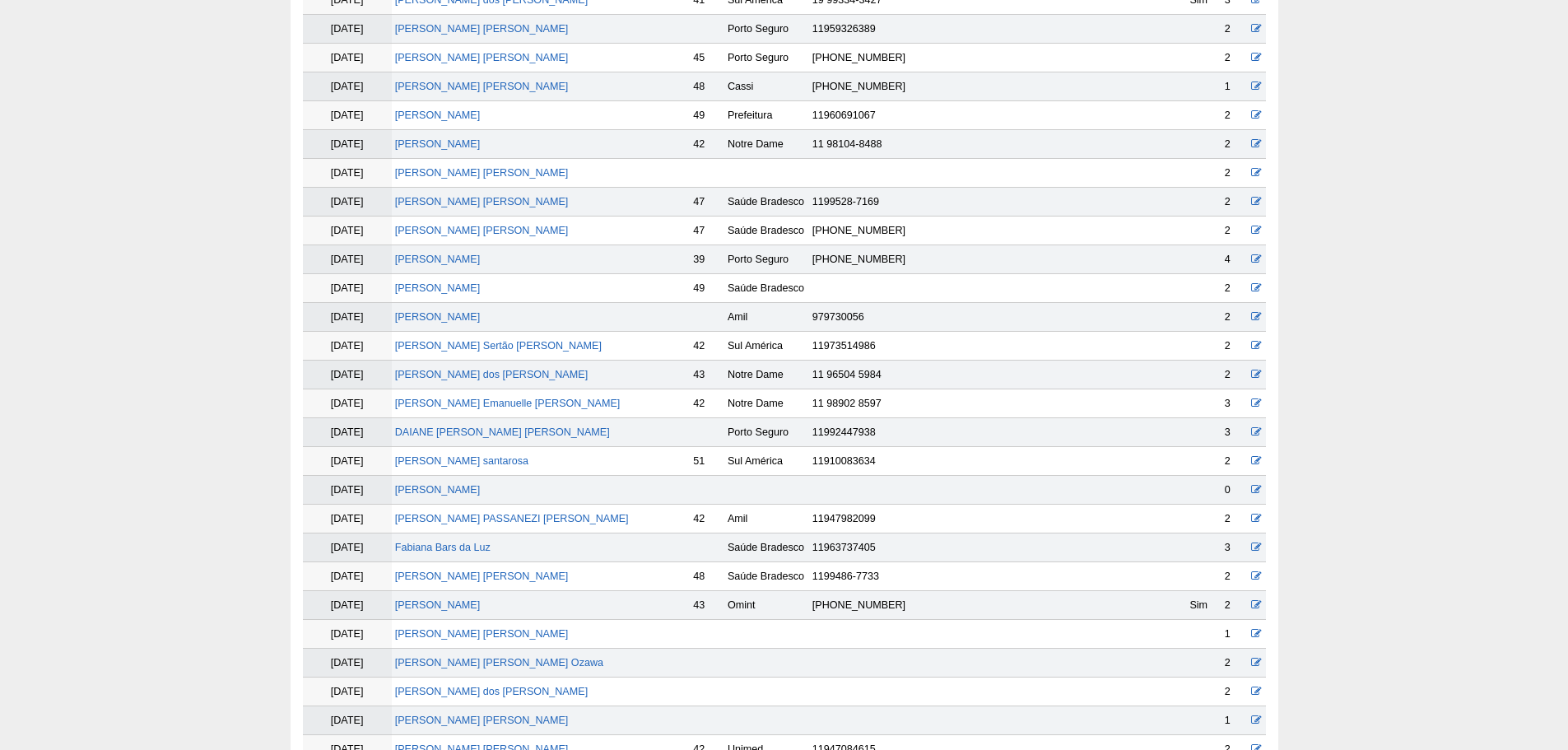
click at [505, 382] on td "[PERSON_NAME] dos [PERSON_NAME]" at bounding box center [541, 375] width 299 height 29
click at [524, 375] on link "[PERSON_NAME] dos [PERSON_NAME]" at bounding box center [492, 375] width 192 height 11
